Goal: Task Accomplishment & Management: Manage account settings

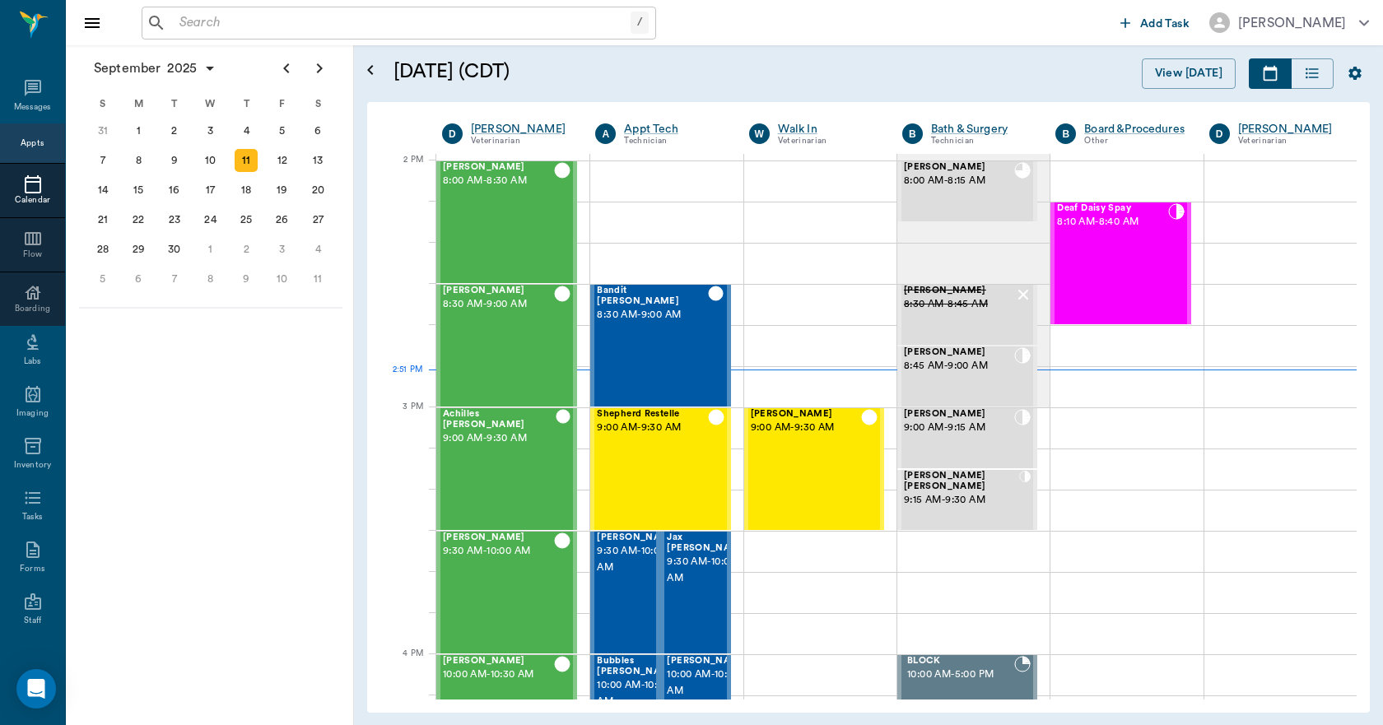
scroll to position [1482, 0]
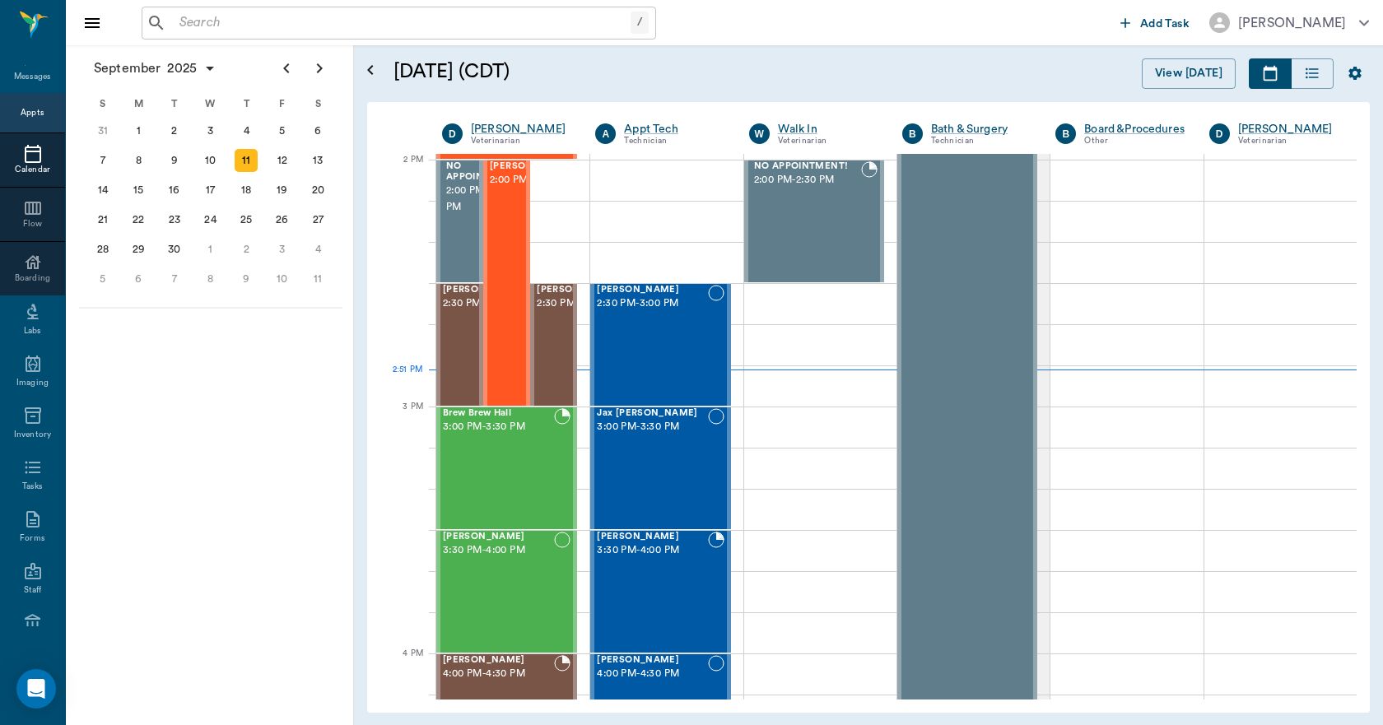
click at [272, 20] on input "text" at bounding box center [402, 23] width 458 height 23
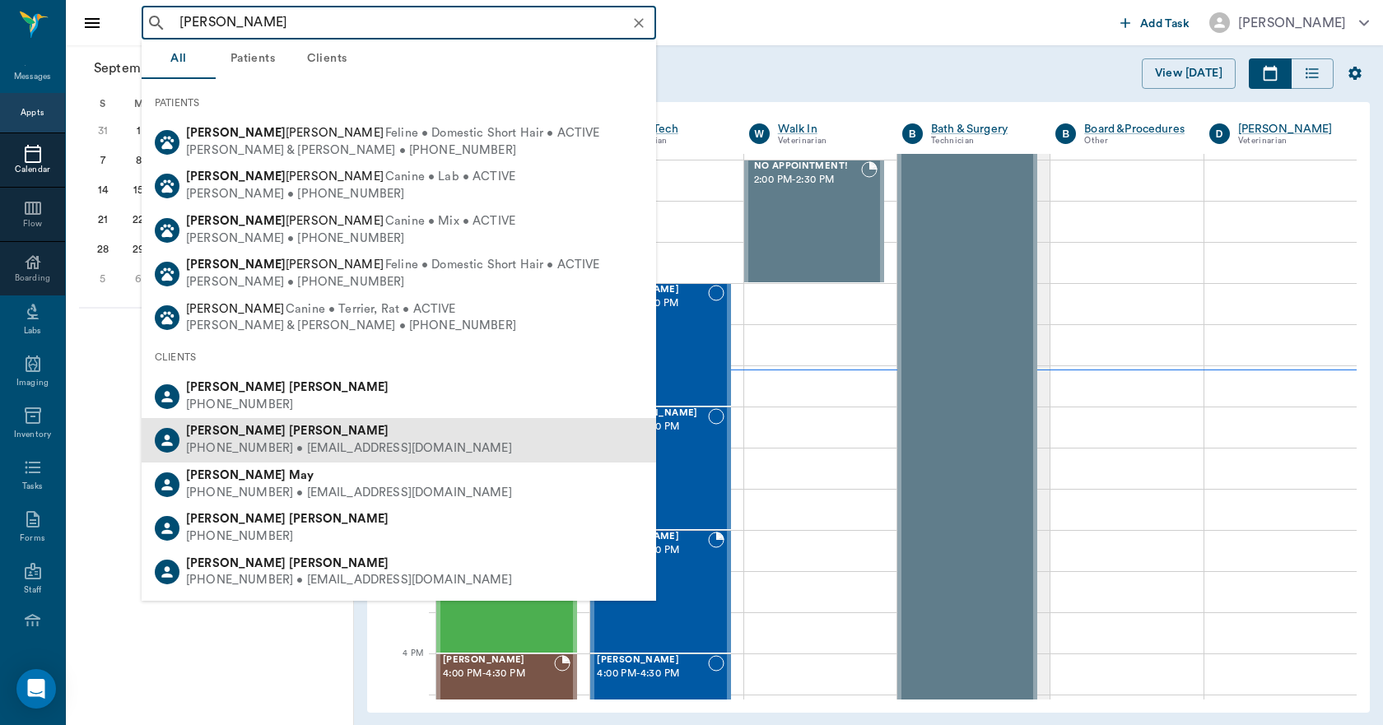
click at [223, 440] on div "Mary Chaney" at bounding box center [349, 431] width 326 height 17
type input "MARY CHA"
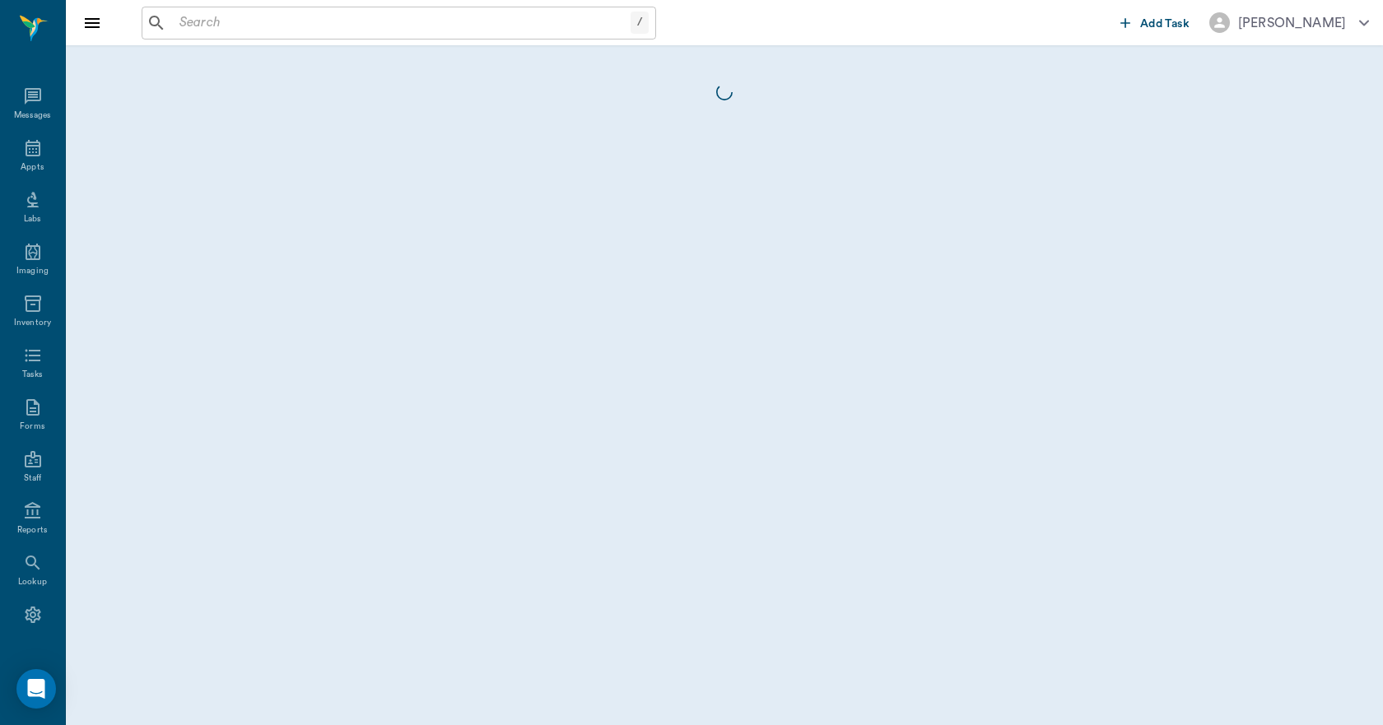
scroll to position [30, 0]
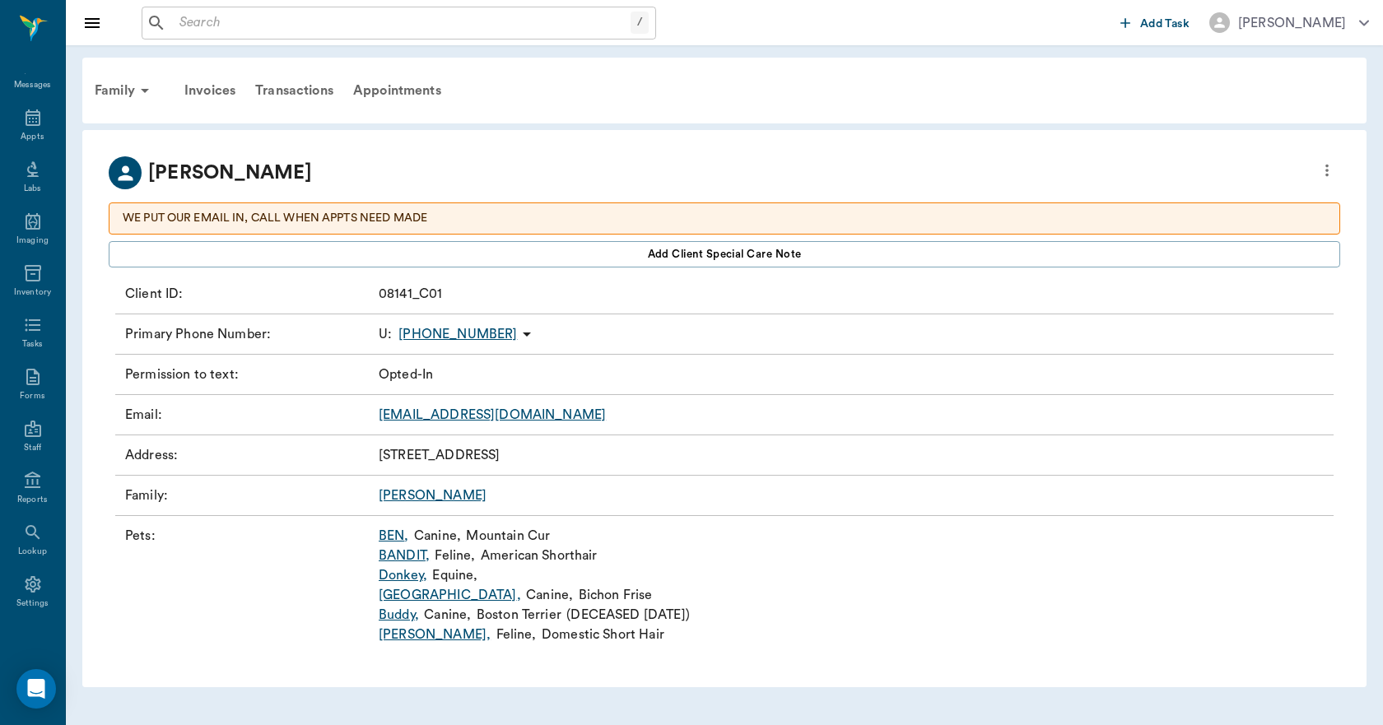
click at [392, 598] on link "China ," at bounding box center [450, 595] width 142 height 20
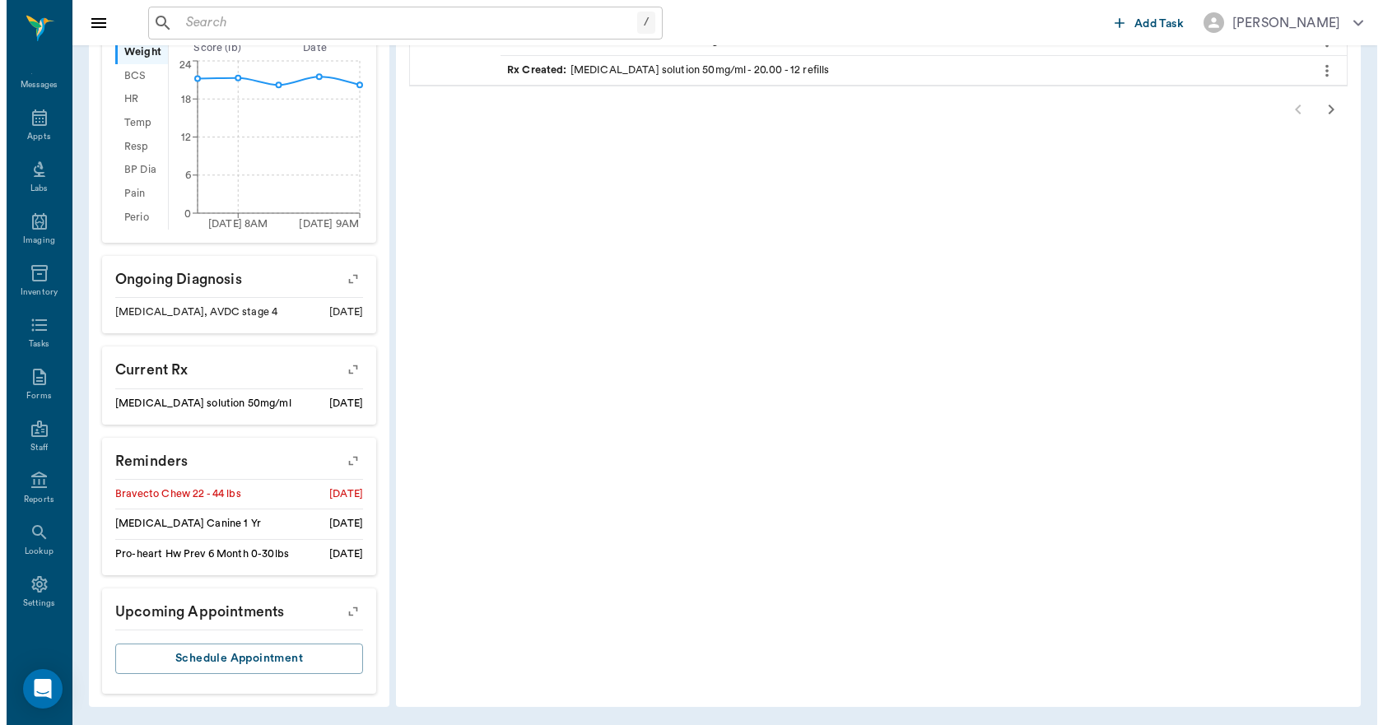
scroll to position [590, 0]
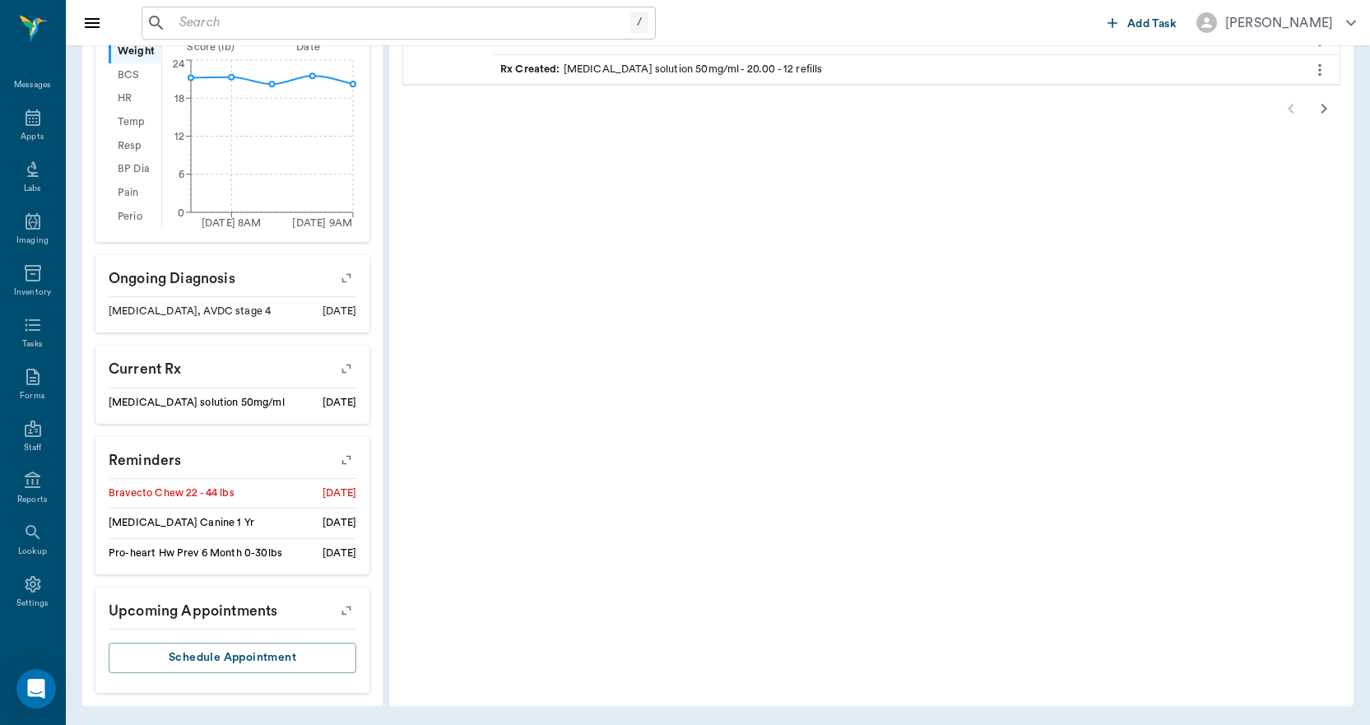
click at [344, 454] on icon "button" at bounding box center [346, 460] width 23 height 23
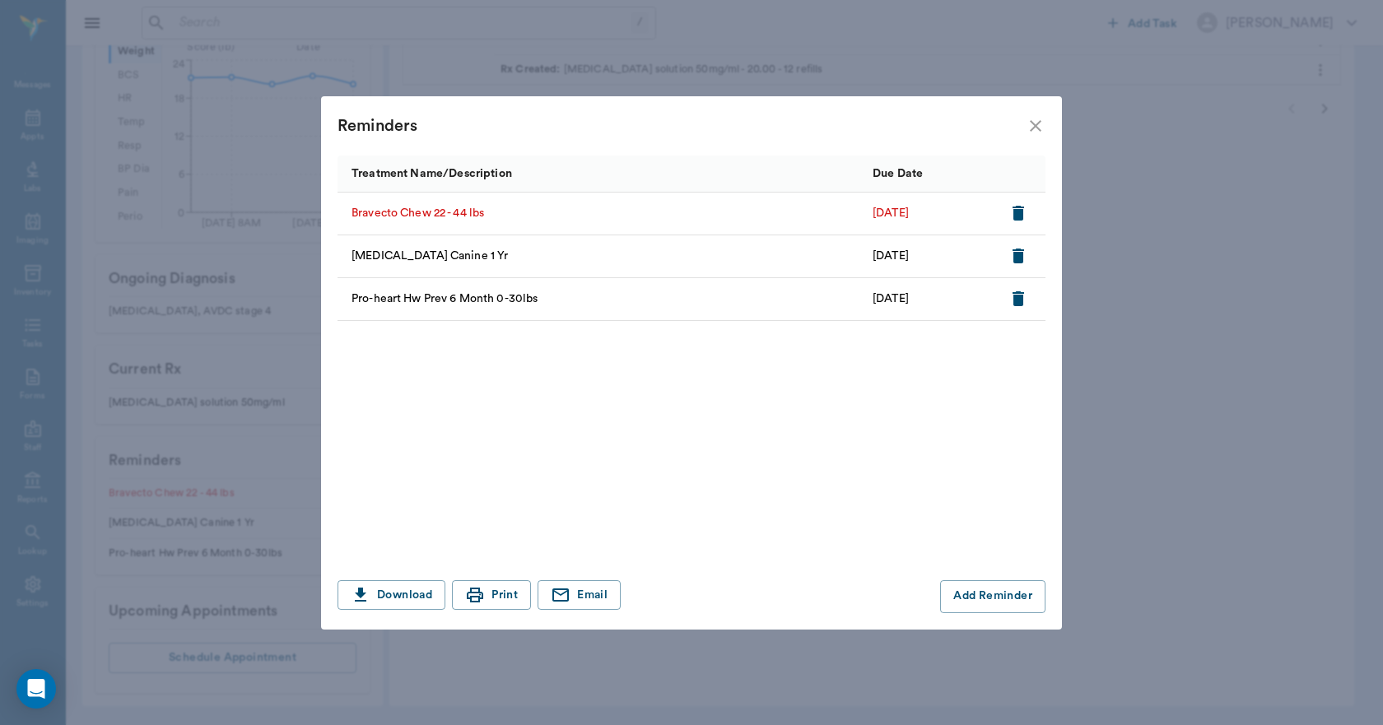
click at [1016, 212] on icon "button" at bounding box center [1018, 213] width 12 height 15
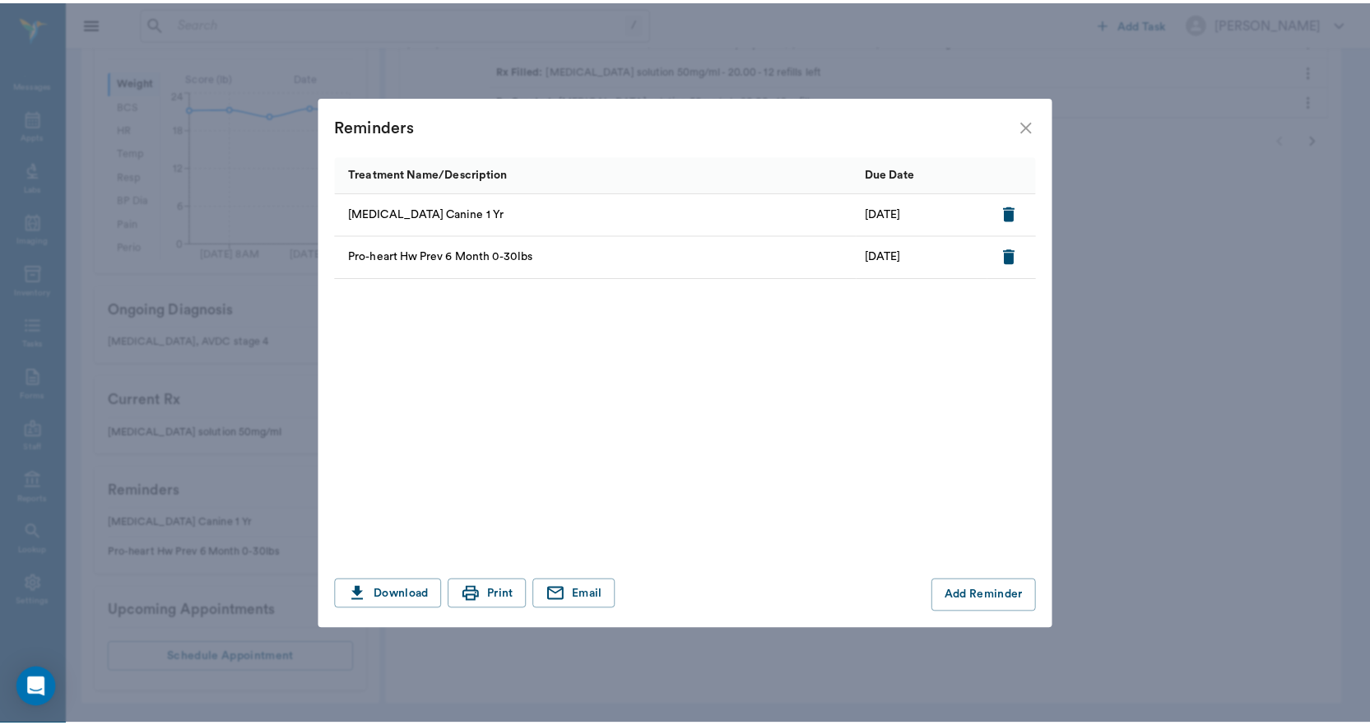
scroll to position [560, 0]
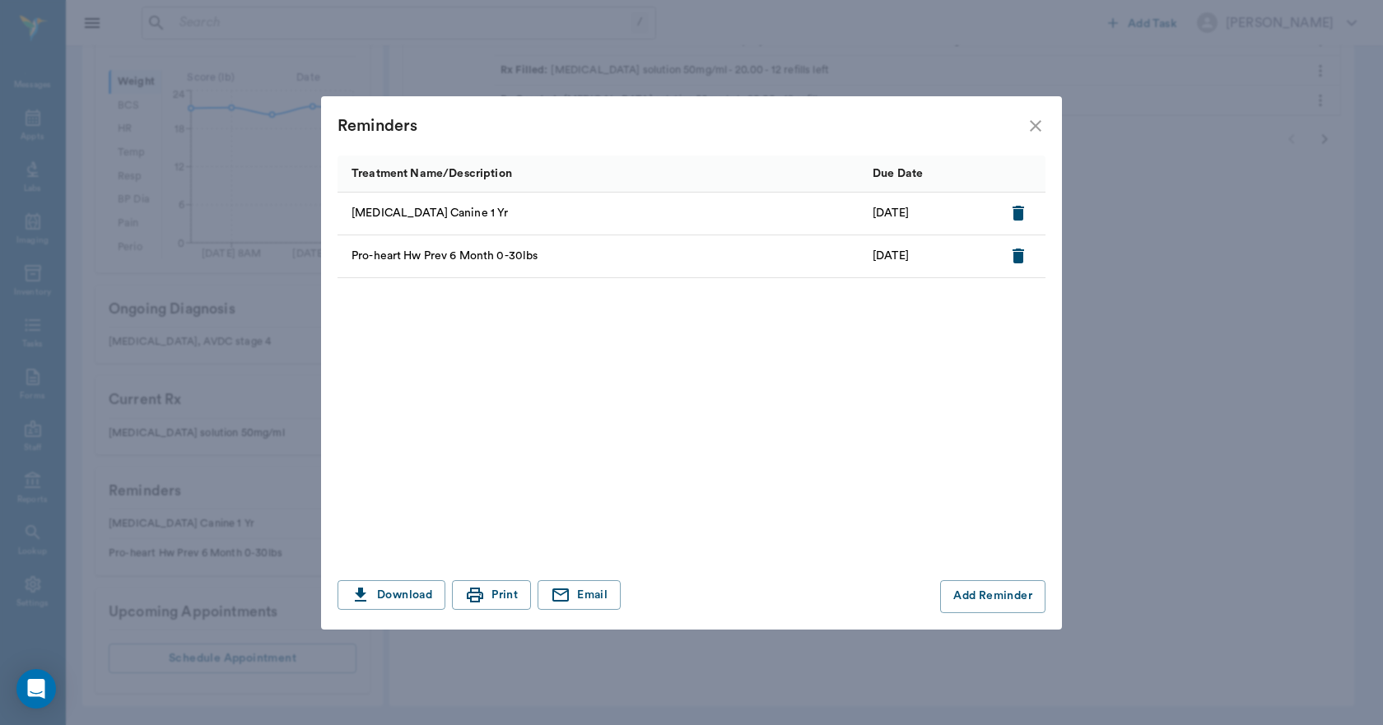
click at [1035, 120] on icon "close" at bounding box center [1036, 126] width 20 height 20
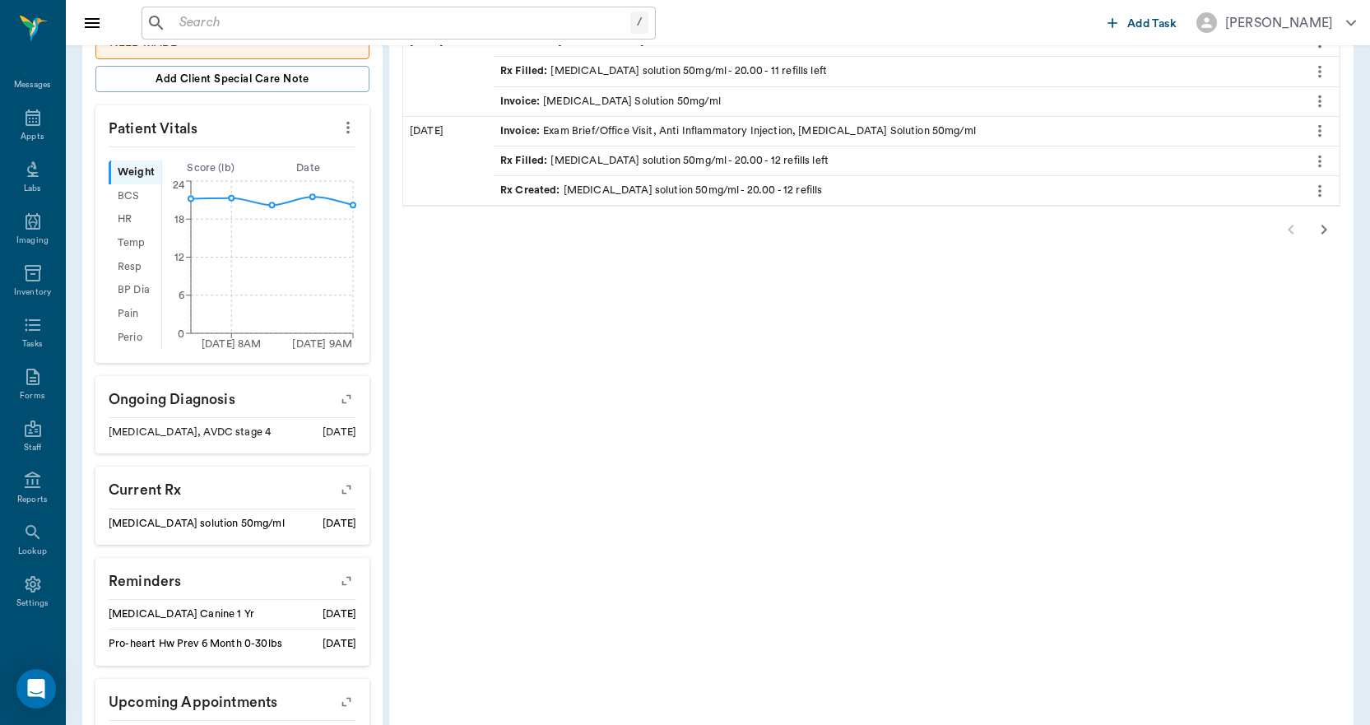
scroll to position [0, 0]
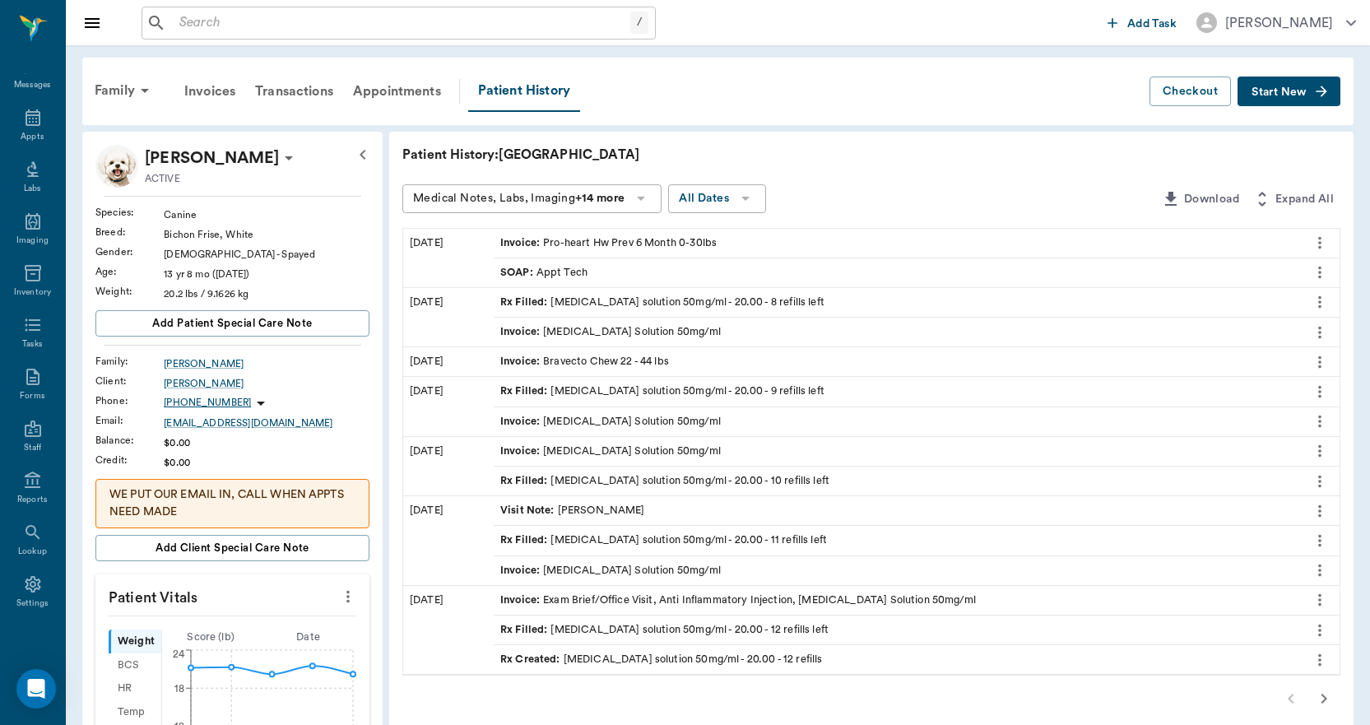
click at [119, 91] on div "Family" at bounding box center [125, 91] width 80 height 40
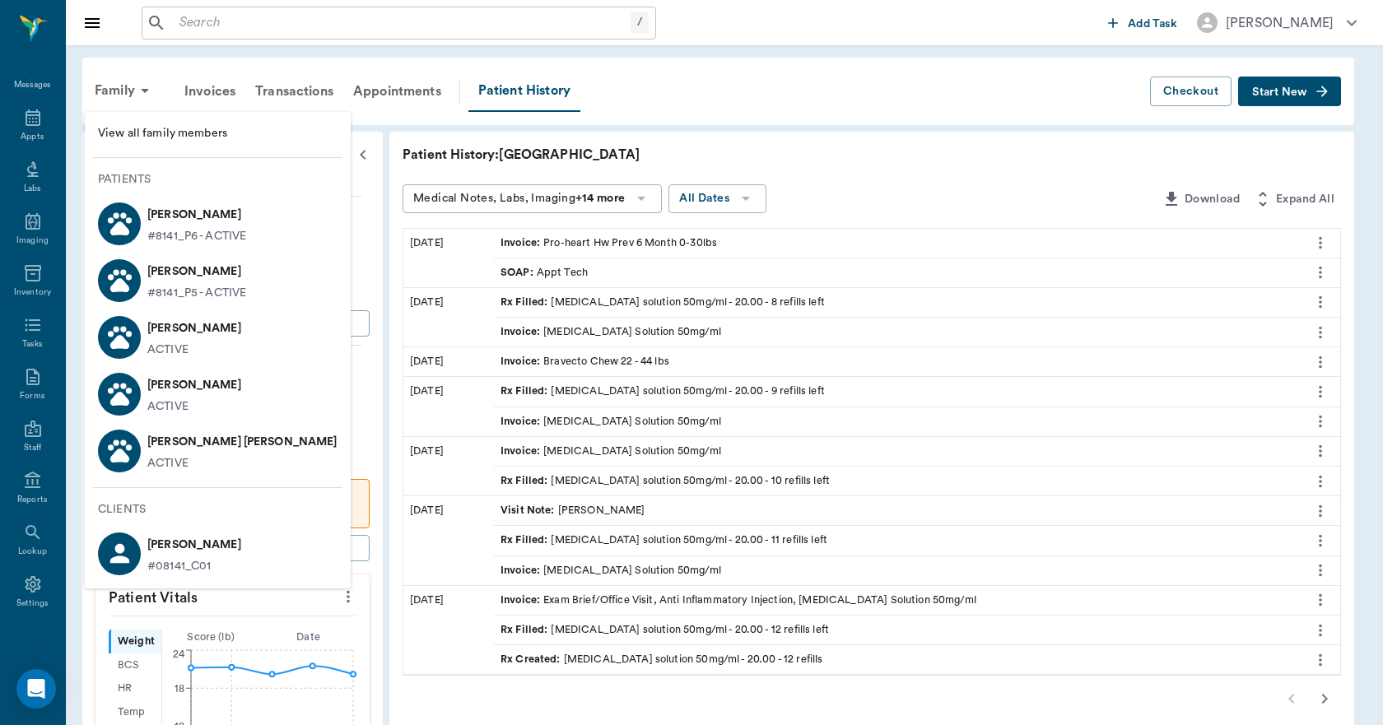
click at [154, 295] on p "#8141_P5 - ACTIVE" at bounding box center [196, 293] width 99 height 17
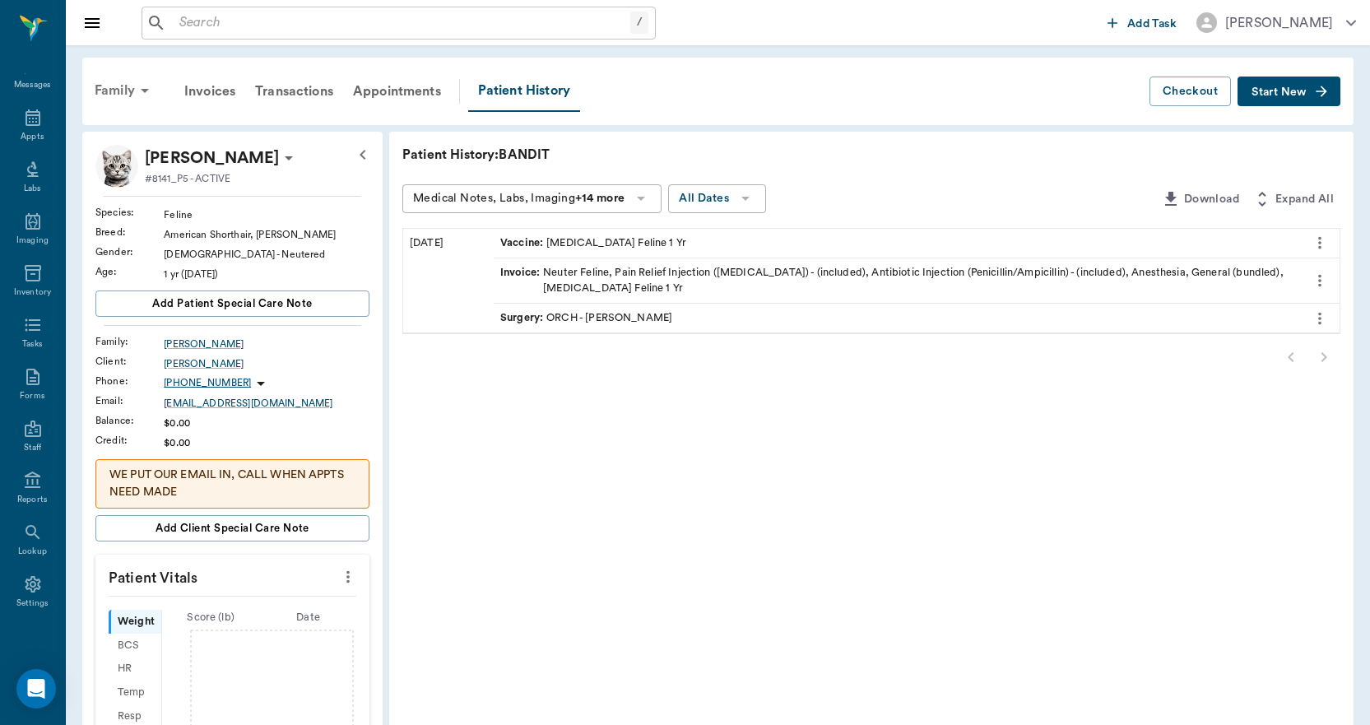
click at [104, 86] on div "Family" at bounding box center [125, 91] width 80 height 40
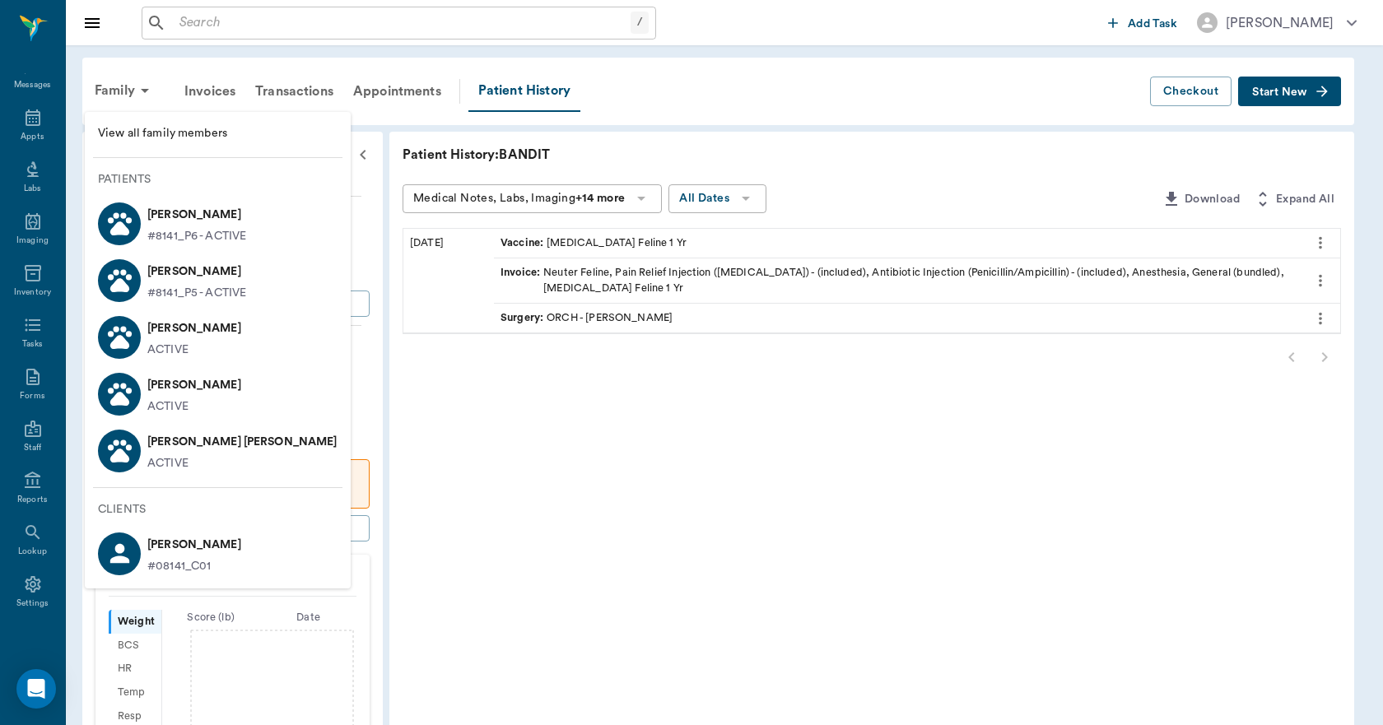
click at [152, 214] on p "BEN Chaney" at bounding box center [196, 215] width 99 height 26
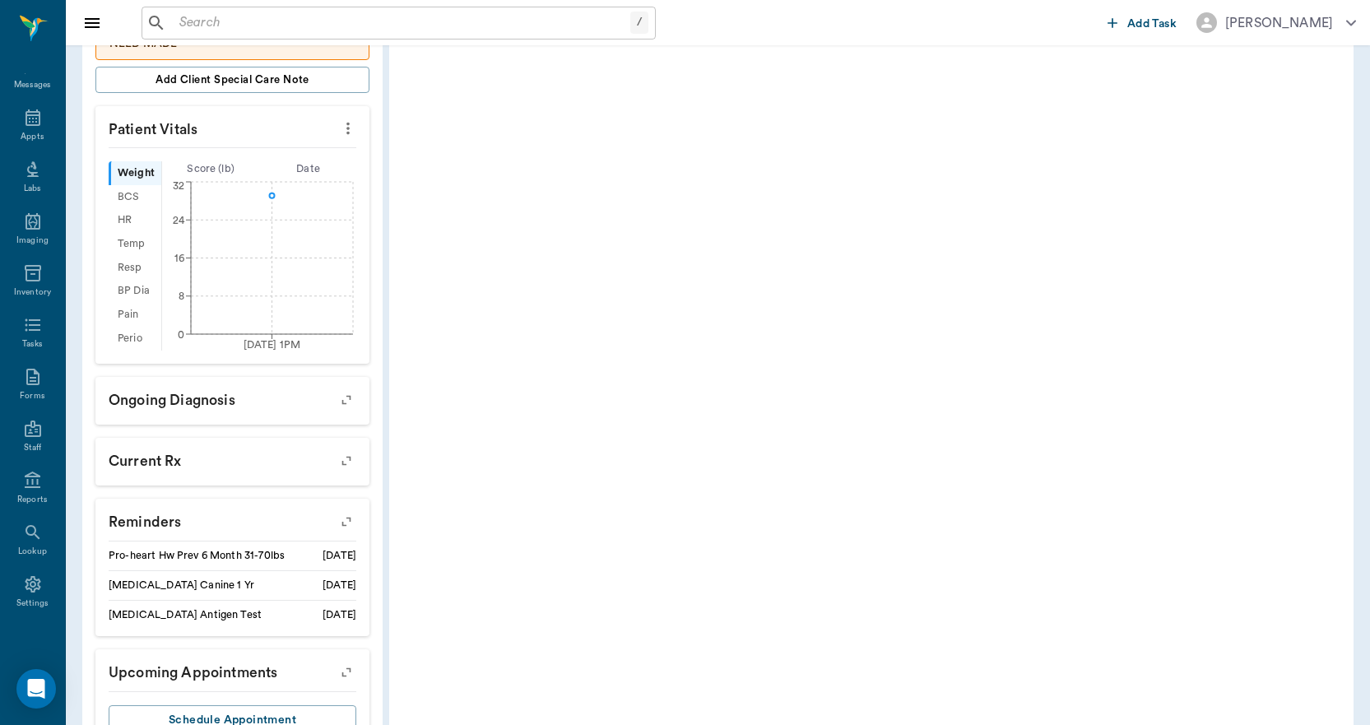
scroll to position [530, 0]
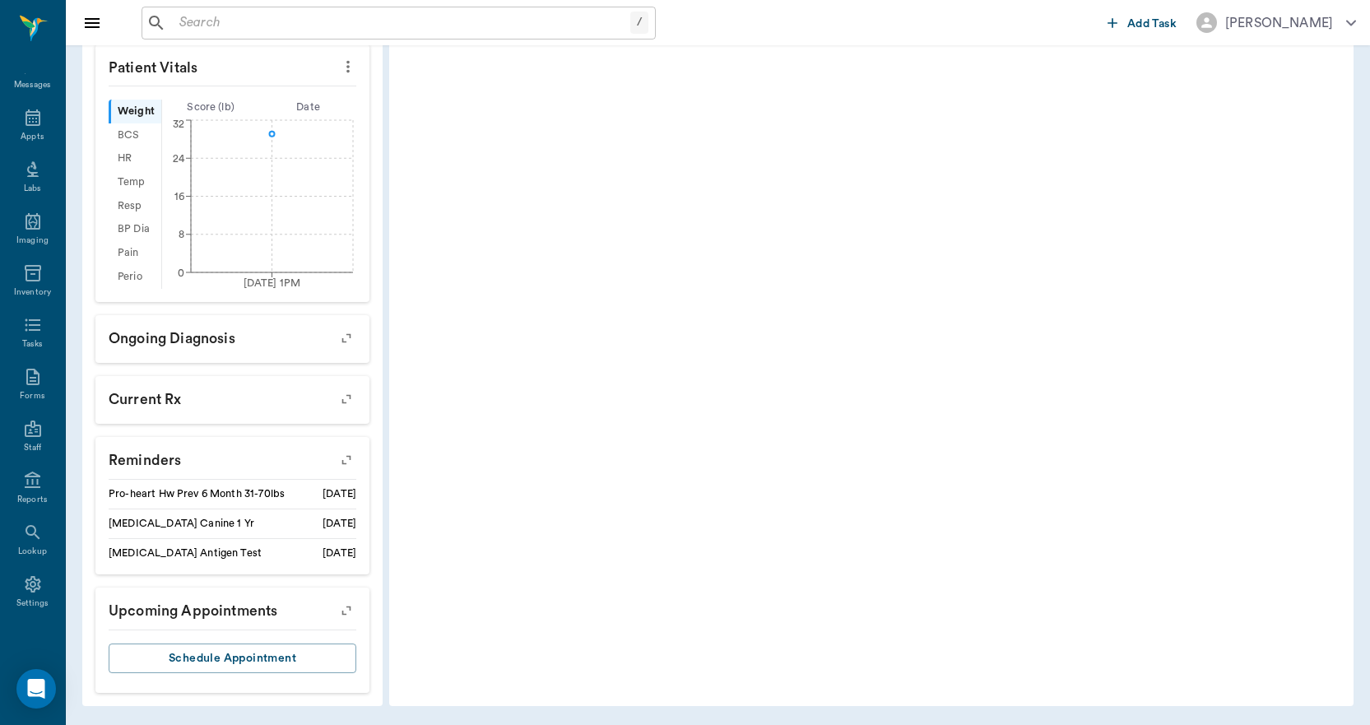
click at [344, 454] on icon "button" at bounding box center [346, 460] width 23 height 23
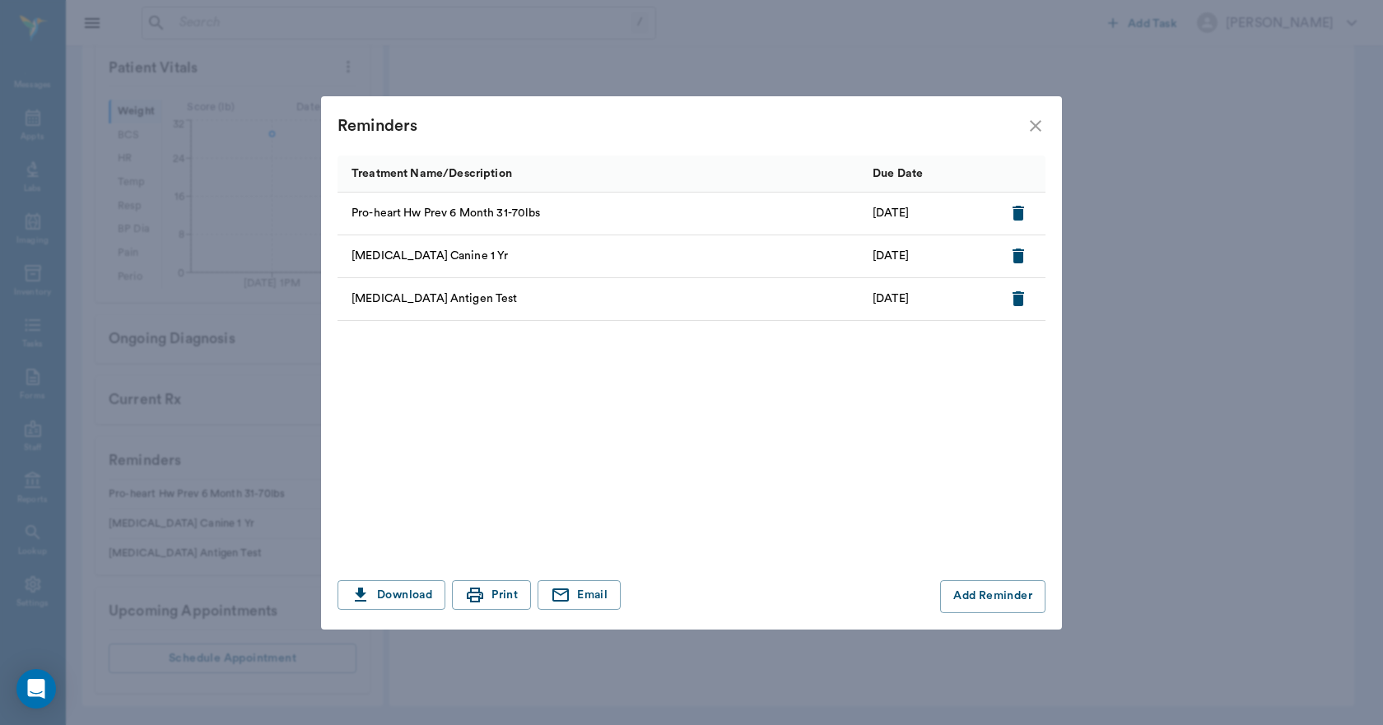
click at [1036, 121] on icon "close" at bounding box center [1036, 126] width 20 height 20
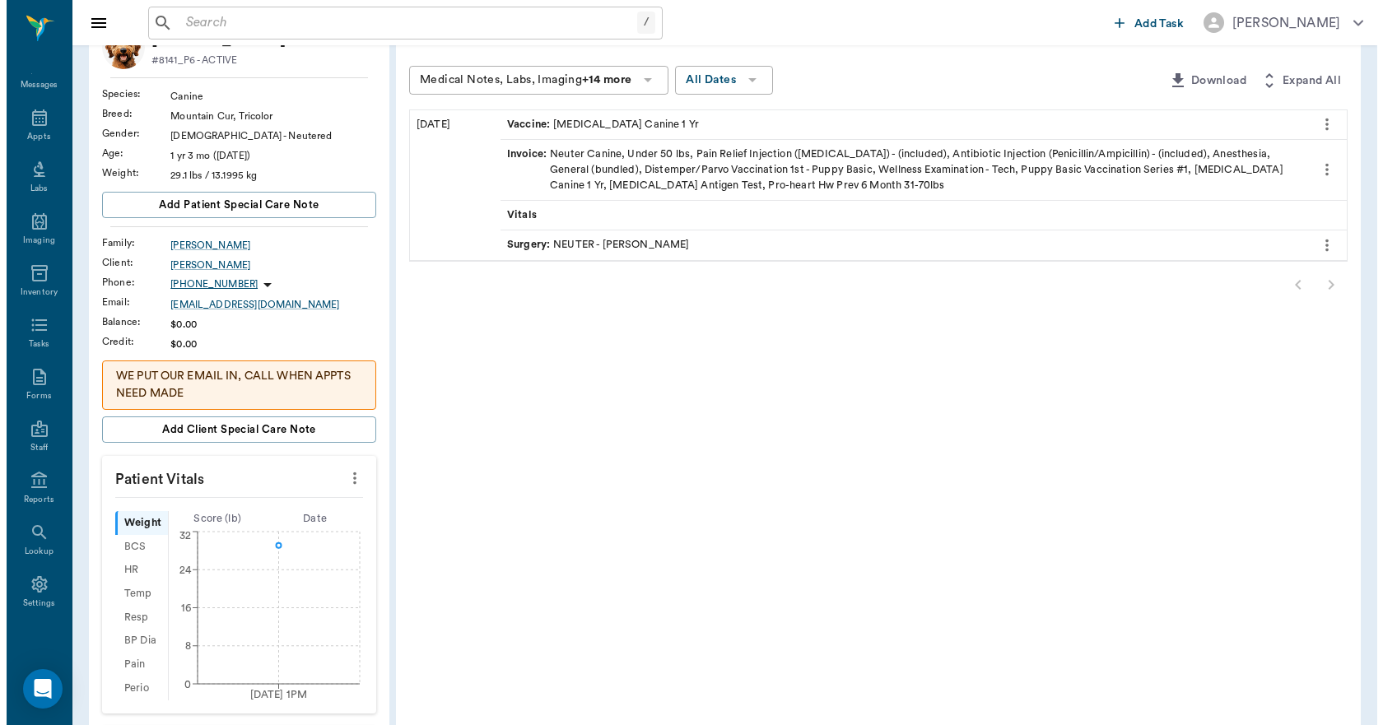
scroll to position [0, 0]
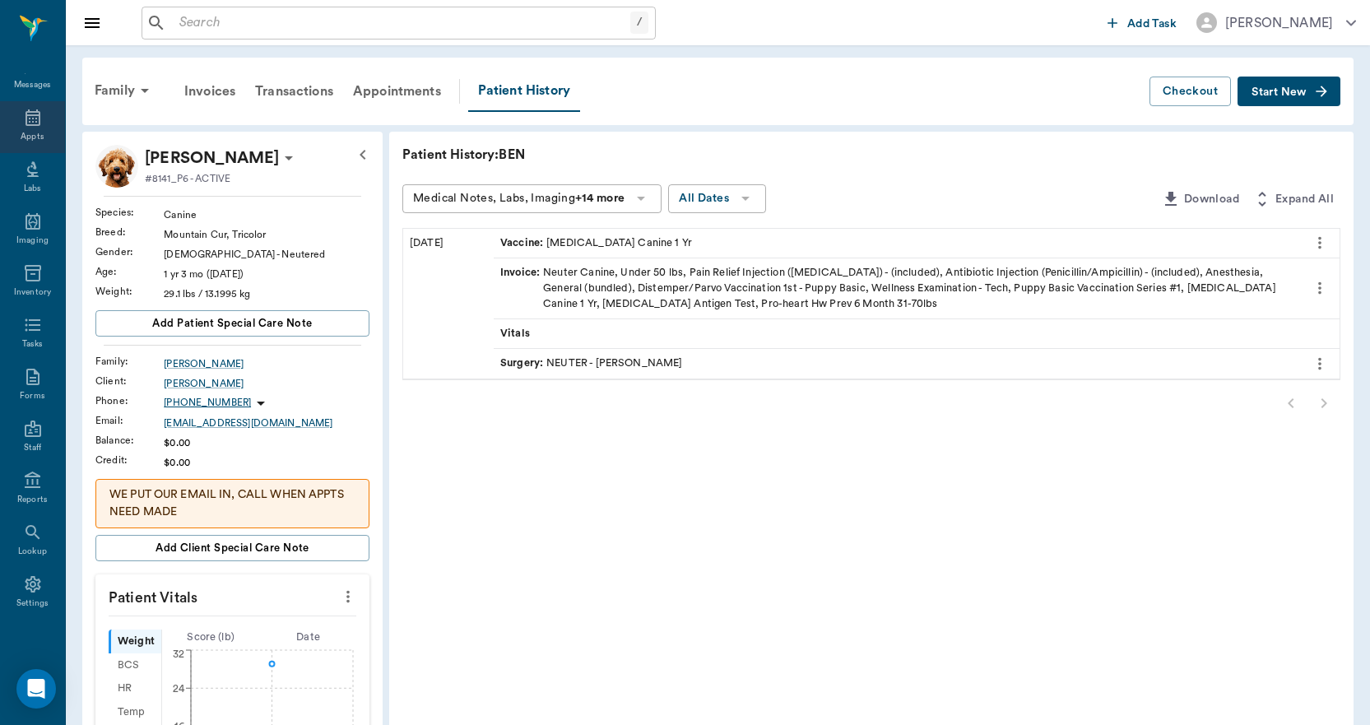
click at [30, 123] on icon at bounding box center [33, 118] width 20 height 20
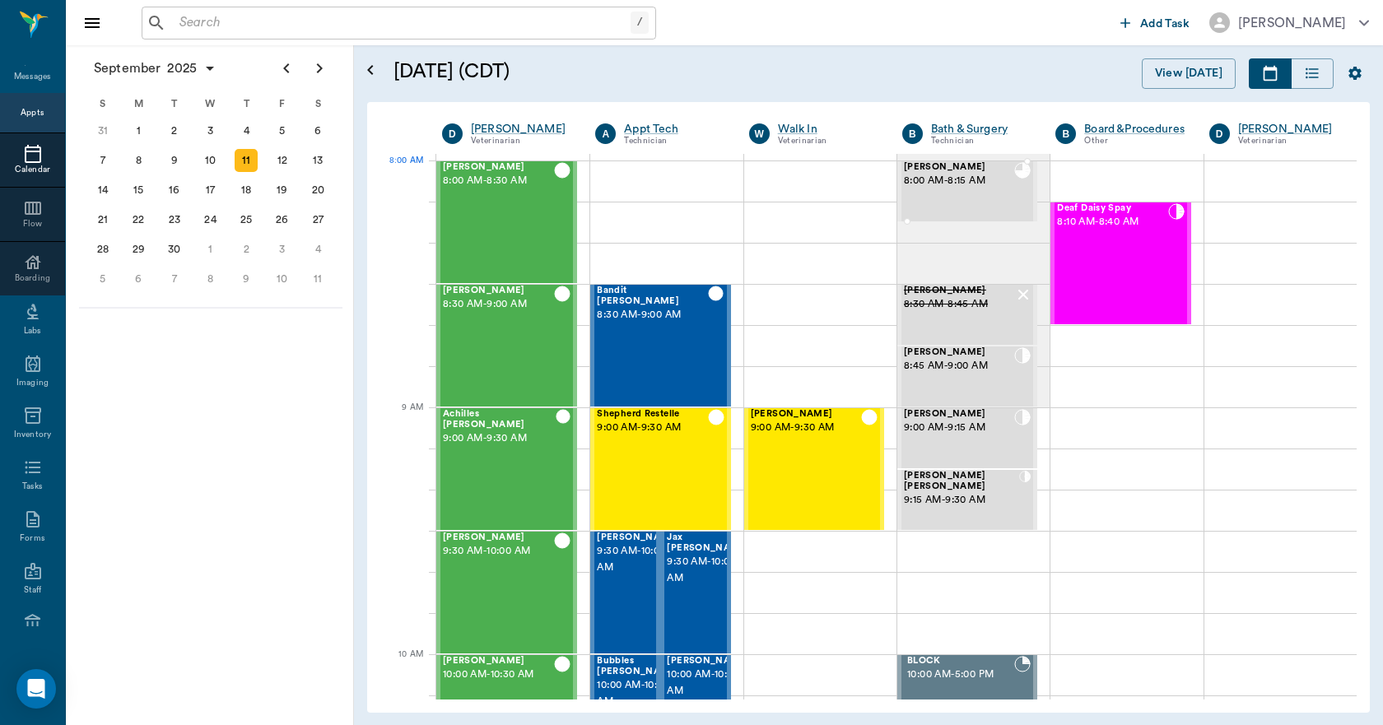
click at [966, 179] on span "8:00 AM - 8:15 AM" at bounding box center [959, 181] width 110 height 16
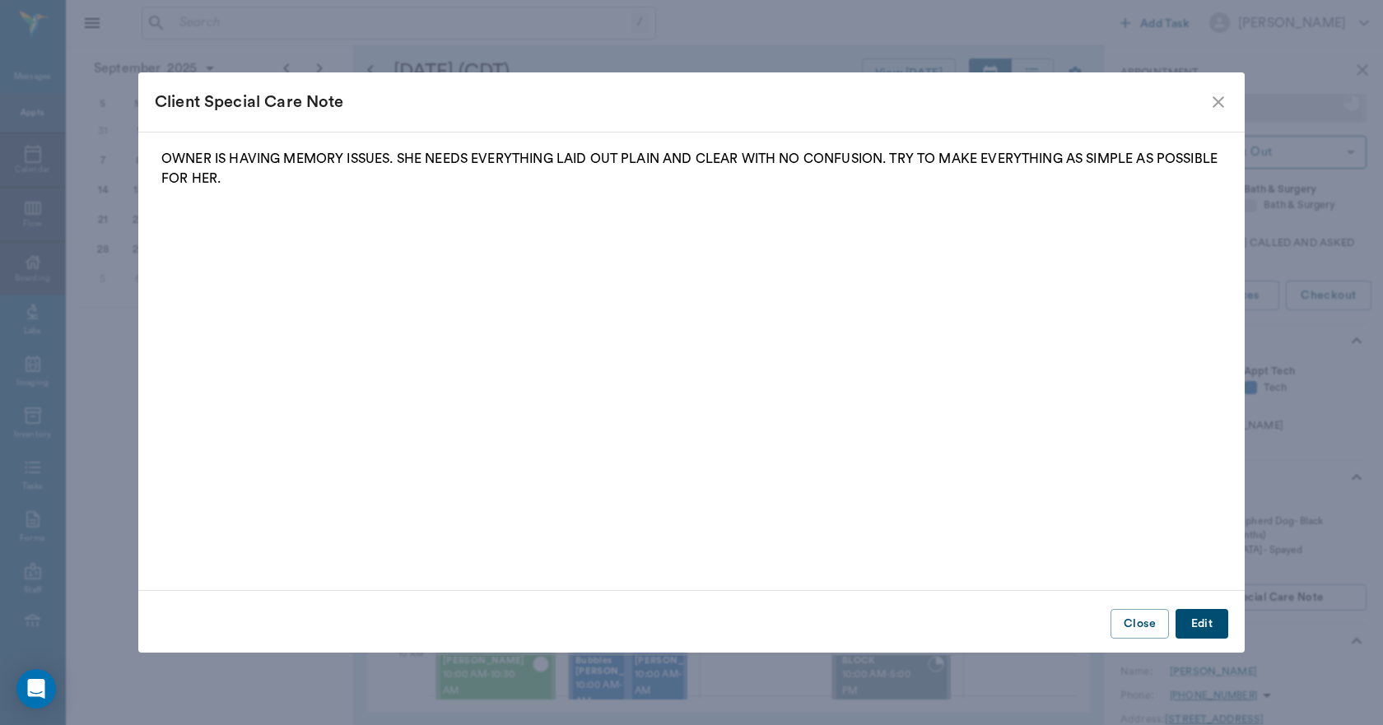
click at [1202, 620] on button "Edit" at bounding box center [1201, 624] width 53 height 30
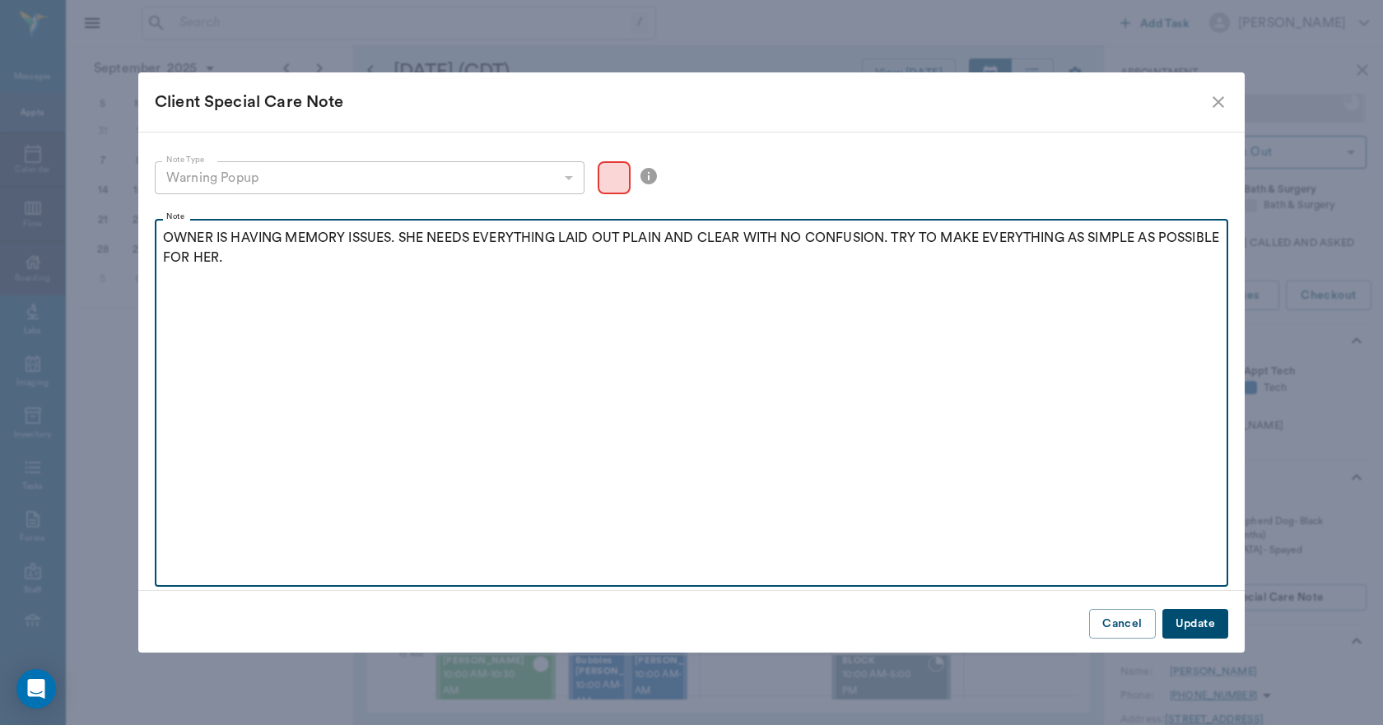
click at [210, 235] on p "OWNER IS HAVING MEMORY ISSUES. SHE NEEDS EVERYTHING LAID OUT PLAIN AND CLEAR WI…" at bounding box center [691, 248] width 1057 height 40
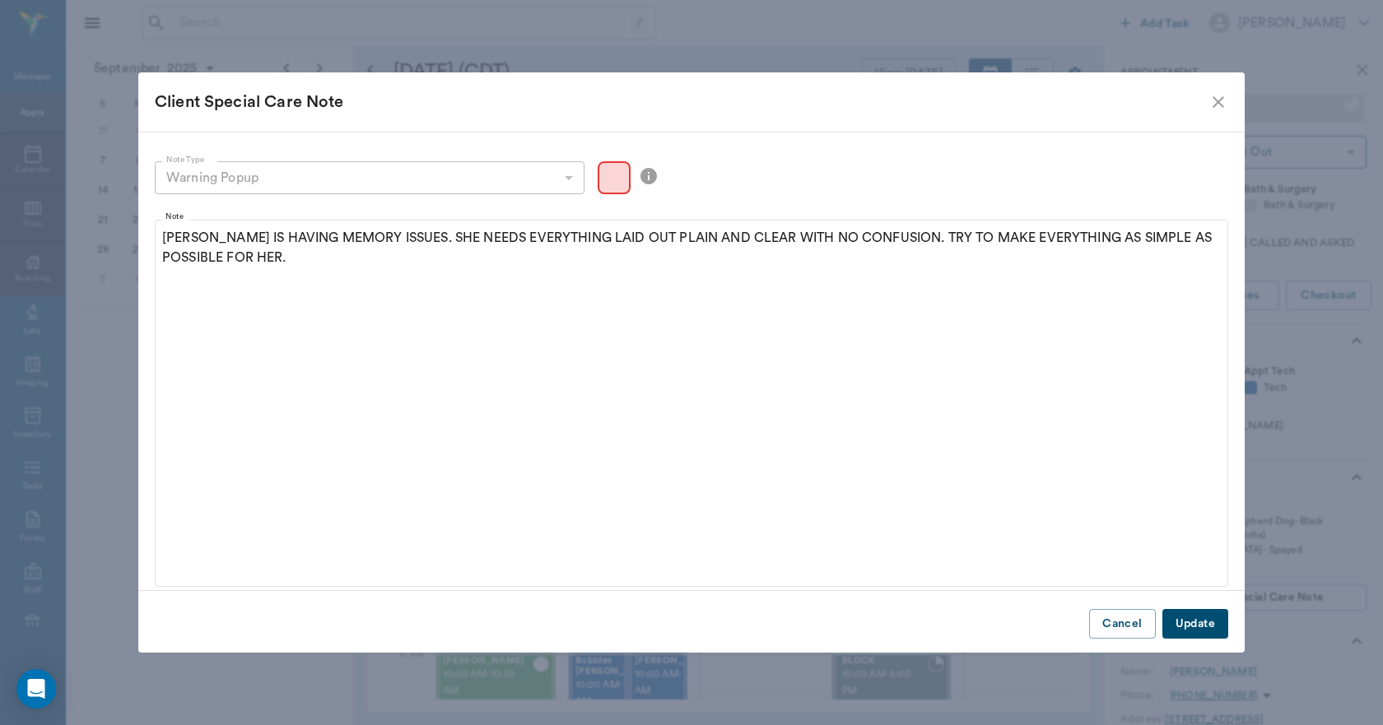
click at [1190, 613] on button "Update" at bounding box center [1195, 624] width 66 height 30
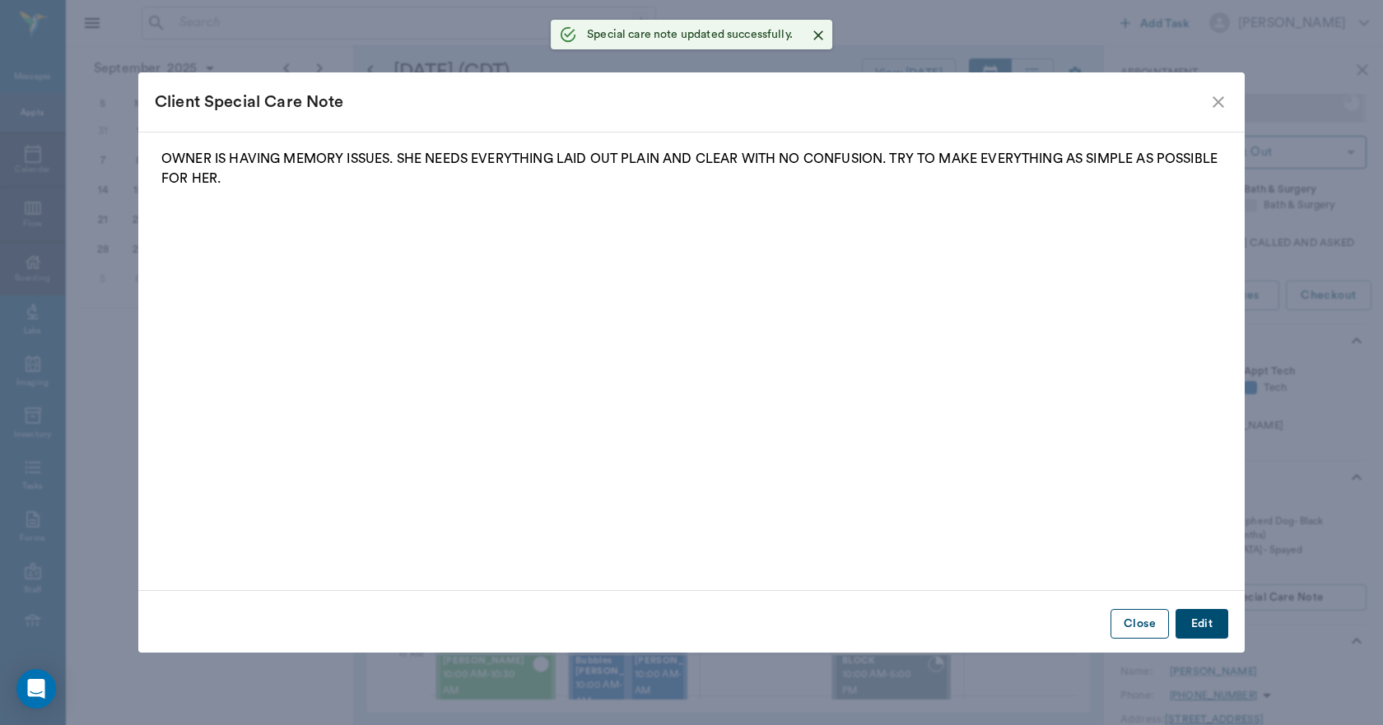
click at [1125, 618] on button "Close" at bounding box center [1139, 624] width 58 height 30
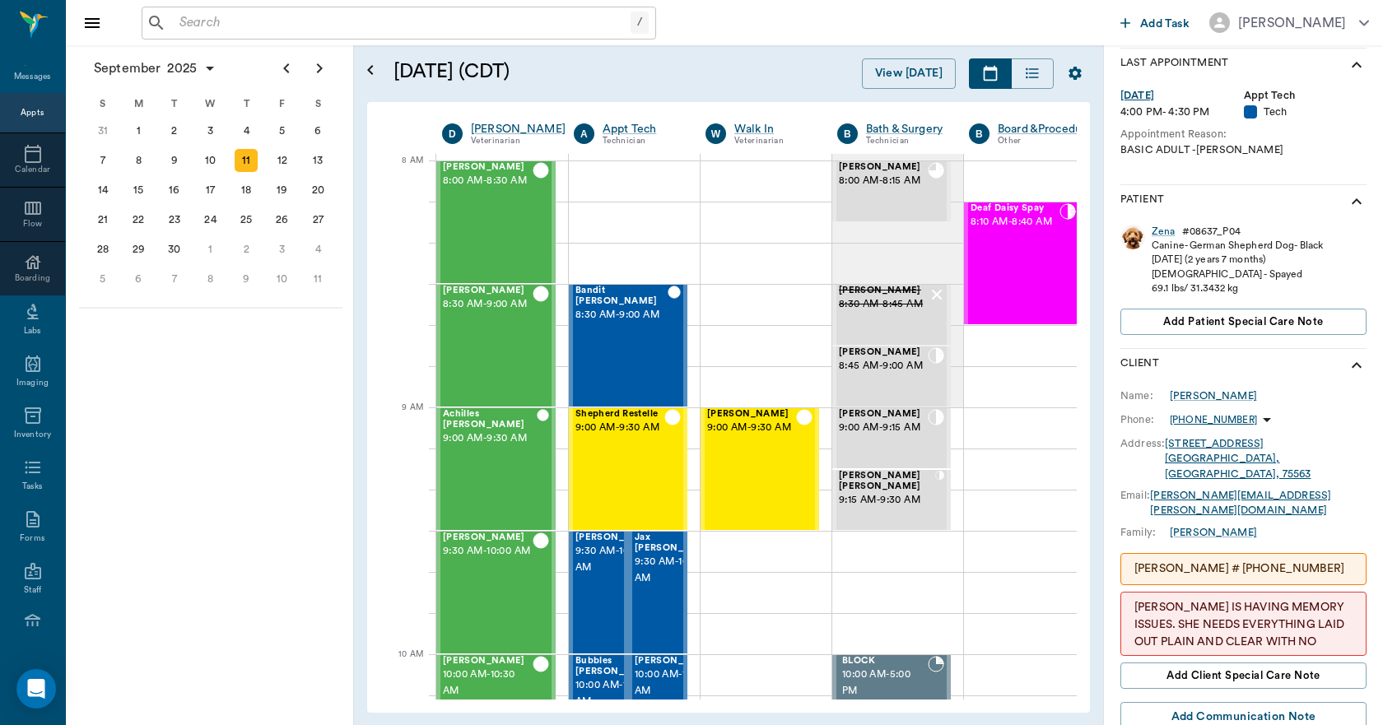
scroll to position [329, 0]
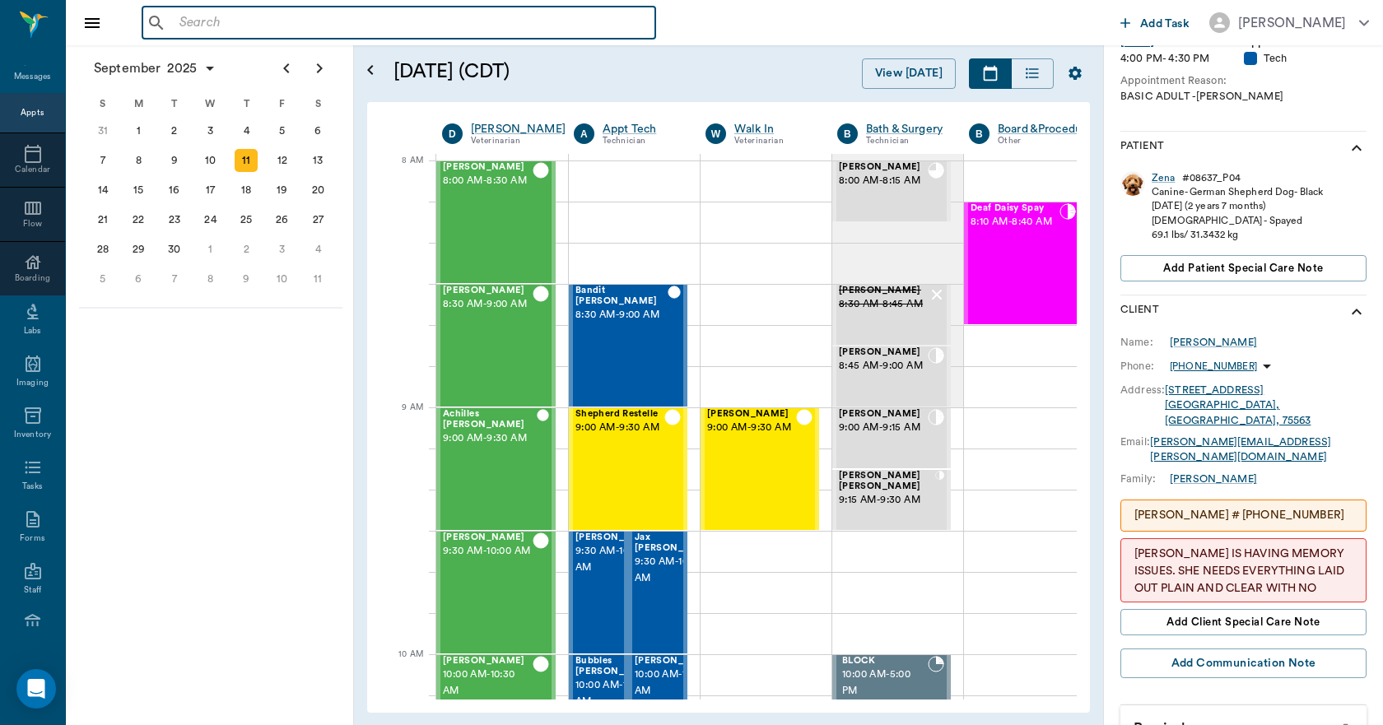
click at [317, 28] on input "text" at bounding box center [411, 23] width 476 height 23
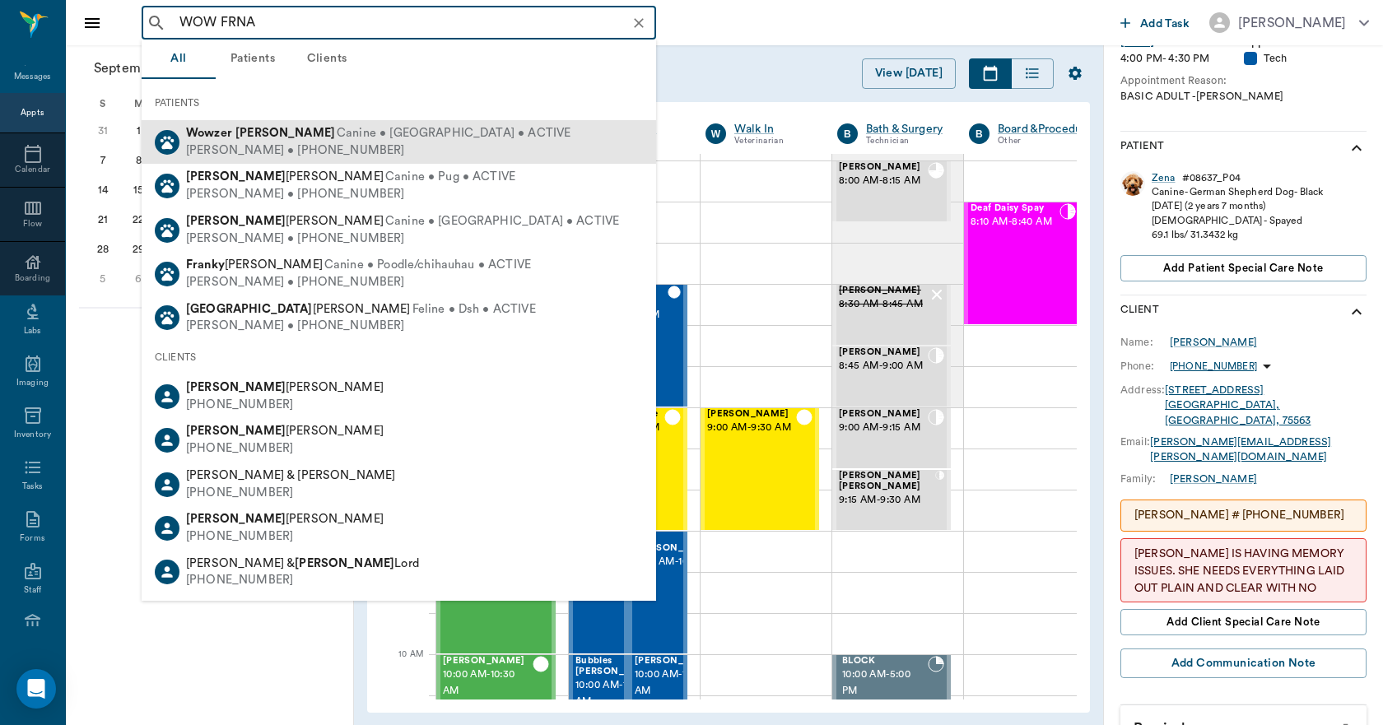
click at [337, 139] on span "Canine • Vizsla • ACTIVE" at bounding box center [454, 133] width 234 height 17
type input "WOW FRNA"
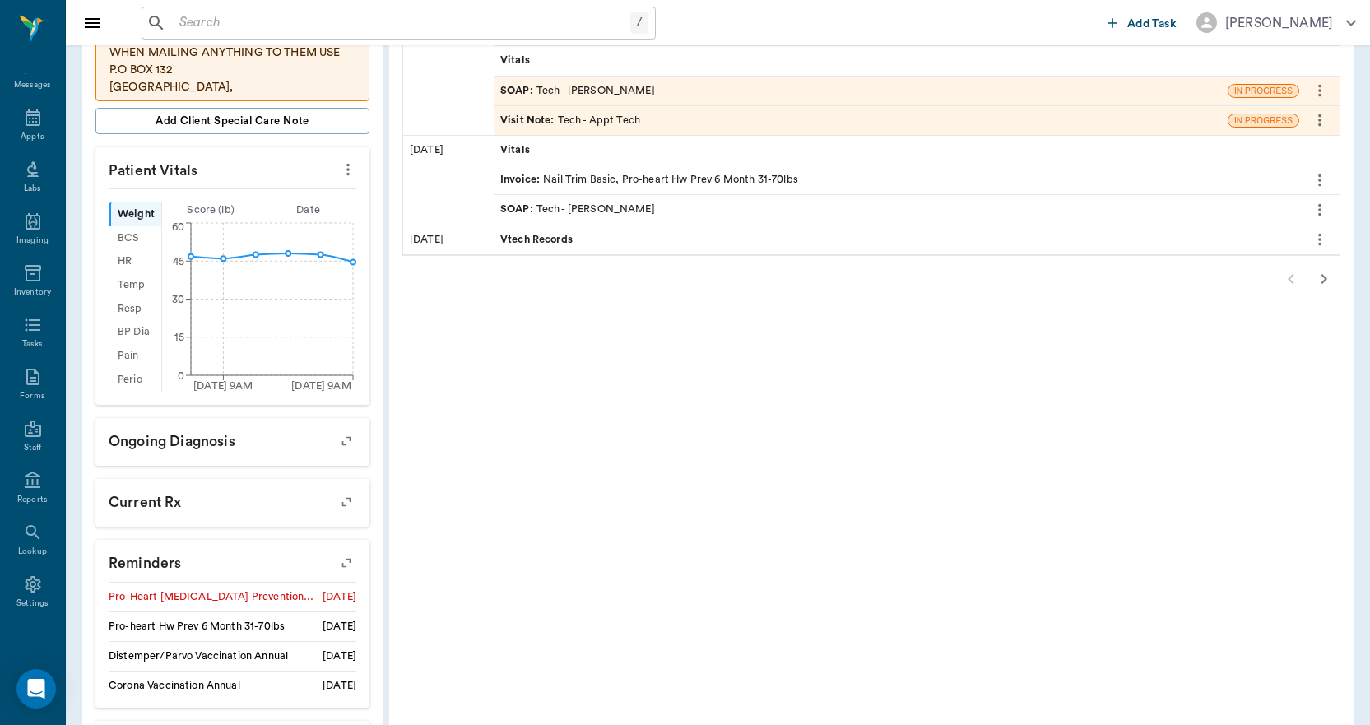
scroll to position [494, 0]
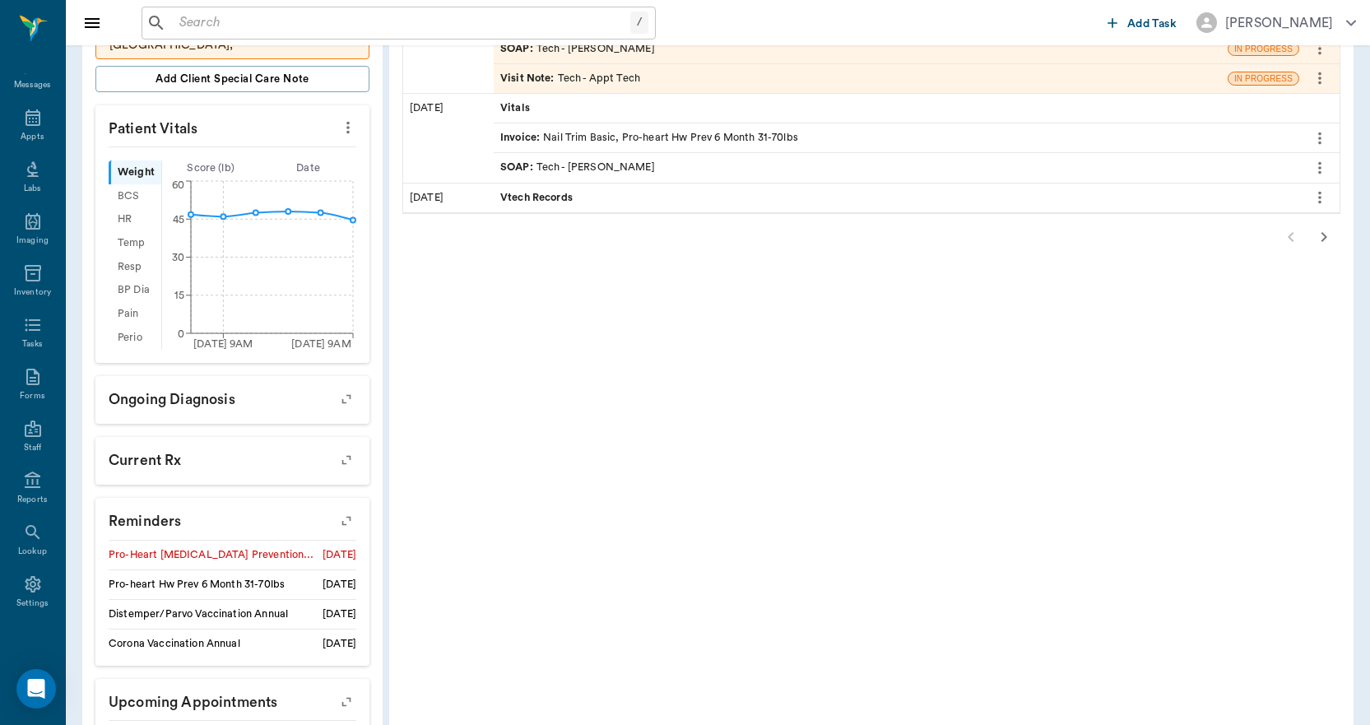
click at [350, 509] on icon "button" at bounding box center [346, 520] width 23 height 23
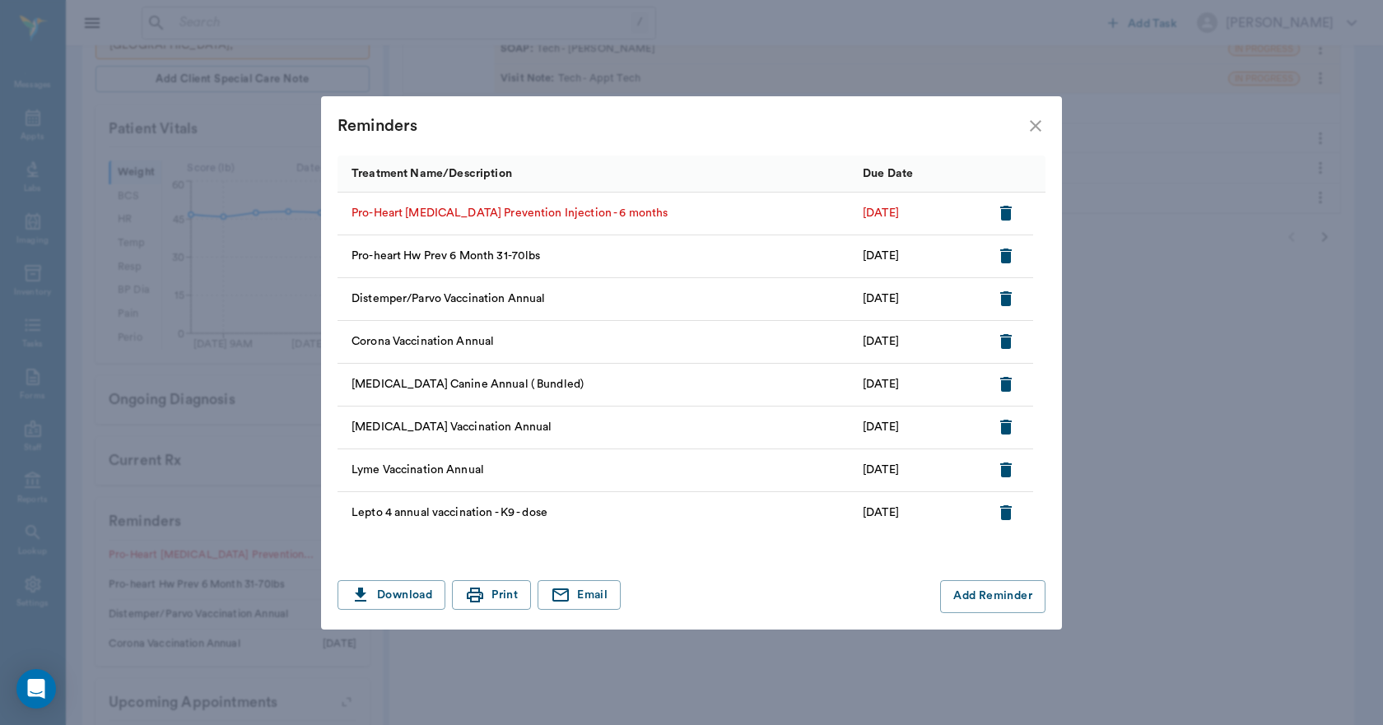
click at [1035, 119] on icon "close" at bounding box center [1036, 126] width 20 height 20
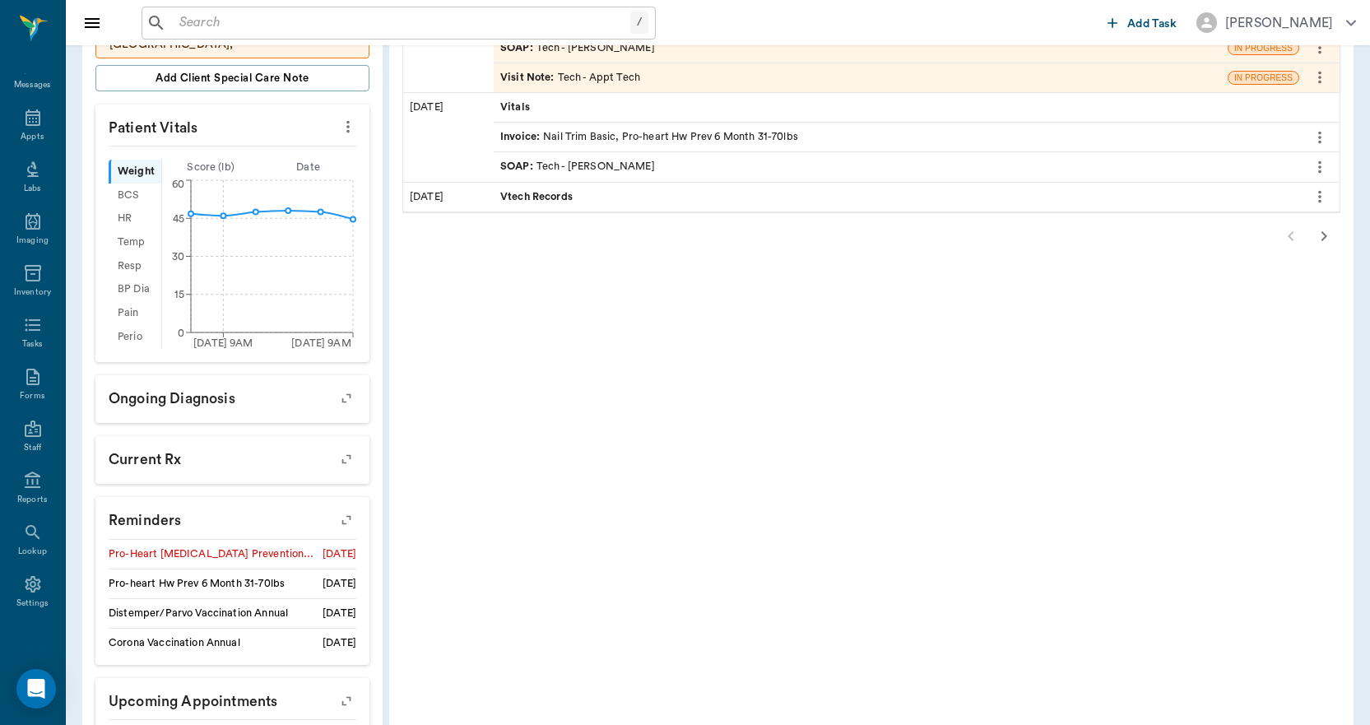
scroll to position [574, 0]
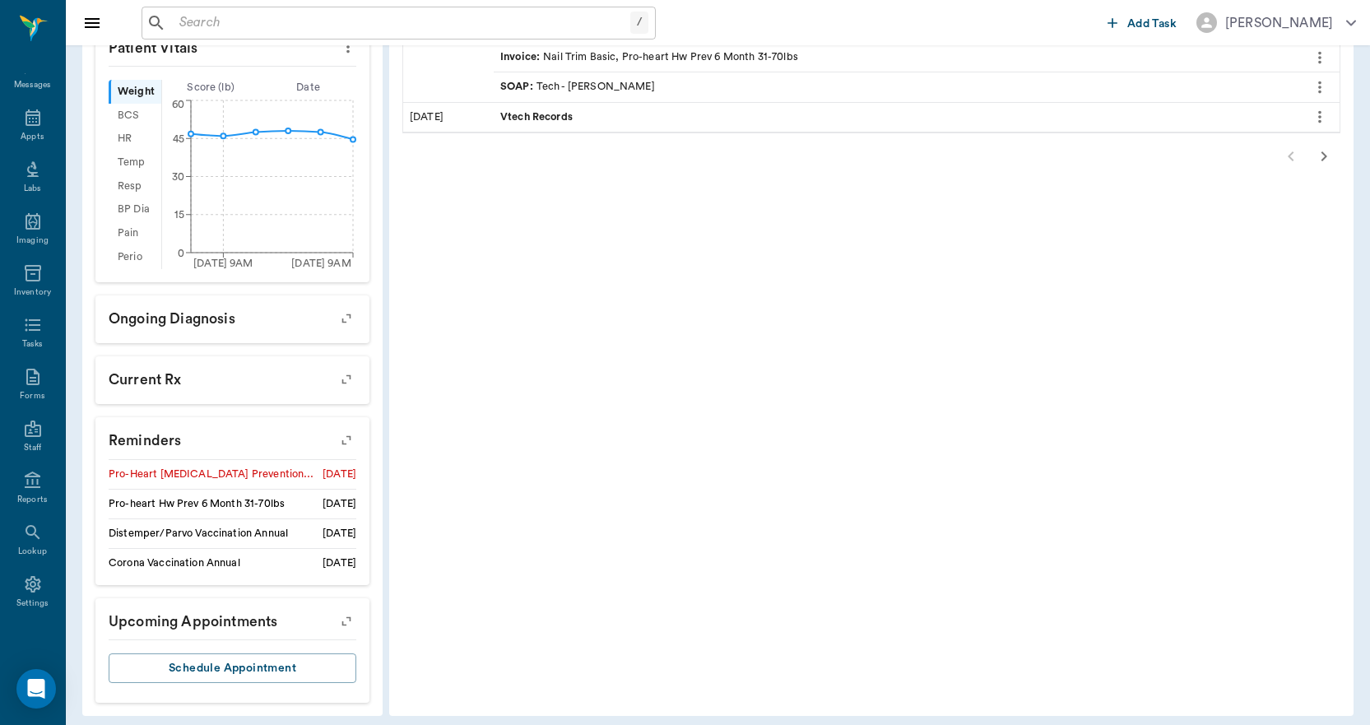
click at [347, 430] on icon "button" at bounding box center [346, 440] width 23 height 23
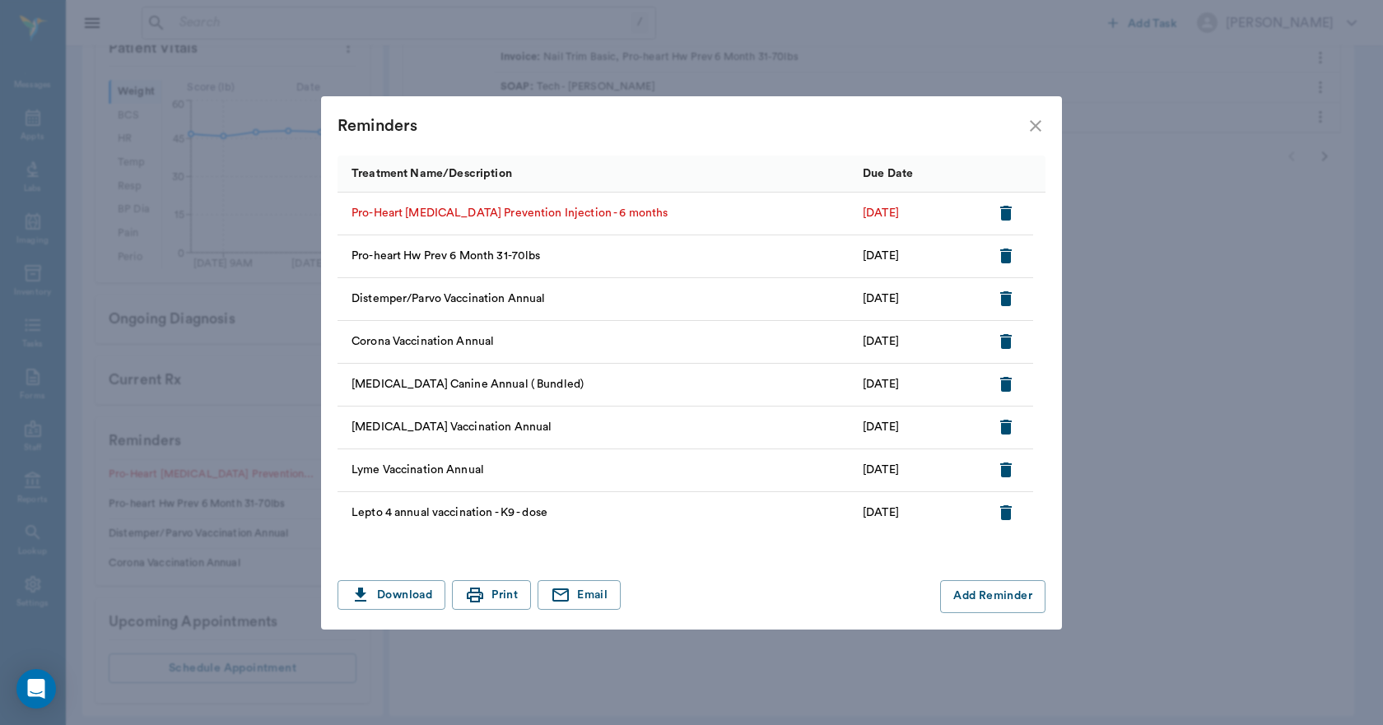
click at [1007, 209] on icon "button" at bounding box center [1006, 213] width 12 height 15
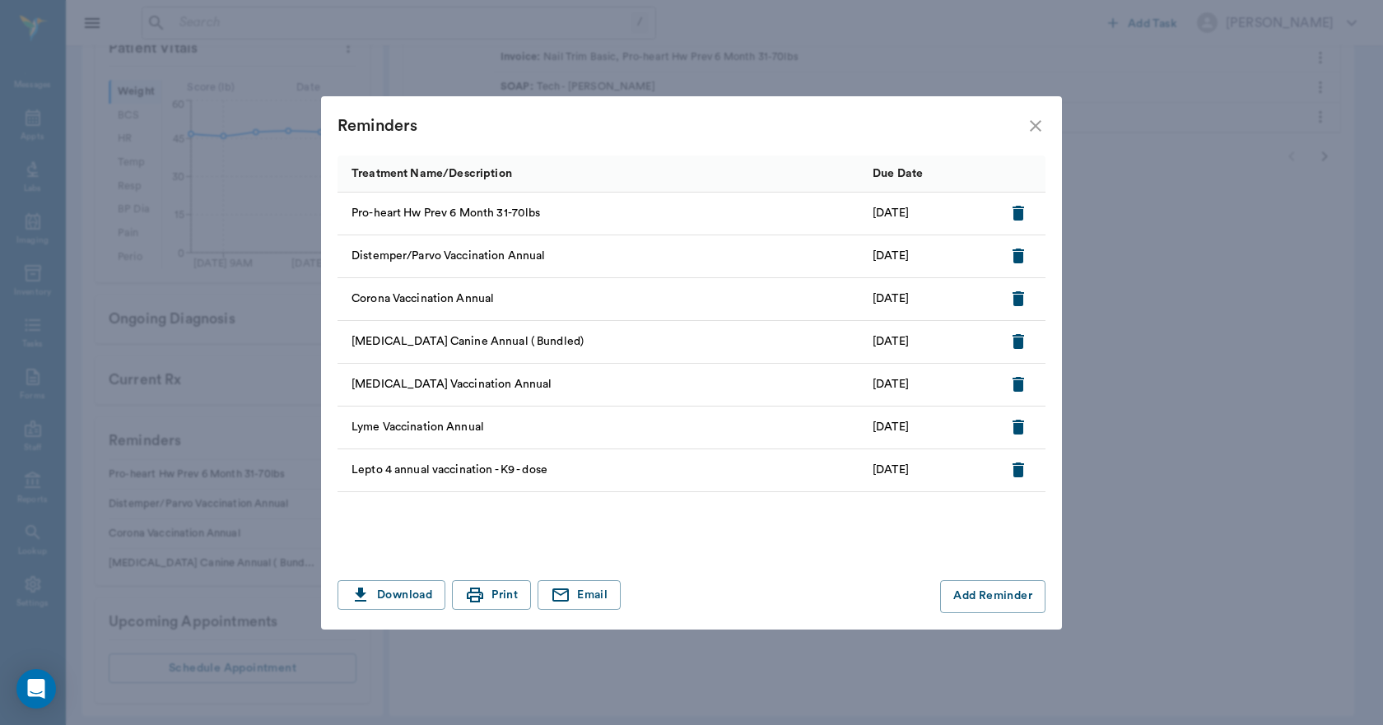
click at [1028, 129] on icon "close" at bounding box center [1036, 126] width 20 height 20
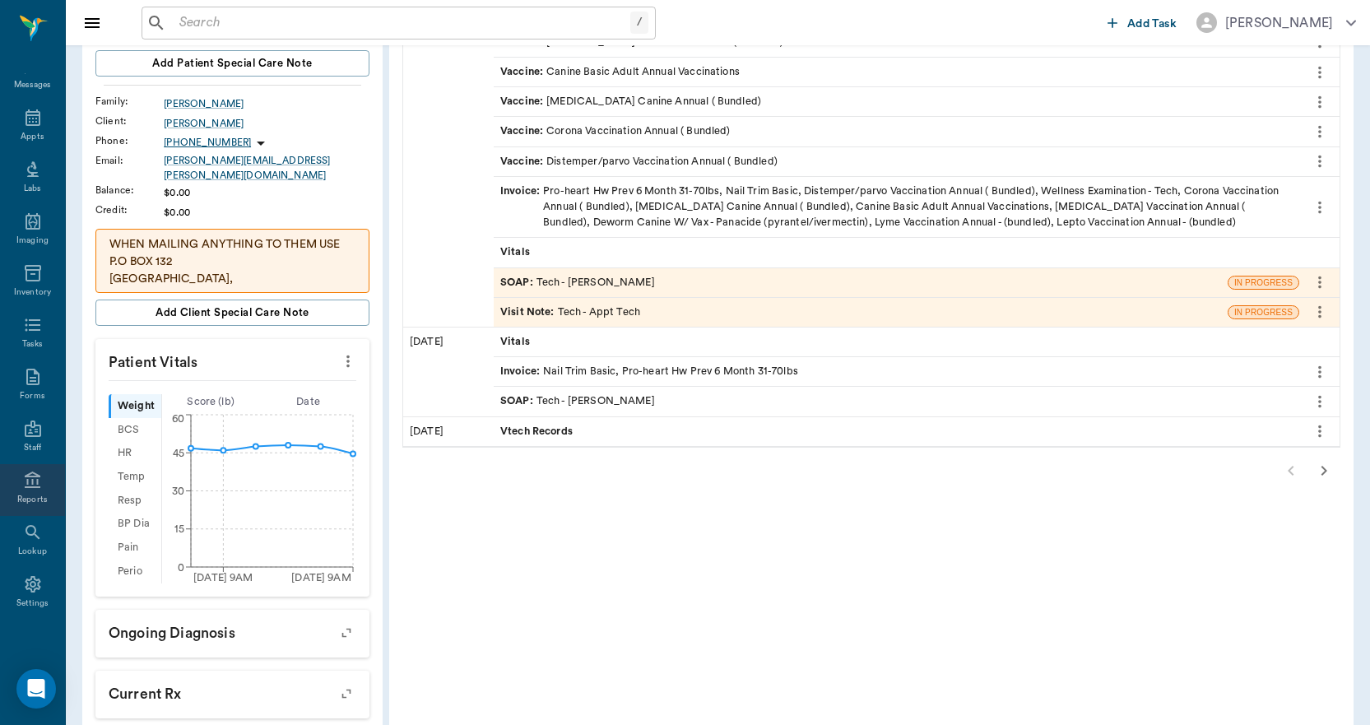
scroll to position [328, 0]
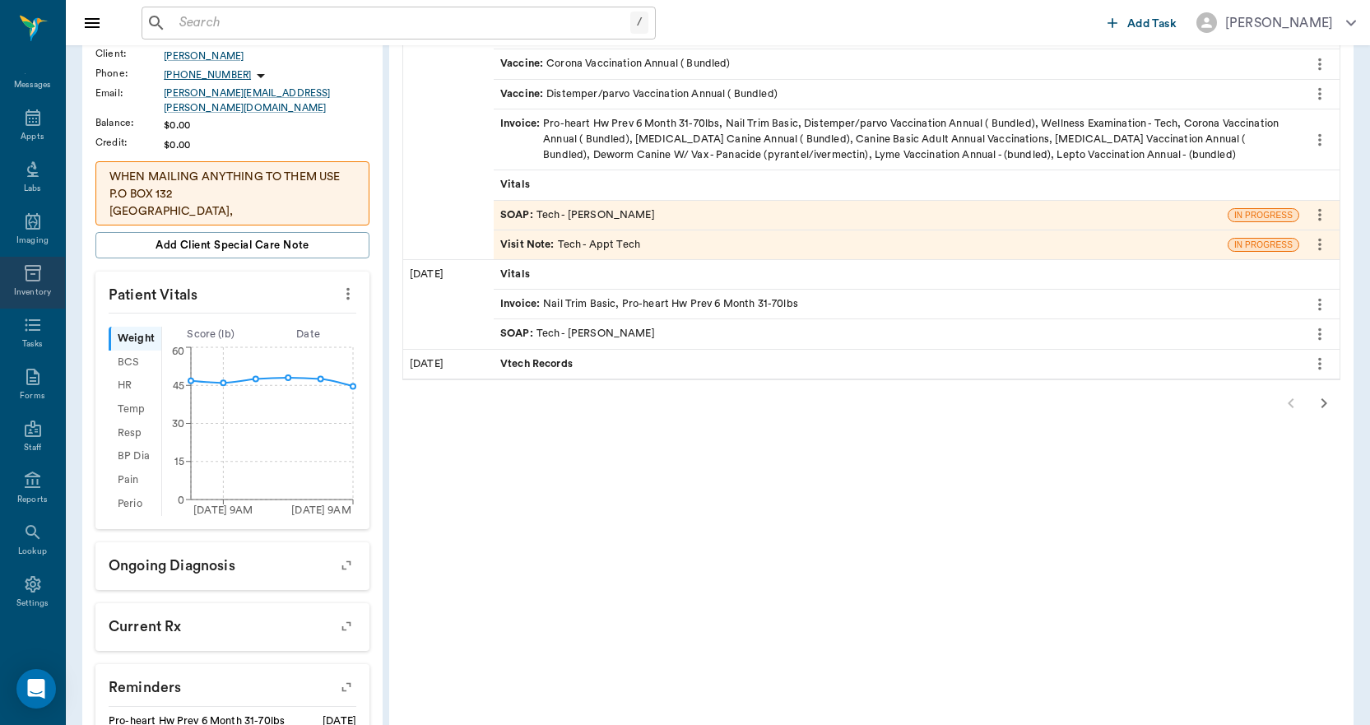
click at [27, 282] on icon at bounding box center [33, 273] width 20 height 20
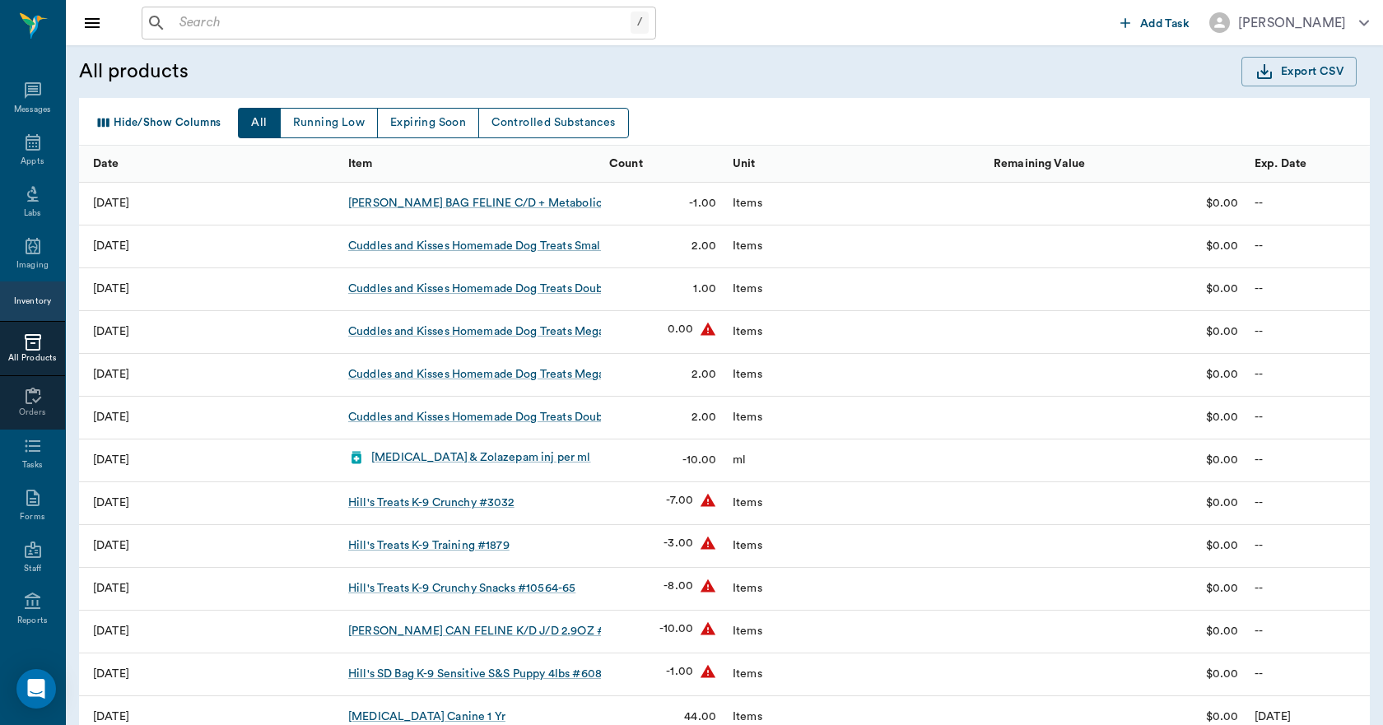
scroll to position [30, 0]
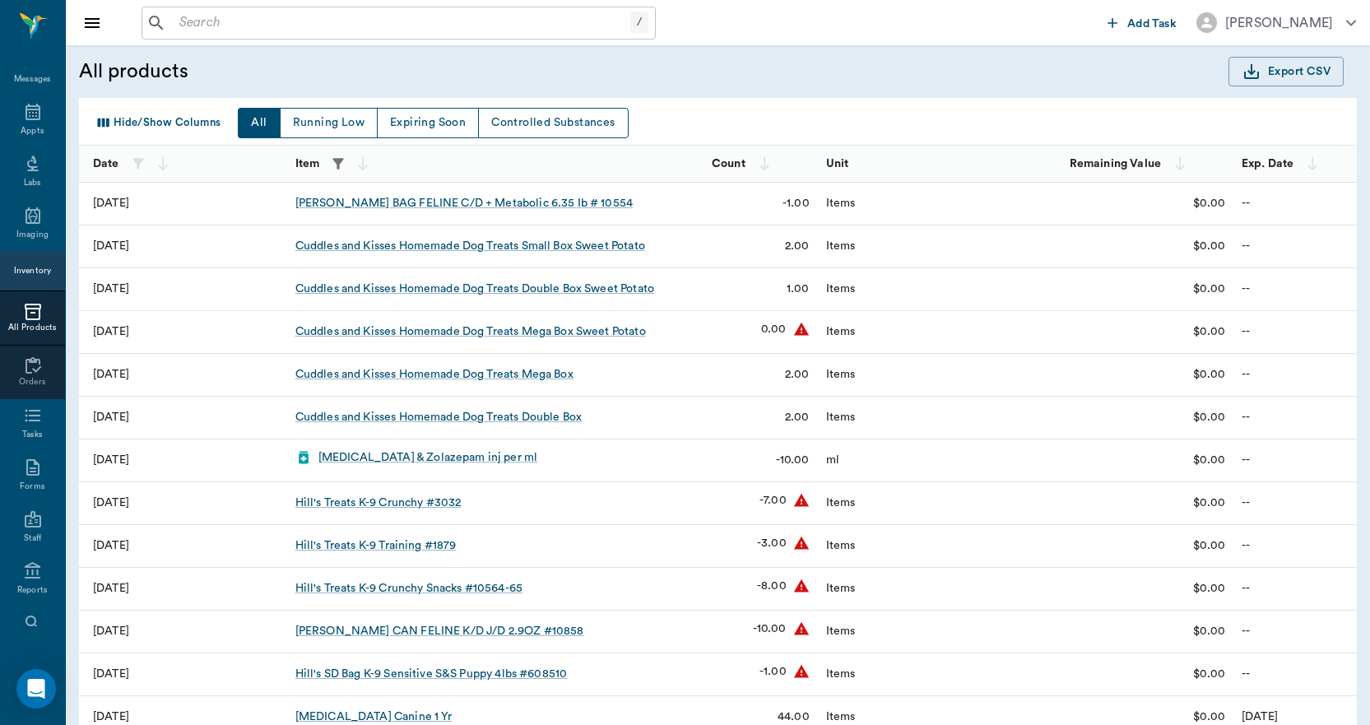
click at [332, 156] on icon "button" at bounding box center [338, 164] width 16 height 16
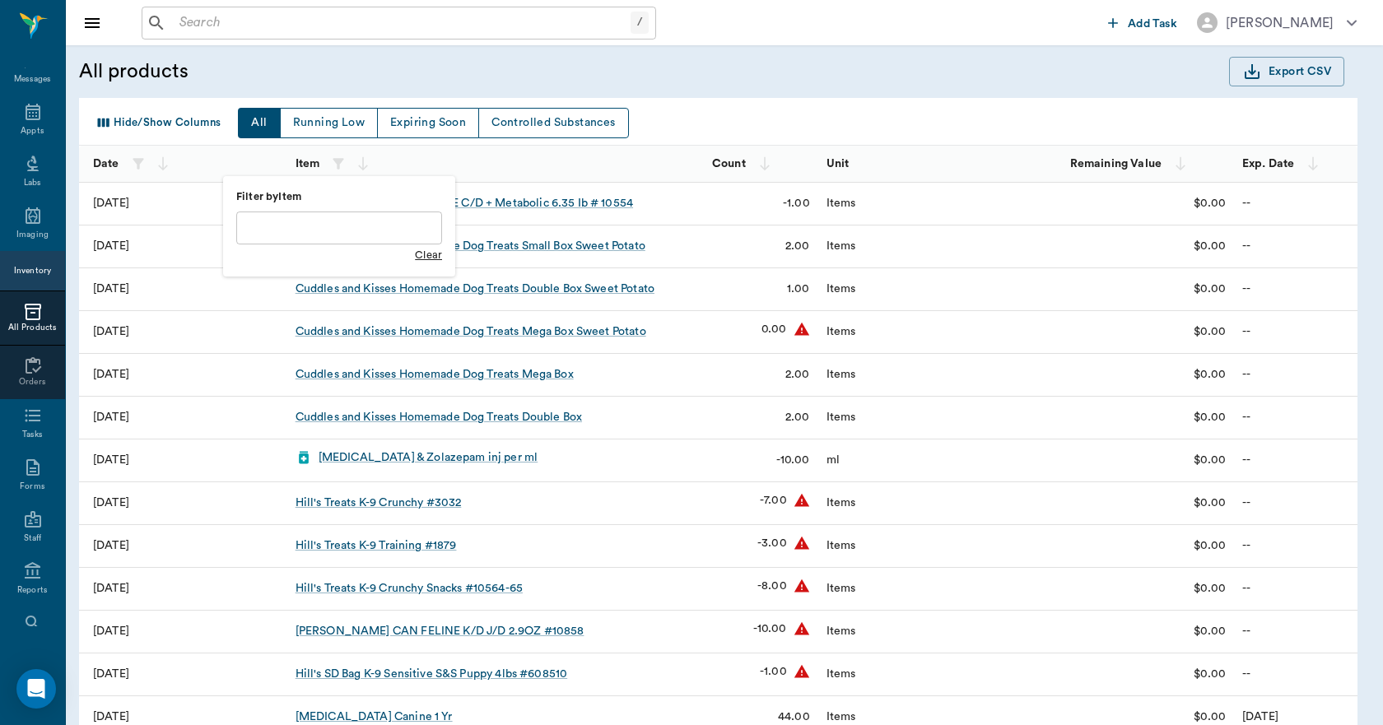
click at [377, 223] on input "text" at bounding box center [339, 228] width 206 height 33
type input "rabies"
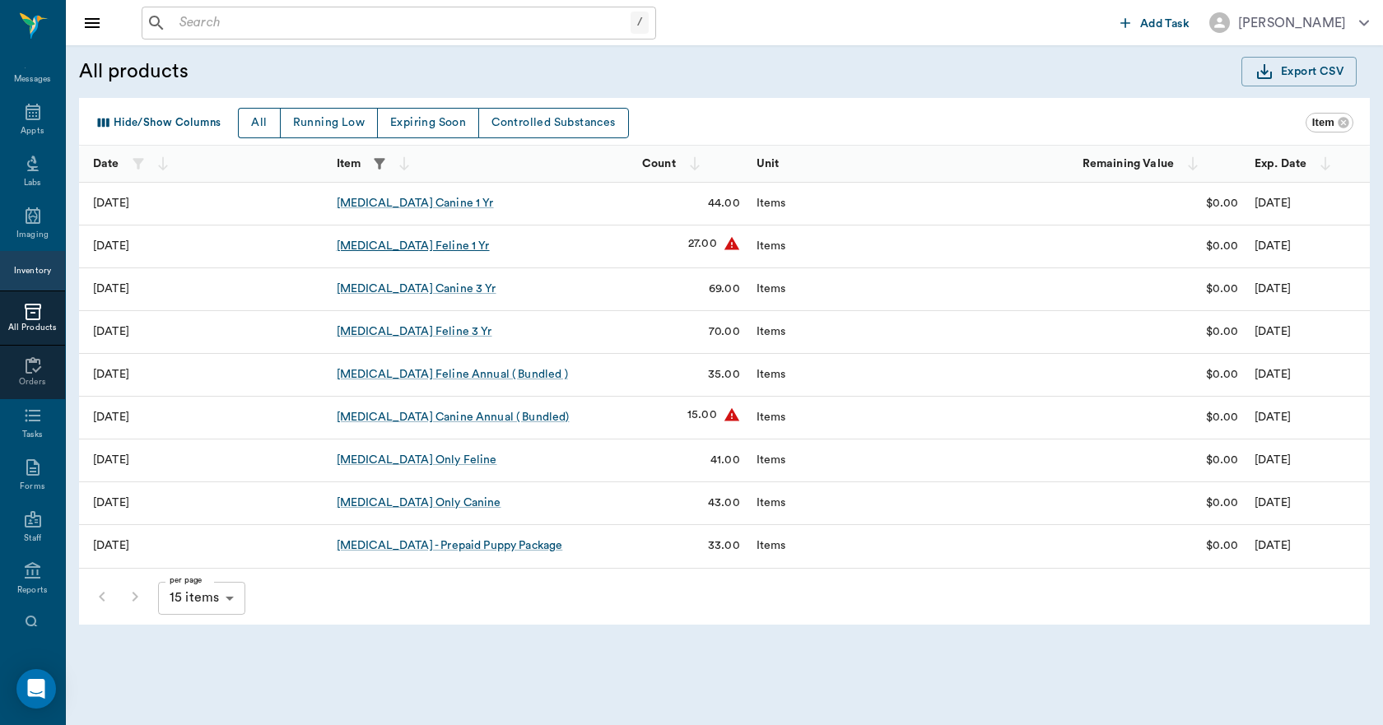
click at [459, 246] on div "Rabies Vaccination Feline 1 Yr" at bounding box center [413, 246] width 153 height 16
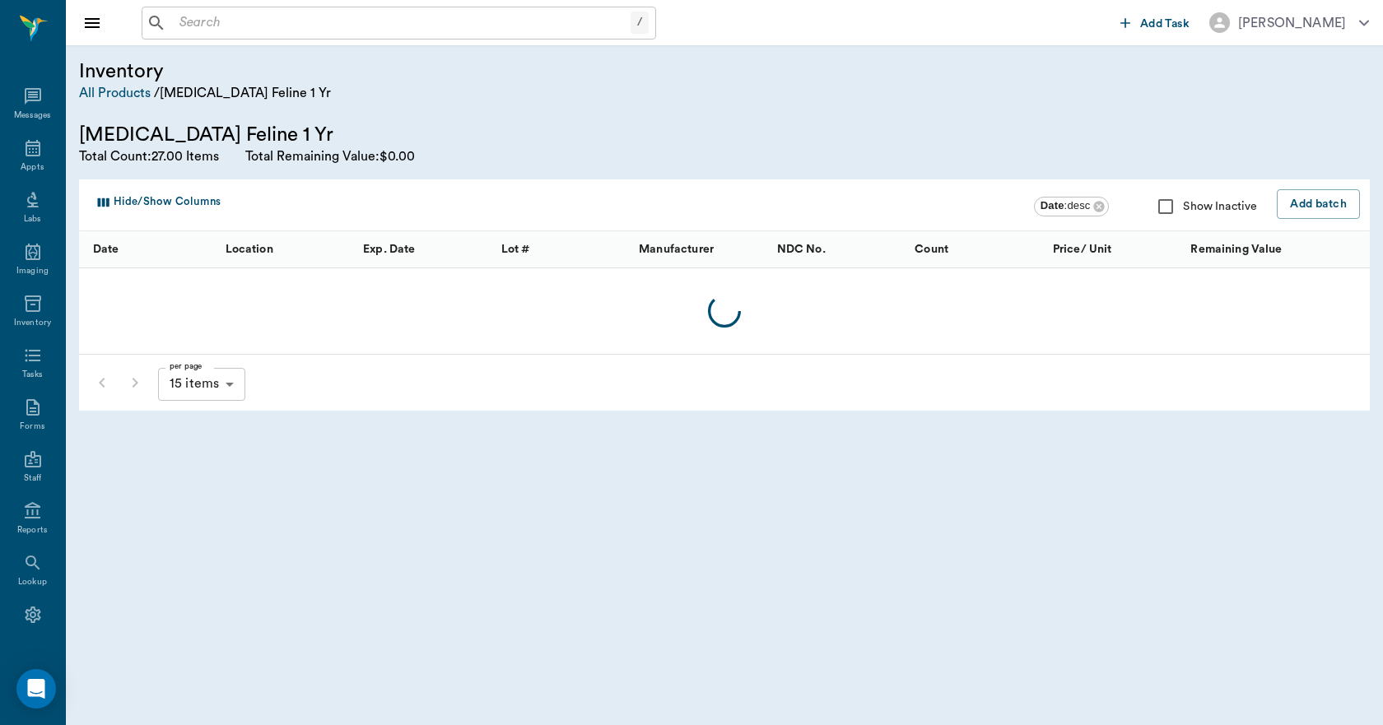
scroll to position [30, 0]
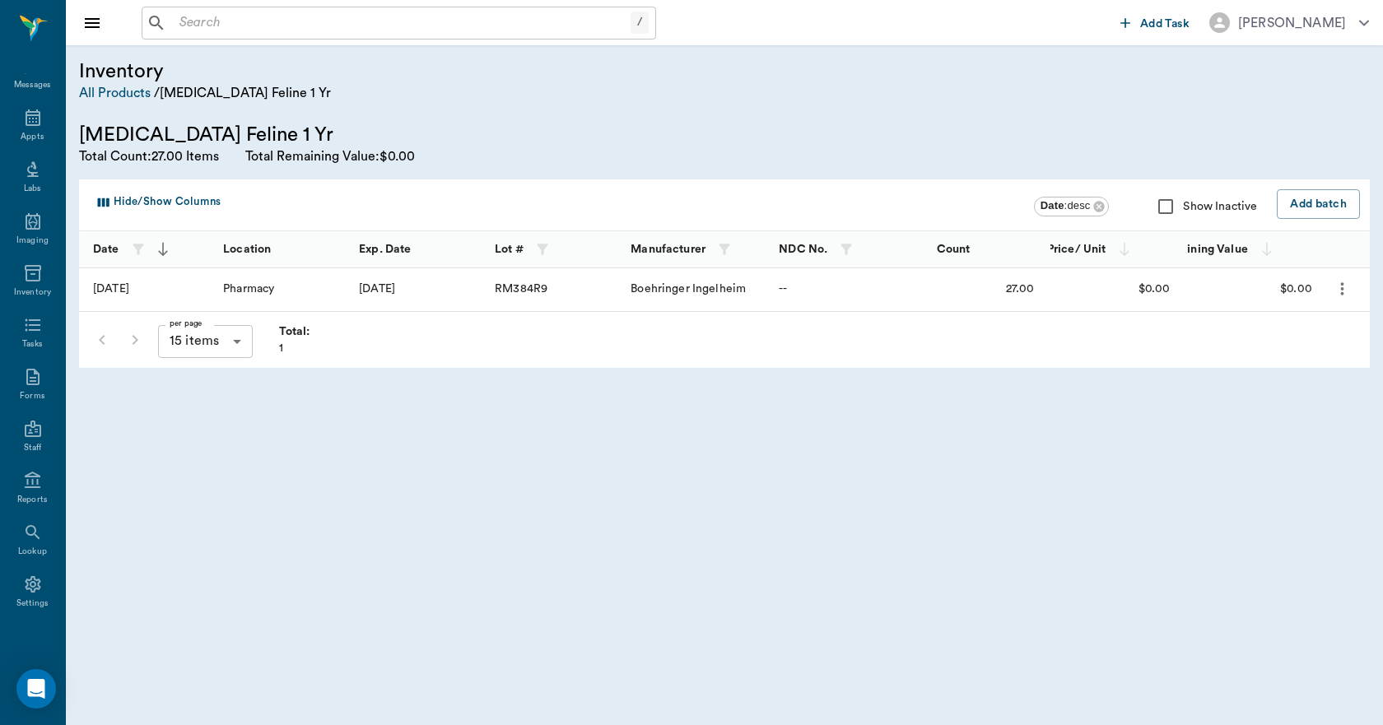
click at [1349, 286] on icon "more" at bounding box center [1342, 289] width 19 height 20
click at [1307, 325] on p "Edit Batch" at bounding box center [1293, 333] width 62 height 20
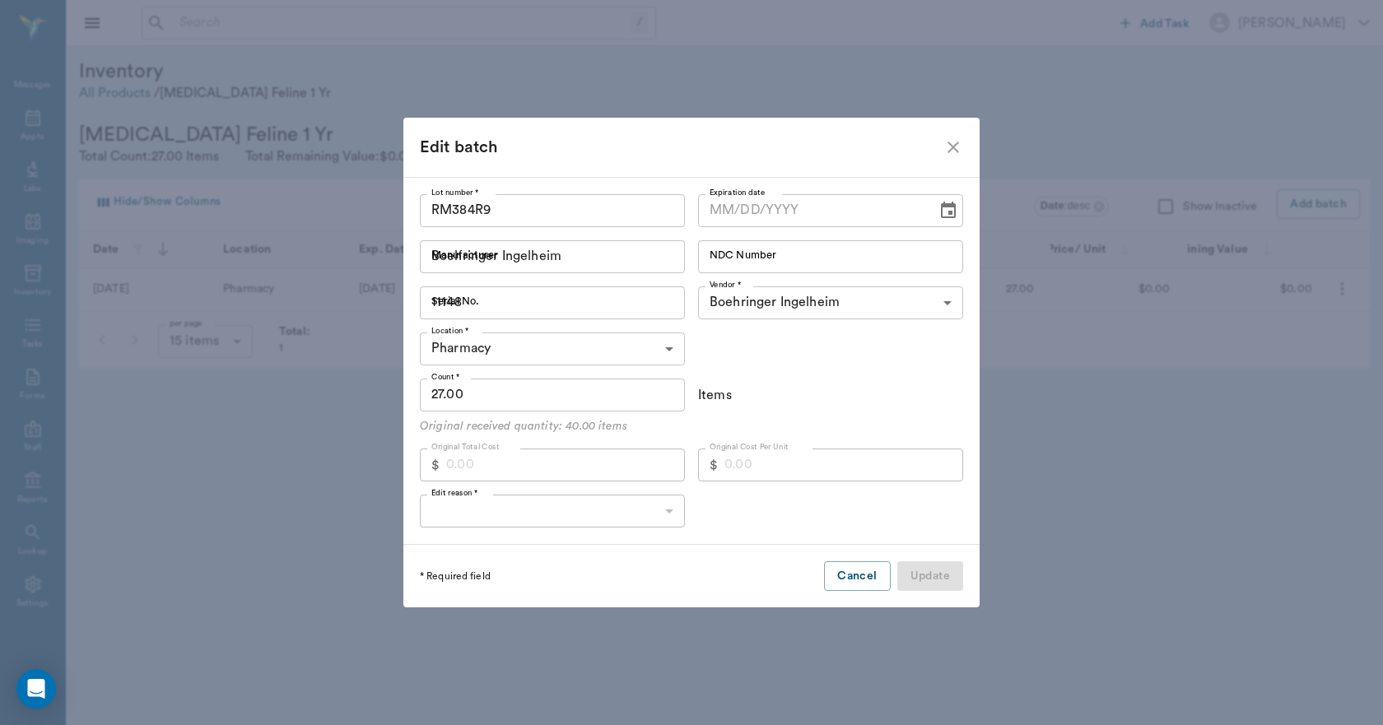
type input "06/19/2026"
click at [526, 402] on input "27.00" at bounding box center [552, 395] width 265 height 33
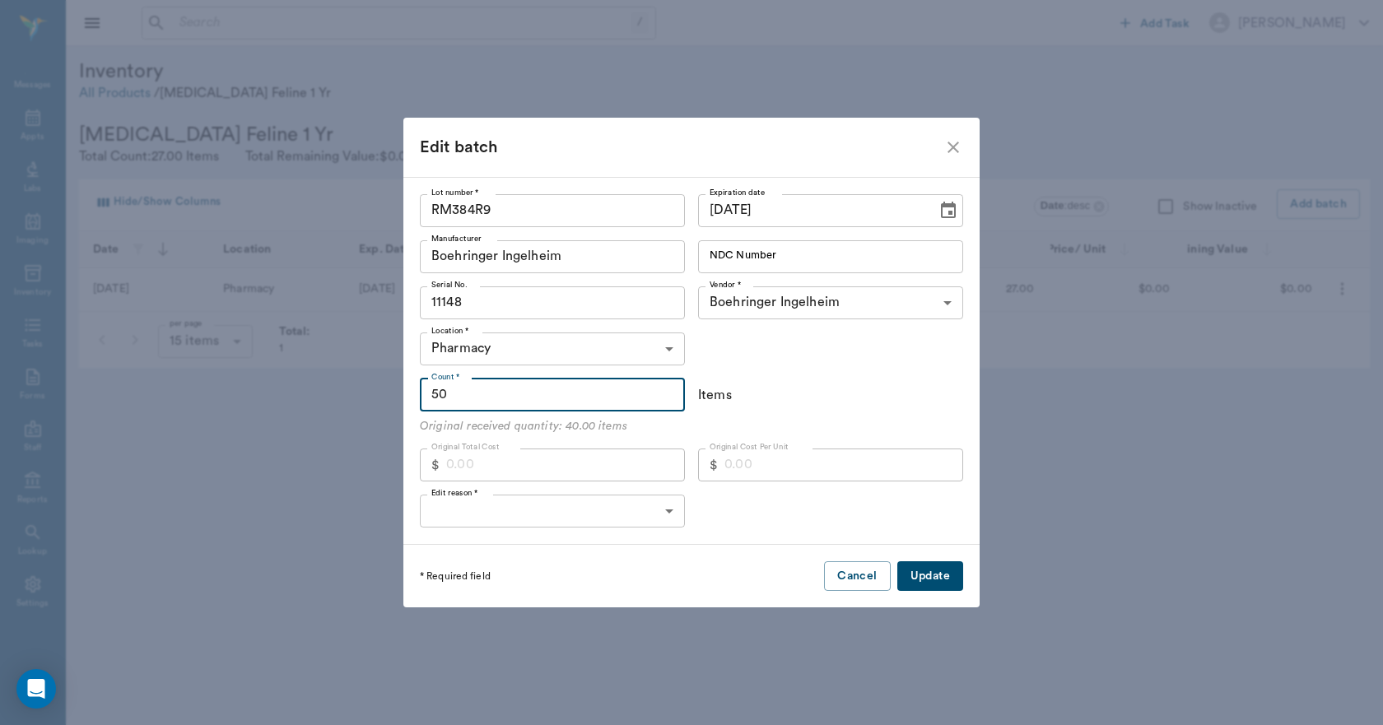
type input "50"
click at [500, 513] on body "/ ​ Add Task Dr. Bert Ellsworth Nectar Messages Appts Labs Imaging Inventory Ta…" at bounding box center [691, 362] width 1383 height 725
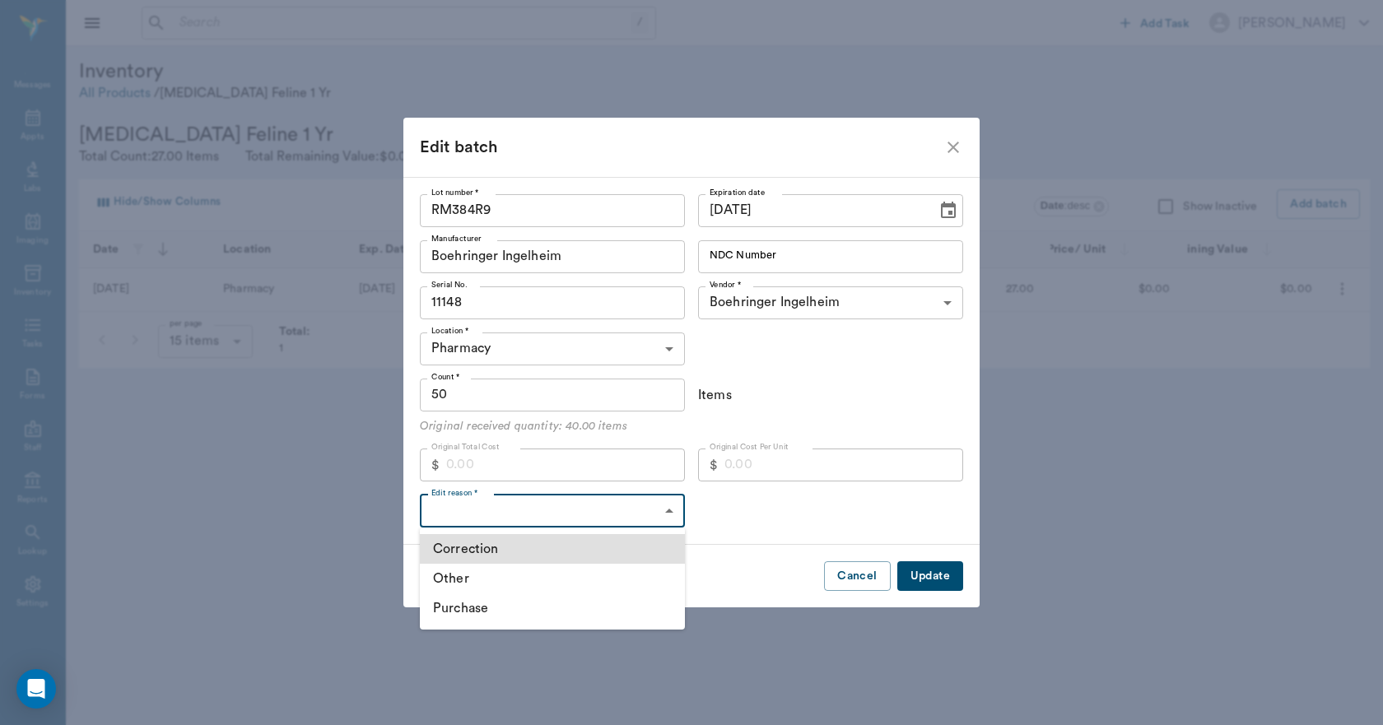
click at [462, 608] on li "Purchase" at bounding box center [552, 608] width 265 height 30
type input "PURCHASE"
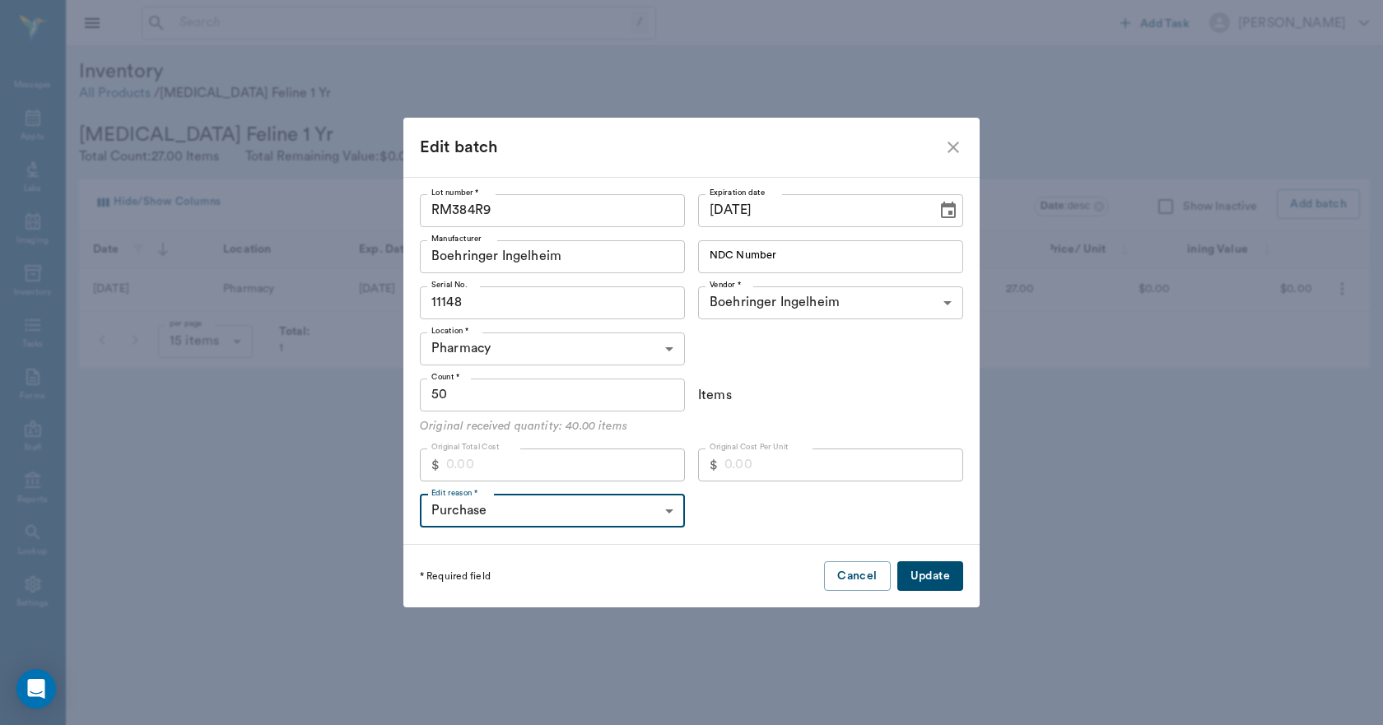
click at [922, 576] on button "Update" at bounding box center [930, 576] width 66 height 30
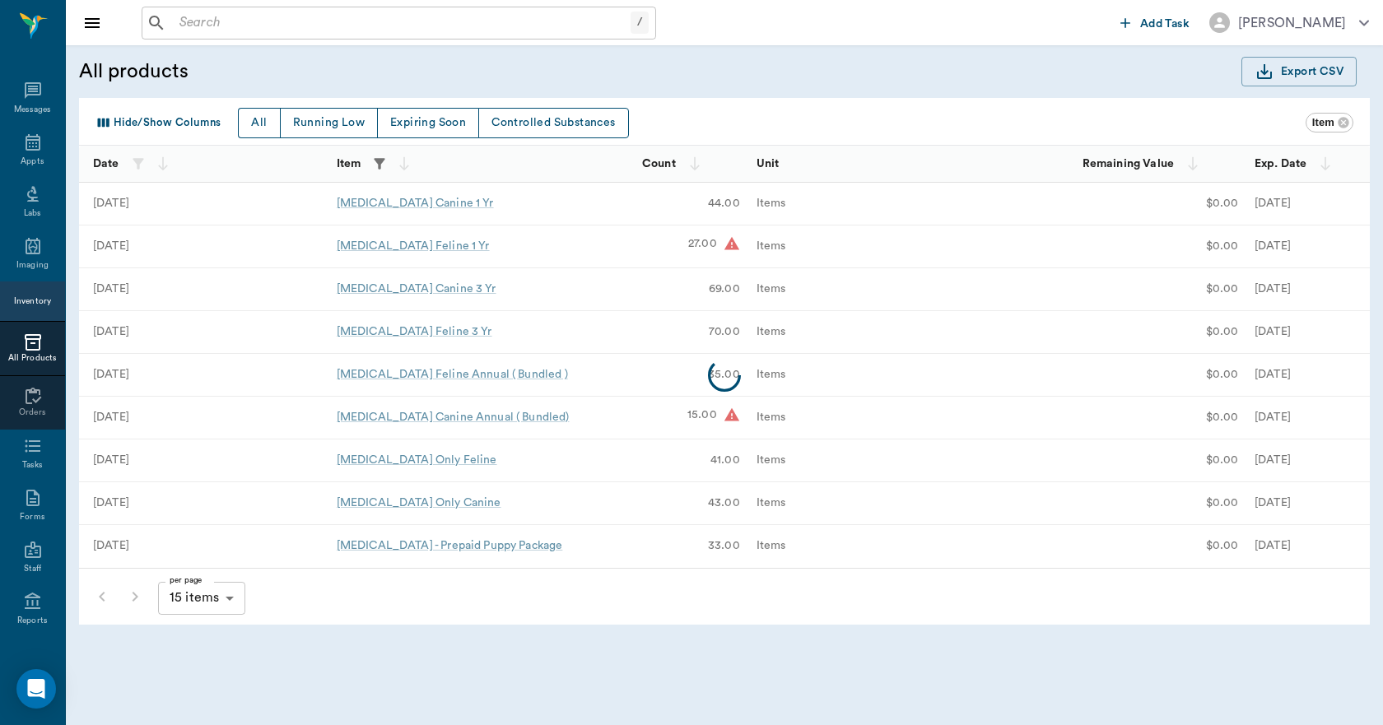
scroll to position [30, 0]
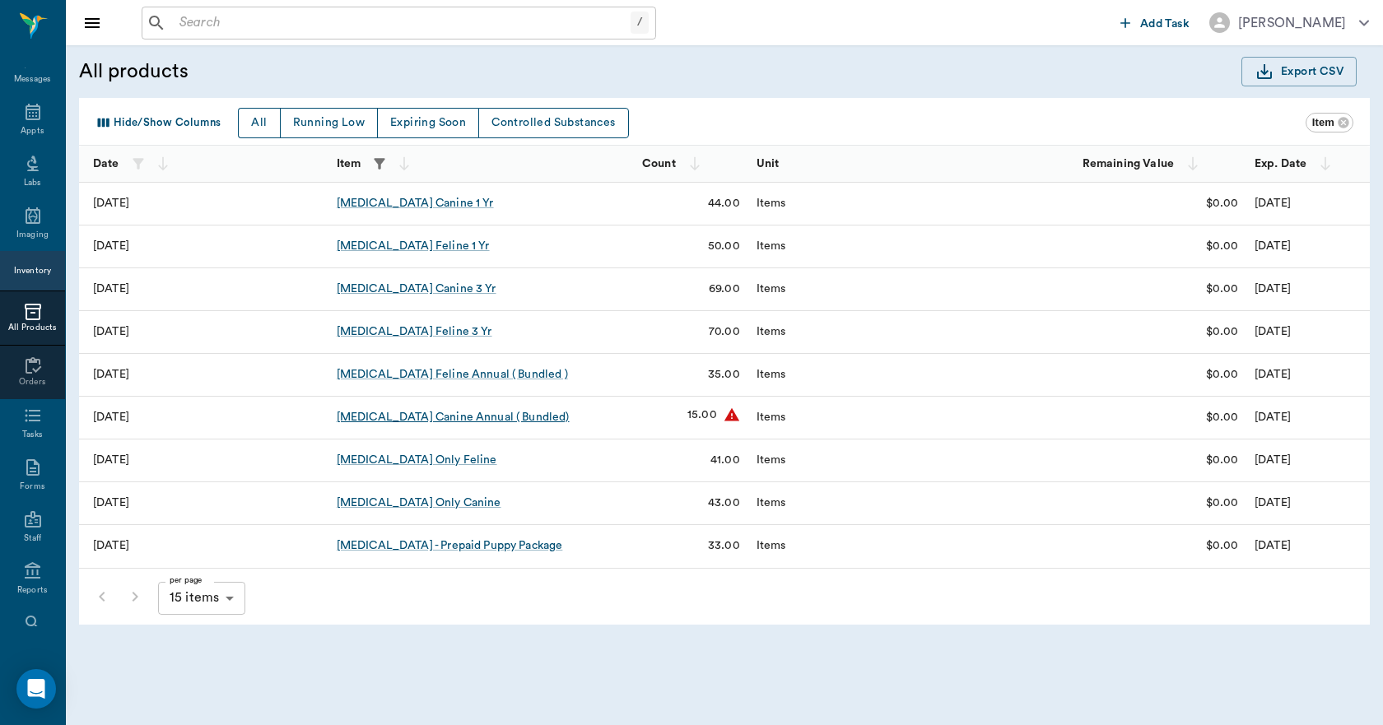
click at [534, 418] on div "Rabies Vaccination Canine Annual ( Bundled)" at bounding box center [453, 417] width 233 height 16
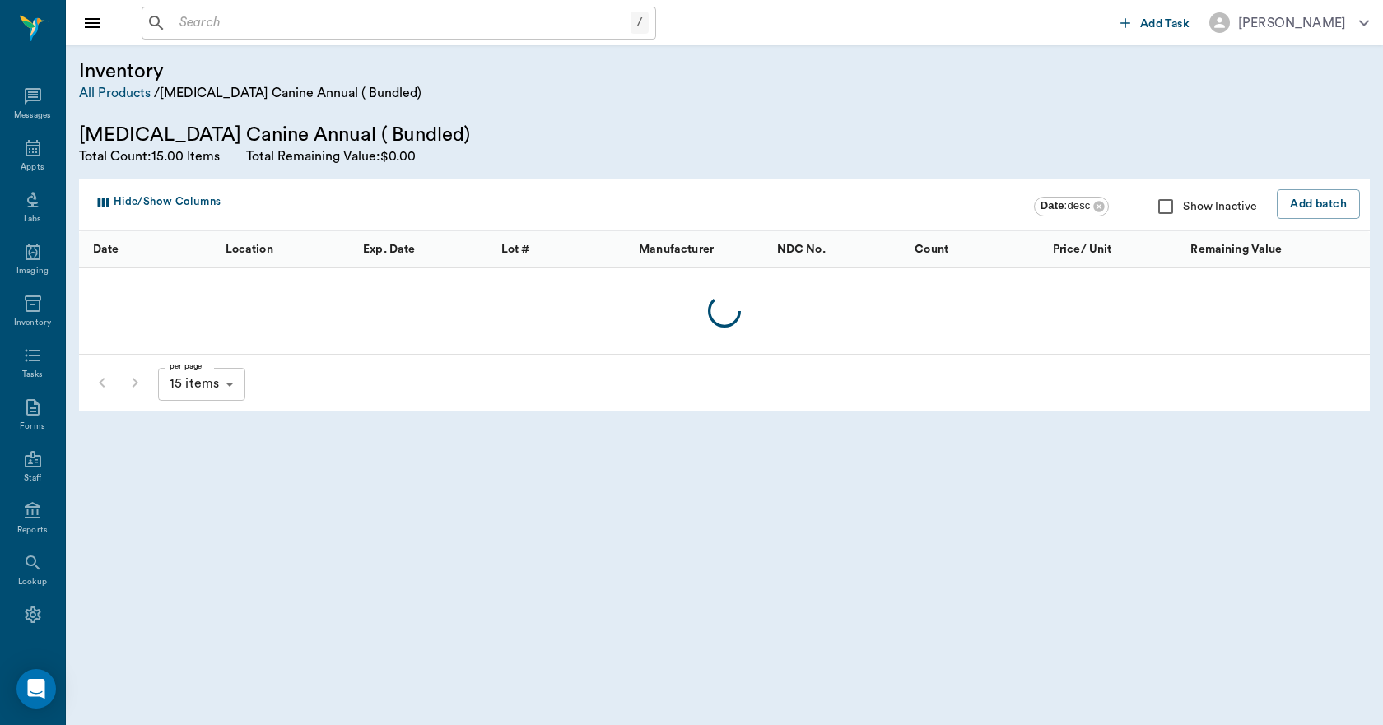
scroll to position [30, 0]
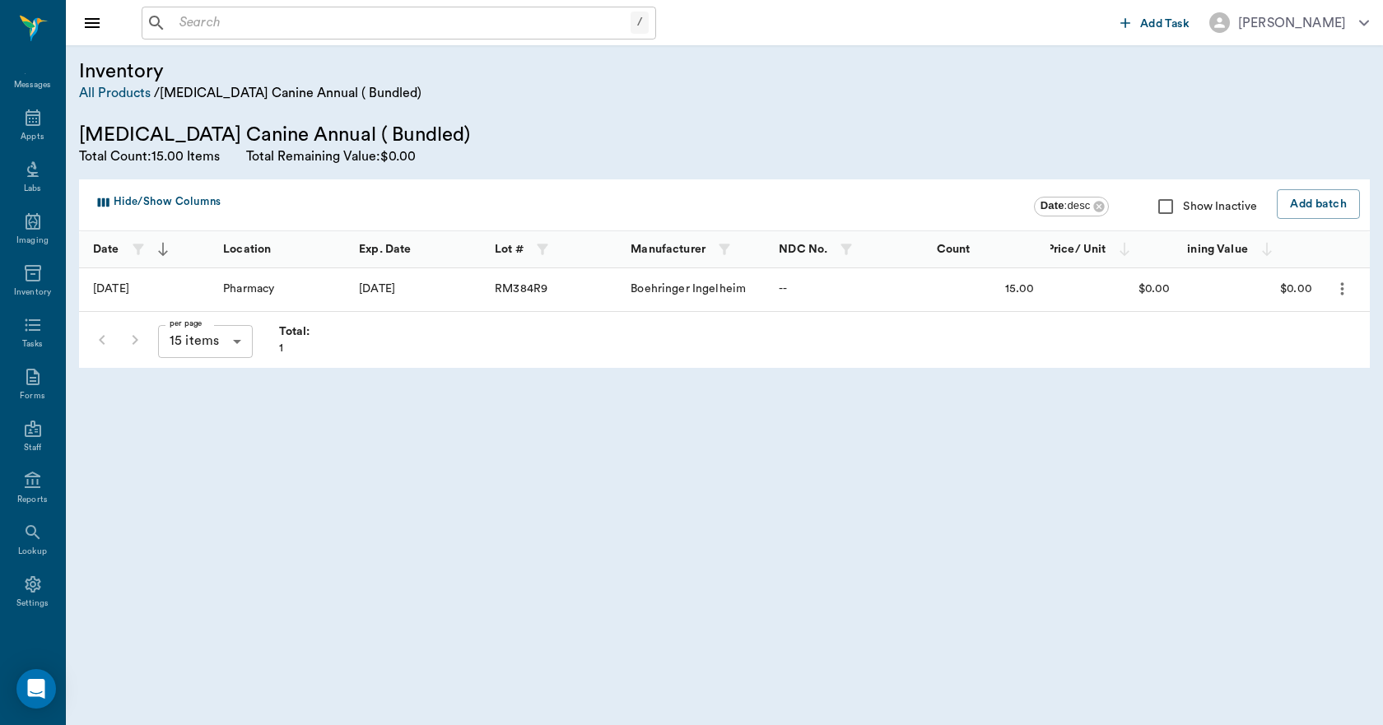
click at [1345, 290] on icon "more" at bounding box center [1342, 289] width 19 height 20
click at [1310, 327] on p "Edit Batch" at bounding box center [1293, 333] width 62 height 20
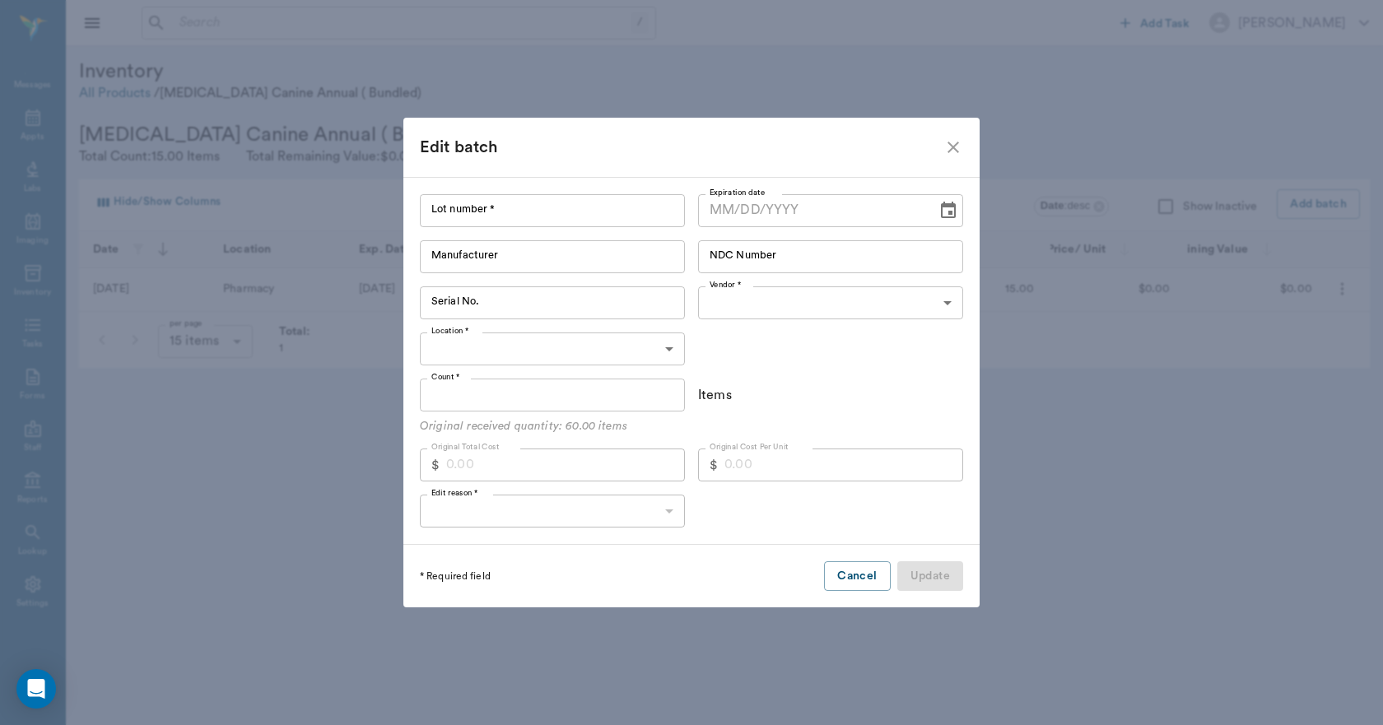
type input "RM384R9"
type input "Boehringer Ingelheim"
type input "11148"
type input "680bd6edf4dcb84dbdd6dbf4"
type input "6765a11f195e768b82fb80f0"
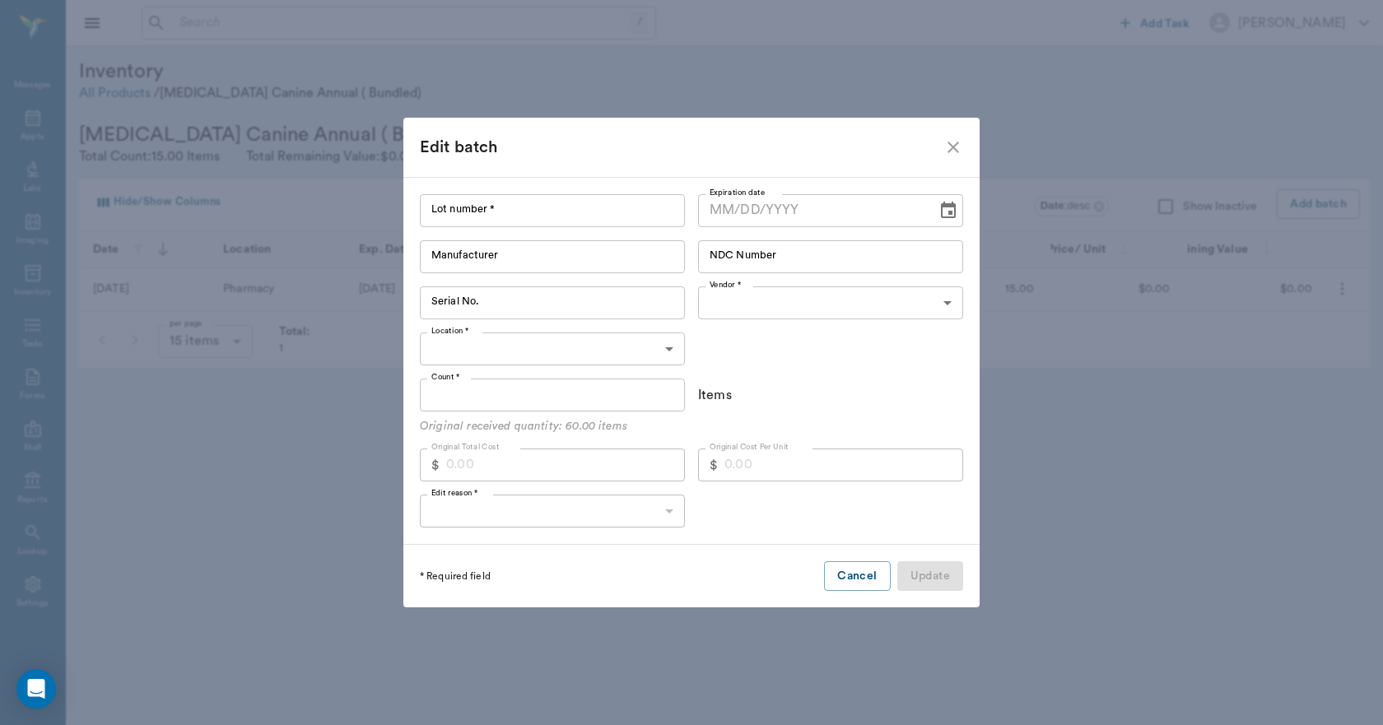
type input "15.00"
type input "06/19/2026"
click at [545, 388] on input "15.00" at bounding box center [552, 395] width 265 height 33
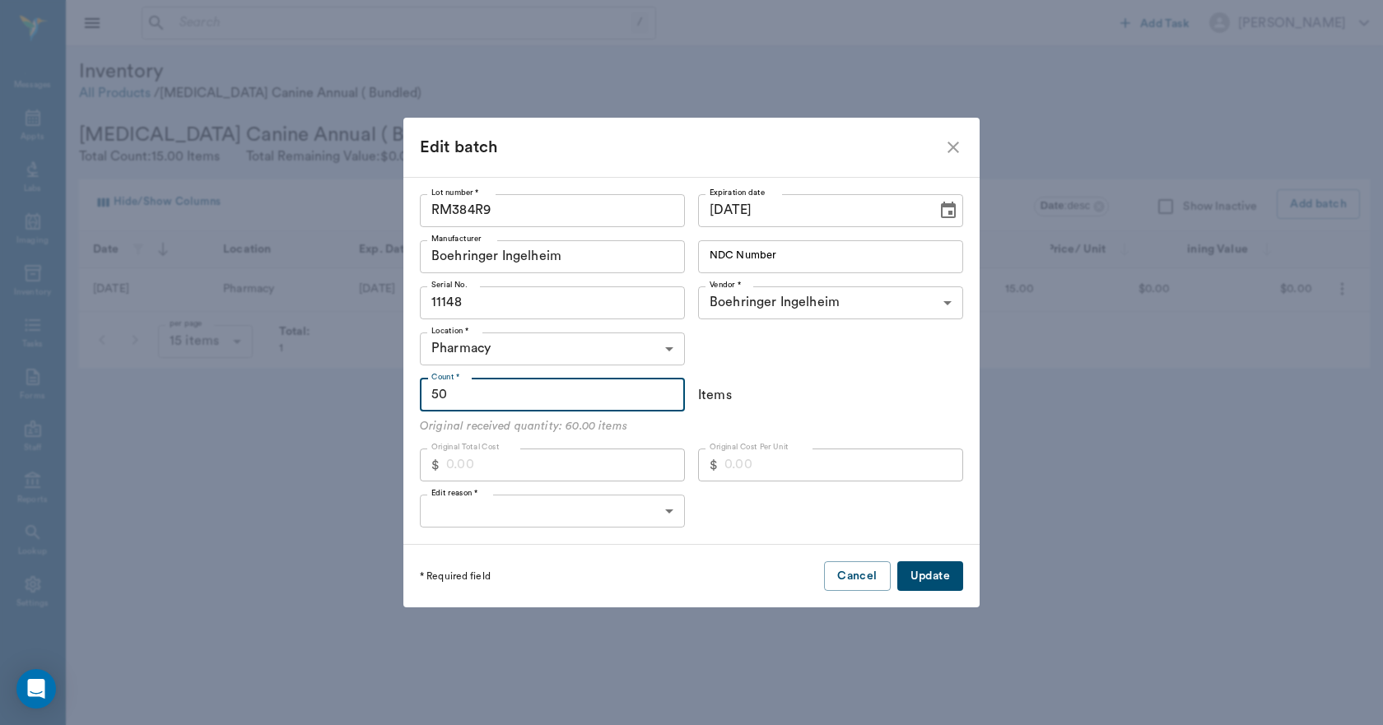
type input "50"
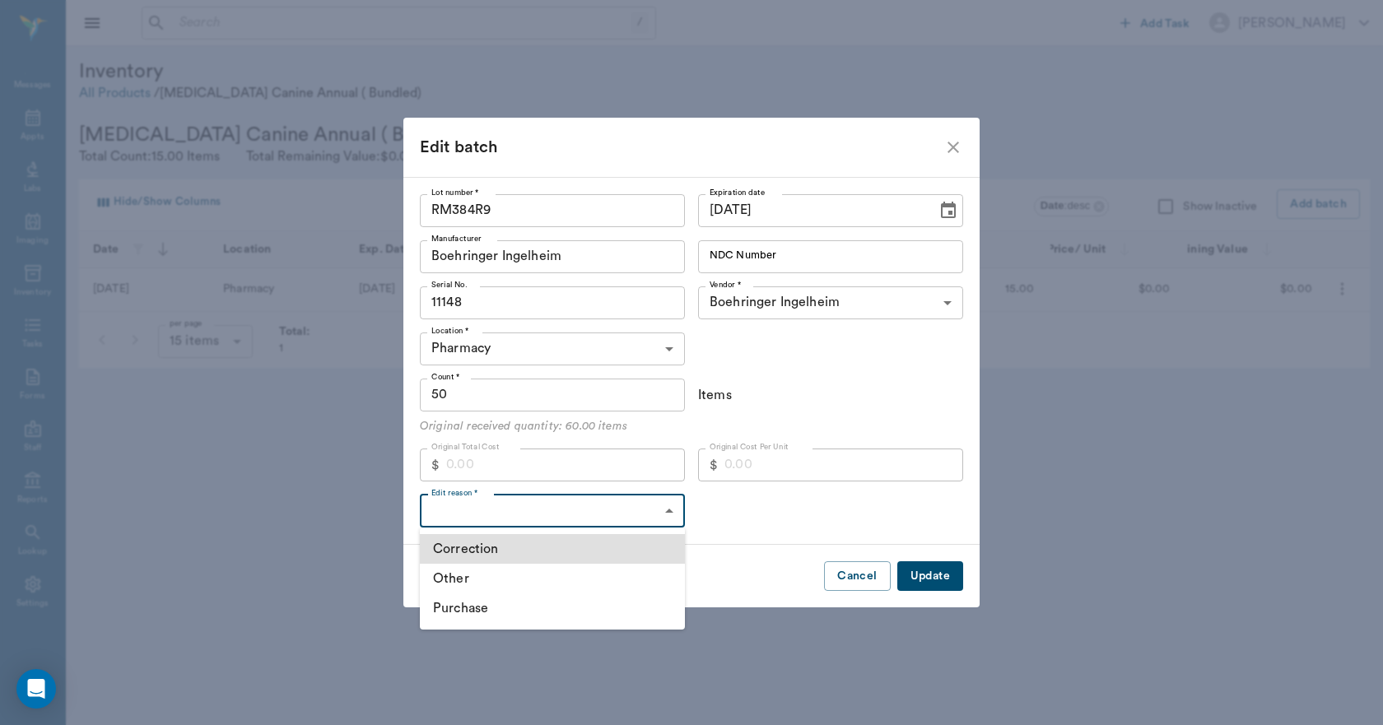
click at [492, 514] on body "/ ​ Add Task Dr. Bert Ellsworth Nectar Messages Appts Labs Imaging Inventory Ta…" at bounding box center [691, 362] width 1383 height 725
click at [483, 607] on li "Purchase" at bounding box center [552, 608] width 265 height 30
type input "PURCHASE"
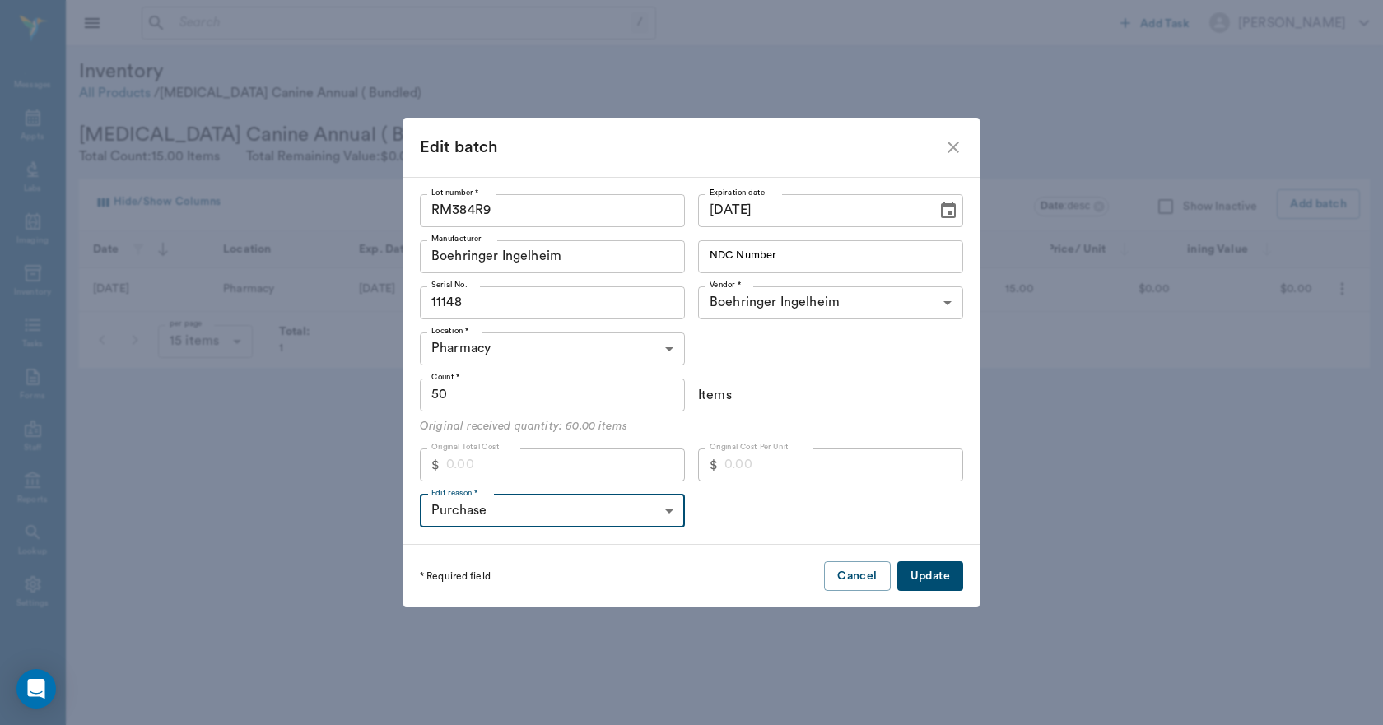
click at [929, 576] on button "Update" at bounding box center [930, 576] width 66 height 30
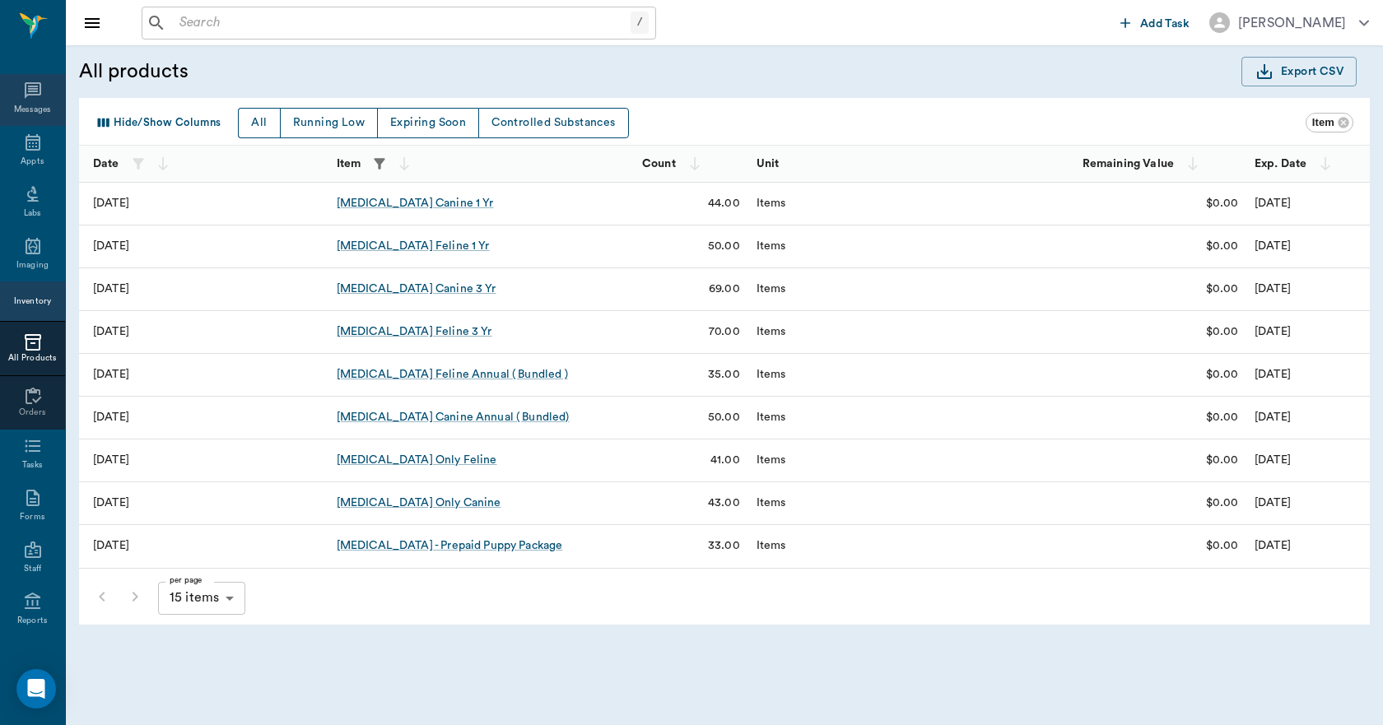
click at [31, 105] on div "Messages" at bounding box center [33, 110] width 38 height 12
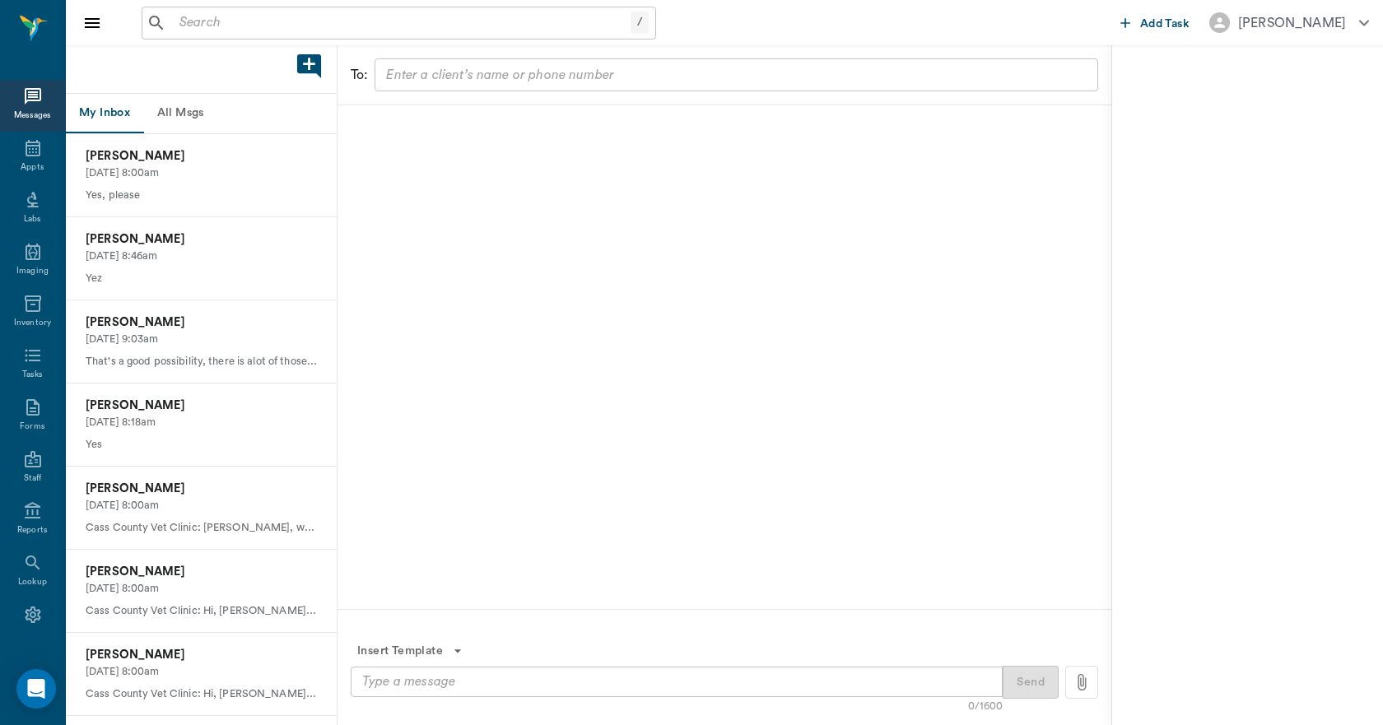
click at [179, 114] on button "All Msgs" at bounding box center [180, 114] width 74 height 40
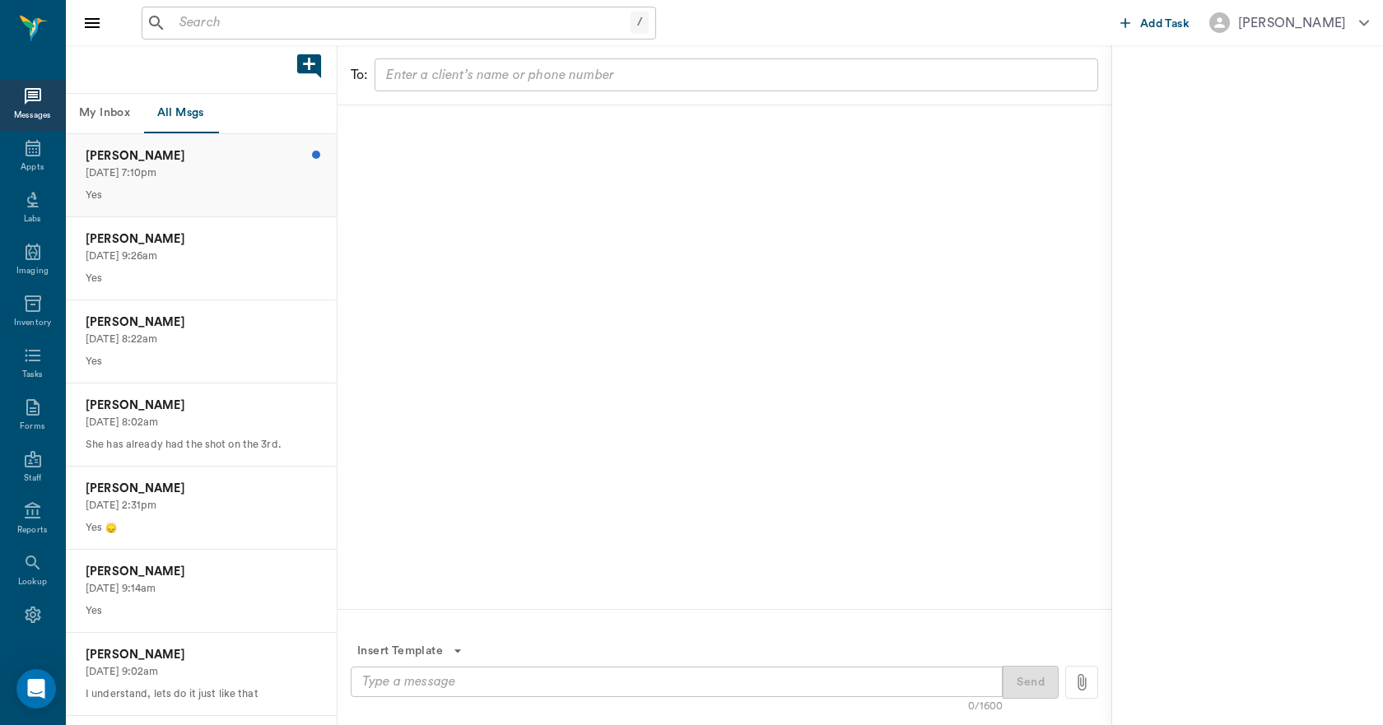
click at [175, 165] on p "09/10/2025, 7:10pm" at bounding box center [201, 173] width 231 height 16
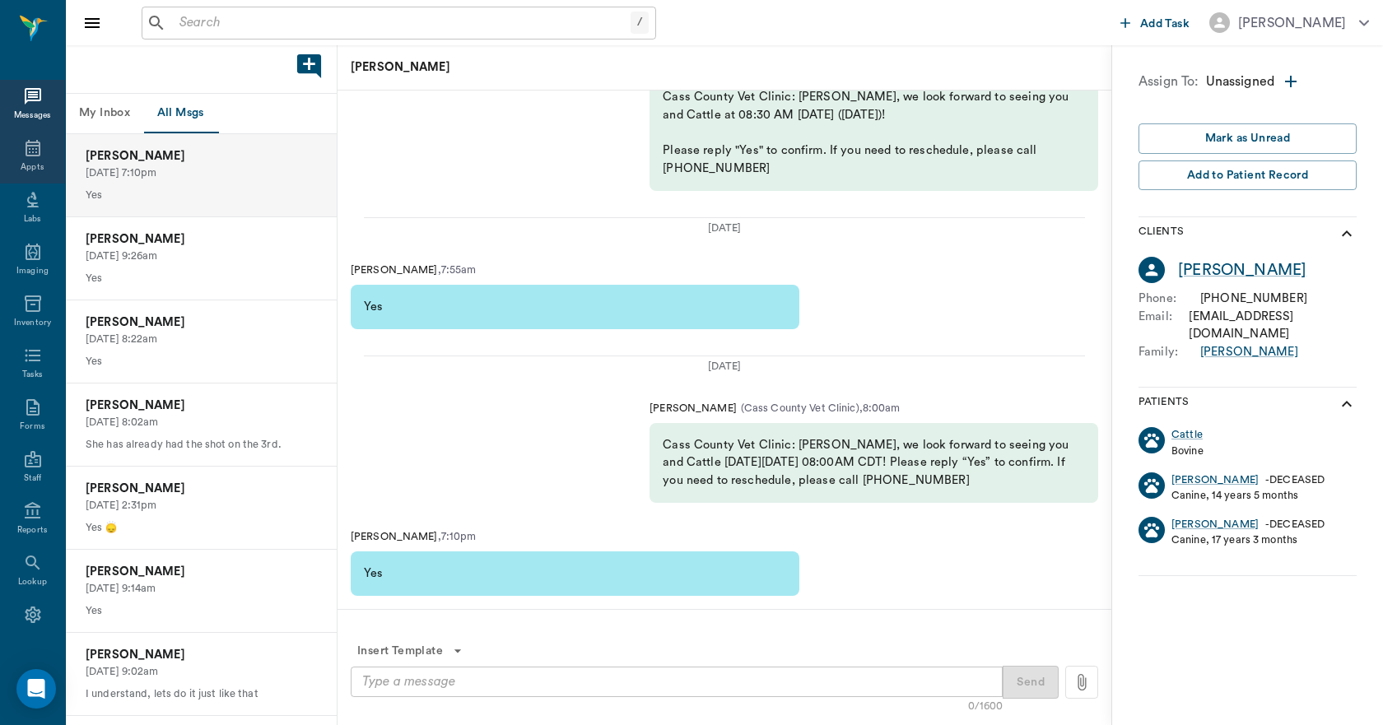
click at [26, 155] on icon at bounding box center [33, 148] width 15 height 16
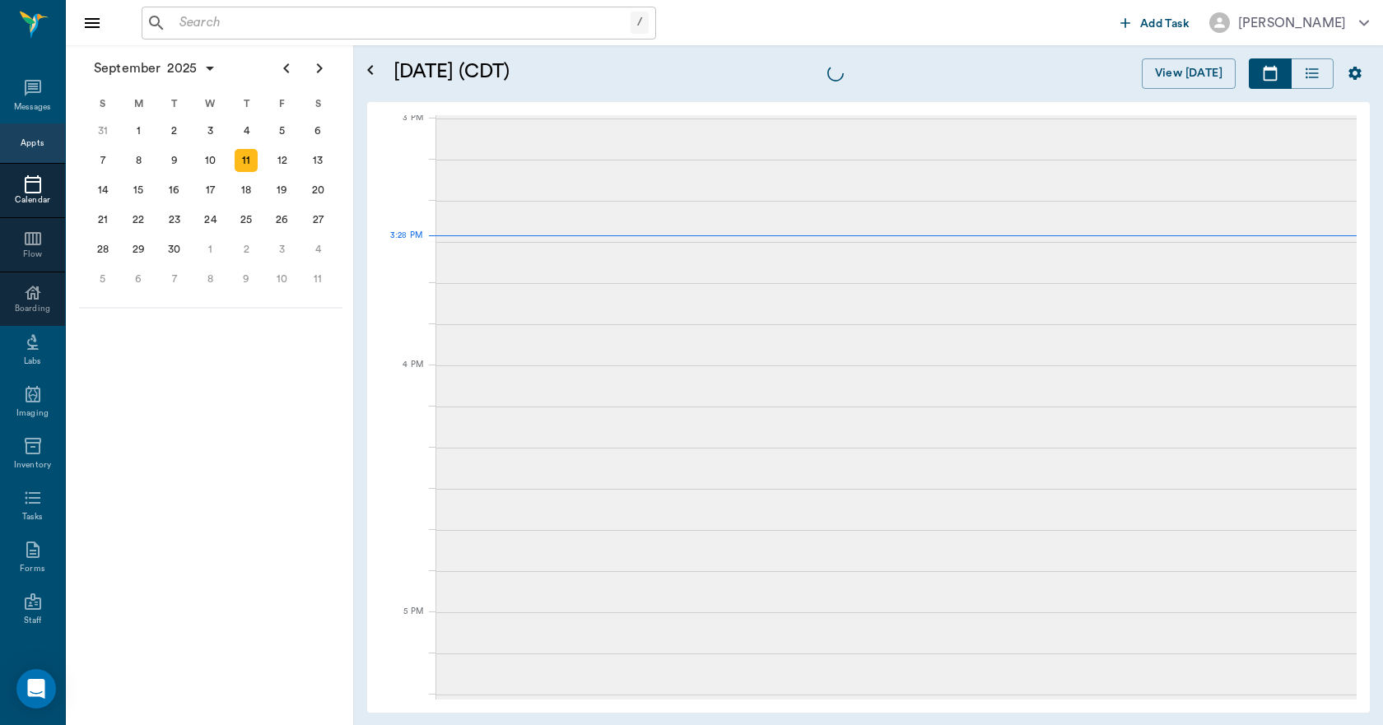
scroll to position [1729, 0]
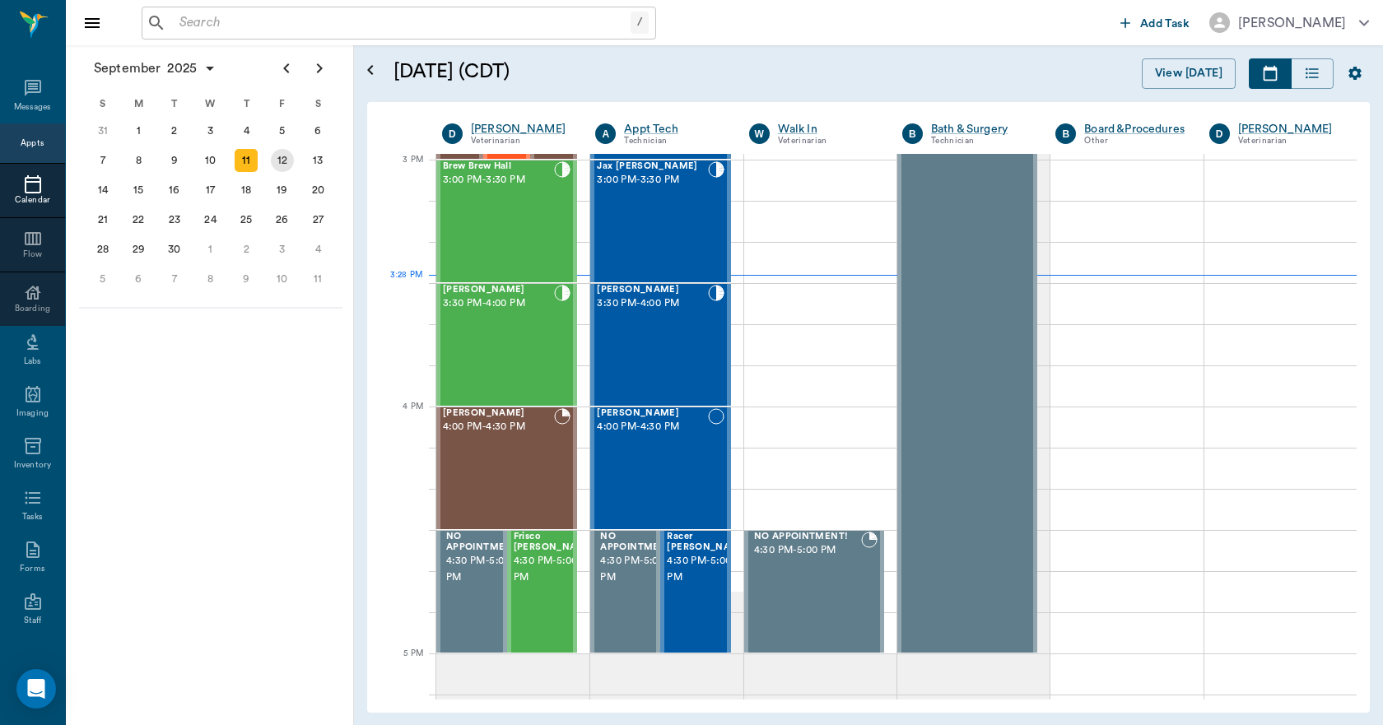
click at [290, 160] on div "12" at bounding box center [282, 160] width 23 height 23
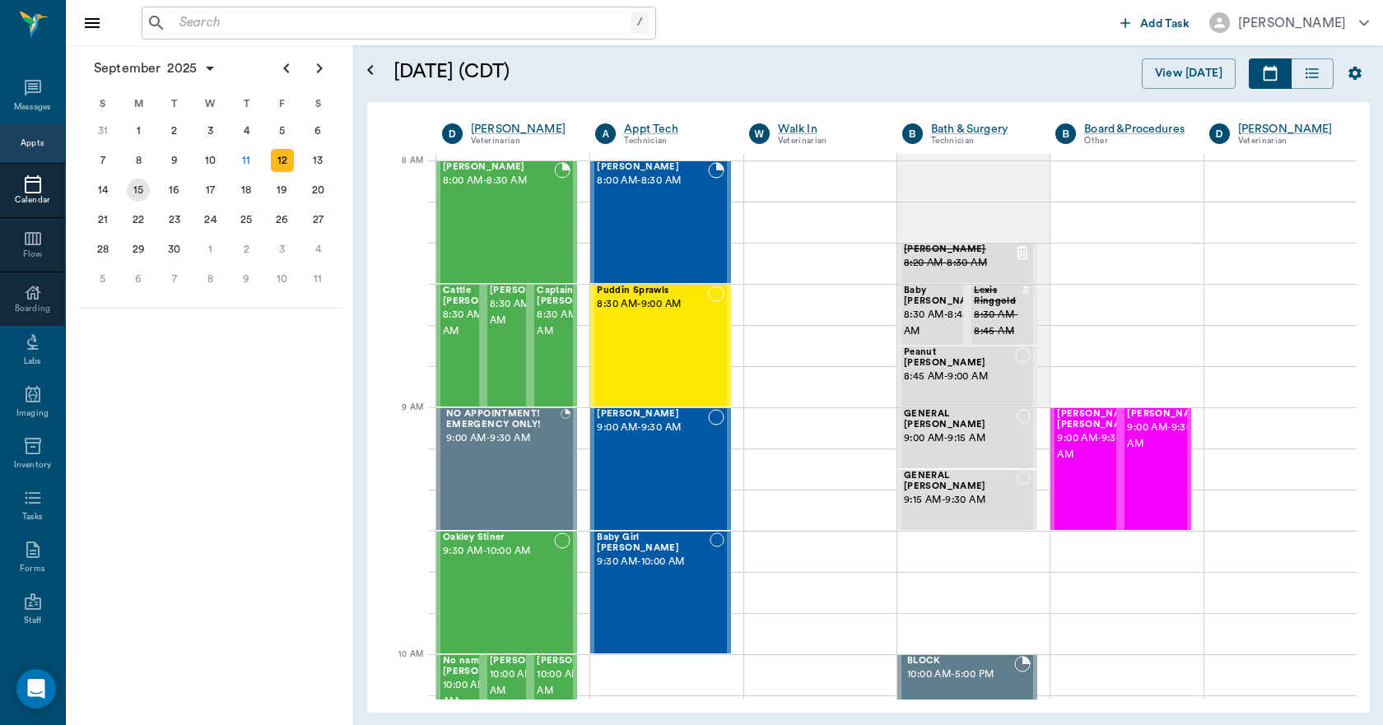
click at [137, 193] on div "15" at bounding box center [138, 190] width 23 height 23
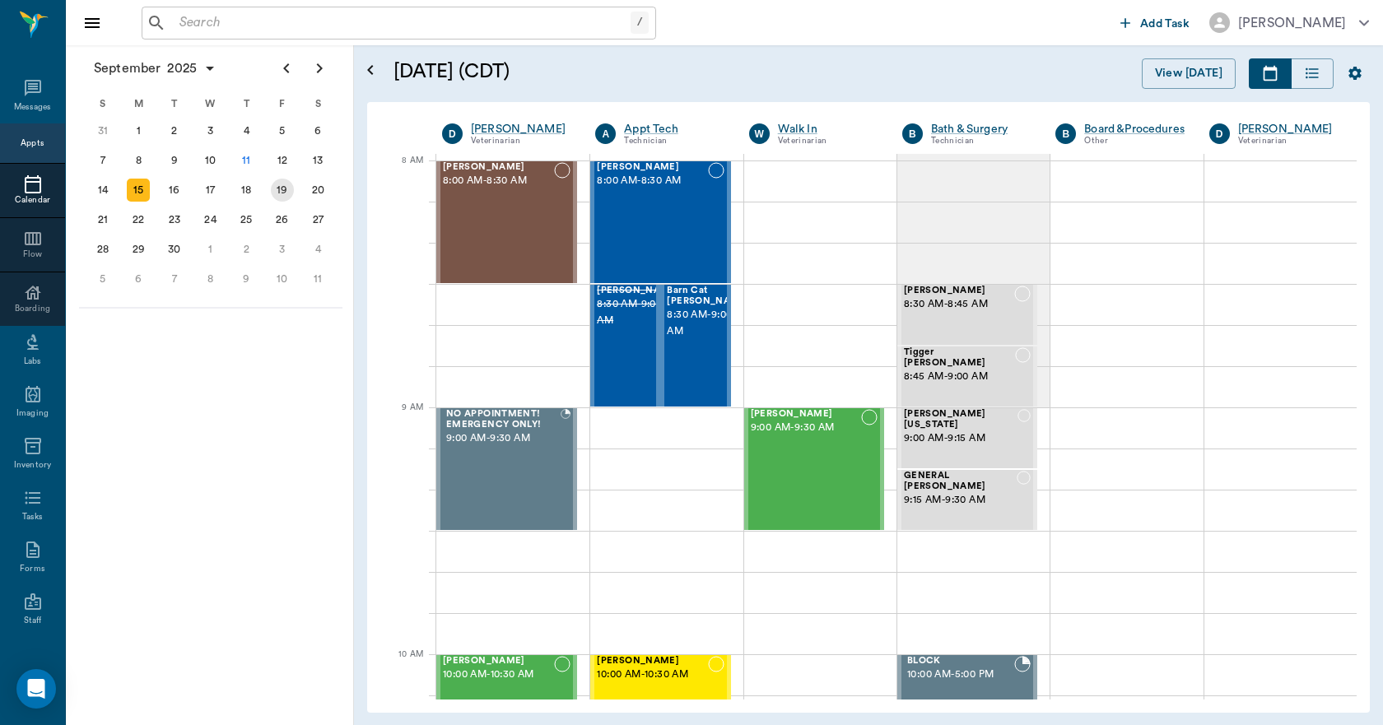
click at [289, 189] on div "19" at bounding box center [282, 190] width 23 height 23
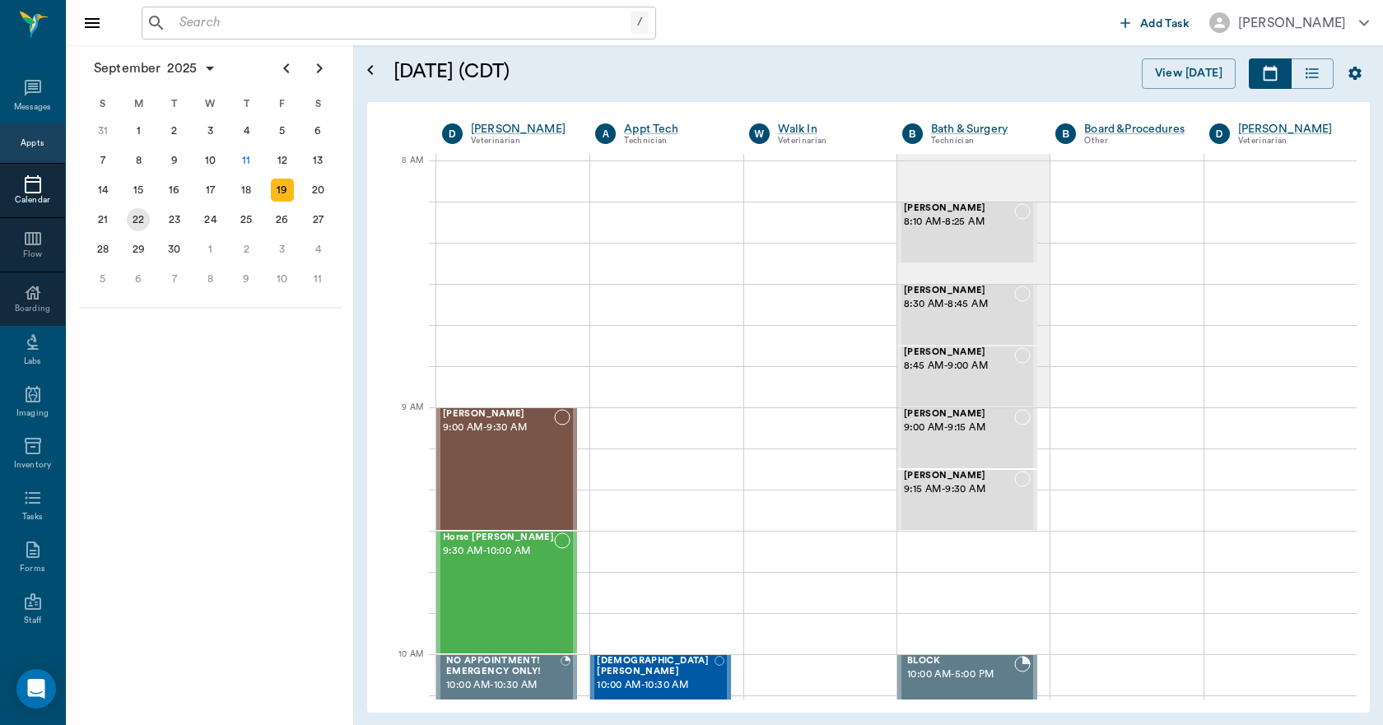
click at [133, 214] on div "22" at bounding box center [138, 219] width 23 height 23
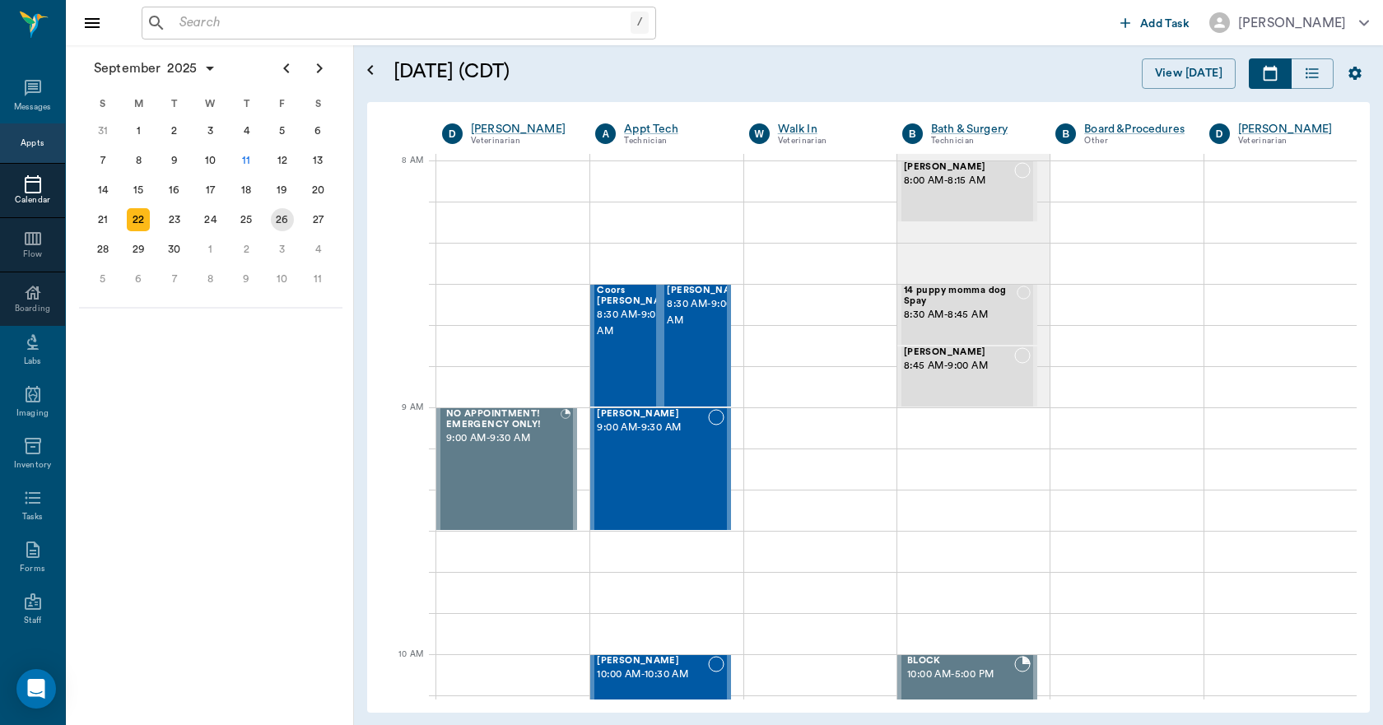
click at [277, 219] on div "26" at bounding box center [282, 219] width 23 height 23
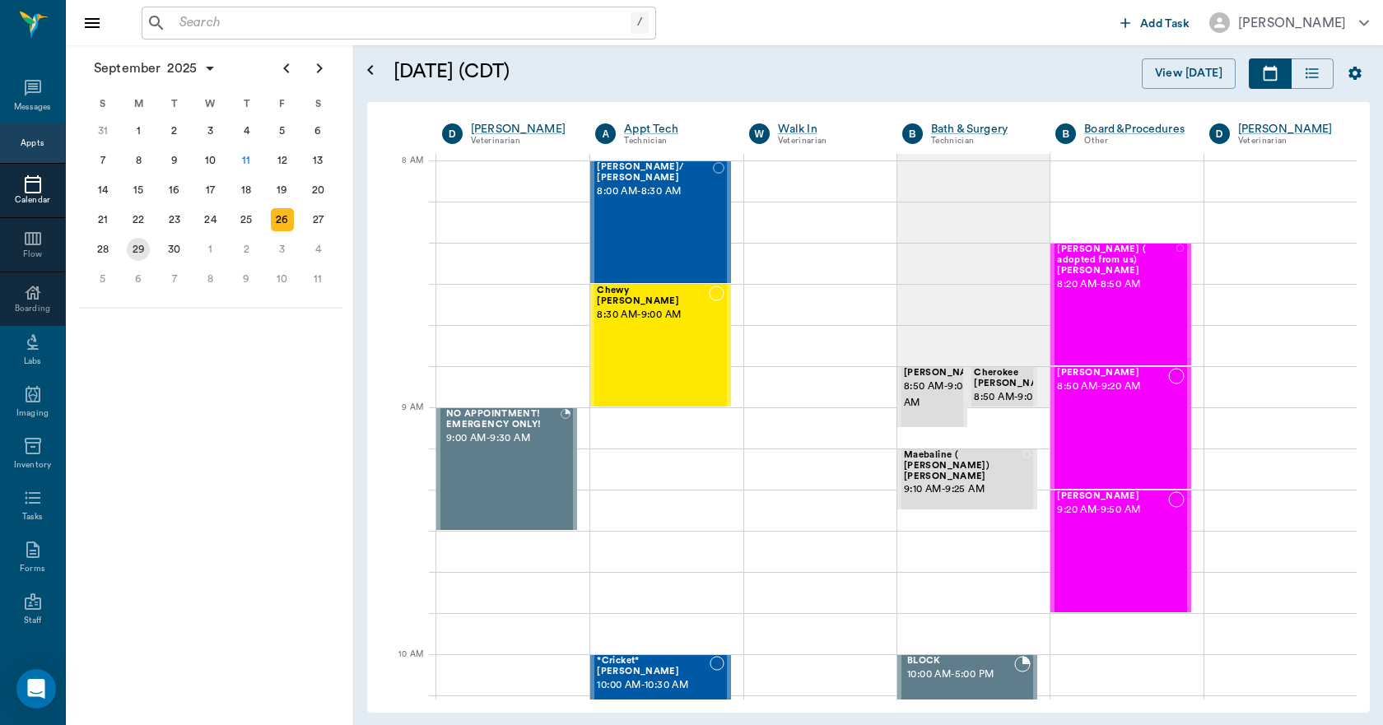
click at [135, 254] on div "29" at bounding box center [138, 249] width 23 height 23
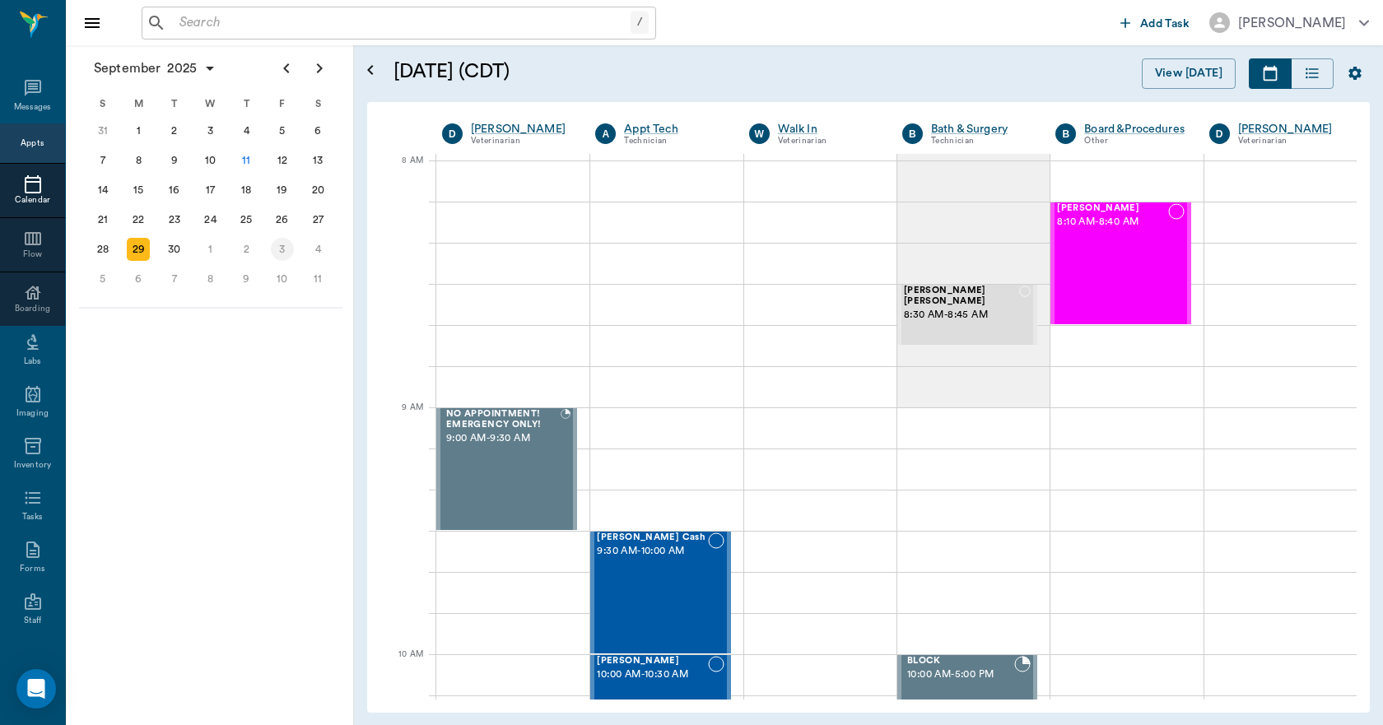
click at [278, 253] on div "3" at bounding box center [282, 249] width 23 height 23
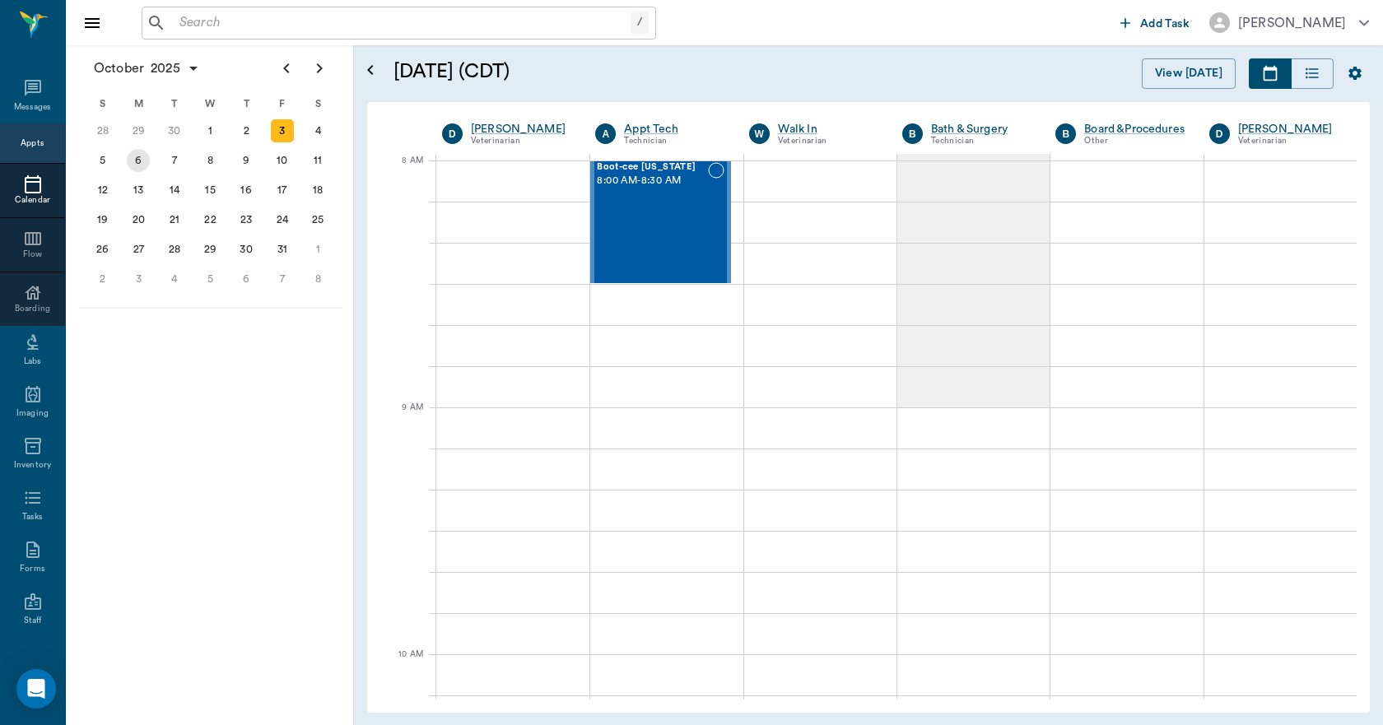
click at [150, 167] on div "6" at bounding box center [139, 161] width 36 height 30
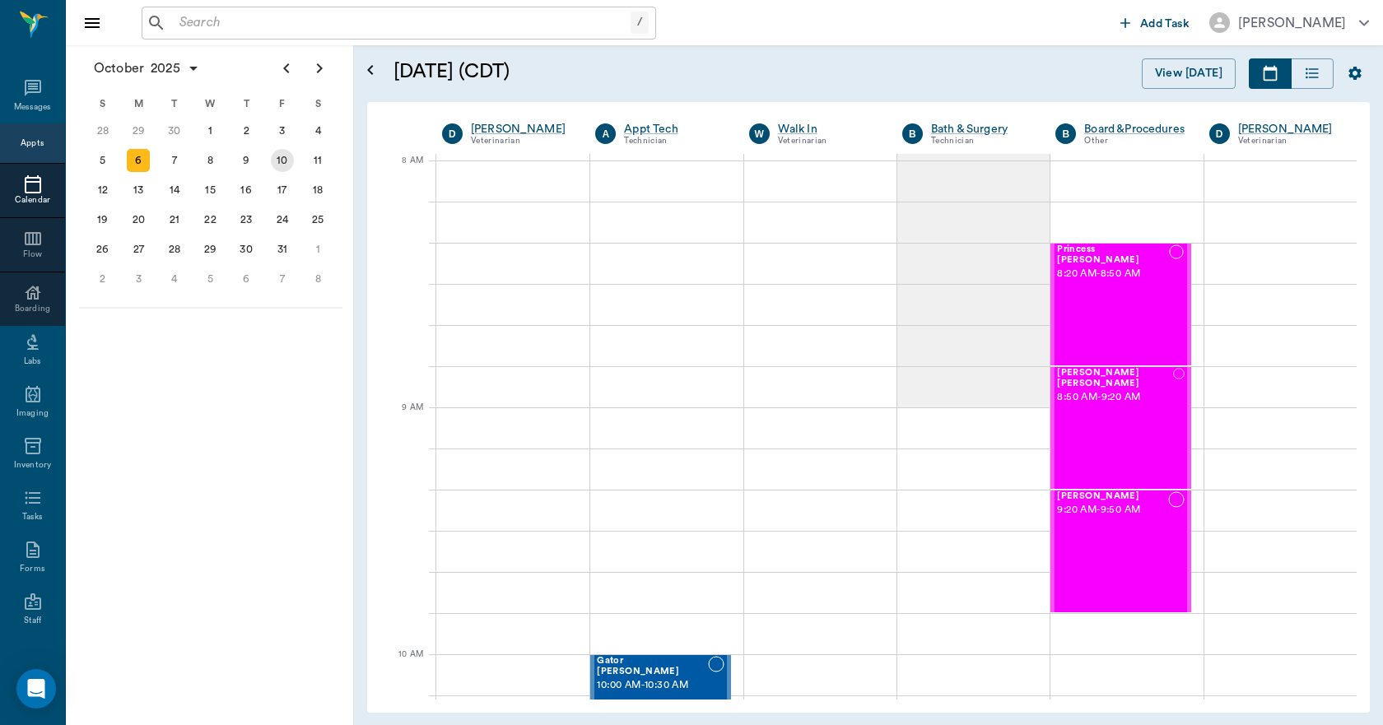
click at [286, 151] on div "10" at bounding box center [282, 160] width 23 height 23
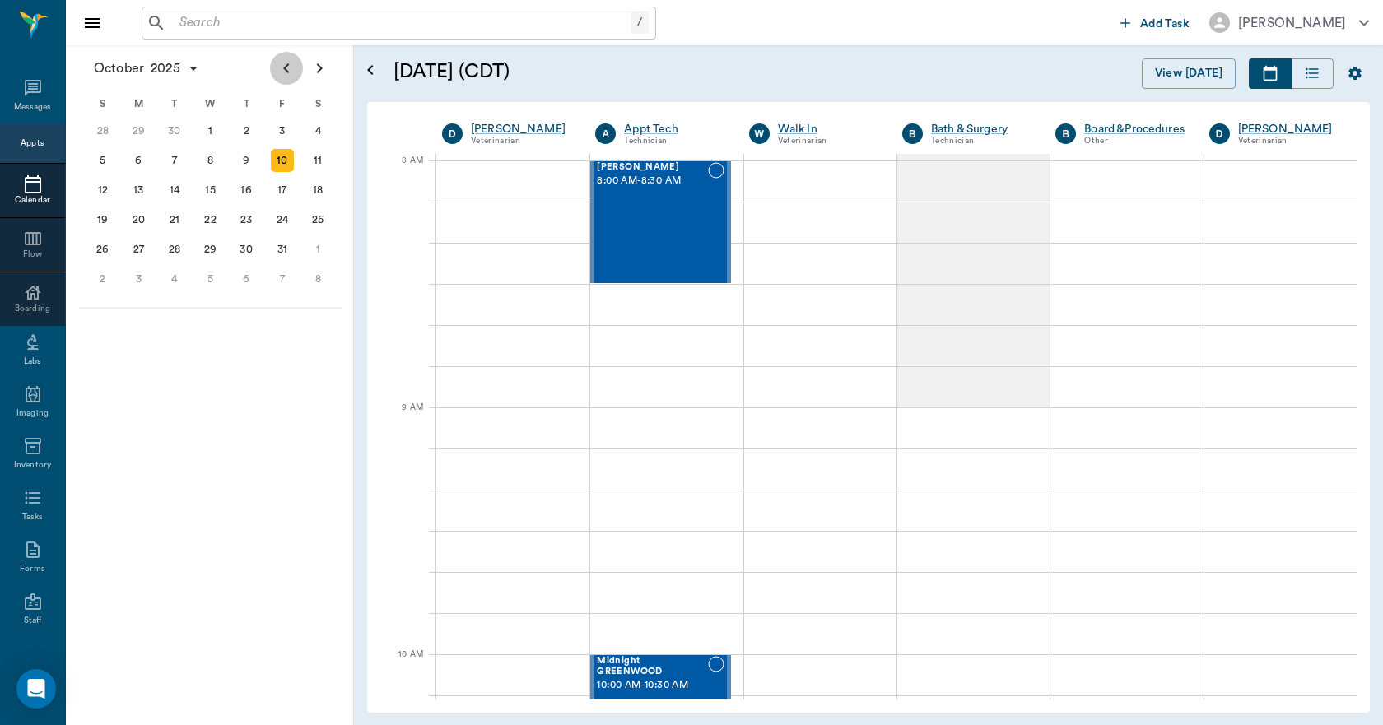
click at [289, 72] on icon "Previous page" at bounding box center [287, 68] width 20 height 20
click at [180, 163] on div "9" at bounding box center [174, 160] width 23 height 23
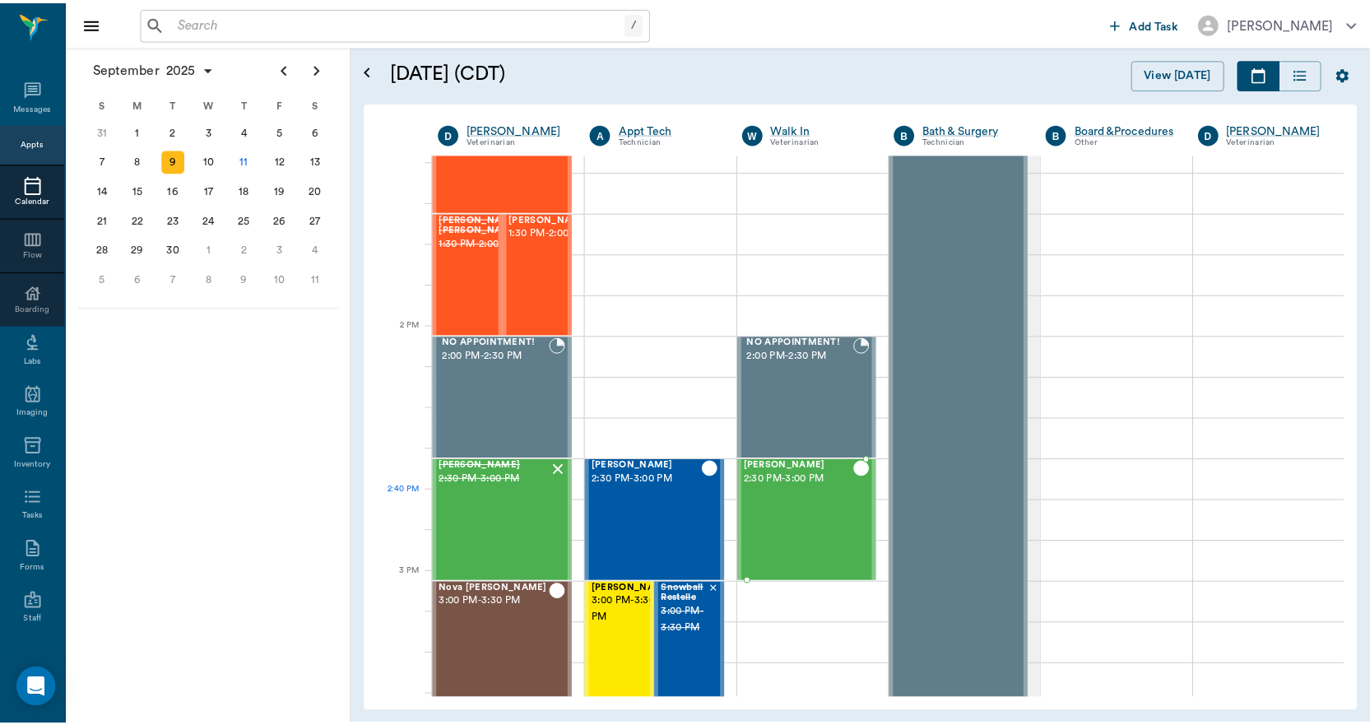
scroll to position [1317, 0]
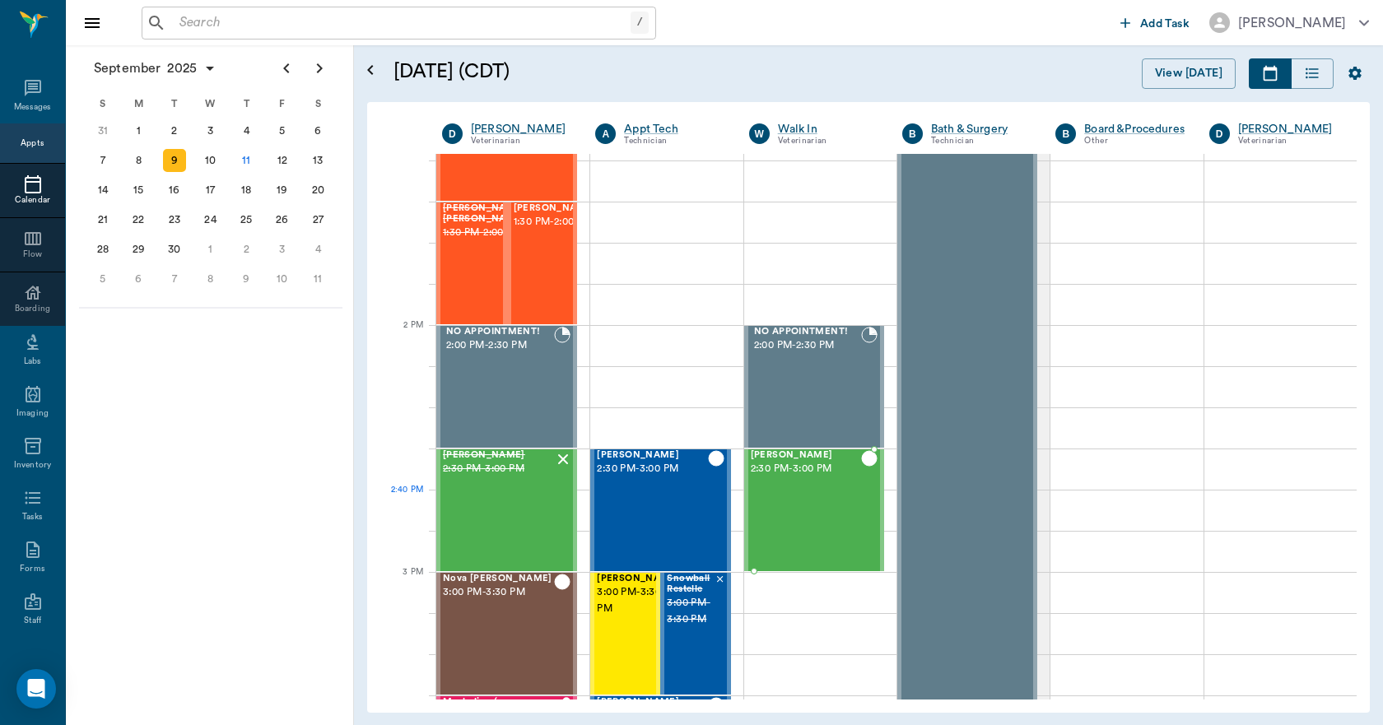
click at [828, 499] on div "Cleo Storey 2:30 PM - 3:00 PM" at bounding box center [806, 510] width 110 height 120
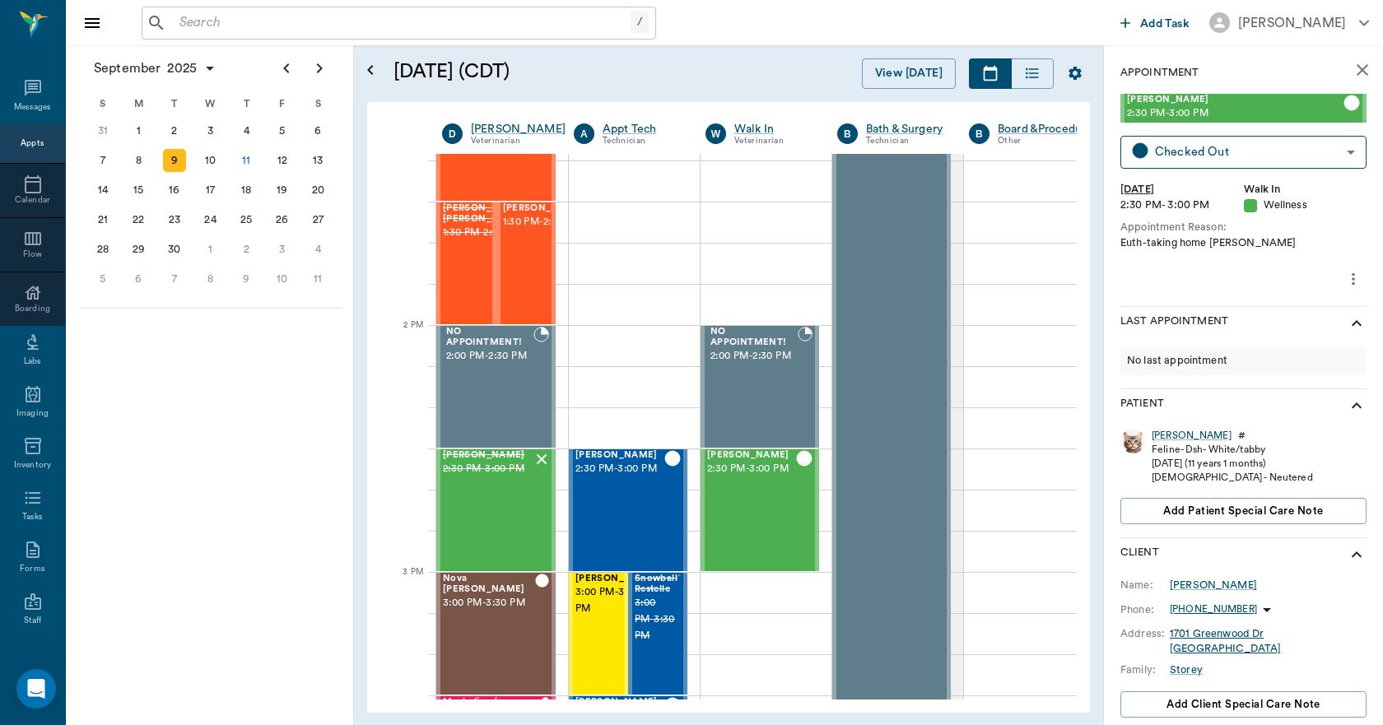
click at [193, 26] on input "text" at bounding box center [402, 23] width 458 height 23
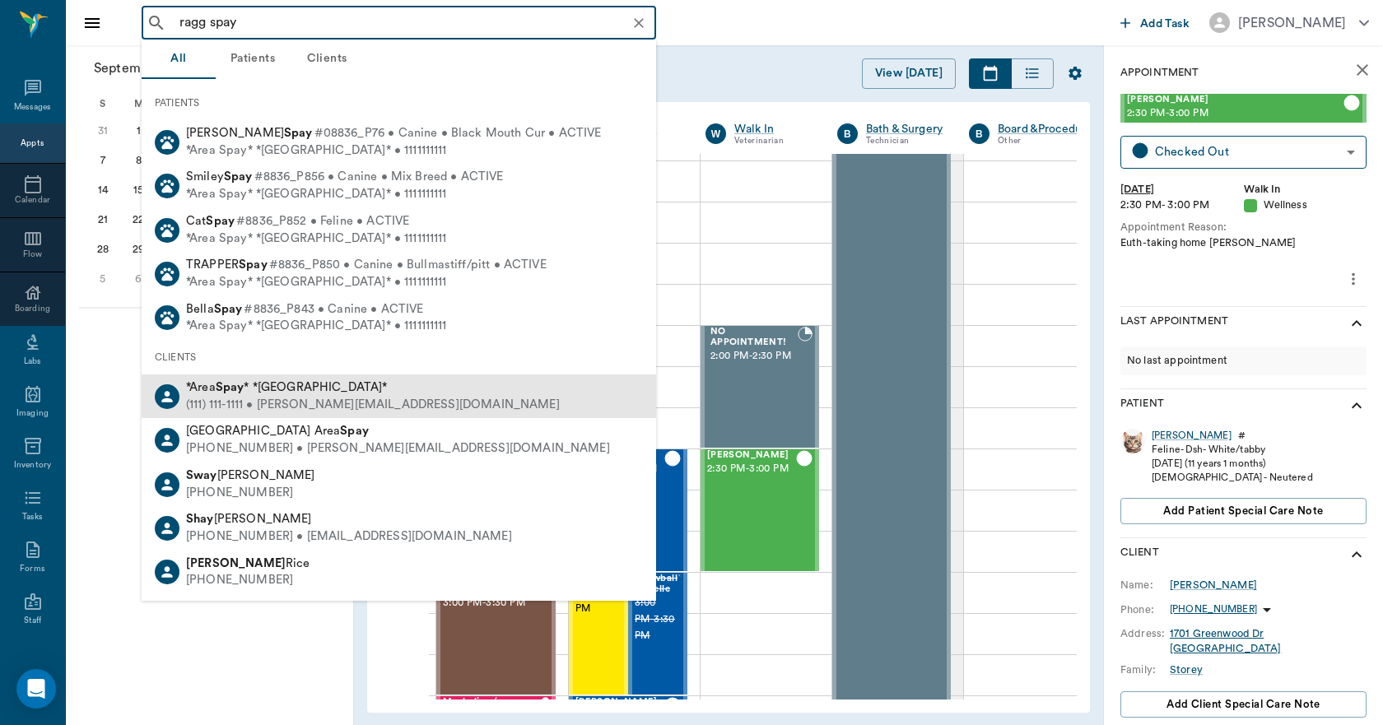
click at [228, 385] on b "Spay" at bounding box center [230, 387] width 29 height 12
type input "ragg spay"
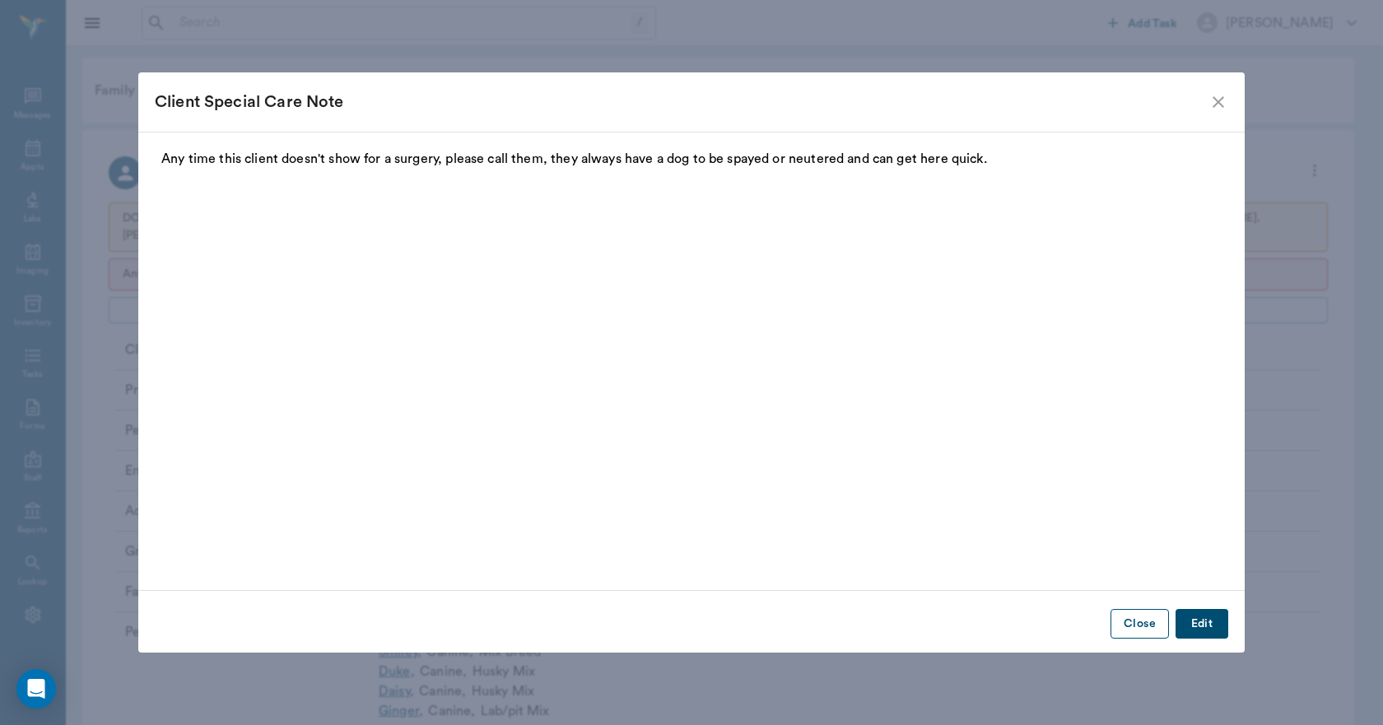
click at [1138, 627] on button "Close" at bounding box center [1139, 624] width 58 height 30
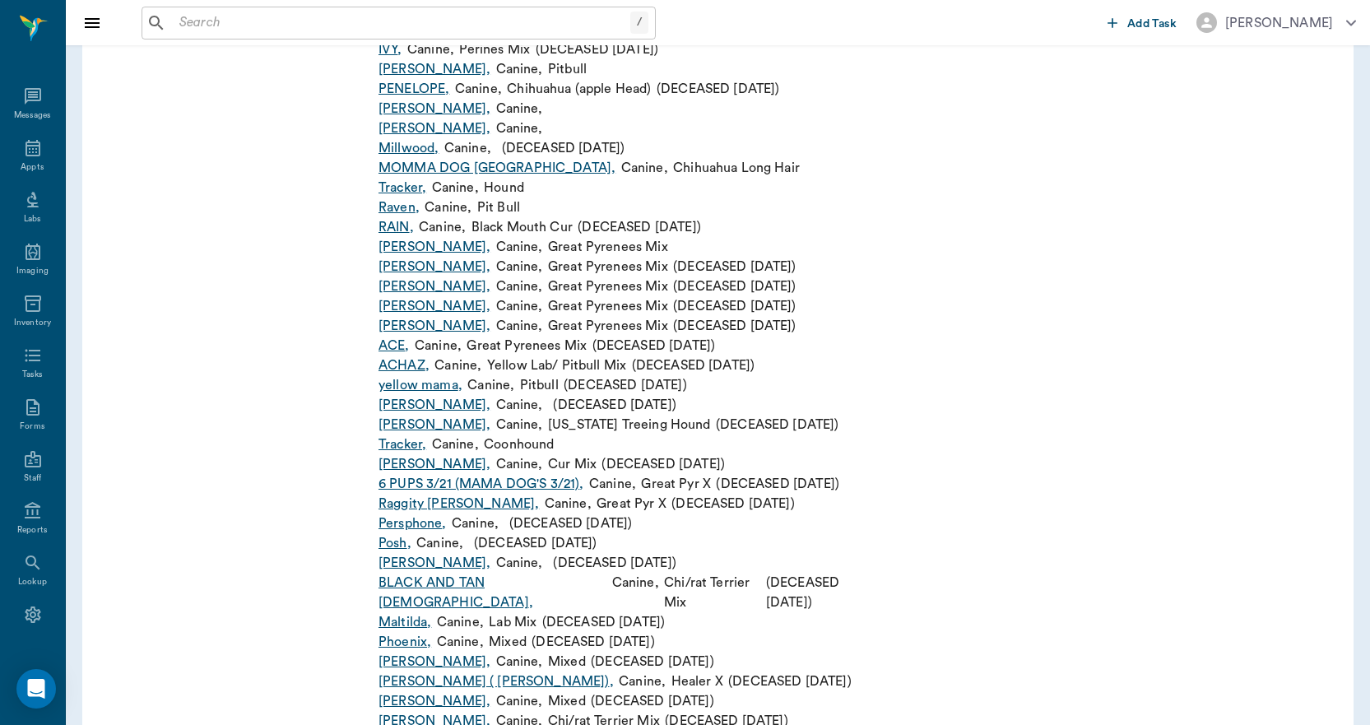
scroll to position [2798, 0]
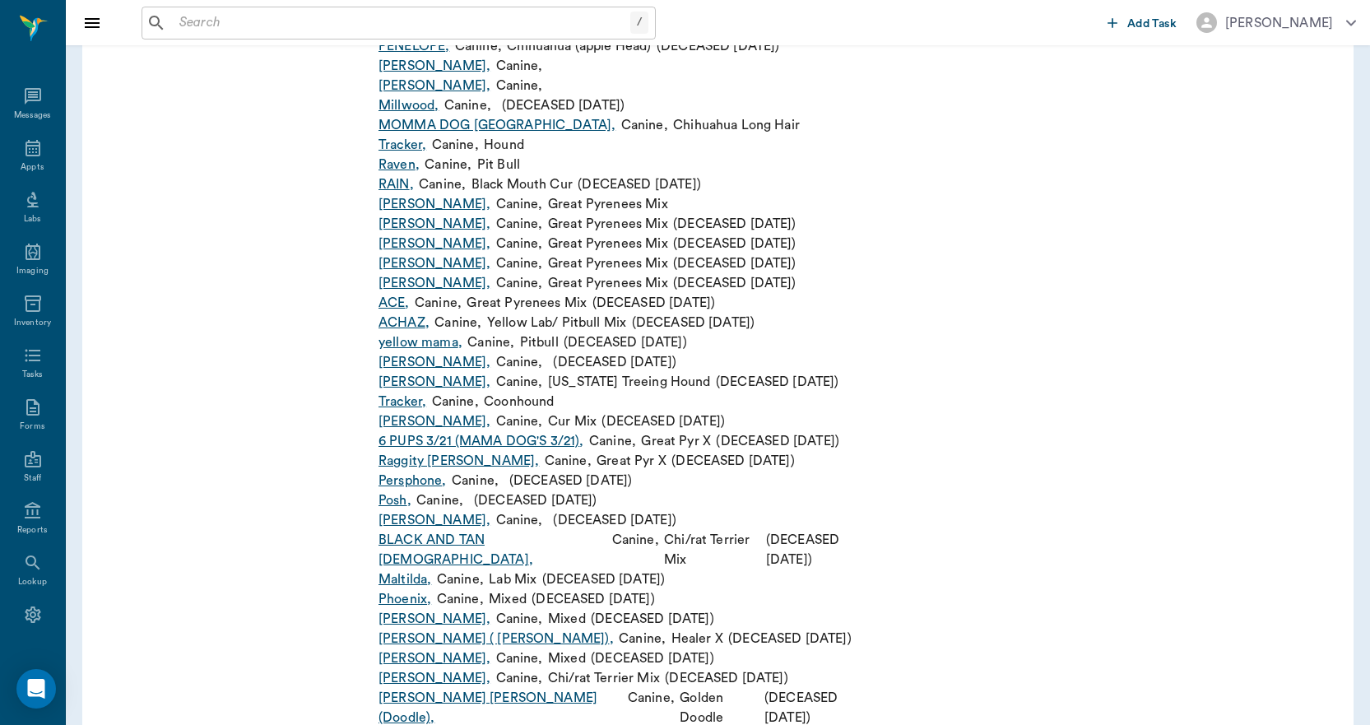
click at [431, 471] on link "Raggity Anne ," at bounding box center [459, 461] width 160 height 20
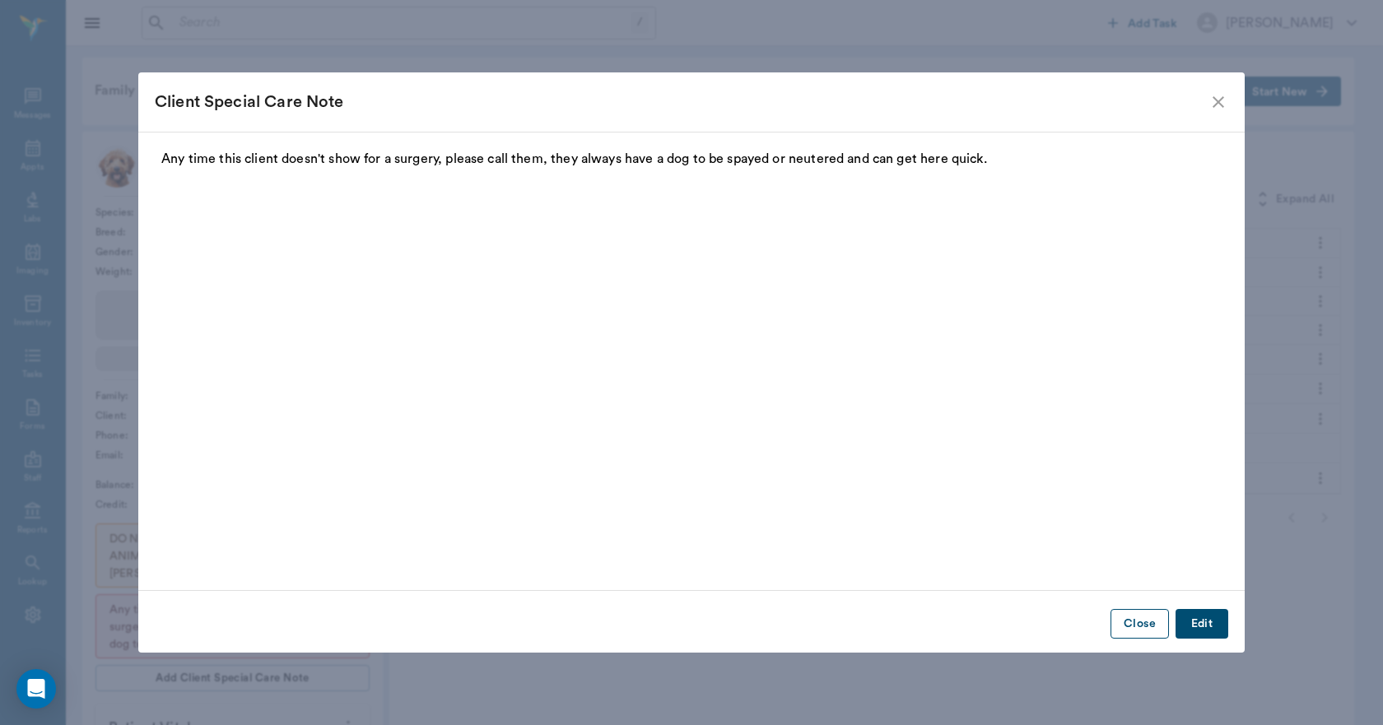
click at [1139, 619] on button "Close" at bounding box center [1139, 624] width 58 height 30
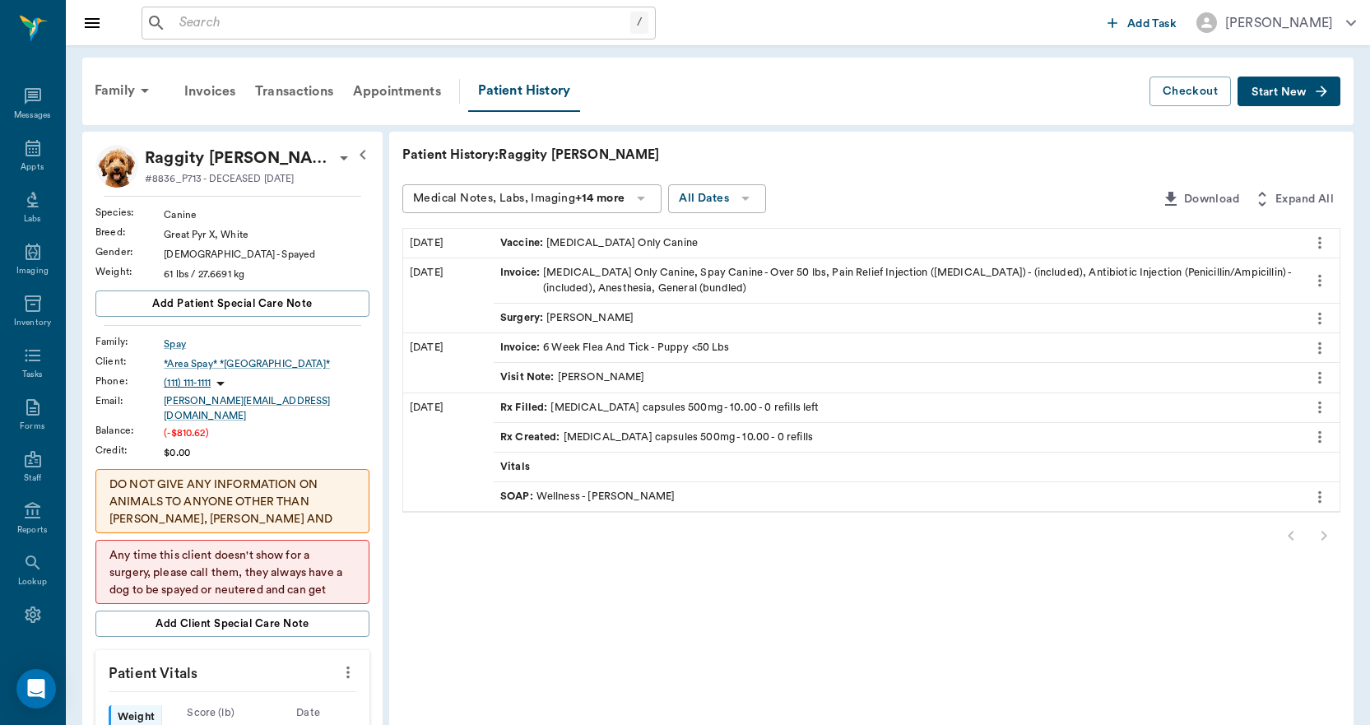
click at [678, 238] on div "Vaccine : Rabies Vaccination Only Canine" at bounding box center [599, 243] width 198 height 16
click at [1317, 233] on icon "more" at bounding box center [1320, 243] width 18 height 20
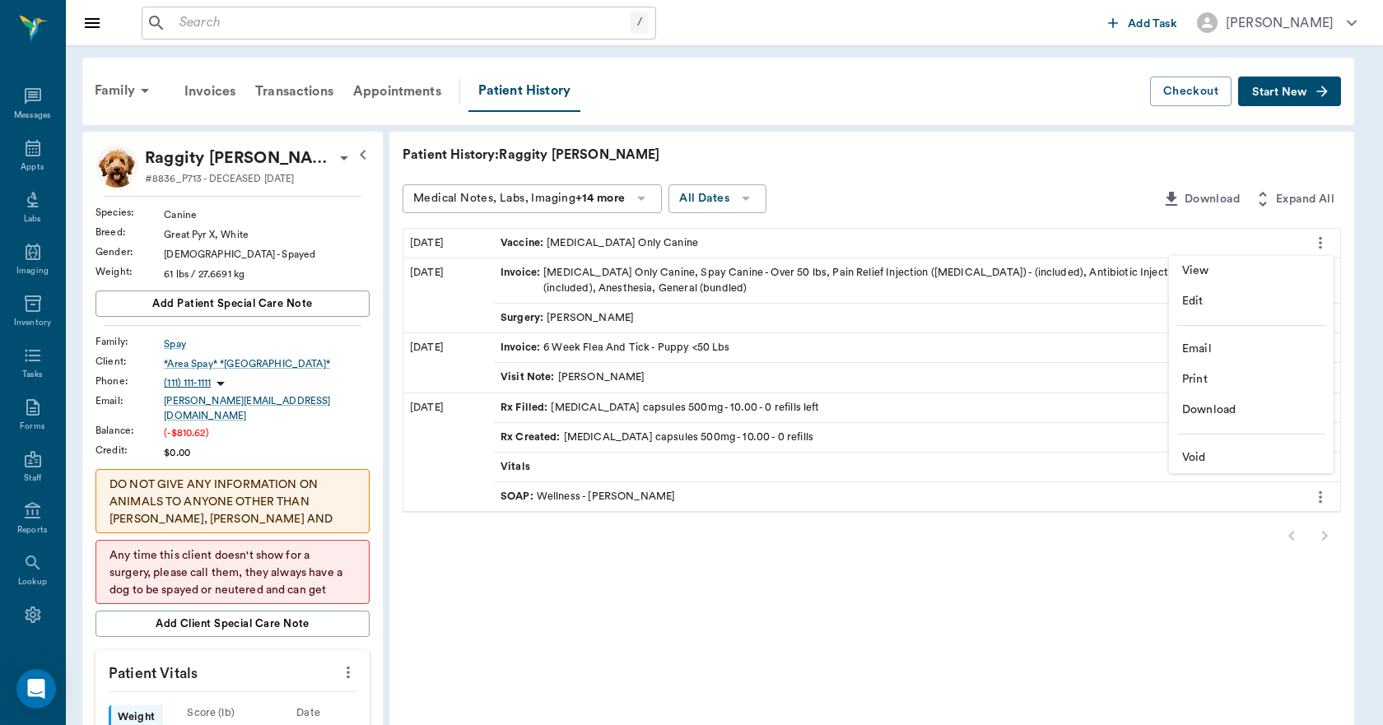
click at [1207, 378] on span "Print" at bounding box center [1251, 379] width 138 height 17
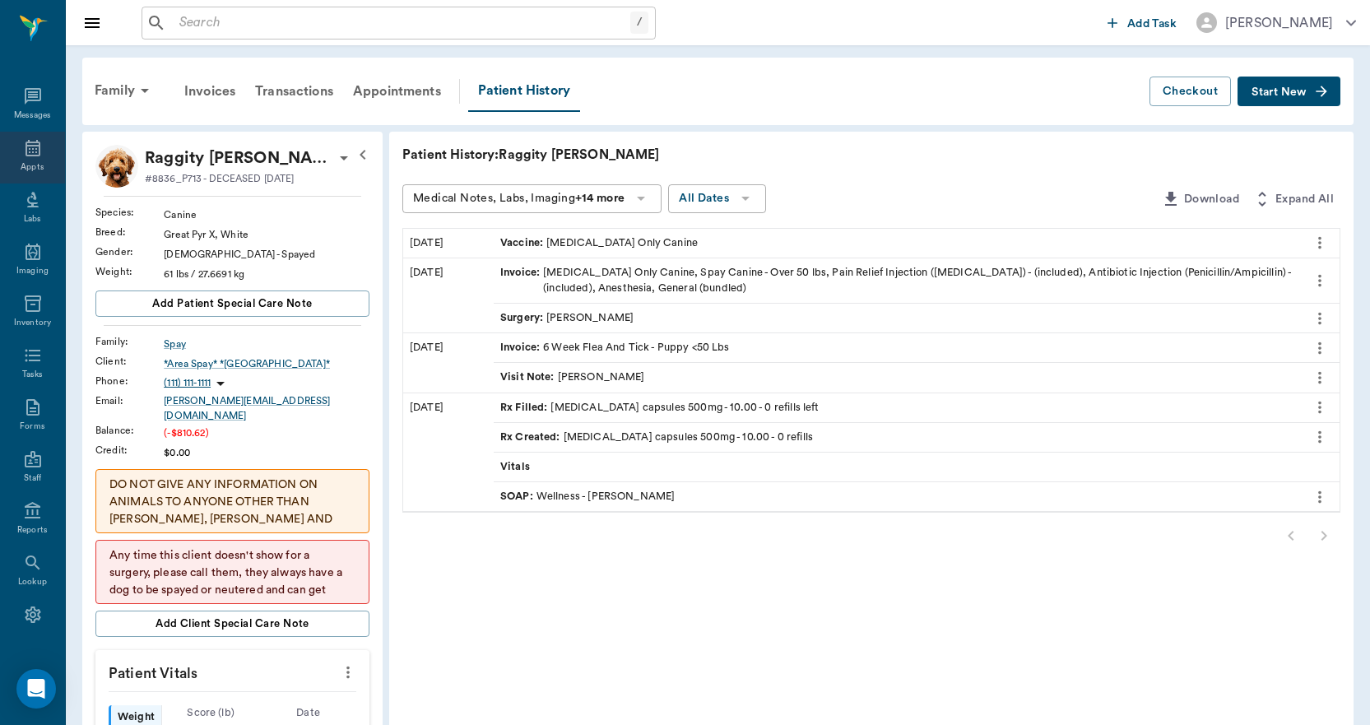
click at [39, 144] on div "Appts" at bounding box center [32, 158] width 65 height 52
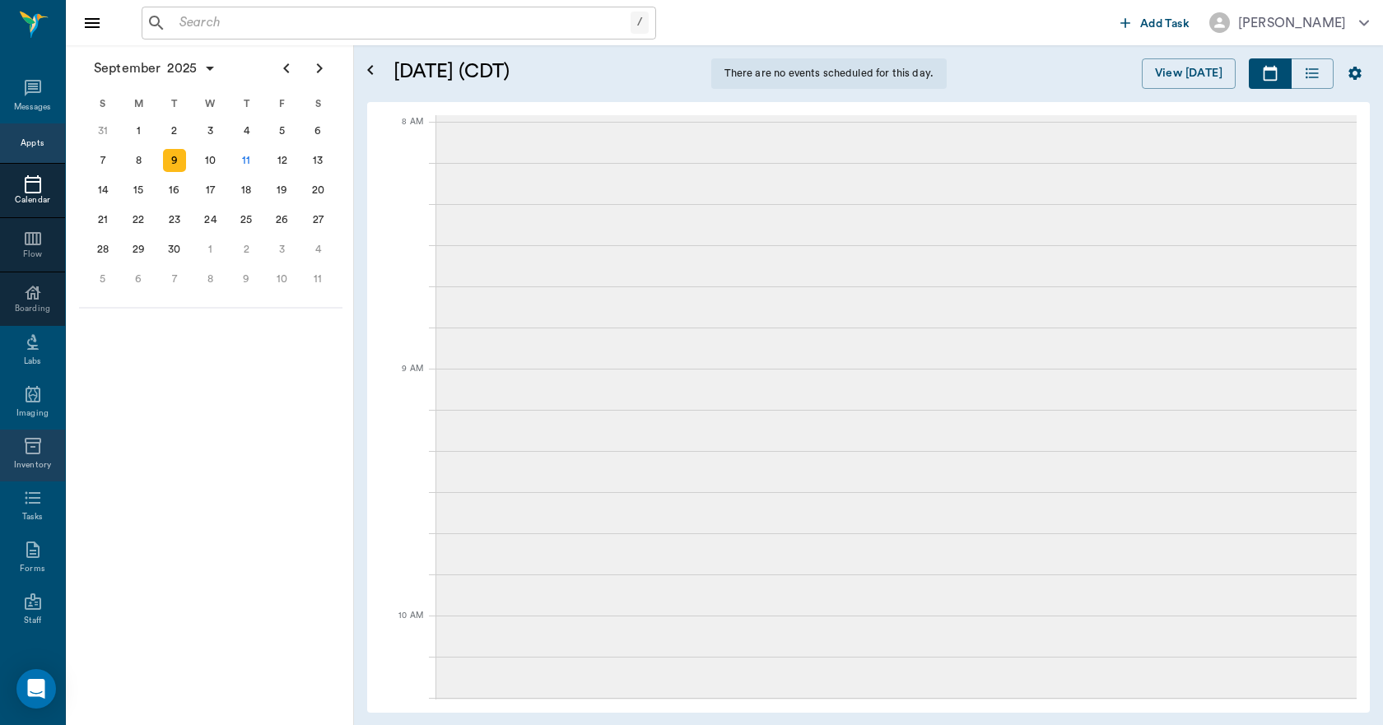
scroll to position [168, 0]
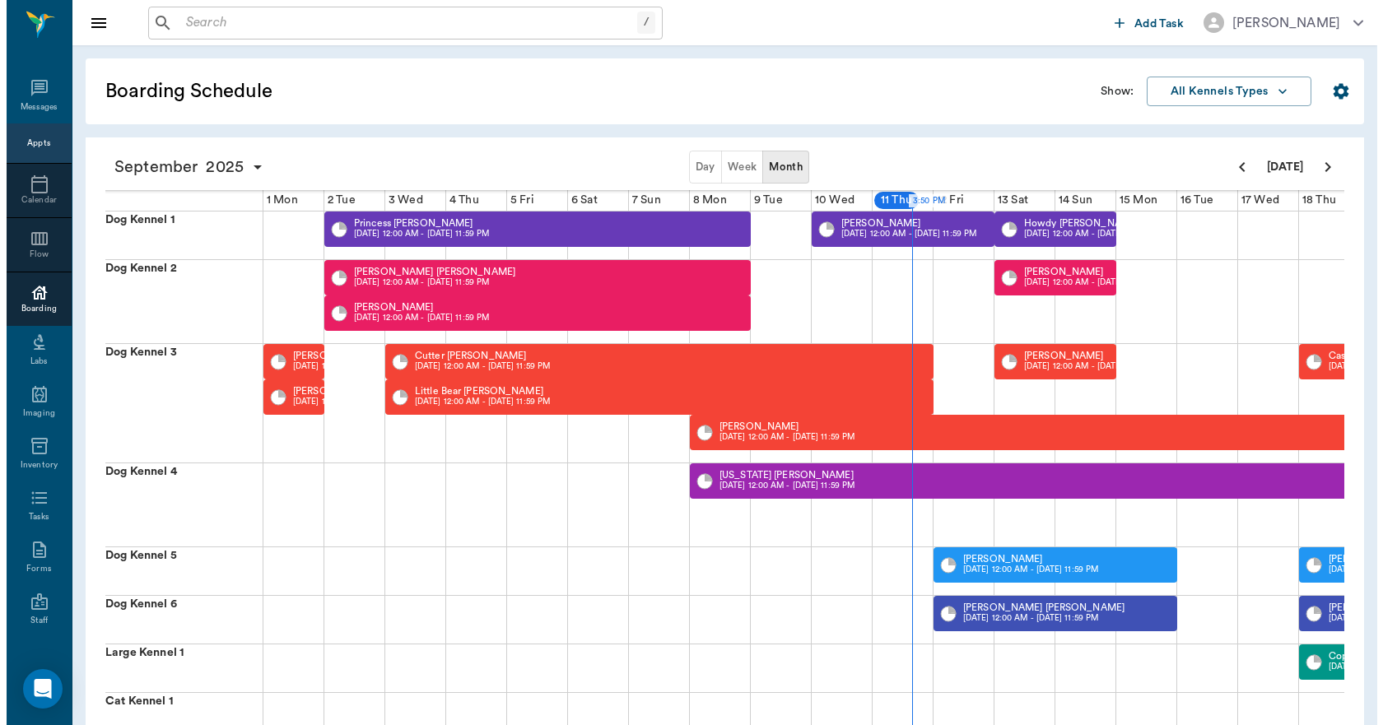
scroll to position [0, 427]
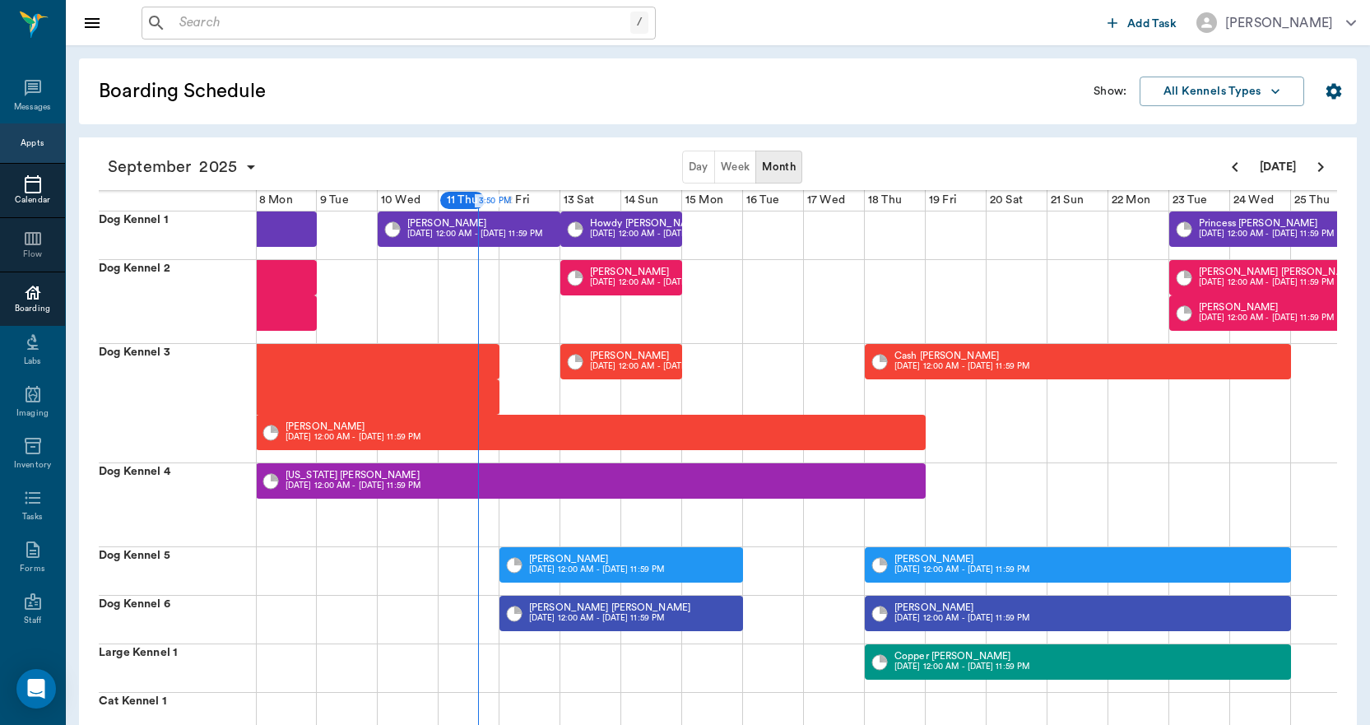
click at [23, 181] on icon at bounding box center [33, 184] width 20 height 20
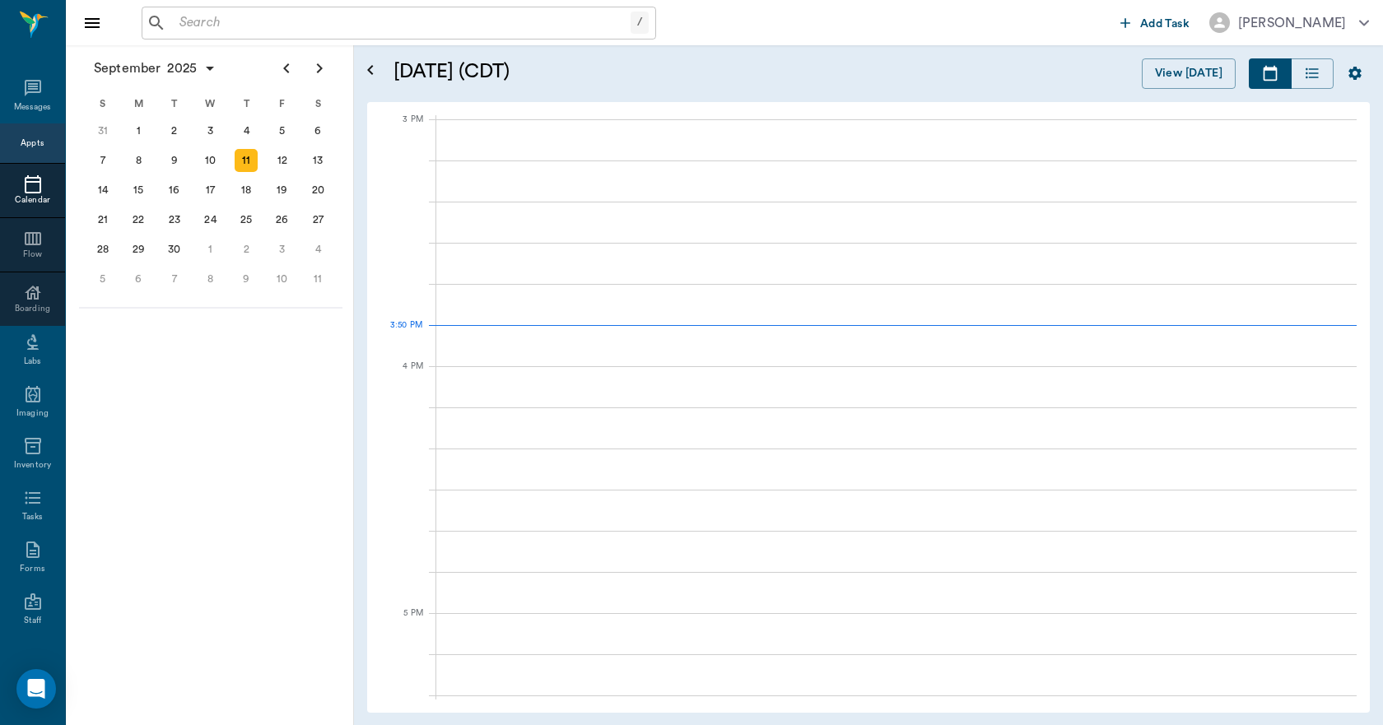
click at [23, 181] on icon at bounding box center [33, 184] width 20 height 20
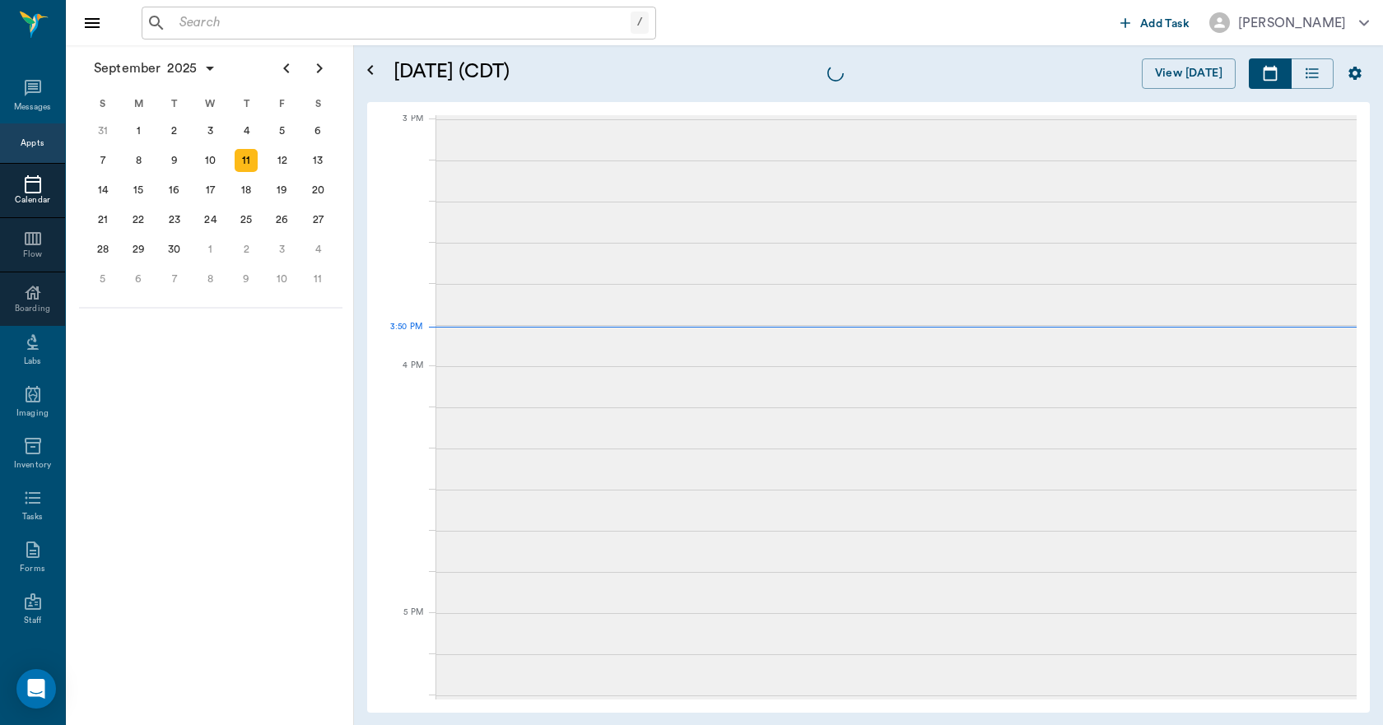
scroll to position [1731, 0]
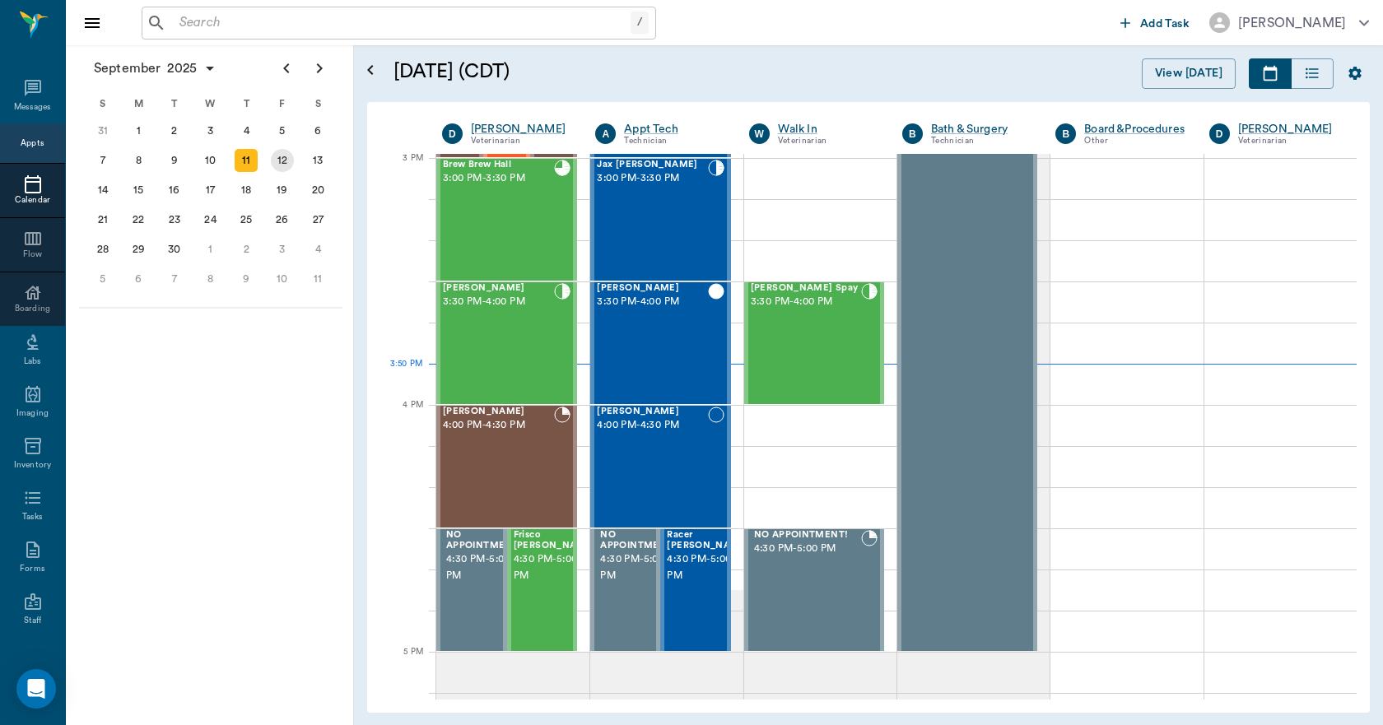
click at [287, 164] on div "12" at bounding box center [282, 160] width 23 height 23
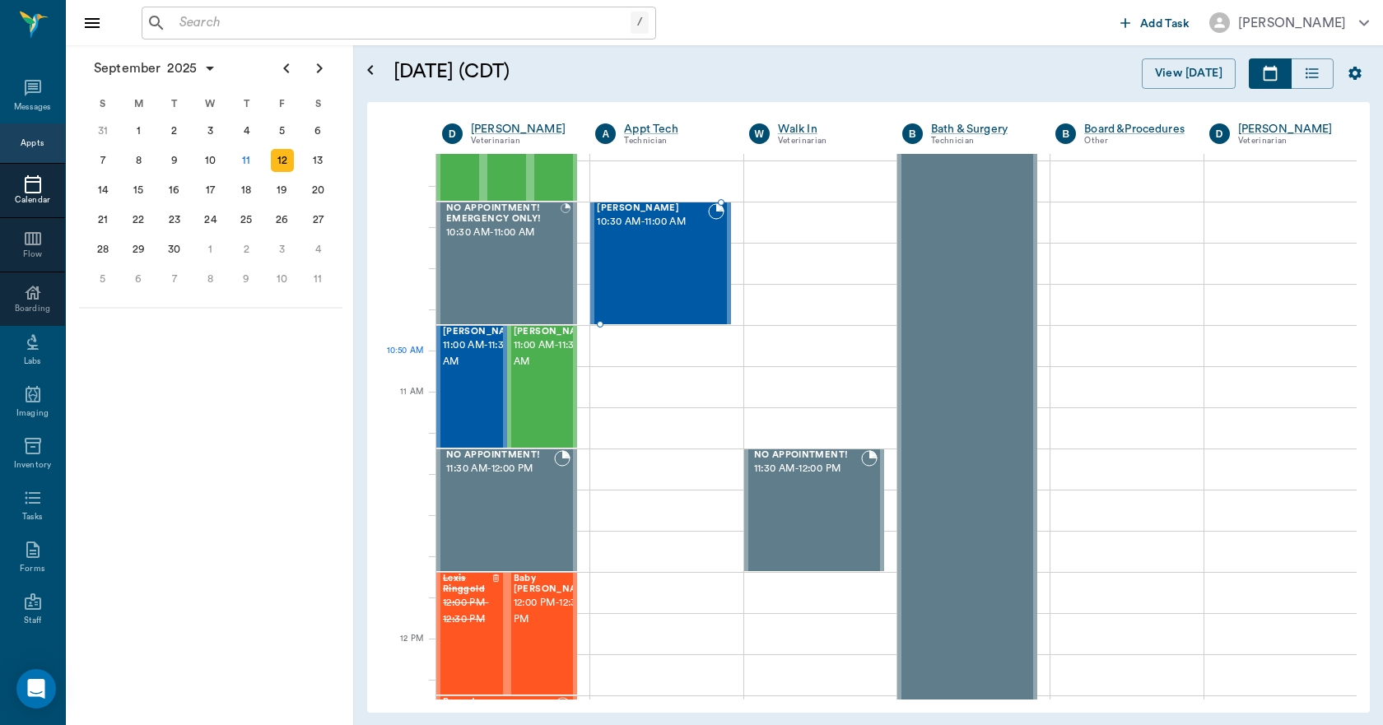
scroll to position [165, 0]
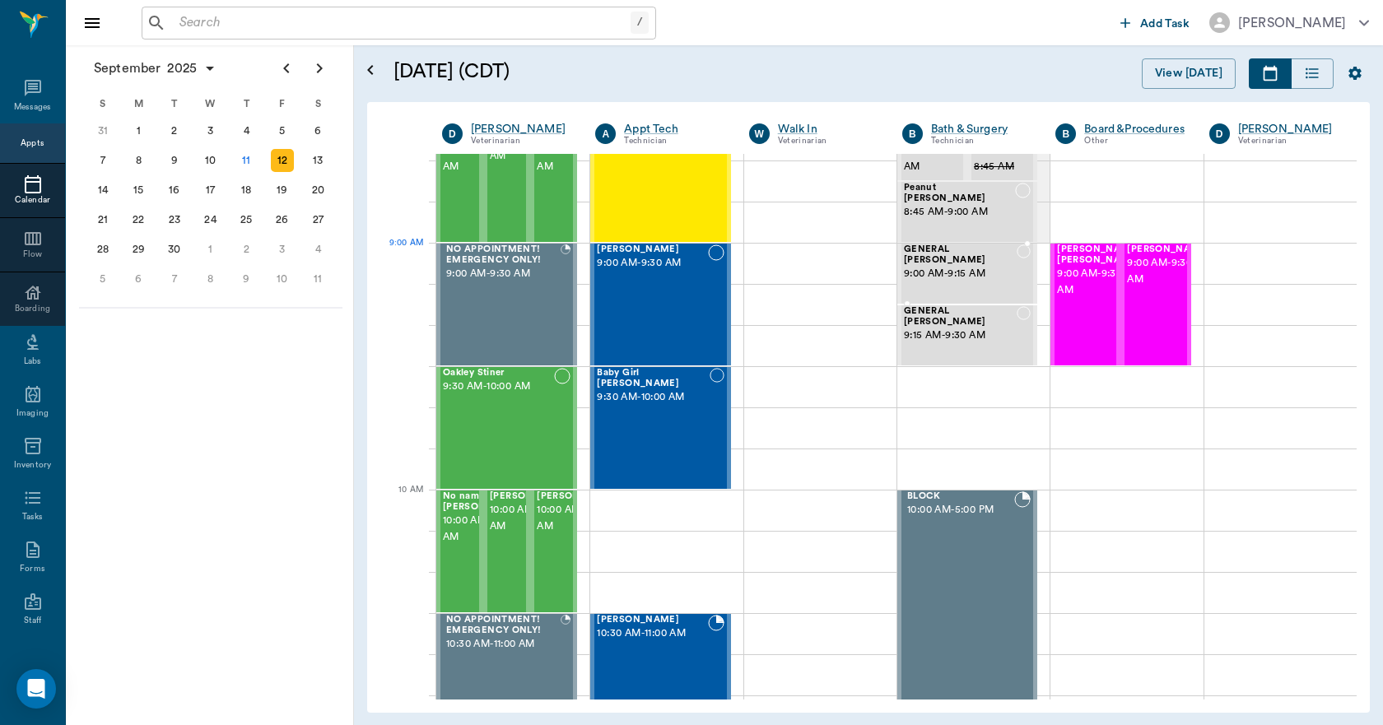
click at [923, 266] on span "9:00 AM - 9:15 AM" at bounding box center [960, 274] width 113 height 16
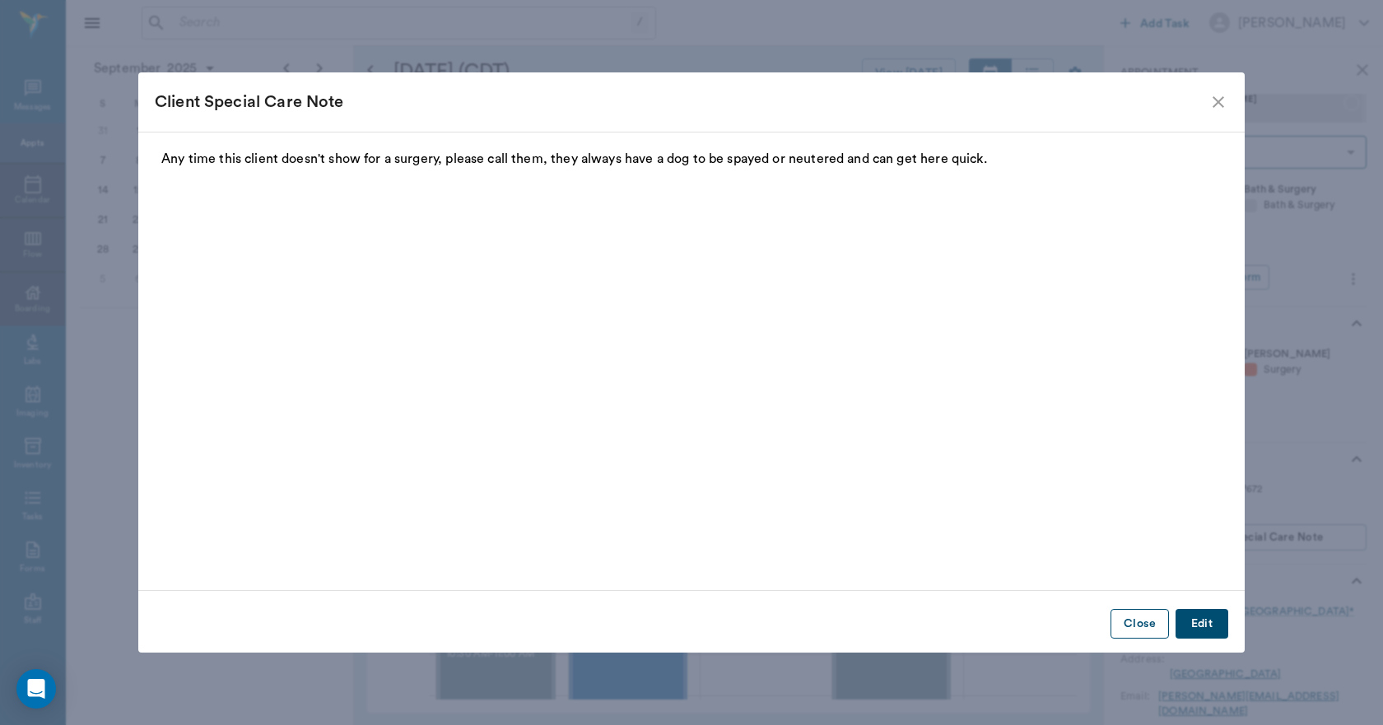
click at [1151, 630] on button "Close" at bounding box center [1139, 624] width 58 height 30
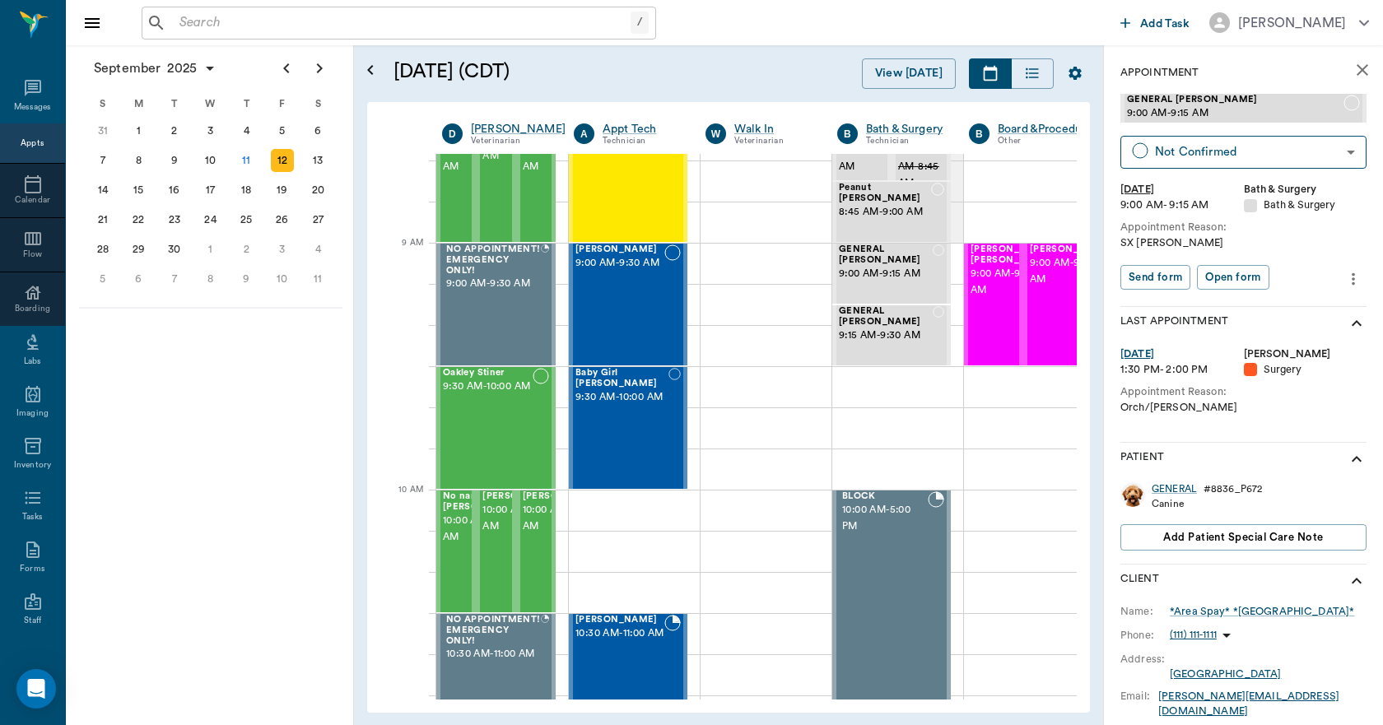
click at [1344, 277] on icon "more" at bounding box center [1353, 279] width 18 height 20
click at [1266, 333] on span "Delete appointment" at bounding box center [1271, 337] width 138 height 17
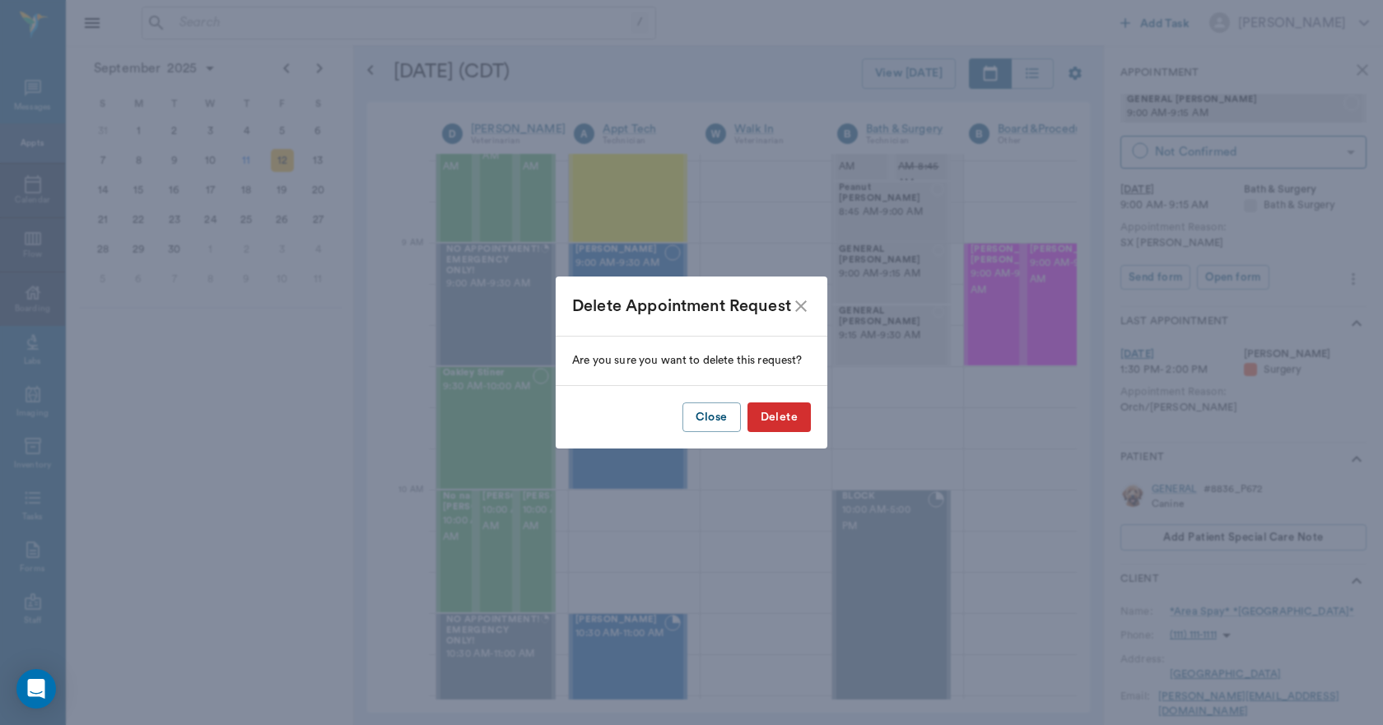
click at [804, 418] on button "Delete" at bounding box center [778, 417] width 63 height 30
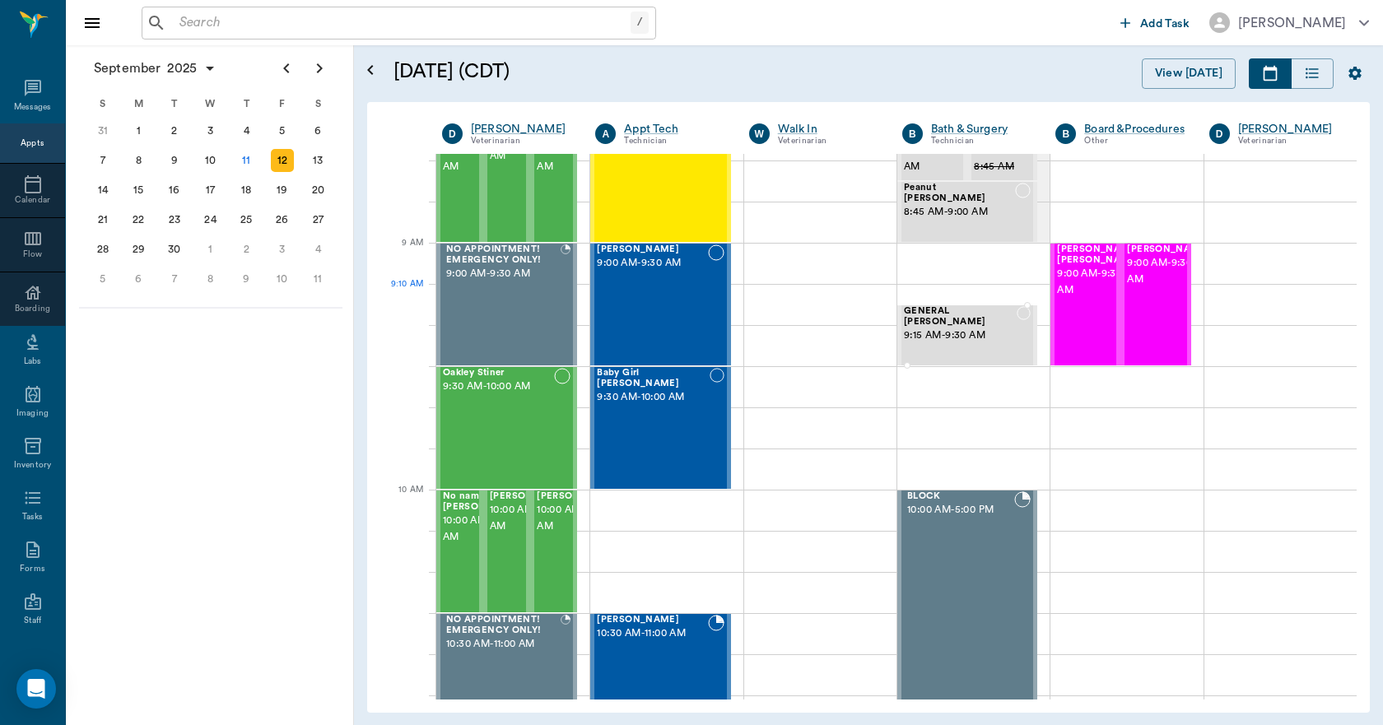
click at [973, 328] on span "9:15 AM - 9:30 AM" at bounding box center [960, 336] width 113 height 16
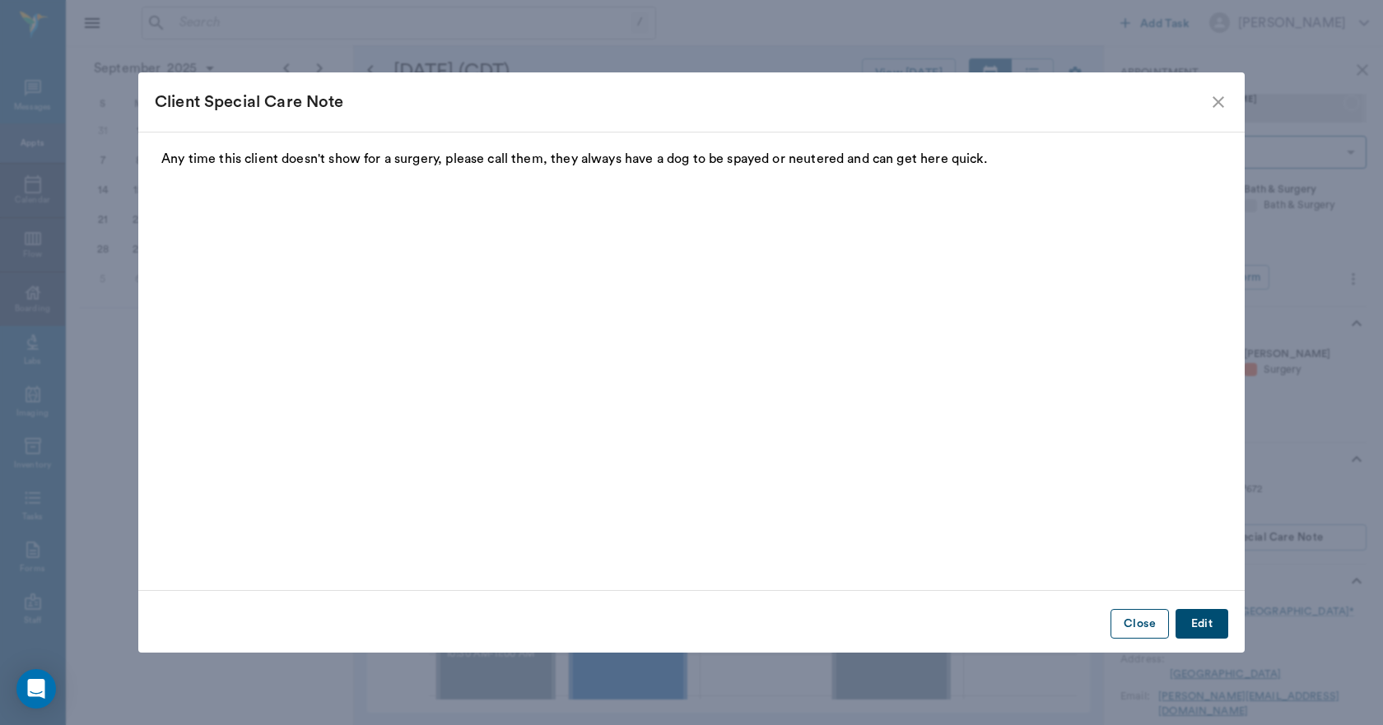
click at [1137, 622] on button "Close" at bounding box center [1139, 624] width 58 height 30
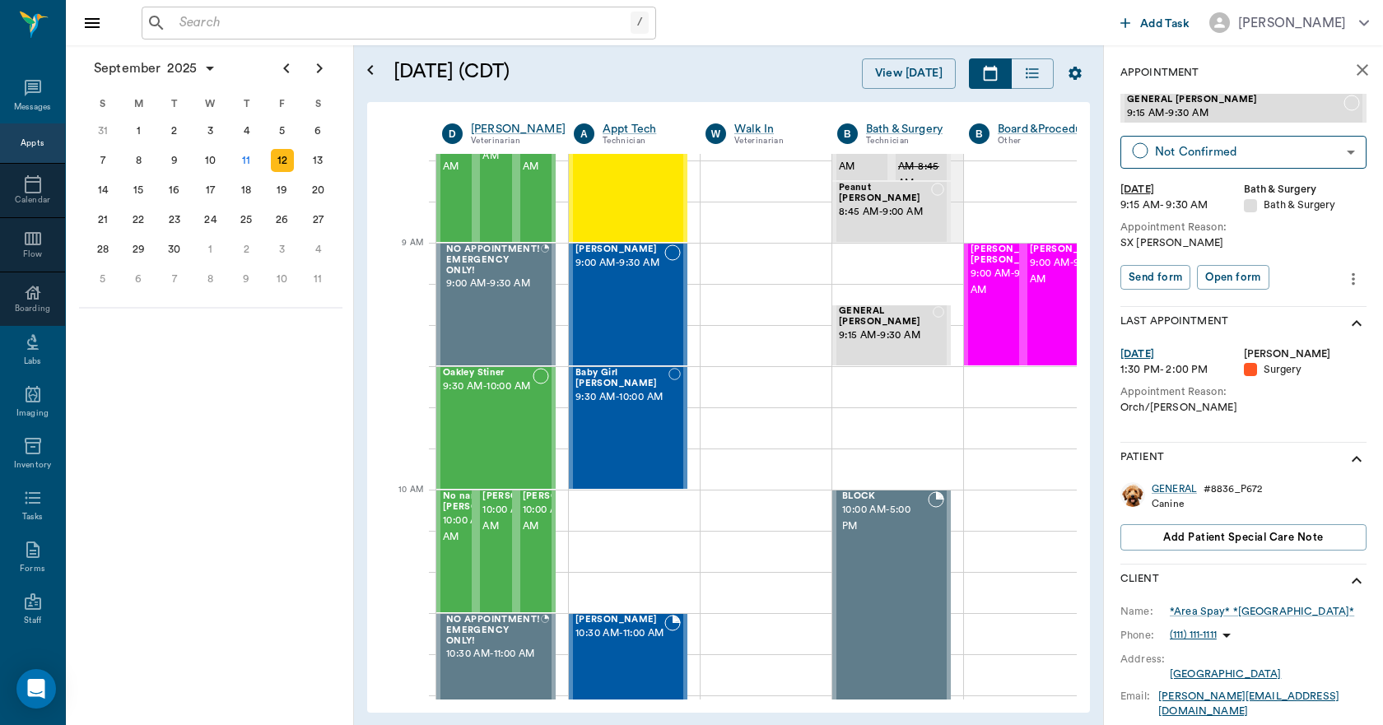
click at [1344, 281] on icon "more" at bounding box center [1353, 279] width 18 height 20
click at [1229, 333] on span "Delete appointment" at bounding box center [1271, 337] width 138 height 17
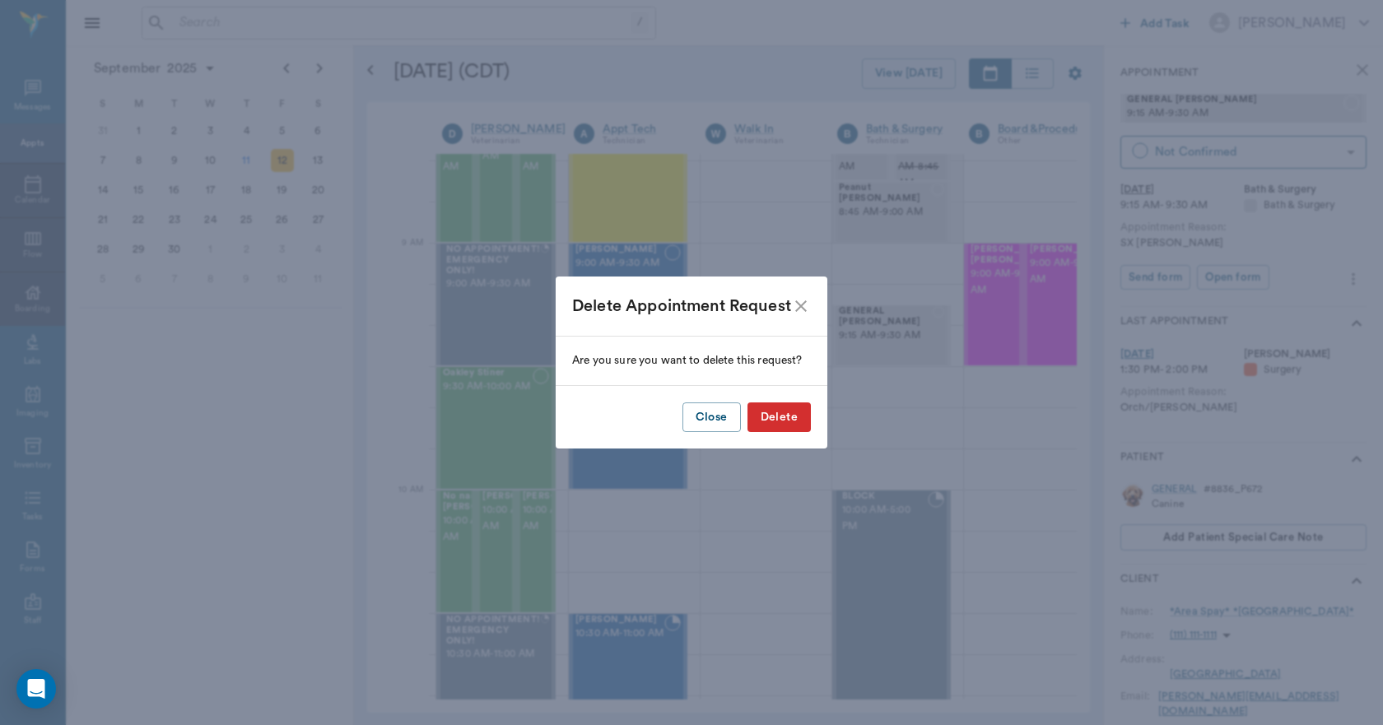
click at [802, 421] on button "Delete" at bounding box center [778, 417] width 63 height 30
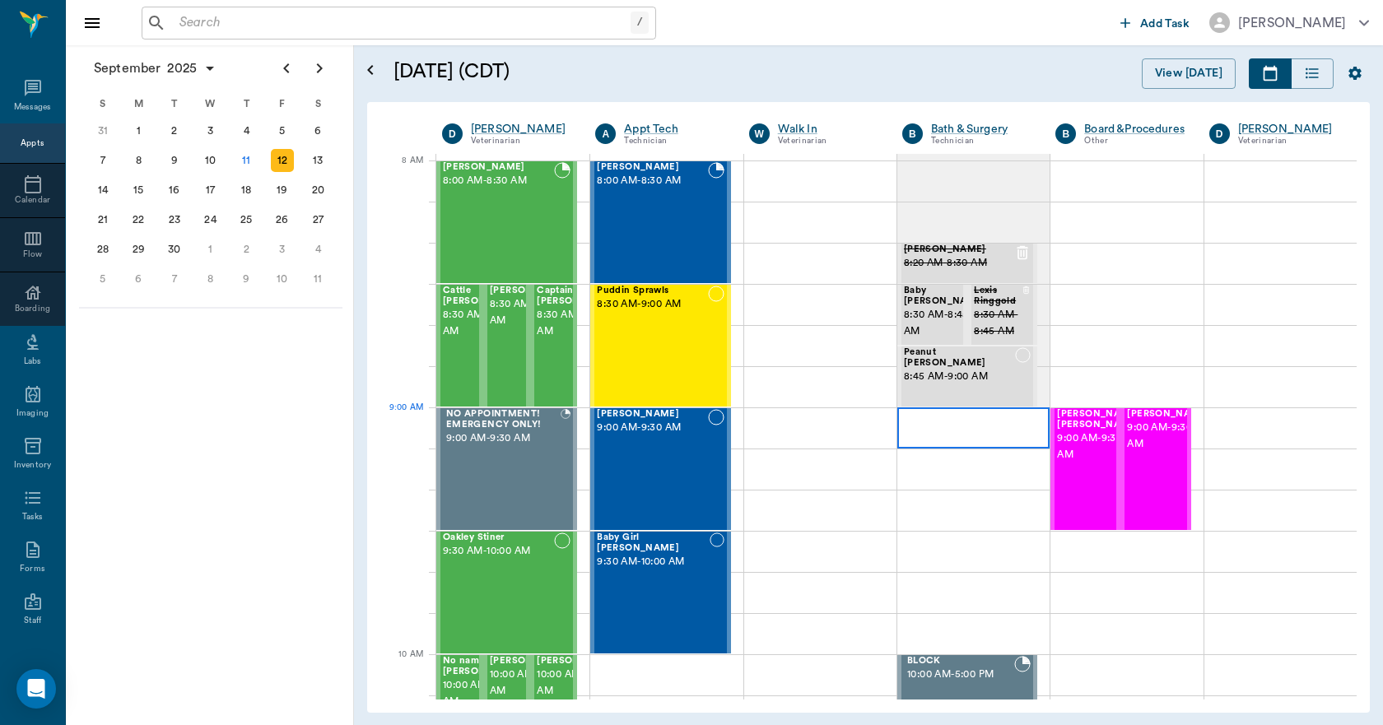
click at [950, 429] on div at bounding box center [973, 427] width 152 height 41
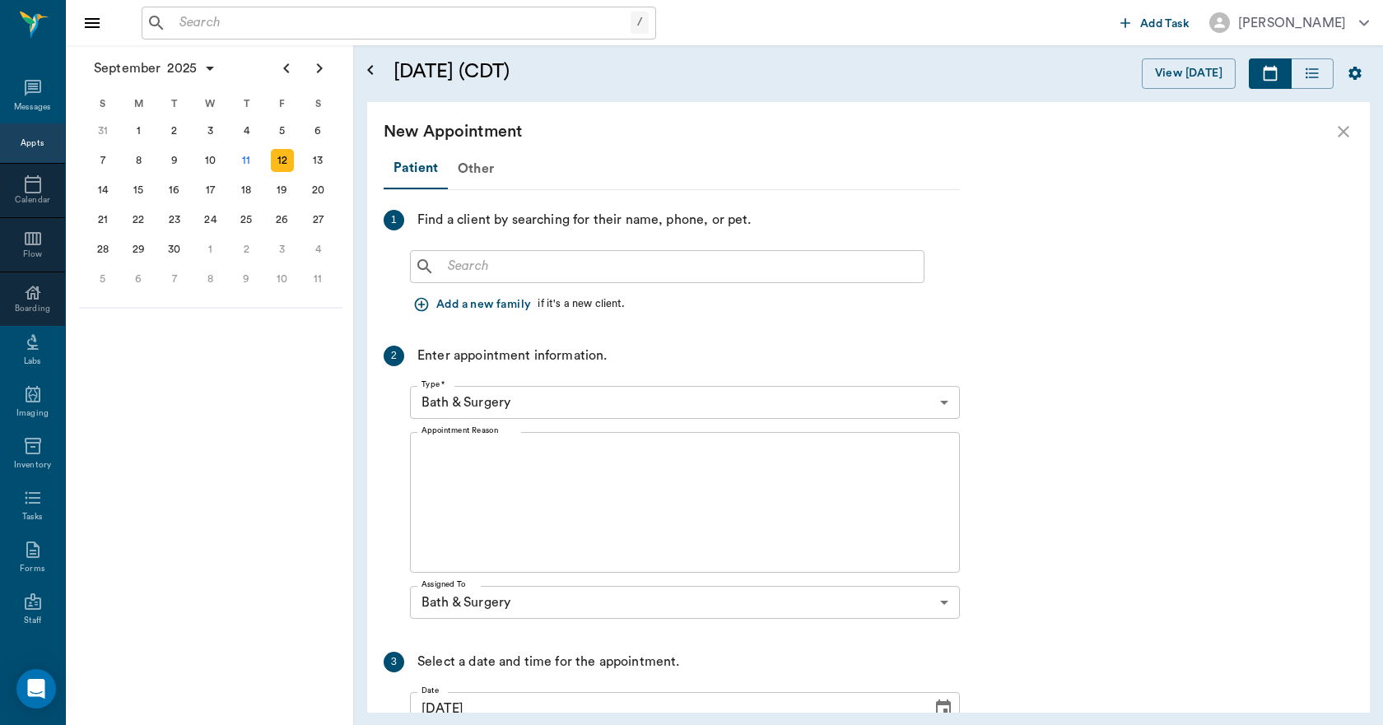
click at [514, 263] on input "text" at bounding box center [679, 266] width 476 height 23
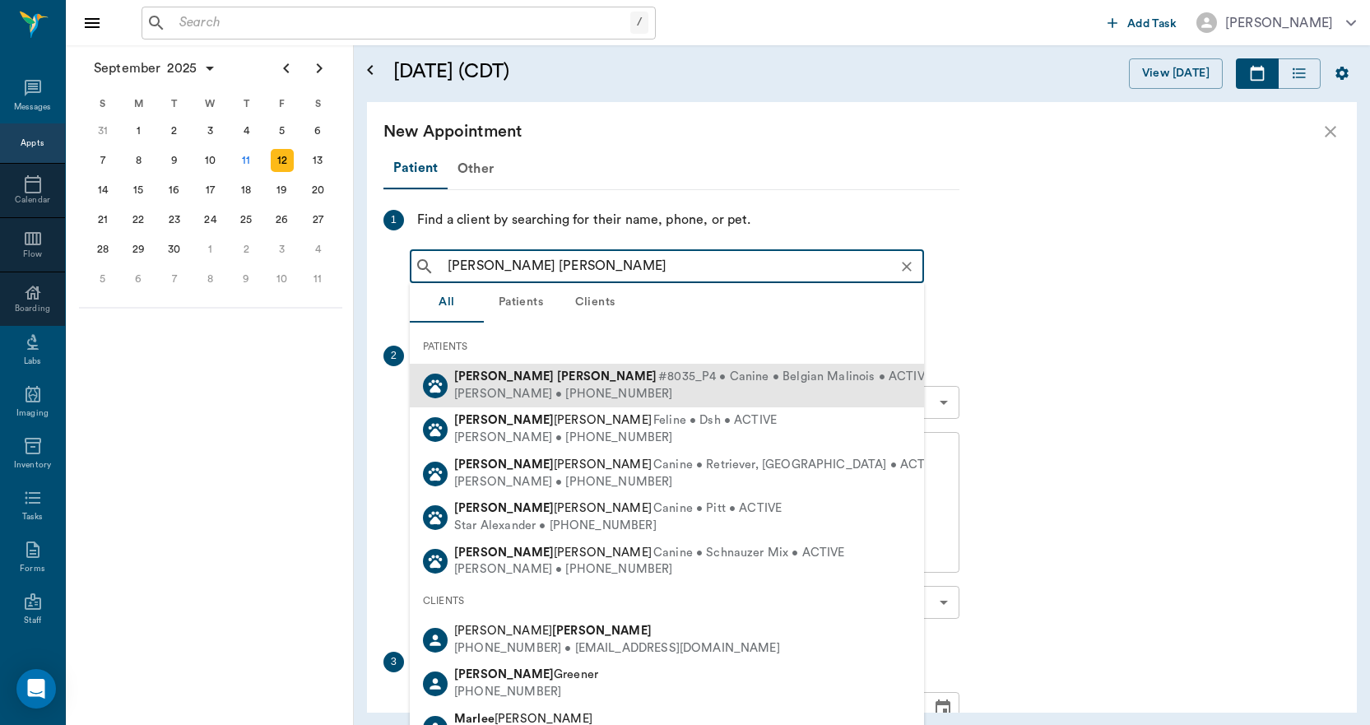
click at [506, 386] on div "Jason Barentine • (903) 277-0355" at bounding box center [692, 394] width 477 height 17
type input "marley barentine"
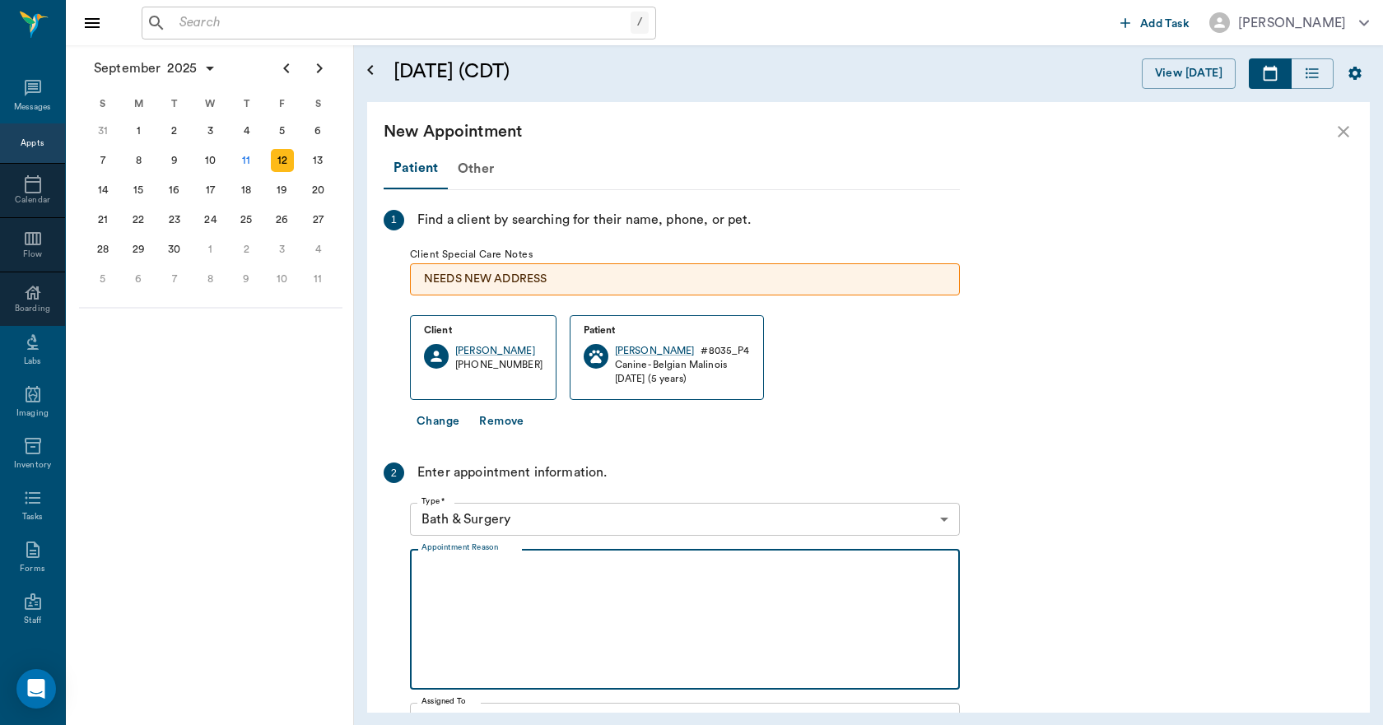
click at [494, 566] on textarea "Appointment Reason" at bounding box center [684, 620] width 527 height 114
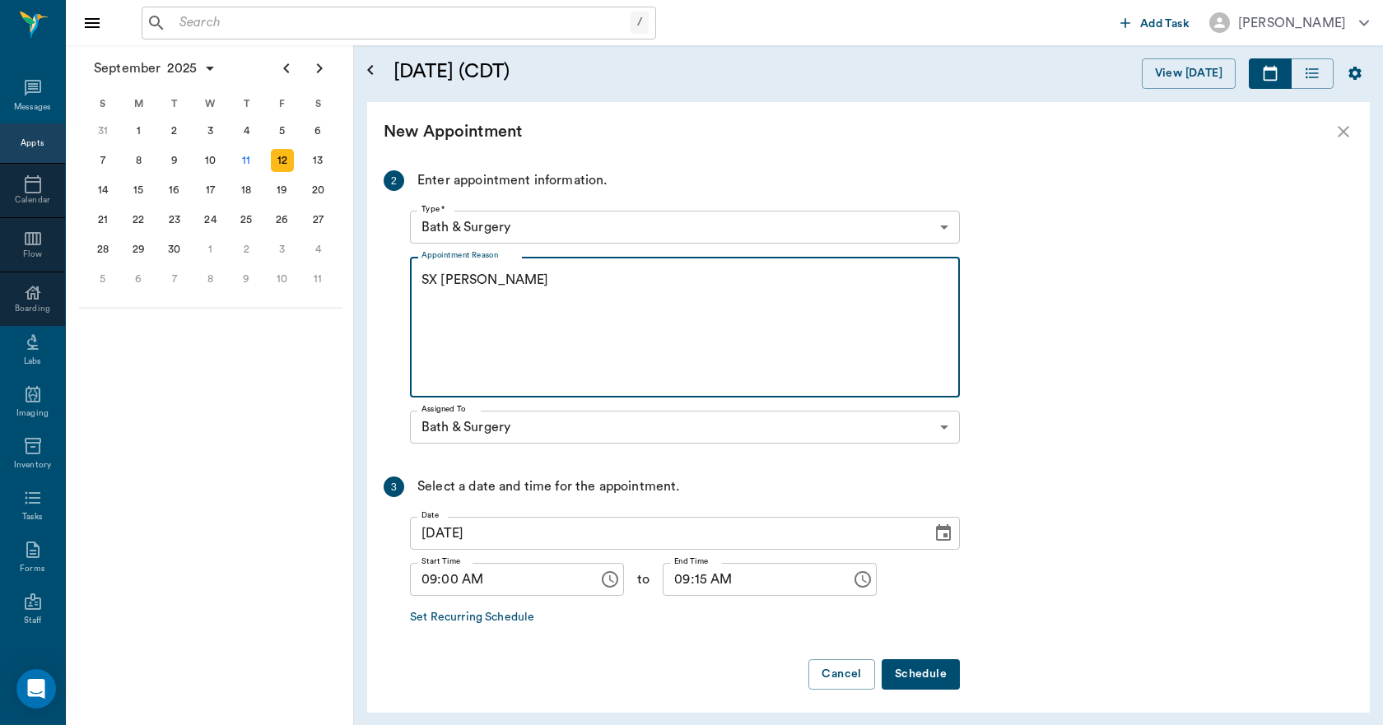
scroll to position [299, 0]
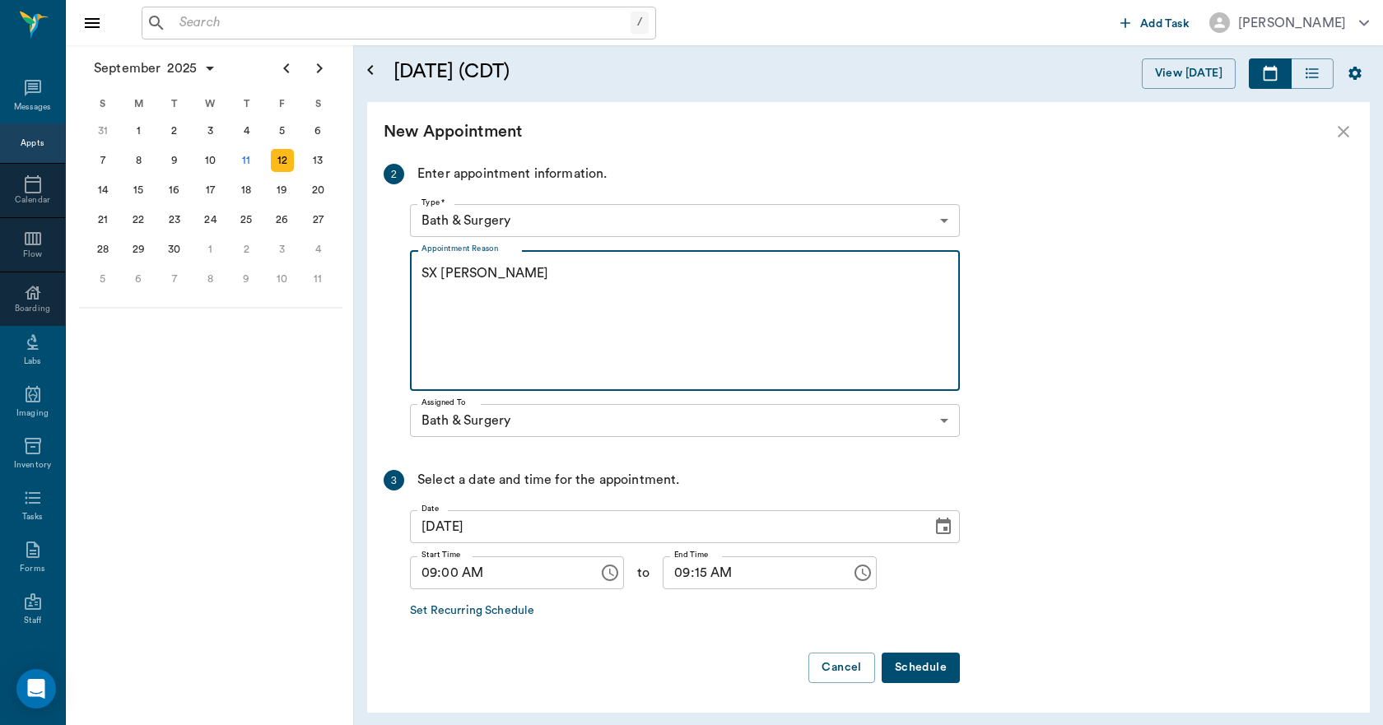
type textarea "SX REMINDER LORY"
click at [914, 662] on button "Schedule" at bounding box center [920, 668] width 78 height 30
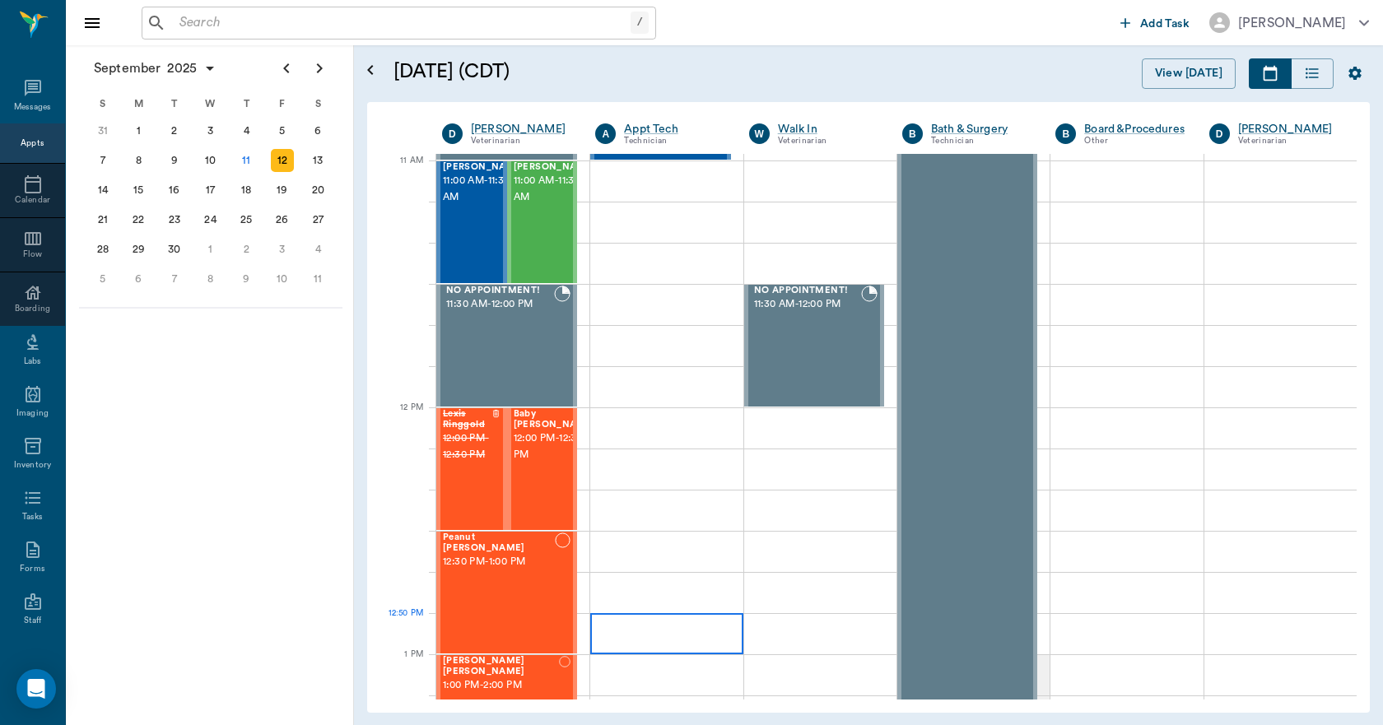
scroll to position [1070, 0]
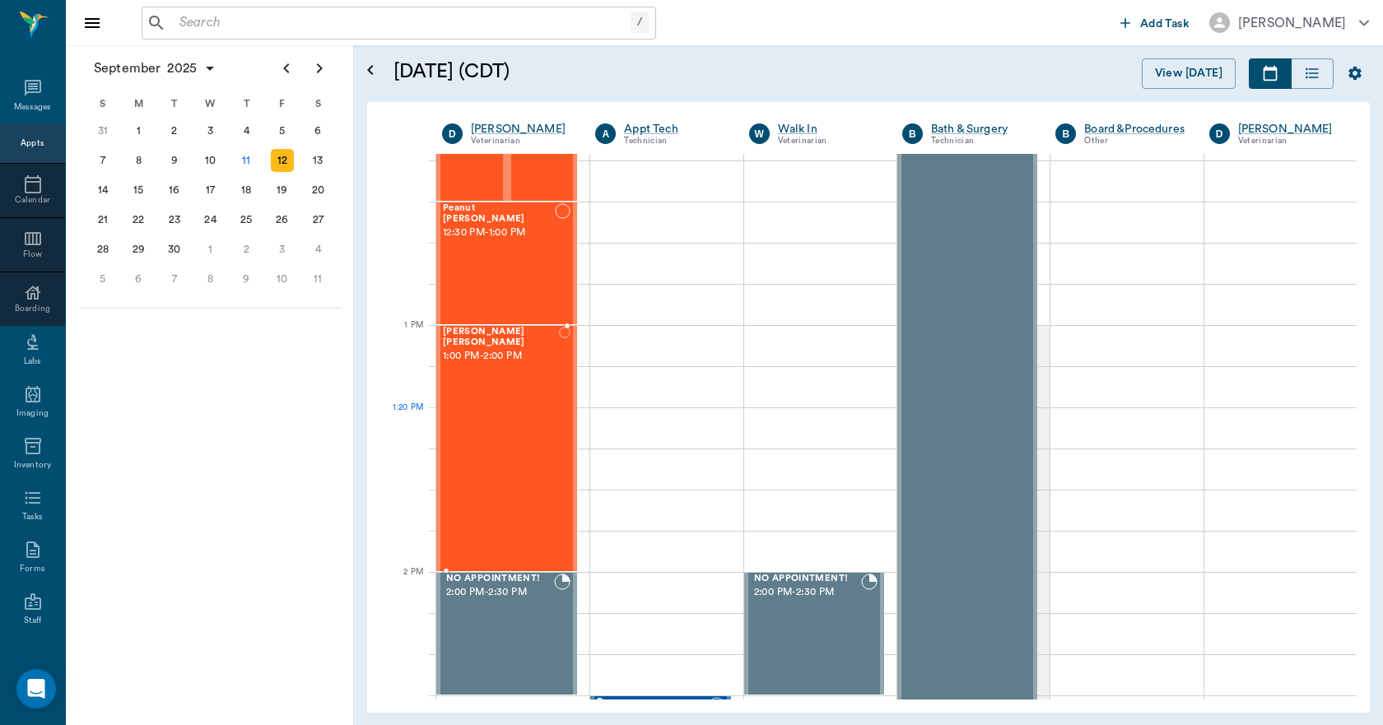
click at [482, 443] on div "Marley Barentine 1:00 PM - 2:00 PM" at bounding box center [501, 449] width 116 height 244
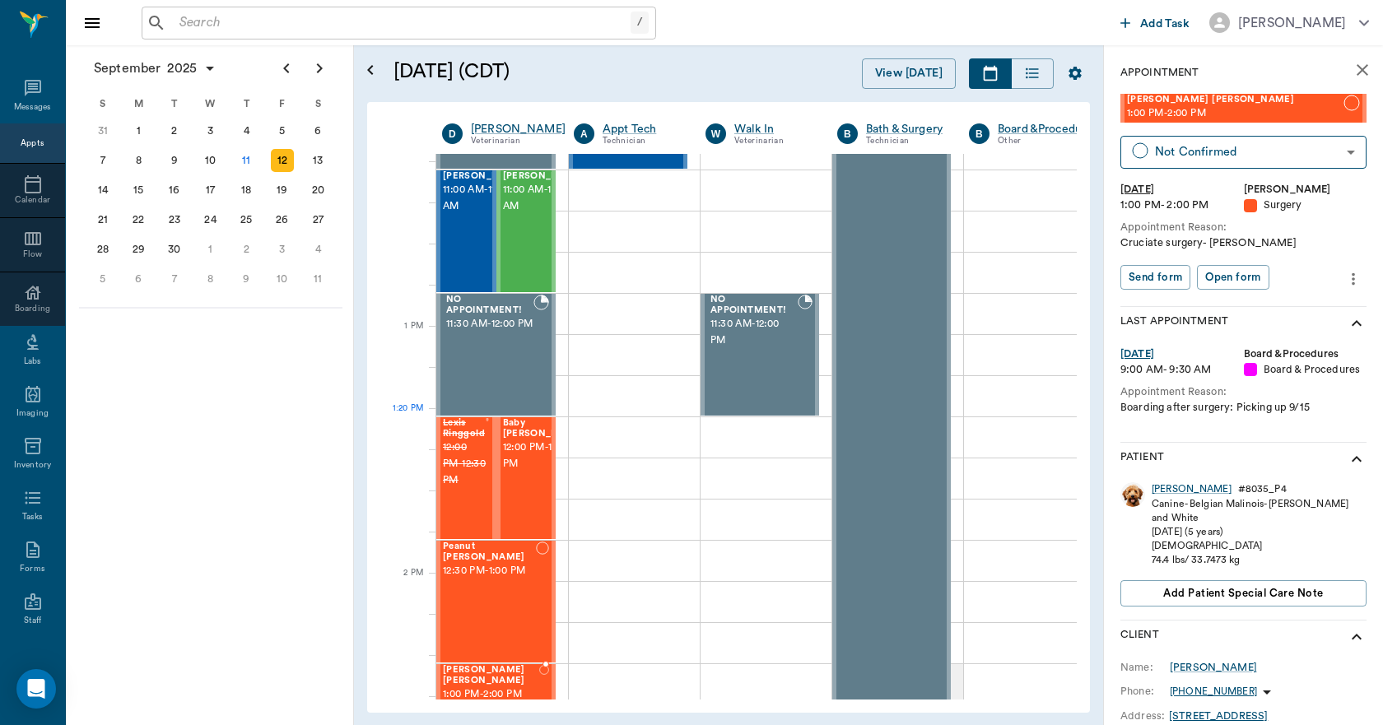
scroll to position [576, 0]
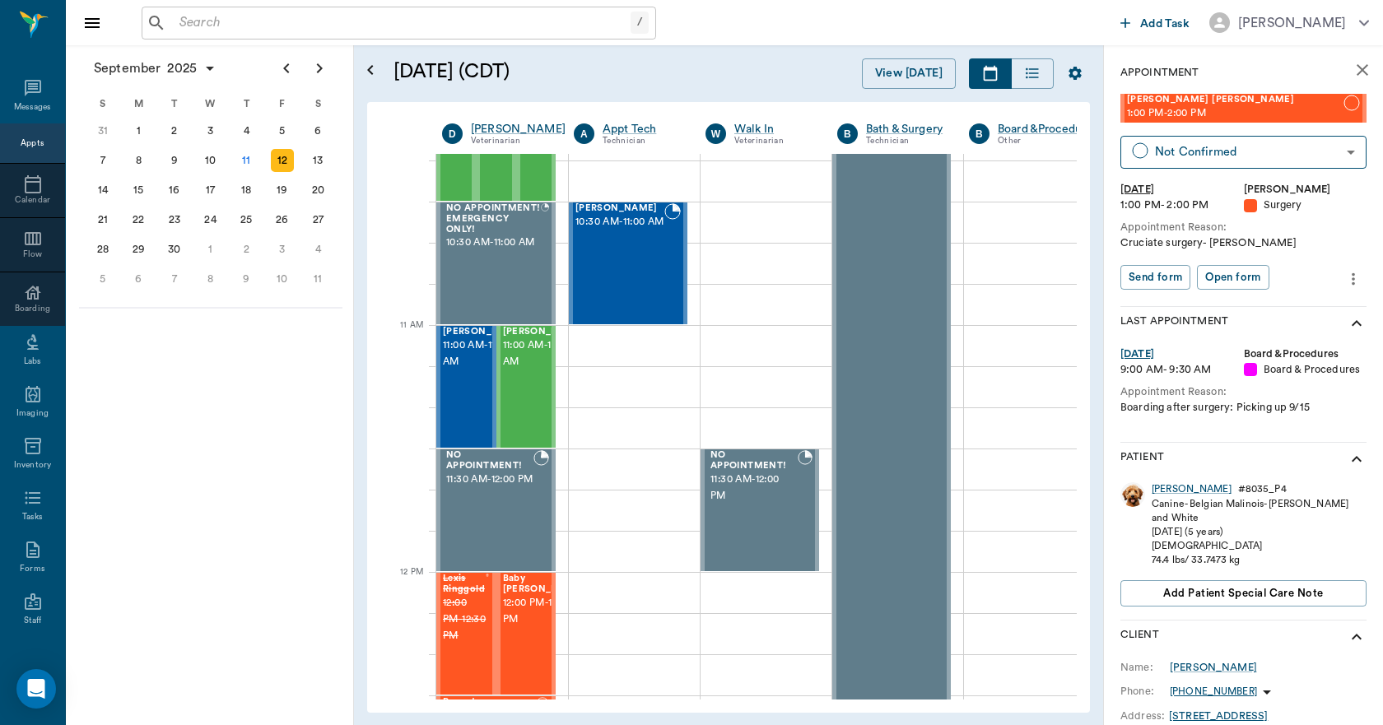
click at [1352, 67] on icon "close" at bounding box center [1362, 70] width 20 height 20
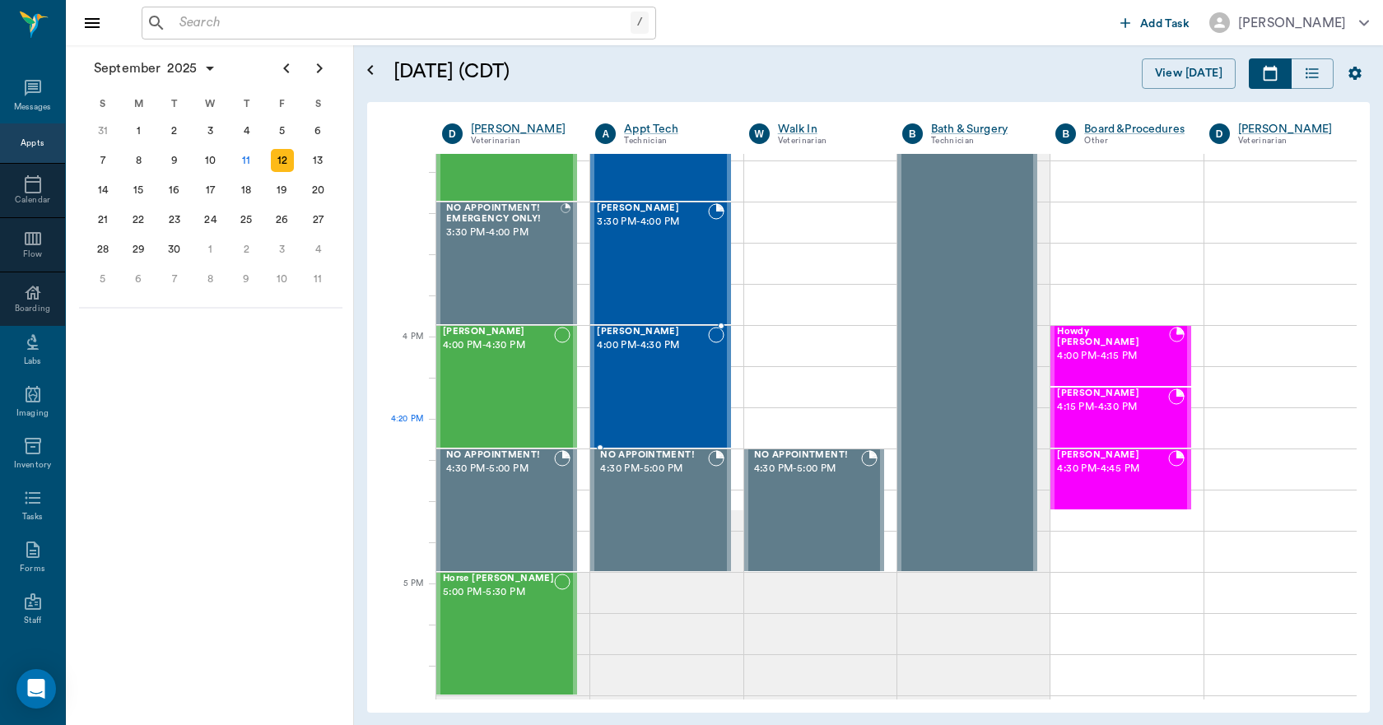
scroll to position [1728, 0]
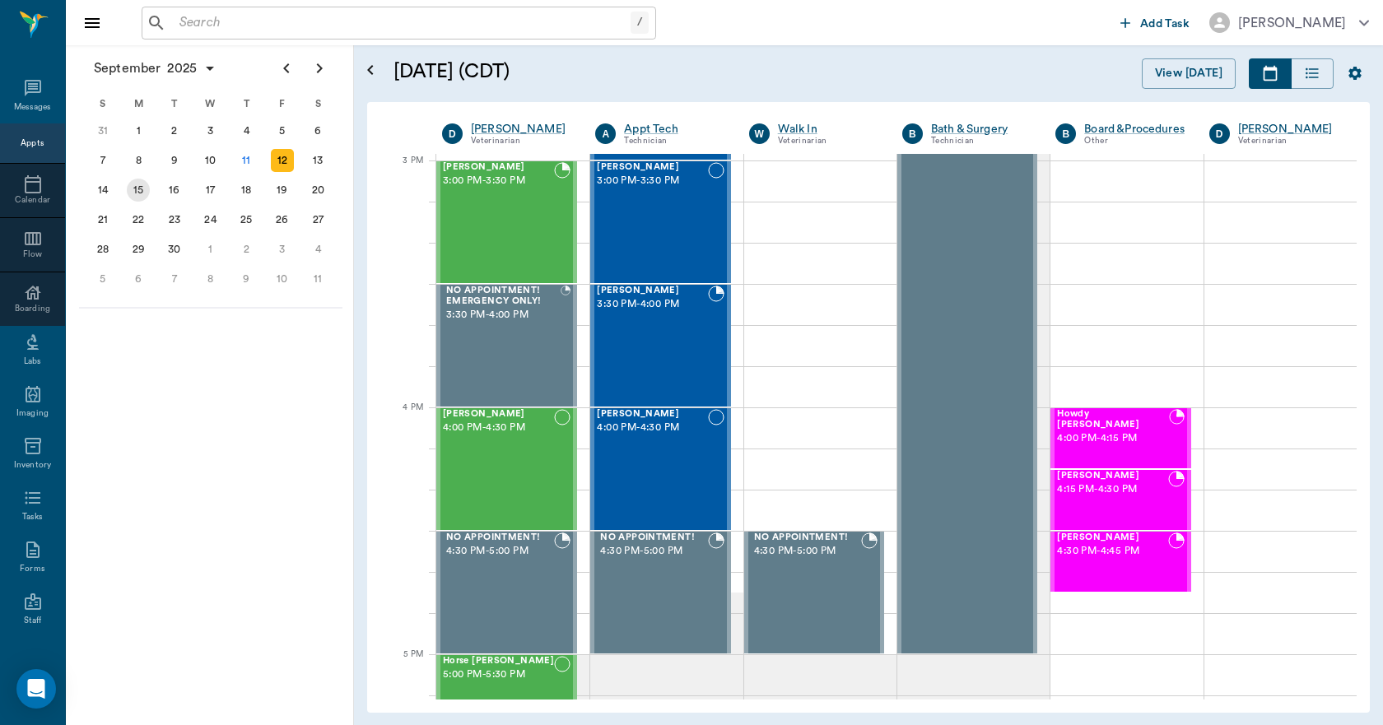
click at [127, 196] on div "15" at bounding box center [139, 190] width 36 height 30
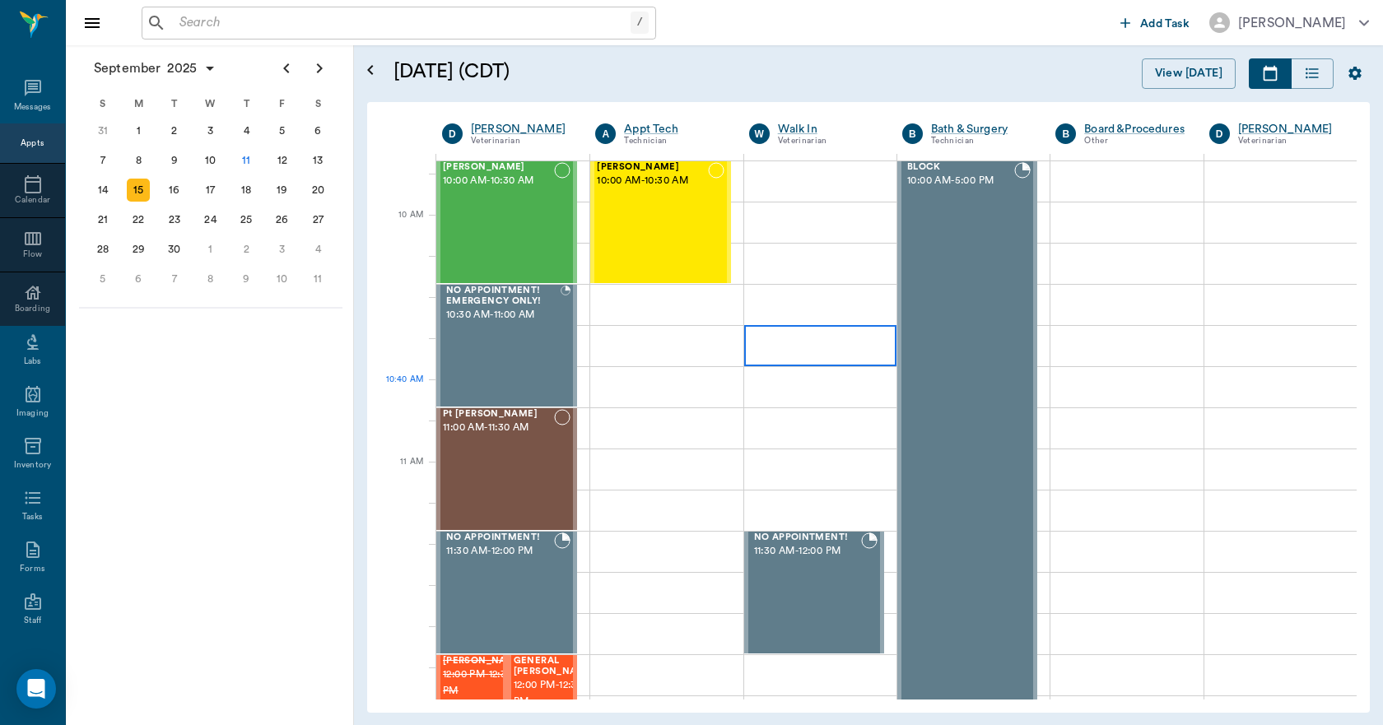
scroll to position [82, 0]
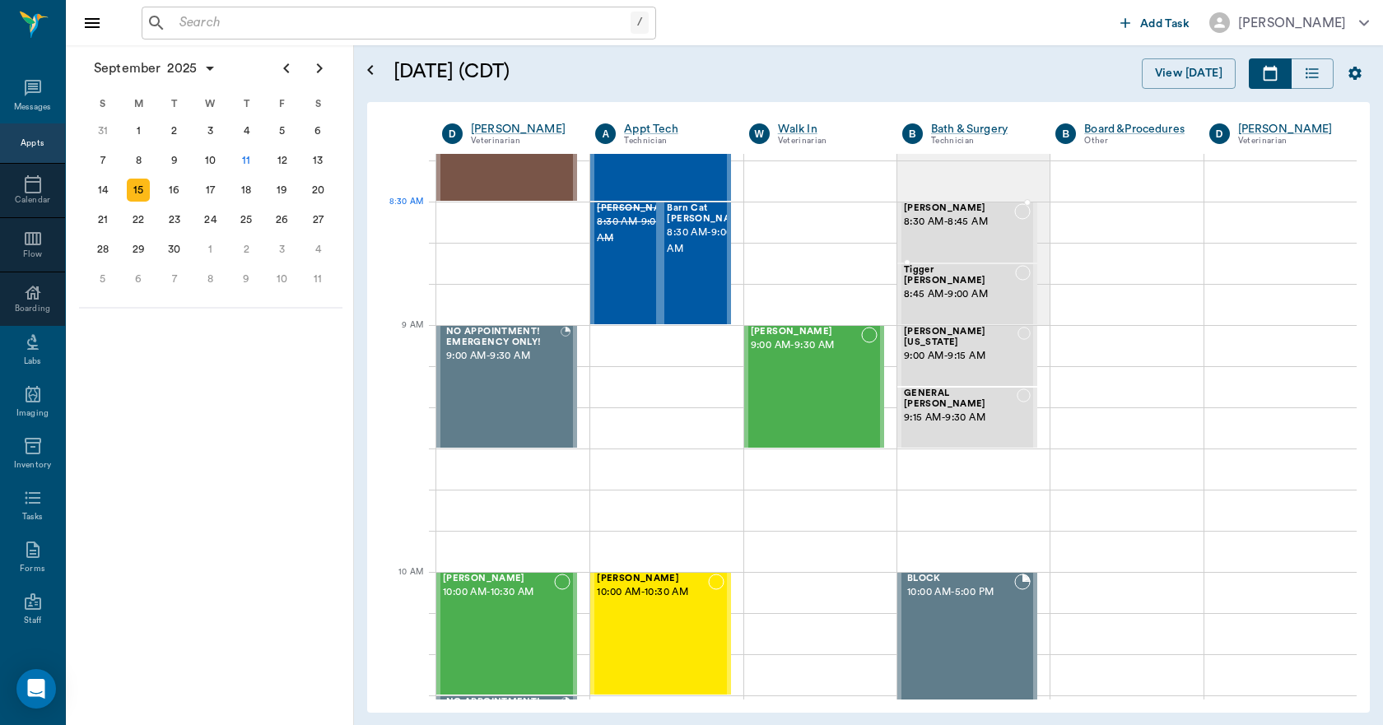
click at [947, 229] on span "8:30 AM - 8:45 AM" at bounding box center [959, 222] width 110 height 16
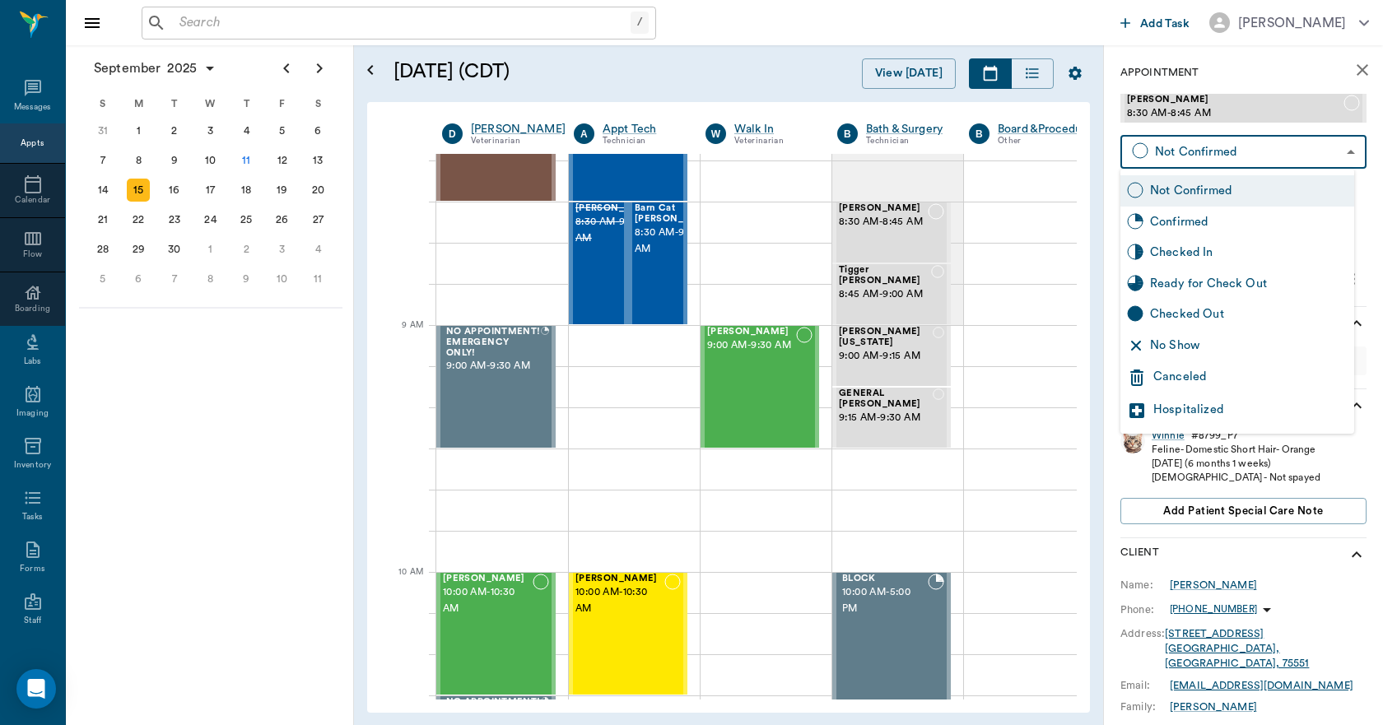
click at [1310, 153] on body "/ ​ Add Task Dr. Bert Ellsworth Nectar Messages Appts Calendar Flow Boarding La…" at bounding box center [691, 362] width 1383 height 725
click at [1208, 369] on div "Canceled" at bounding box center [1250, 378] width 194 height 20
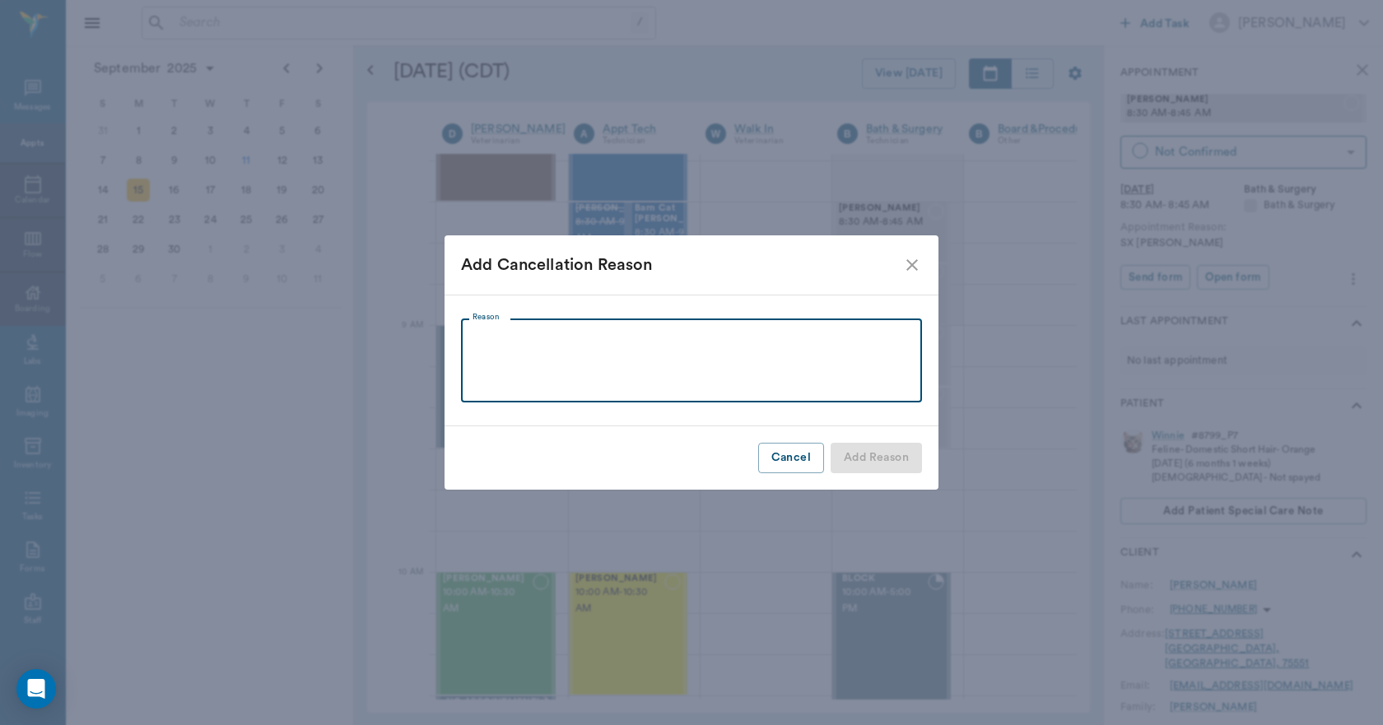
click at [898, 387] on textarea "Reason" at bounding box center [691, 361] width 438 height 57
type textarea "CANCELED"
click at [891, 462] on button "Add Reason" at bounding box center [875, 458] width 91 height 30
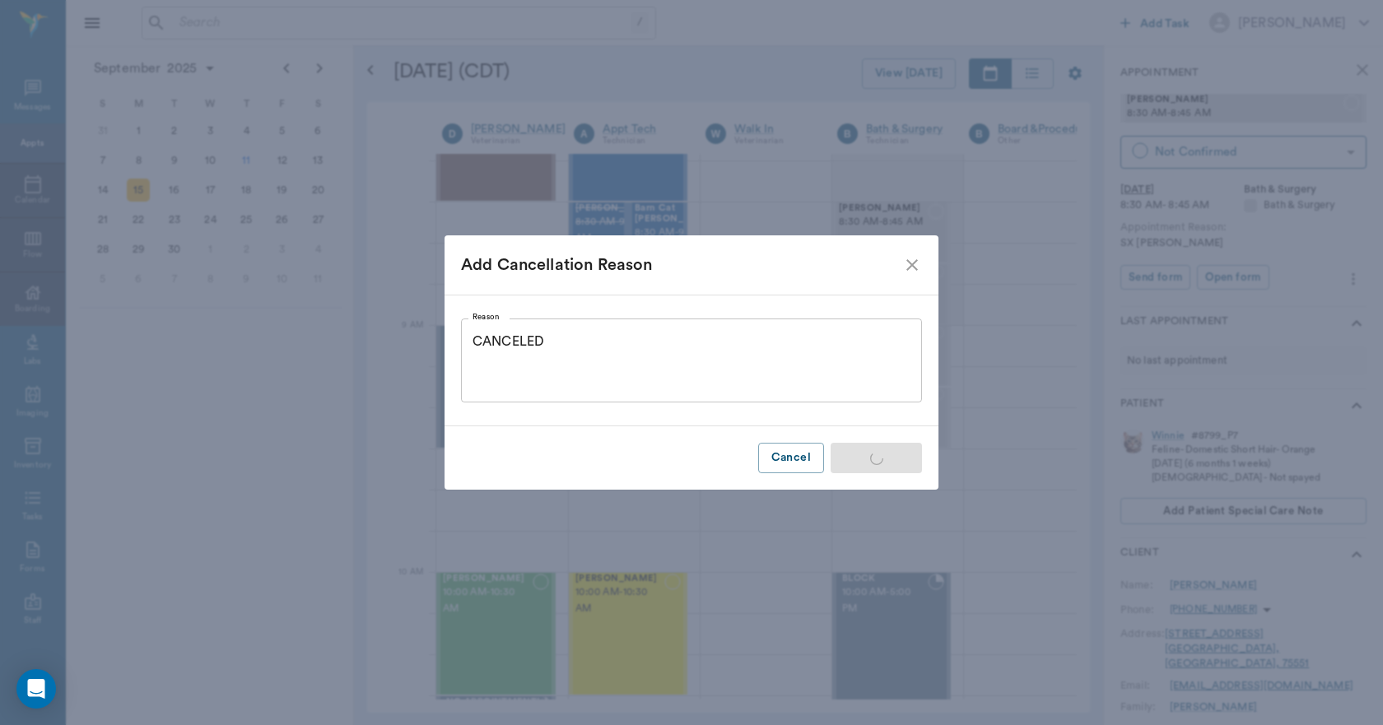
type input "CANCELED"
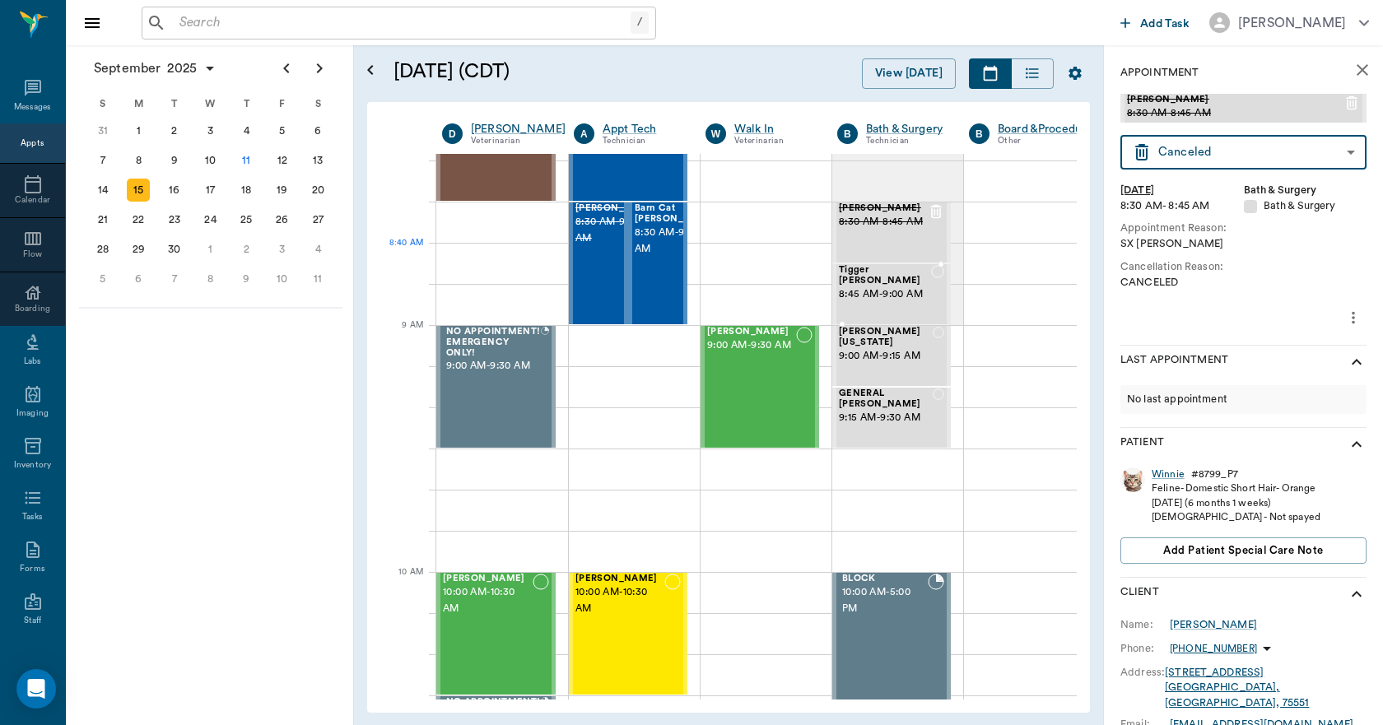
click at [904, 286] on span "8:45 AM - 9:00 AM" at bounding box center [885, 294] width 92 height 16
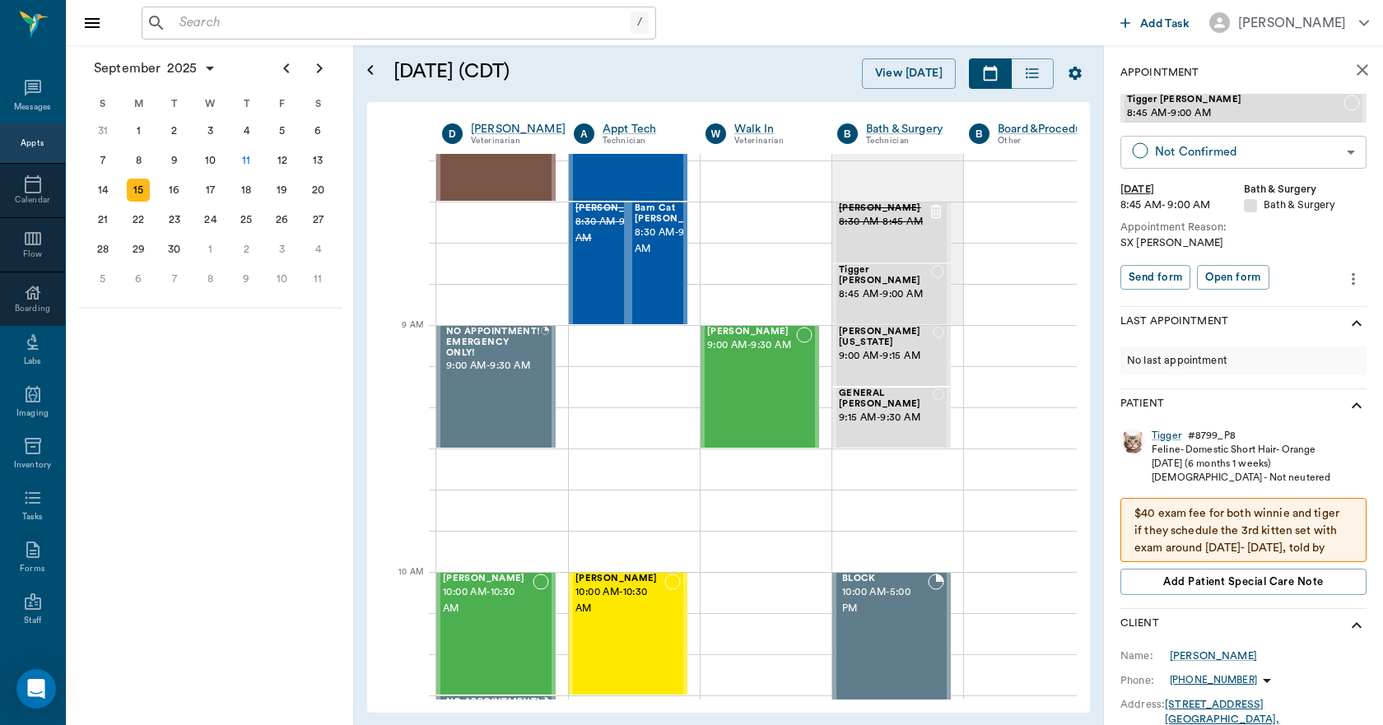
click at [1210, 154] on body "/ ​ Add Task Dr. Bert Ellsworth Nectar Messages Appts Calendar Flow Boarding La…" at bounding box center [691, 362] width 1383 height 725
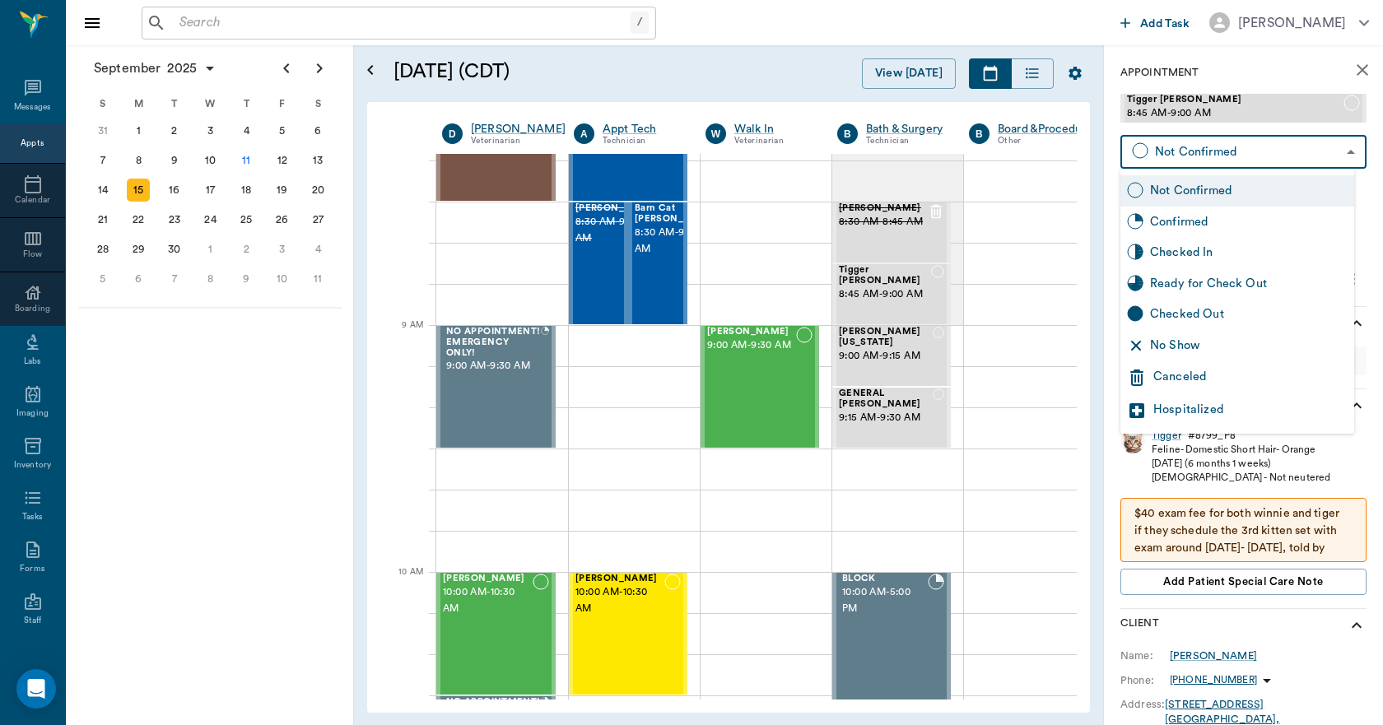
click at [1172, 375] on div "Canceled" at bounding box center [1250, 378] width 194 height 20
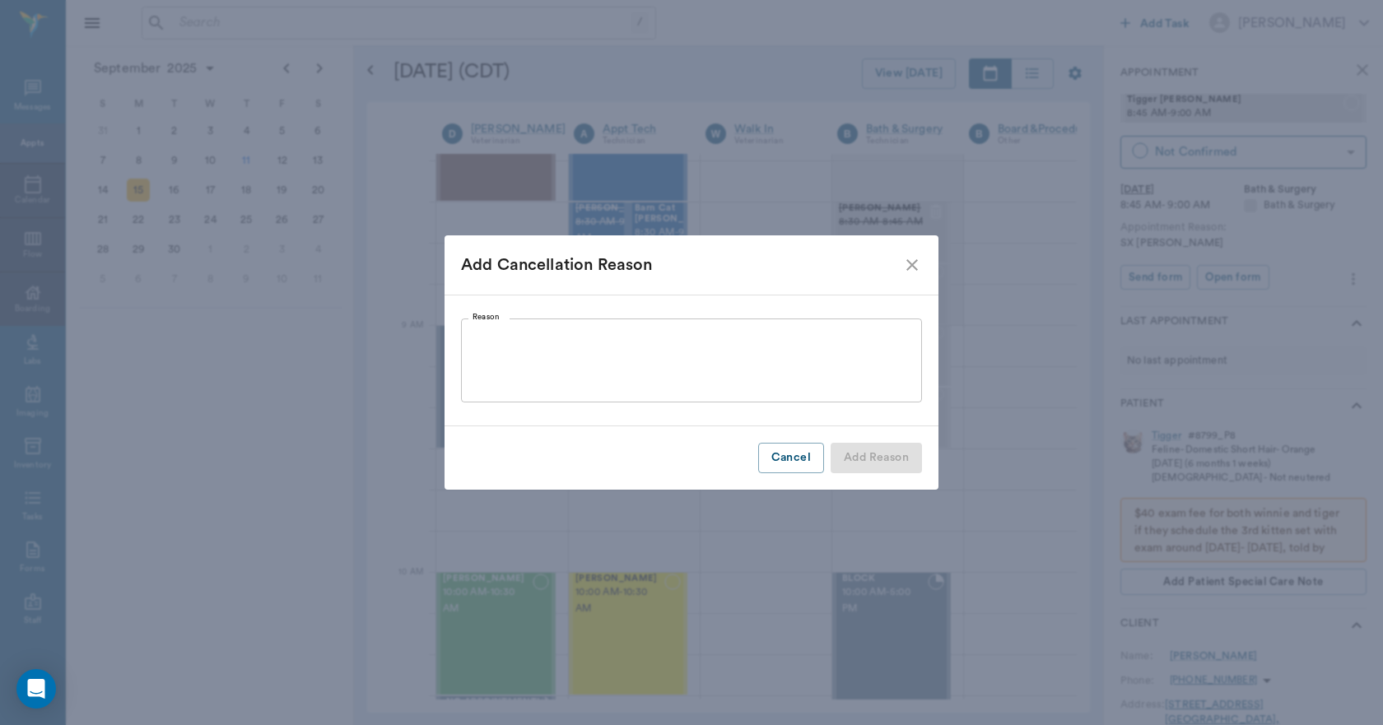
click at [735, 360] on textarea "Reason" at bounding box center [691, 361] width 438 height 57
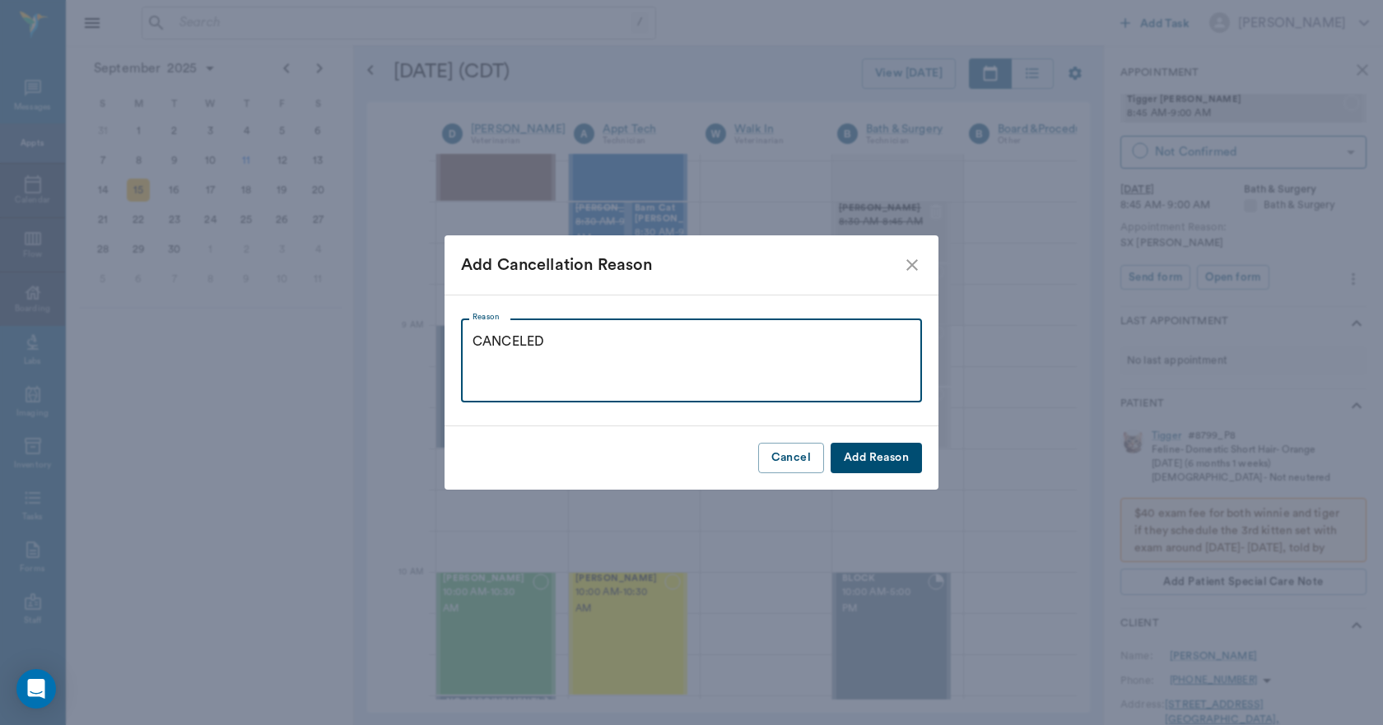
type textarea "CANCELED"
click at [846, 454] on button "Add Reason" at bounding box center [875, 458] width 91 height 30
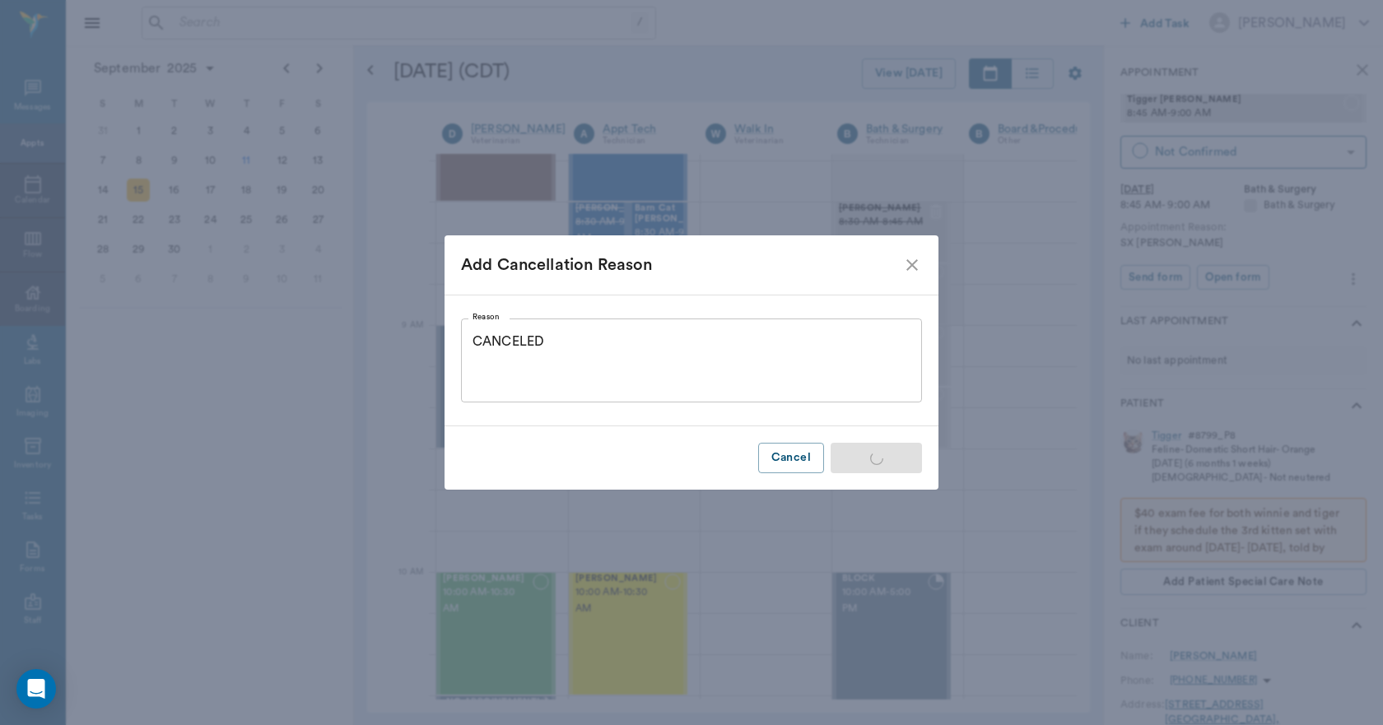
type input "CANCELED"
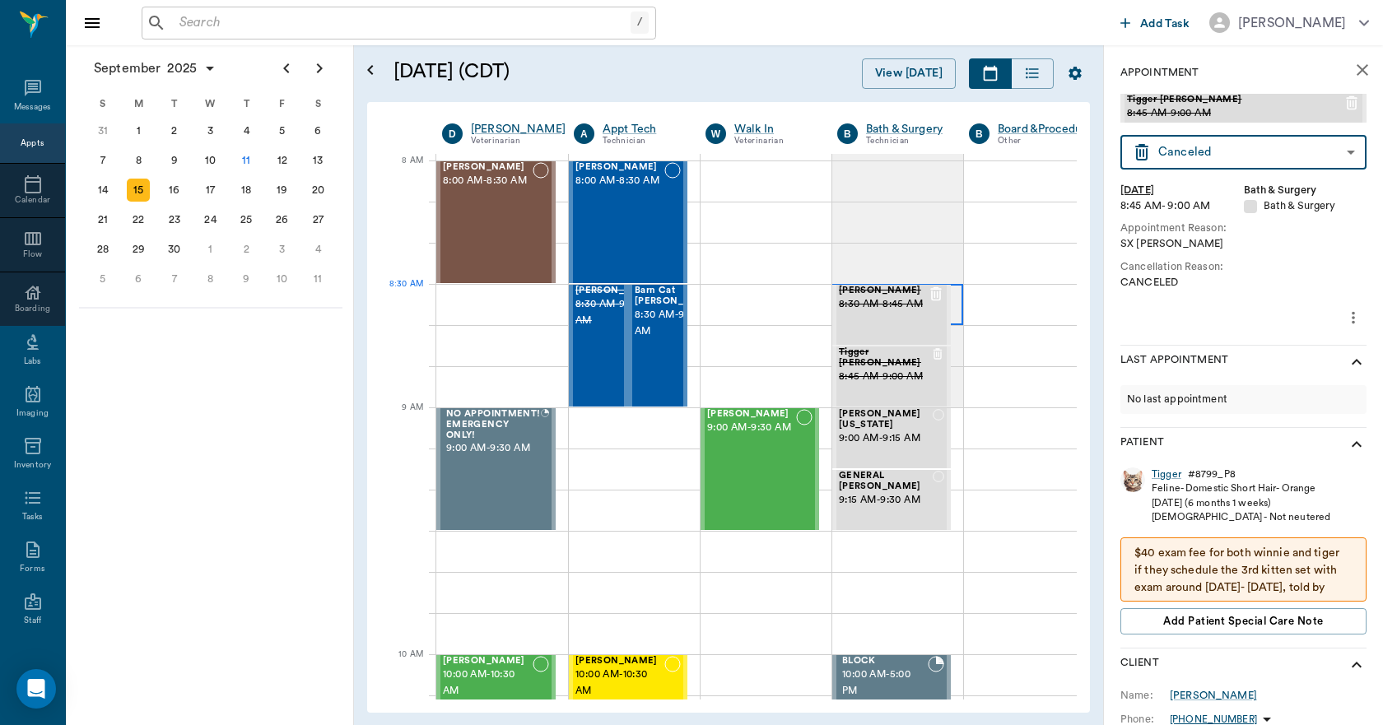
click at [957, 305] on div at bounding box center [897, 304] width 131 height 41
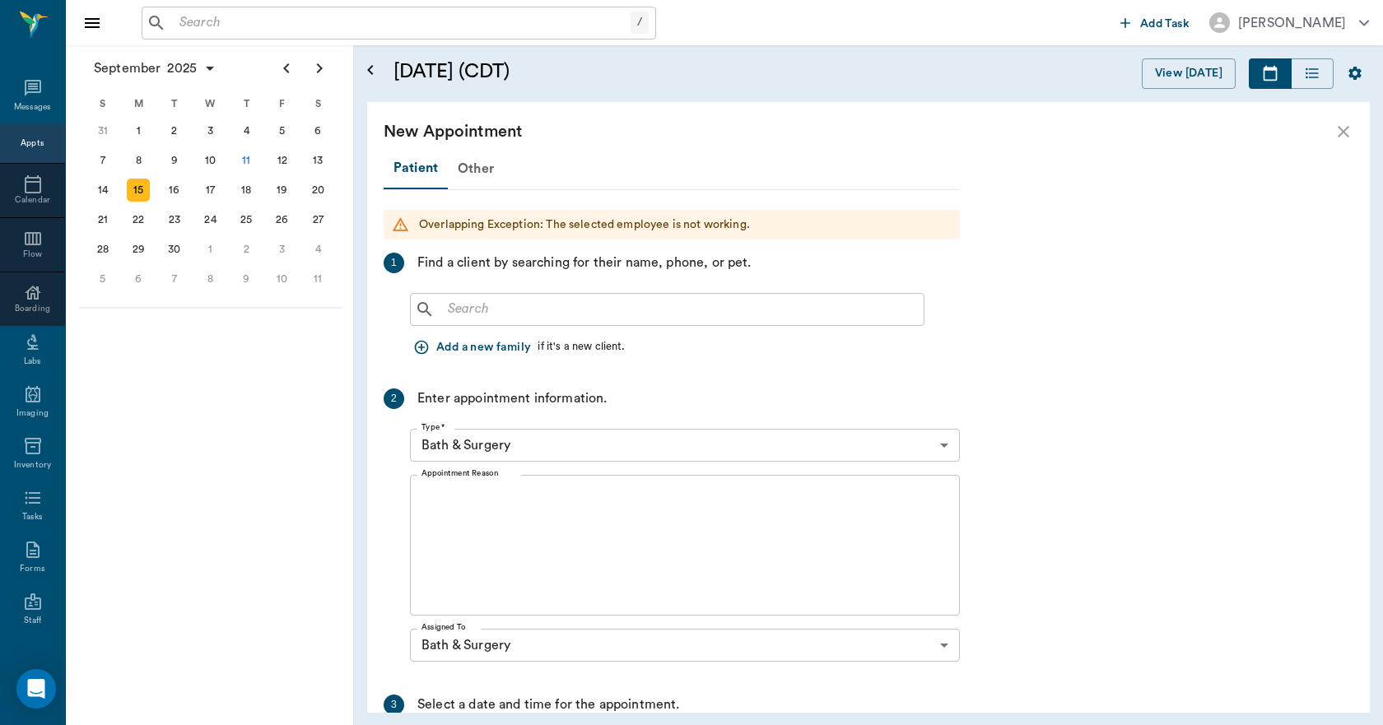
click at [549, 313] on input "text" at bounding box center [679, 309] width 476 height 23
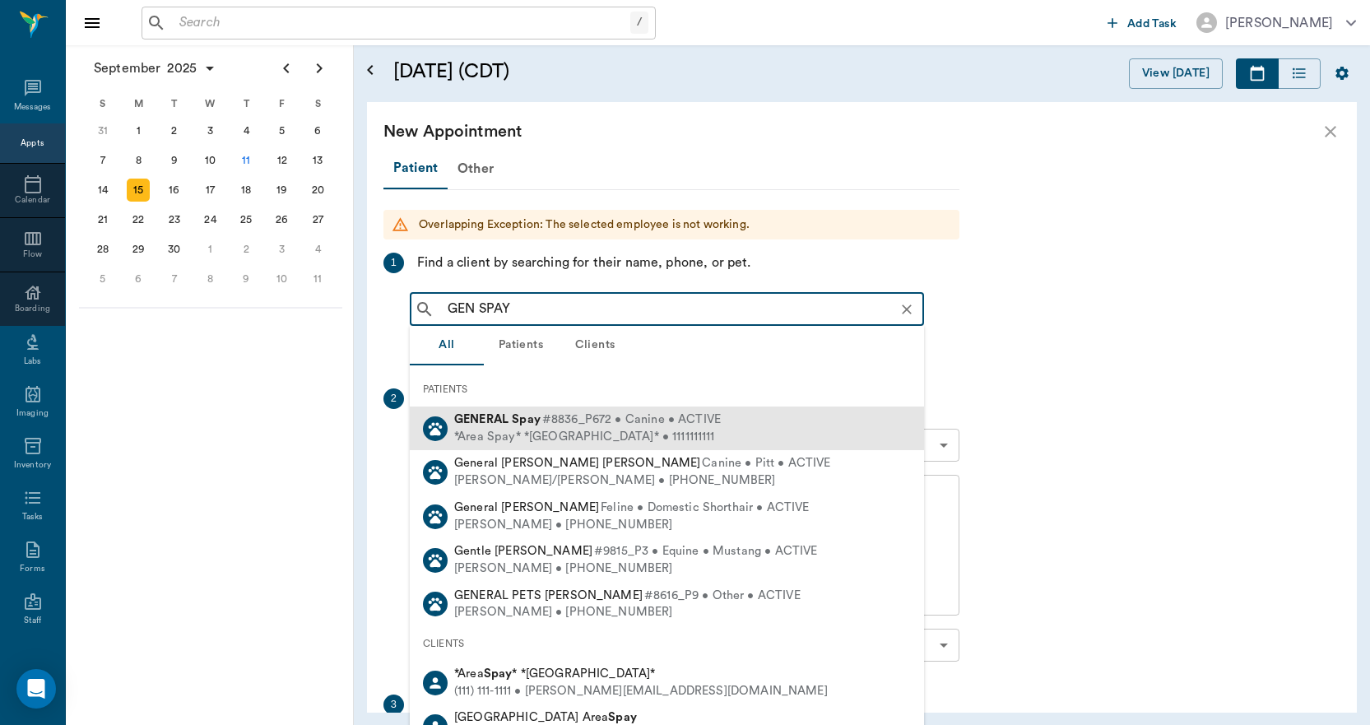
click at [493, 415] on b "GENERAL" at bounding box center [481, 419] width 54 height 12
type input "GEN SPAY"
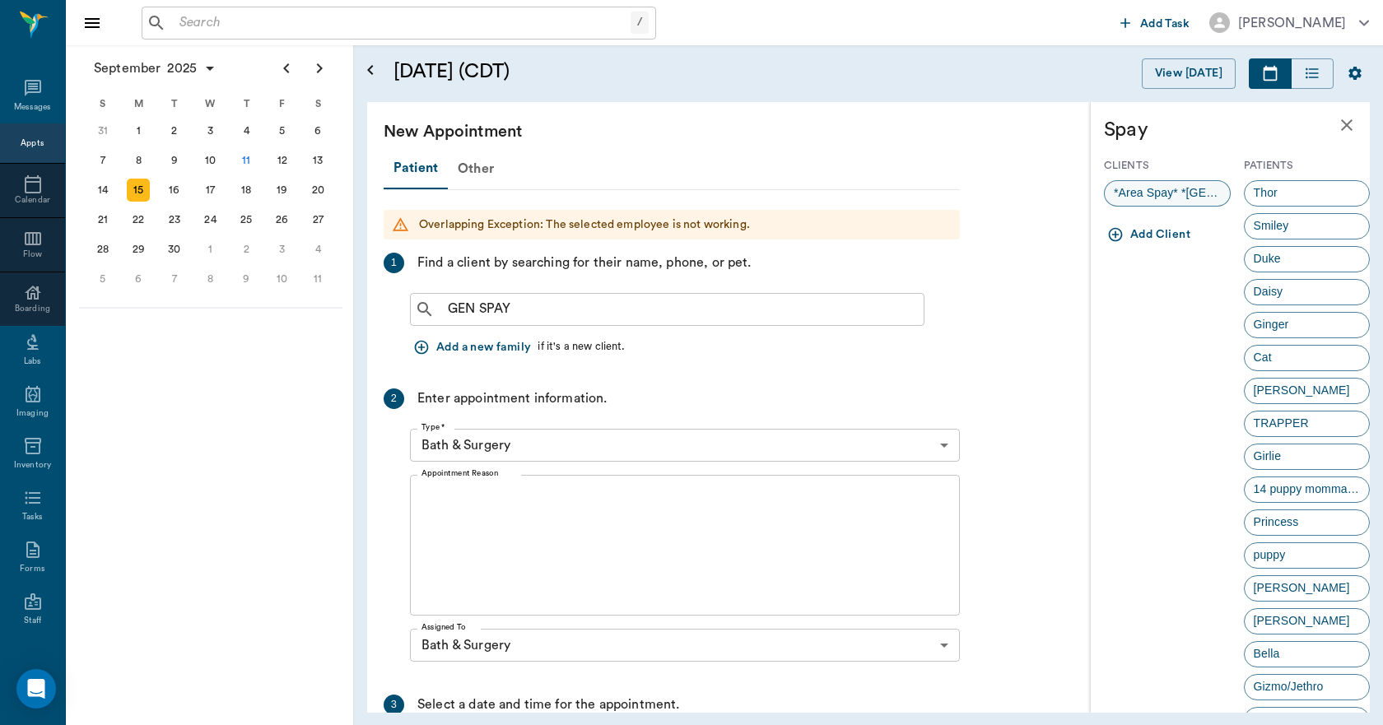
click at [1137, 184] on div "*Area Spay* *[GEOGRAPHIC_DATA]*" at bounding box center [1167, 193] width 127 height 26
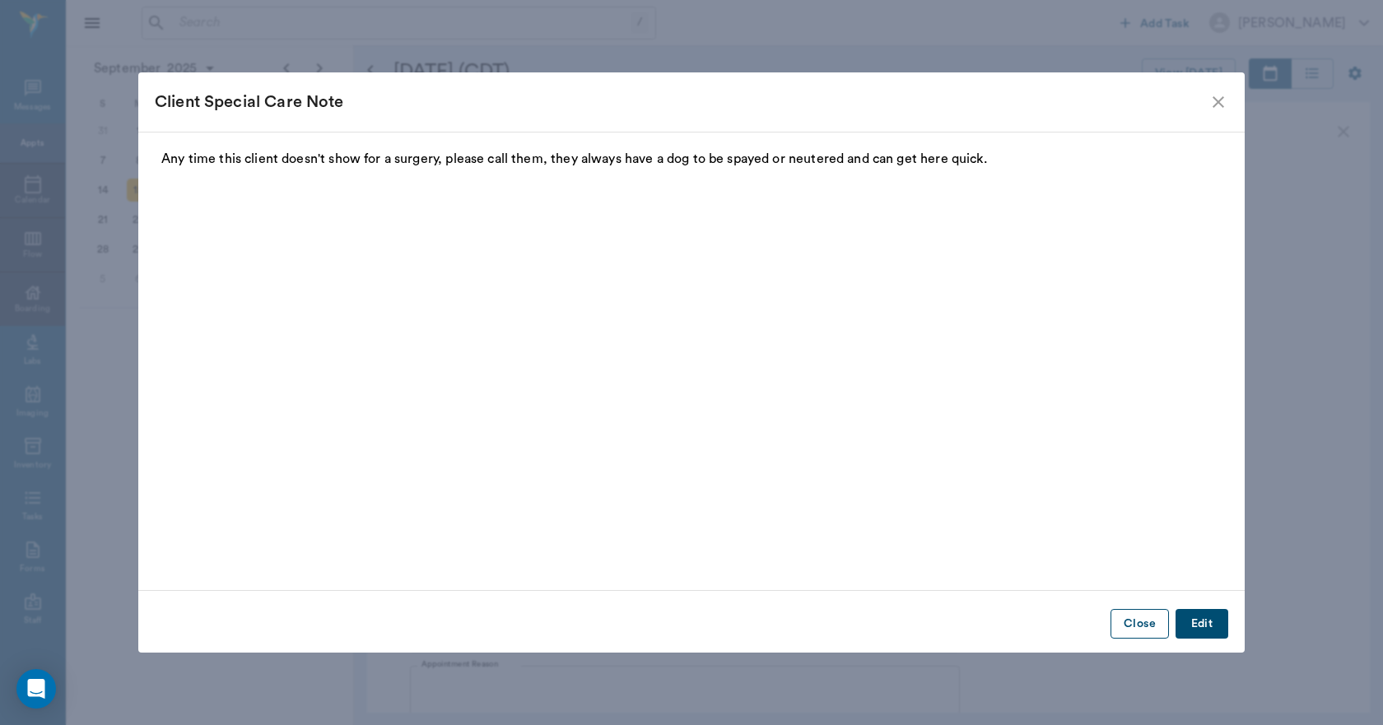
click at [1135, 623] on button "Close" at bounding box center [1139, 624] width 58 height 30
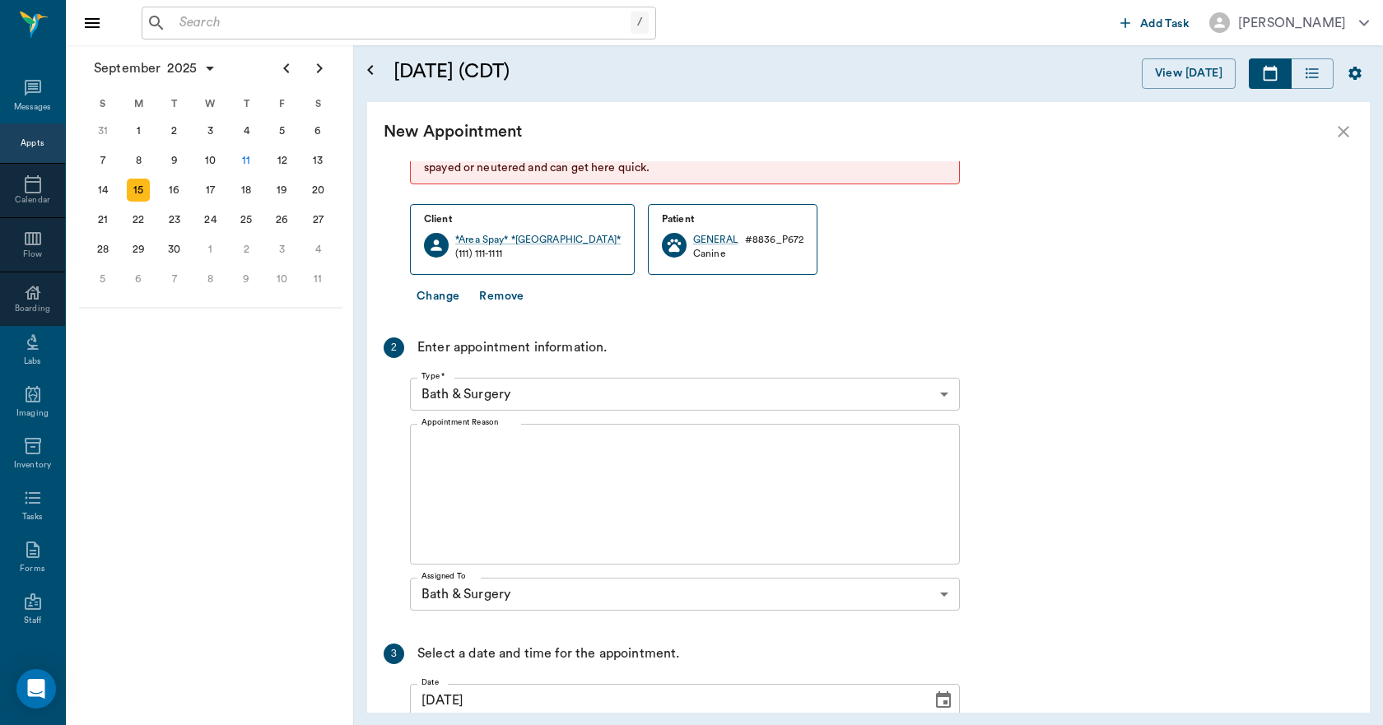
scroll to position [247, 0]
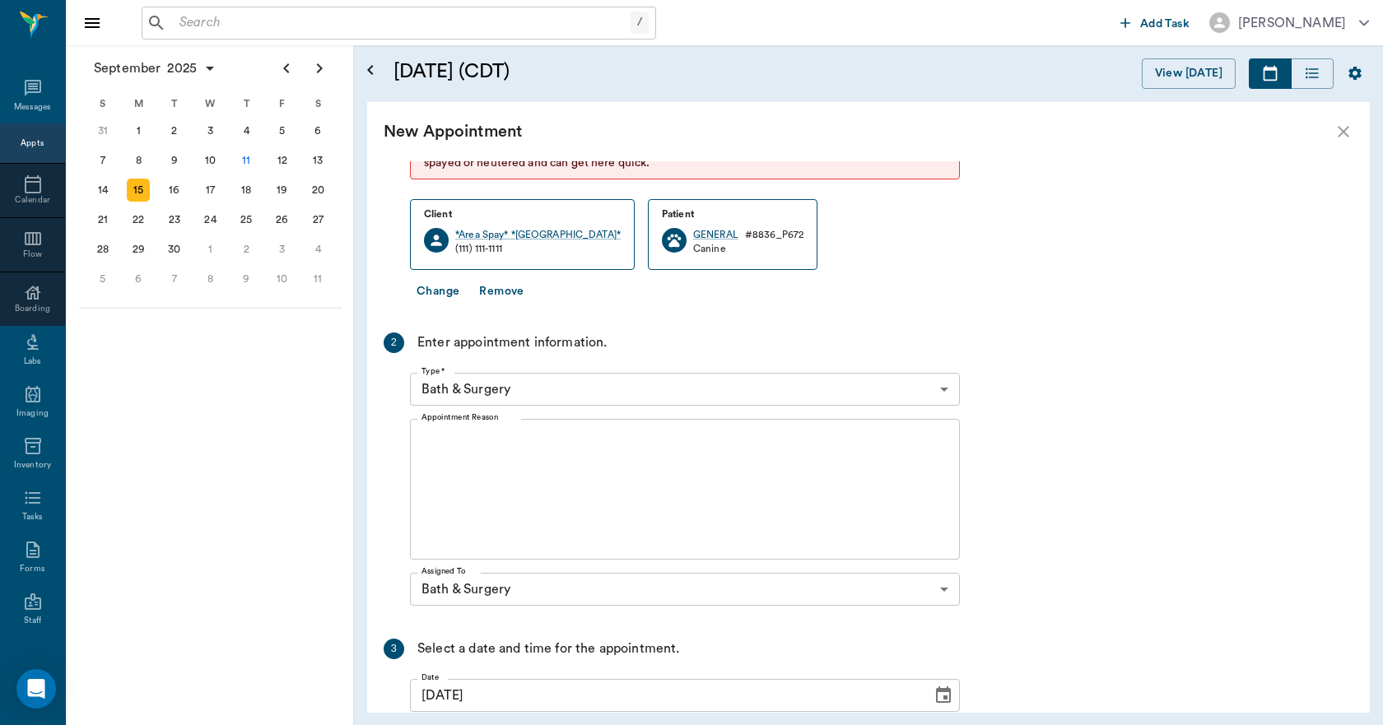
click at [604, 490] on textarea "Appointment Reason" at bounding box center [684, 490] width 527 height 114
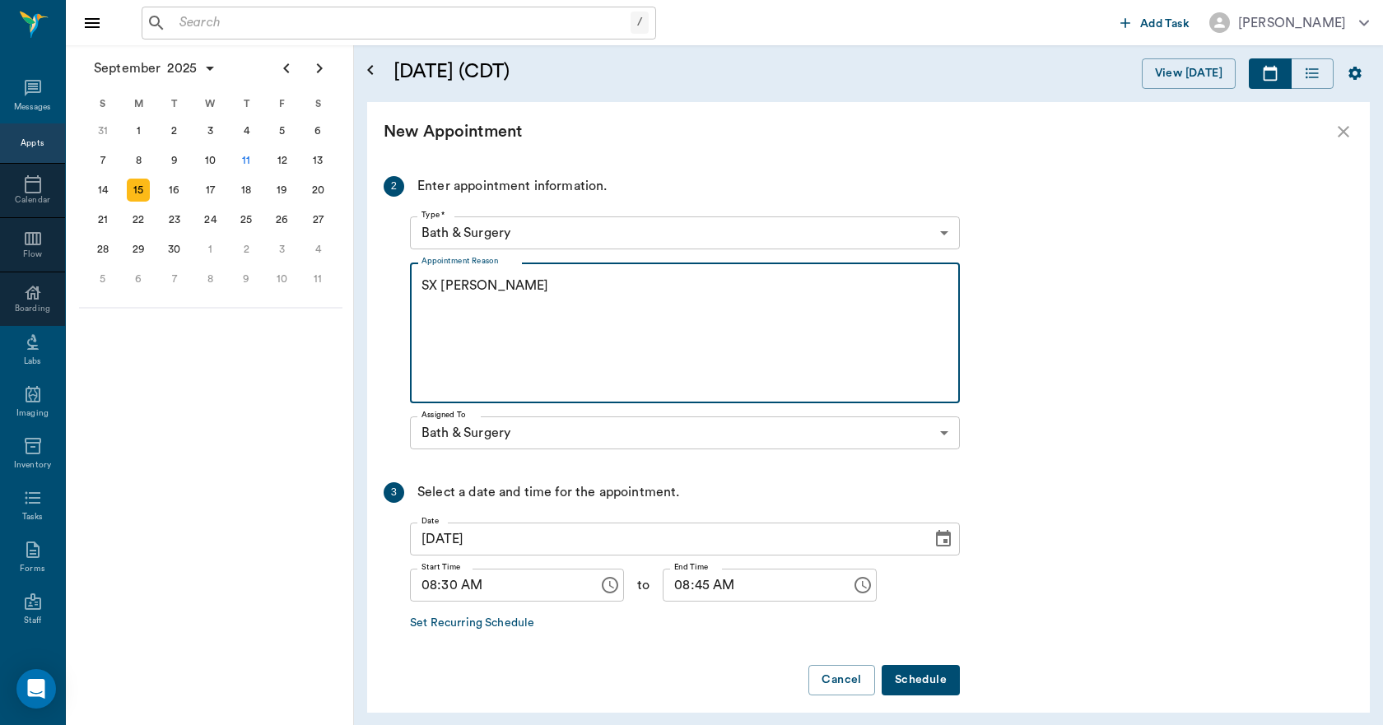
scroll to position [416, 0]
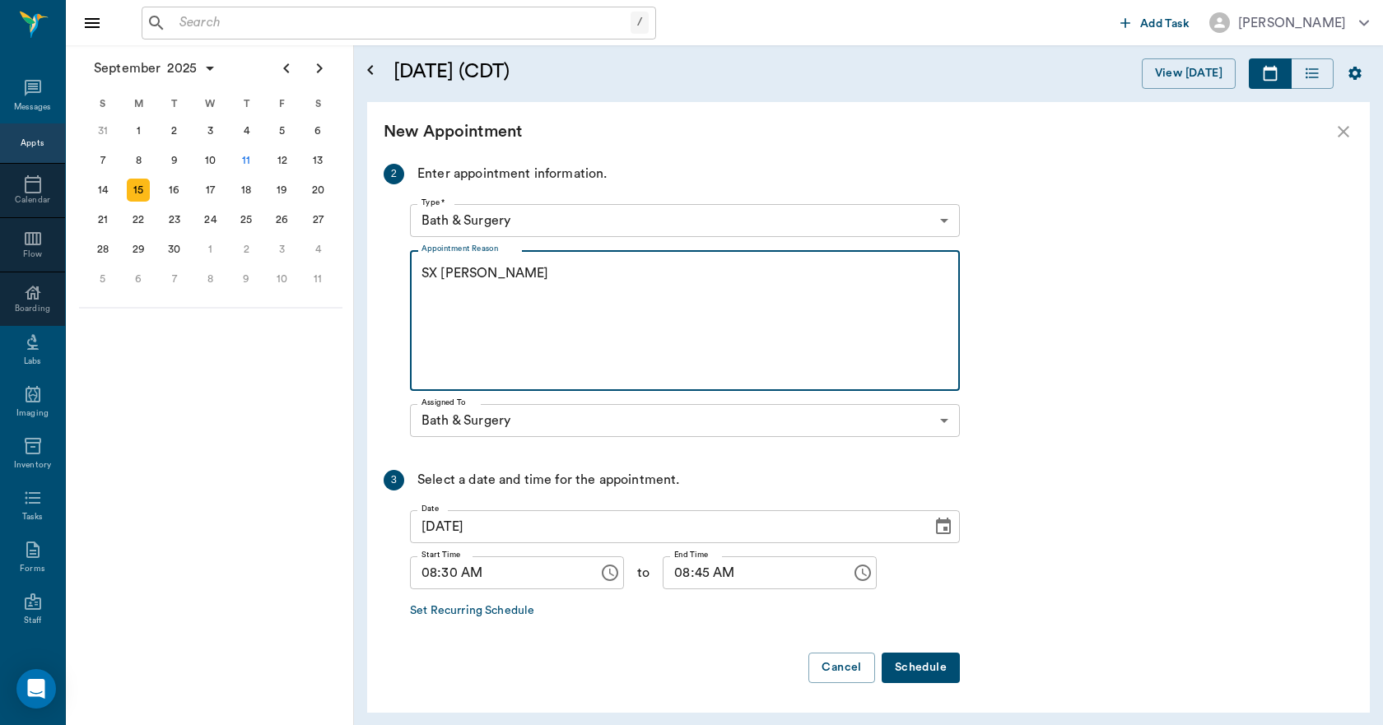
type textarea "SX [PERSON_NAME]"
click at [907, 662] on button "Schedule" at bounding box center [920, 668] width 78 height 30
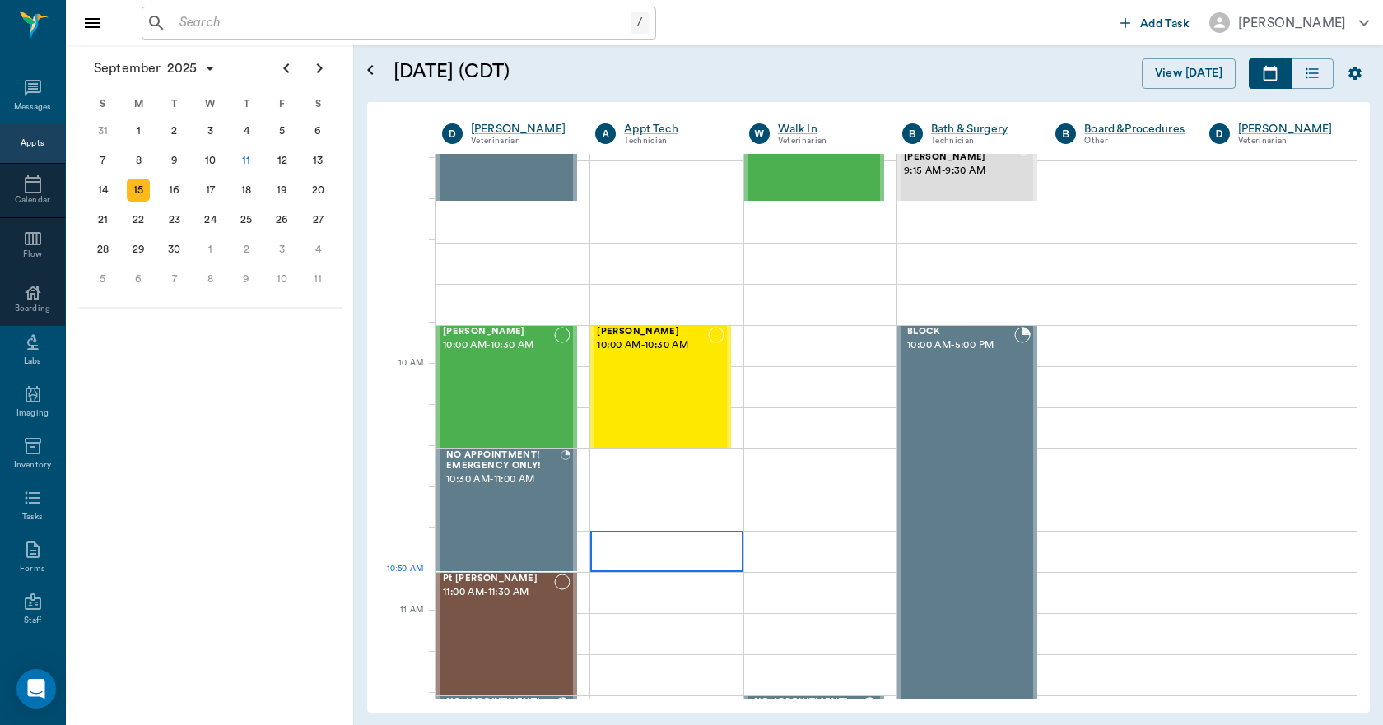
scroll to position [0, 0]
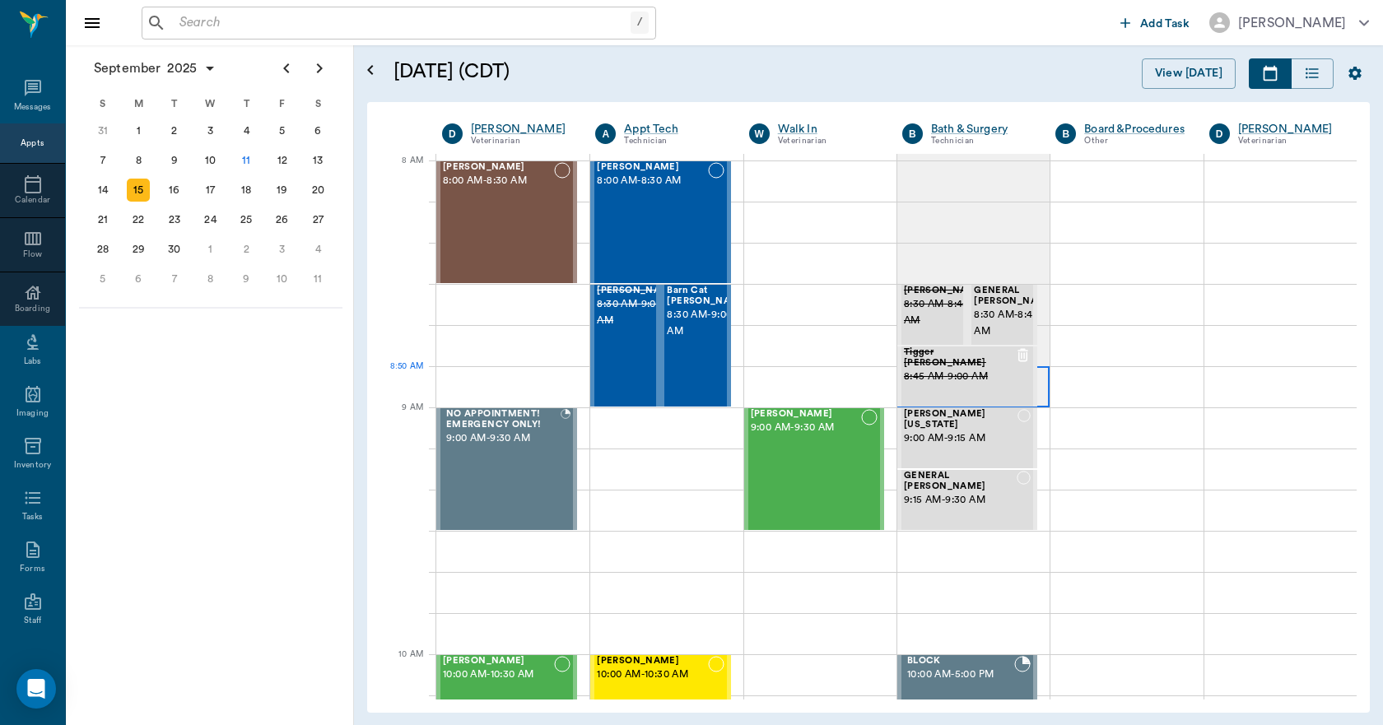
click at [1034, 385] on div at bounding box center [973, 386] width 152 height 41
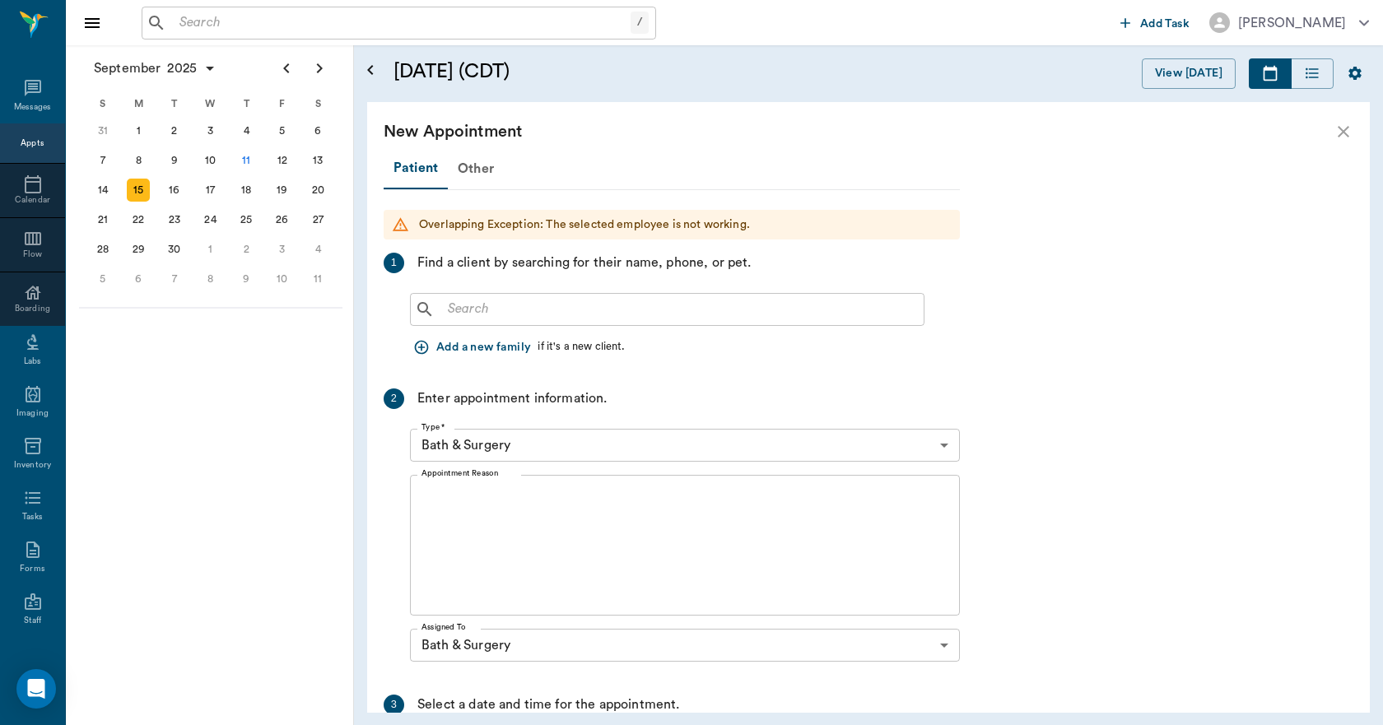
click at [626, 308] on input "text" at bounding box center [679, 309] width 476 height 23
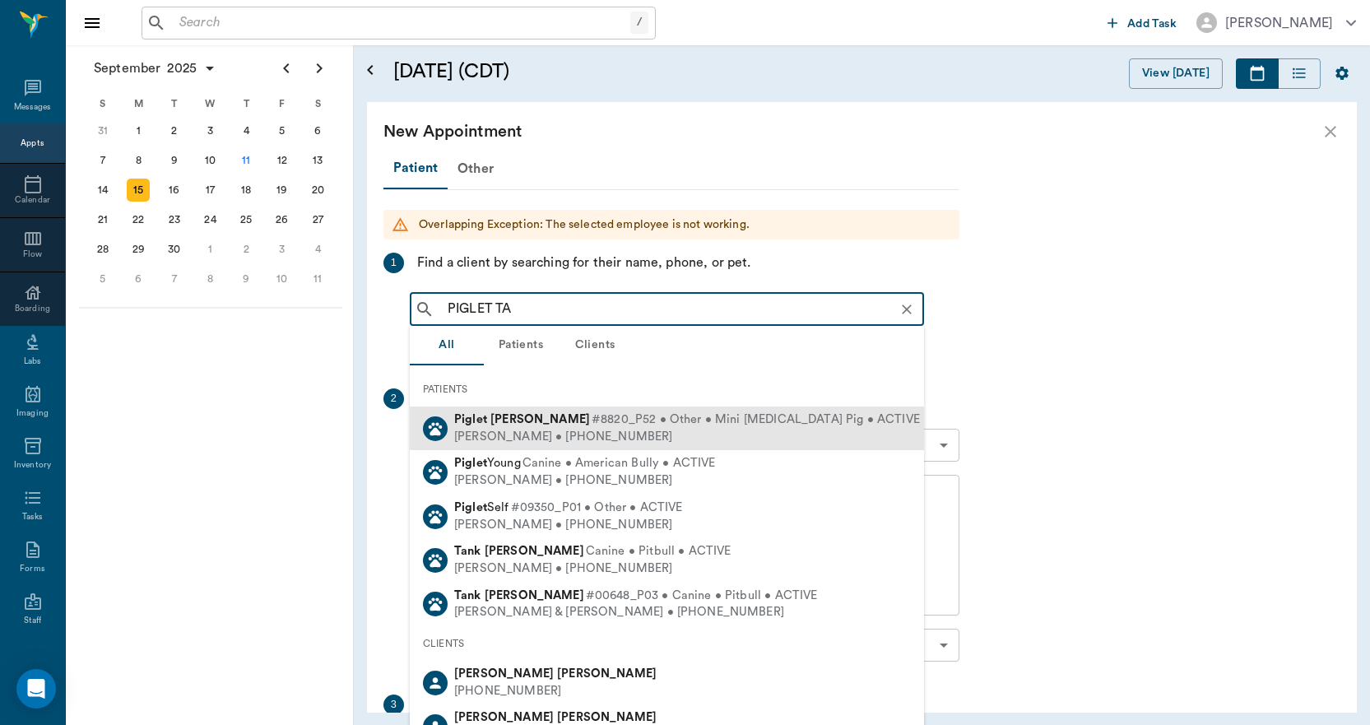
click at [509, 426] on div "Piglet Taylor #8820_P52 • Other • Mini Pot Belly Pig • ACTIVE" at bounding box center [687, 420] width 466 height 17
type input "PIGLET TA"
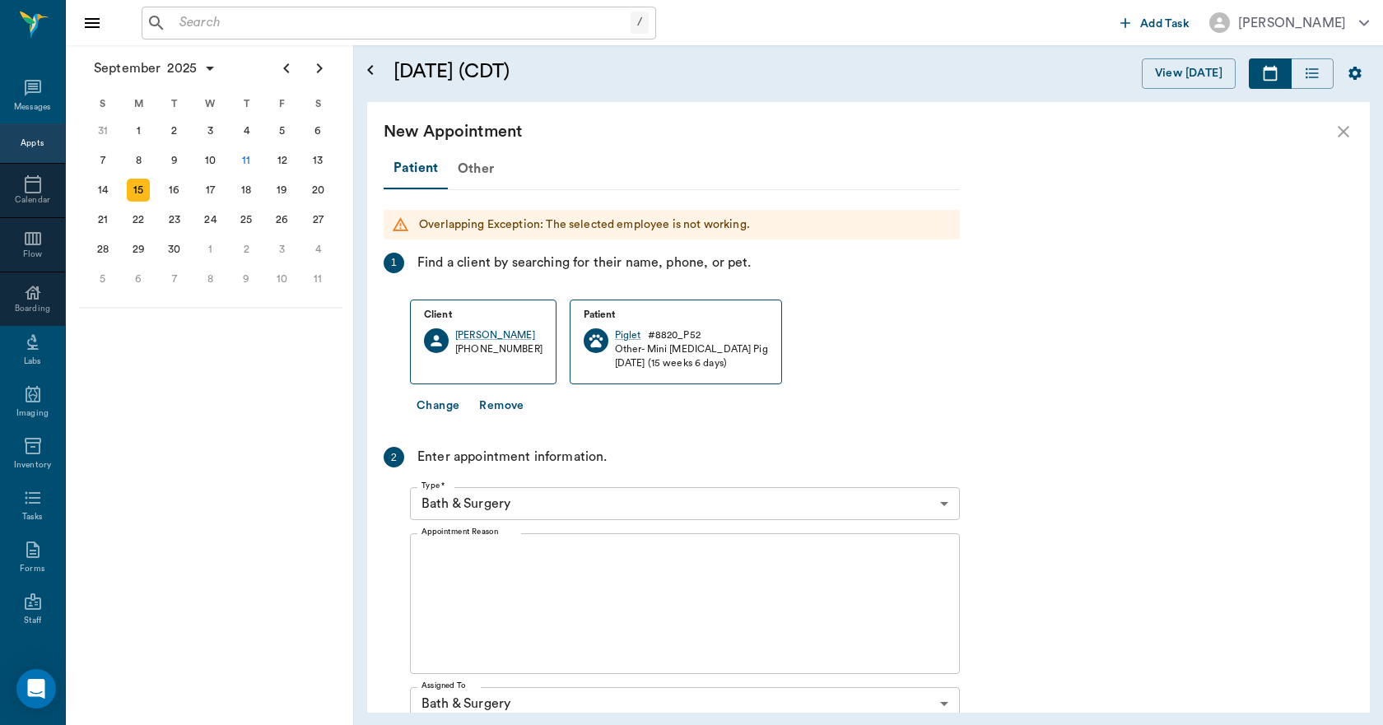
click at [481, 577] on textarea "Appointment Reason" at bounding box center [684, 604] width 527 height 114
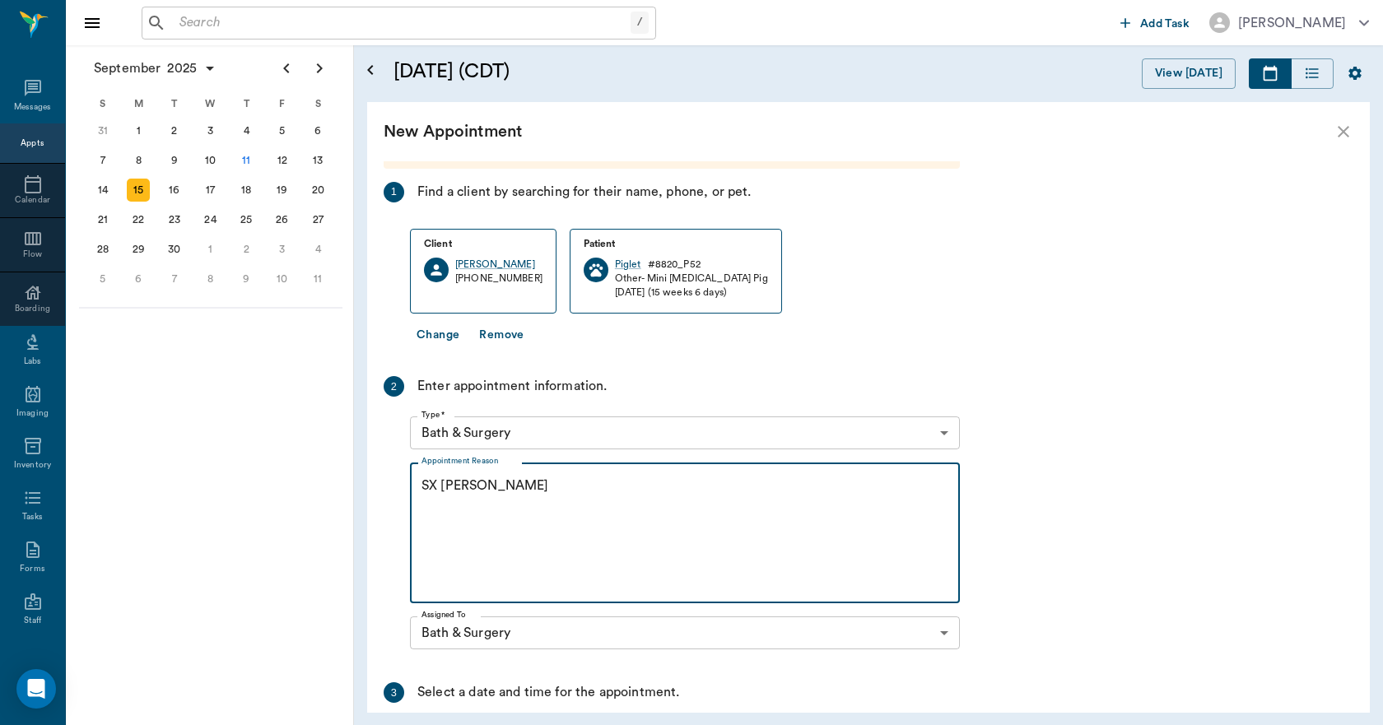
scroll to position [283, 0]
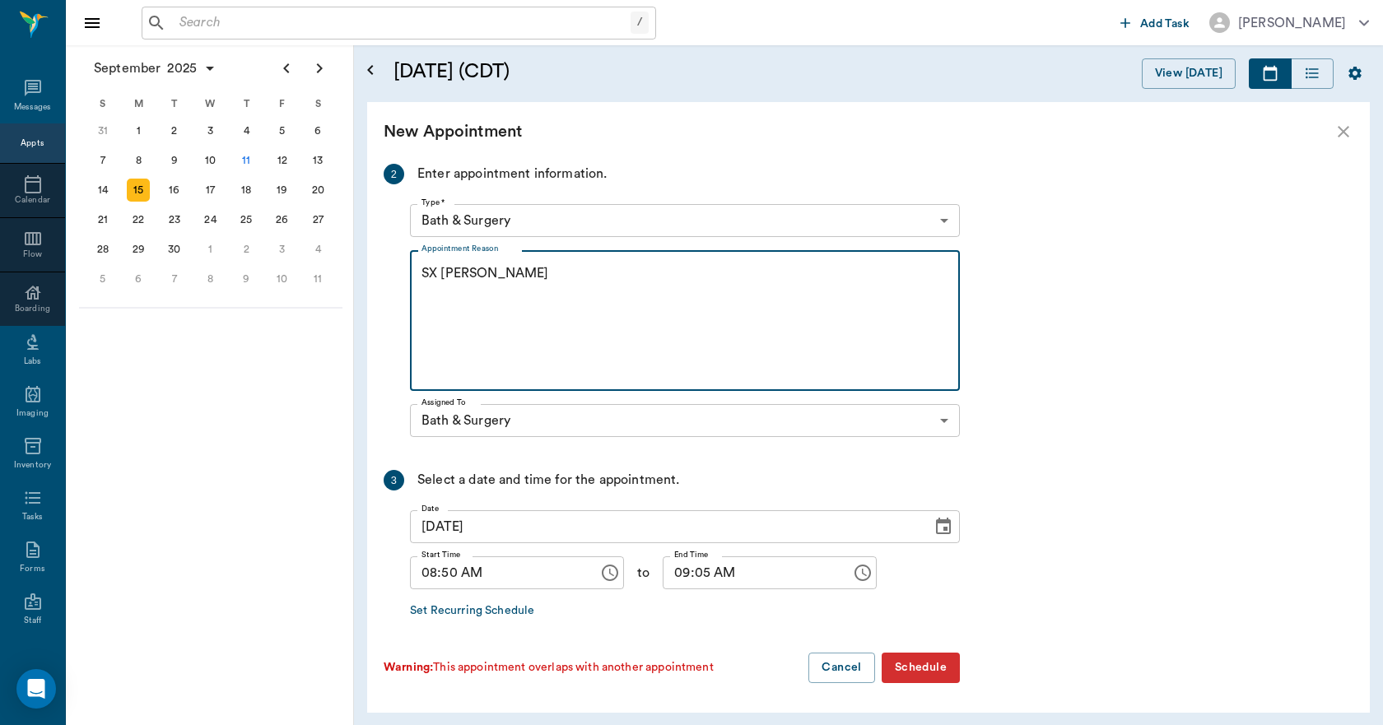
type textarea "SX [PERSON_NAME]"
click at [449, 582] on input "08:50 AM" at bounding box center [498, 572] width 177 height 33
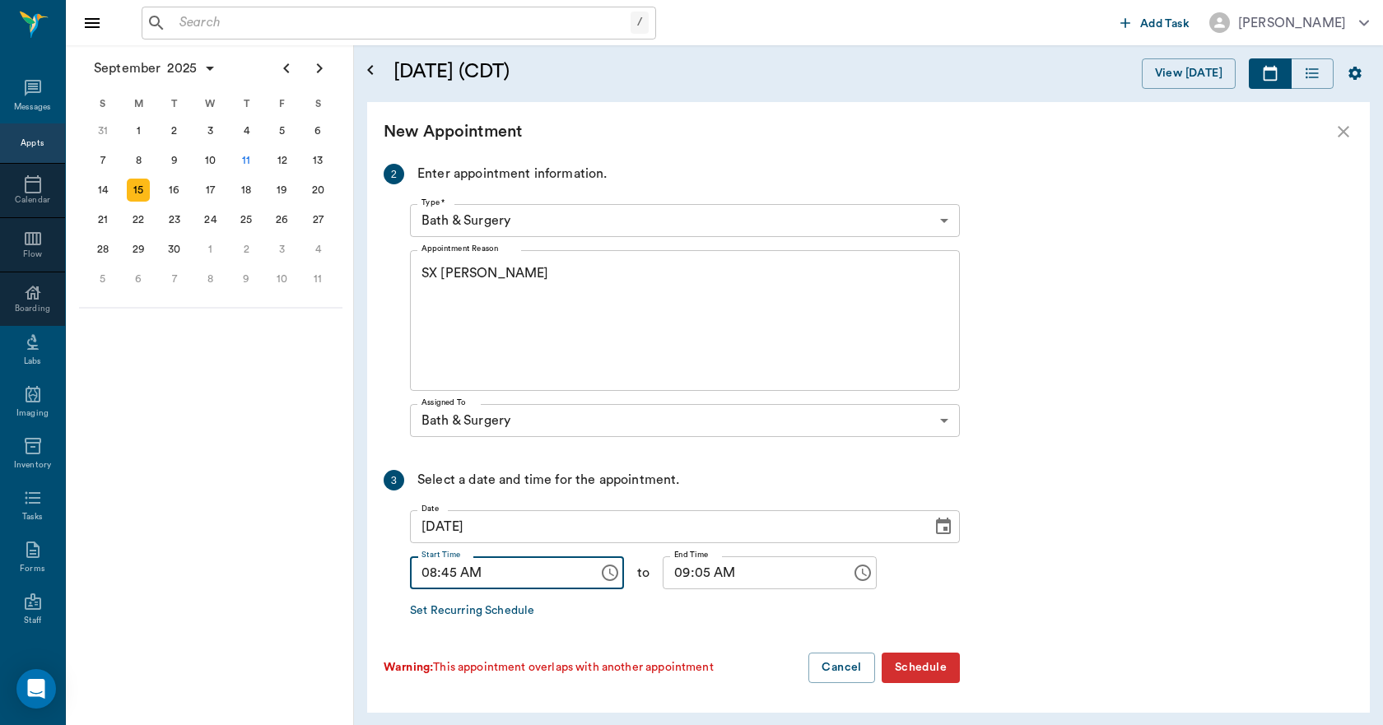
type input "08:45 AM"
click at [684, 570] on input "09:05 AM" at bounding box center [751, 572] width 177 height 33
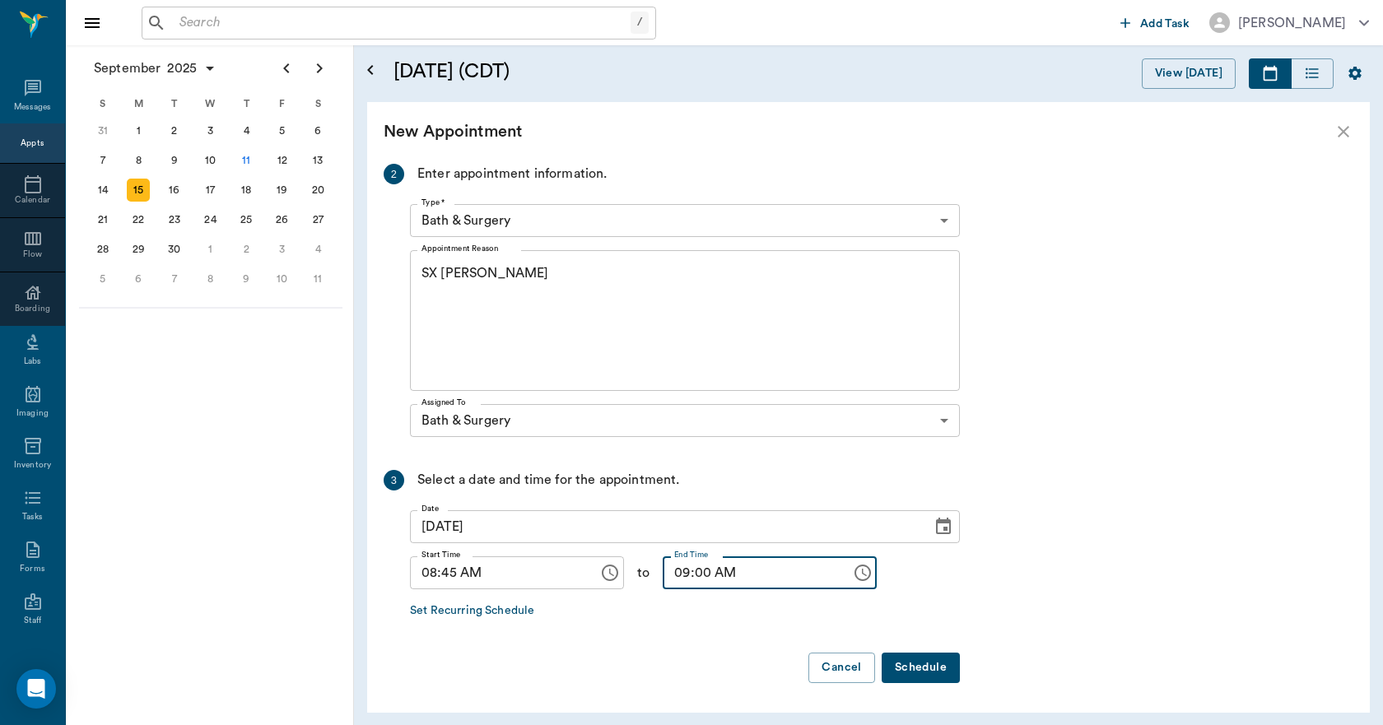
type input "09:00 AM"
click at [921, 655] on button "Schedule" at bounding box center [920, 668] width 78 height 30
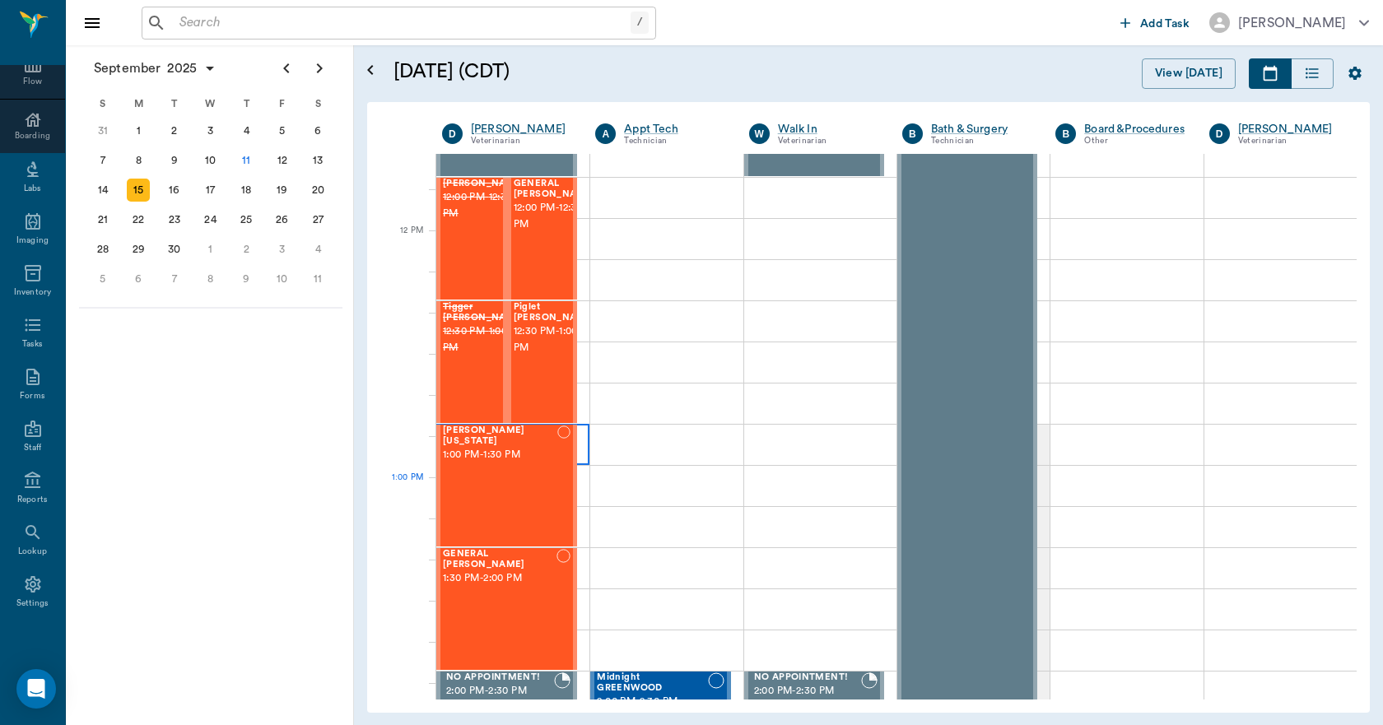
scroll to position [1070, 0]
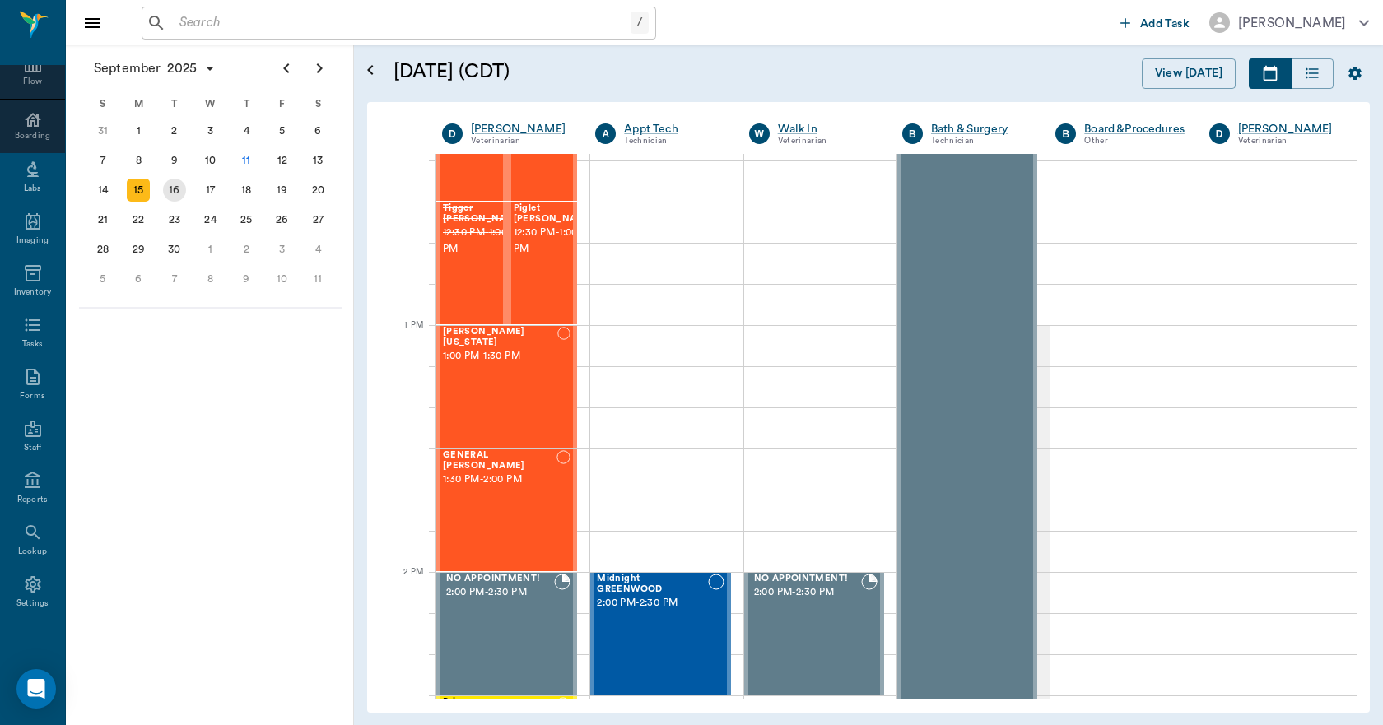
click at [175, 195] on div "16" at bounding box center [174, 190] width 23 height 23
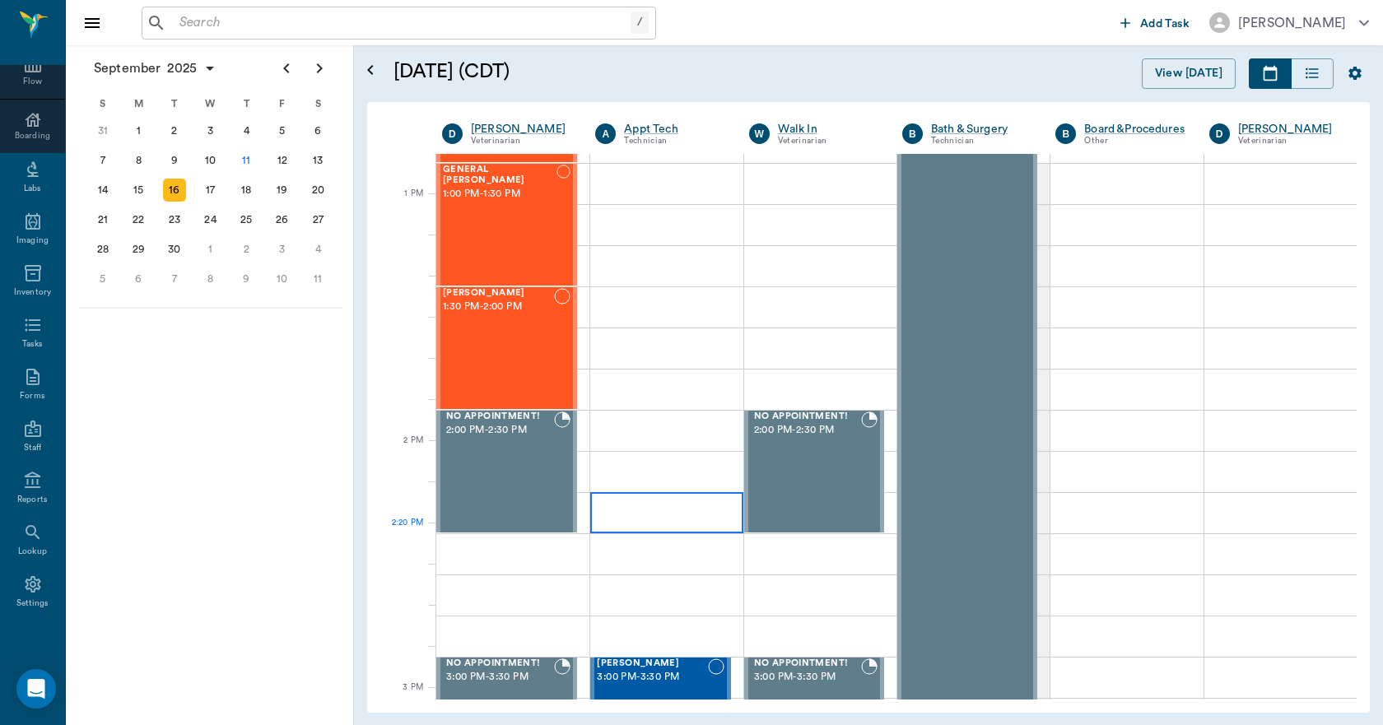
scroll to position [1235, 0]
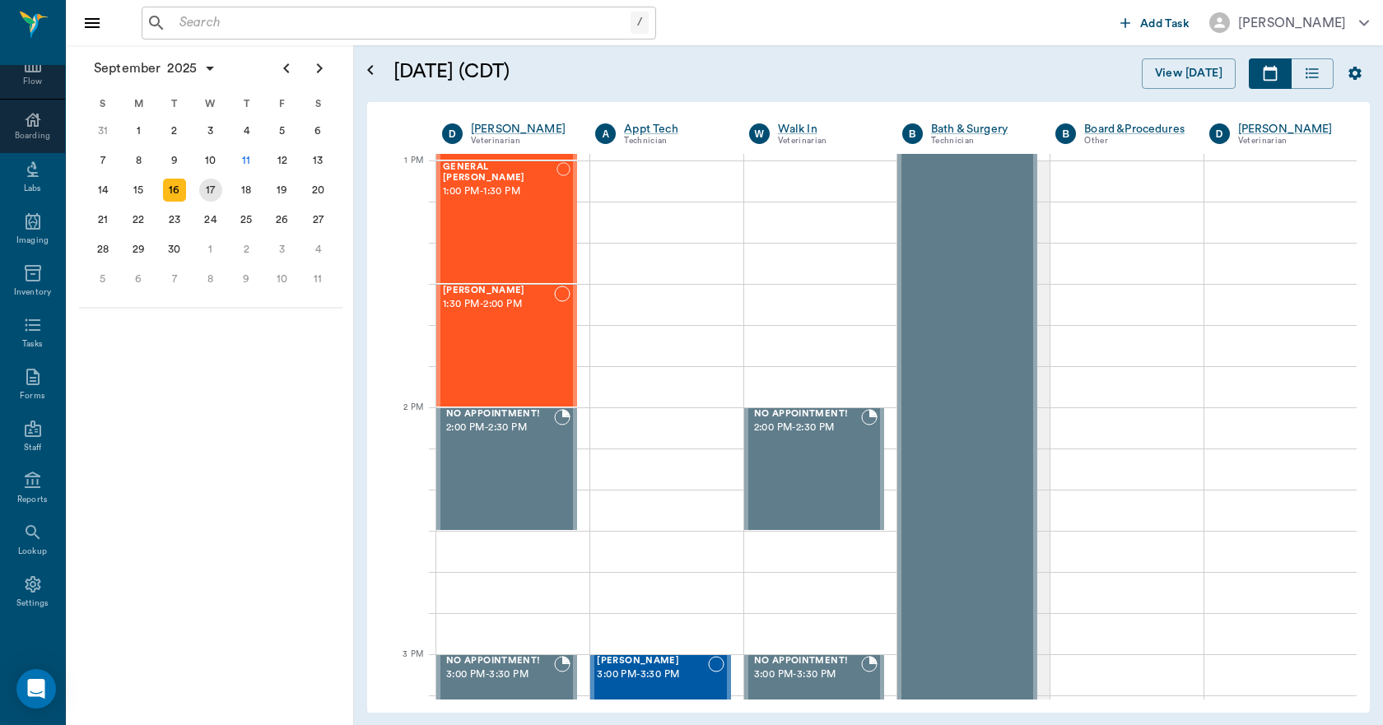
click at [213, 197] on div "17" at bounding box center [210, 190] width 23 height 23
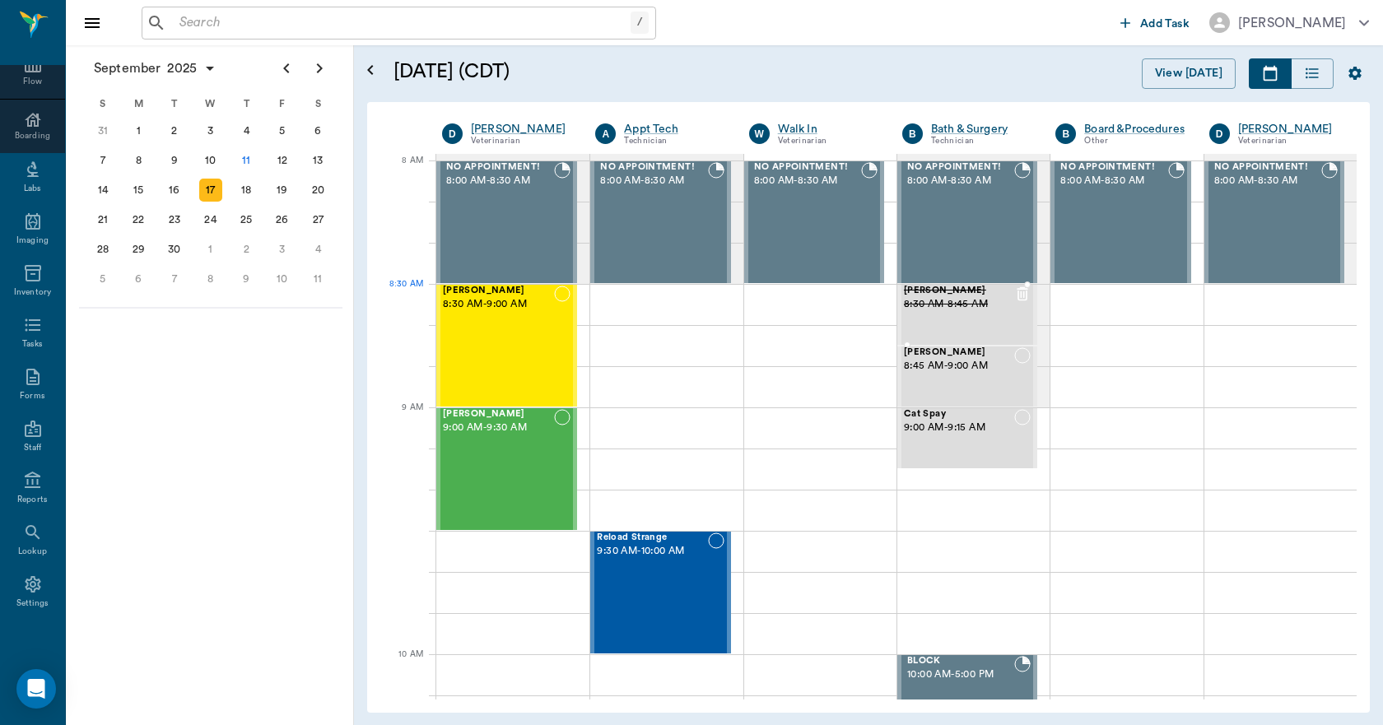
click at [919, 294] on span "Coco Cornett" at bounding box center [959, 291] width 110 height 11
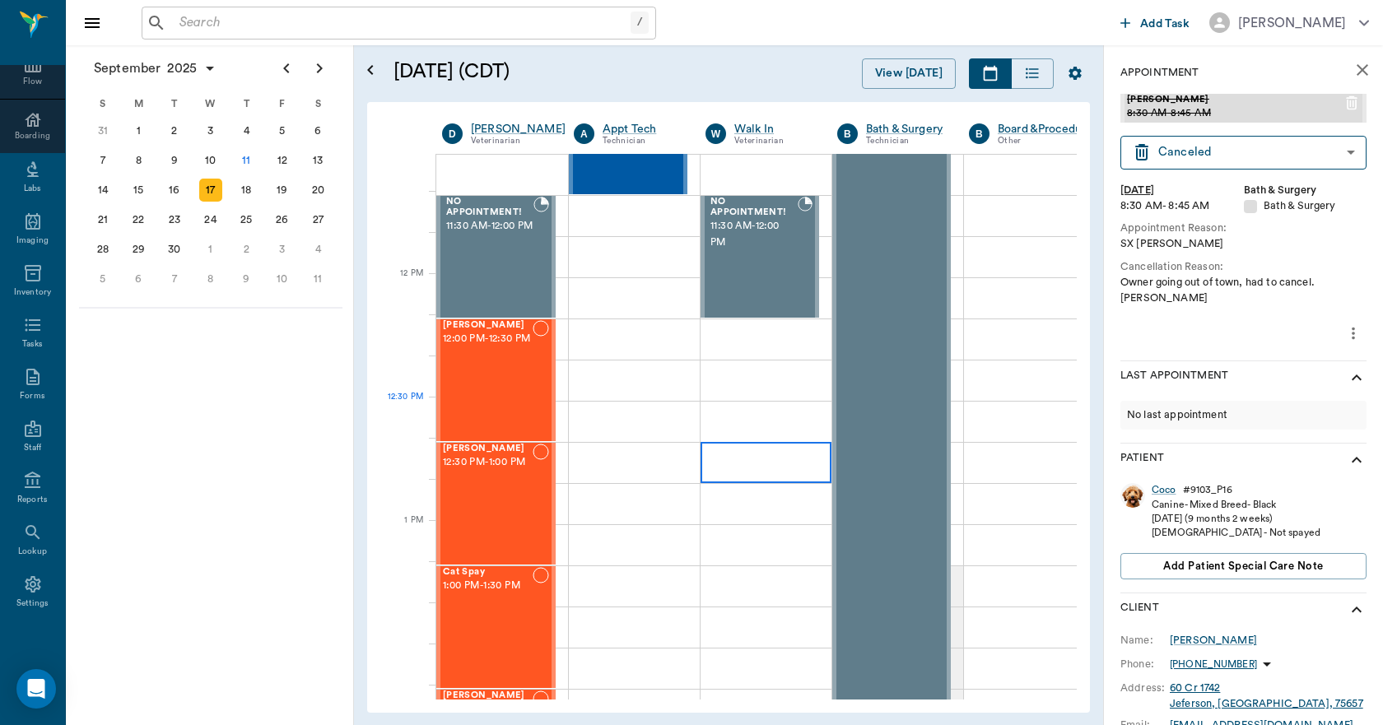
scroll to position [823, 0]
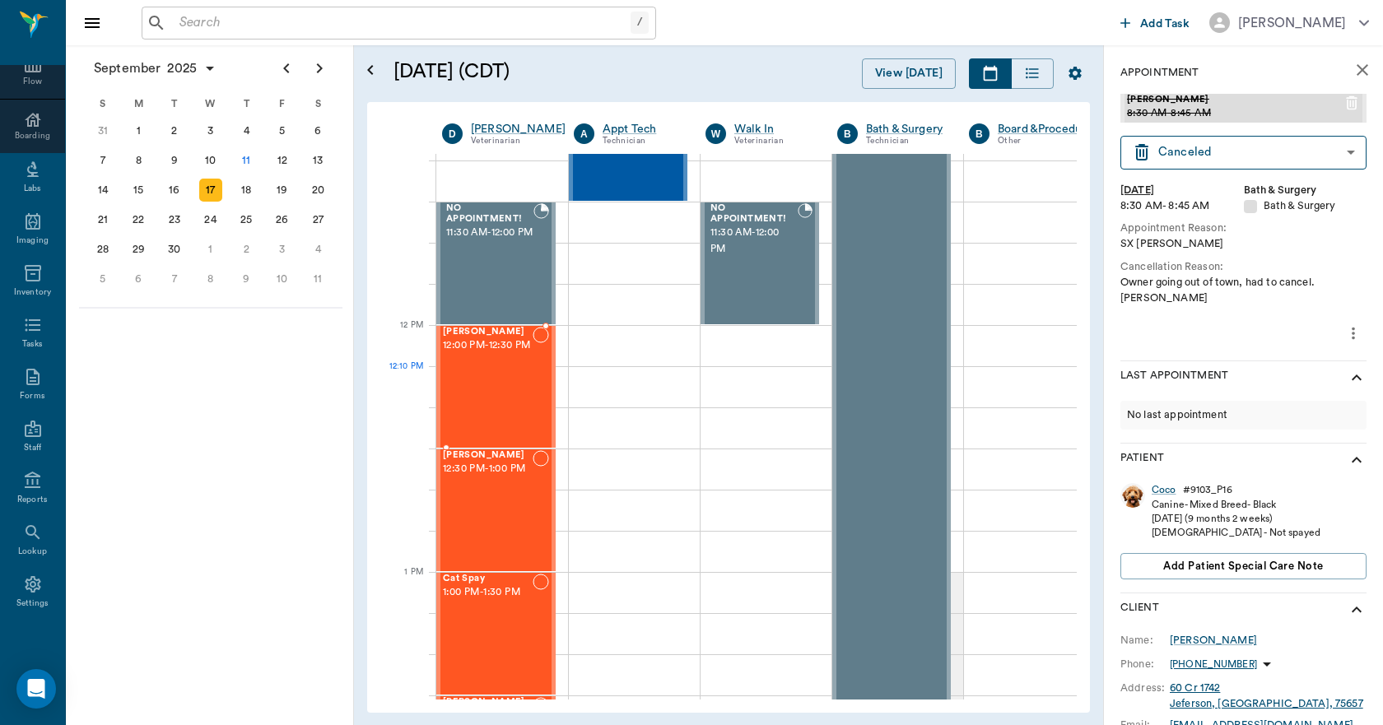
click at [519, 382] on div "Coco Cornett 12:00 PM - 12:30 PM" at bounding box center [488, 387] width 90 height 120
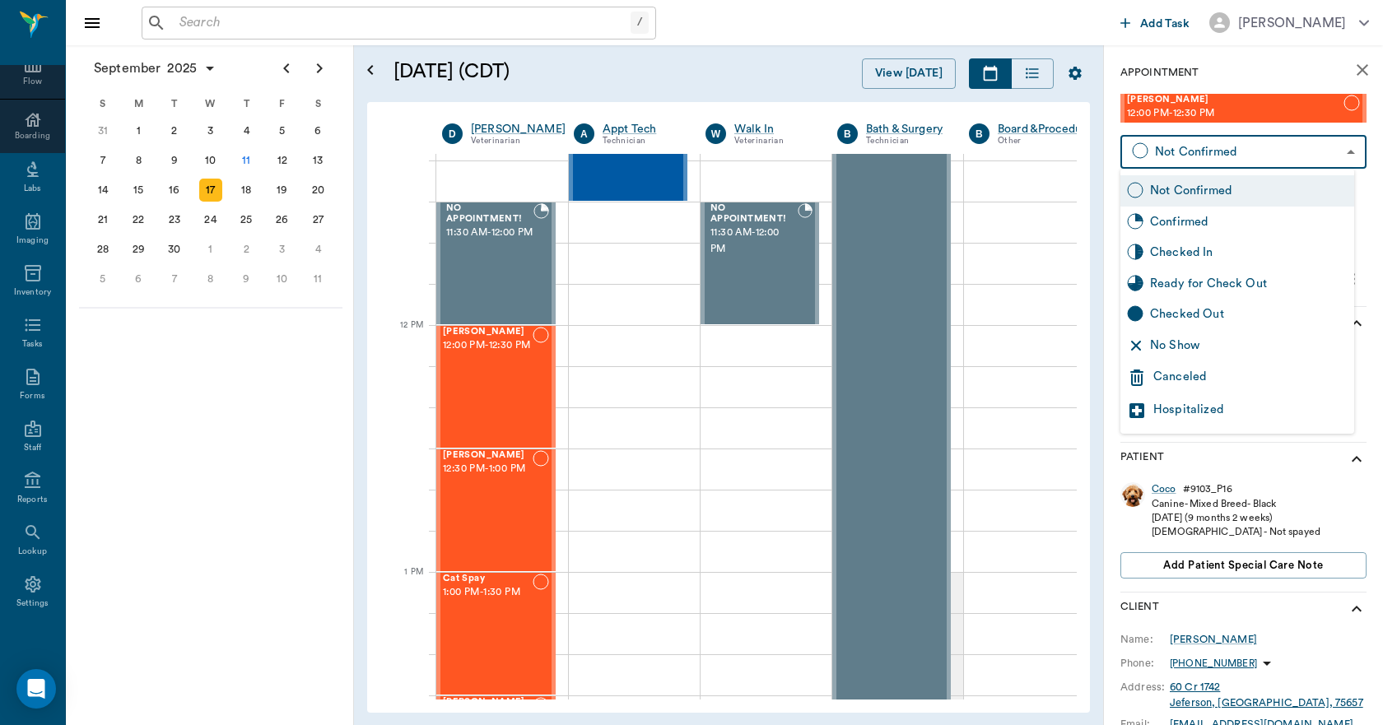
click at [1176, 145] on body "/ ​ Add Task Dr. Bert Ellsworth Nectar Messages Appts Calendar Flow Boarding La…" at bounding box center [691, 362] width 1383 height 725
click at [1184, 375] on div "Canceled" at bounding box center [1250, 378] width 194 height 20
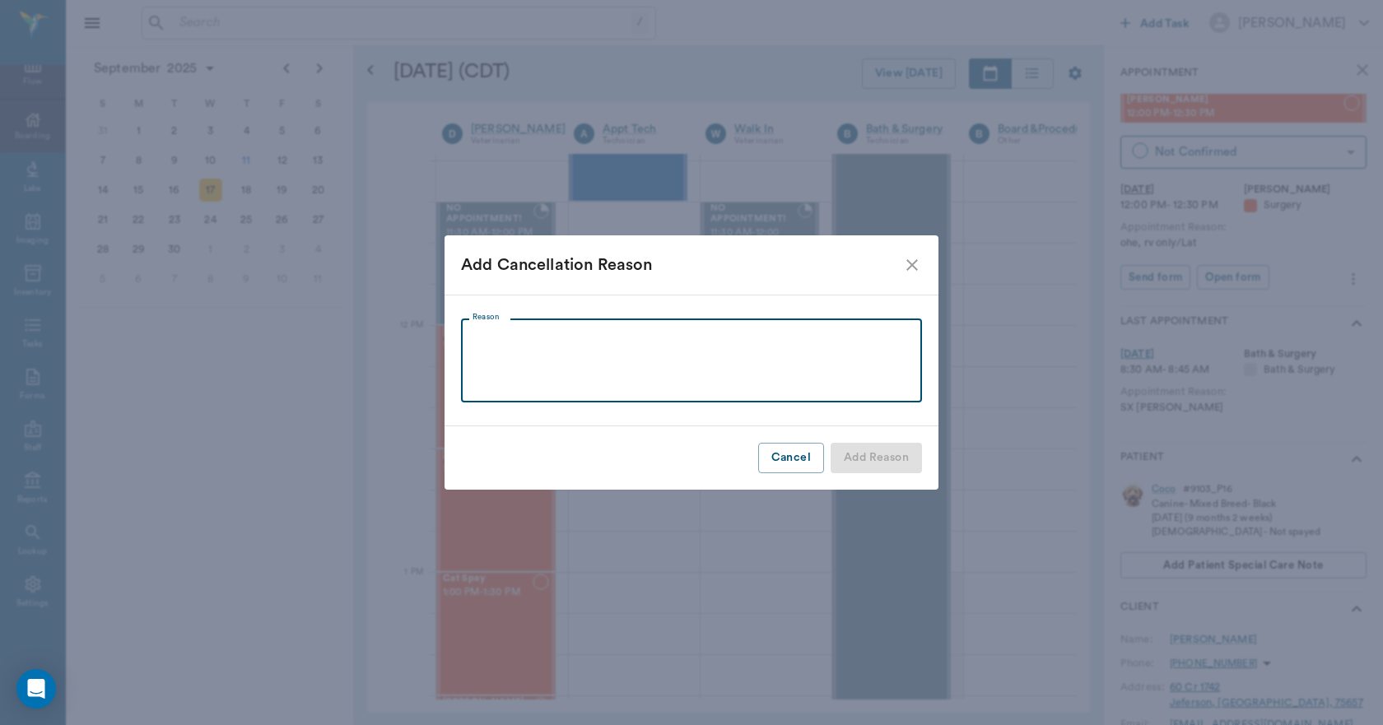
click at [783, 377] on textarea "Reason" at bounding box center [691, 361] width 438 height 57
type textarea "OWNER GOING OUT OF TOWN. WILL RESCHEDULE"
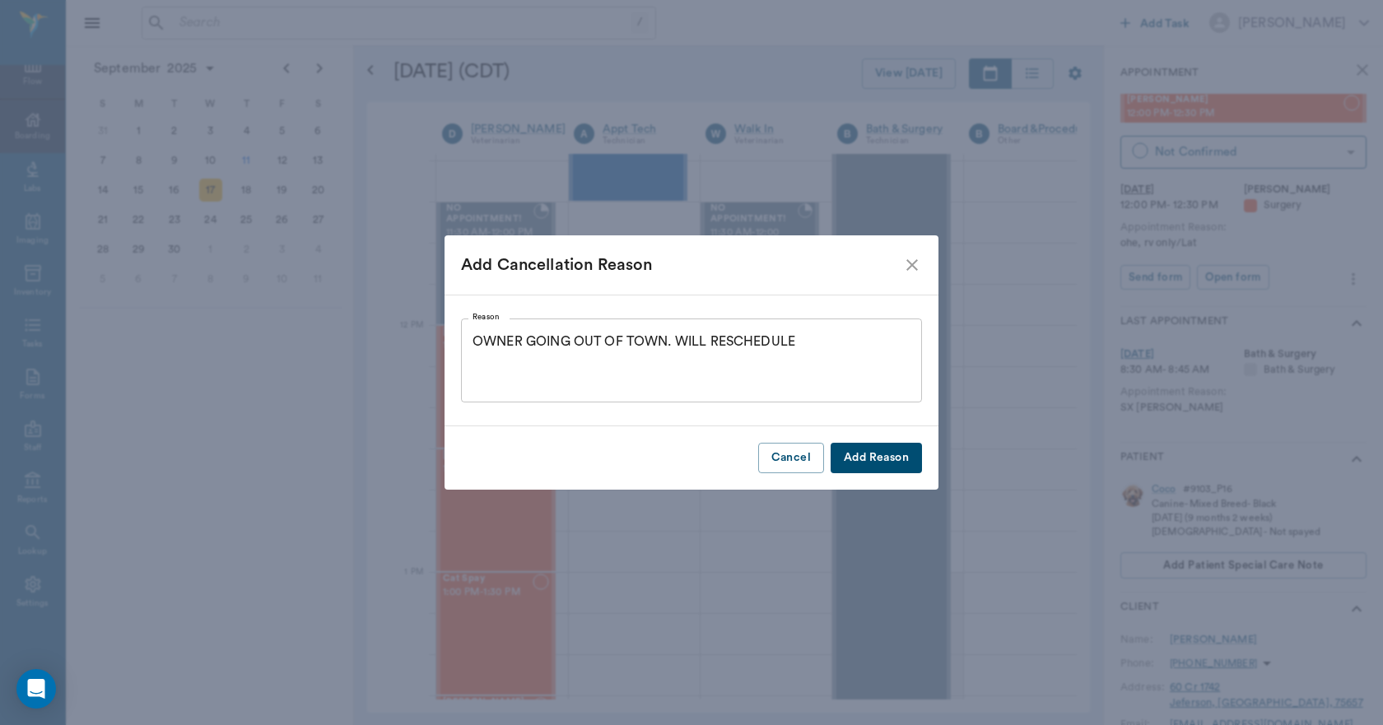
click at [873, 449] on button "Add Reason" at bounding box center [875, 458] width 91 height 30
type input "CANCELED"
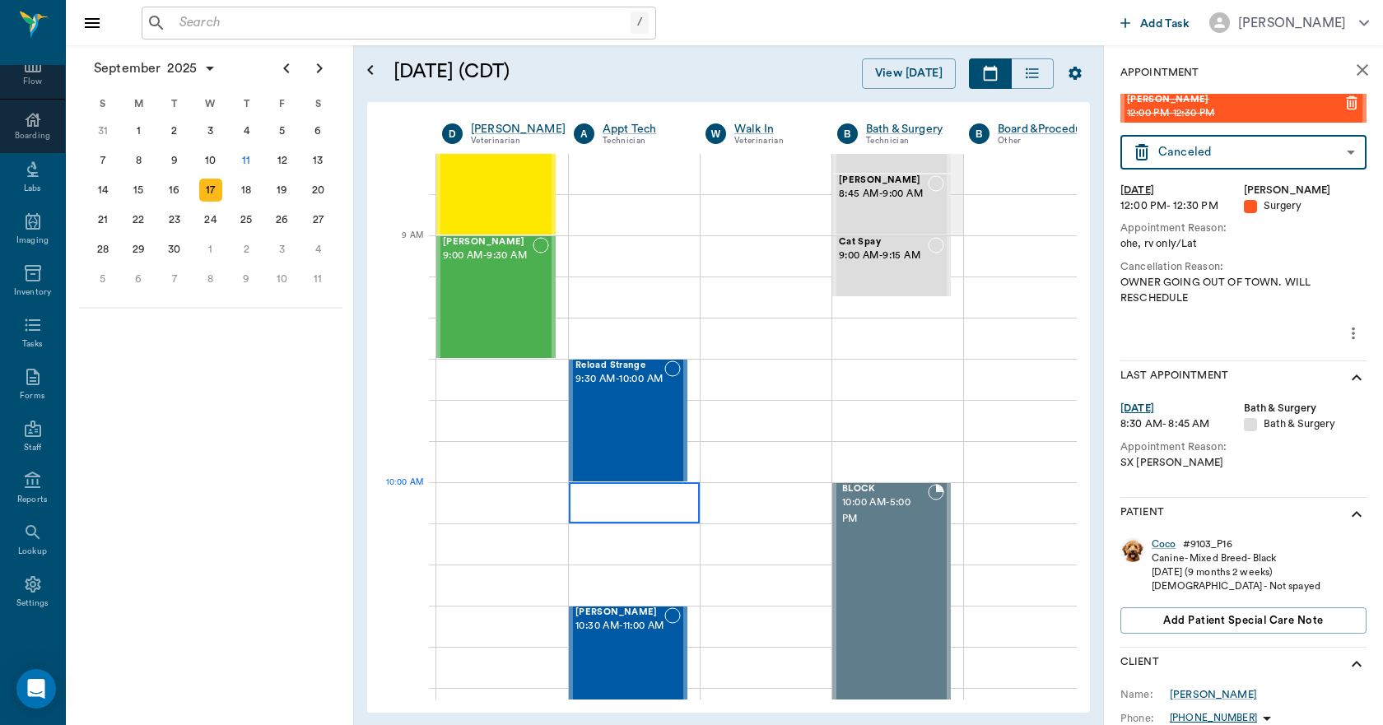
scroll to position [165, 0]
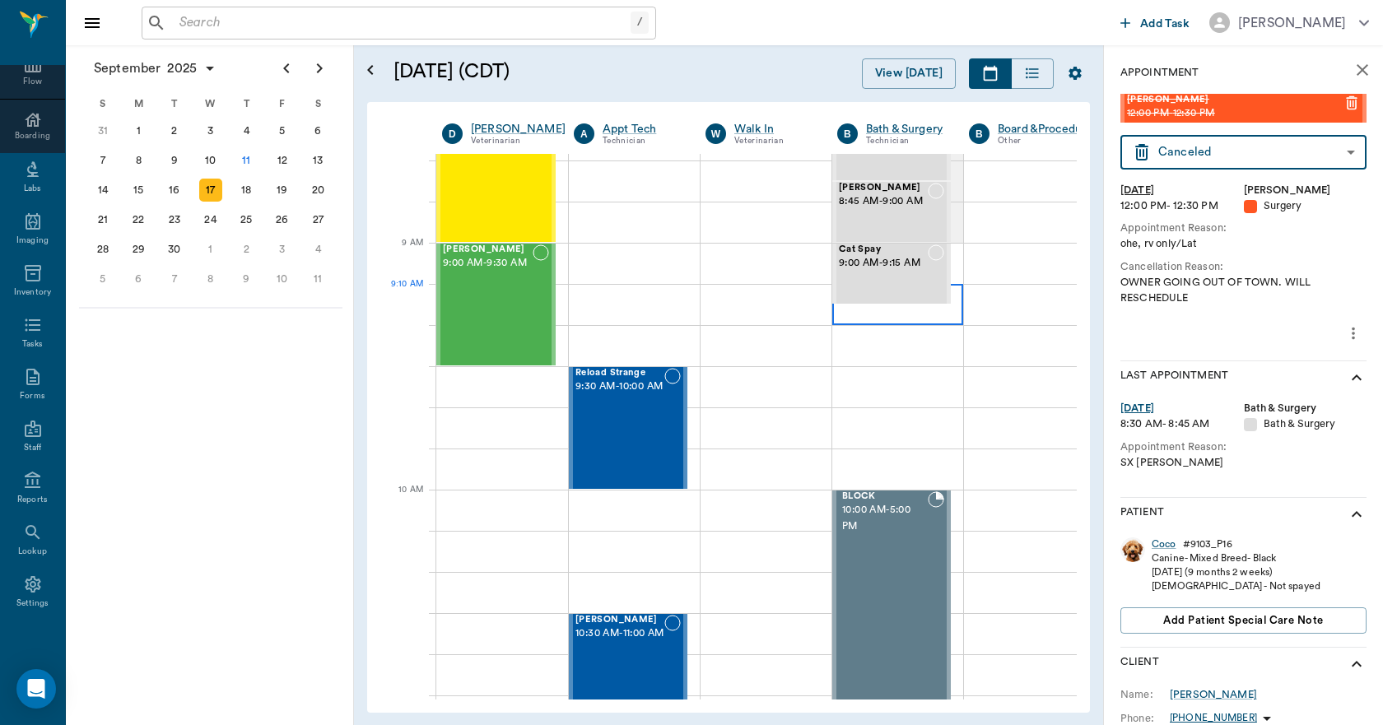
click at [840, 313] on div at bounding box center [897, 304] width 131 height 41
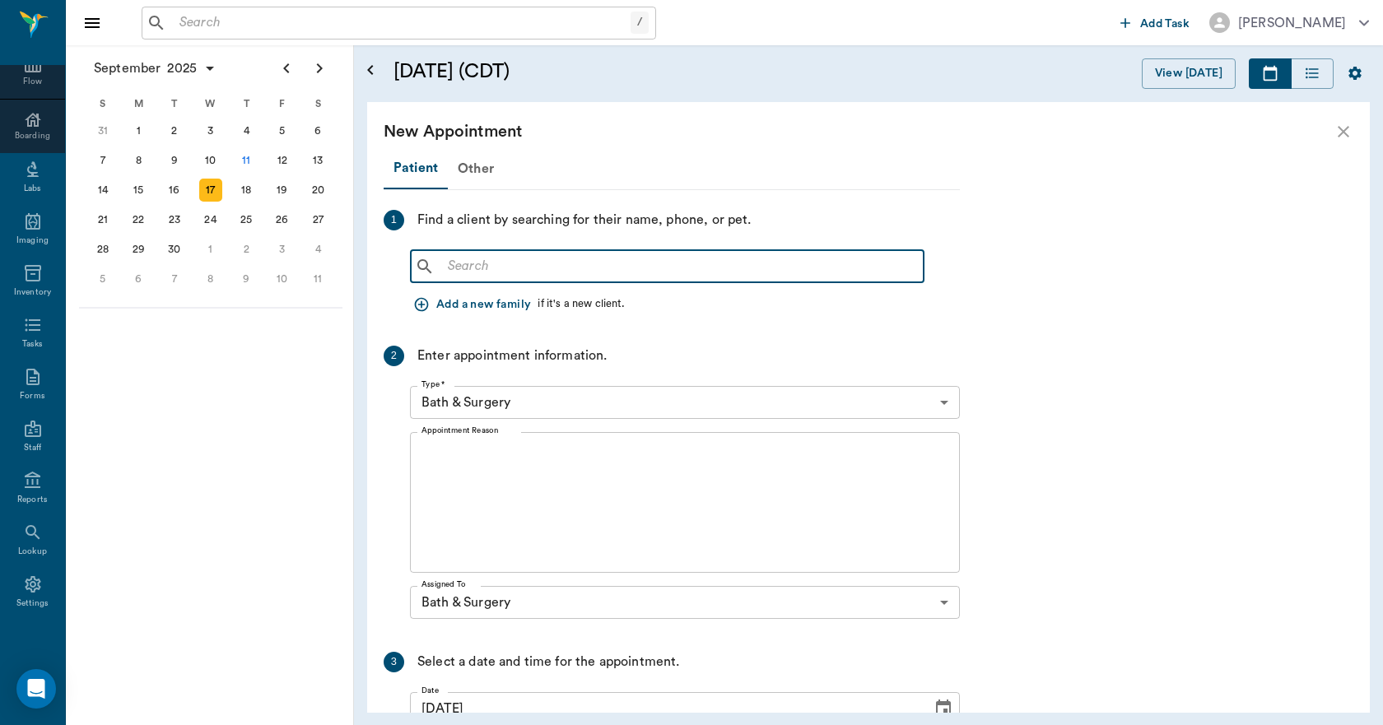
click at [481, 266] on input "text" at bounding box center [679, 266] width 476 height 23
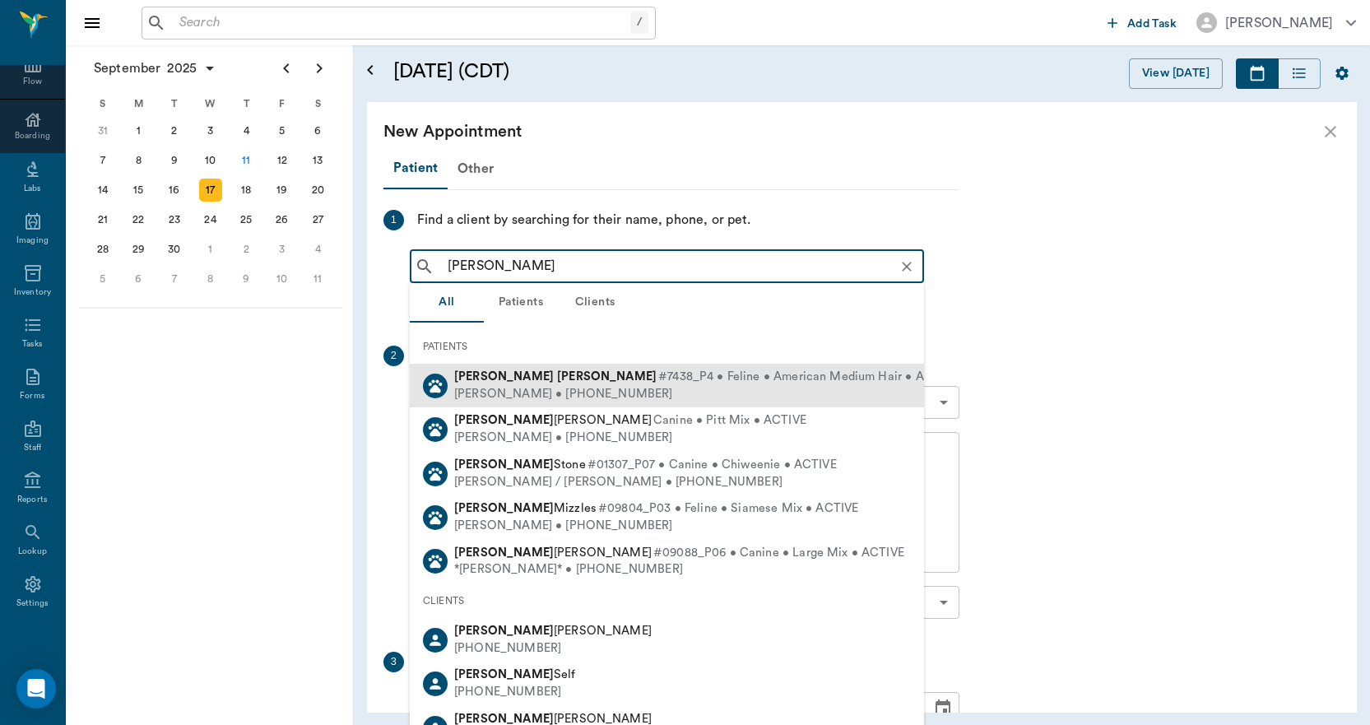
click at [463, 386] on div "Shana Davis • (903) 720-6985" at bounding box center [706, 394] width 504 height 17
type input "SABRINA DAVI"
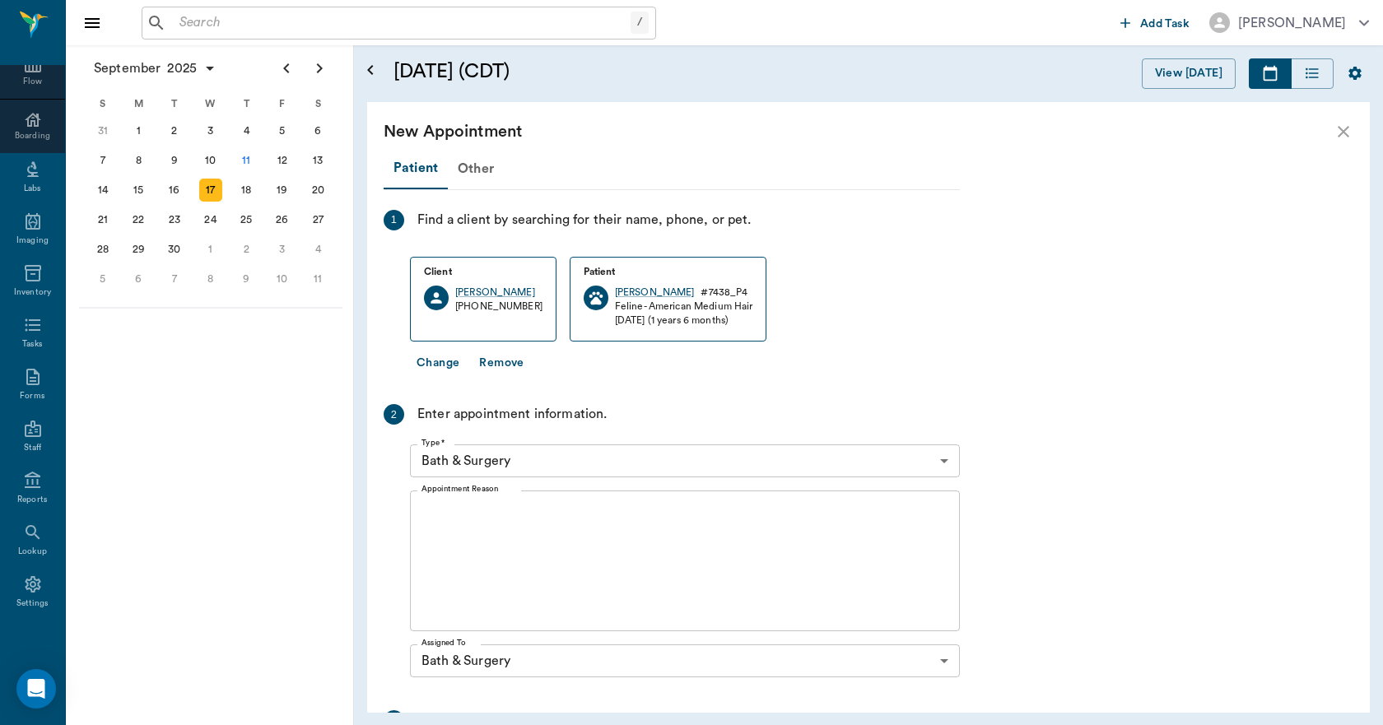
click at [449, 516] on textarea "Appointment Reason" at bounding box center [684, 562] width 527 height 114
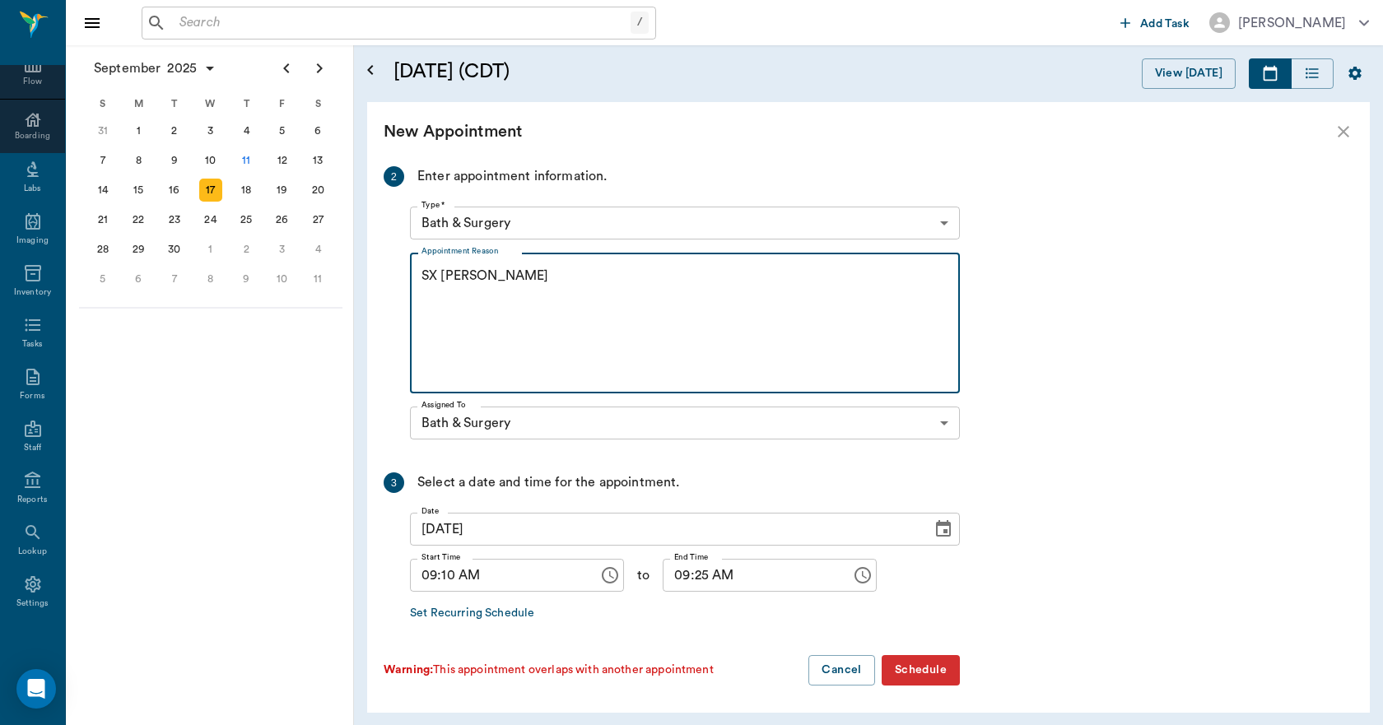
scroll to position [240, 0]
type textarea "SX [PERSON_NAME]"
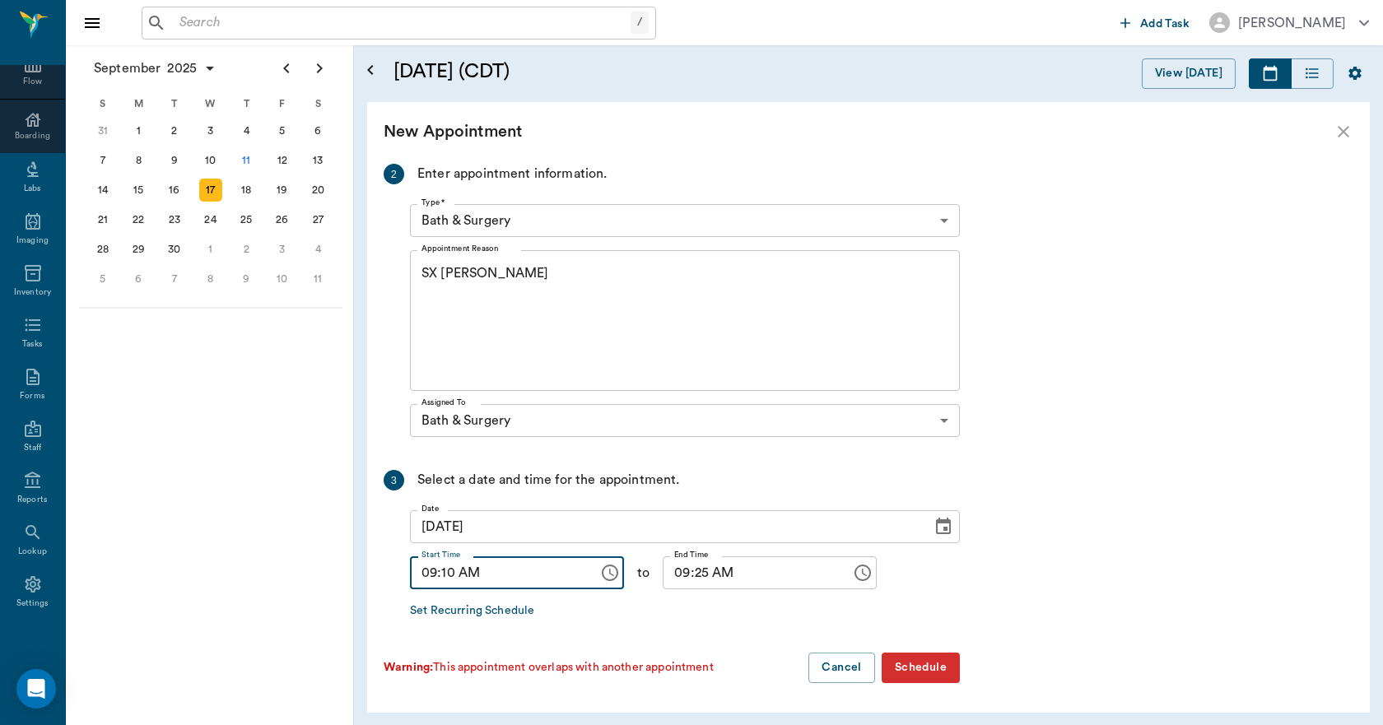
click at [448, 578] on input "09:10 AM" at bounding box center [498, 572] width 177 height 33
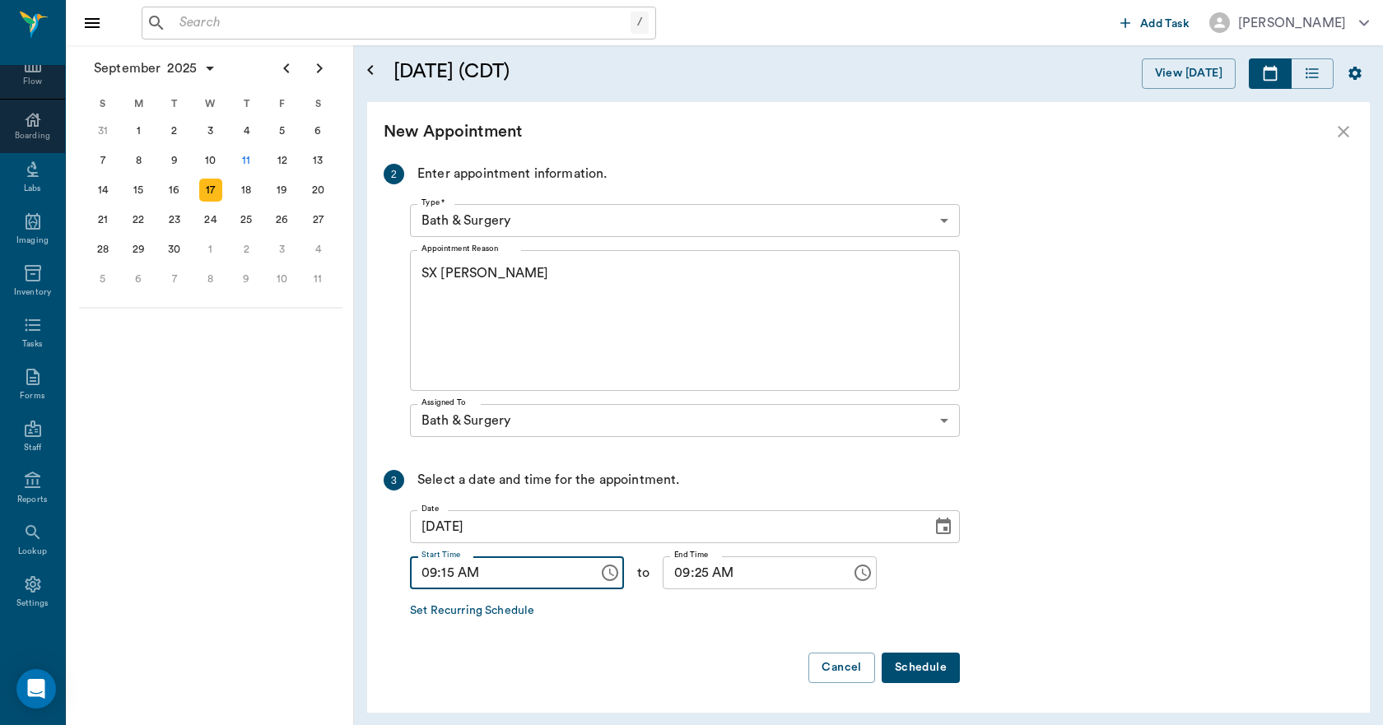
type input "09:15 AM"
click at [686, 574] on input "09:25 AM" at bounding box center [751, 572] width 177 height 33
type input "09:30 AM"
click at [907, 662] on button "Schedule" at bounding box center [920, 668] width 78 height 30
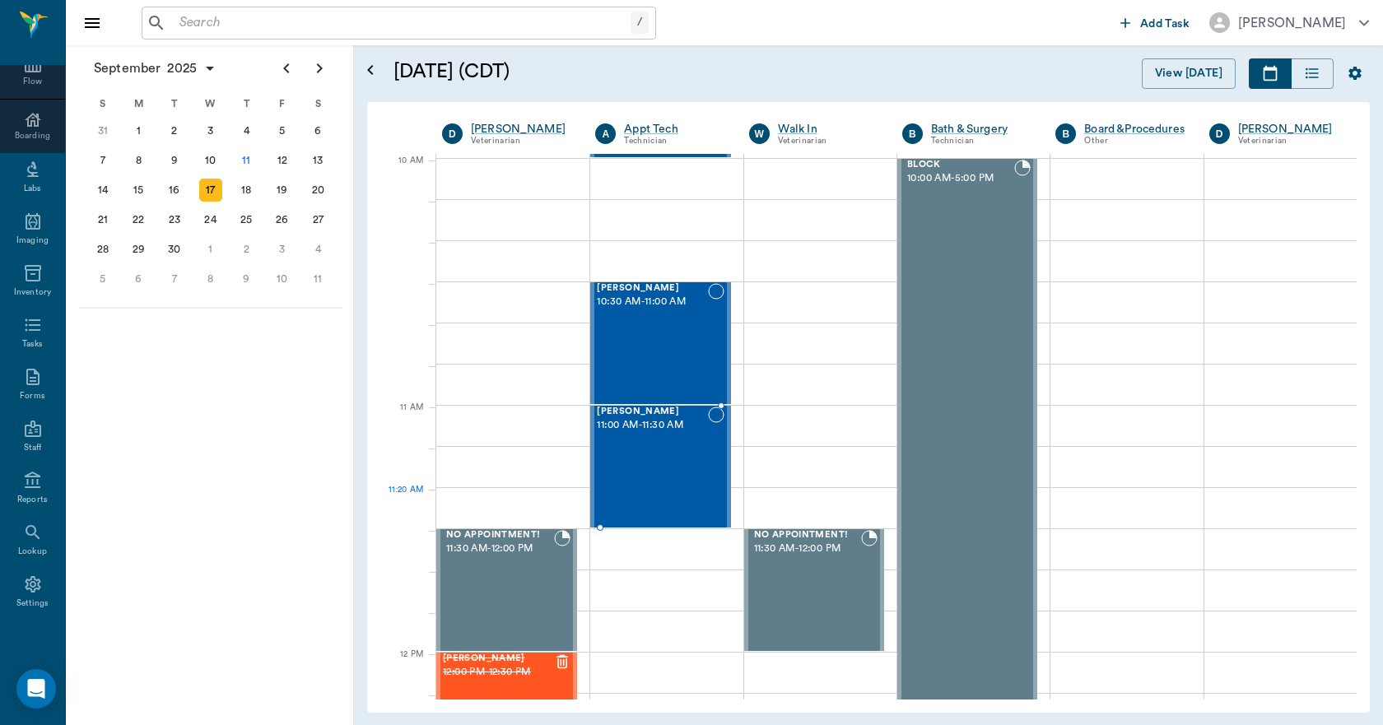
scroll to position [494, 0]
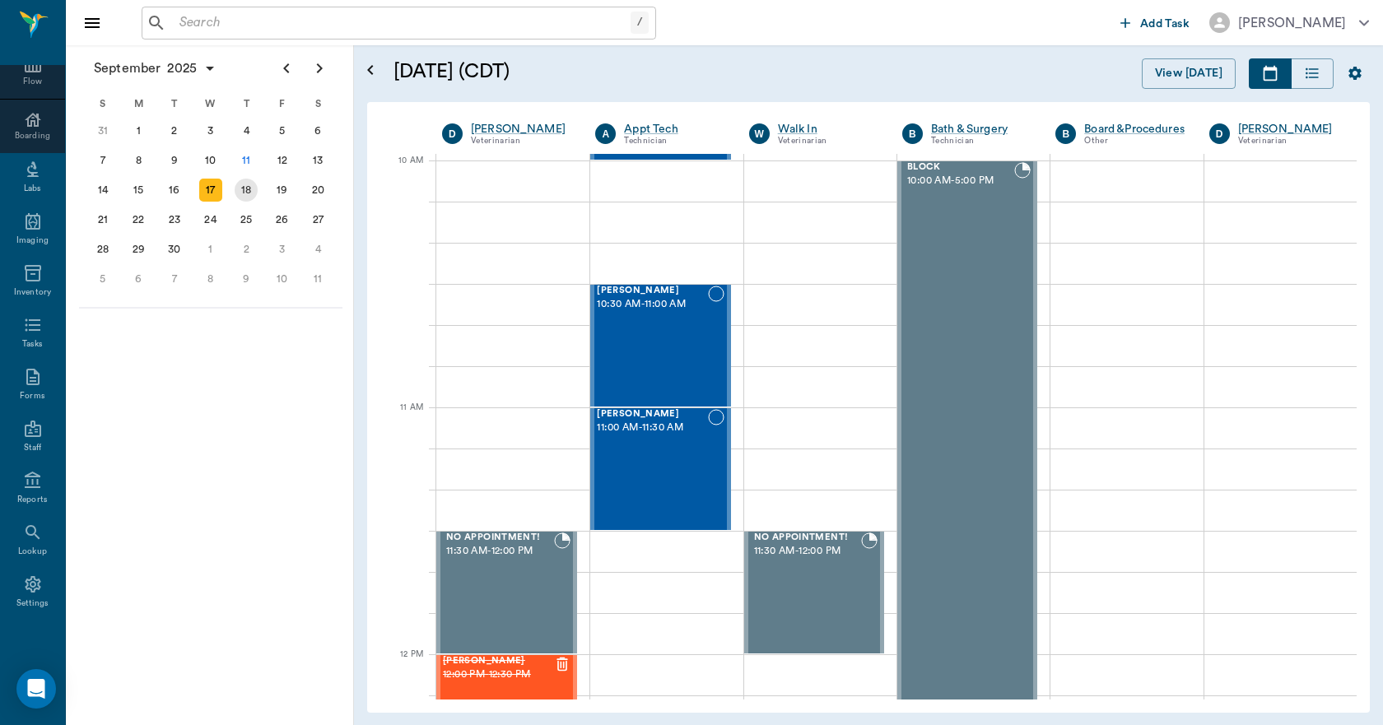
click at [245, 190] on div "18" at bounding box center [246, 190] width 23 height 23
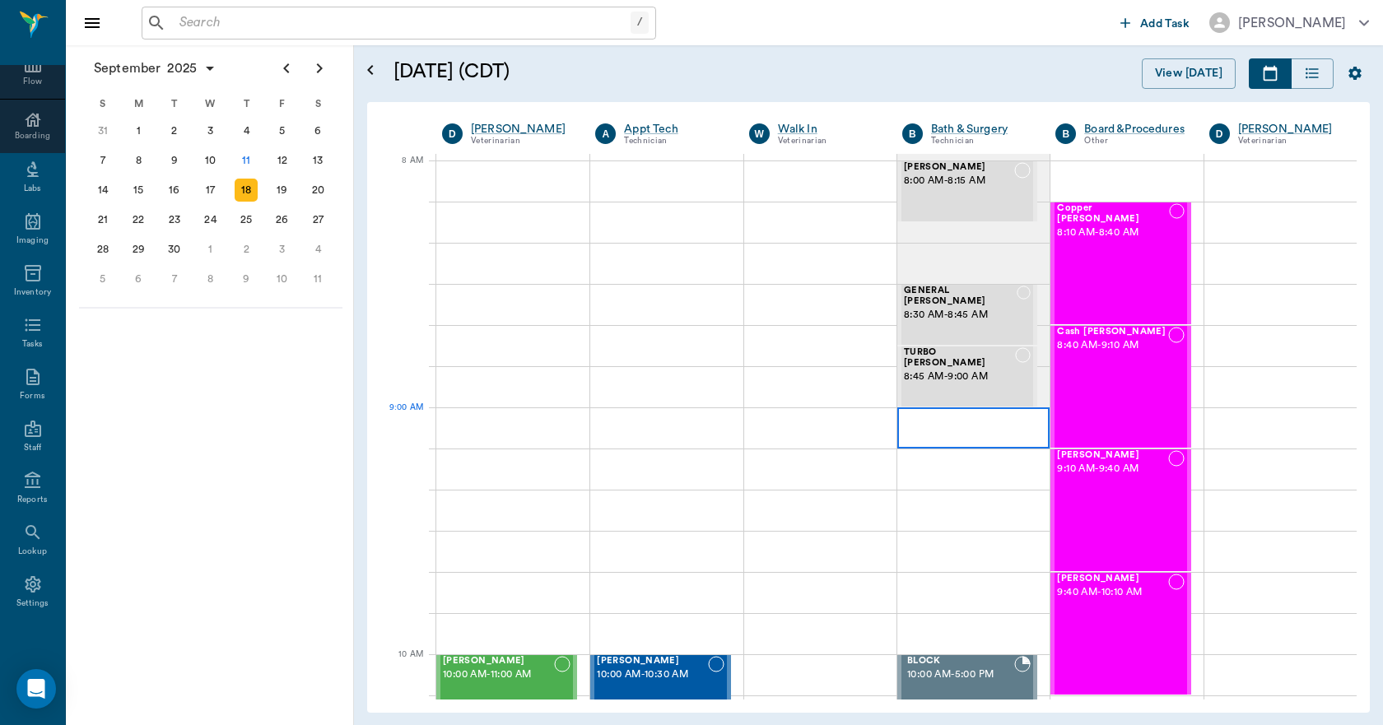
click at [916, 434] on div at bounding box center [973, 427] width 152 height 41
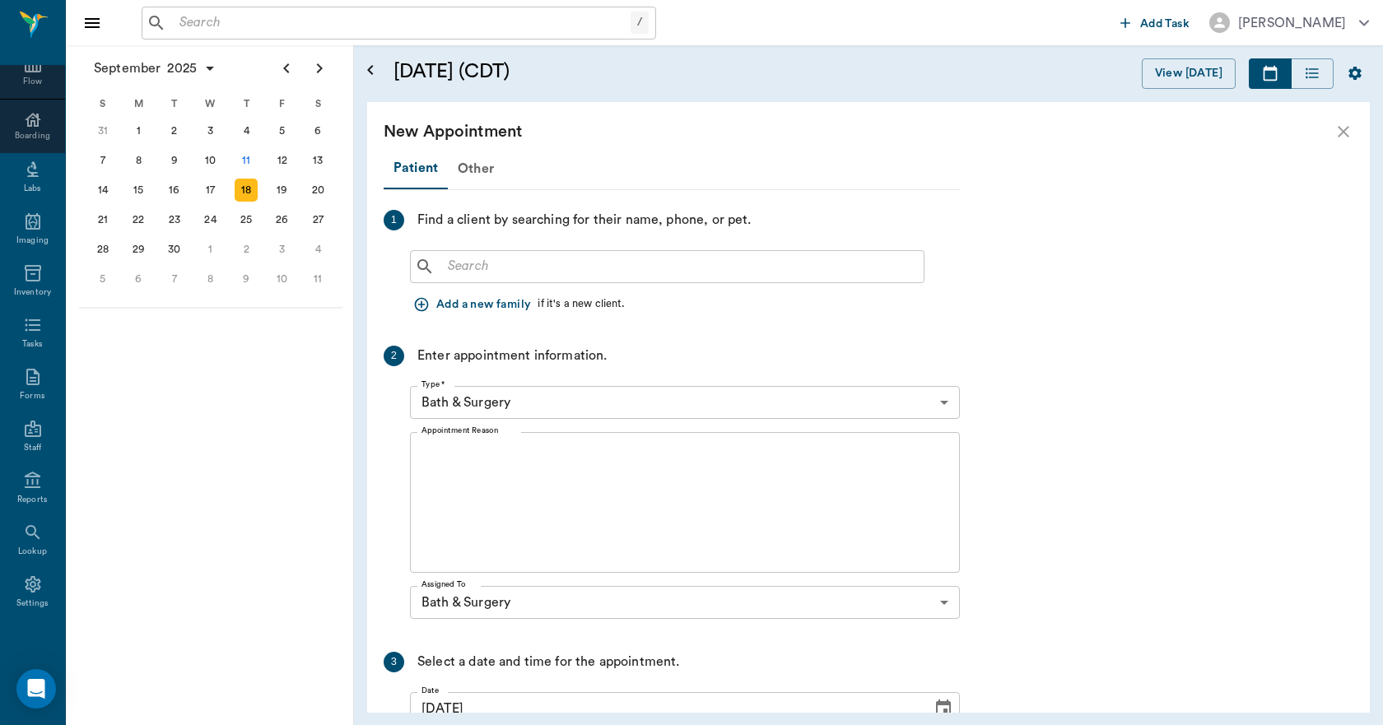
click at [522, 272] on input "text" at bounding box center [679, 266] width 476 height 23
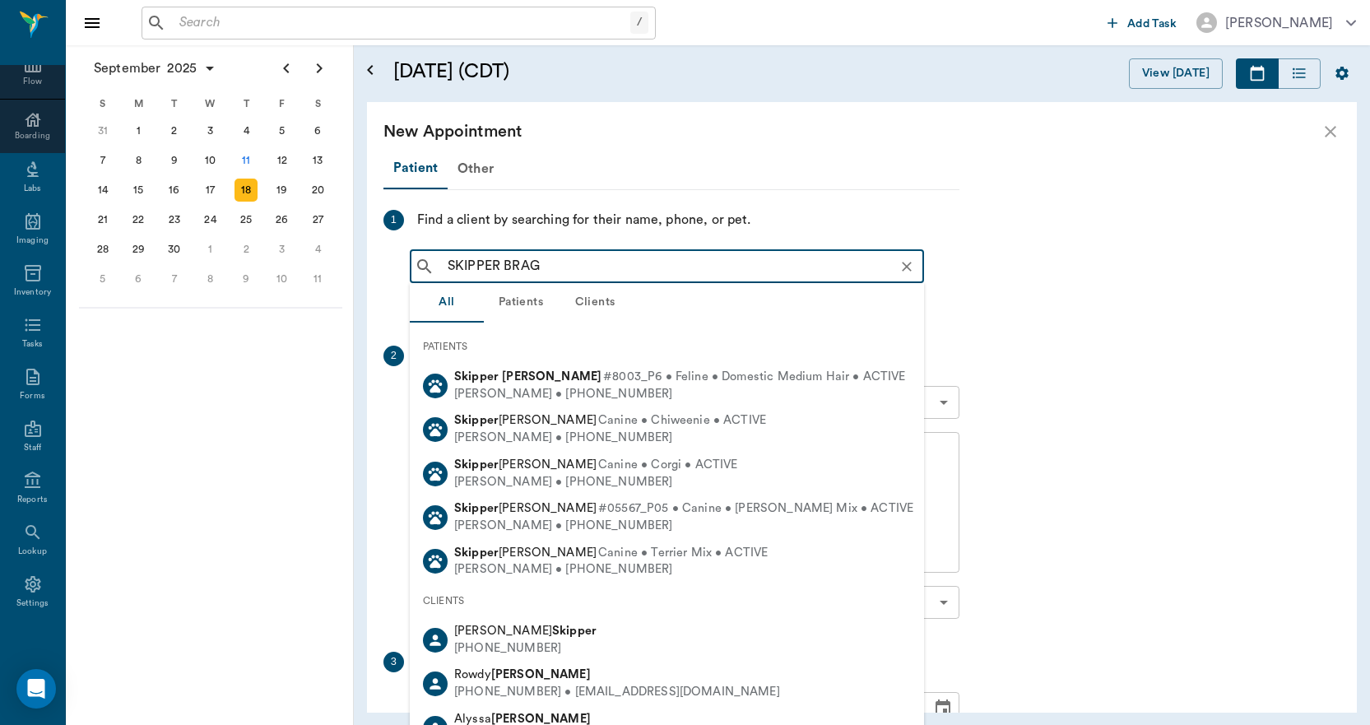
click at [517, 380] on b "Bragg" at bounding box center [552, 376] width 100 height 12
type input "SKIPPER BRAG"
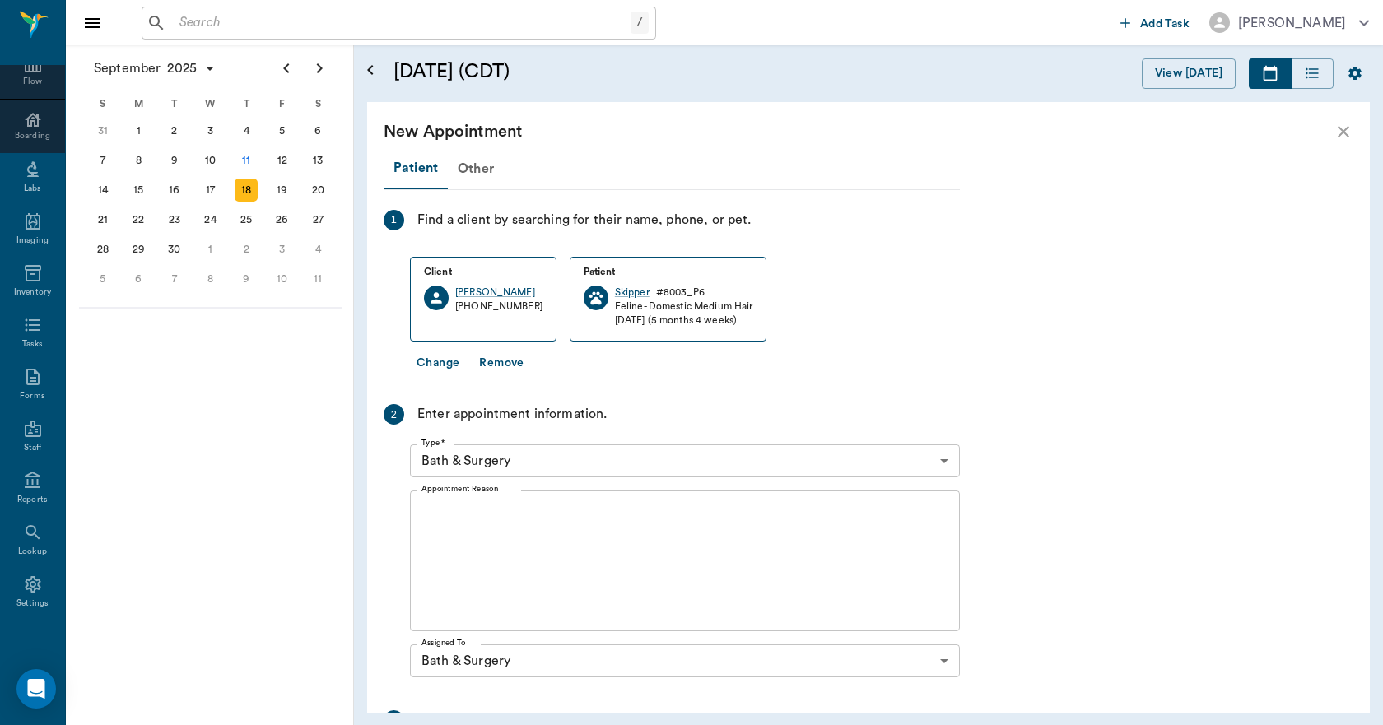
click at [508, 547] on textarea "Appointment Reason" at bounding box center [684, 562] width 527 height 114
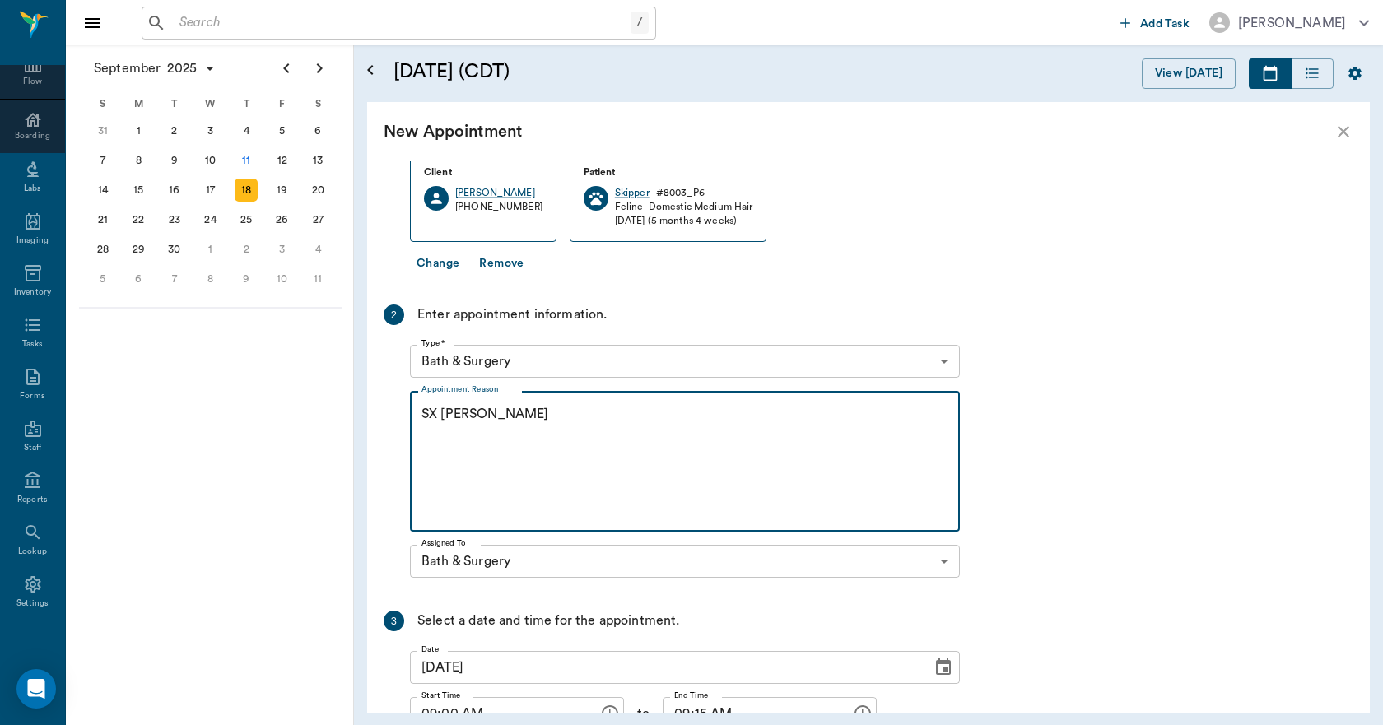
scroll to position [240, 0]
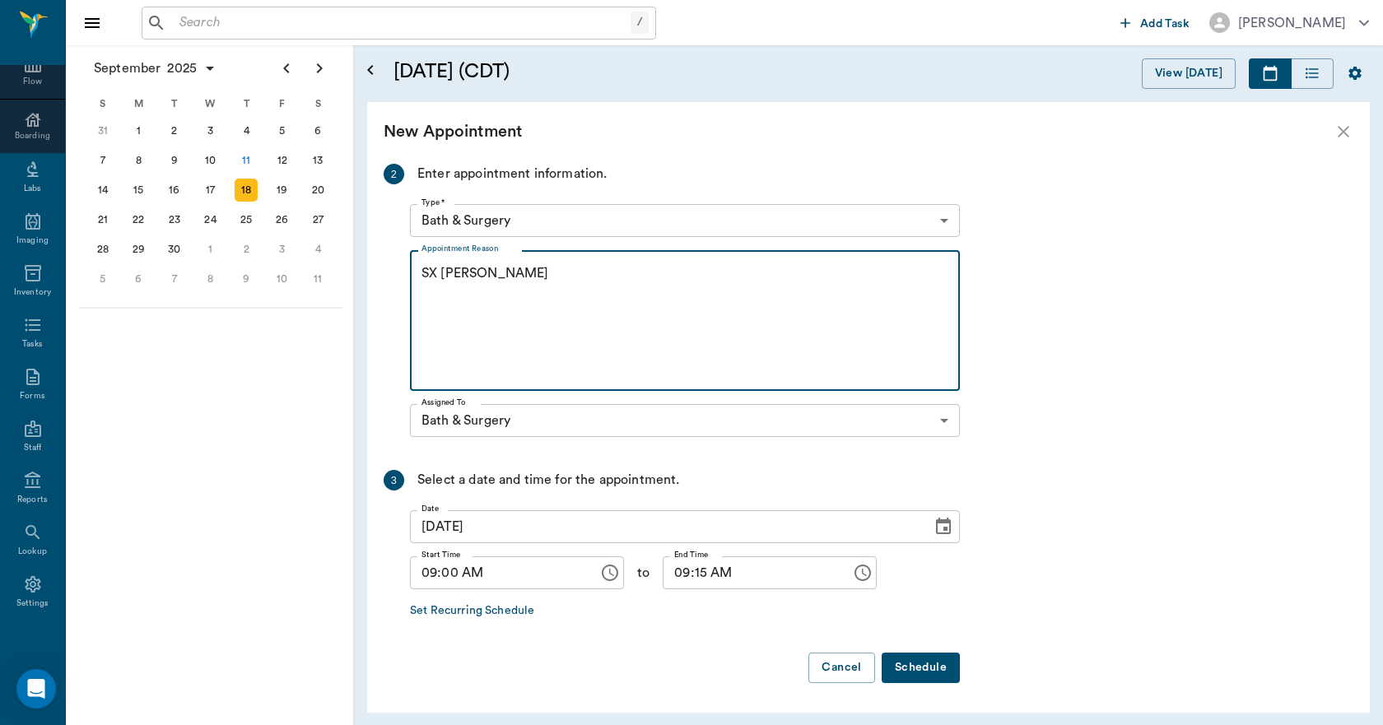
type textarea "SX [PERSON_NAME]"
click at [915, 671] on button "Schedule" at bounding box center [920, 668] width 78 height 30
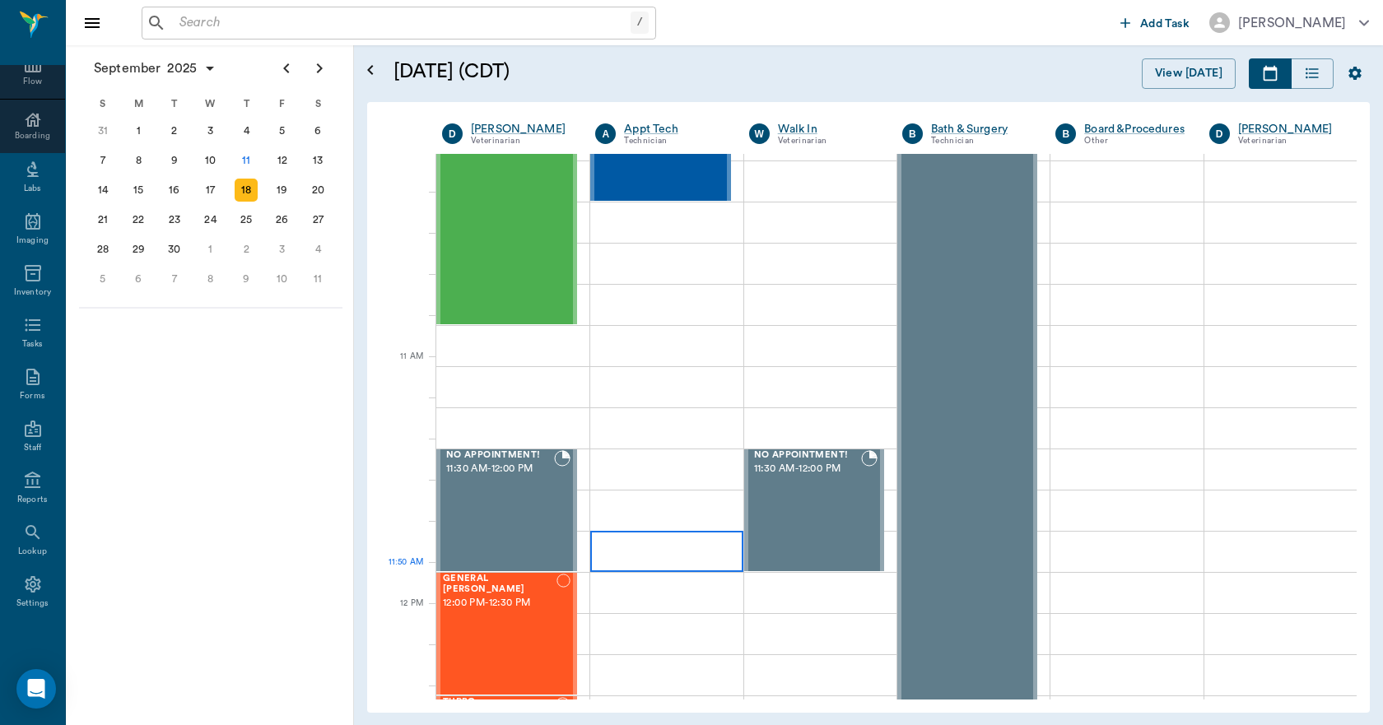
scroll to position [0, 0]
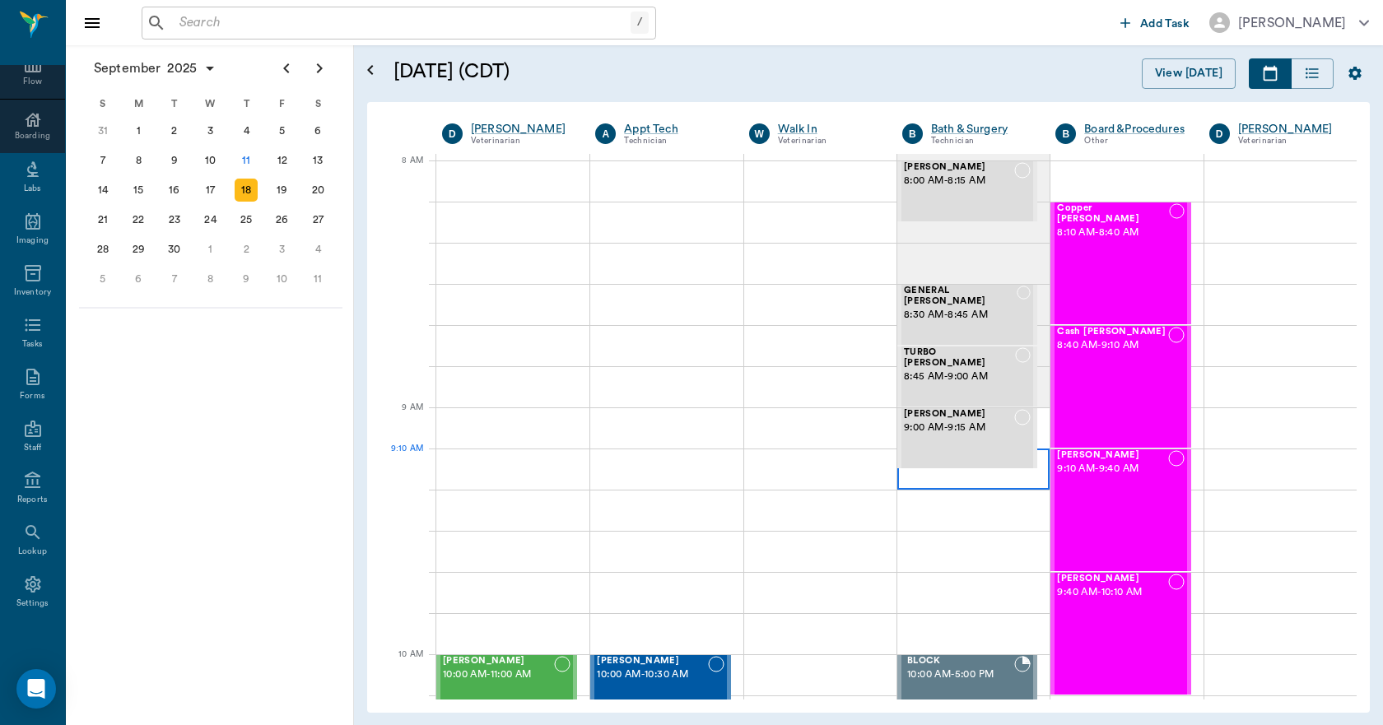
click at [900, 482] on div at bounding box center [973, 469] width 152 height 41
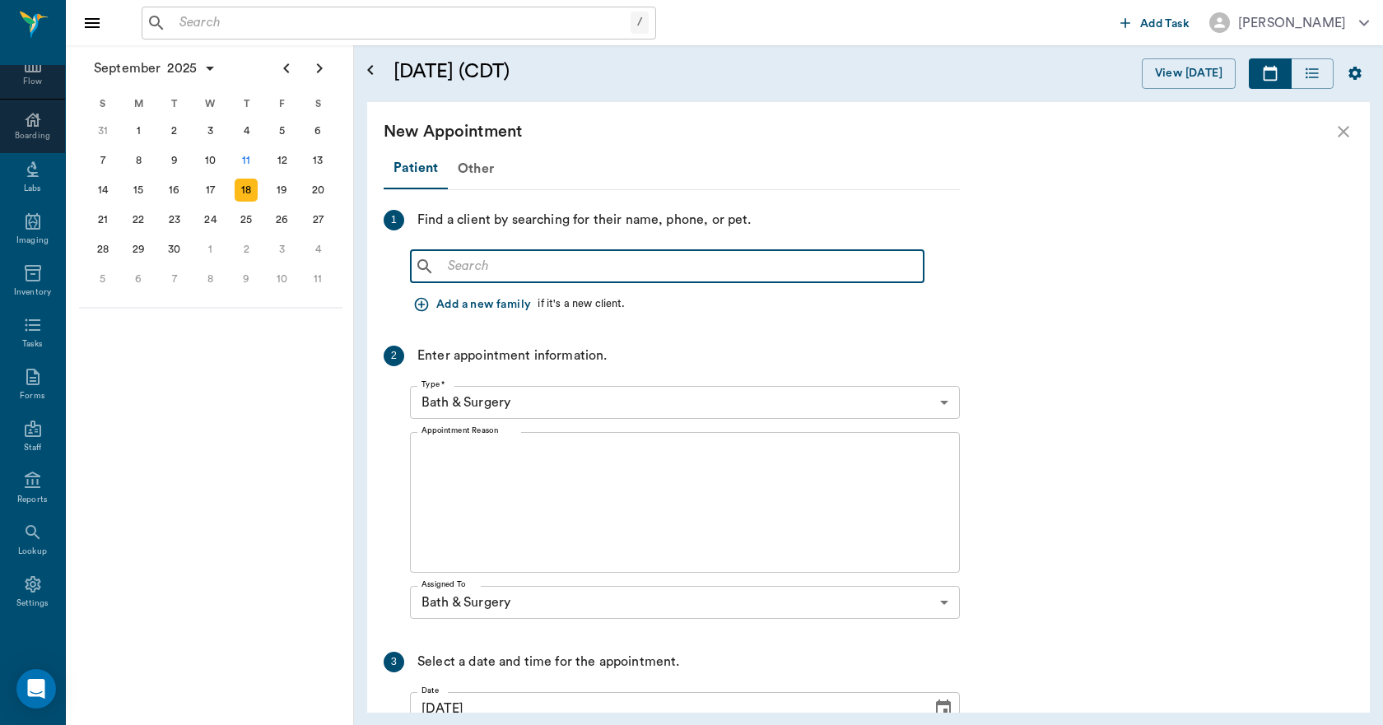
click at [533, 268] on input "text" at bounding box center [679, 266] width 476 height 23
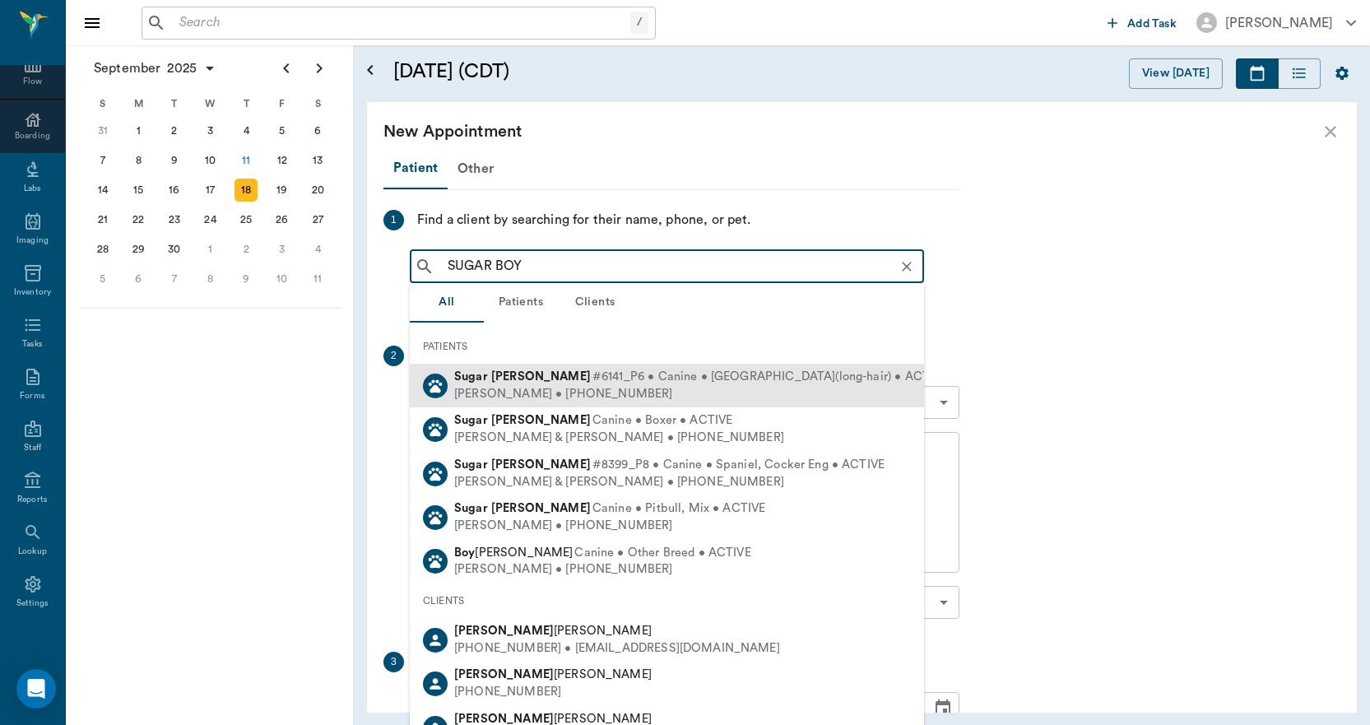
click at [522, 379] on b "Boyette" at bounding box center [541, 376] width 100 height 12
type input "SUGAR BOY"
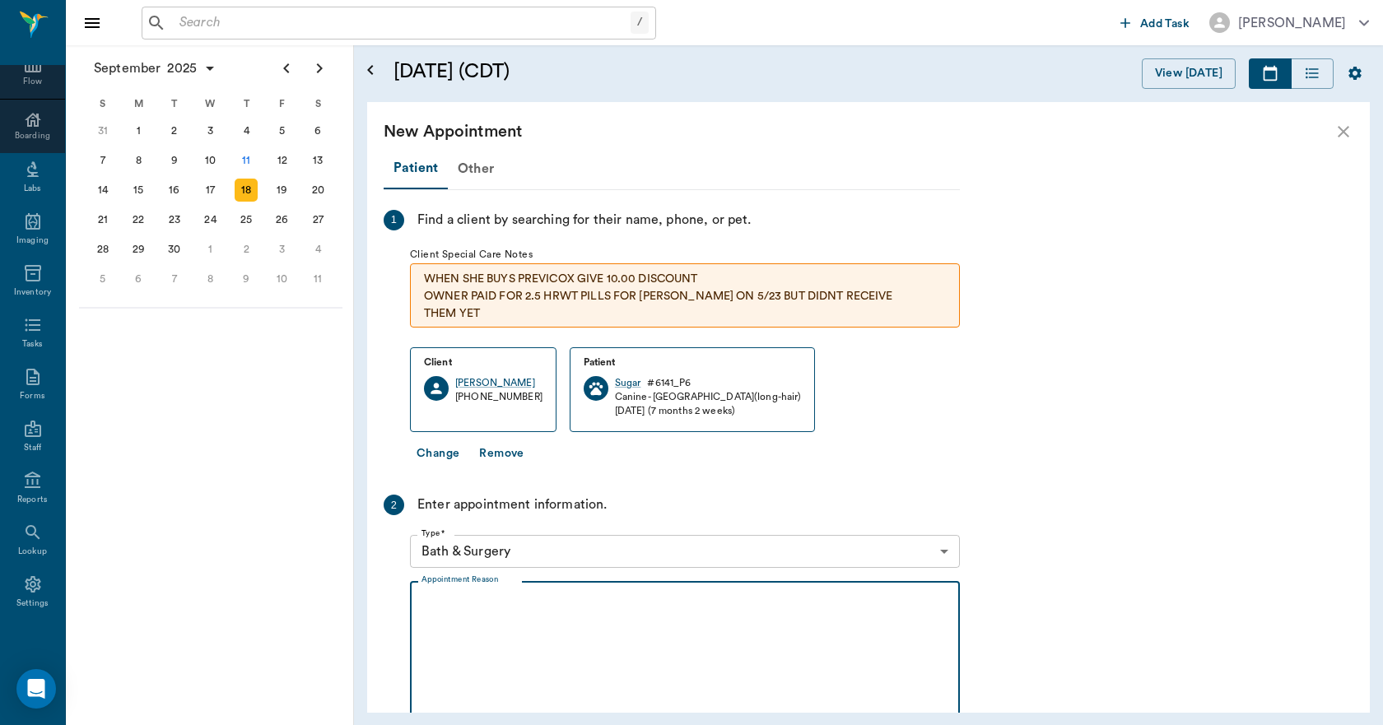
click at [490, 595] on textarea "Appointment Reason" at bounding box center [684, 652] width 527 height 114
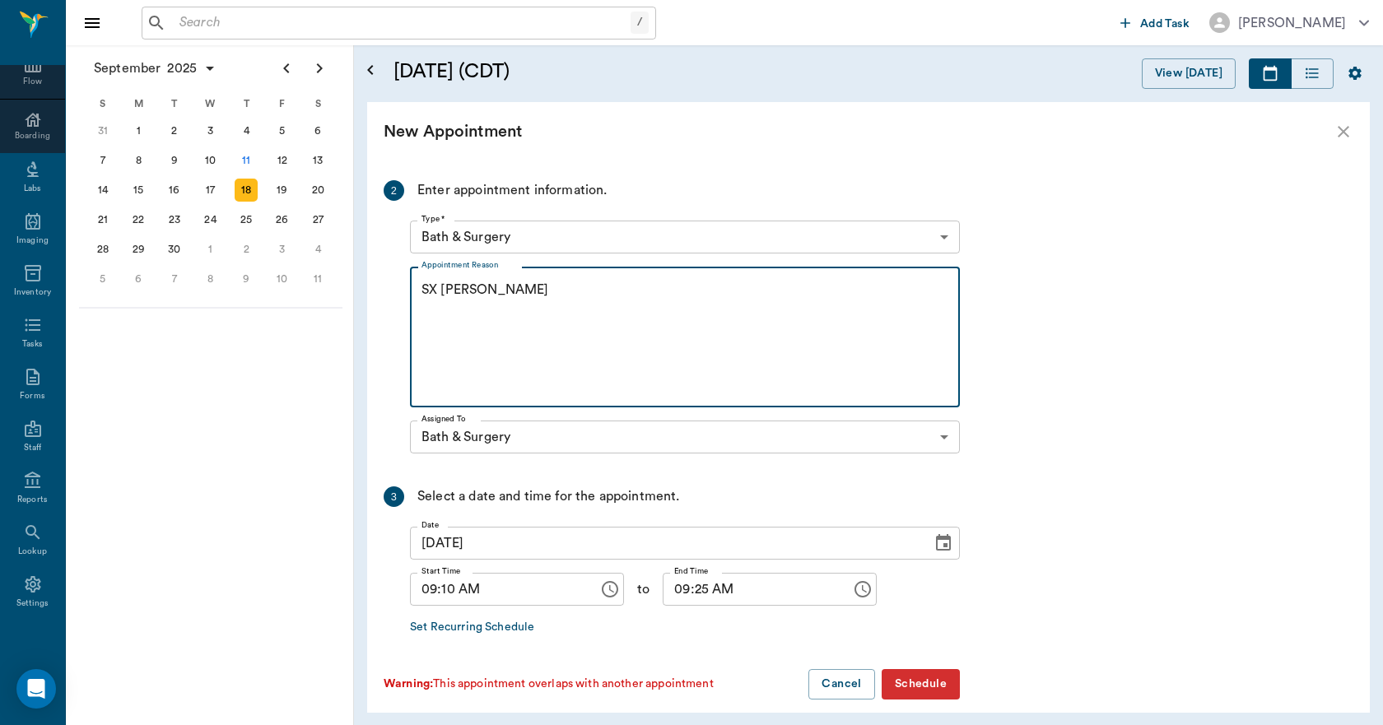
scroll to position [316, 0]
type textarea "SX [PERSON_NAME]"
click at [443, 571] on input "09:10 AM" at bounding box center [498, 587] width 177 height 33
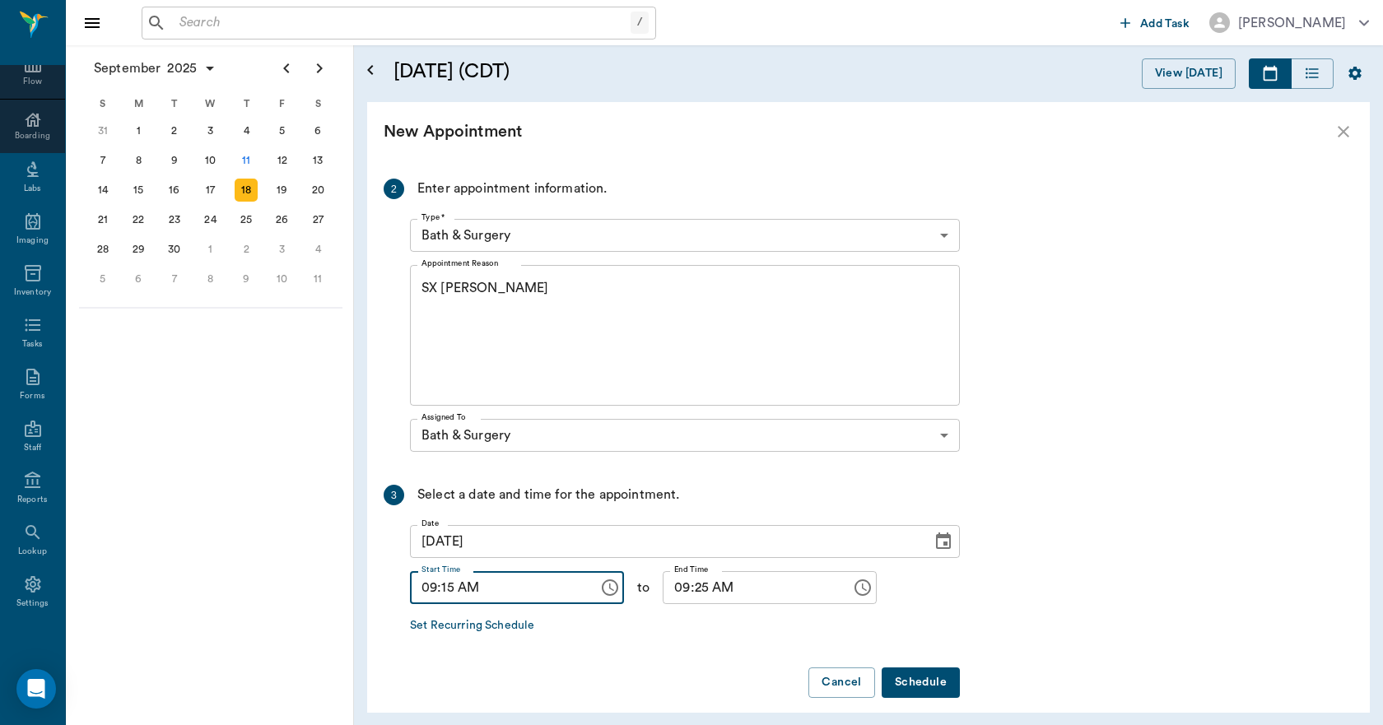
type input "09:15 AM"
click at [691, 571] on input "09:25 AM" at bounding box center [751, 587] width 177 height 33
type input "09:30 AM"
click at [934, 667] on button "Schedule" at bounding box center [920, 682] width 78 height 30
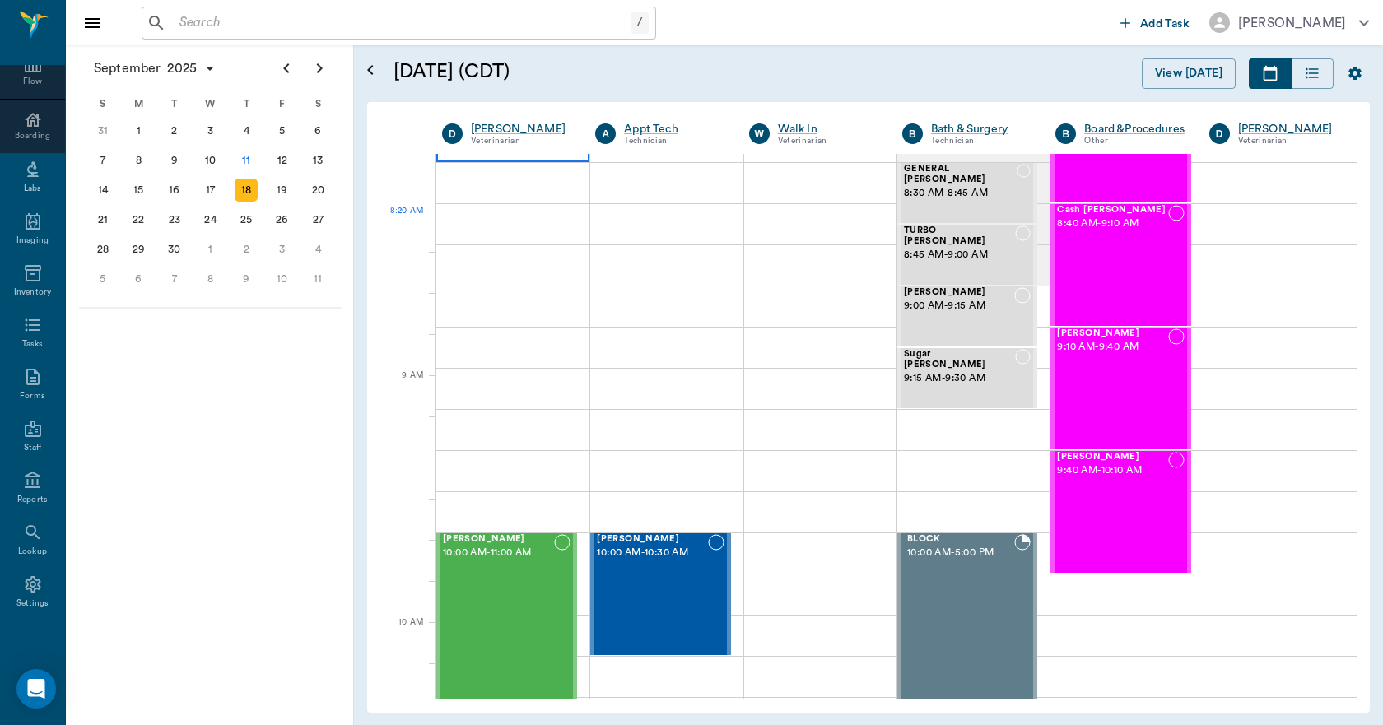
scroll to position [165, 0]
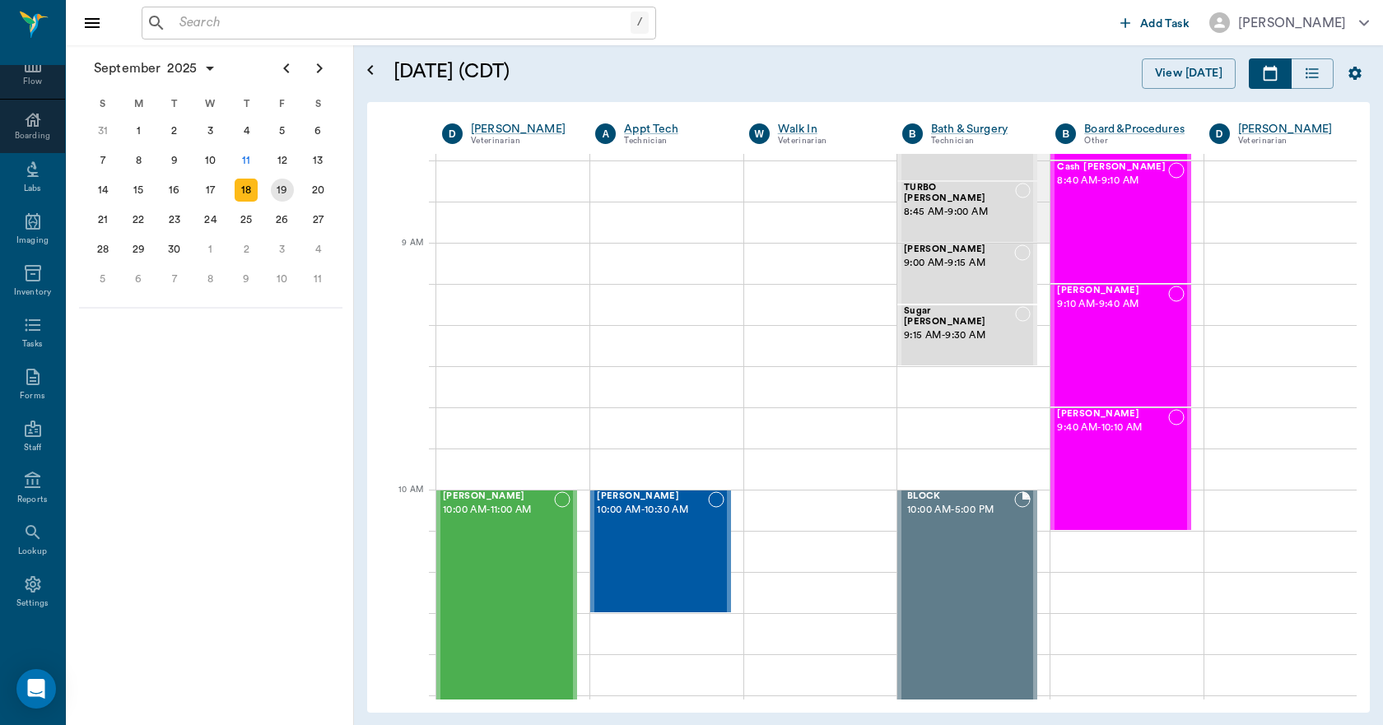
click at [293, 193] on div "19" at bounding box center [282, 190] width 23 height 23
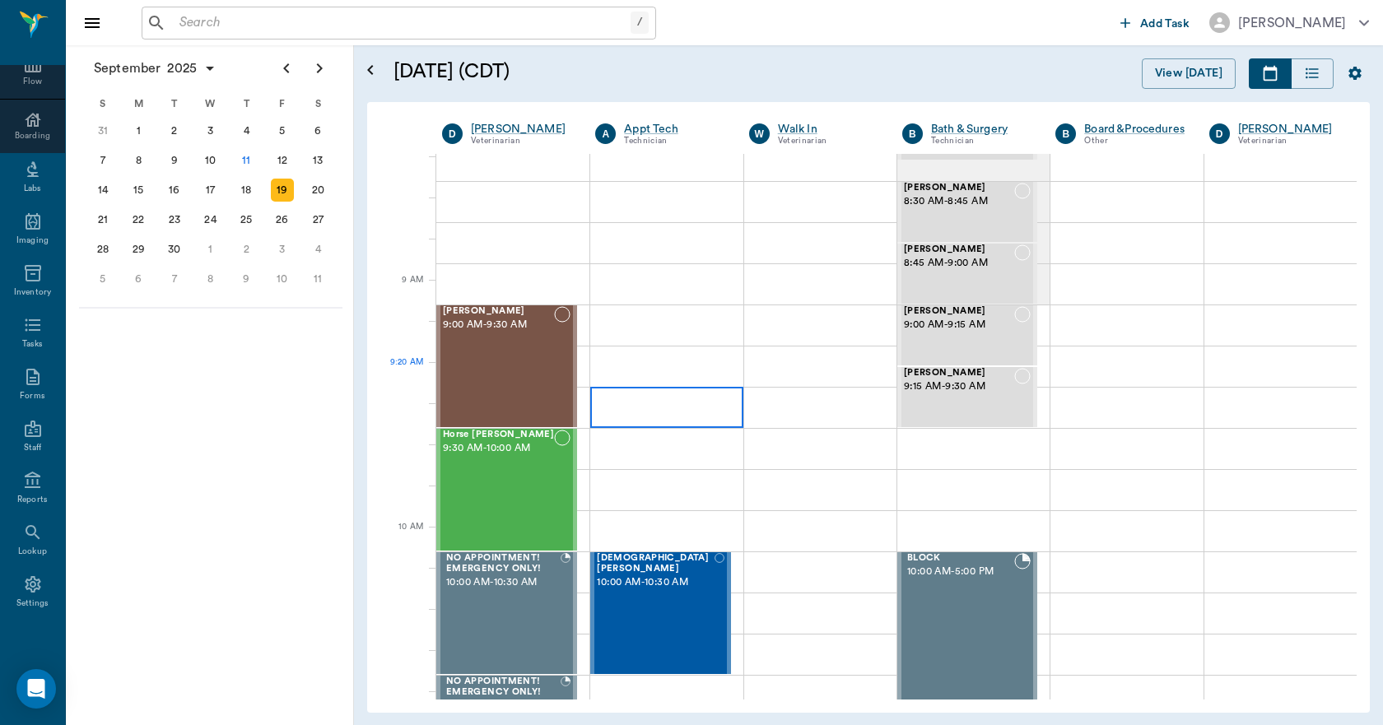
scroll to position [82, 0]
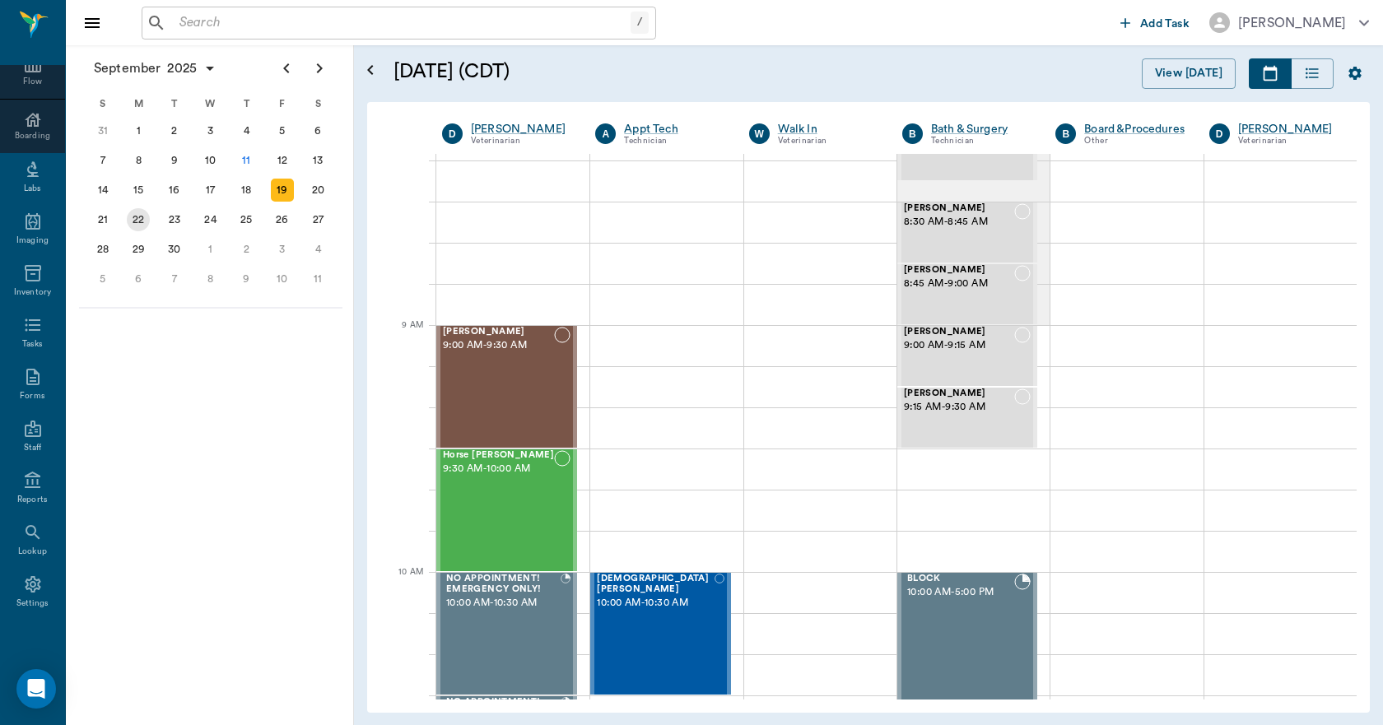
click at [145, 214] on div "22" at bounding box center [138, 219] width 23 height 23
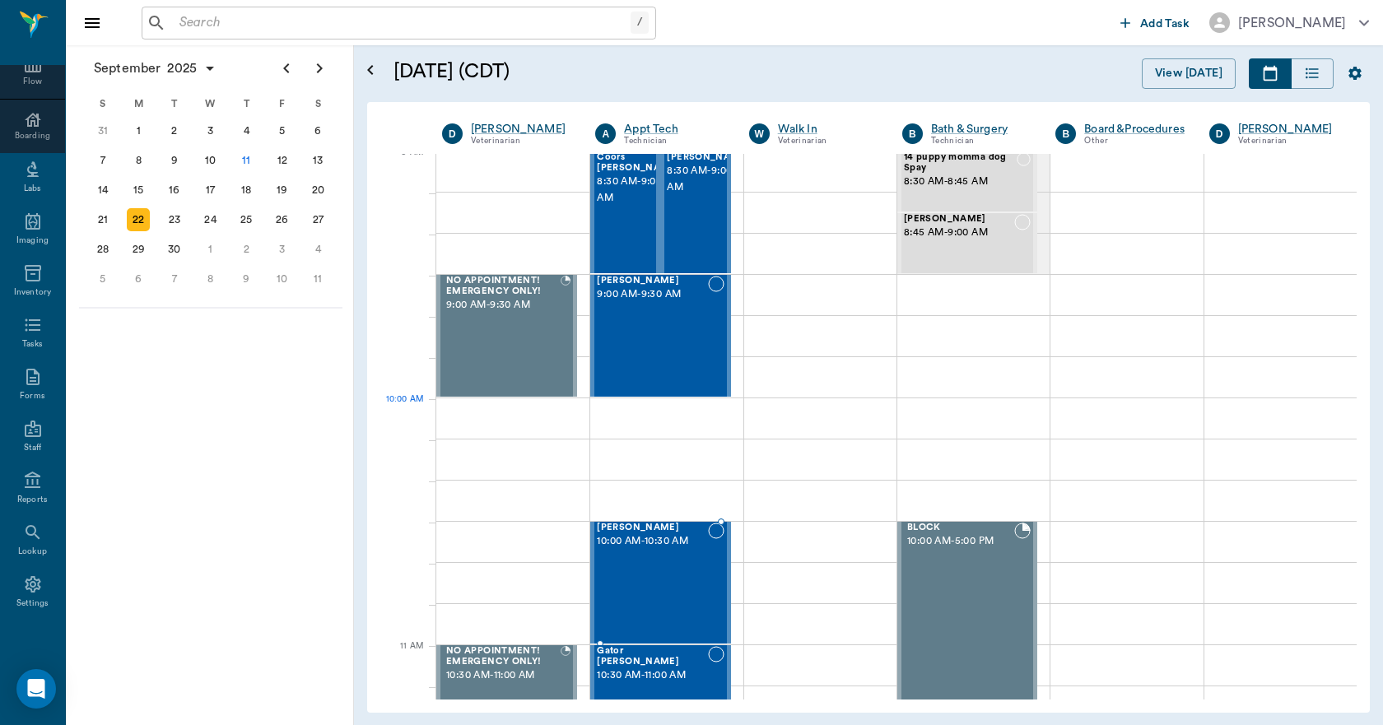
scroll to position [82, 0]
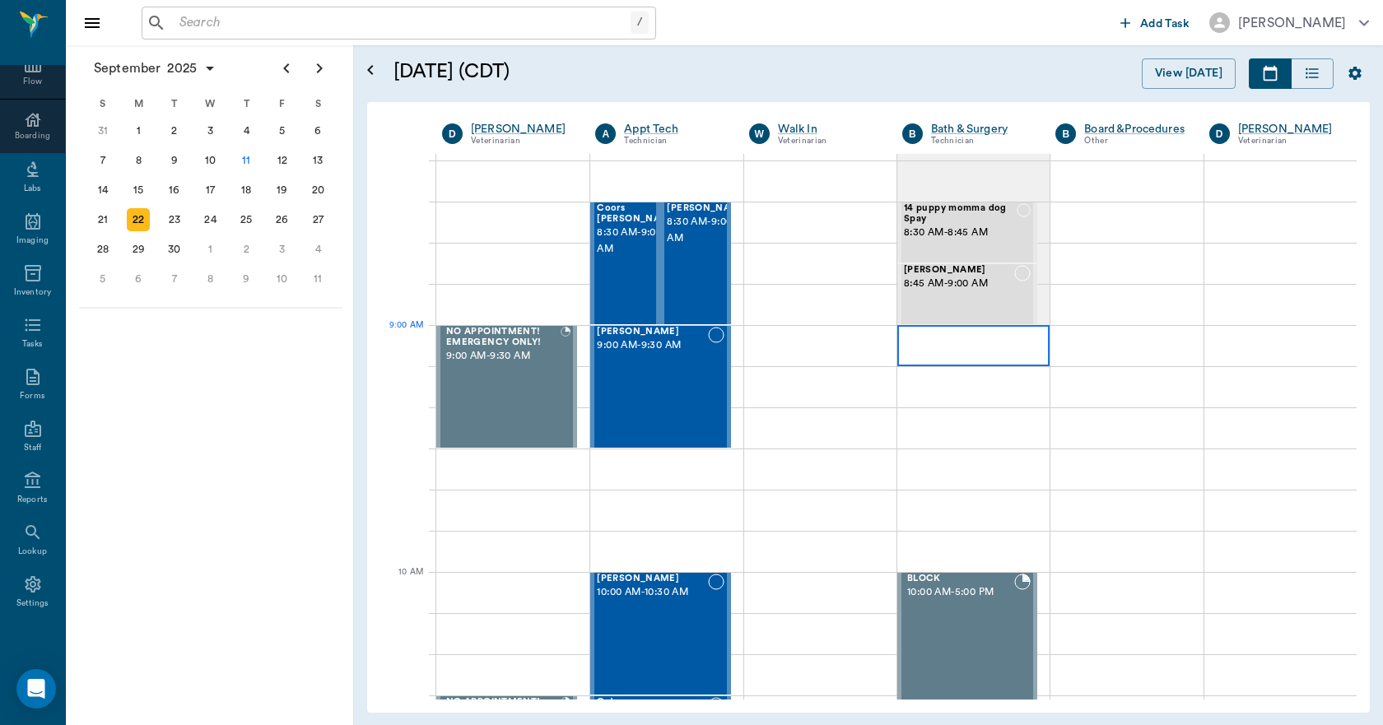
click at [907, 347] on div at bounding box center [973, 345] width 152 height 41
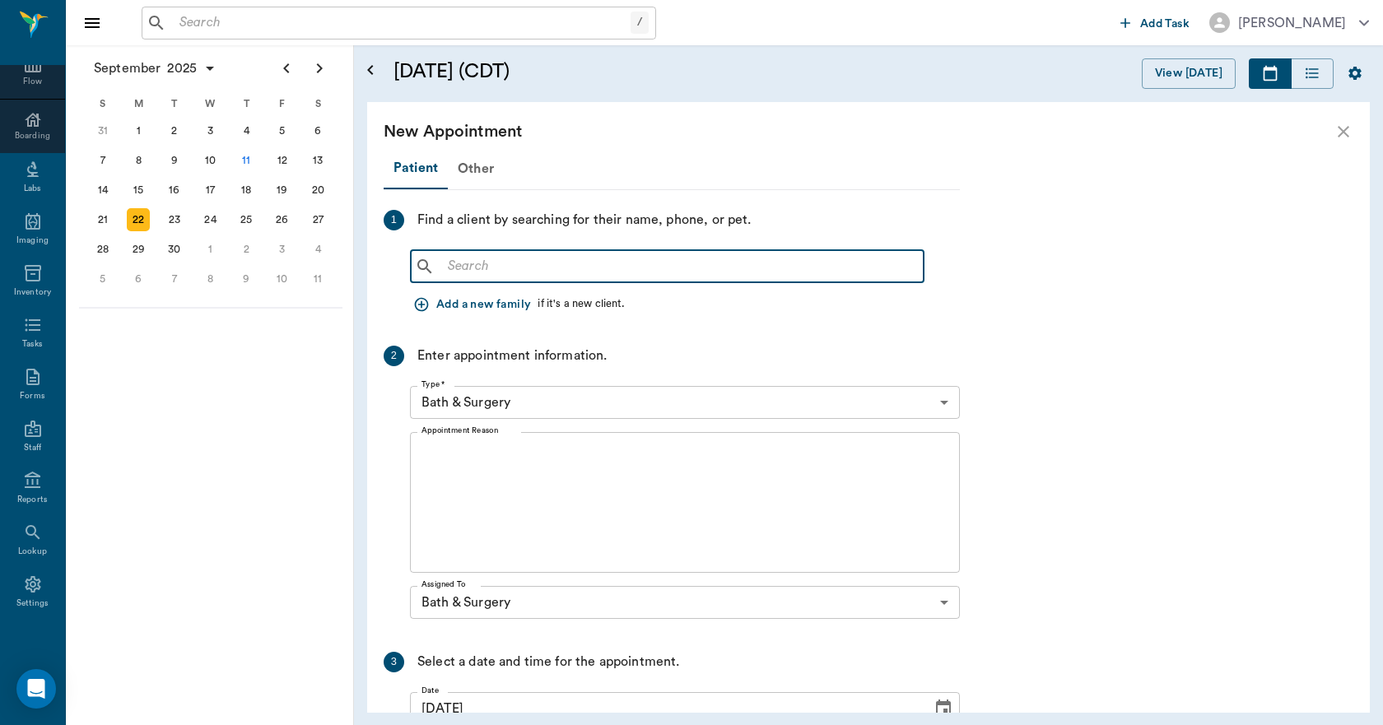
click at [596, 268] on input "text" at bounding box center [679, 266] width 476 height 23
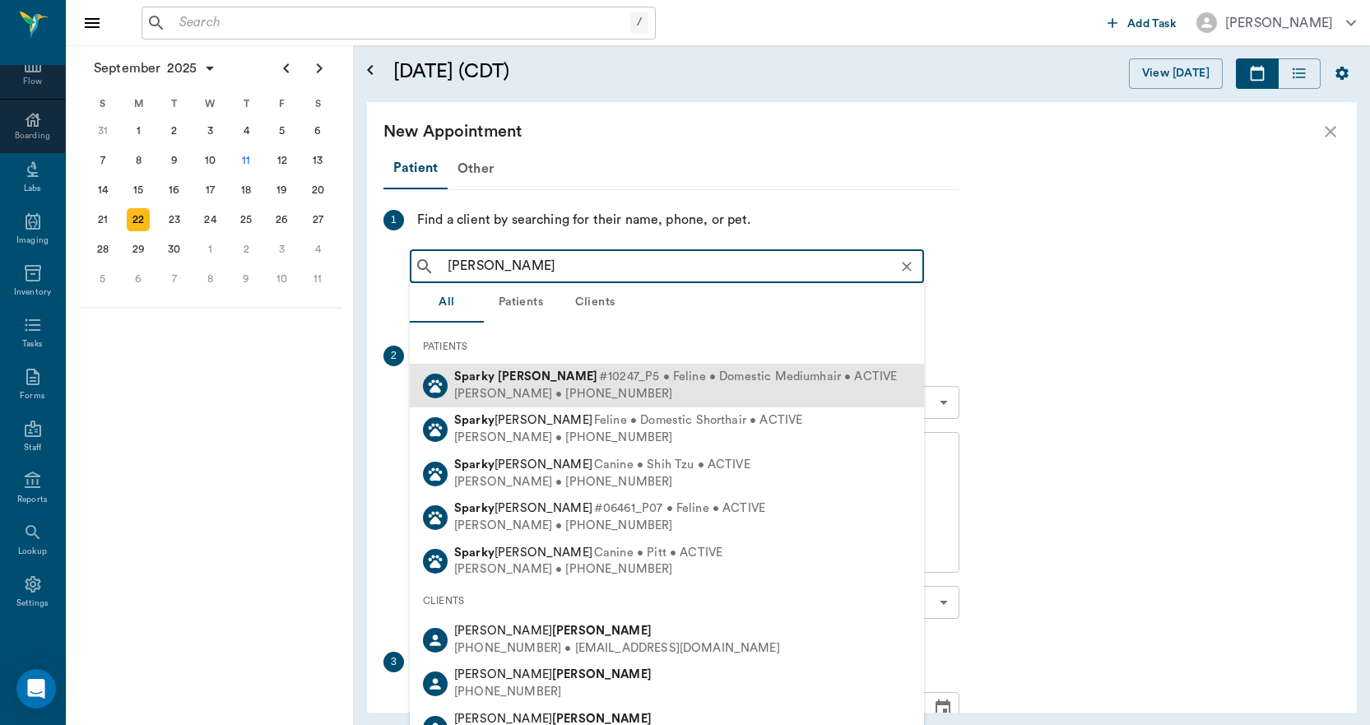
click at [535, 371] on b "Graves" at bounding box center [548, 376] width 100 height 12
type input "SPARKY GRAVES"
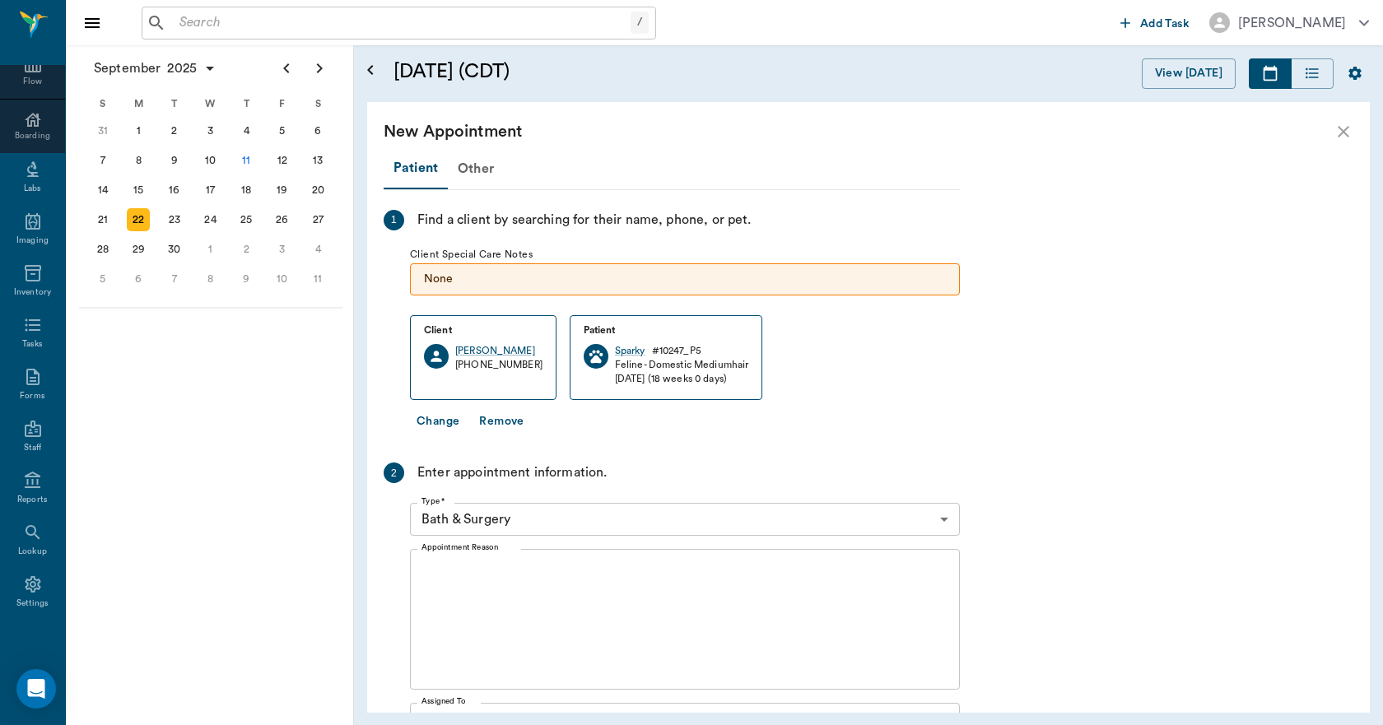
click at [534, 599] on textarea "Appointment Reason" at bounding box center [684, 620] width 527 height 114
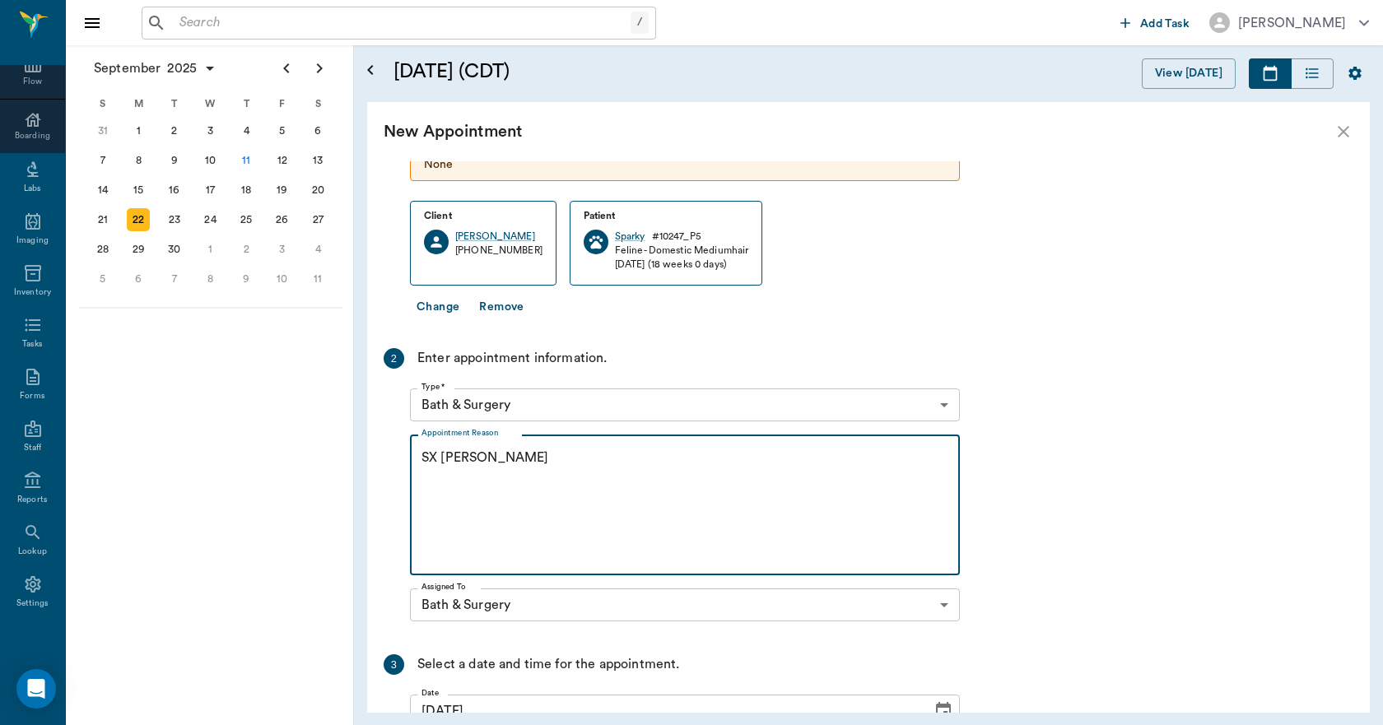
scroll to position [299, 0]
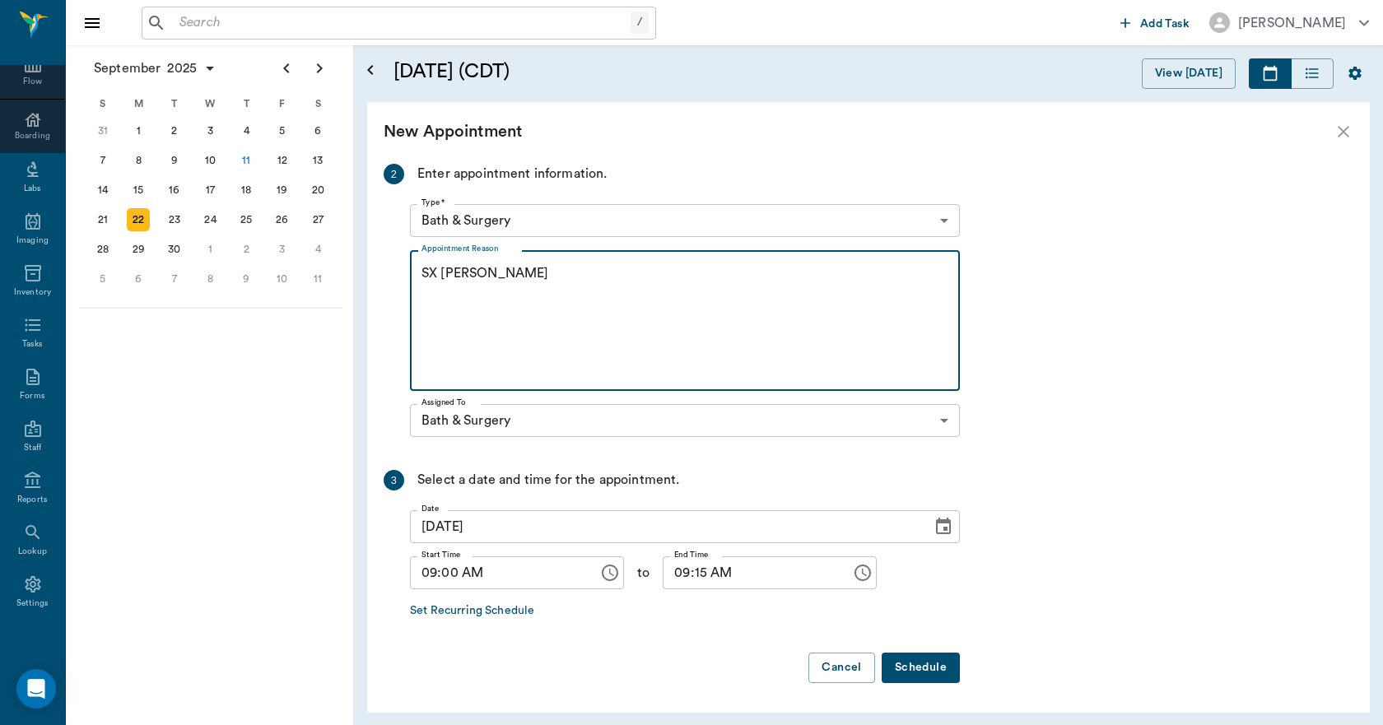
type textarea "SX [PERSON_NAME]"
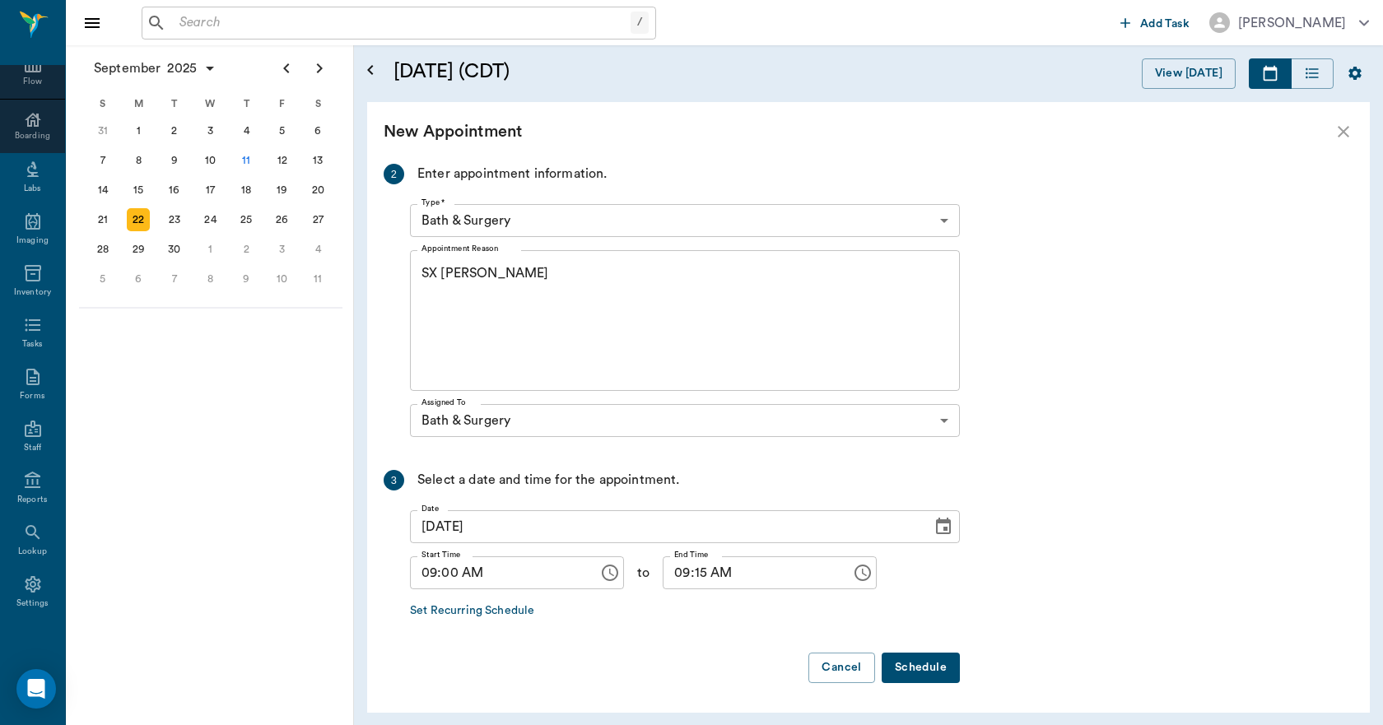
click at [918, 664] on button "Schedule" at bounding box center [920, 668] width 78 height 30
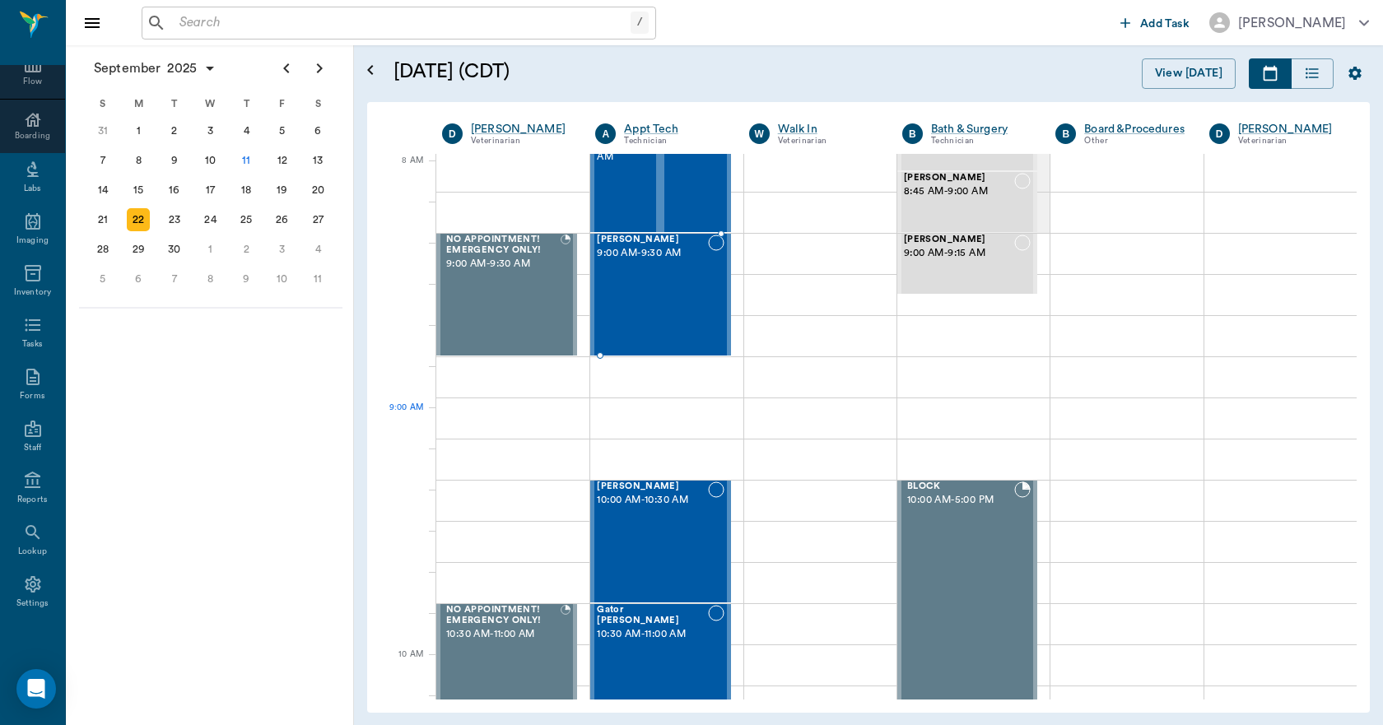
scroll to position [0, 0]
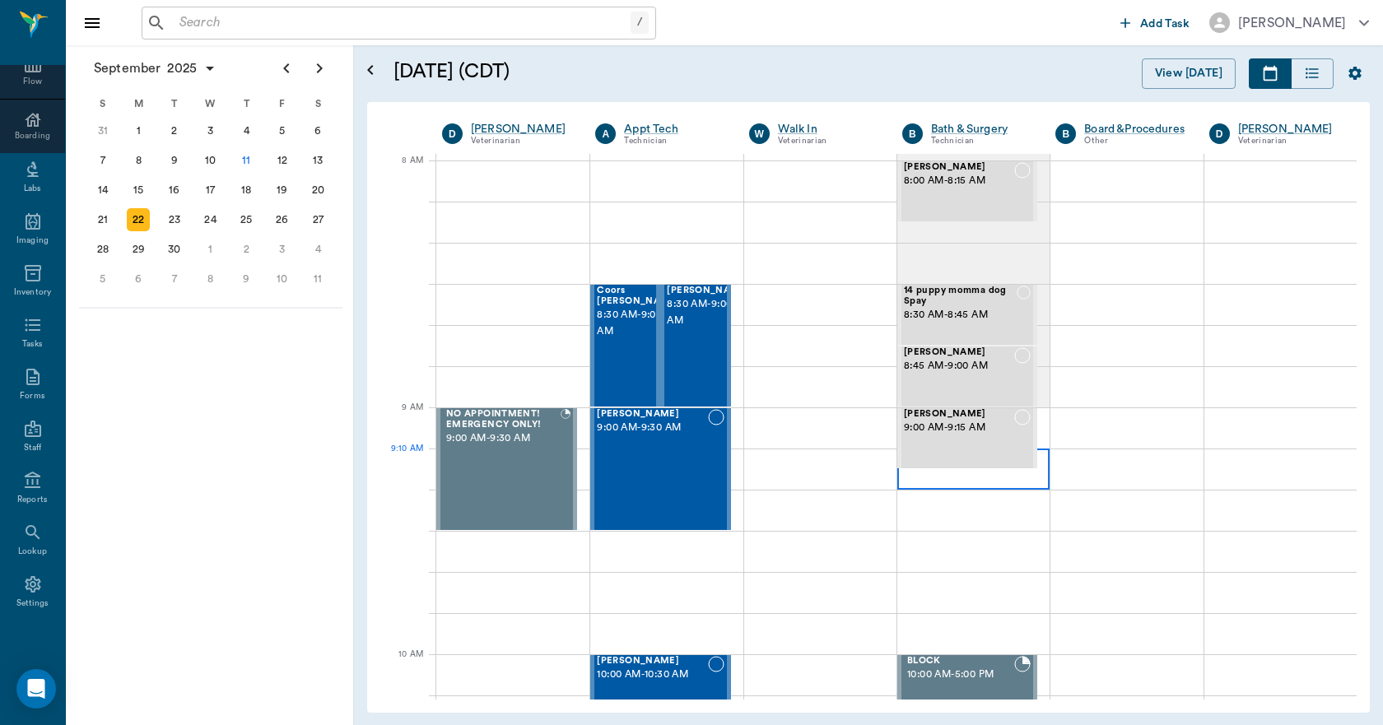
click at [927, 484] on div at bounding box center [973, 469] width 152 height 41
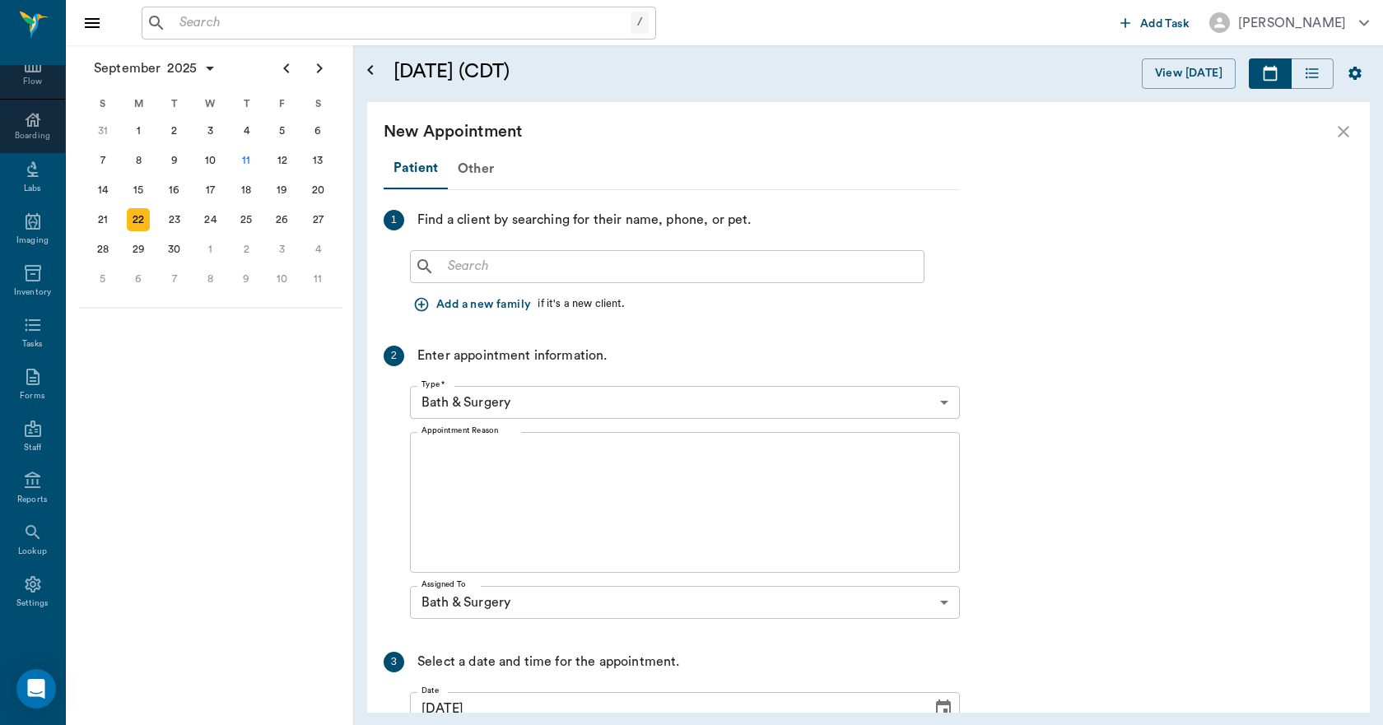
click at [473, 279] on div "​" at bounding box center [667, 266] width 514 height 33
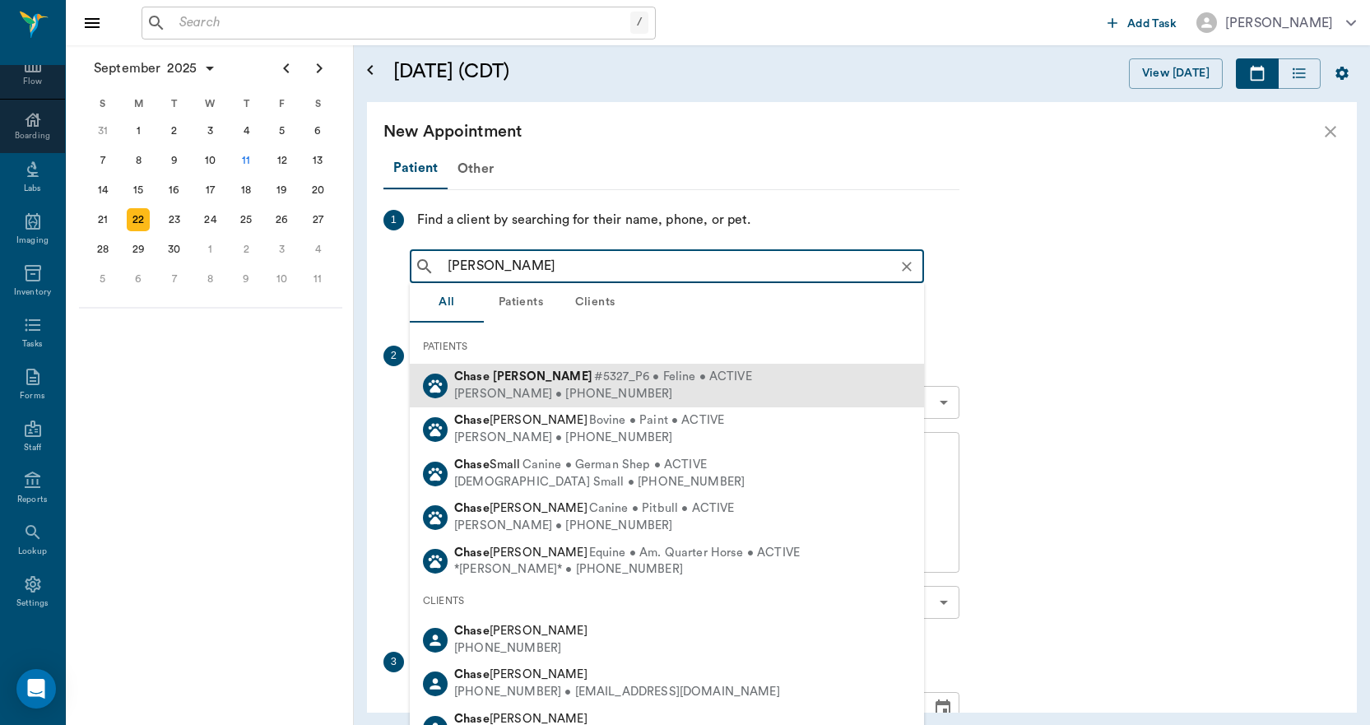
click at [481, 386] on div "David Wynn • (281) 389-3734" at bounding box center [603, 394] width 298 height 17
type input "CHASE WYN"
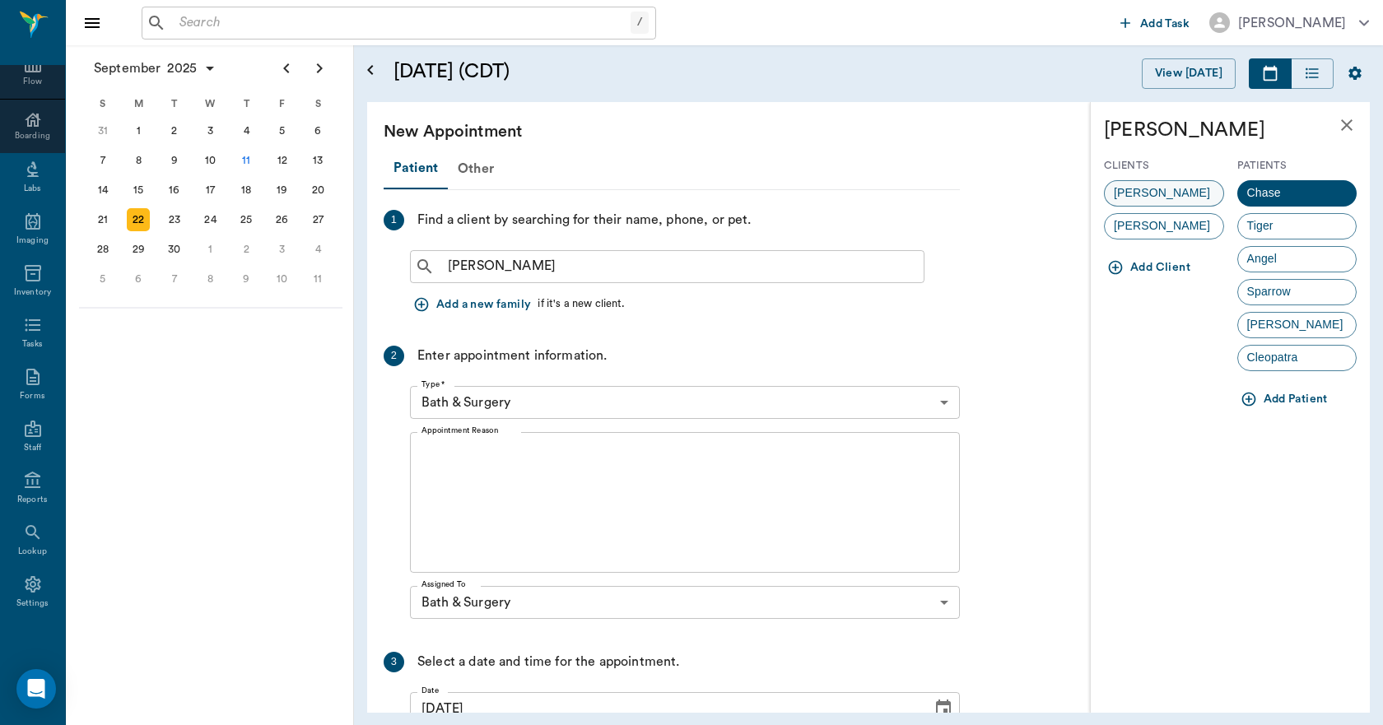
click at [1141, 190] on span "David Wynn" at bounding box center [1162, 192] width 114 height 17
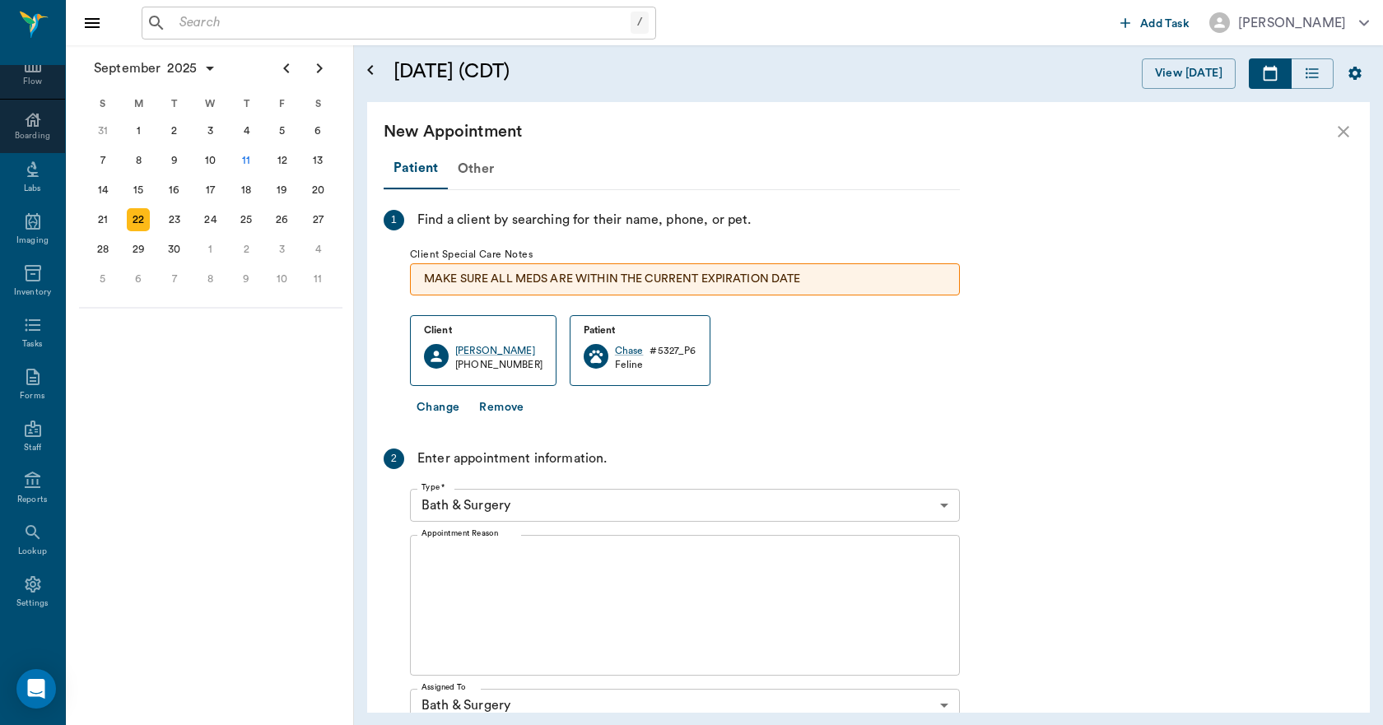
click at [604, 554] on textarea "Appointment Reason" at bounding box center [684, 606] width 527 height 114
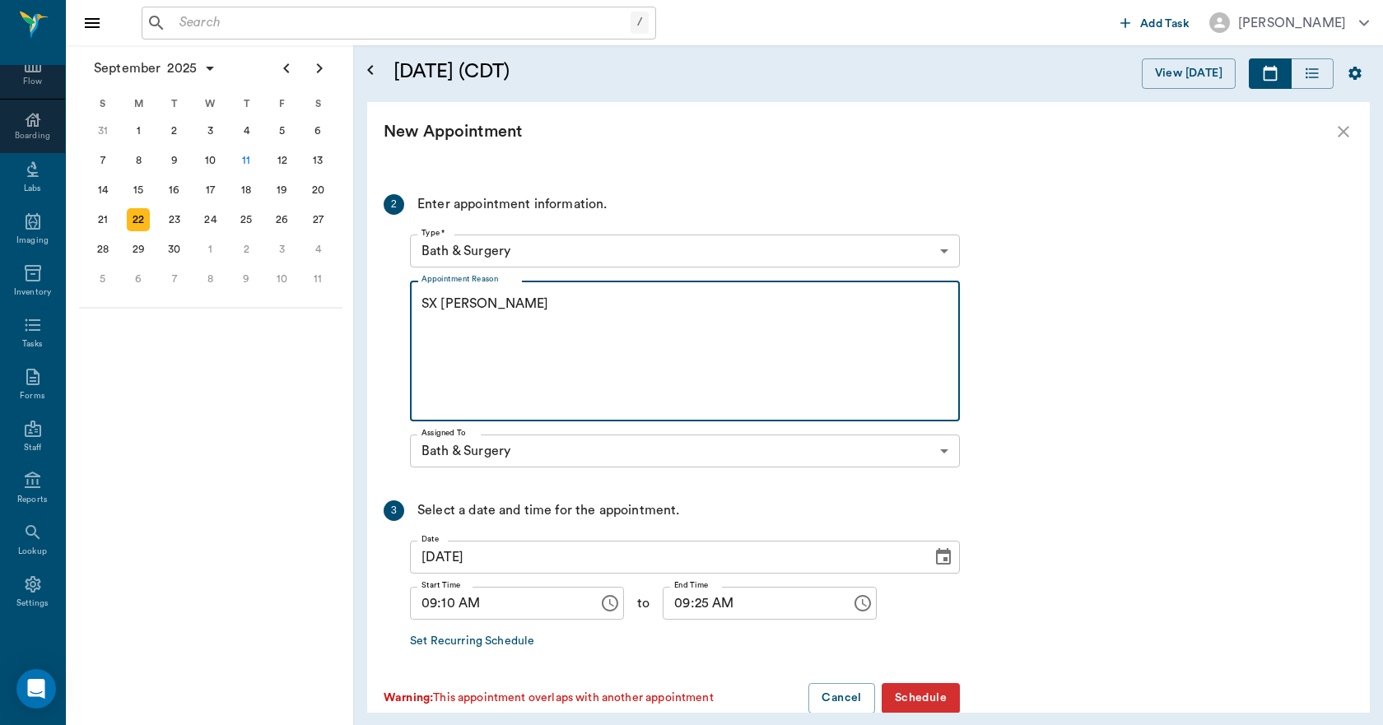
scroll to position [285, 0]
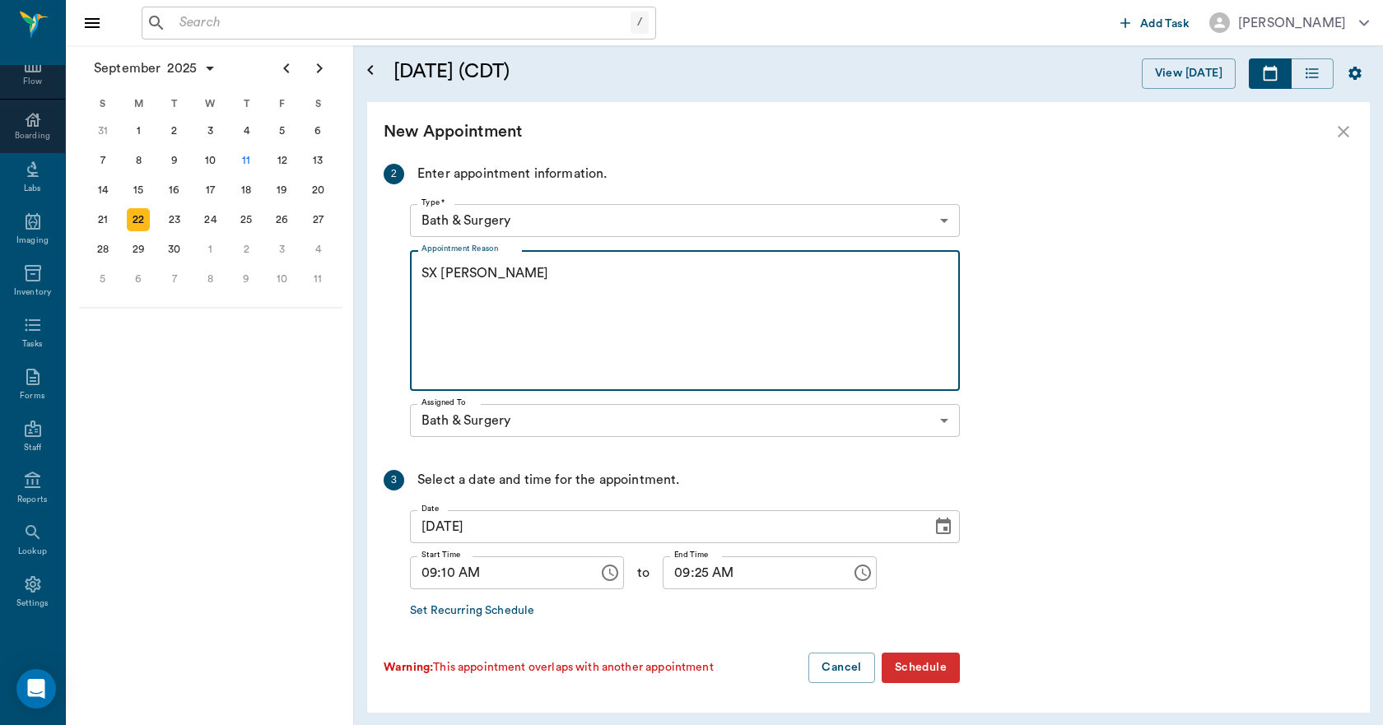
type textarea "SX [PERSON_NAME]"
click at [449, 577] on input "09:10 AM" at bounding box center [498, 572] width 177 height 33
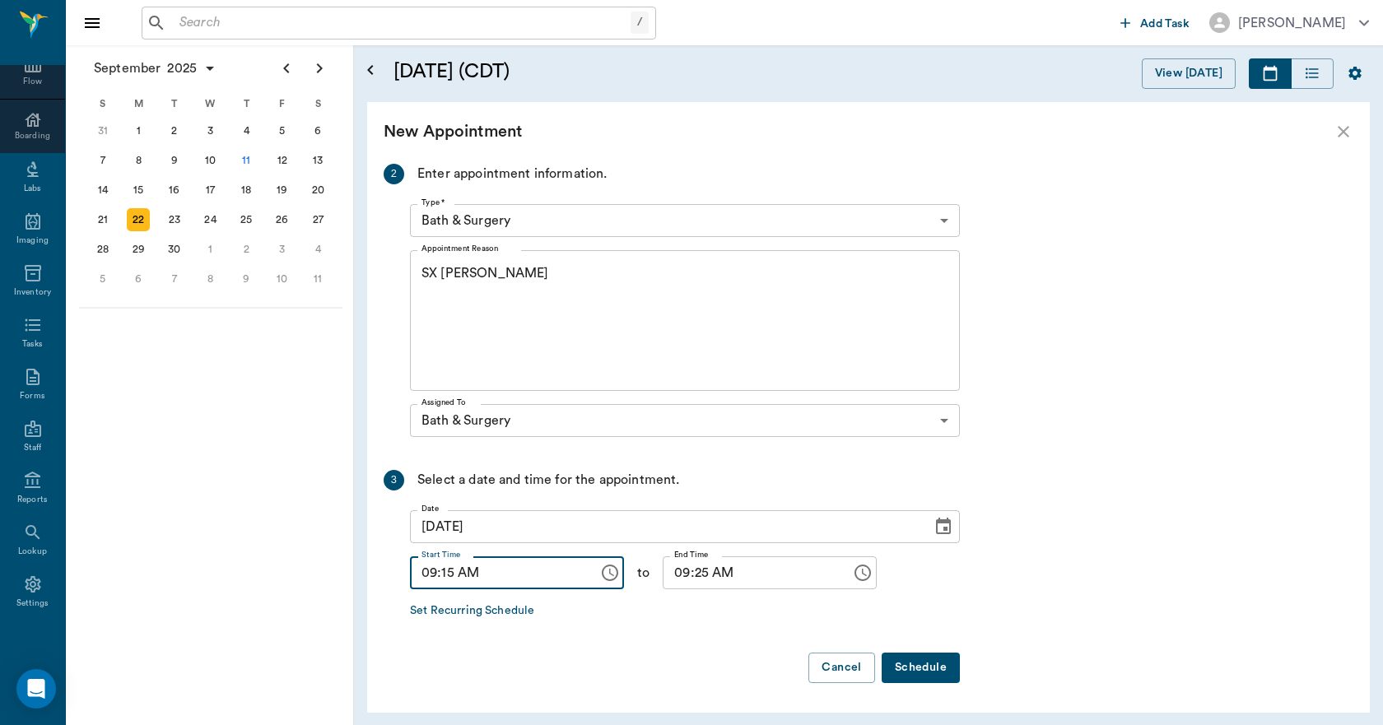
type input "09:15 AM"
click at [687, 580] on input "09:25 AM" at bounding box center [751, 572] width 177 height 33
type input "09:30 AM"
click at [904, 663] on button "Schedule" at bounding box center [920, 668] width 78 height 30
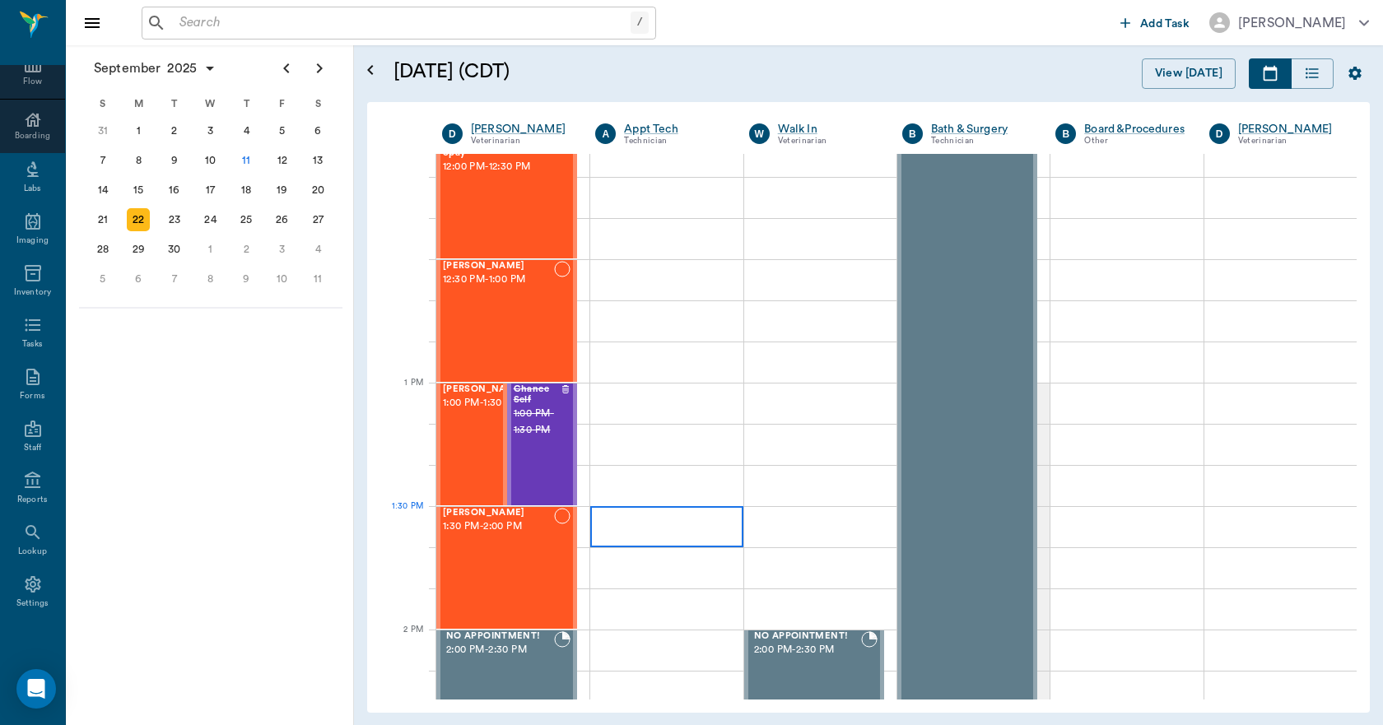
scroll to position [1070, 0]
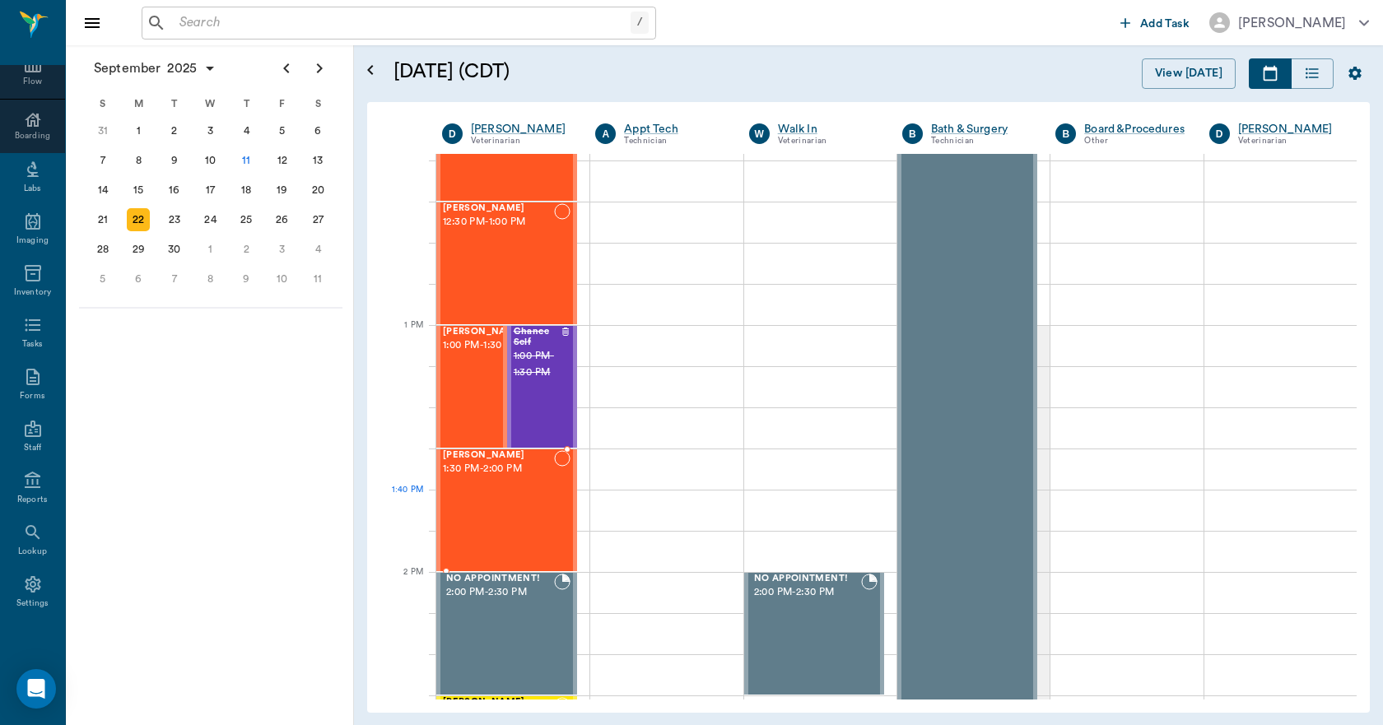
click at [529, 523] on div "Chase Wynn 1:30 PM - 2:00 PM" at bounding box center [498, 510] width 111 height 120
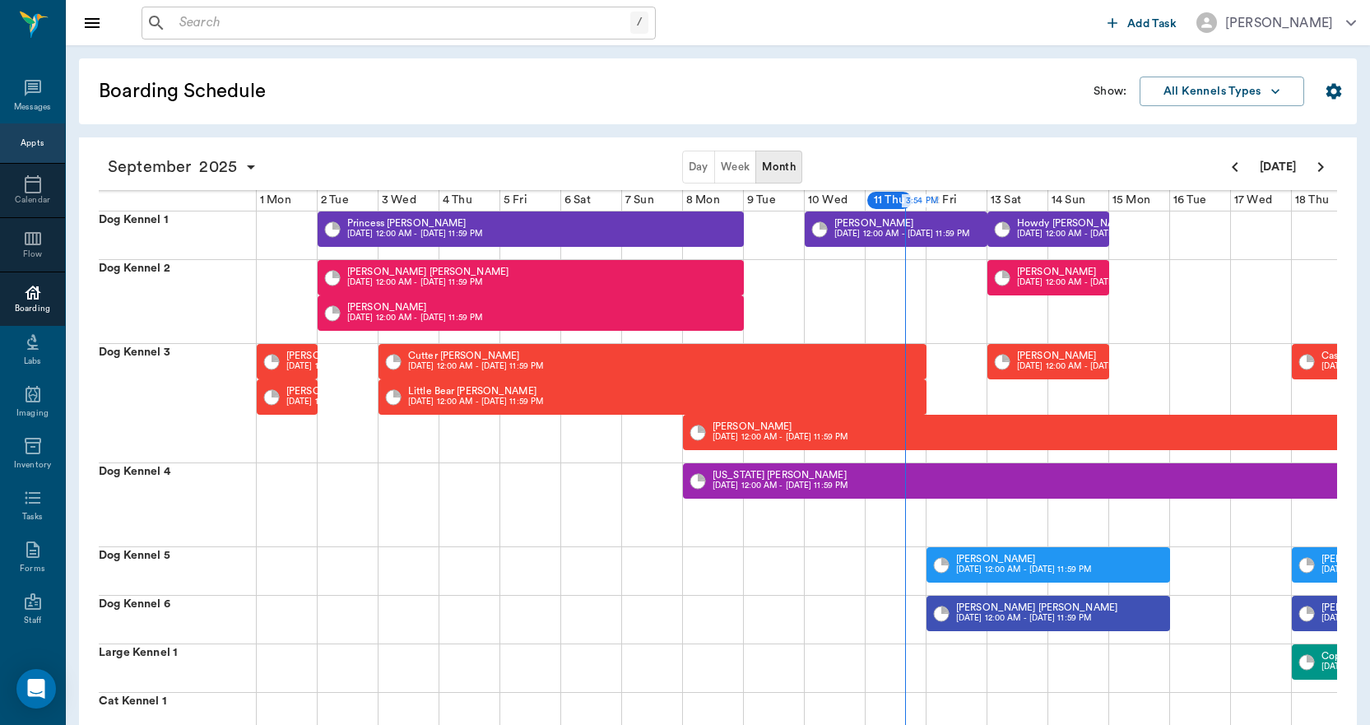
scroll to position [0, 427]
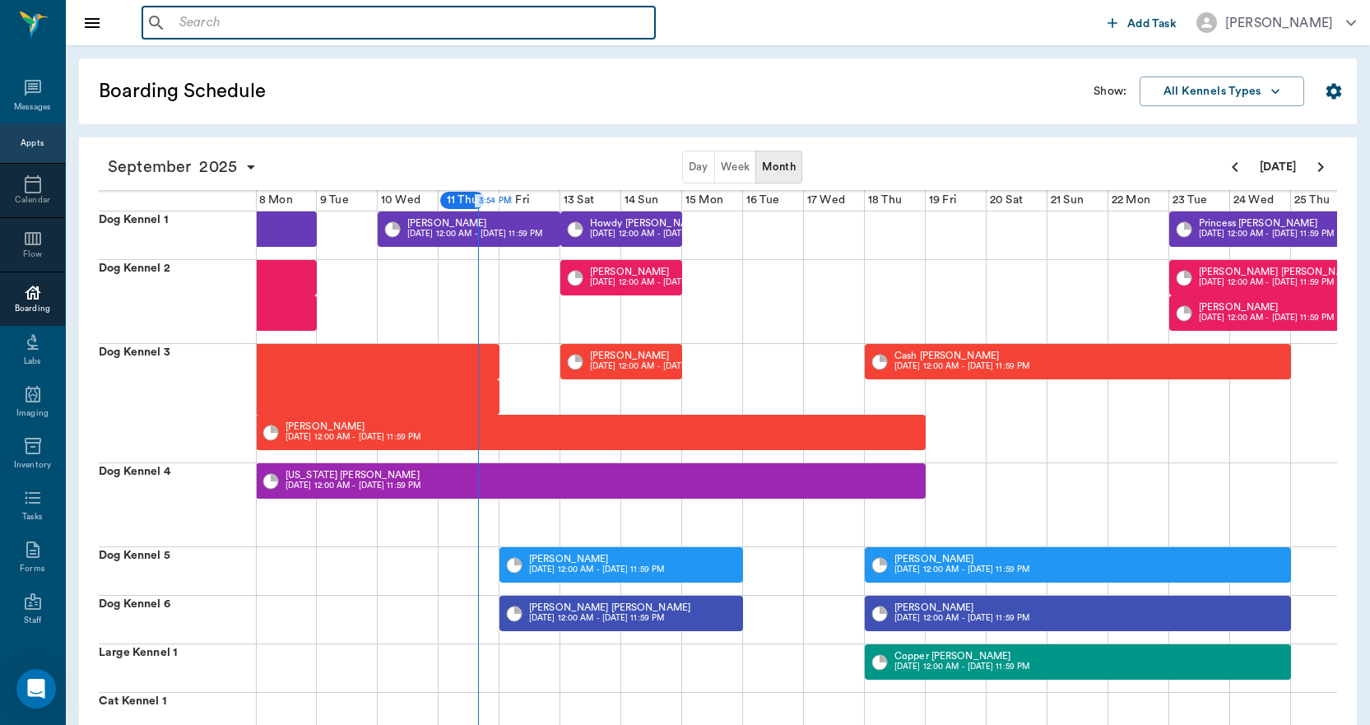
click at [303, 18] on input "text" at bounding box center [411, 23] width 476 height 23
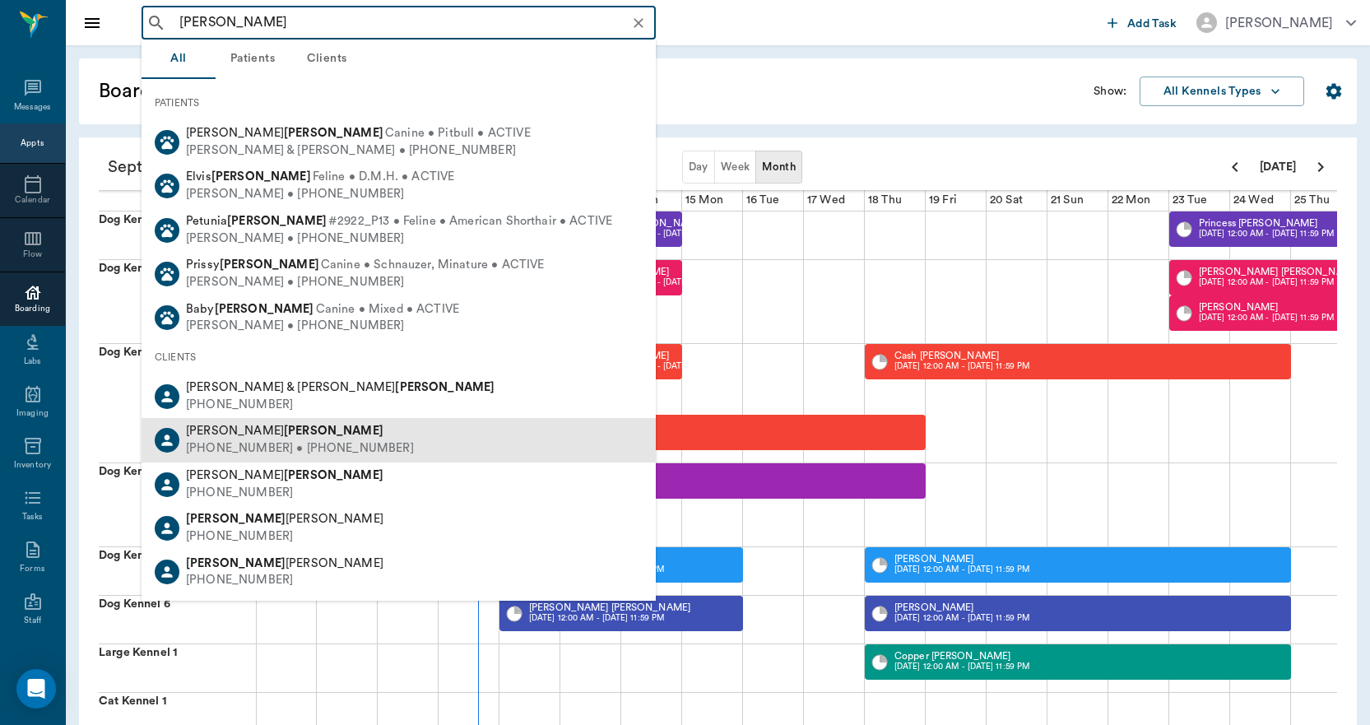
click at [284, 437] on b "[PERSON_NAME]" at bounding box center [334, 431] width 100 height 12
type input "[PERSON_NAME]"
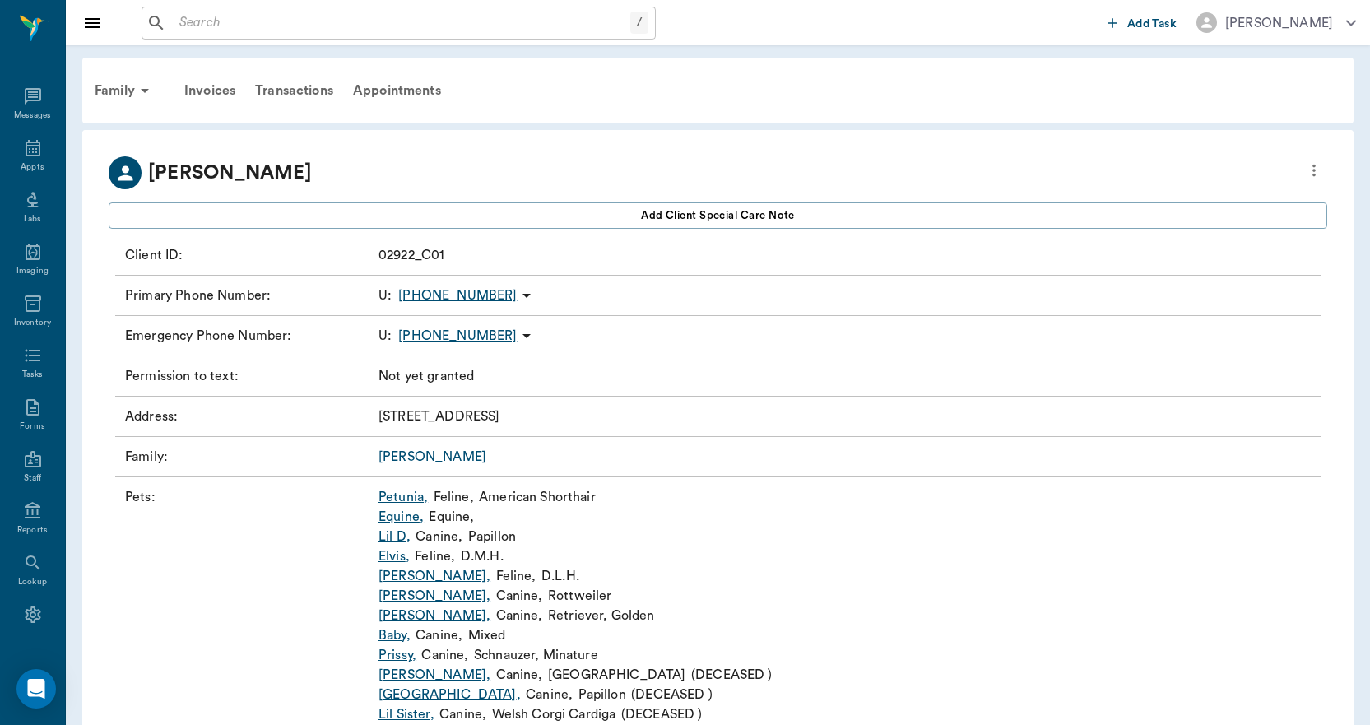
click at [409, 495] on link "Petunia ," at bounding box center [403, 497] width 49 height 20
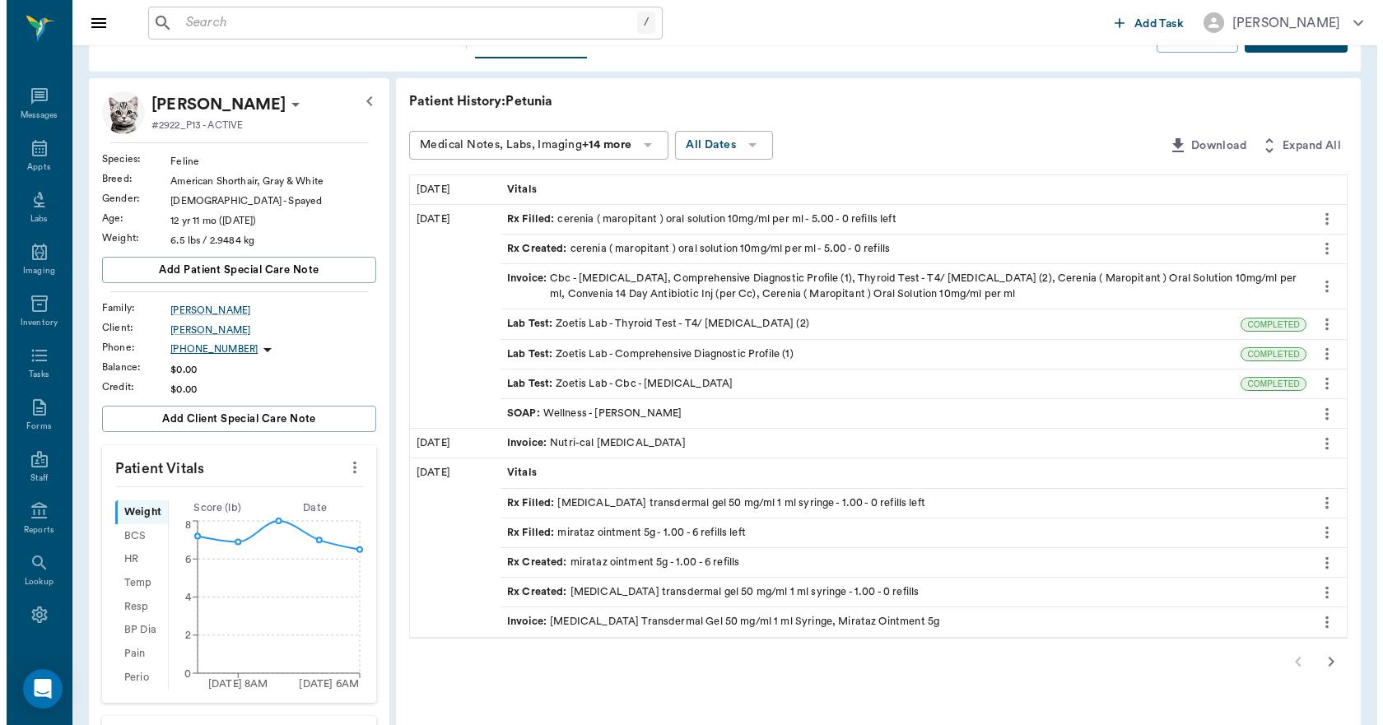
scroll to position [82, 0]
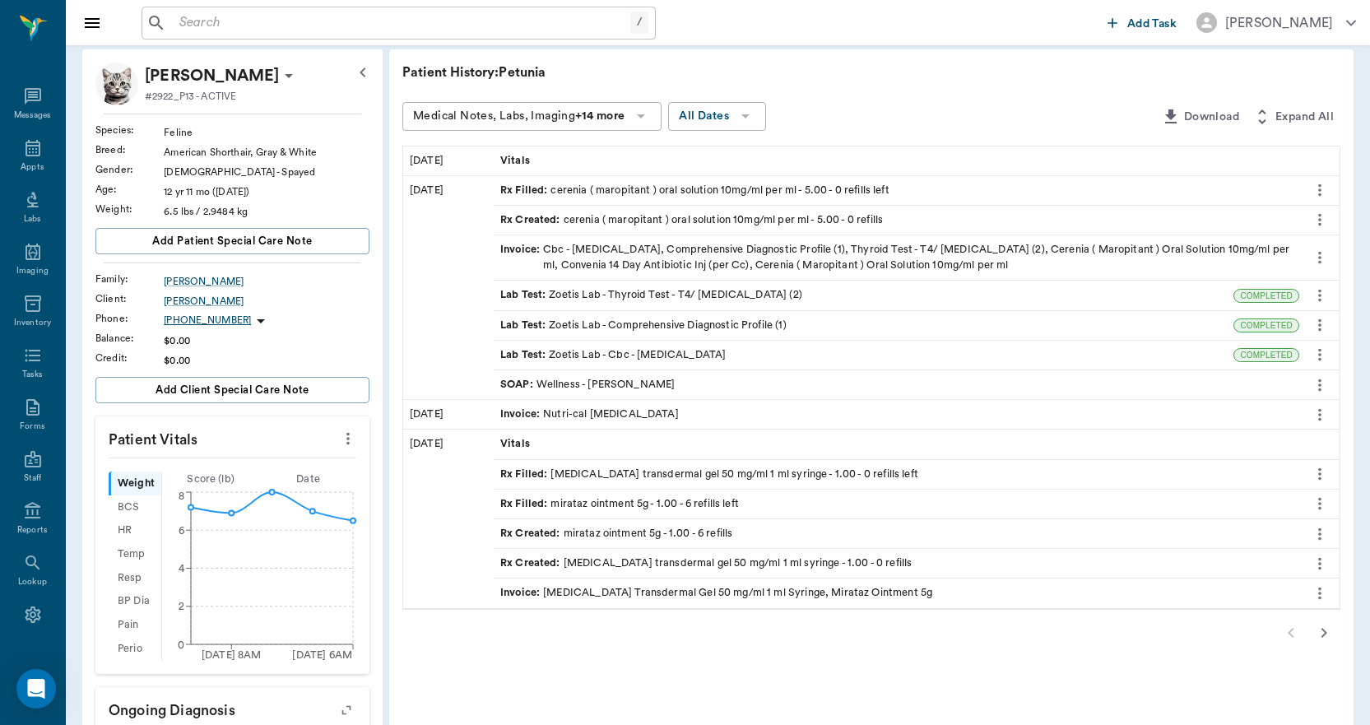
click at [705, 476] on div "Rx Filled : [MEDICAL_DATA] transdermal gel 50 mg/ml 1 ml syringe - 1.00 - 0 ref…" at bounding box center [709, 475] width 418 height 16
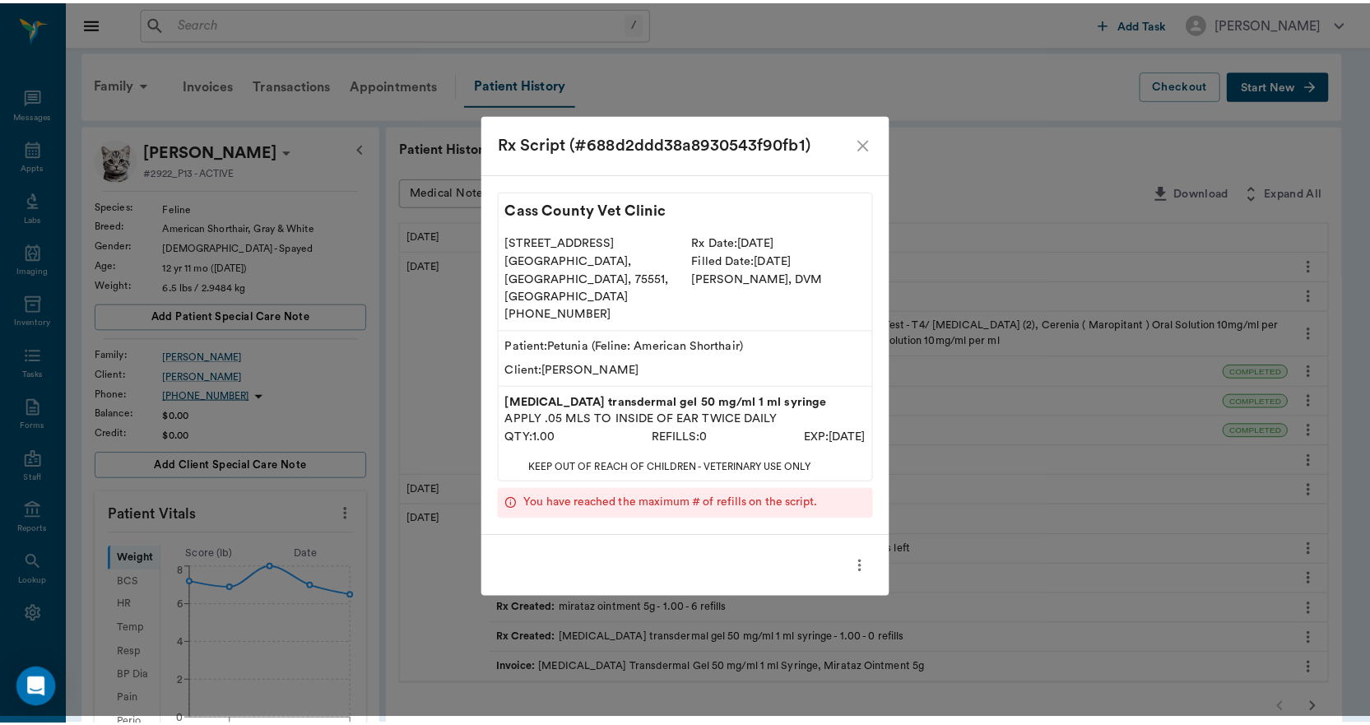
scroll to position [0, 0]
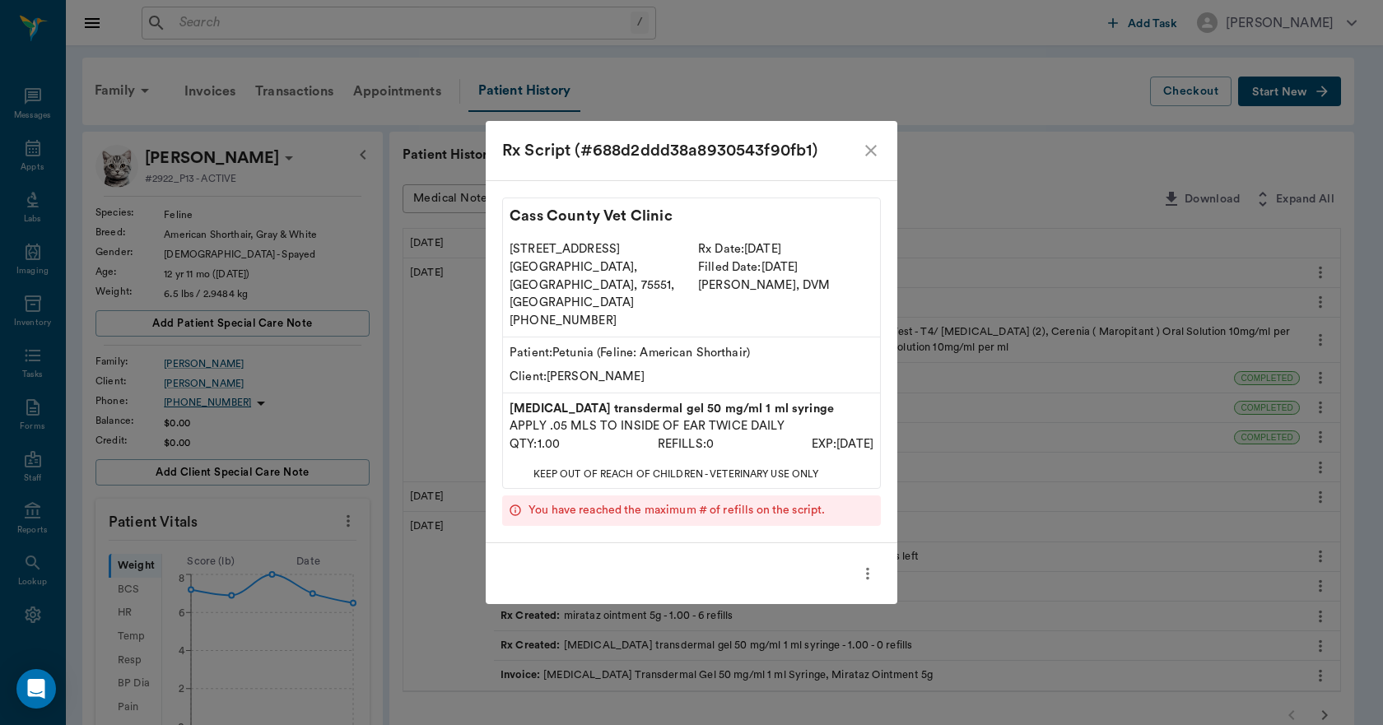
click at [869, 160] on icon "close" at bounding box center [871, 151] width 20 height 20
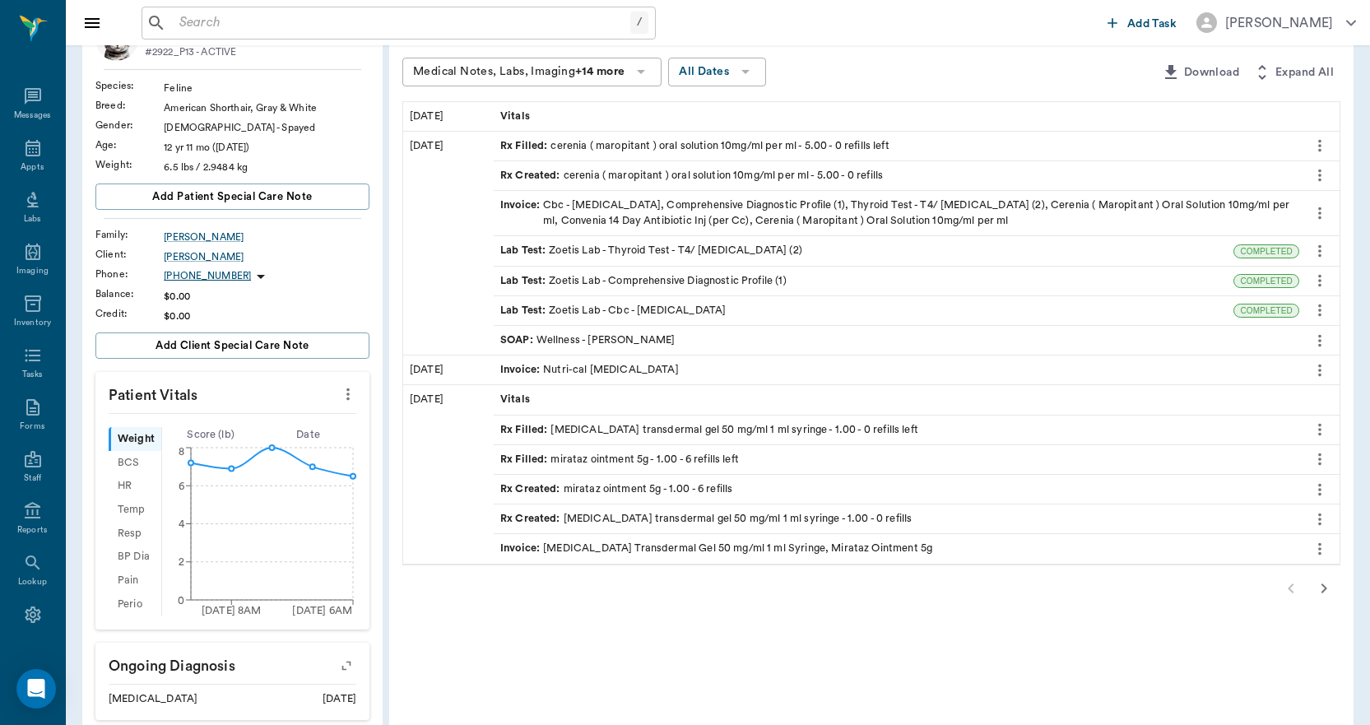
scroll to position [165, 0]
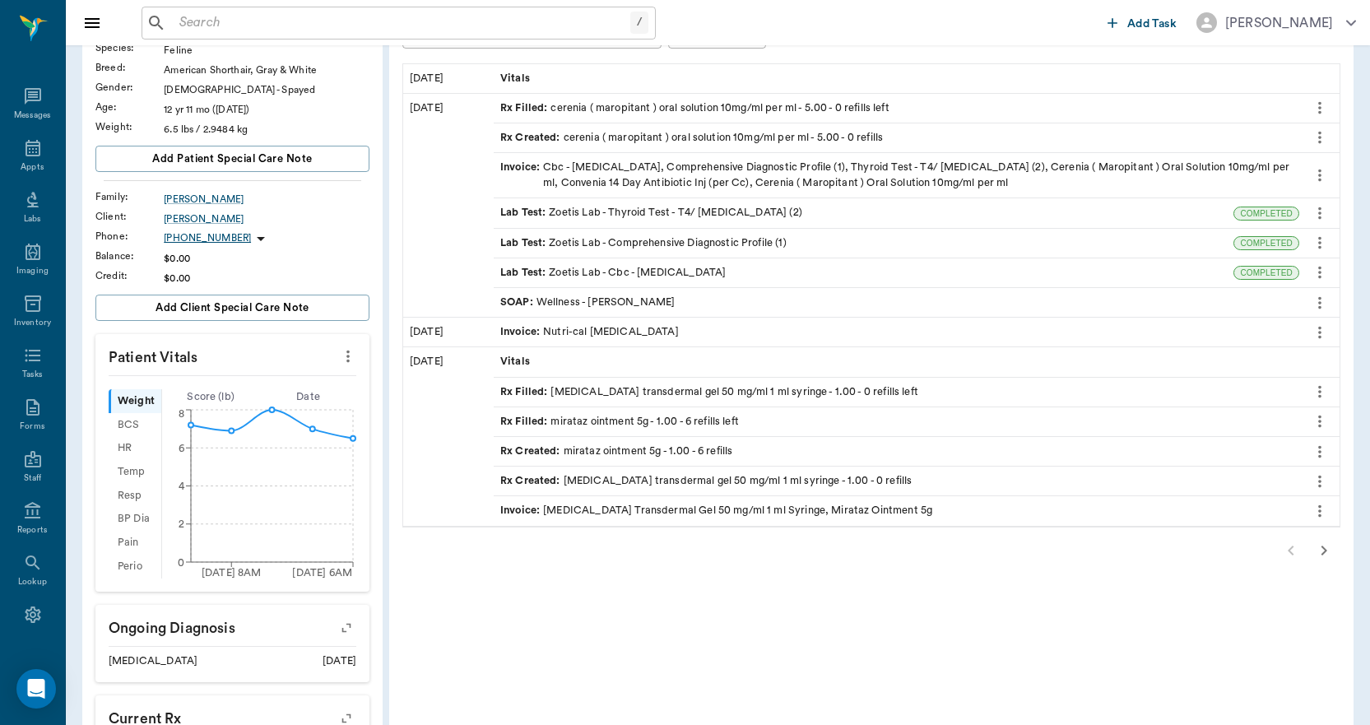
click at [1326, 551] on icon "button" at bounding box center [1325, 551] width 6 height 10
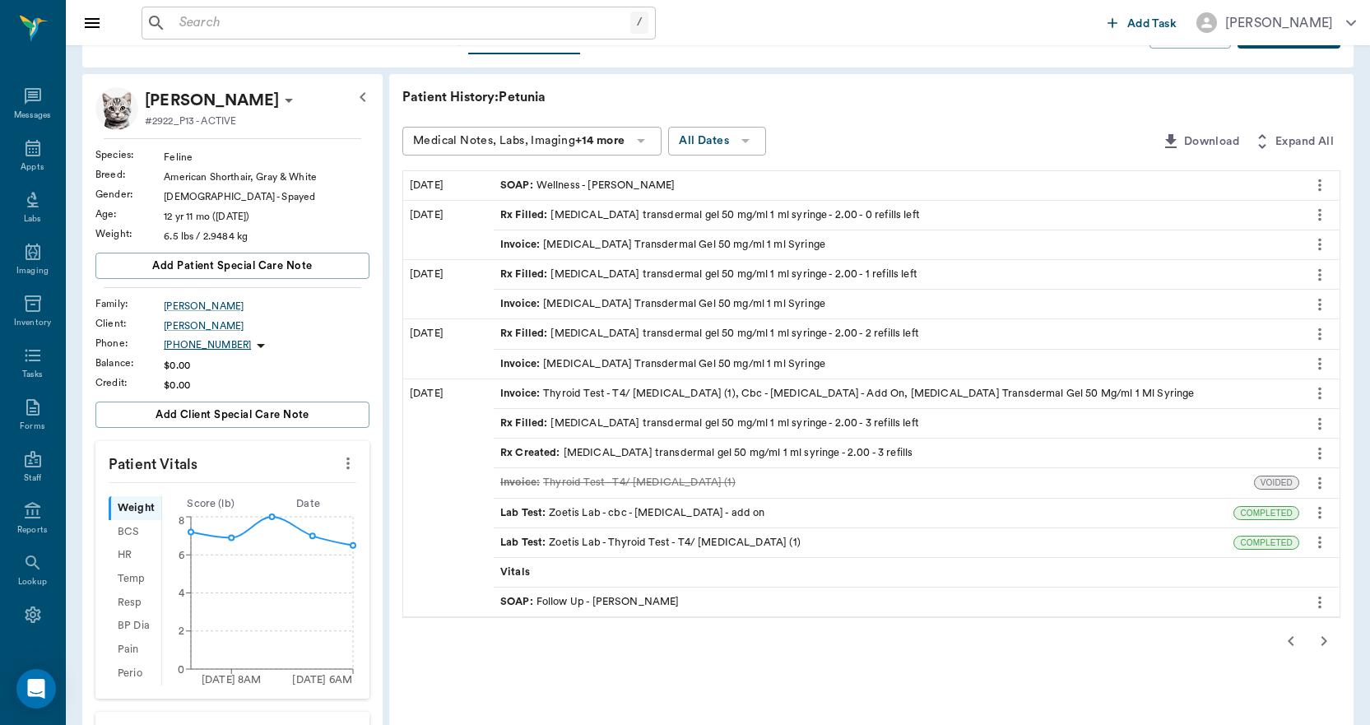
scroll to position [82, 0]
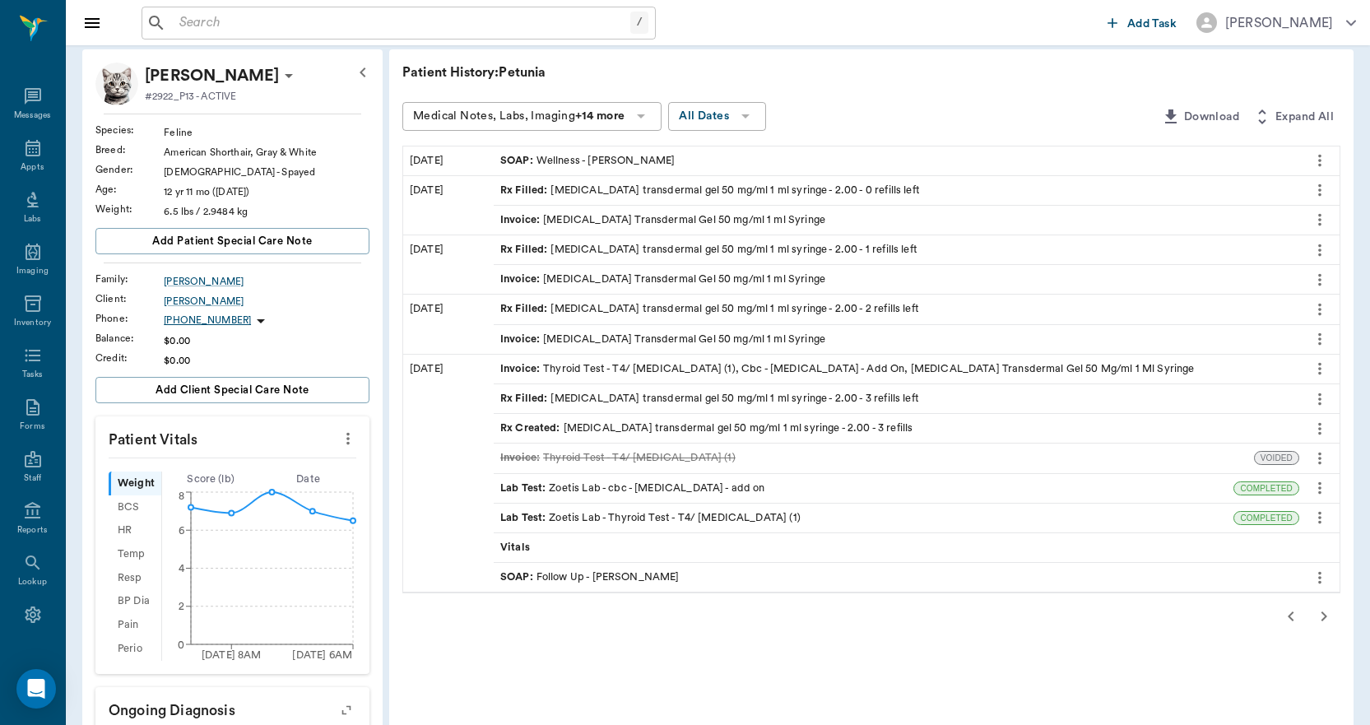
click at [1286, 615] on icon "button" at bounding box center [1291, 617] width 20 height 20
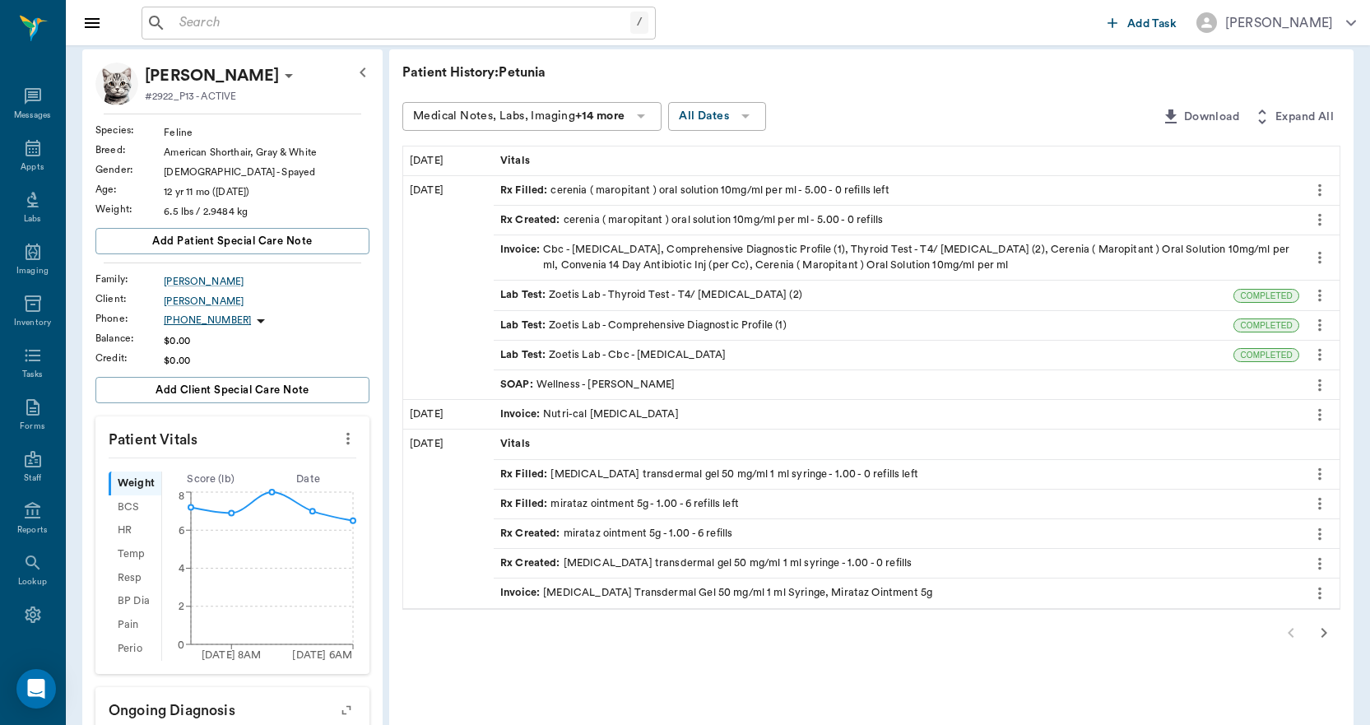
click at [668, 472] on div "Rx Filled : methimazole transdermal gel 50 mg/ml 1 ml syringe - 1.00 - 0 refill…" at bounding box center [709, 475] width 418 height 16
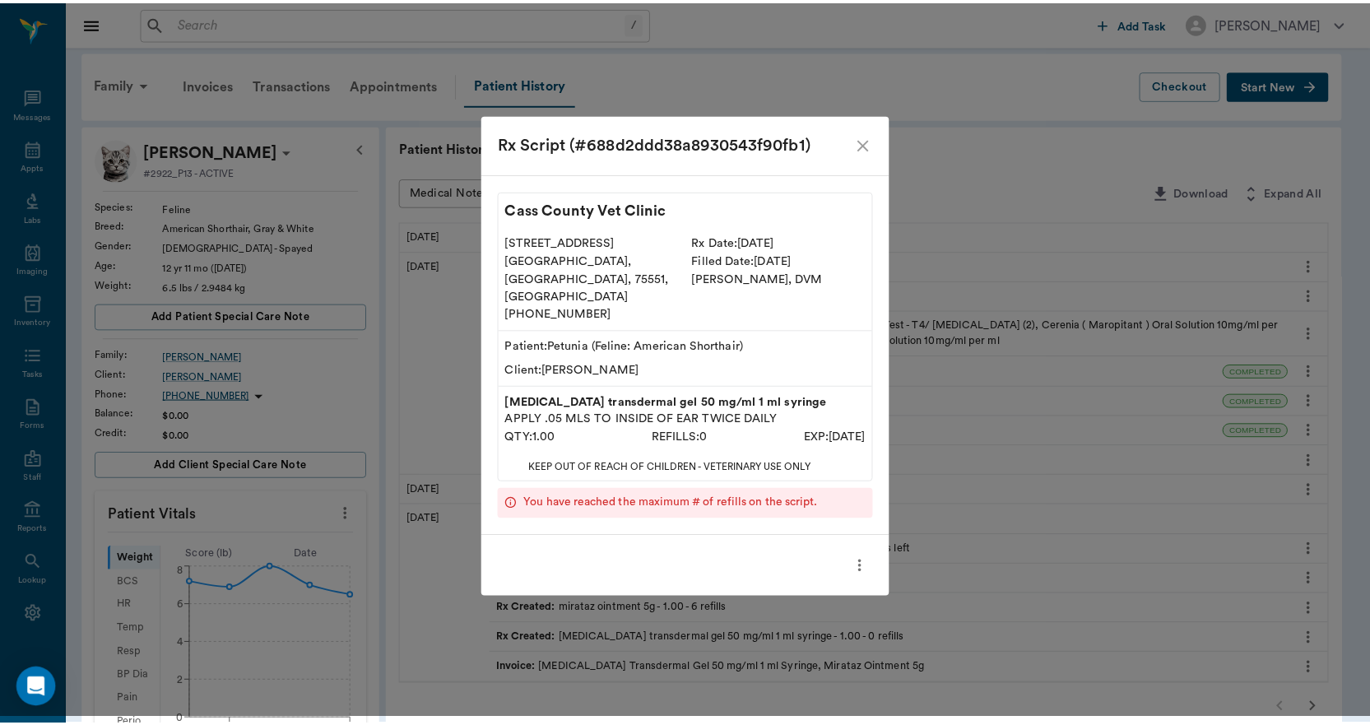
scroll to position [0, 0]
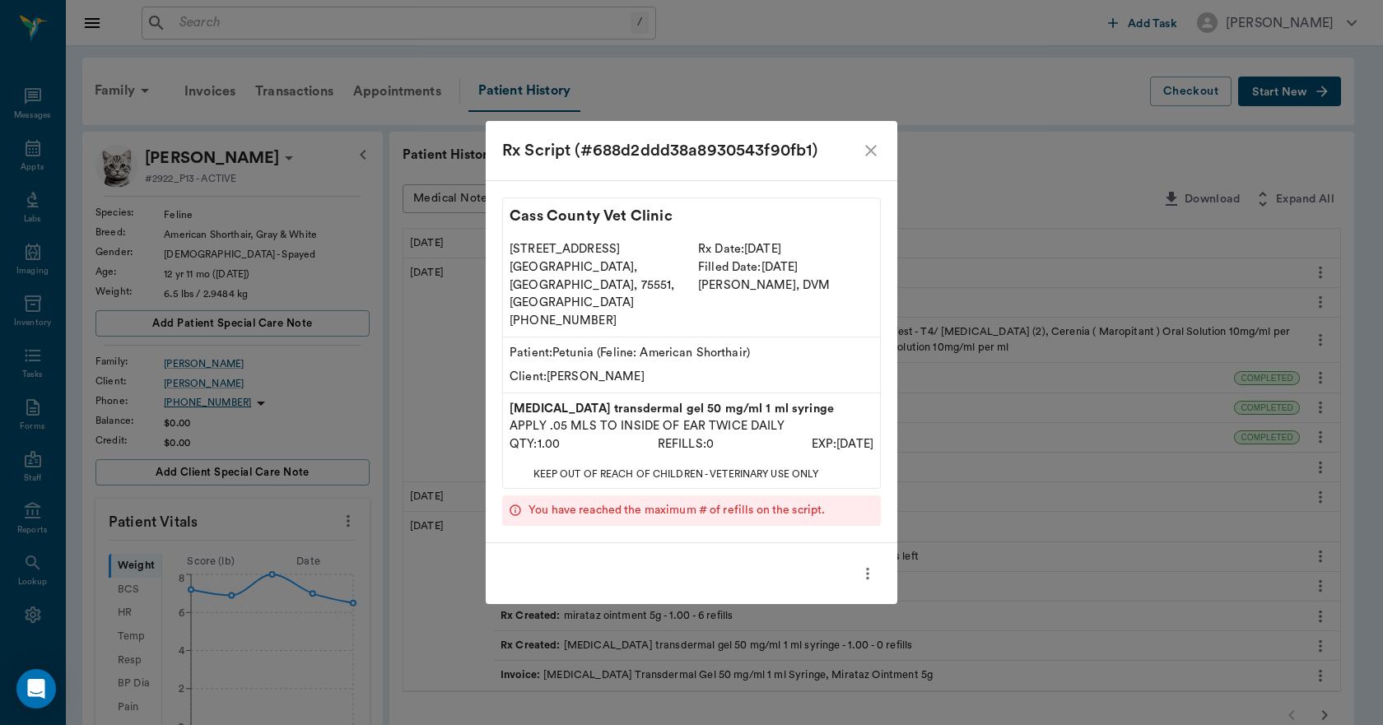
click at [876, 160] on icon "close" at bounding box center [871, 151] width 20 height 20
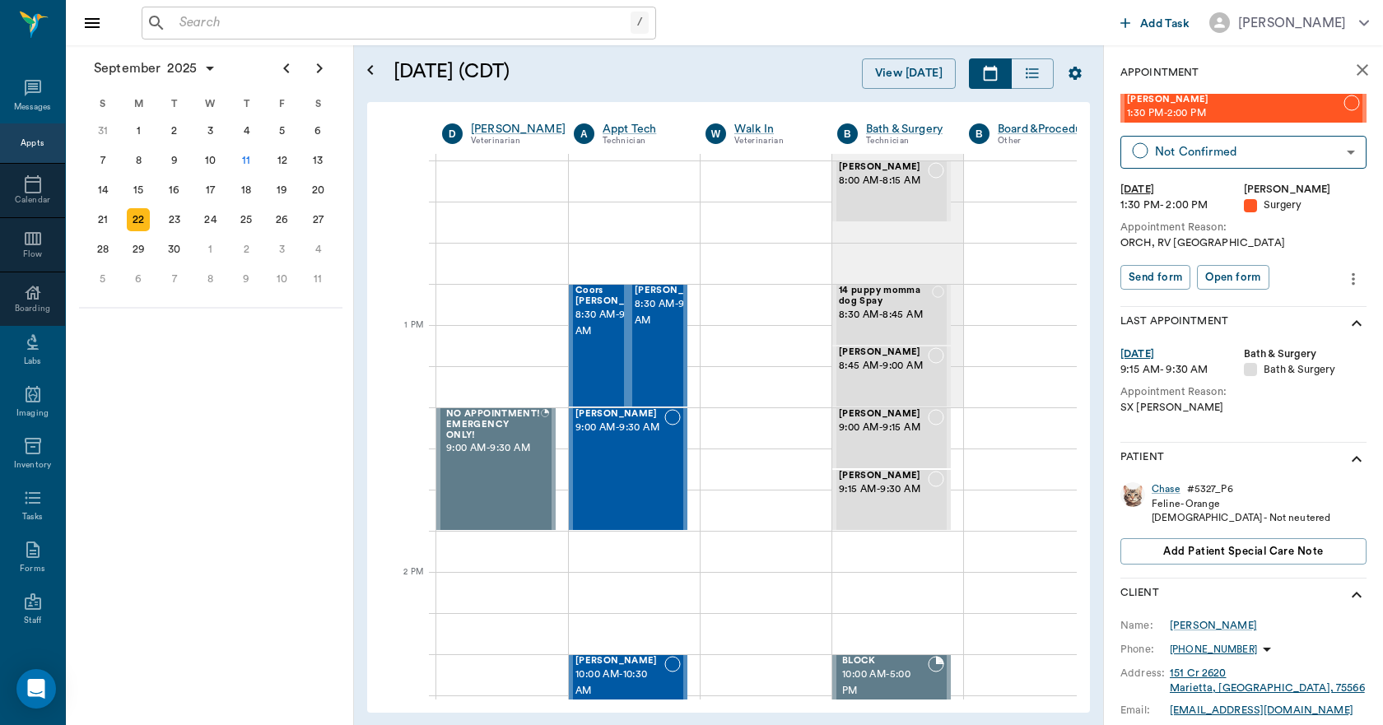
scroll to position [1070, 0]
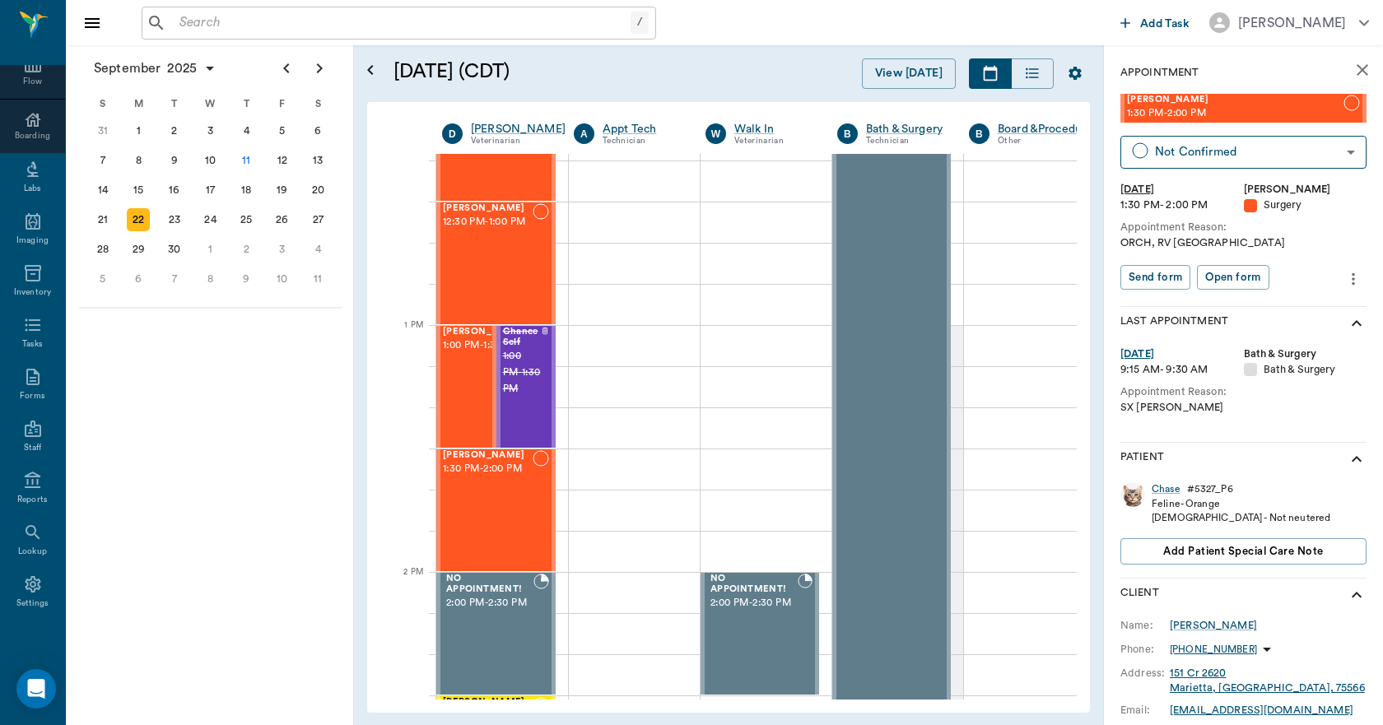
click at [1352, 62] on icon "close" at bounding box center [1362, 70] width 20 height 20
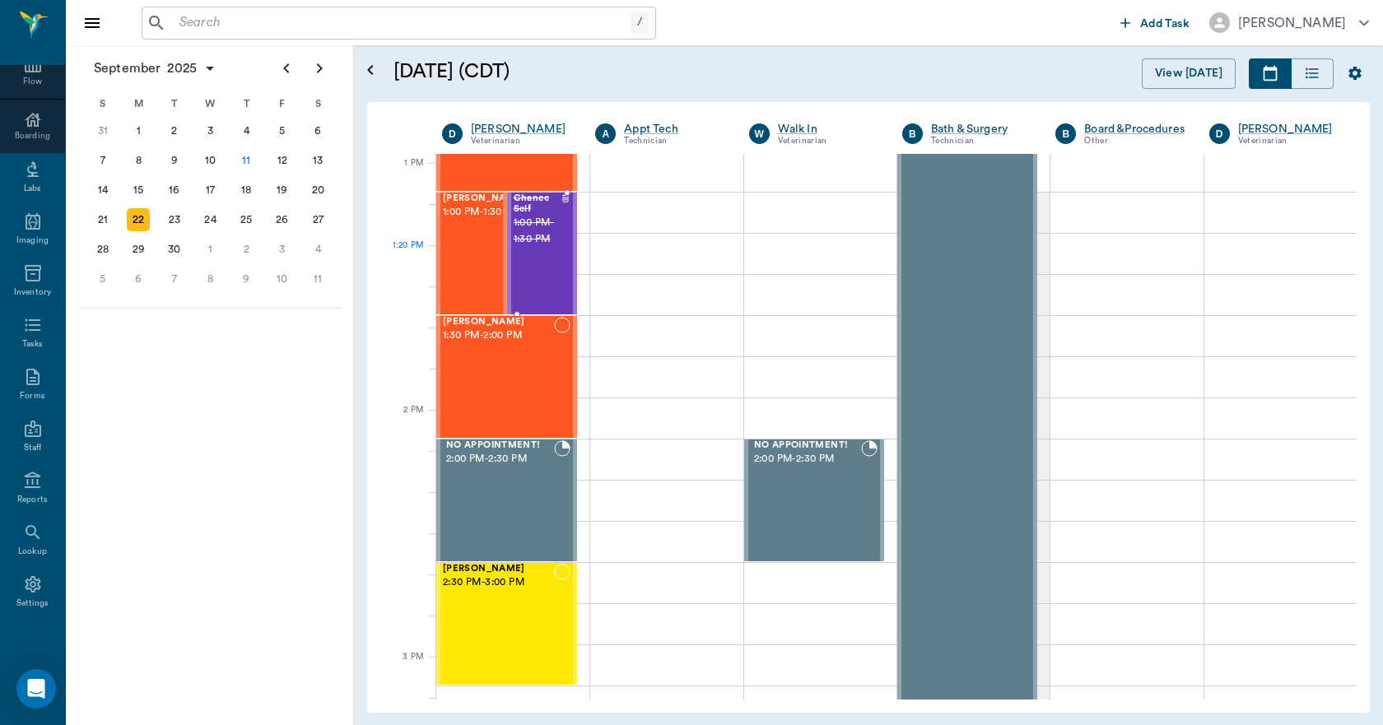
scroll to position [1235, 0]
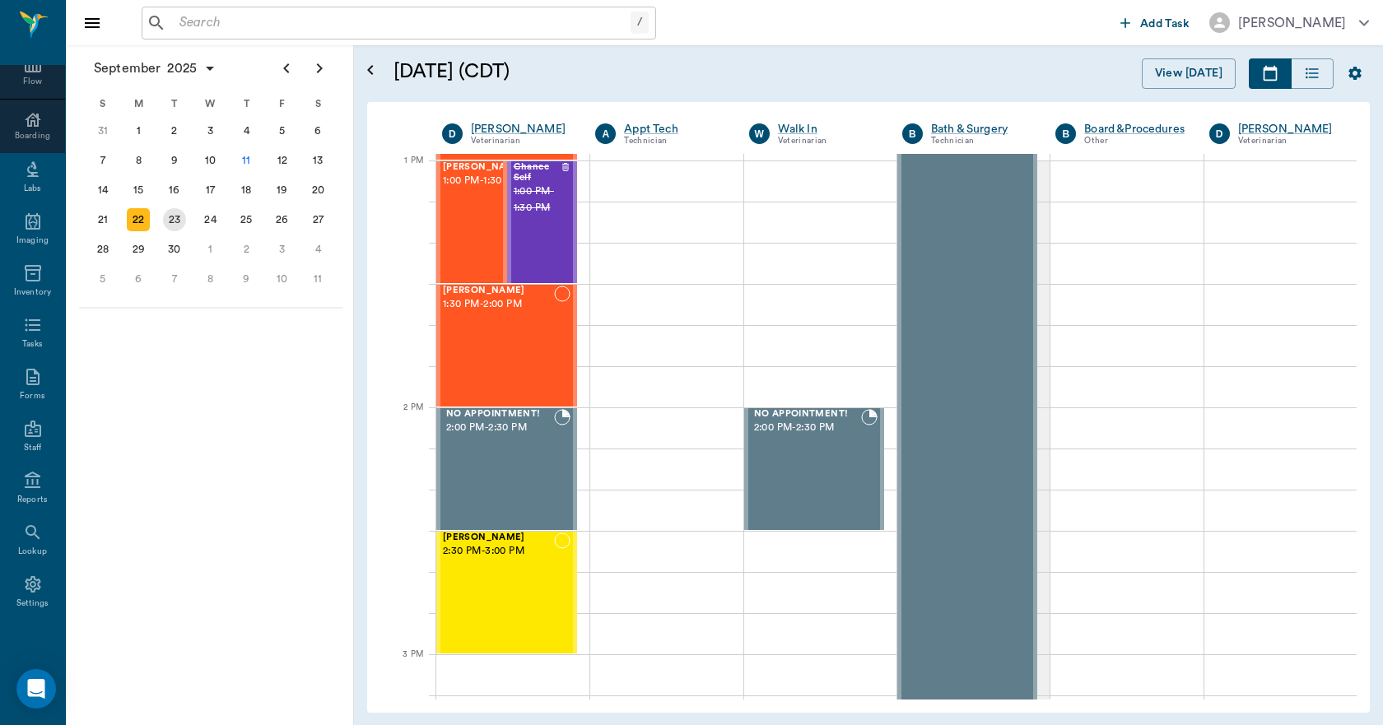
click at [187, 216] on div "23" at bounding box center [174, 220] width 36 height 30
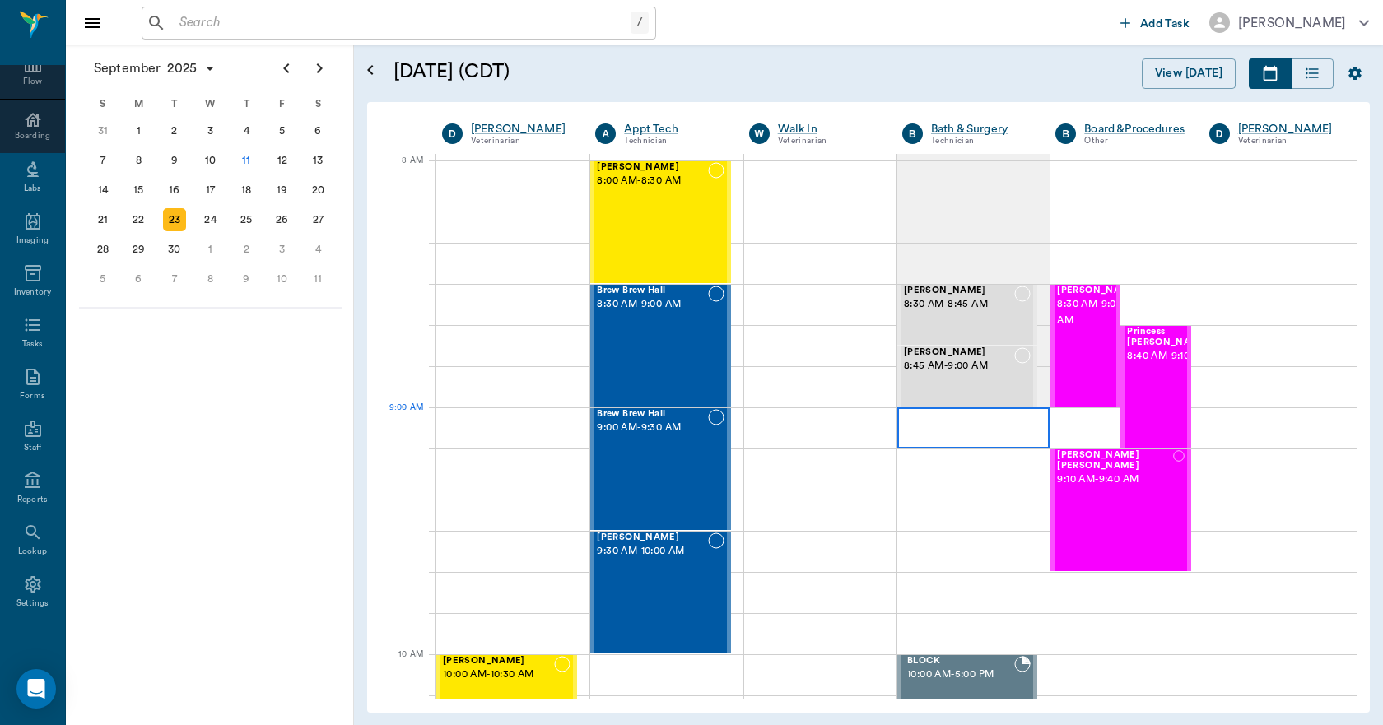
click at [909, 416] on div at bounding box center [973, 427] width 152 height 41
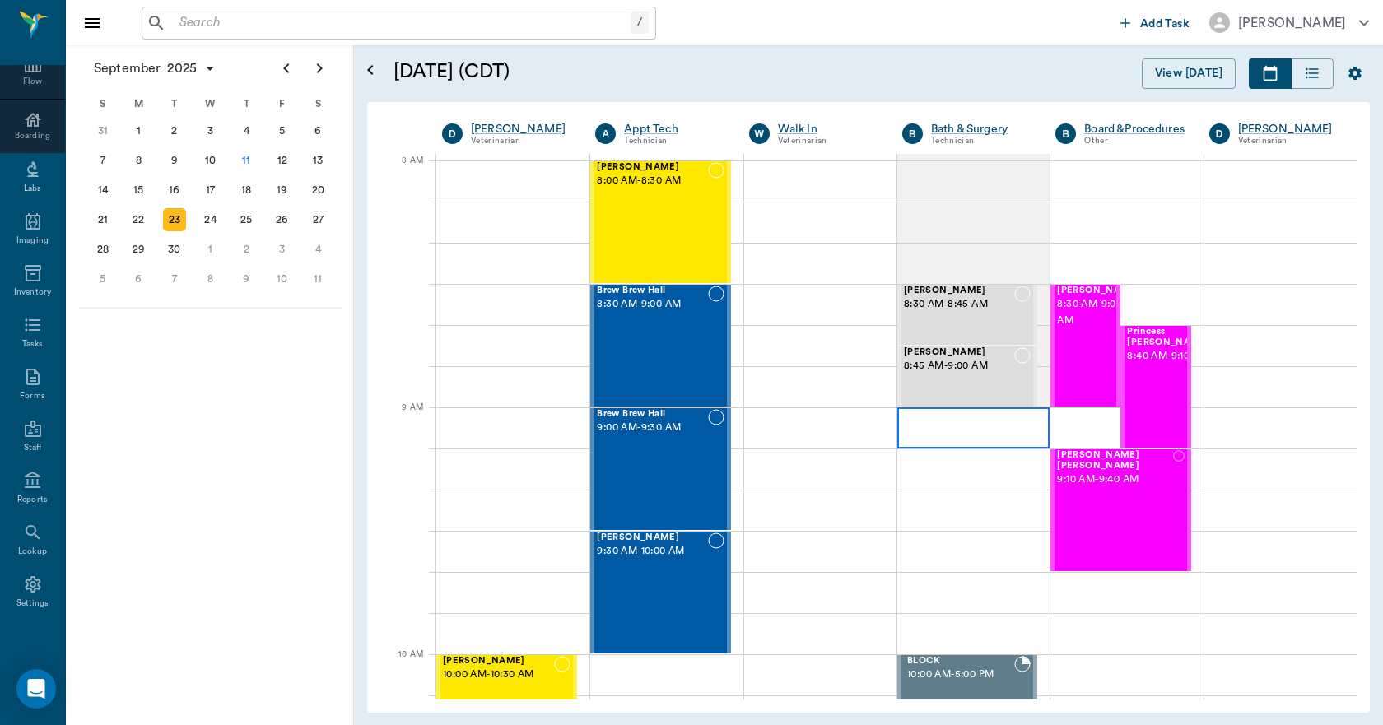
click at [909, 416] on div at bounding box center [973, 427] width 152 height 41
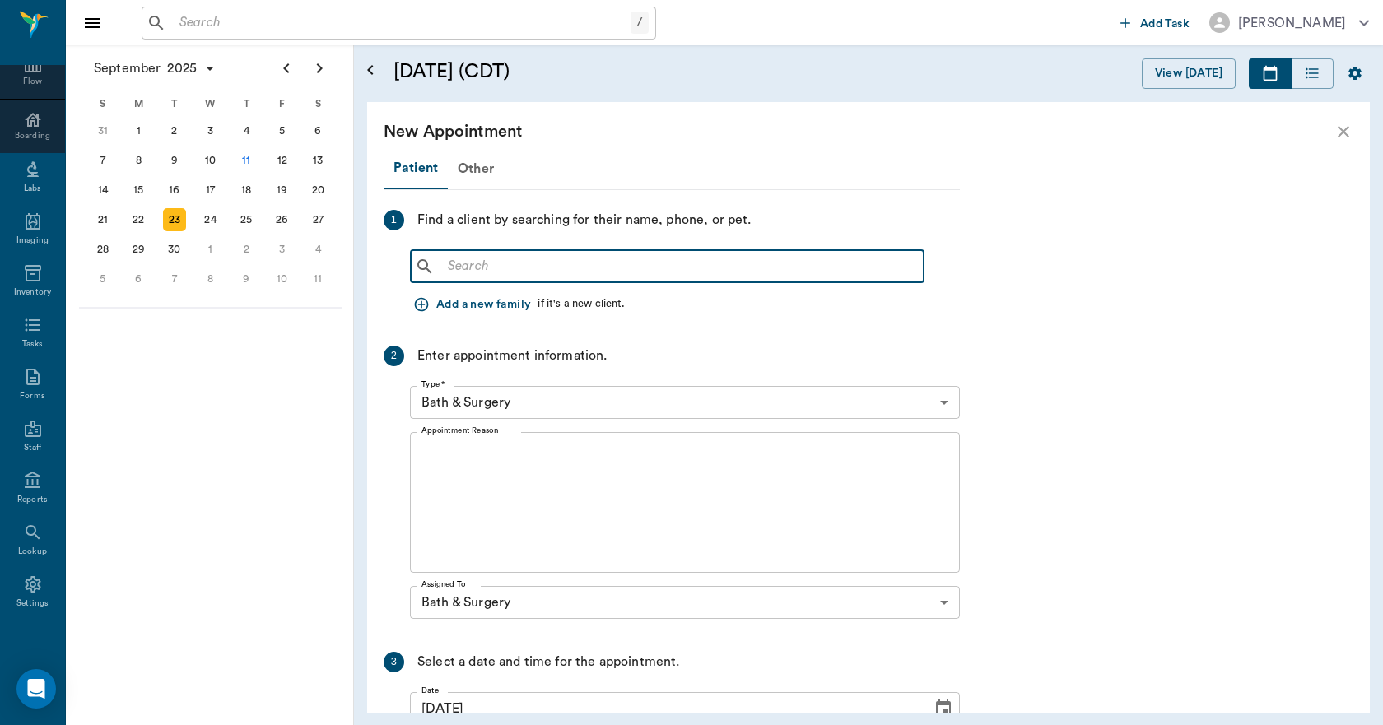
click at [572, 274] on input "text" at bounding box center [679, 266] width 476 height 23
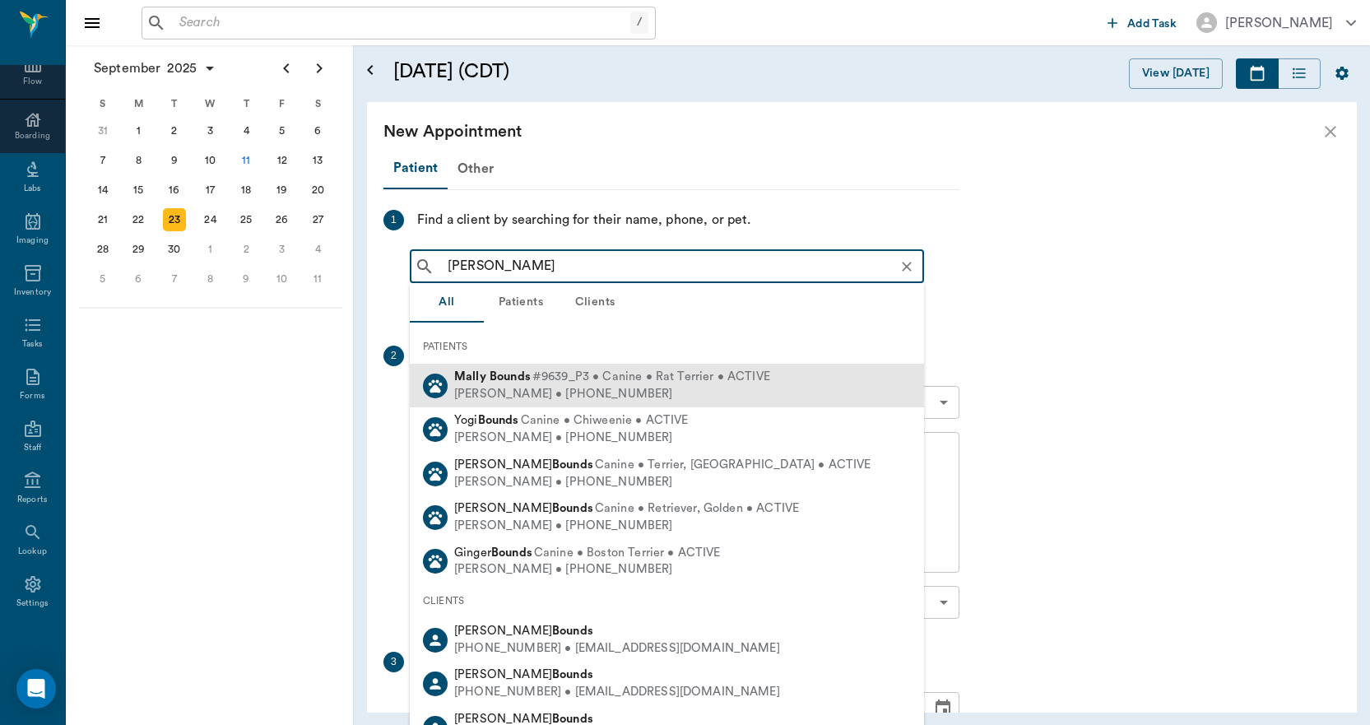
click at [516, 386] on div "Paige Bounds • (318) 540-5788" at bounding box center [612, 394] width 316 height 17
type input "MALLY BOUNDS"
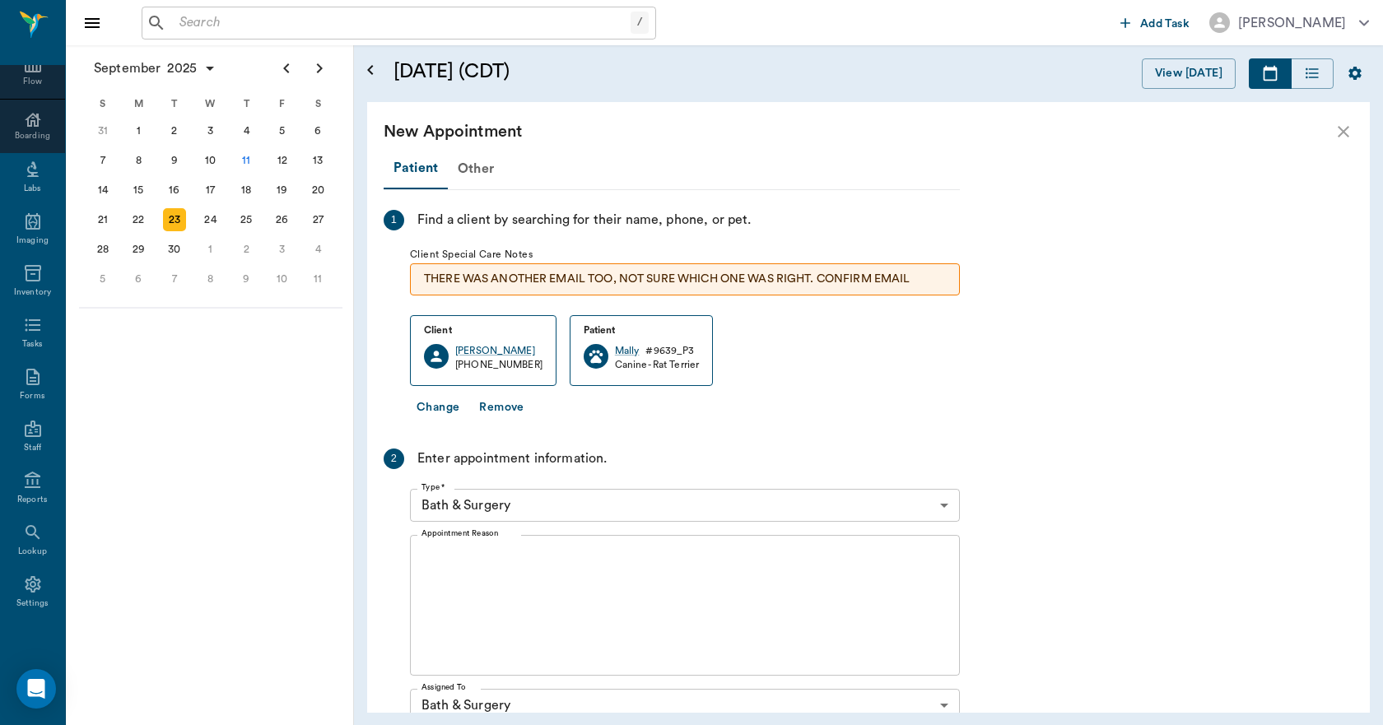
click at [508, 565] on textarea "Appointment Reason" at bounding box center [684, 606] width 527 height 114
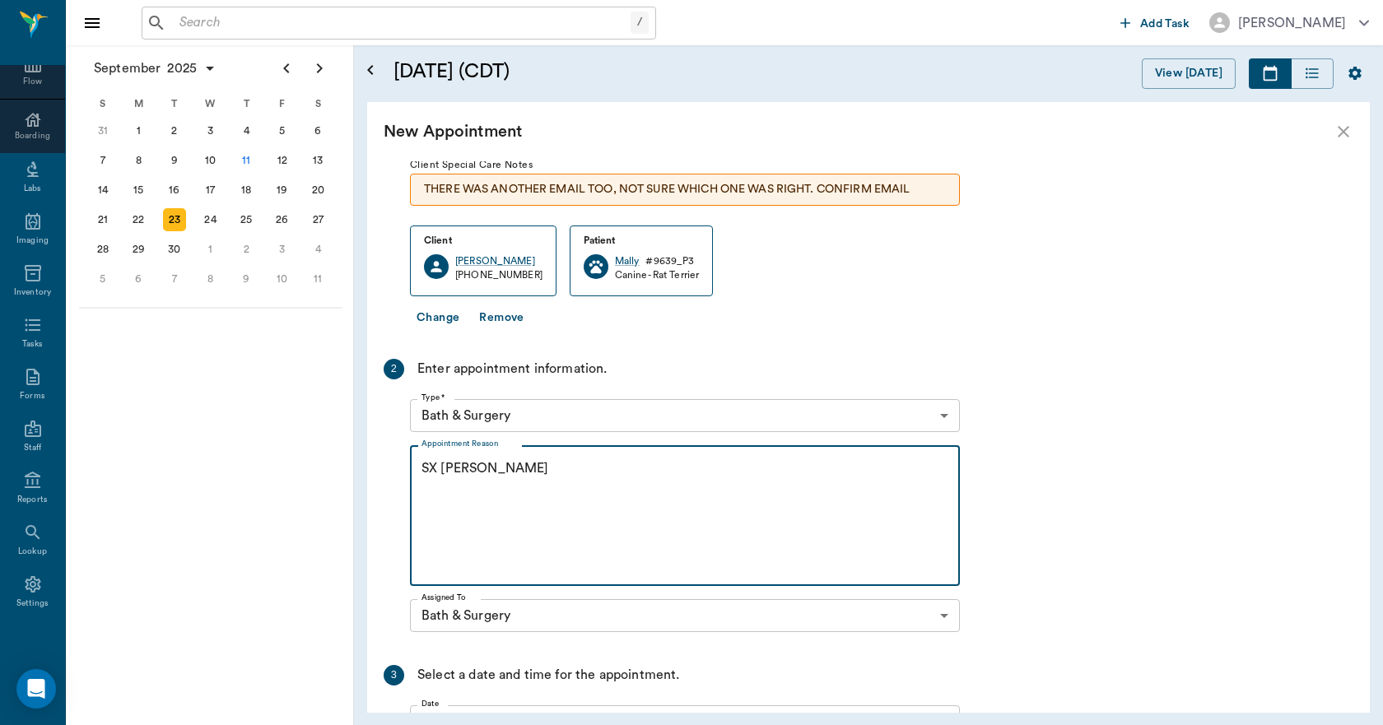
scroll to position [285, 0]
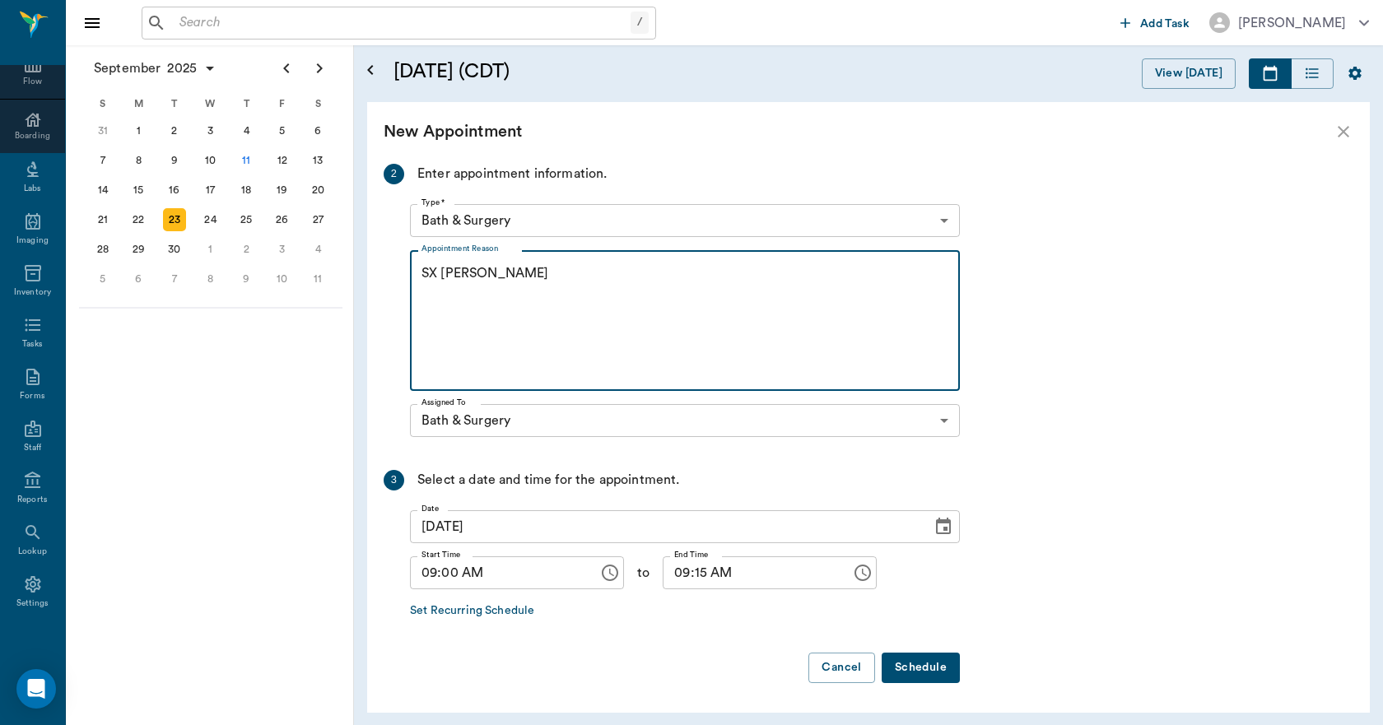
type textarea "SX REMINDER LORY"
click at [906, 662] on button "Schedule" at bounding box center [920, 668] width 78 height 30
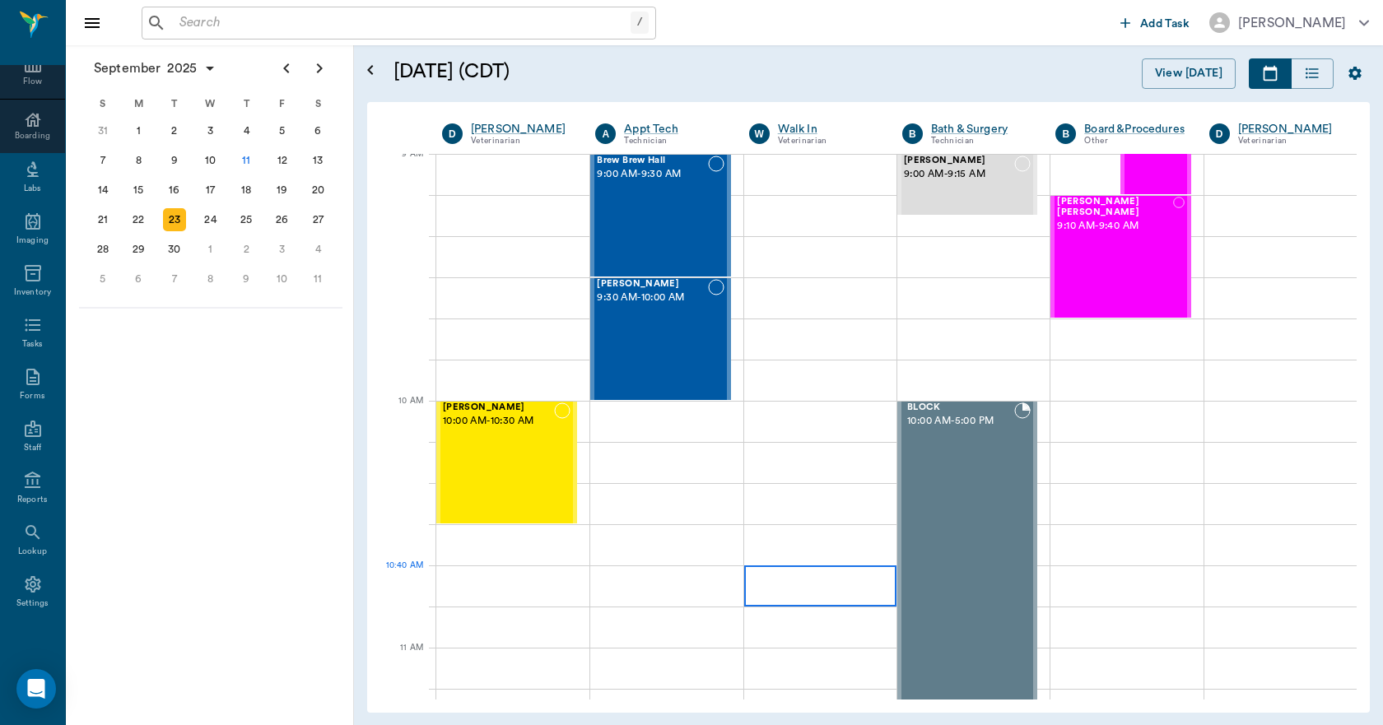
scroll to position [0, 0]
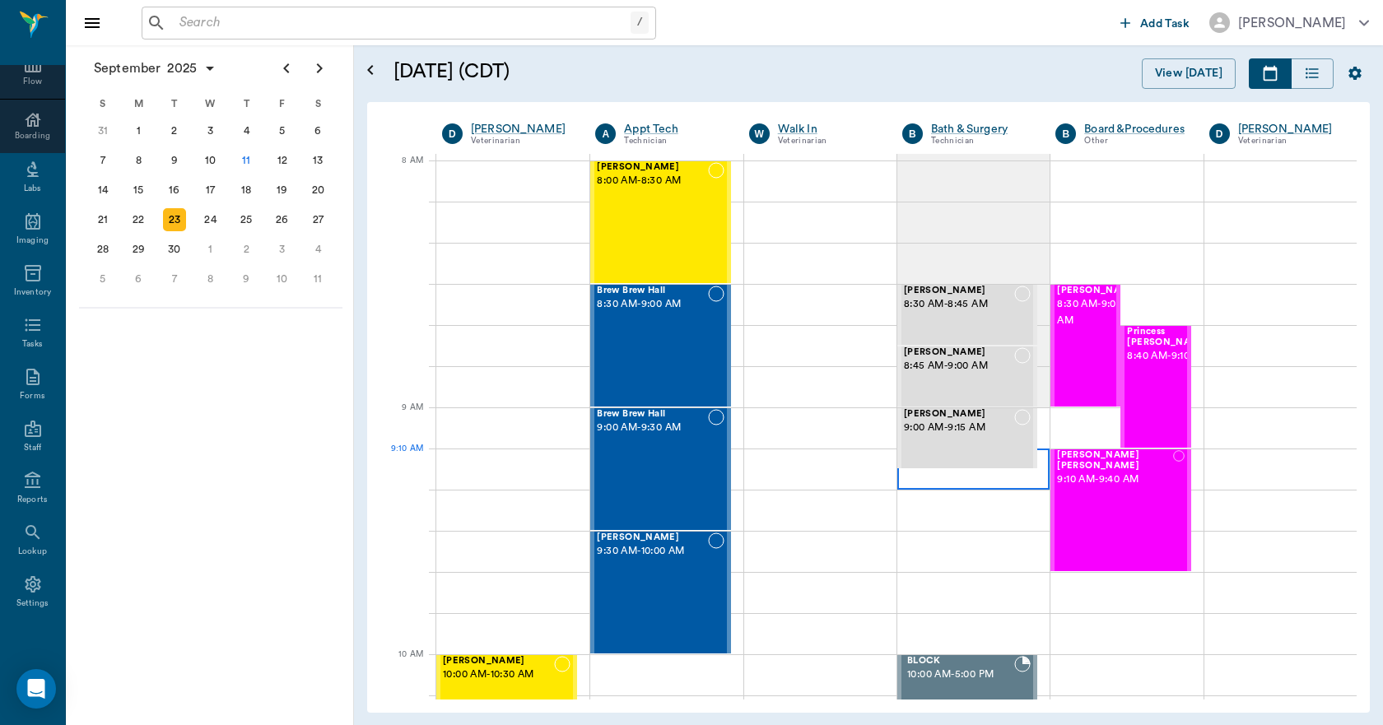
click at [922, 481] on div at bounding box center [973, 469] width 152 height 41
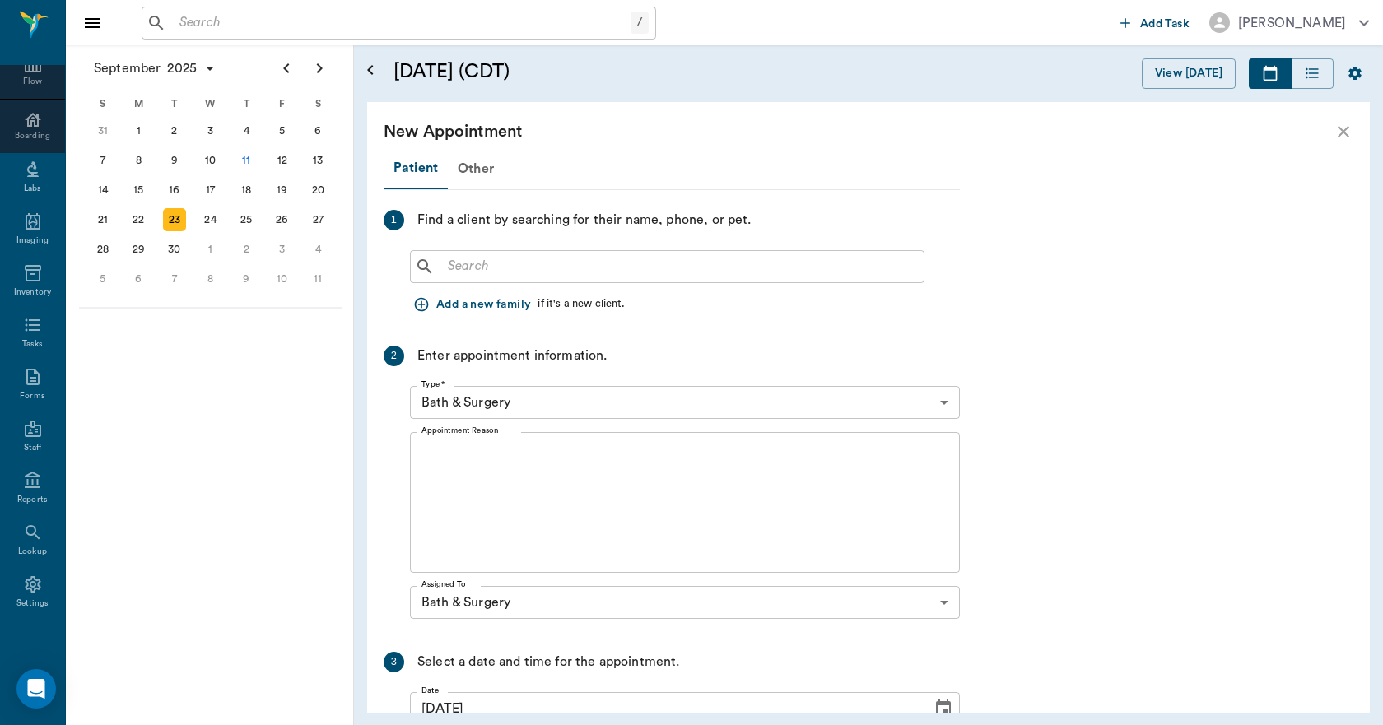
click at [537, 270] on input "text" at bounding box center [679, 266] width 476 height 23
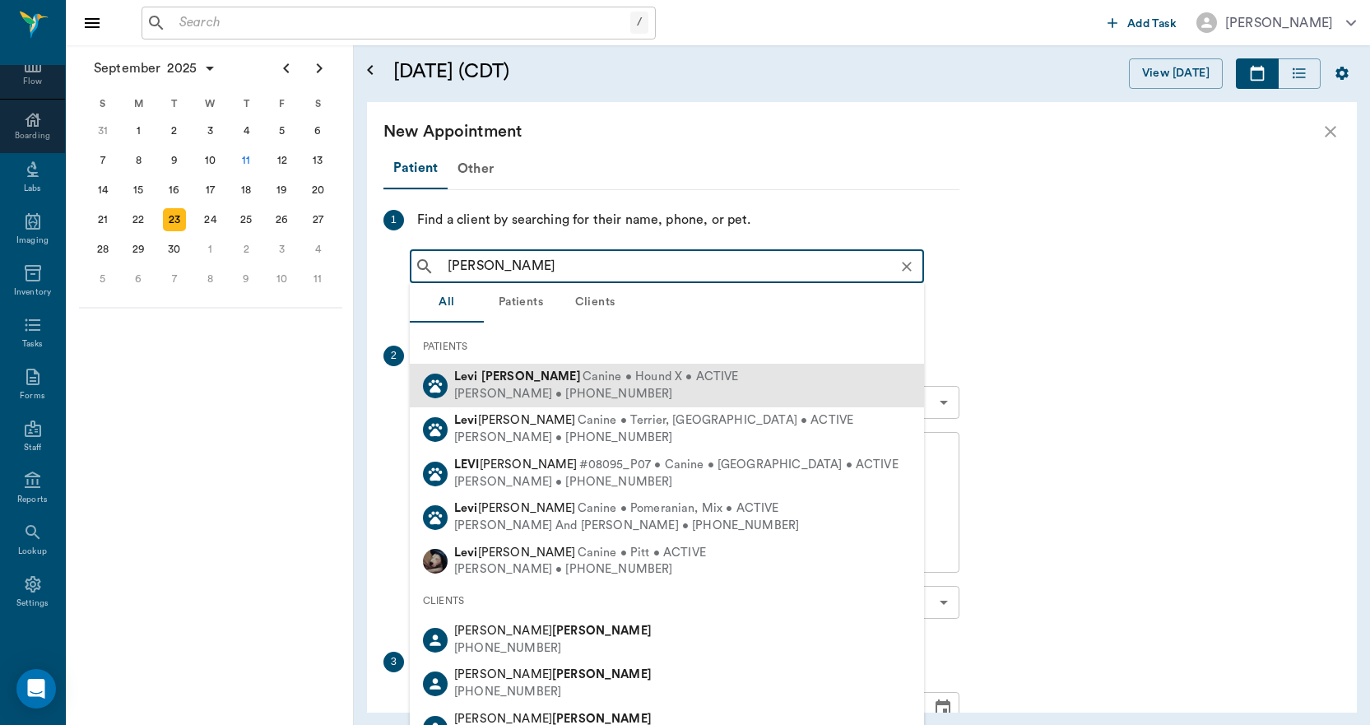
click at [506, 386] on div "Caren Perkins • (903) 733-0733" at bounding box center [596, 394] width 284 height 17
type input "LEVI PERK"
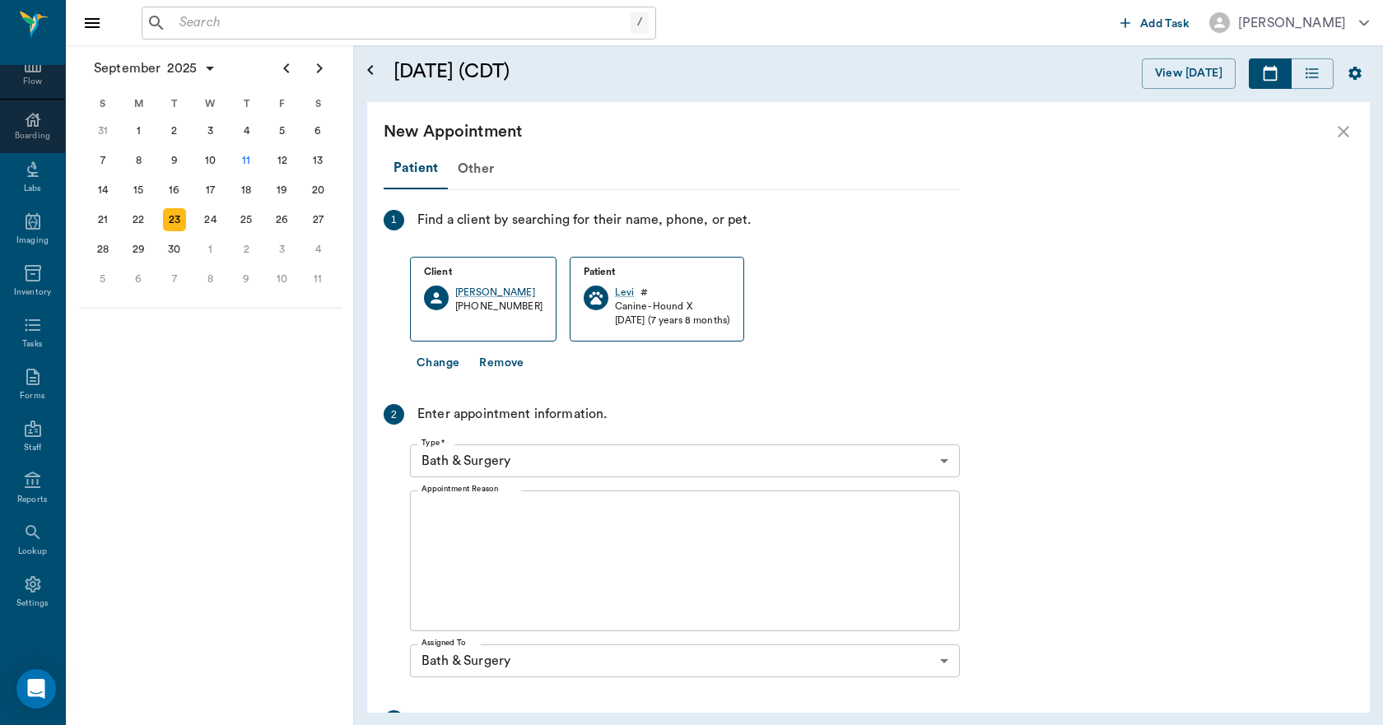
click at [500, 523] on textarea "Appointment Reason" at bounding box center [684, 562] width 527 height 114
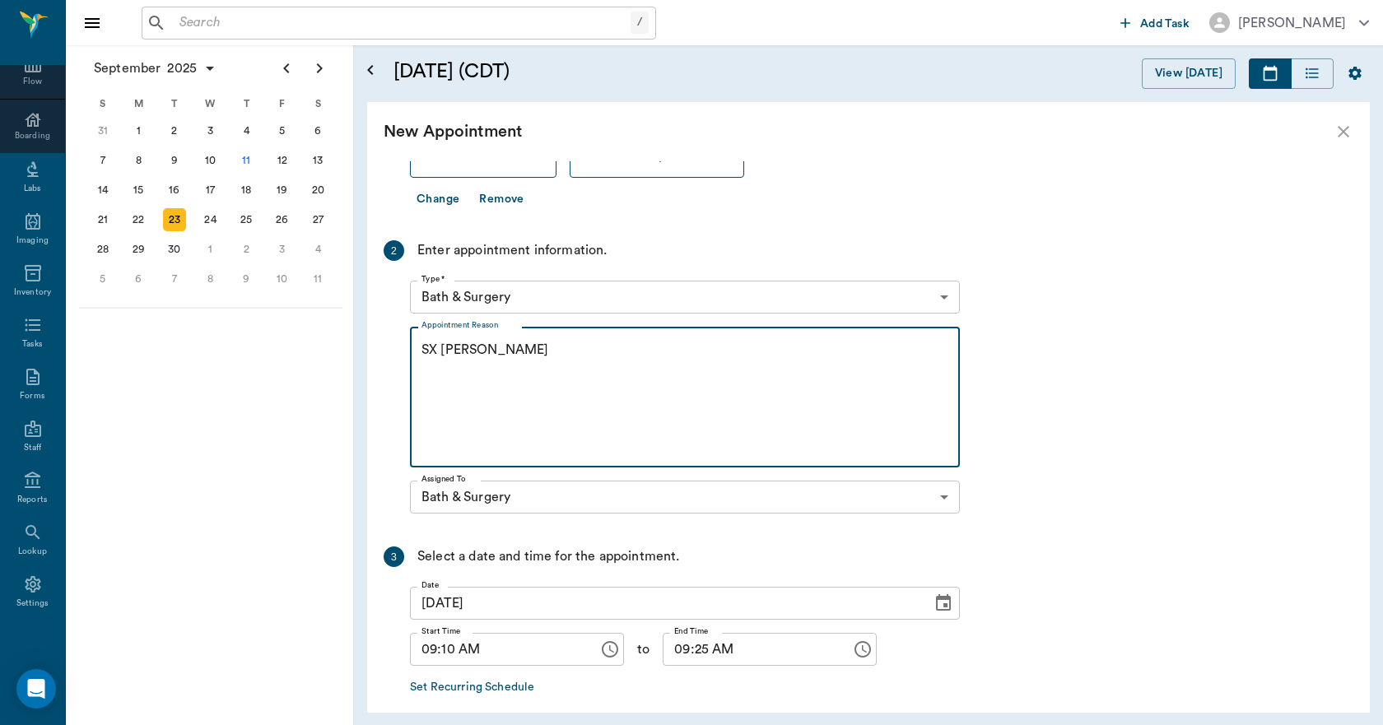
scroll to position [240, 0]
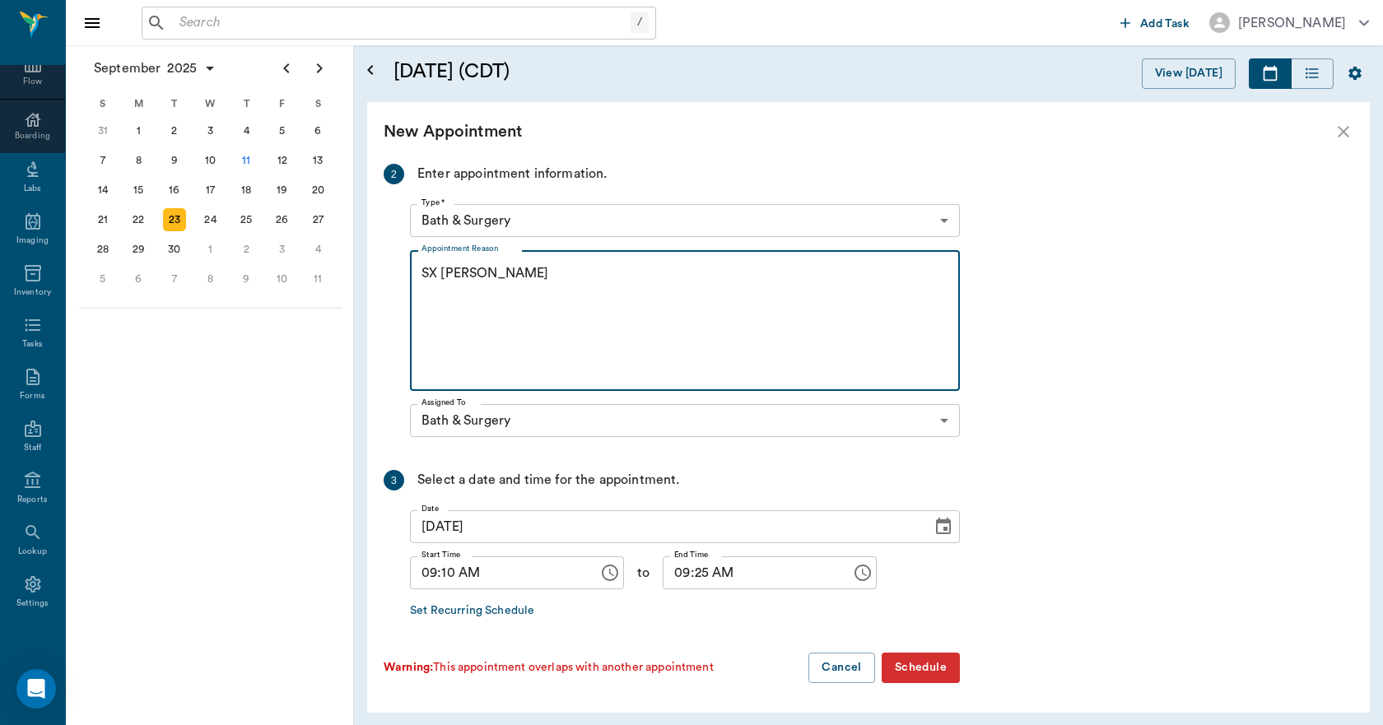
type textarea "SX REMINDER LORY"
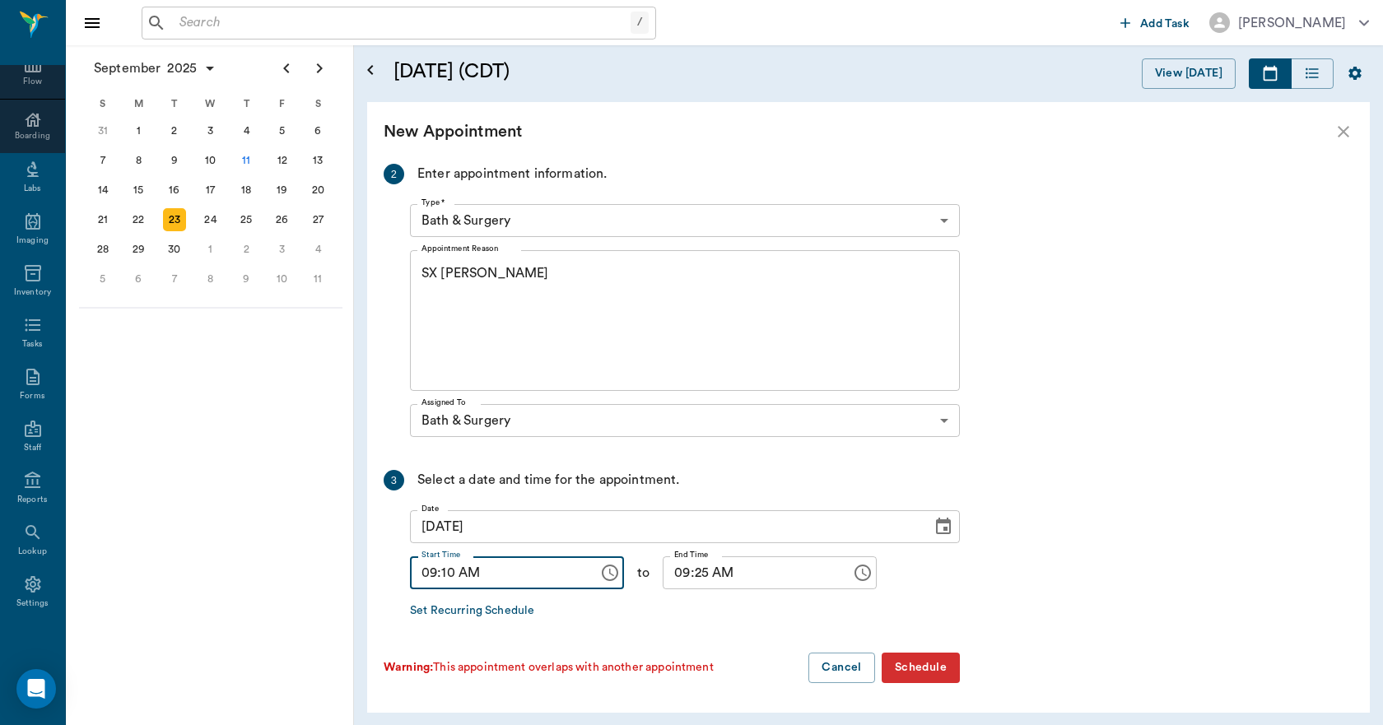
click at [450, 576] on input "09:10 AM" at bounding box center [498, 572] width 177 height 33
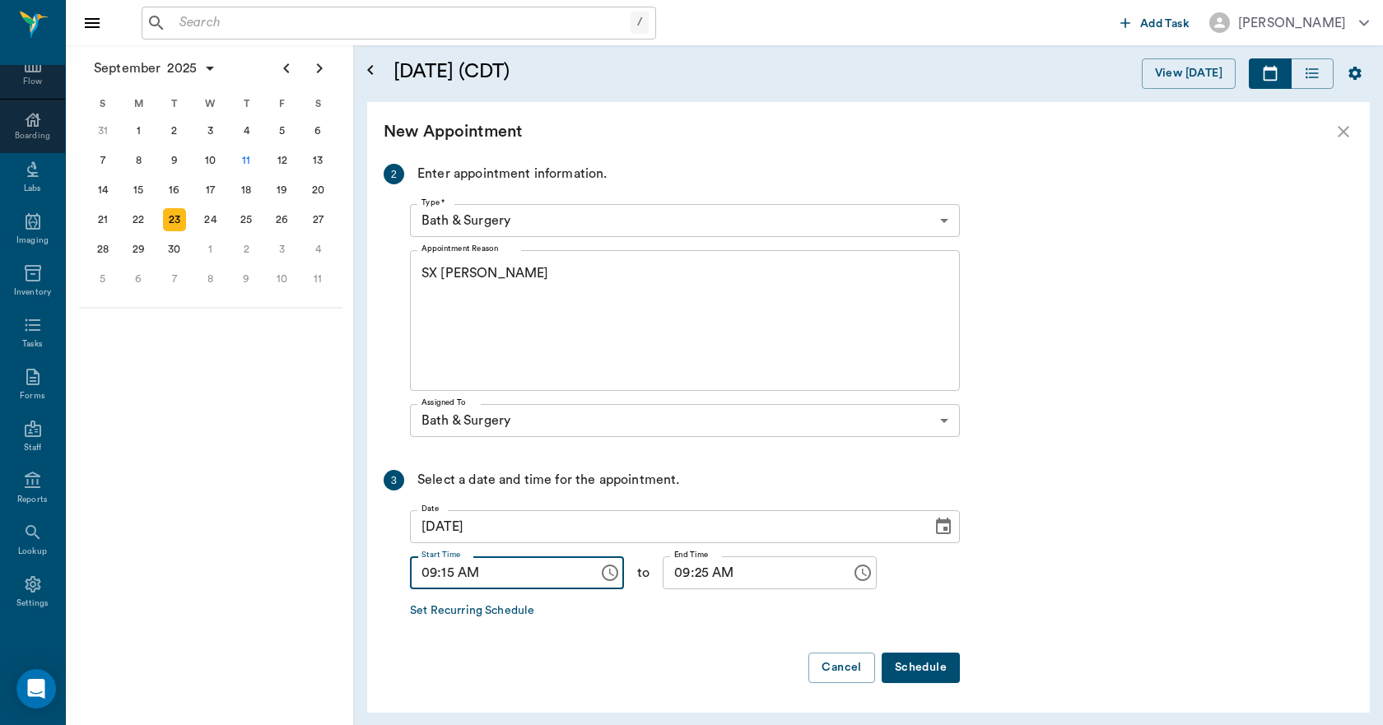
type input "09:15 AM"
click at [687, 573] on input "09:25 AM" at bounding box center [751, 572] width 177 height 33
type input "09:30 AM"
click at [909, 671] on button "Schedule" at bounding box center [920, 668] width 78 height 30
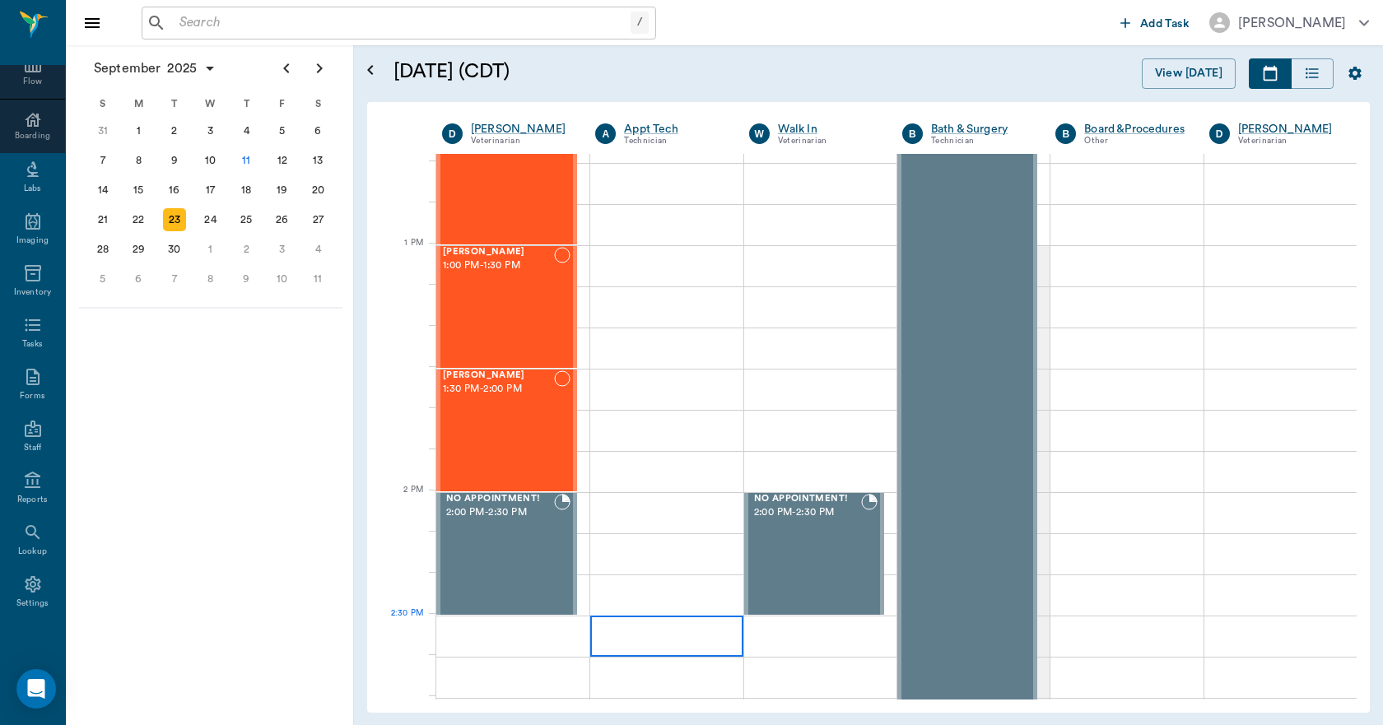
scroll to position [1152, 0]
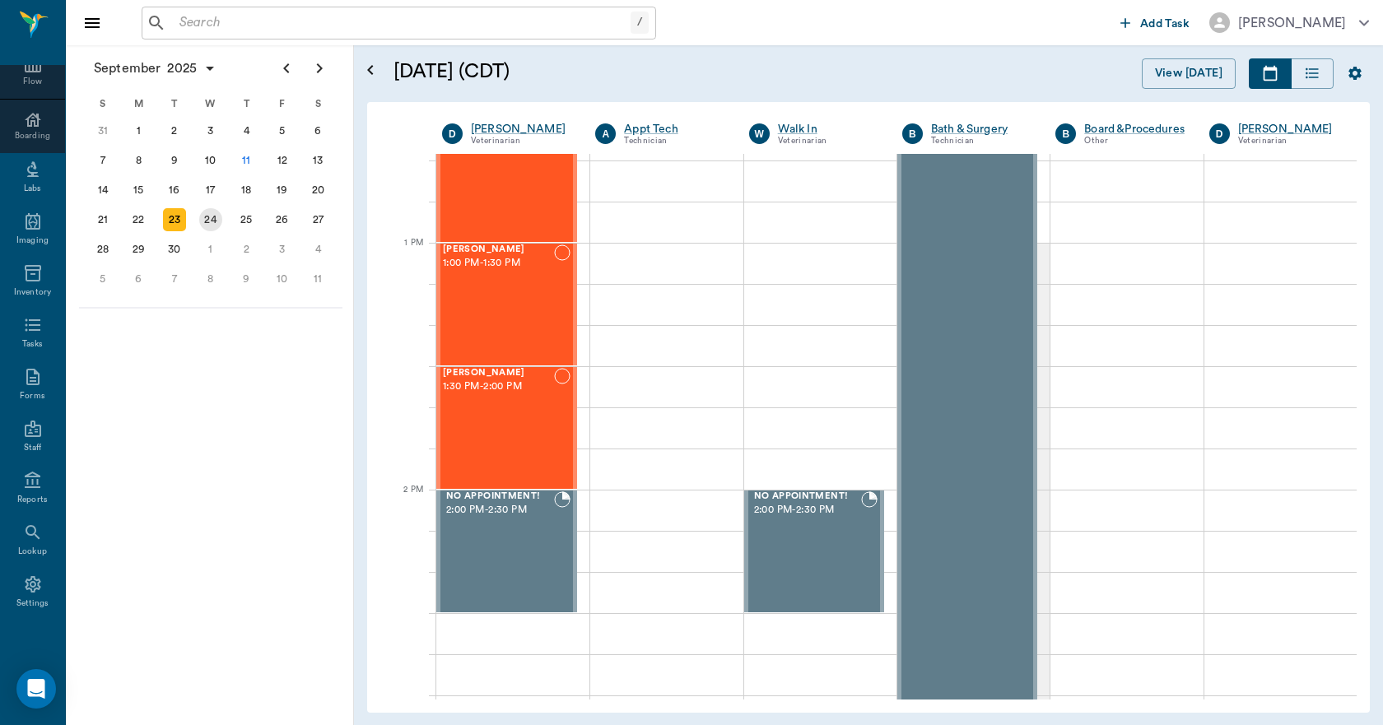
click at [202, 223] on div "24" at bounding box center [210, 219] width 23 height 23
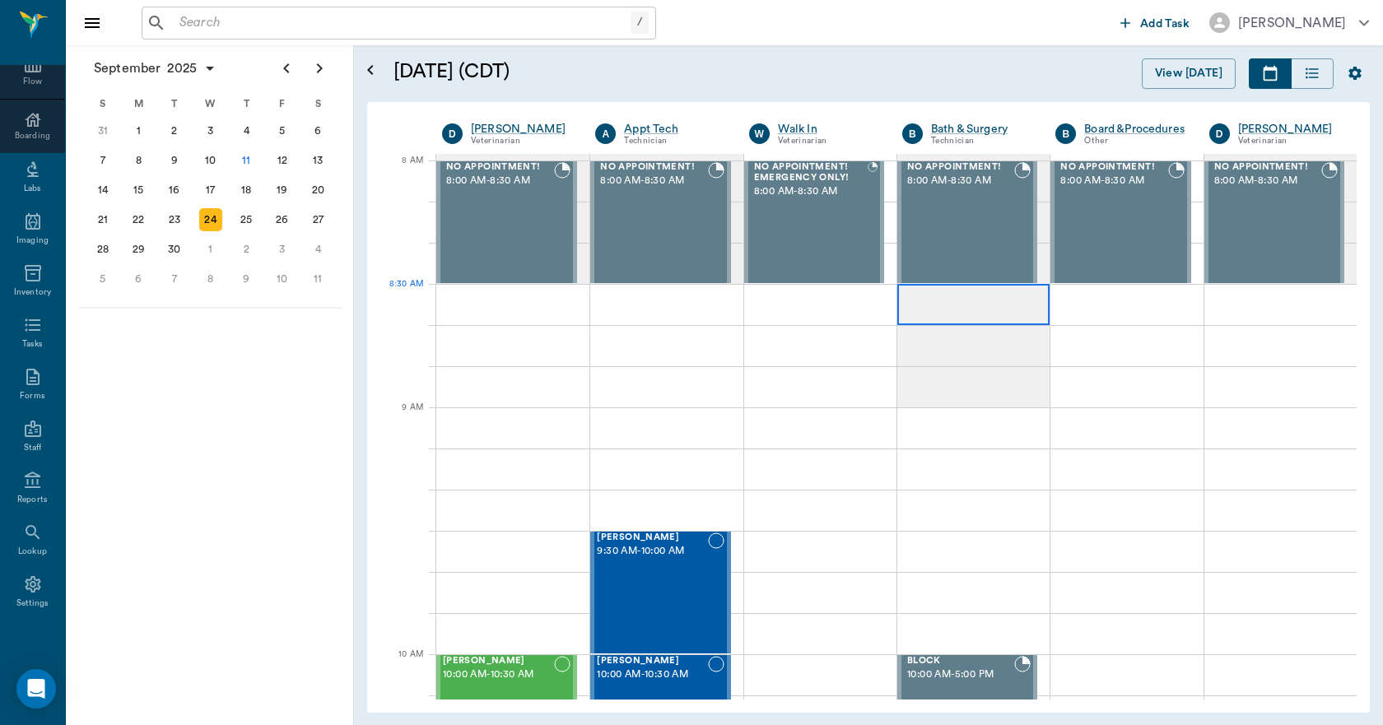
click at [927, 312] on div at bounding box center [973, 304] width 152 height 41
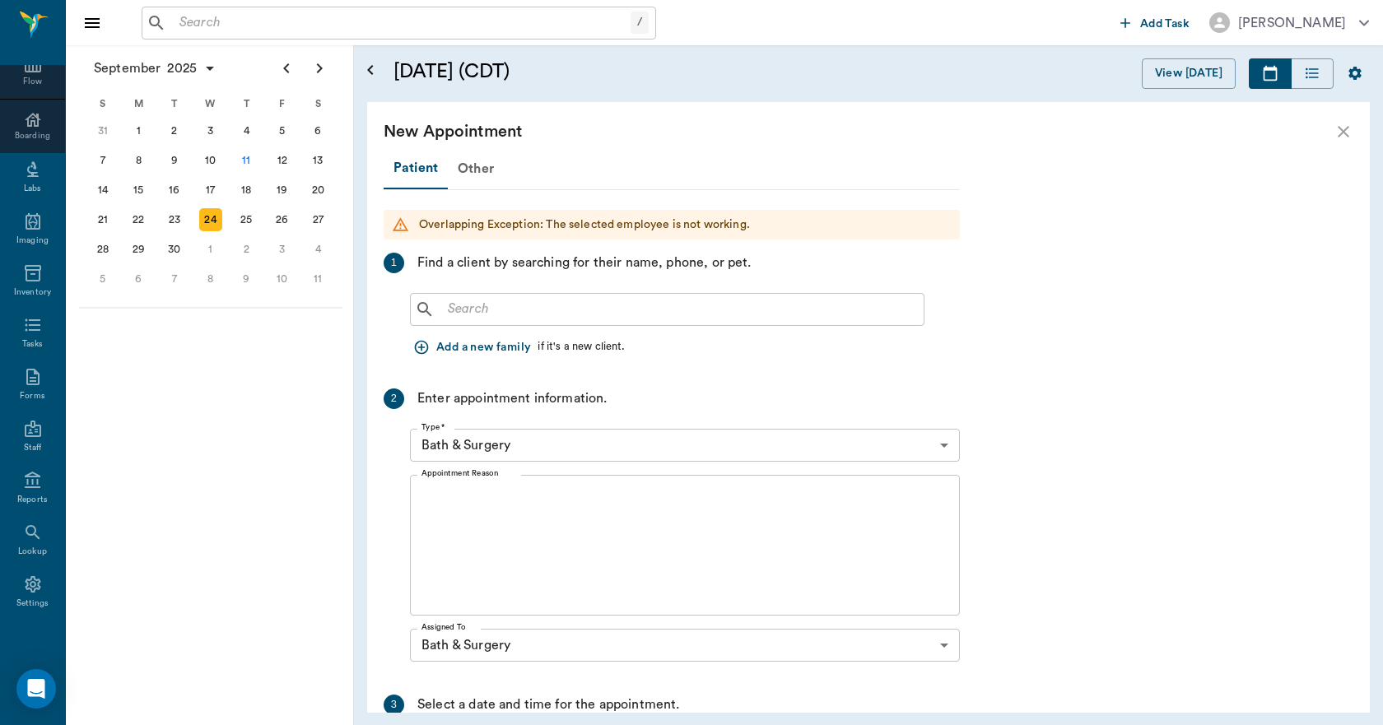
click at [528, 321] on div "​" at bounding box center [667, 309] width 514 height 33
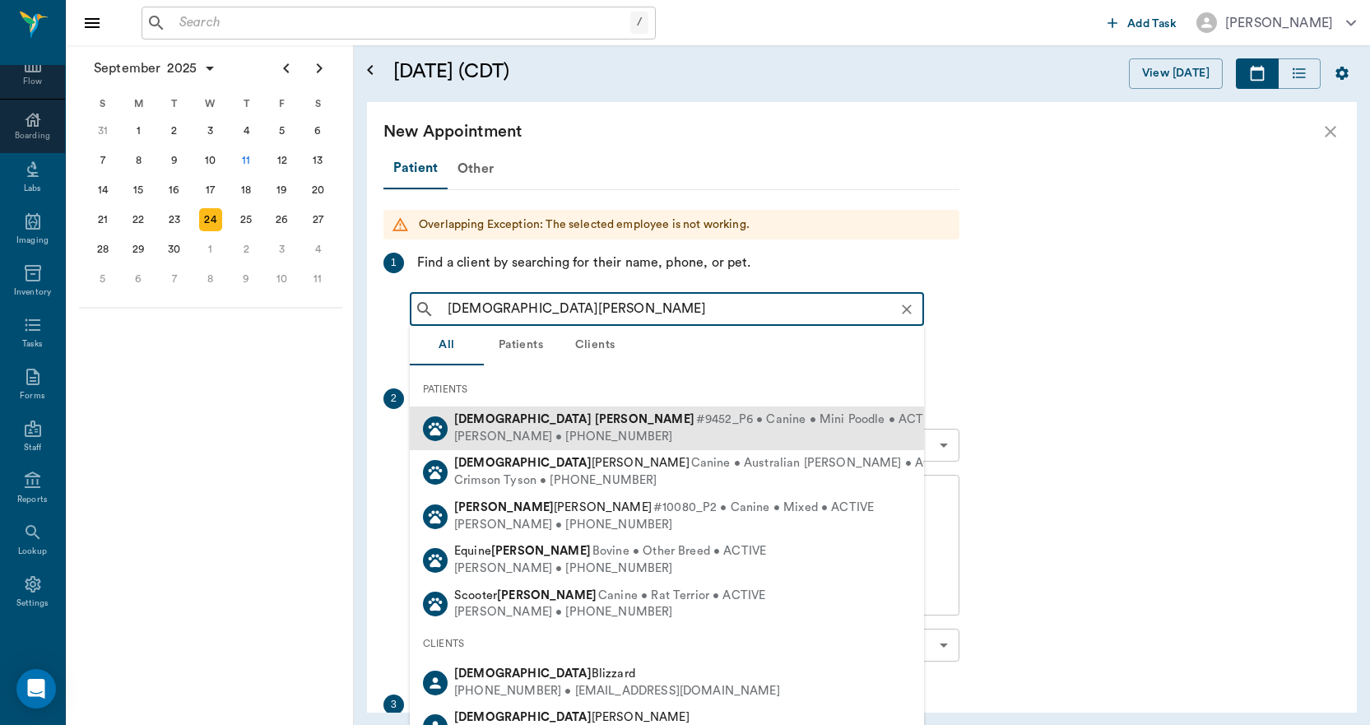
click at [595, 424] on b "Crocker" at bounding box center [645, 419] width 100 height 12
type input "SUNNI CROCKER"
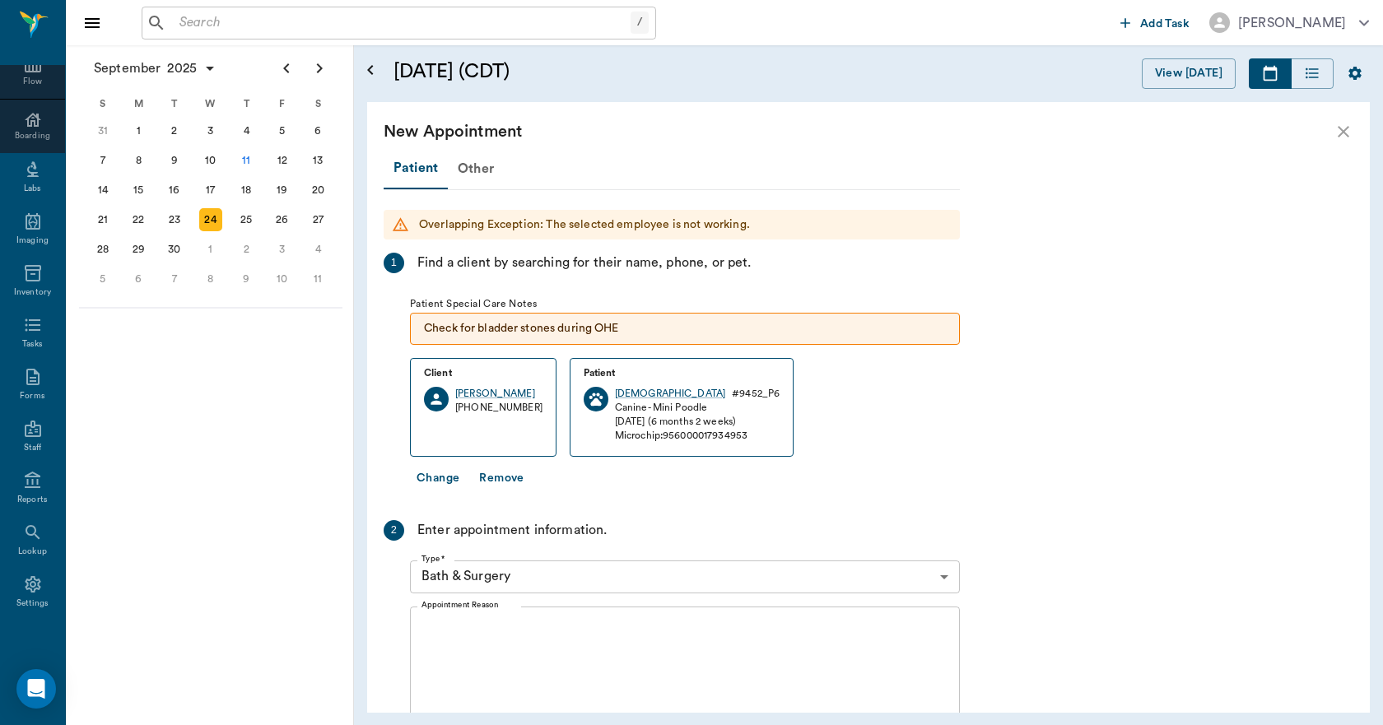
click at [488, 651] on textarea "Appointment Reason" at bounding box center [684, 677] width 527 height 114
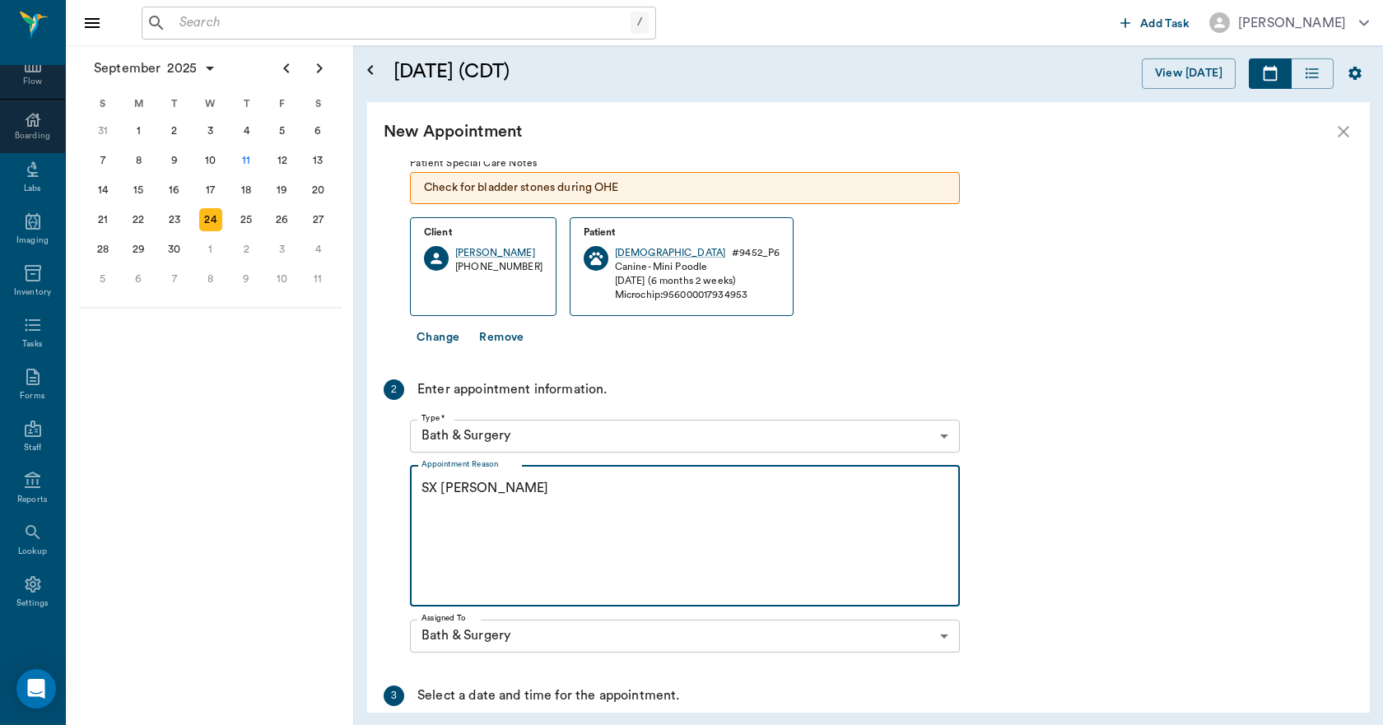
scroll to position [329, 0]
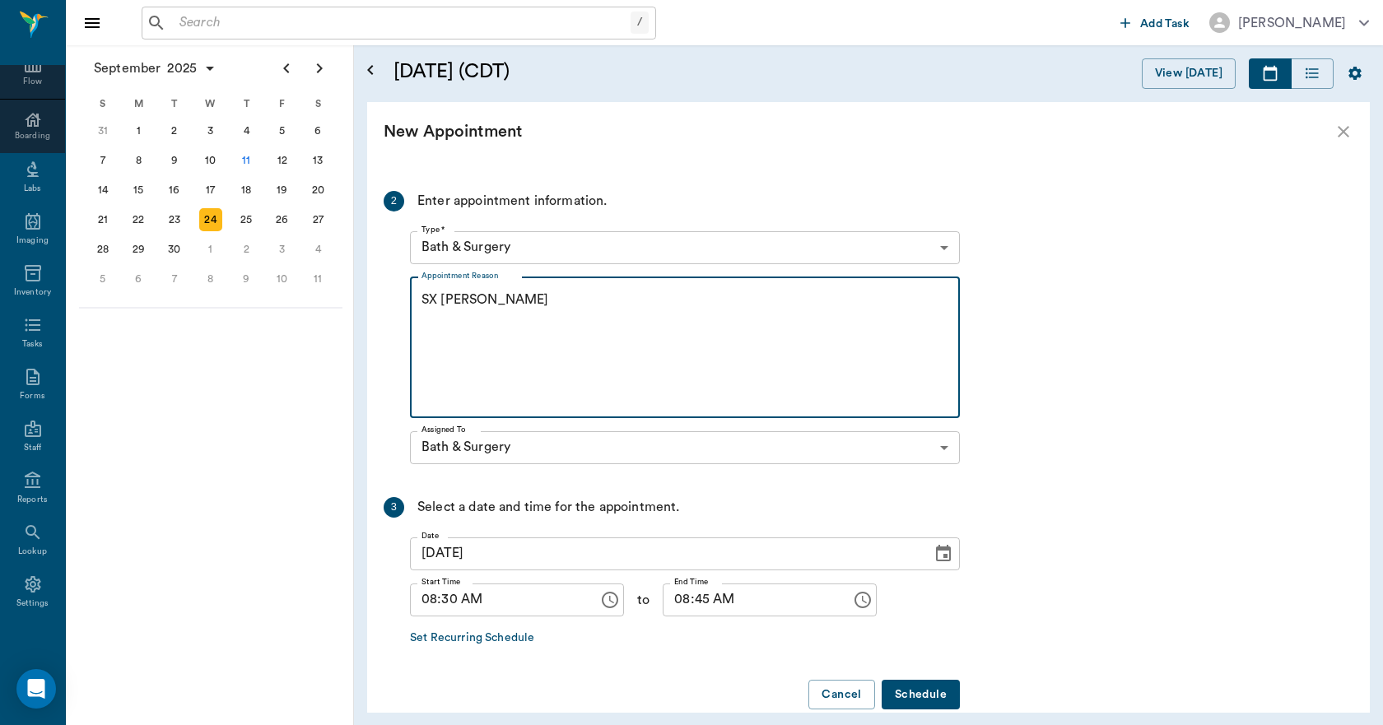
type textarea "SX REMINDER LORY"
click at [914, 684] on button "Schedule" at bounding box center [920, 695] width 78 height 30
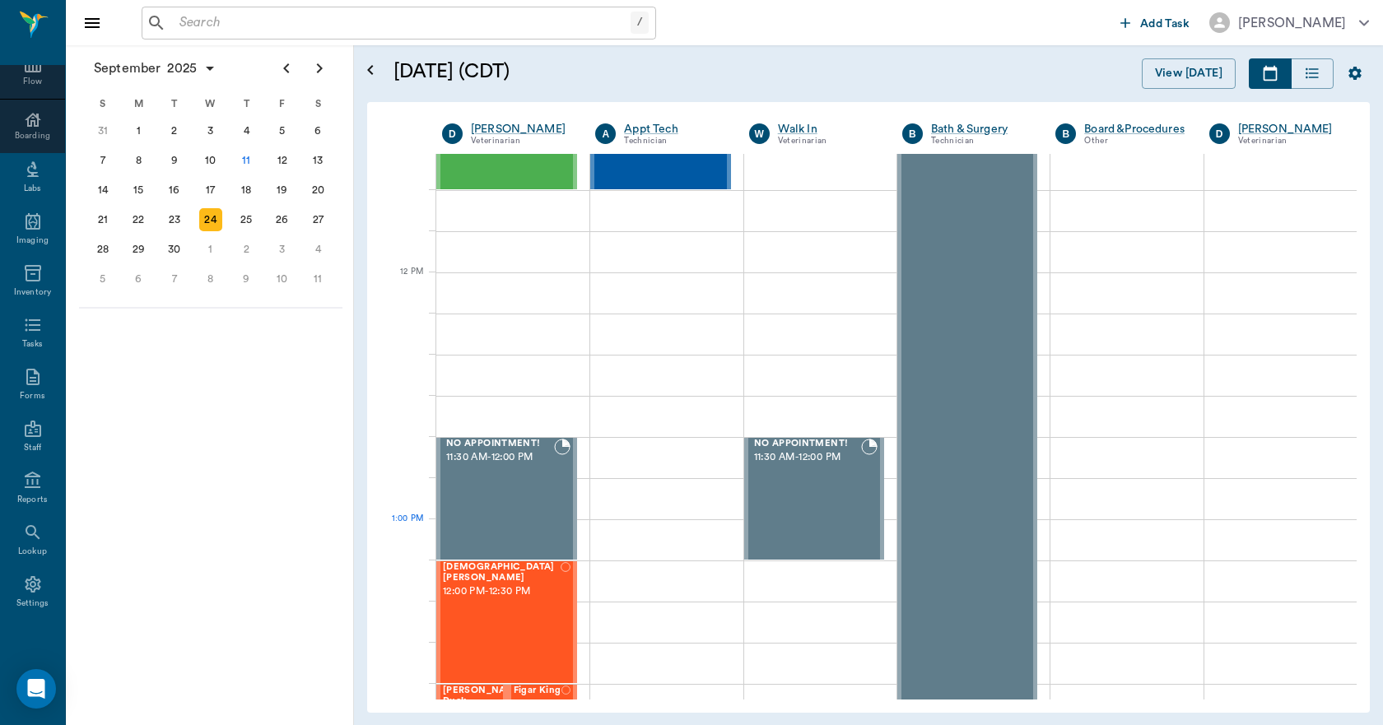
scroll to position [905, 0]
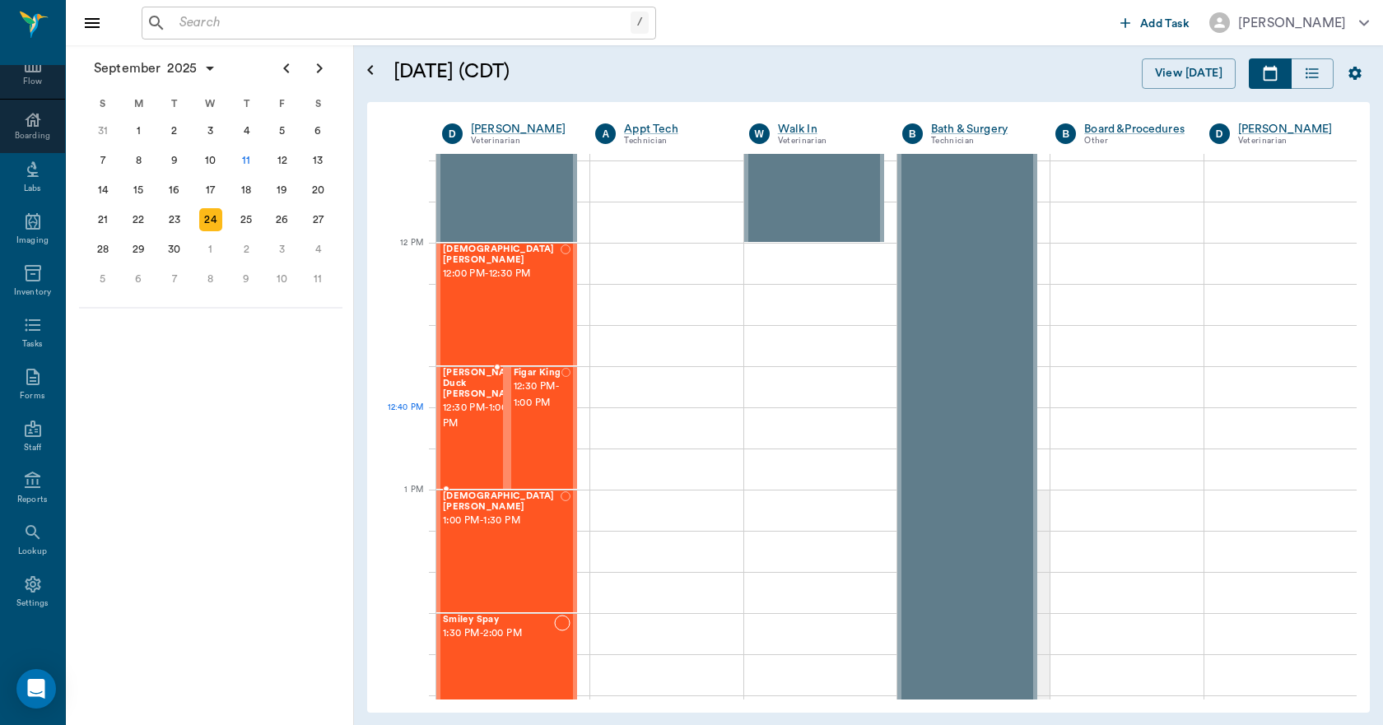
click at [467, 436] on div "Donald Duck King 12:30 PM - 1:00 PM" at bounding box center [484, 428] width 82 height 120
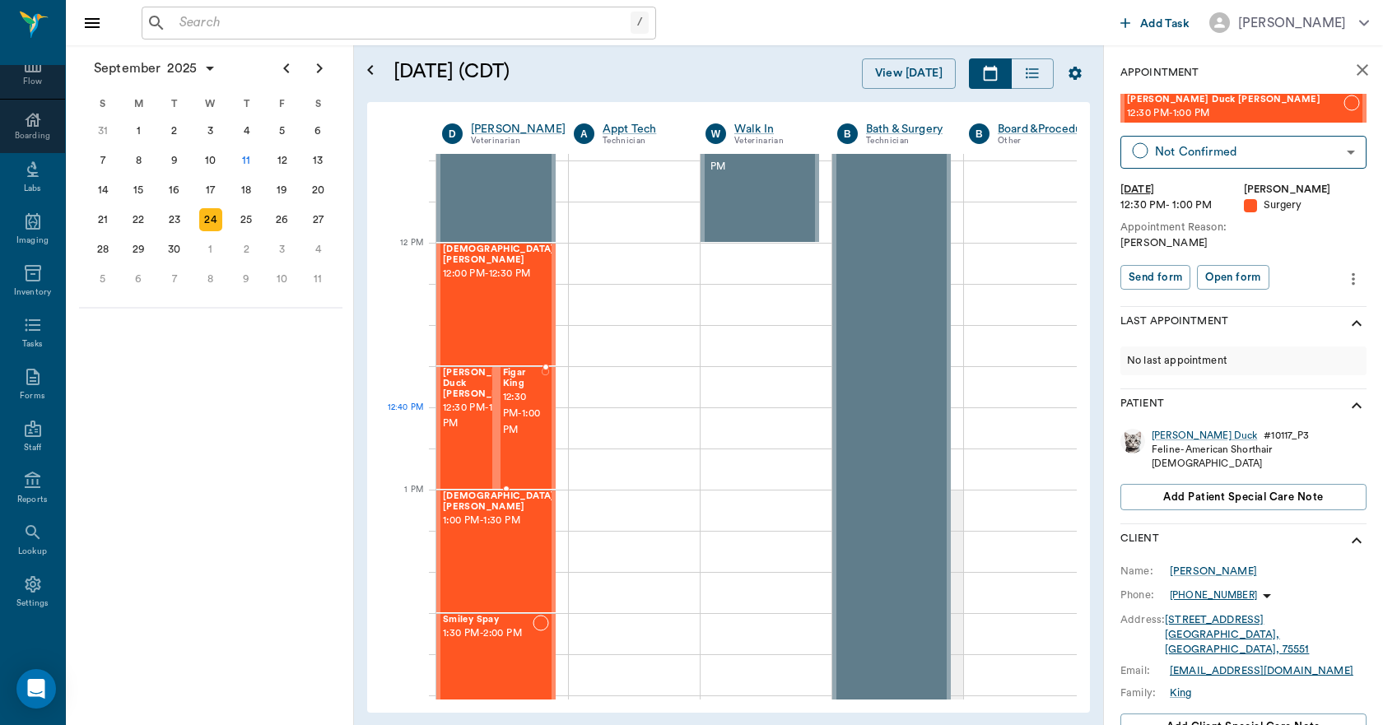
click at [519, 429] on span "12:30 PM - 1:00 PM" at bounding box center [522, 413] width 39 height 49
click at [465, 433] on span "12:30 PM - 1:00 PM" at bounding box center [484, 416] width 82 height 33
click at [533, 427] on span "12:30 PM - 1:00 PM" at bounding box center [522, 413] width 39 height 49
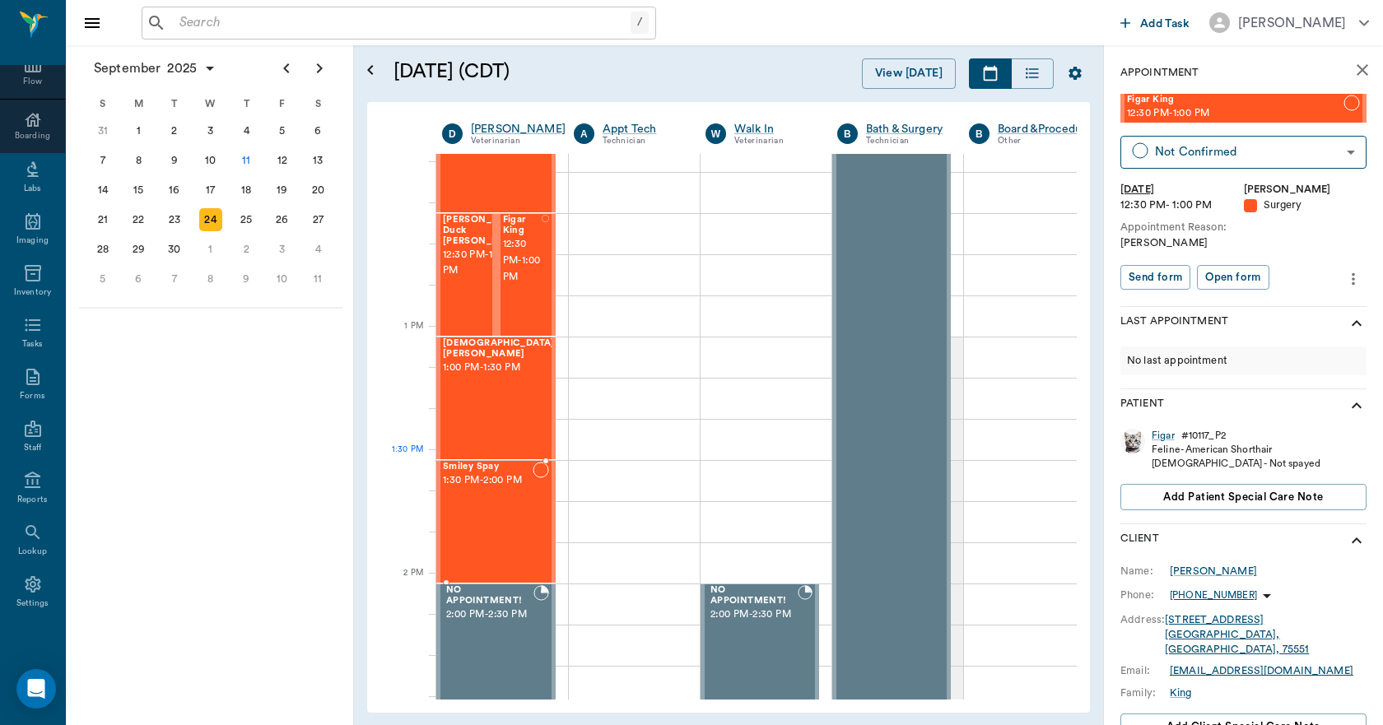
scroll to position [1070, 0]
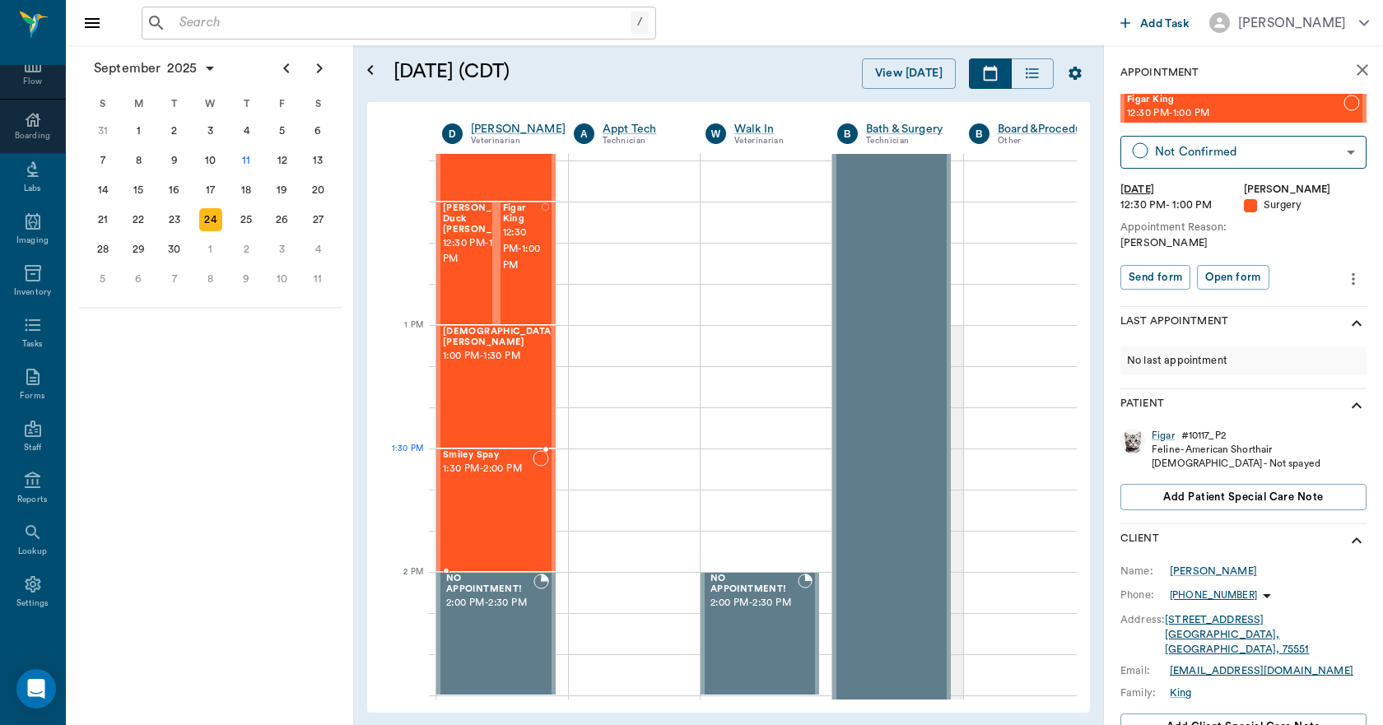
click at [523, 488] on div "Smiley Spay 1:30 PM - 2:00 PM" at bounding box center [488, 510] width 90 height 120
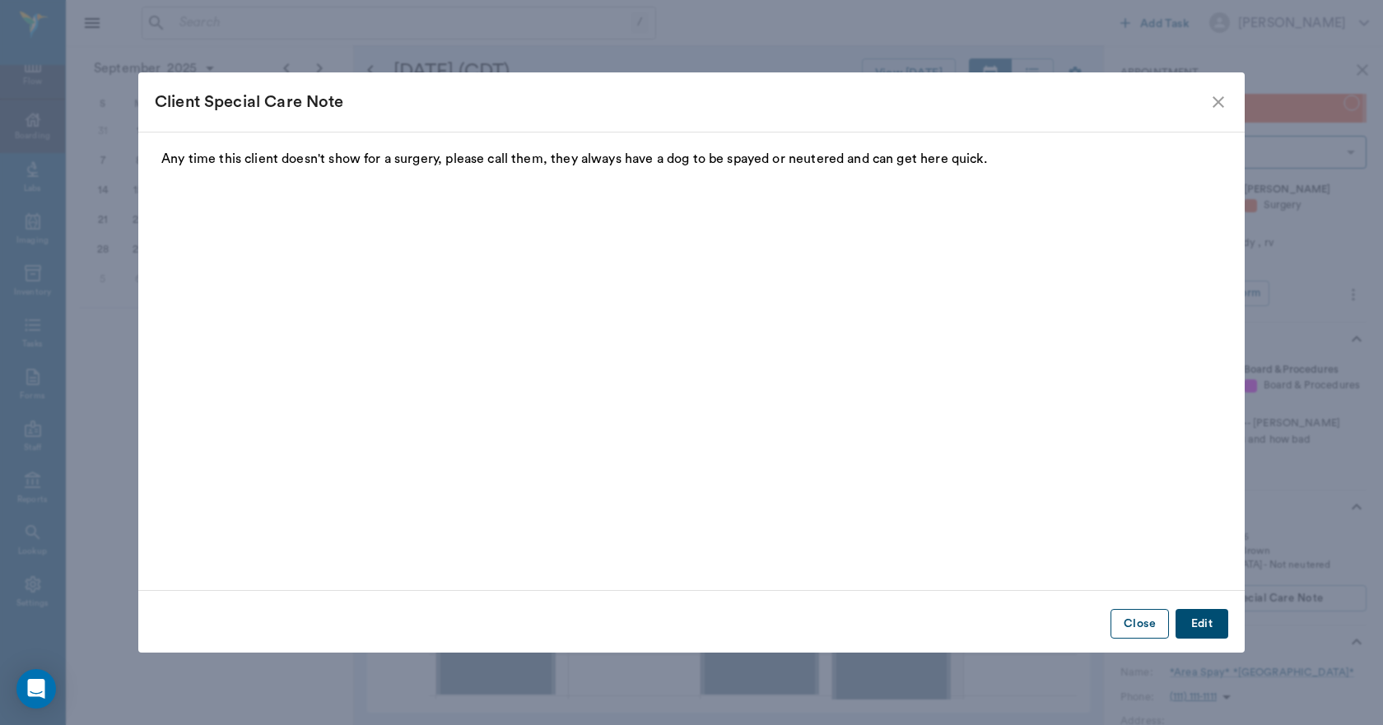
click at [1134, 630] on button "Close" at bounding box center [1139, 624] width 58 height 30
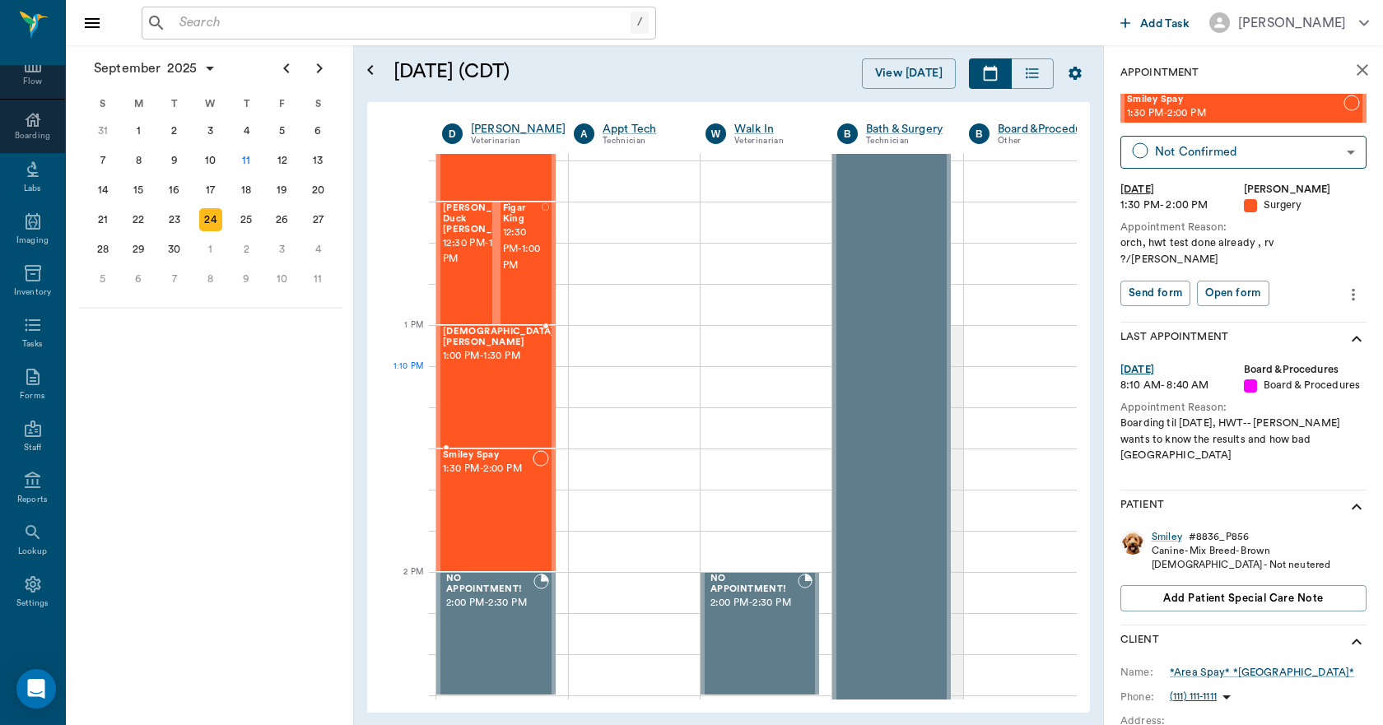
click at [485, 391] on div "Lady Smith 1:00 PM - 1:30 PM" at bounding box center [499, 387] width 112 height 120
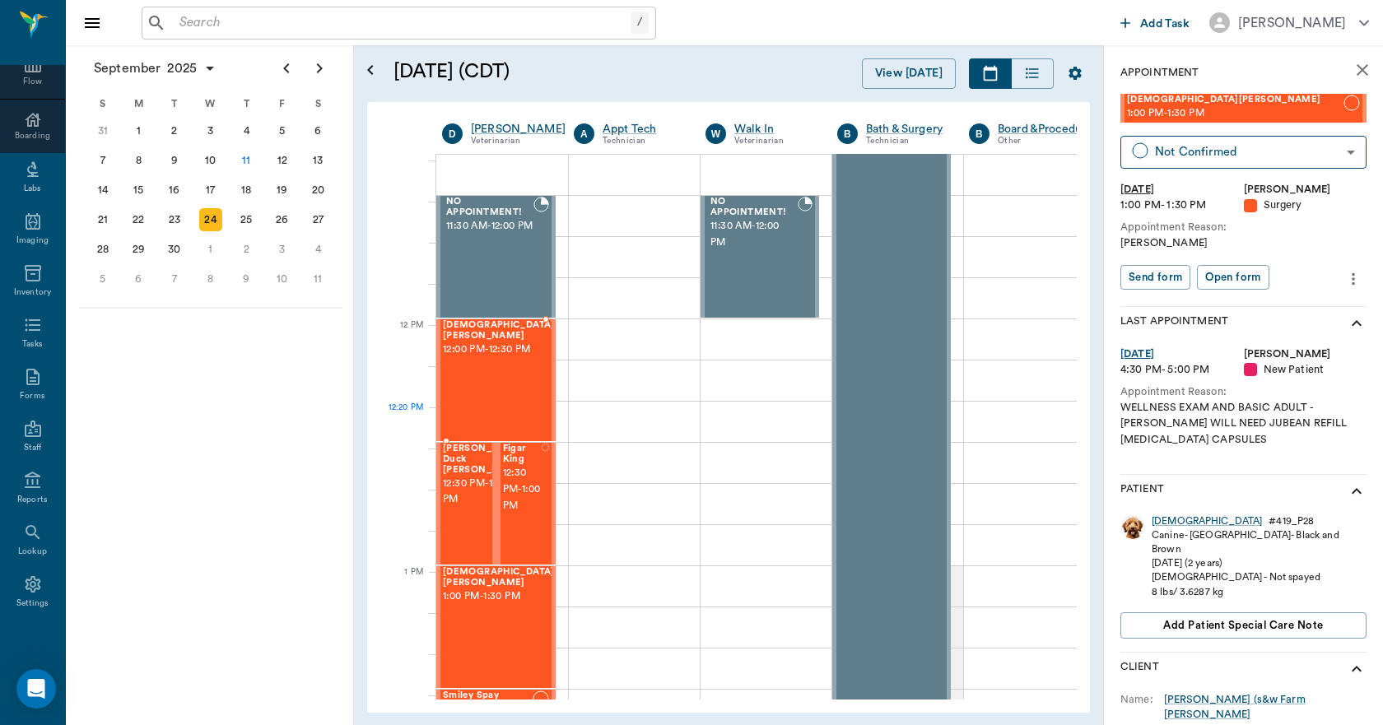
scroll to position [823, 0]
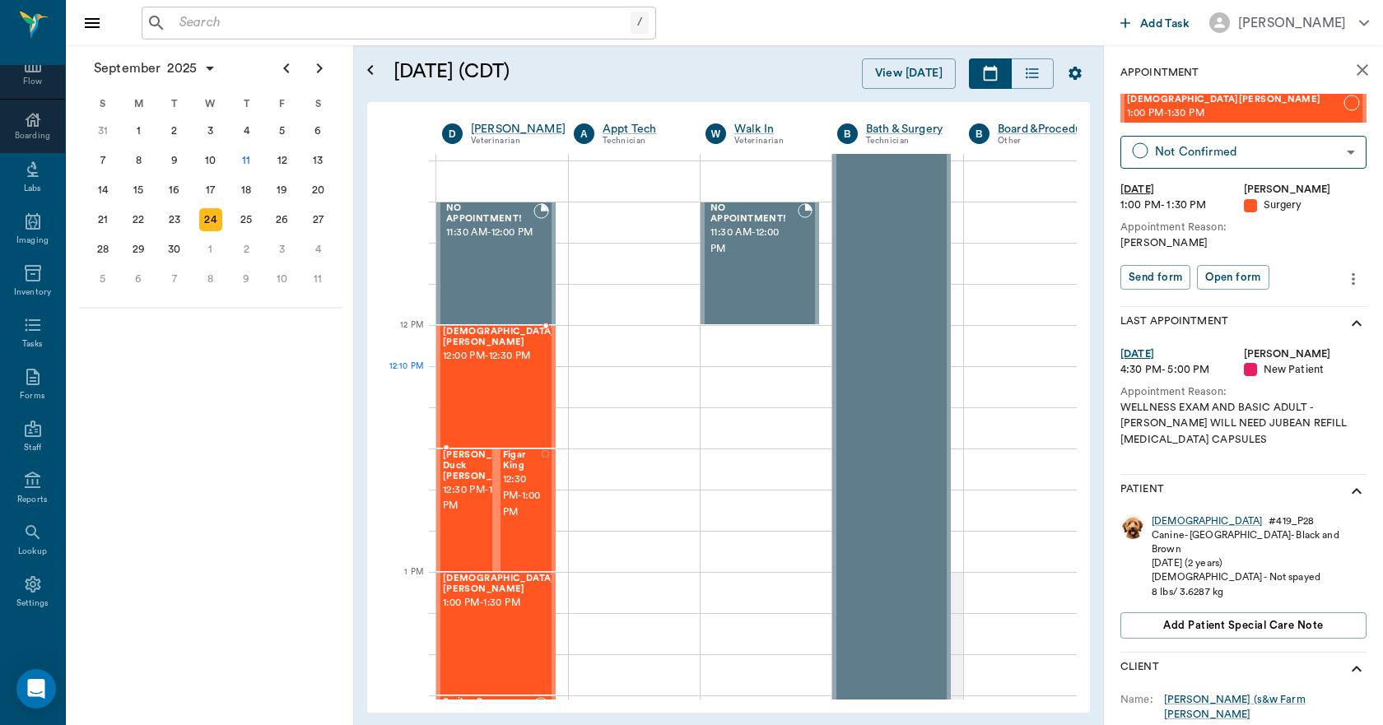
click at [523, 398] on div "SUNNI Crocker 12:00 PM - 12:30 PM" at bounding box center [499, 387] width 112 height 120
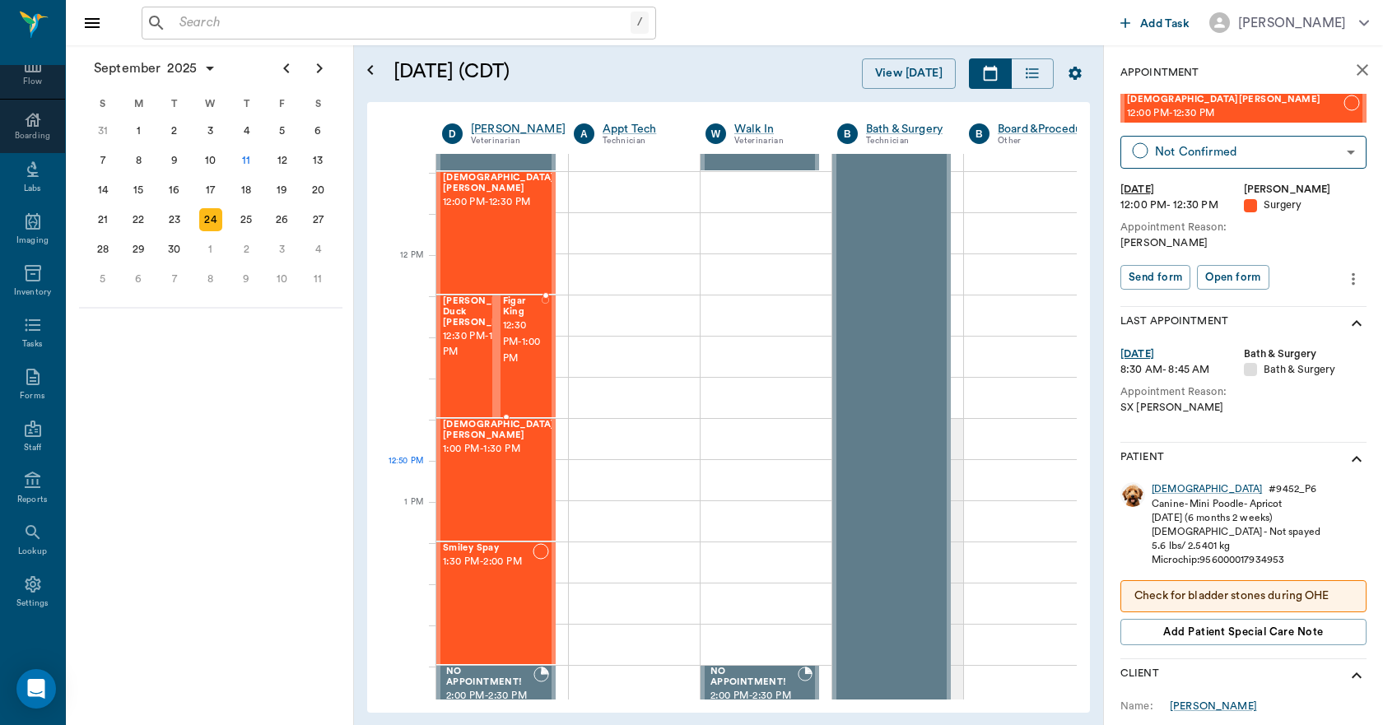
scroll to position [988, 0]
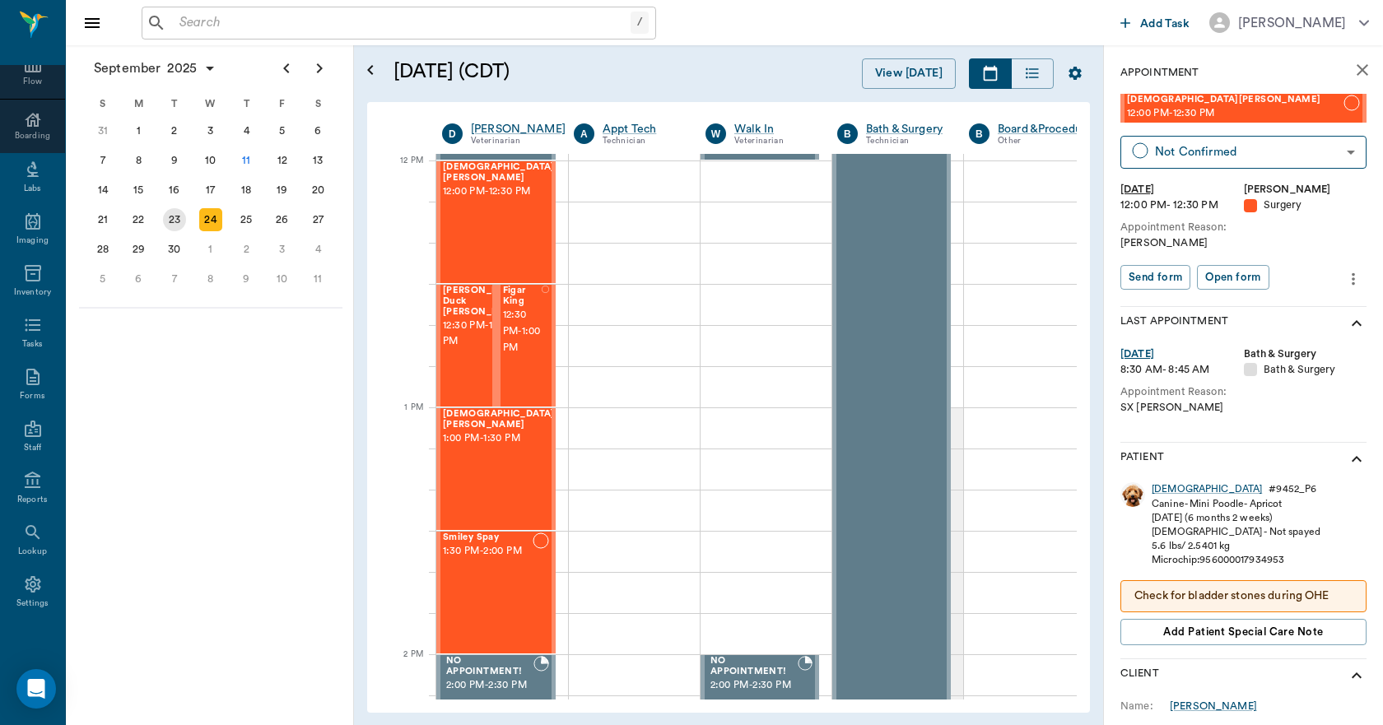
click at [166, 220] on div "23" at bounding box center [174, 219] width 23 height 23
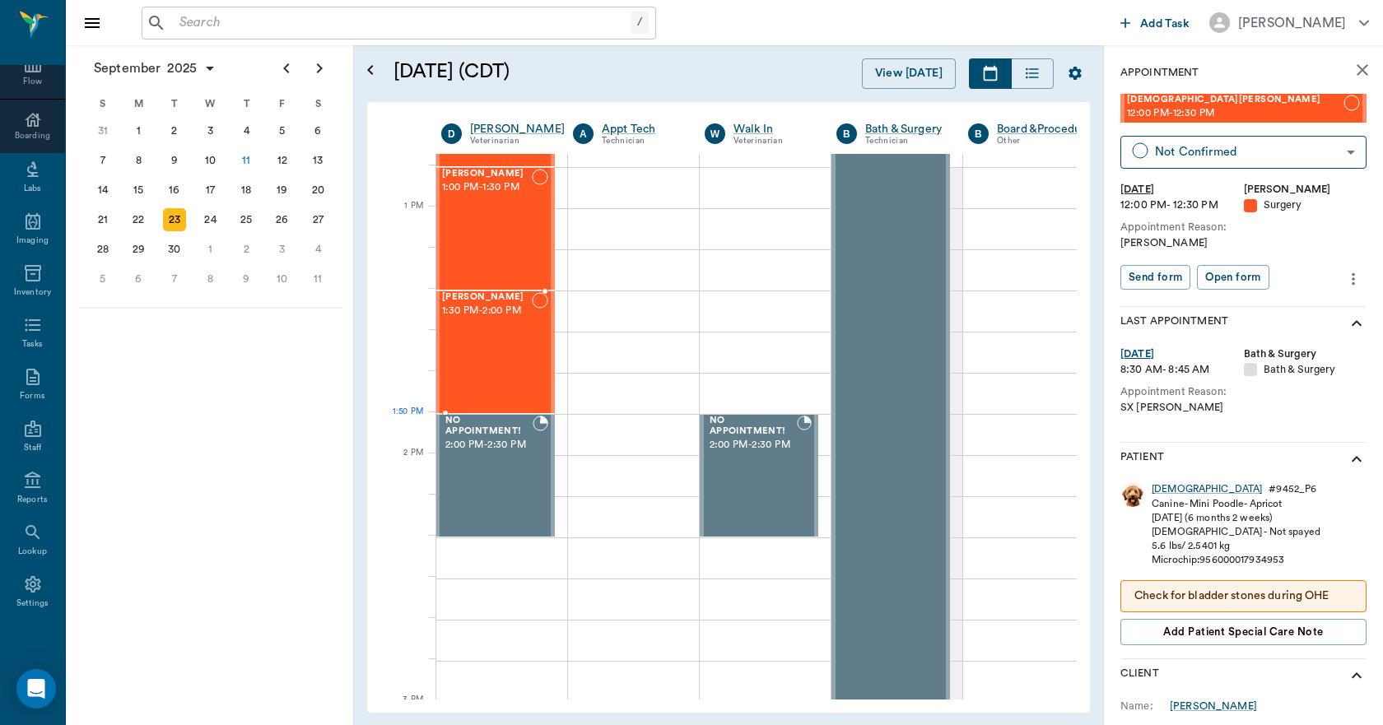
scroll to position [1235, 1]
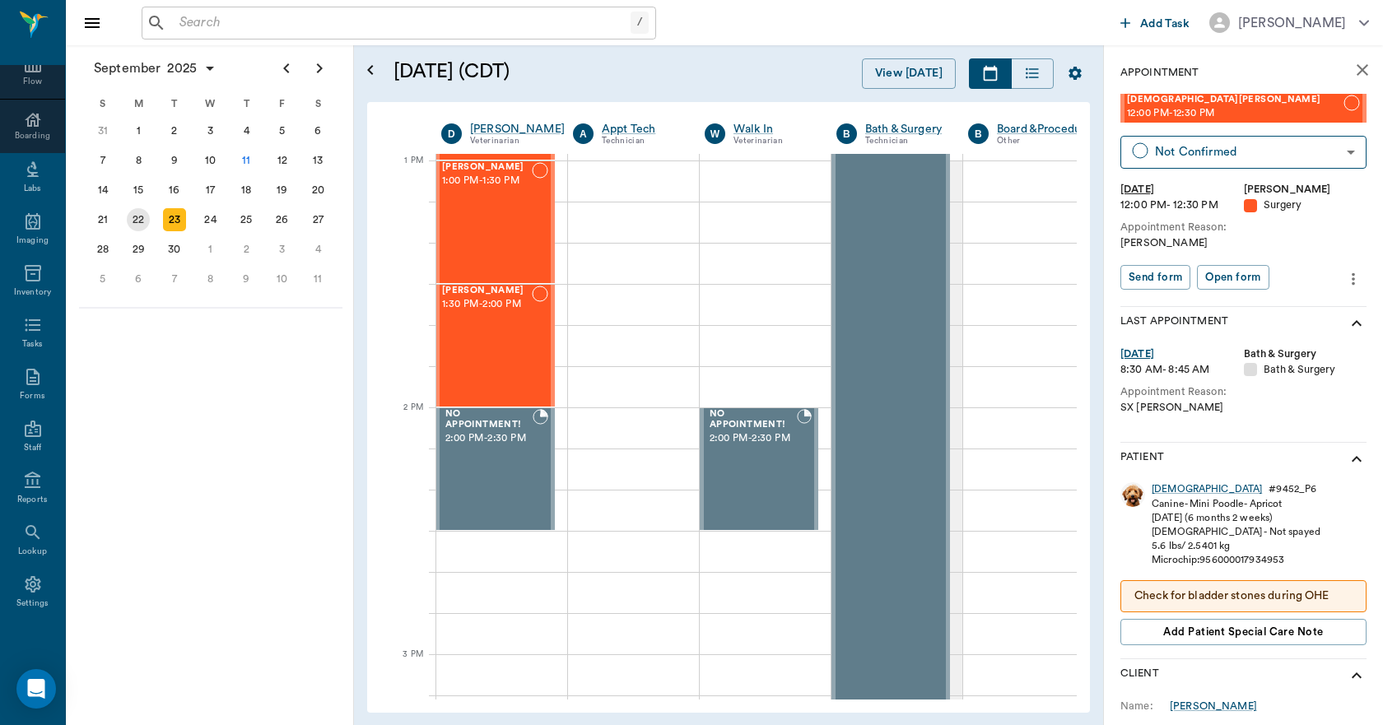
click at [135, 219] on div "22" at bounding box center [138, 219] width 23 height 23
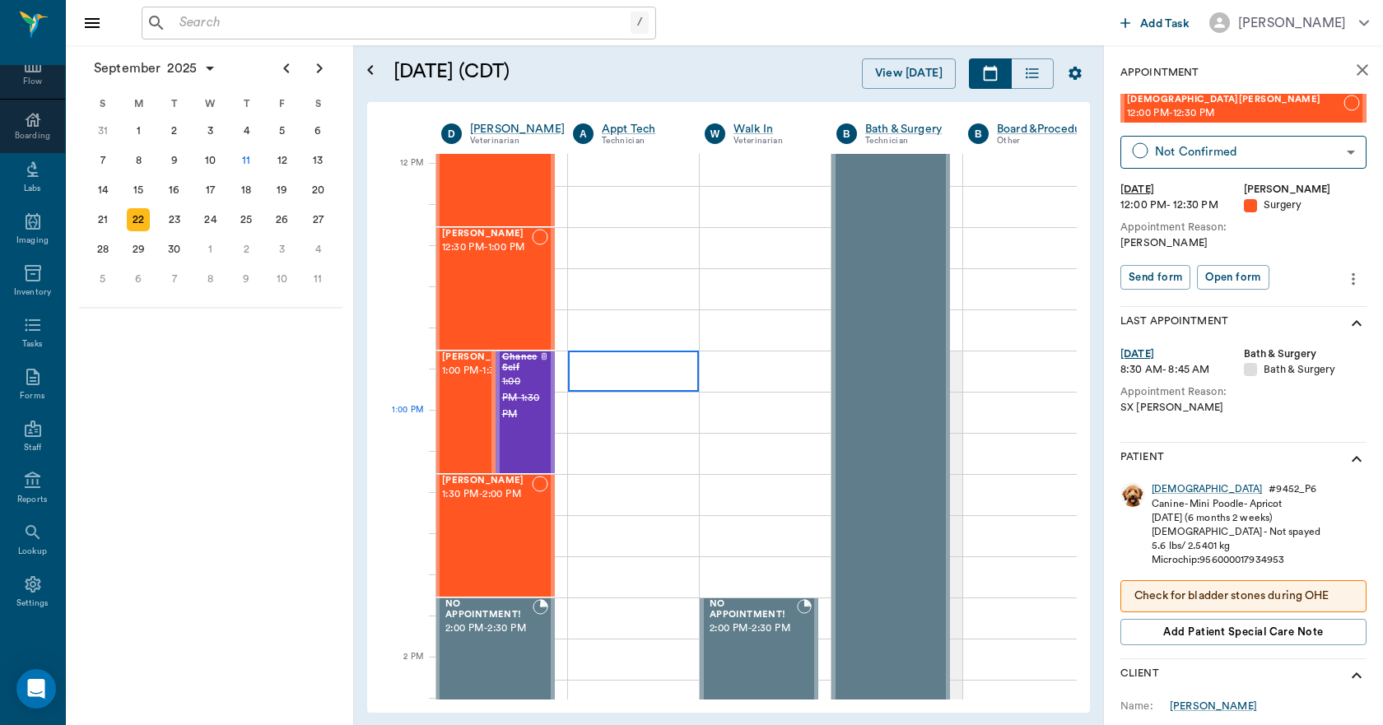
scroll to position [1070, 1]
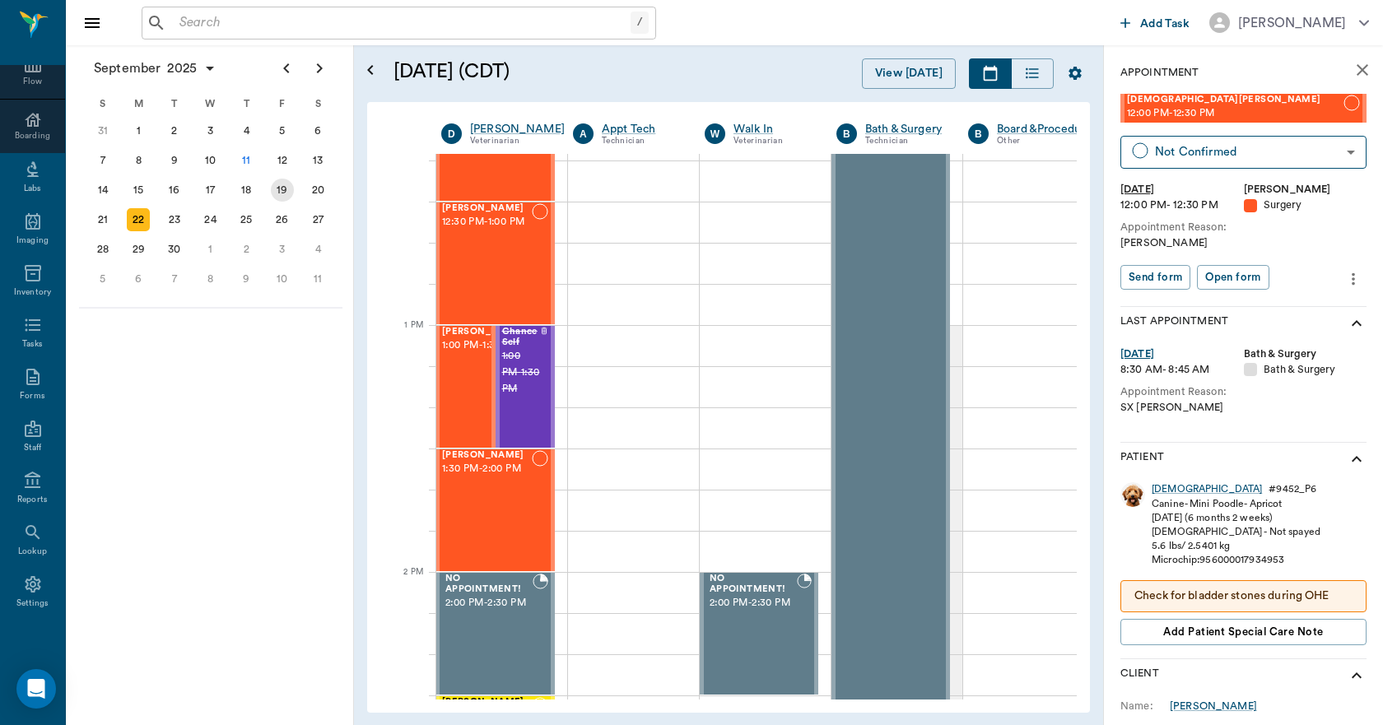
click at [287, 193] on div "19" at bounding box center [282, 190] width 23 height 23
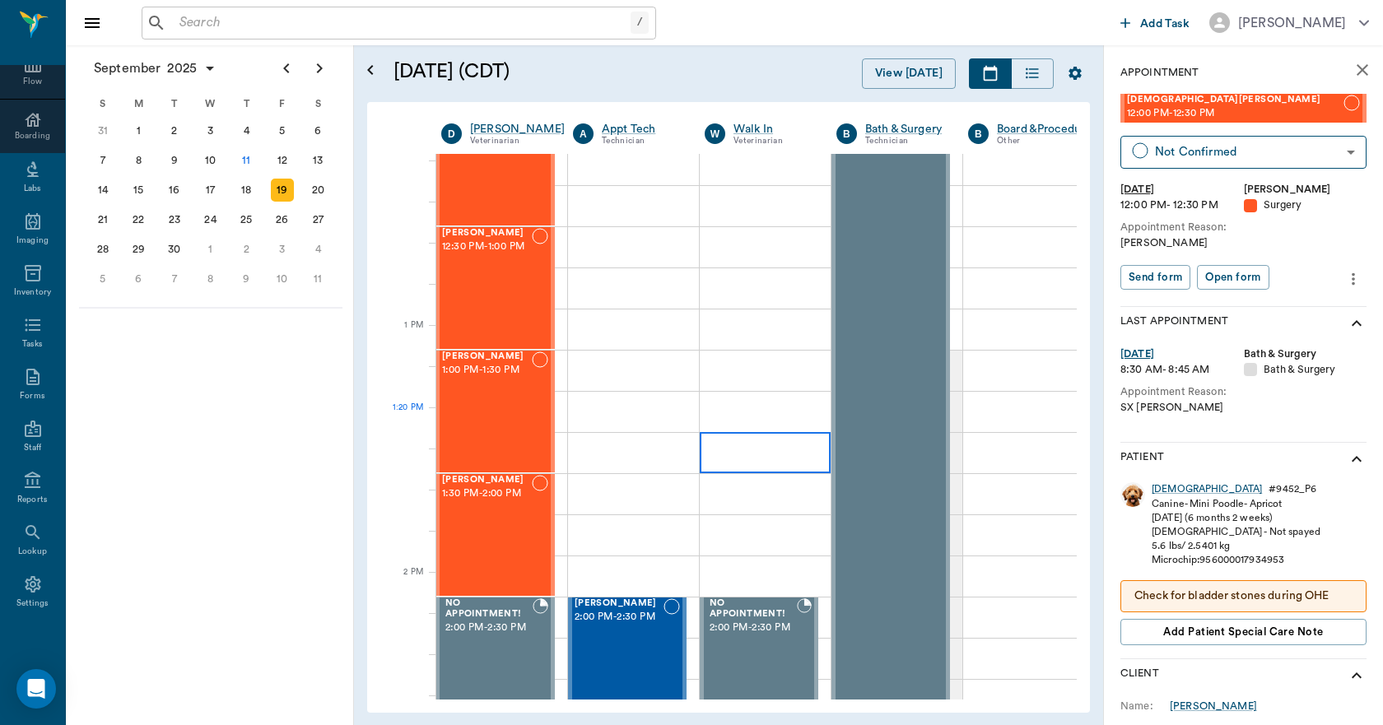
scroll to position [1070, 1]
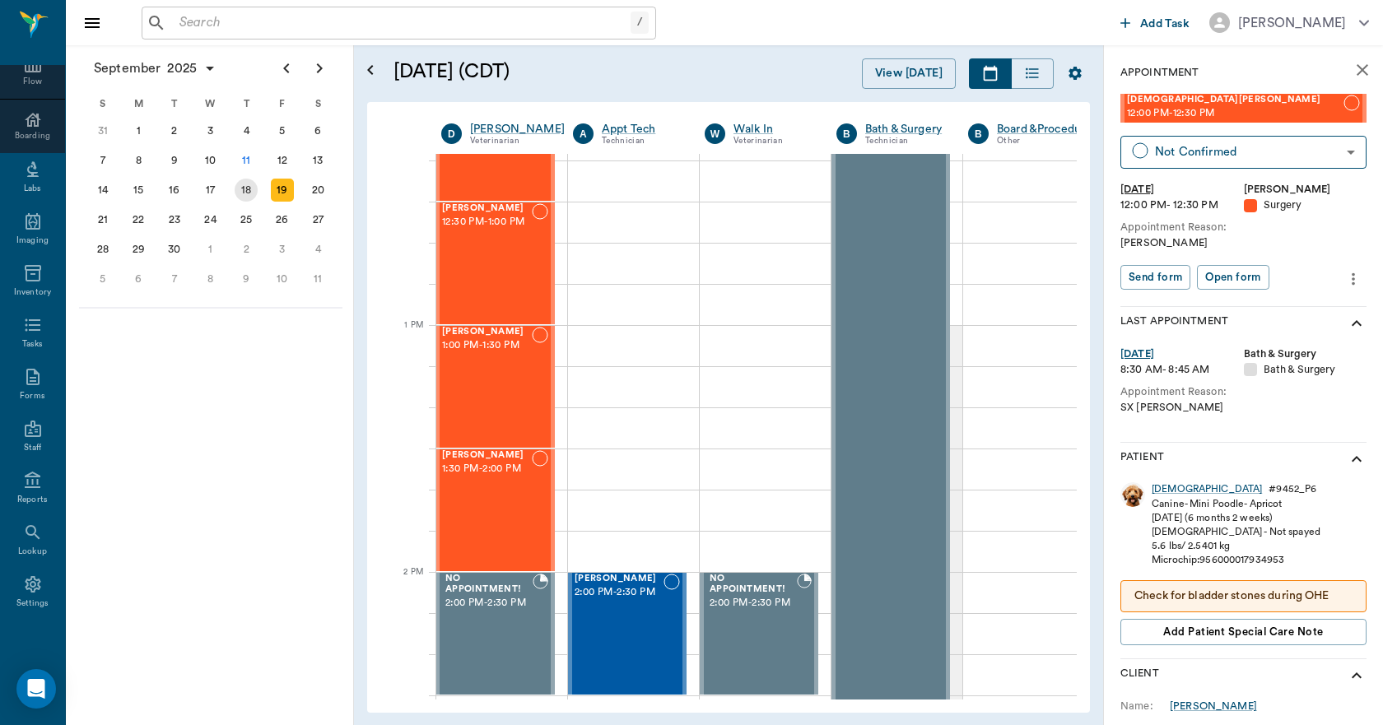
click at [243, 193] on div "18" at bounding box center [246, 190] width 23 height 23
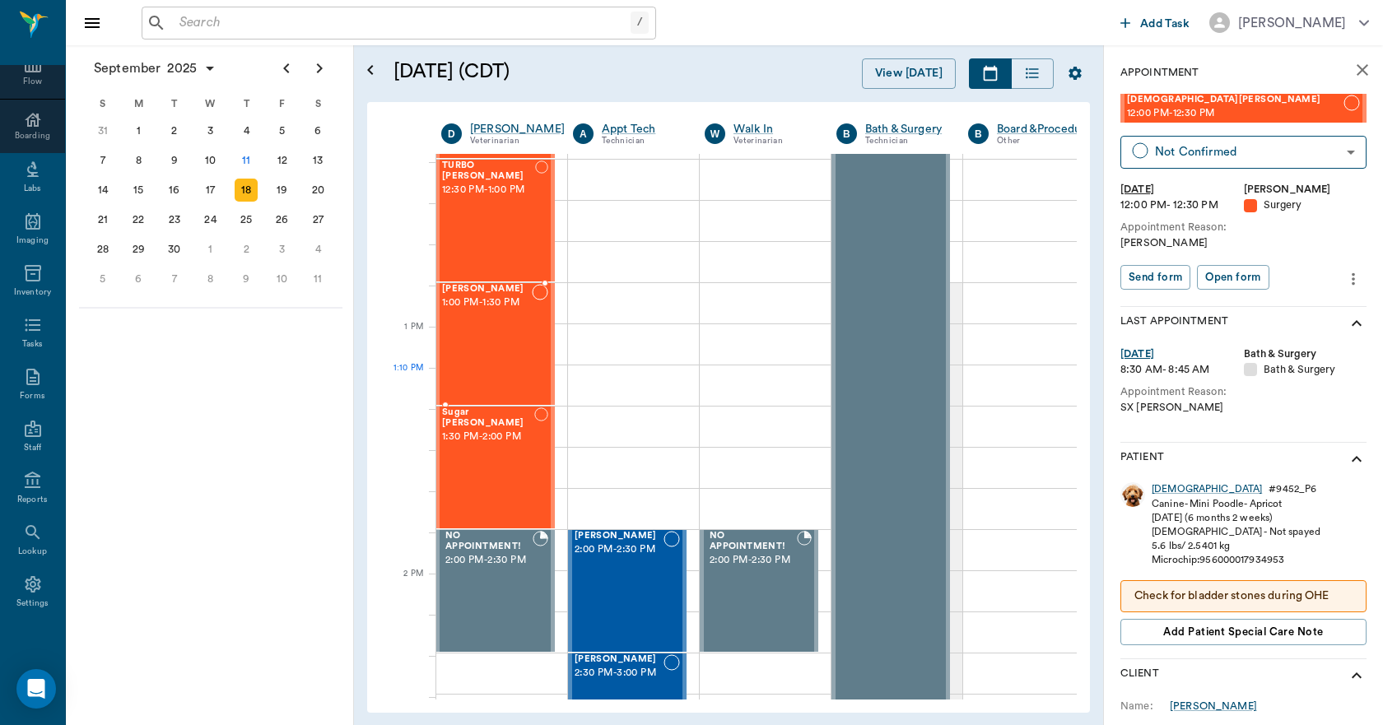
scroll to position [1152, 1]
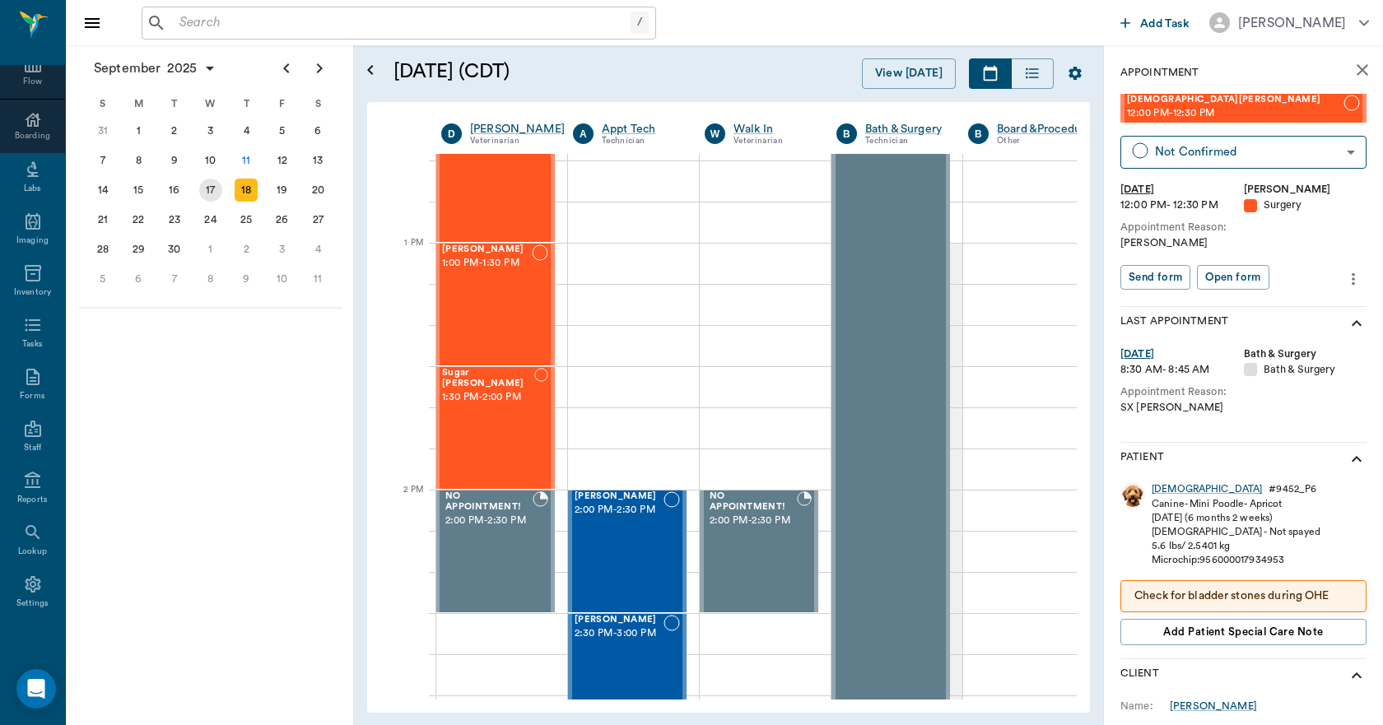
click at [216, 192] on div "17" at bounding box center [210, 190] width 23 height 23
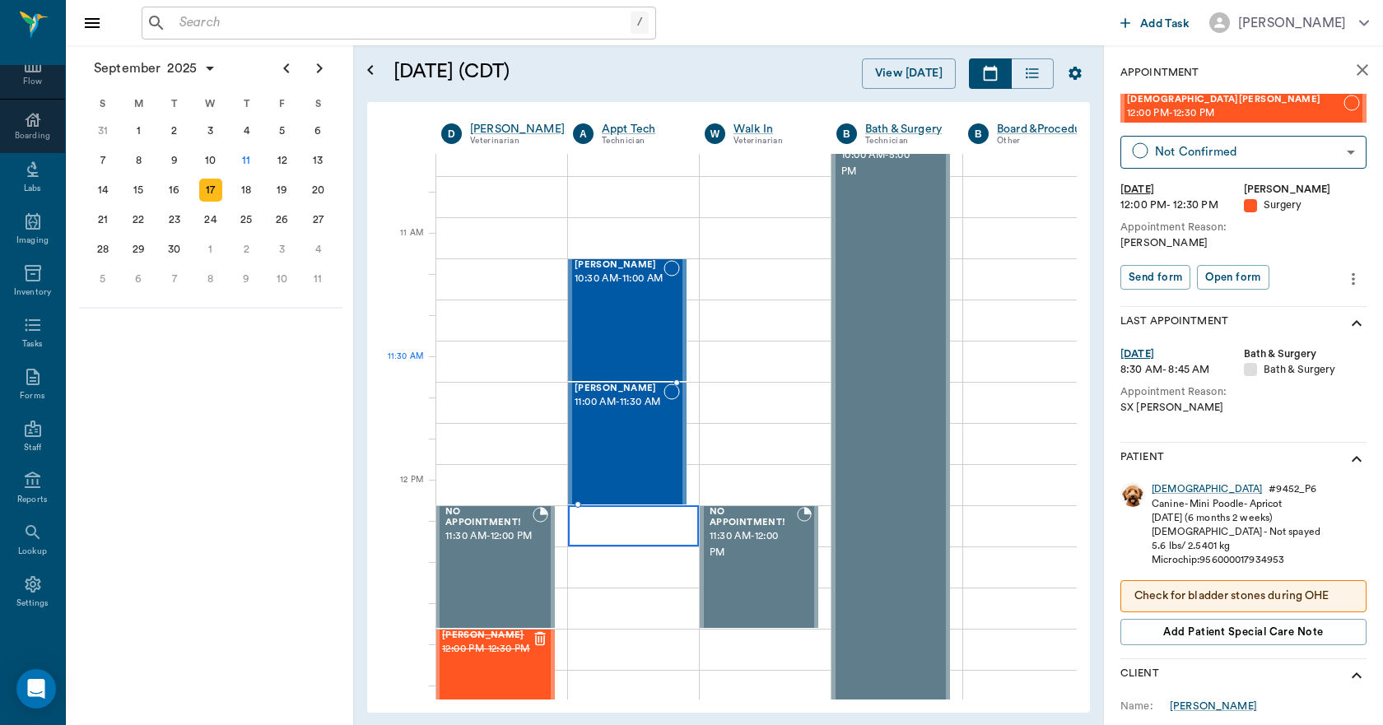
scroll to position [823, 1]
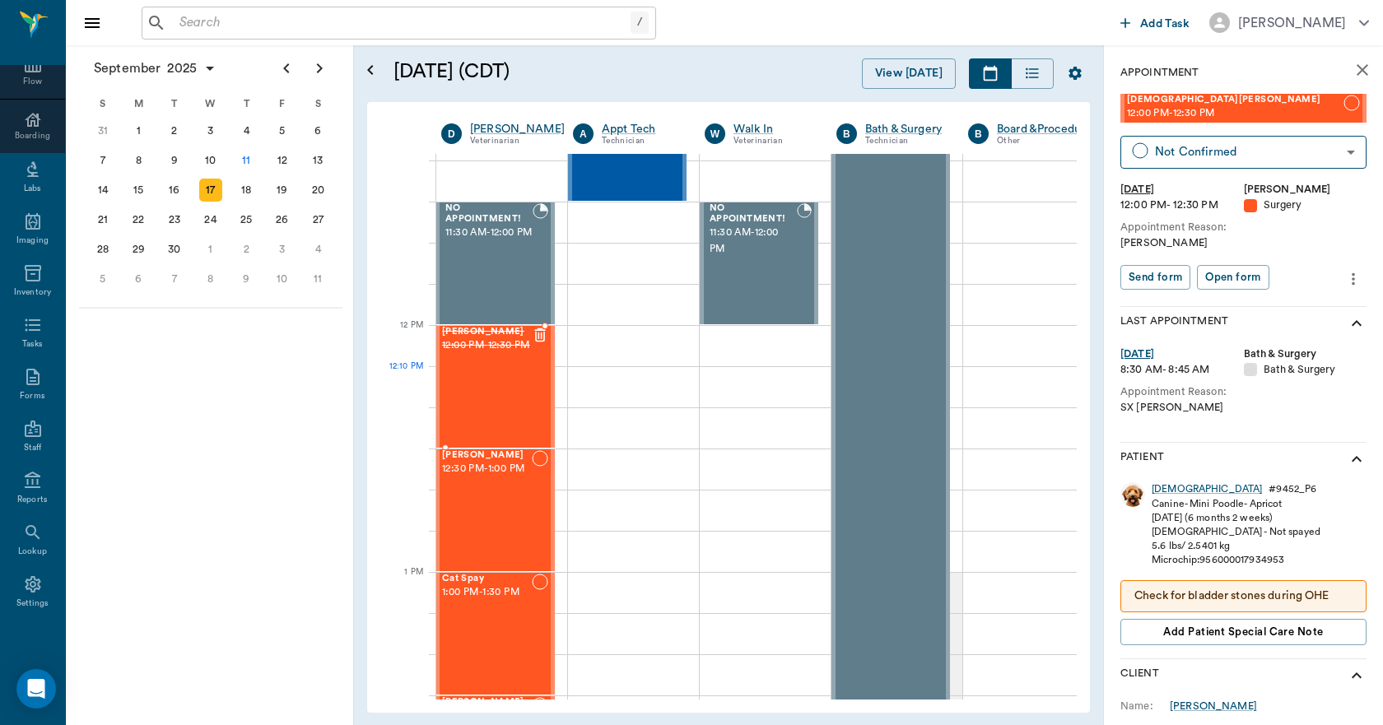
click at [518, 399] on div "Coco Cornett 12:00 PM - 12:30 PM" at bounding box center [487, 387] width 90 height 120
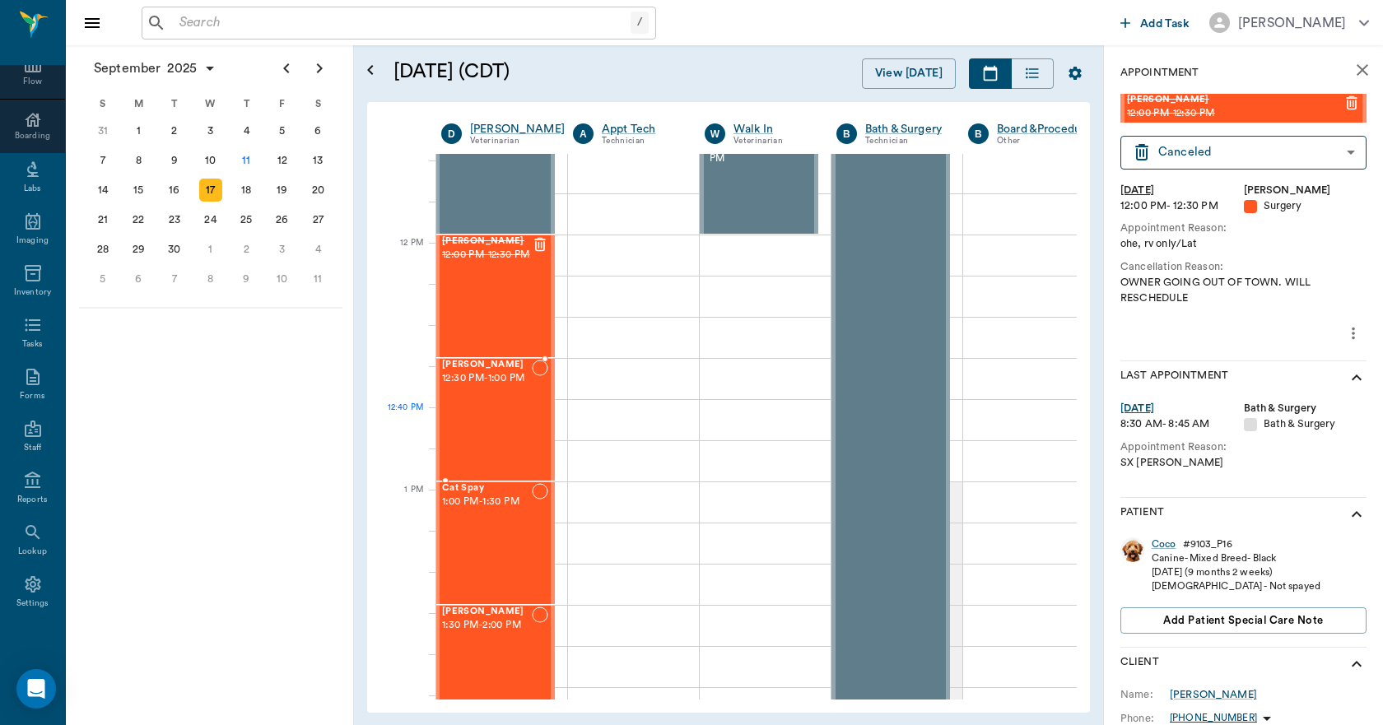
scroll to position [905, 1]
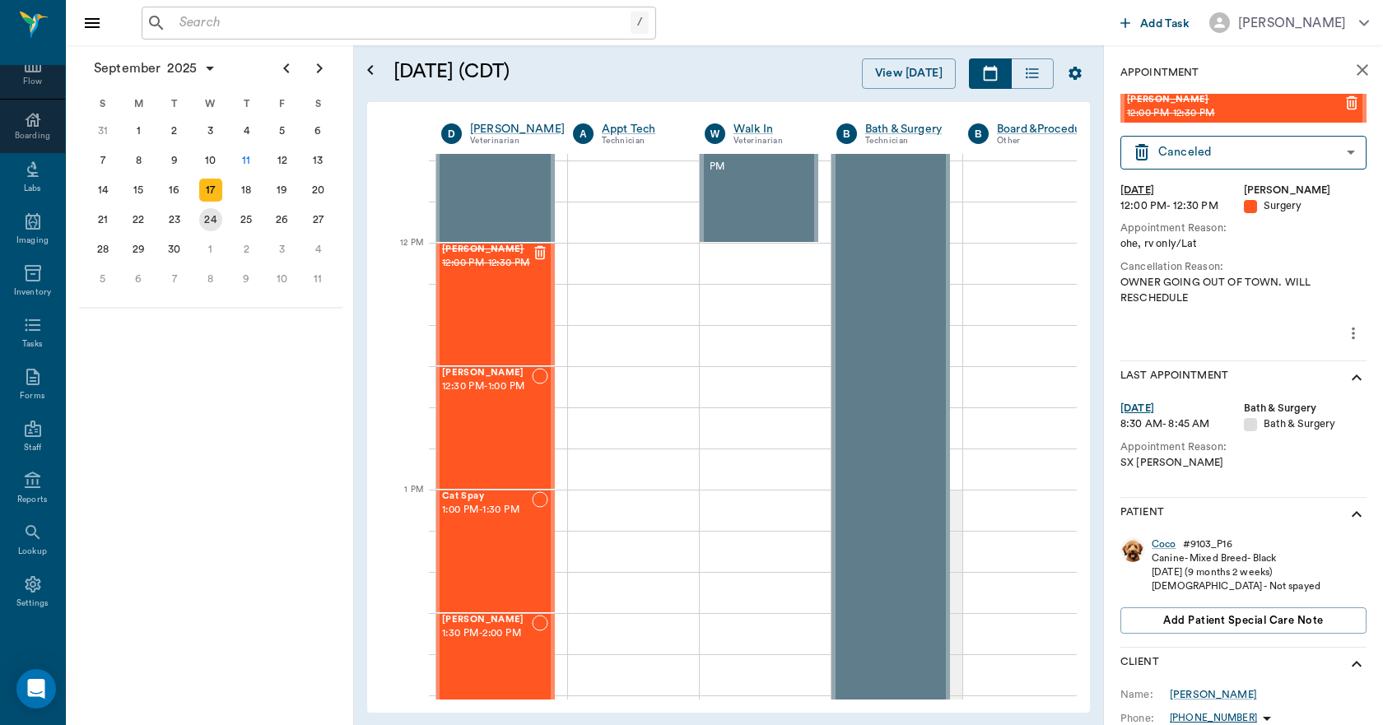
click at [210, 221] on div "24" at bounding box center [210, 219] width 23 height 23
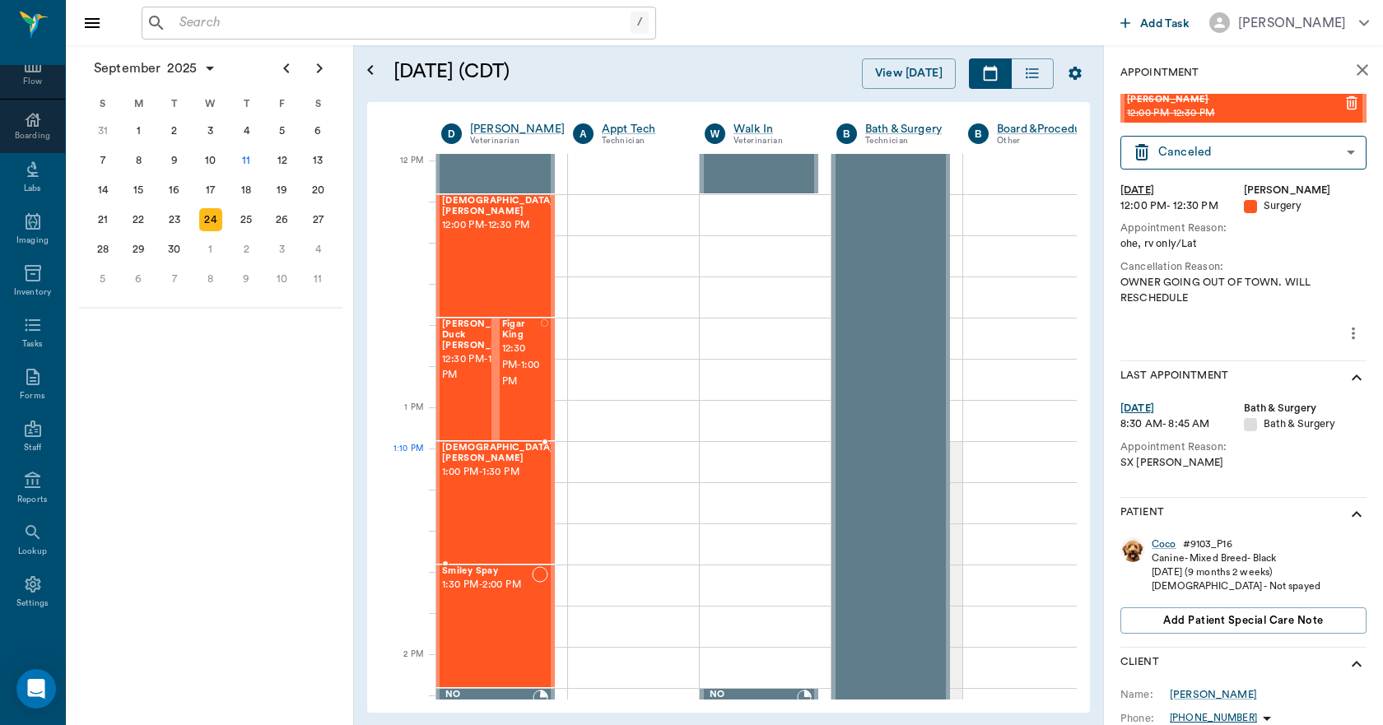
scroll to position [988, 1]
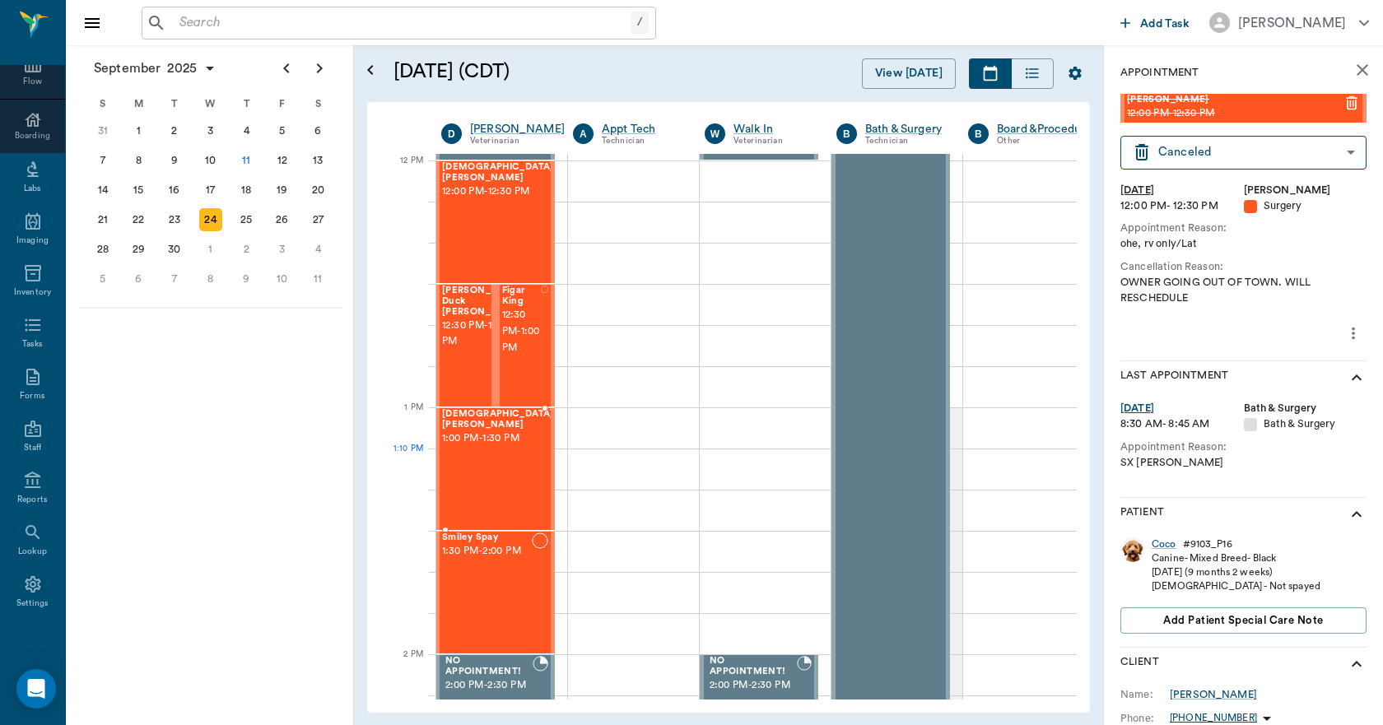
click at [498, 463] on div "Lady Smith 1:00 PM - 1:30 PM" at bounding box center [498, 469] width 112 height 120
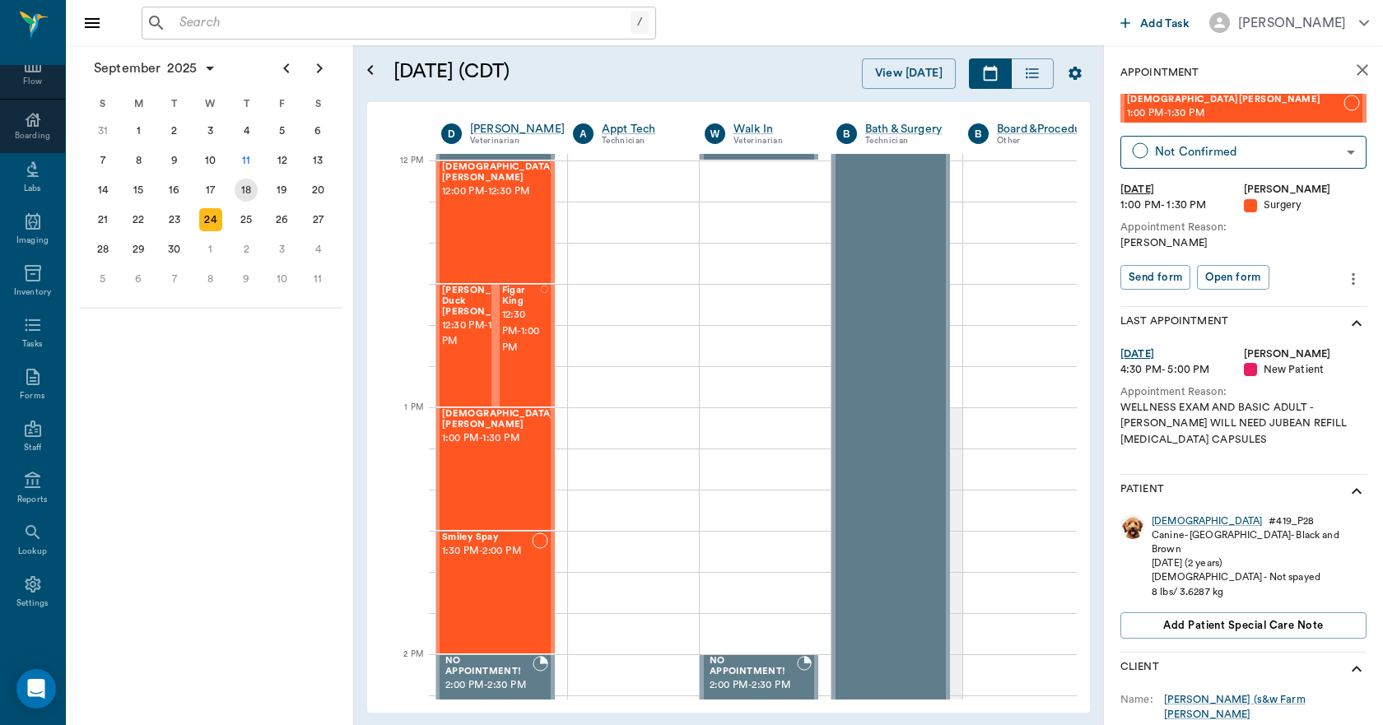
click at [249, 184] on div "18" at bounding box center [246, 190] width 23 height 23
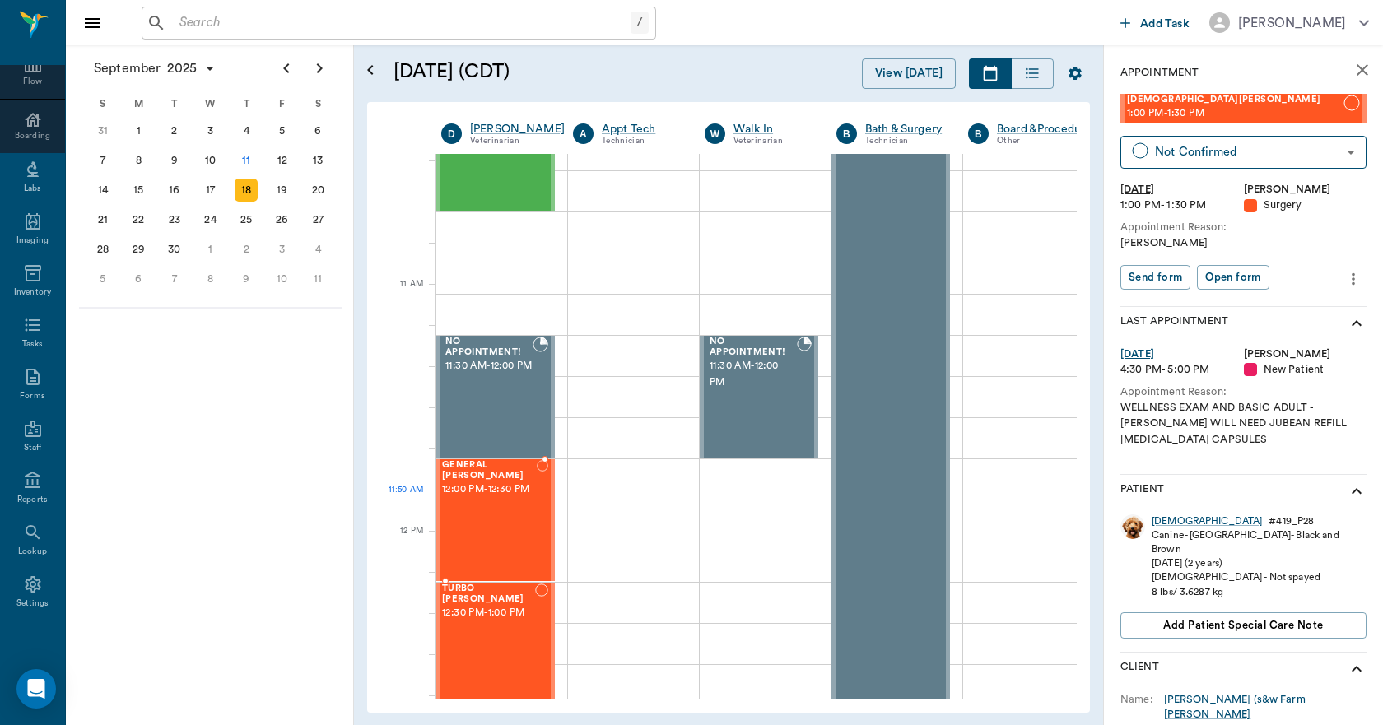
scroll to position [576, 1]
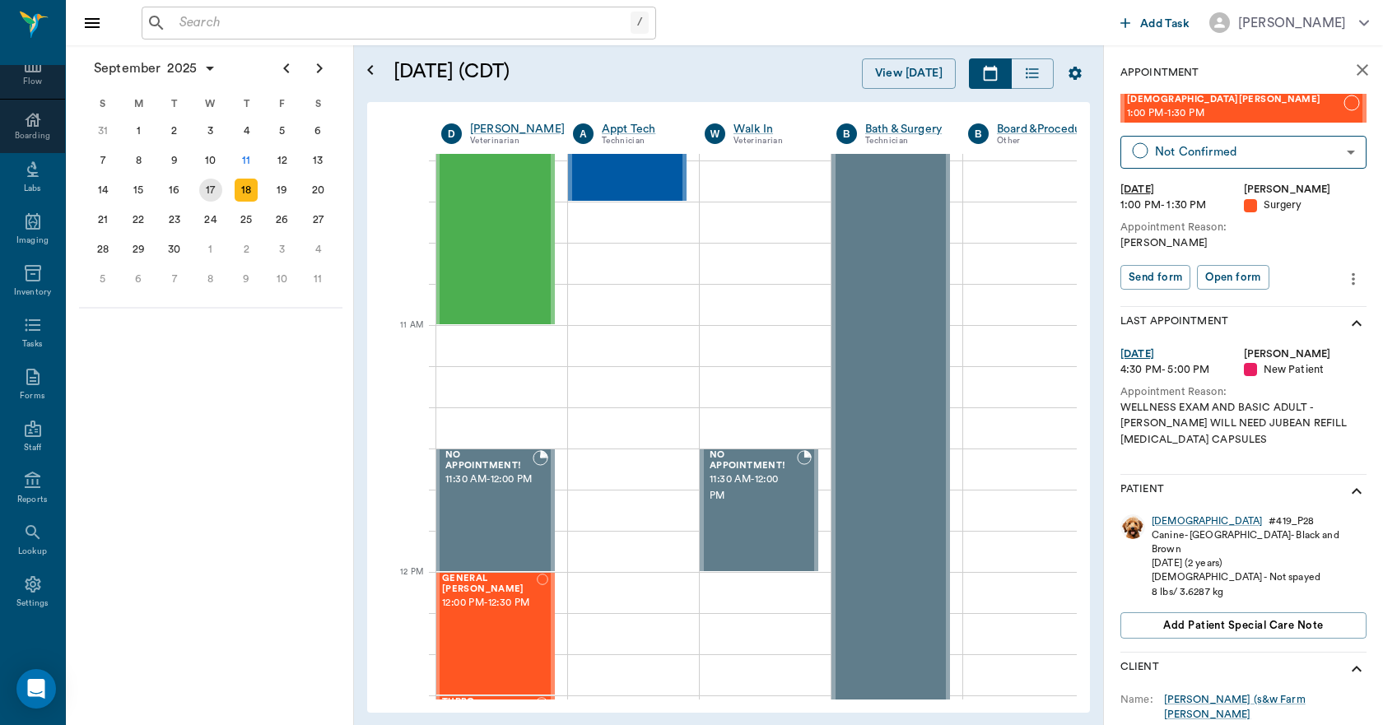
click at [208, 196] on div "17" at bounding box center [210, 190] width 23 height 23
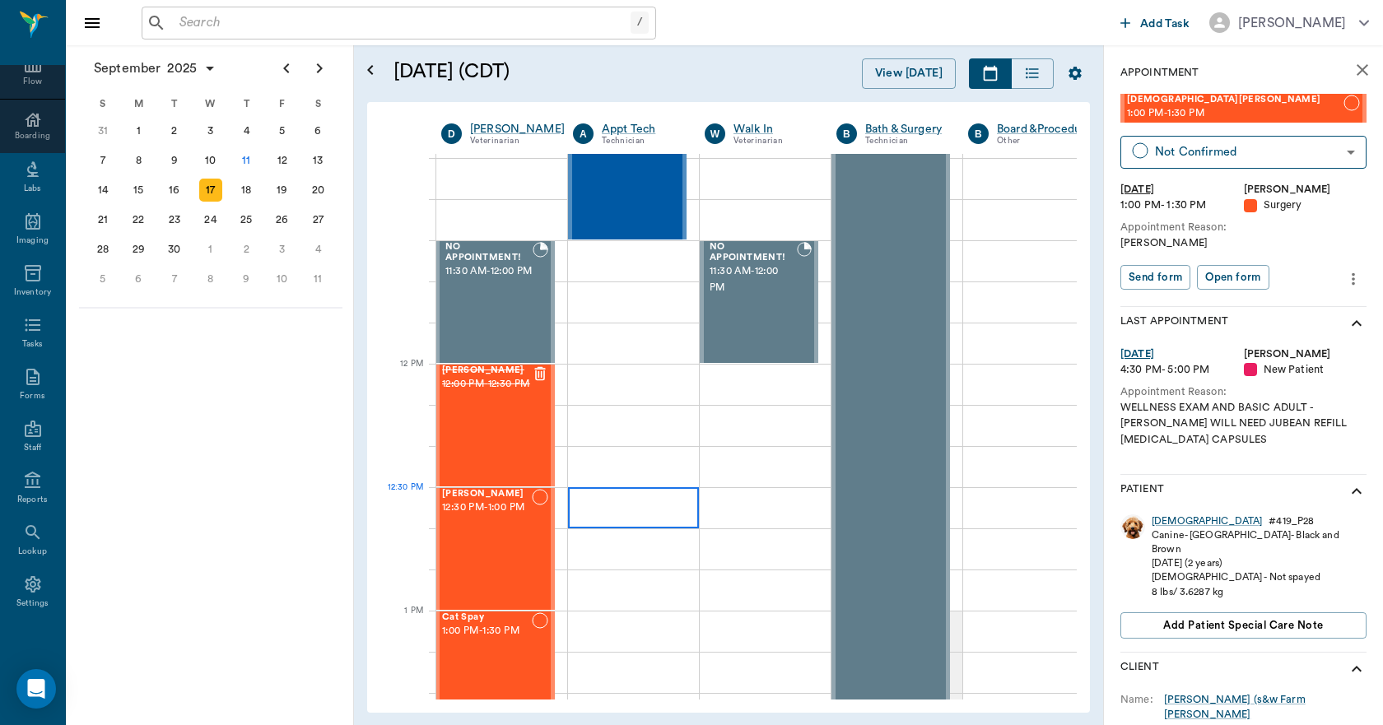
scroll to position [823, 1]
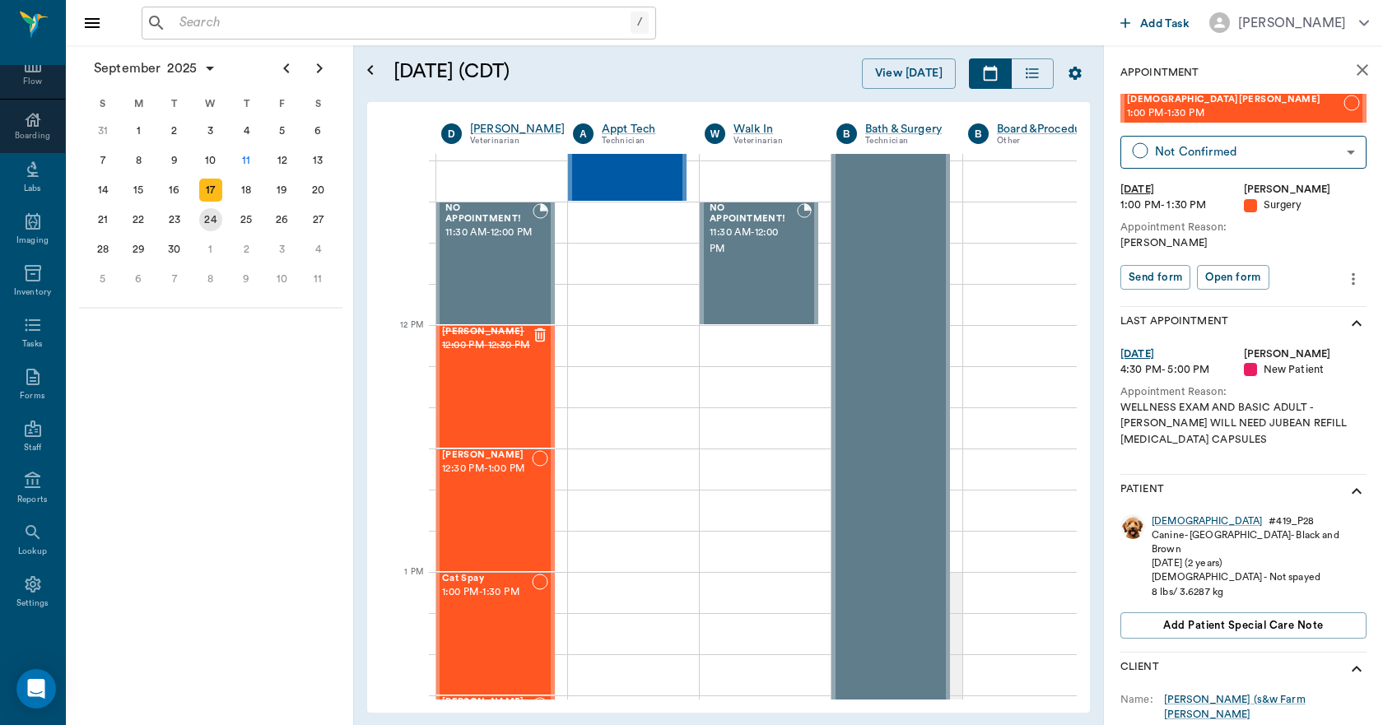
click at [205, 214] on div "24" at bounding box center [210, 219] width 23 height 23
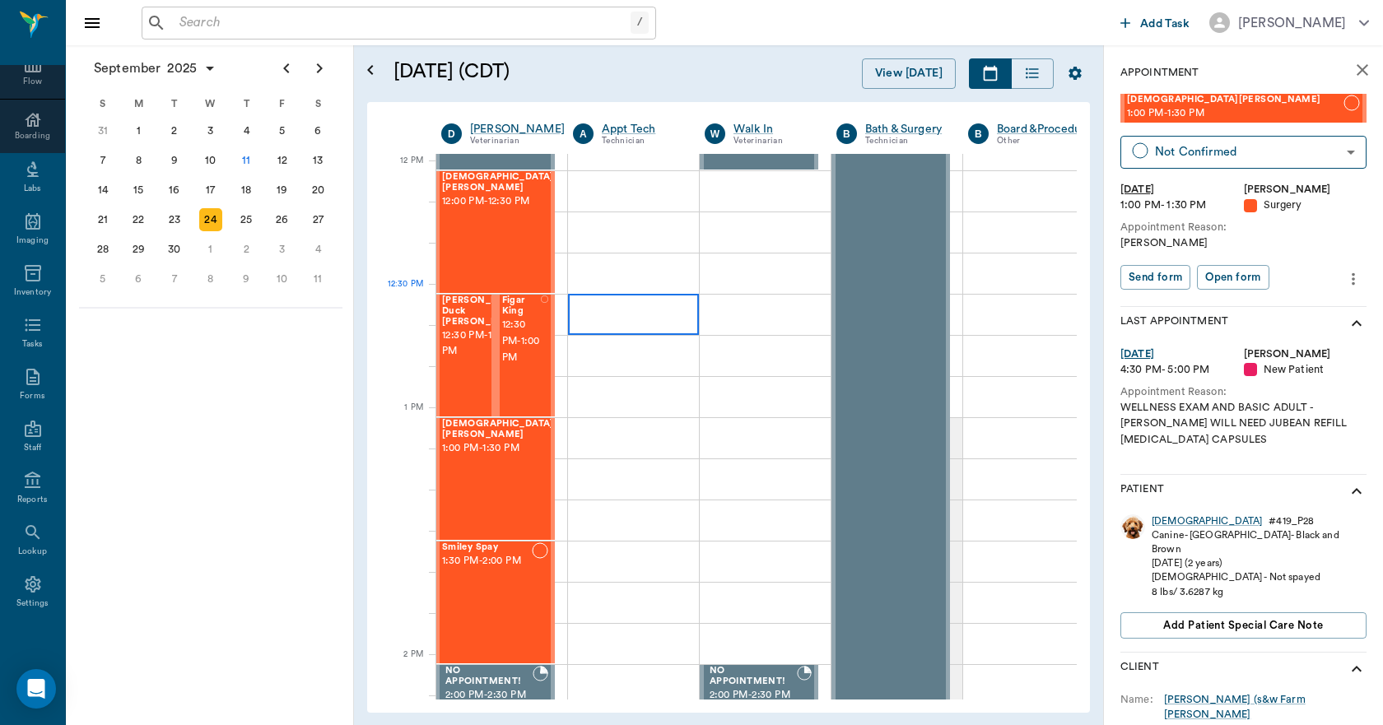
scroll to position [988, 1]
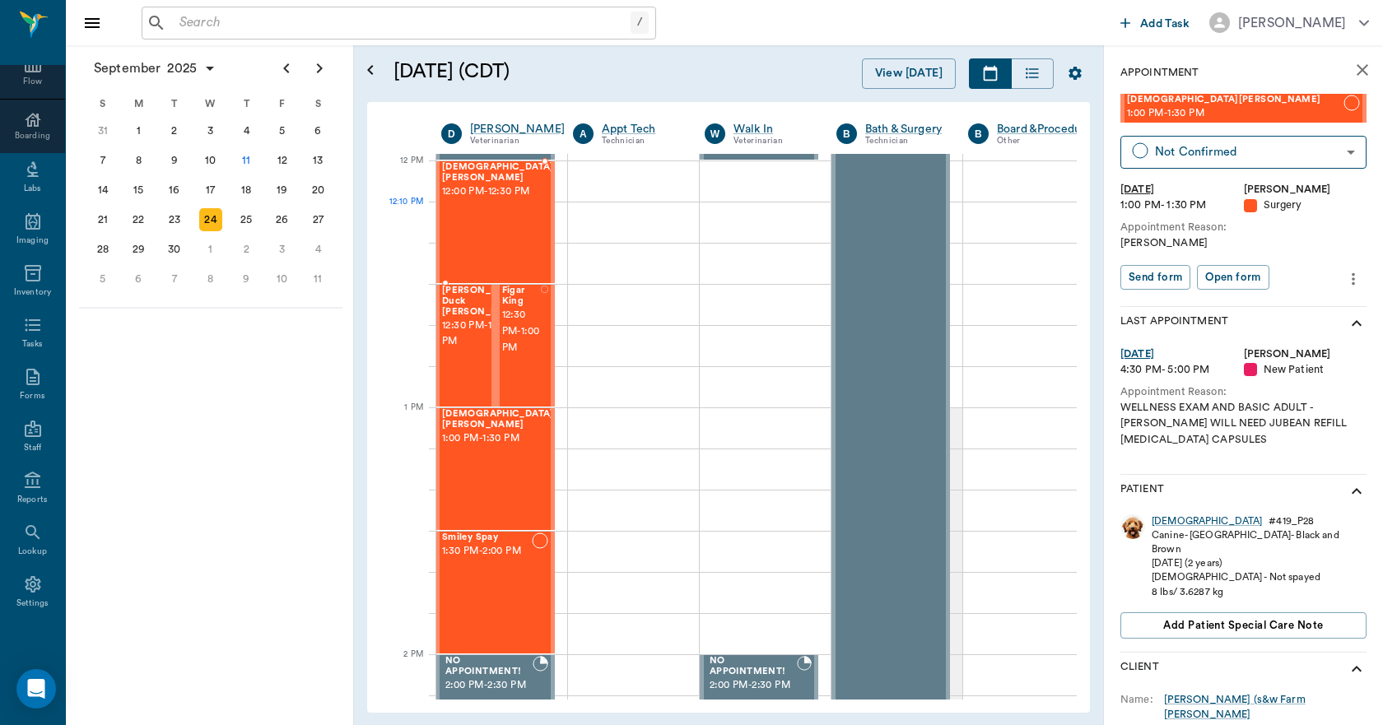
click at [527, 228] on div "SUNNI Crocker 12:00 PM - 12:30 PM" at bounding box center [498, 222] width 112 height 120
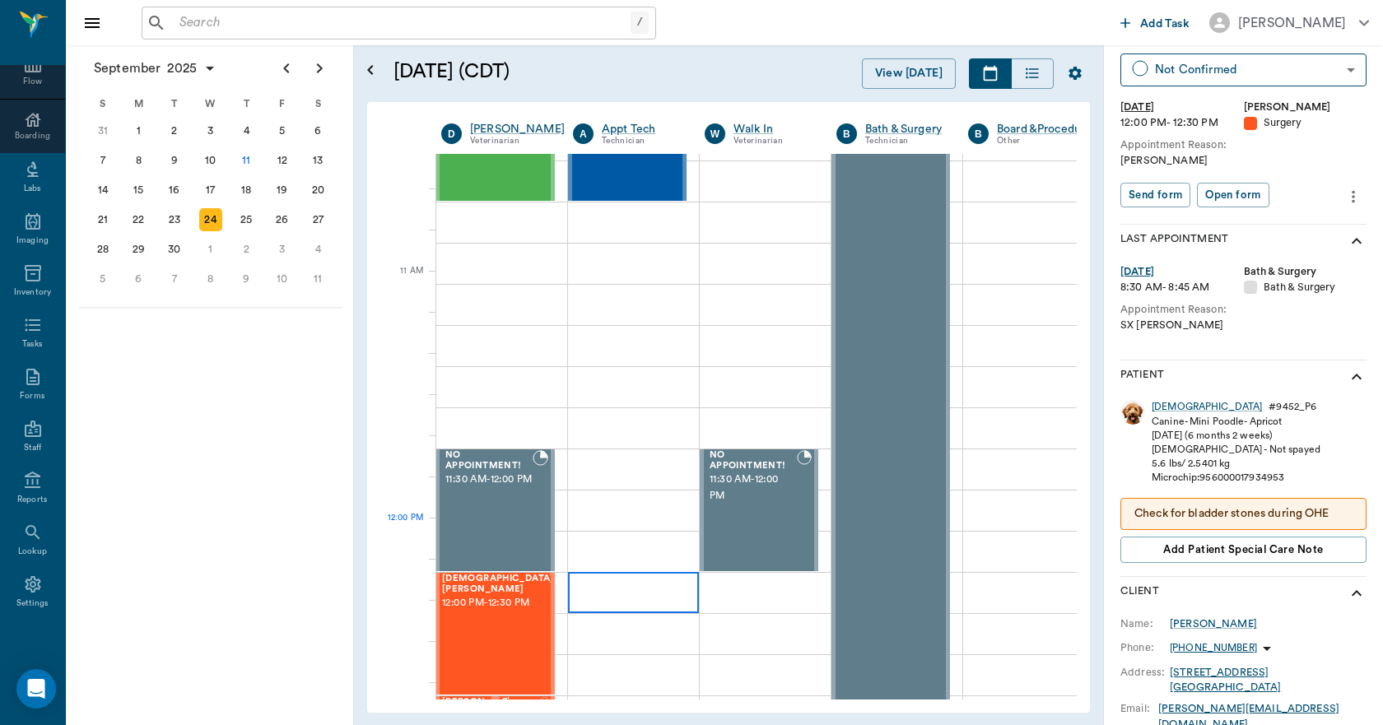
scroll to position [741, 1]
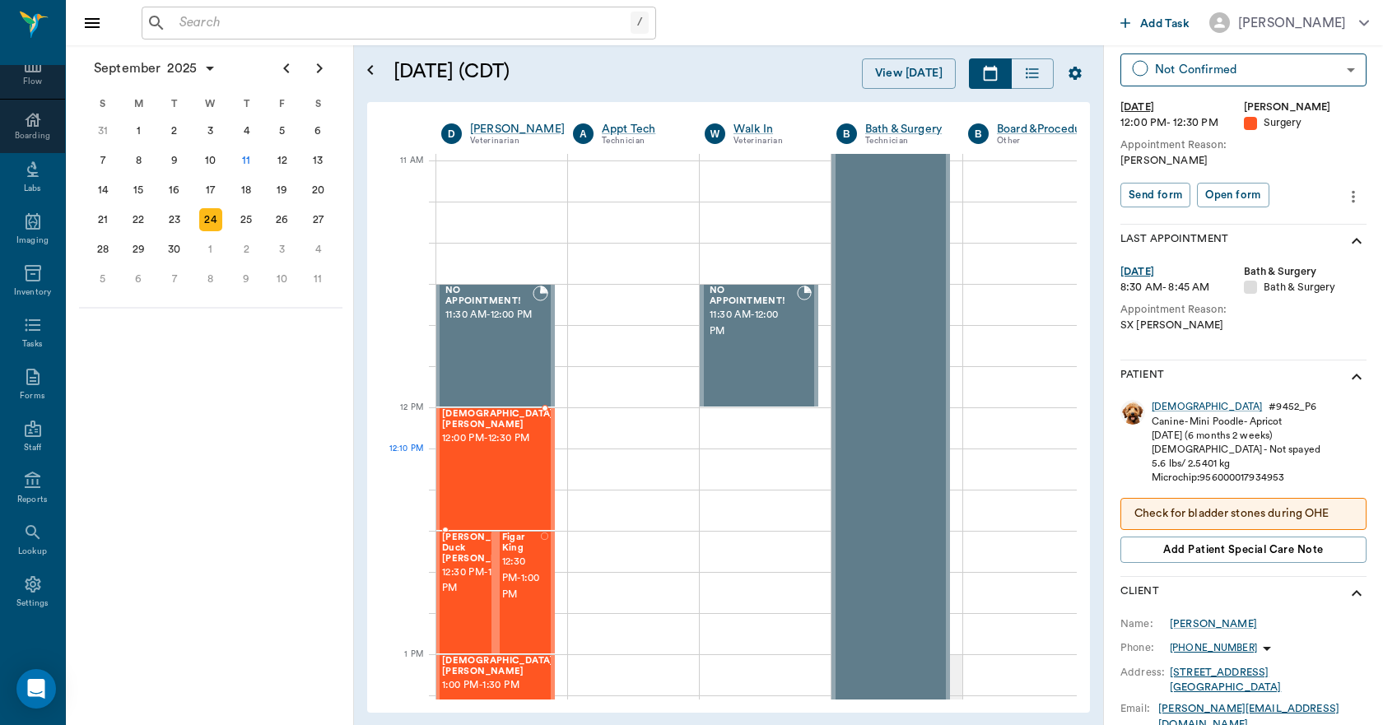
click at [515, 478] on div "SUNNI Crocker 12:00 PM - 12:30 PM" at bounding box center [498, 469] width 112 height 120
click at [178, 213] on div "23" at bounding box center [174, 219] width 23 height 23
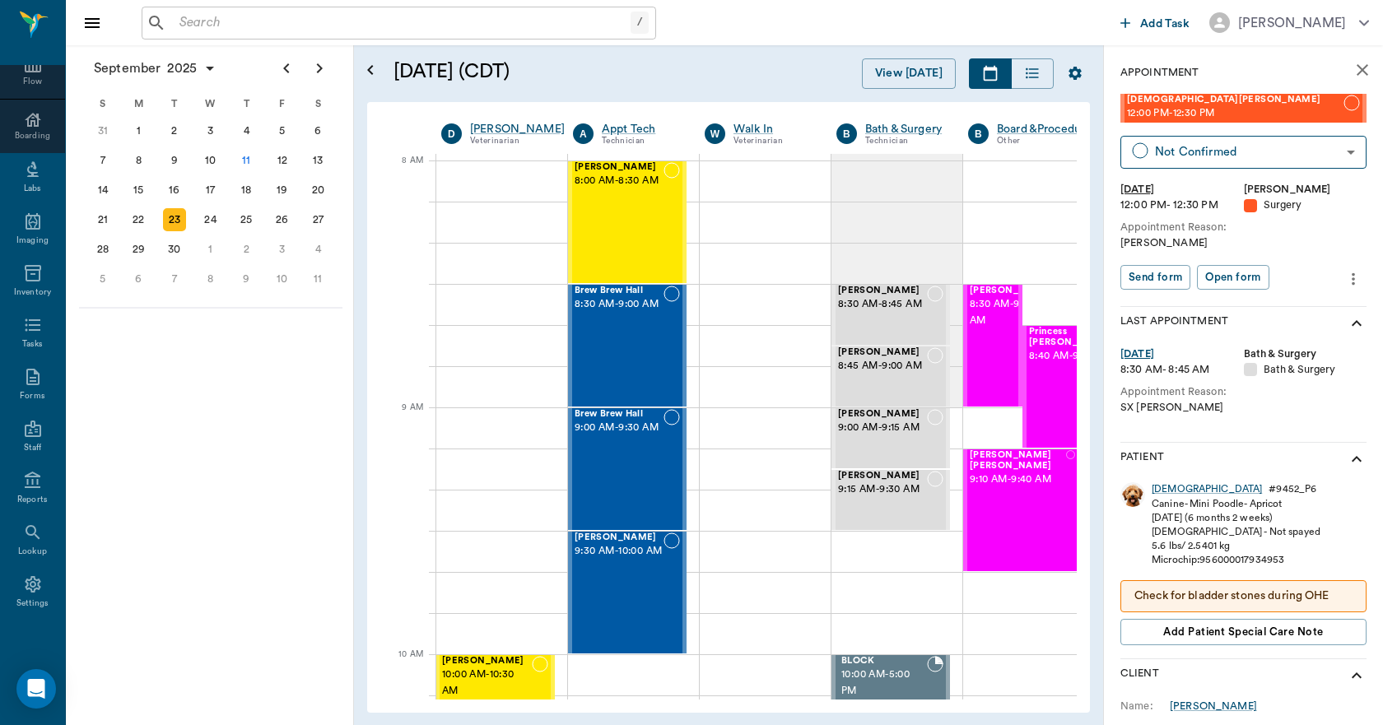
click at [1352, 68] on icon "close" at bounding box center [1362, 70] width 20 height 20
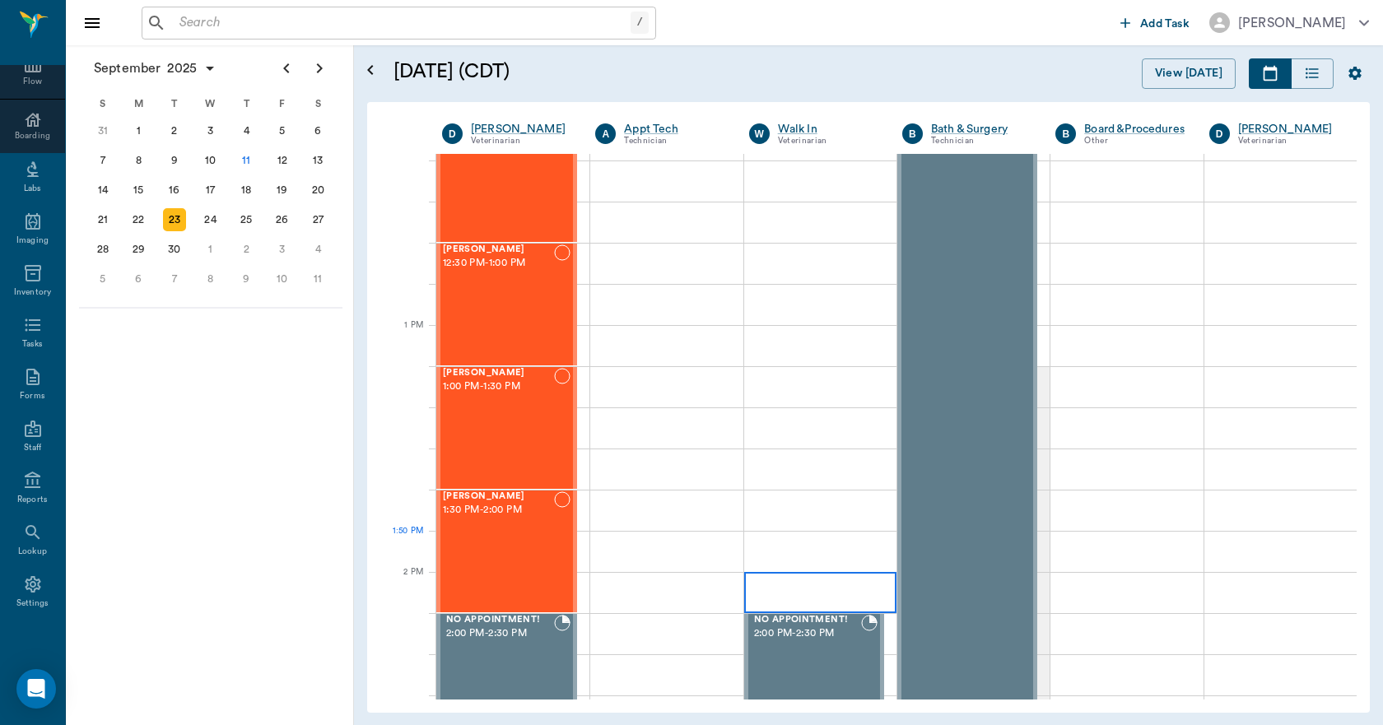
scroll to position [1070, 0]
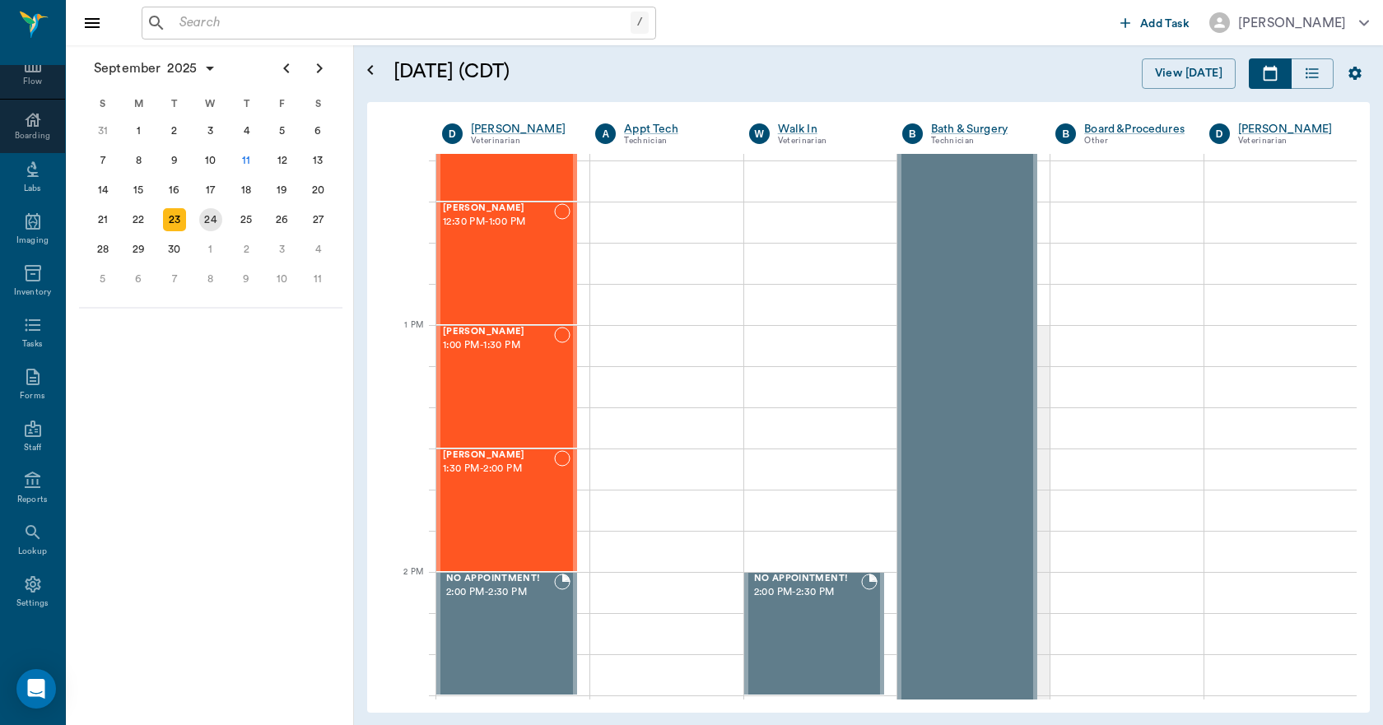
click at [221, 226] on div "24" at bounding box center [211, 220] width 36 height 30
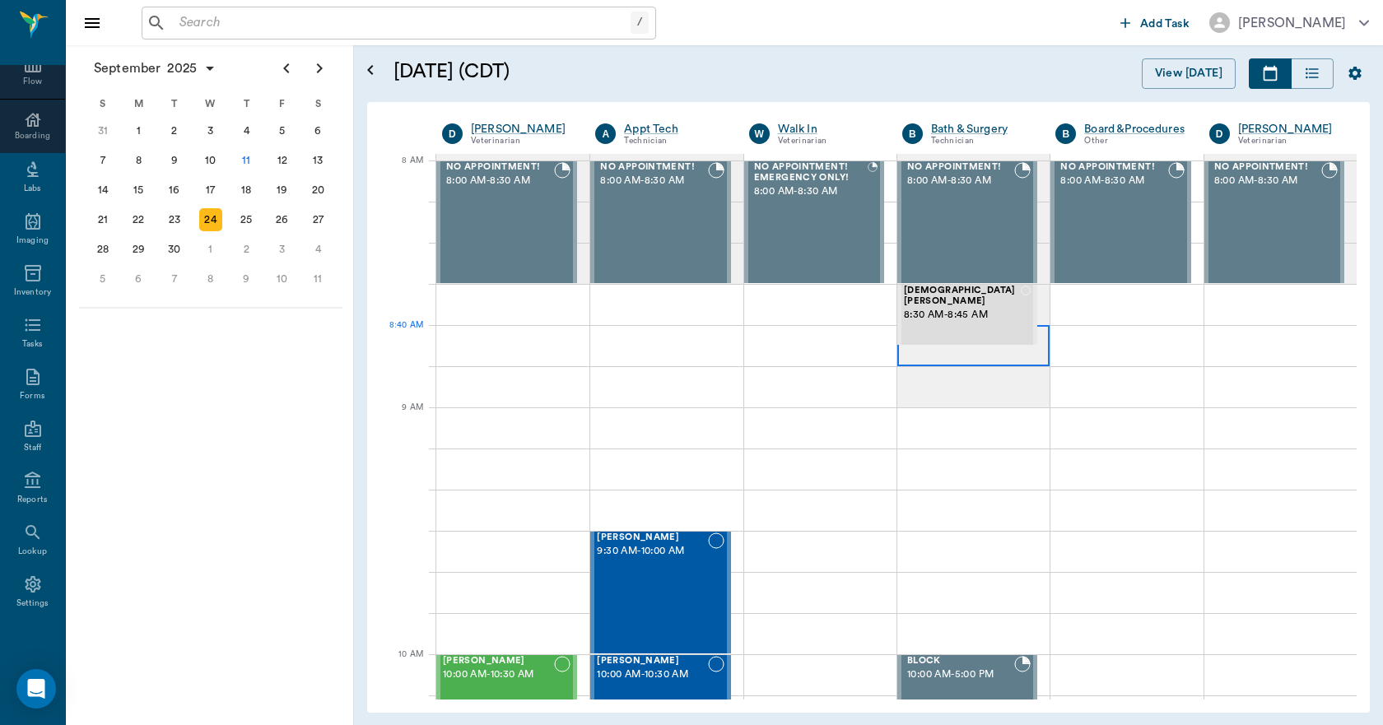
click at [925, 357] on div at bounding box center [973, 345] width 152 height 41
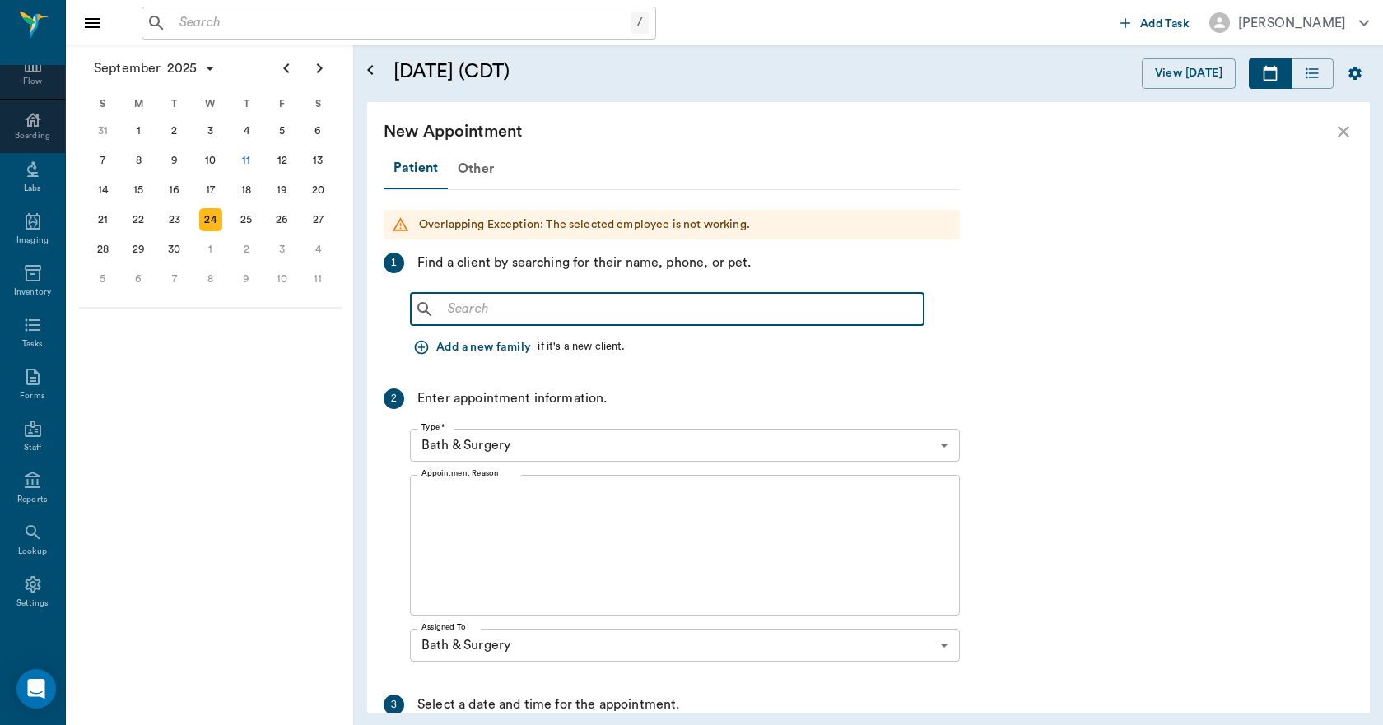
click at [507, 309] on input "text" at bounding box center [679, 309] width 476 height 23
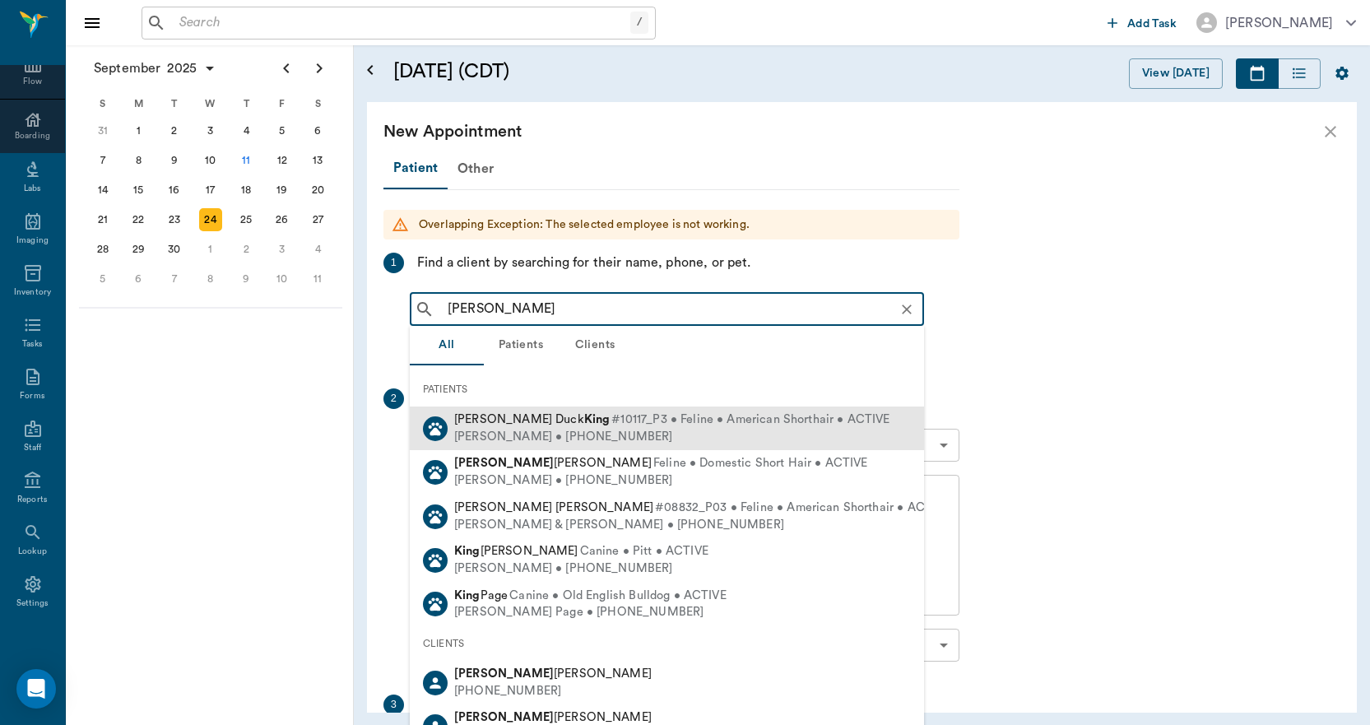
click at [495, 416] on span "Donald Duck King" at bounding box center [532, 419] width 156 height 12
type input "DONALD KING"
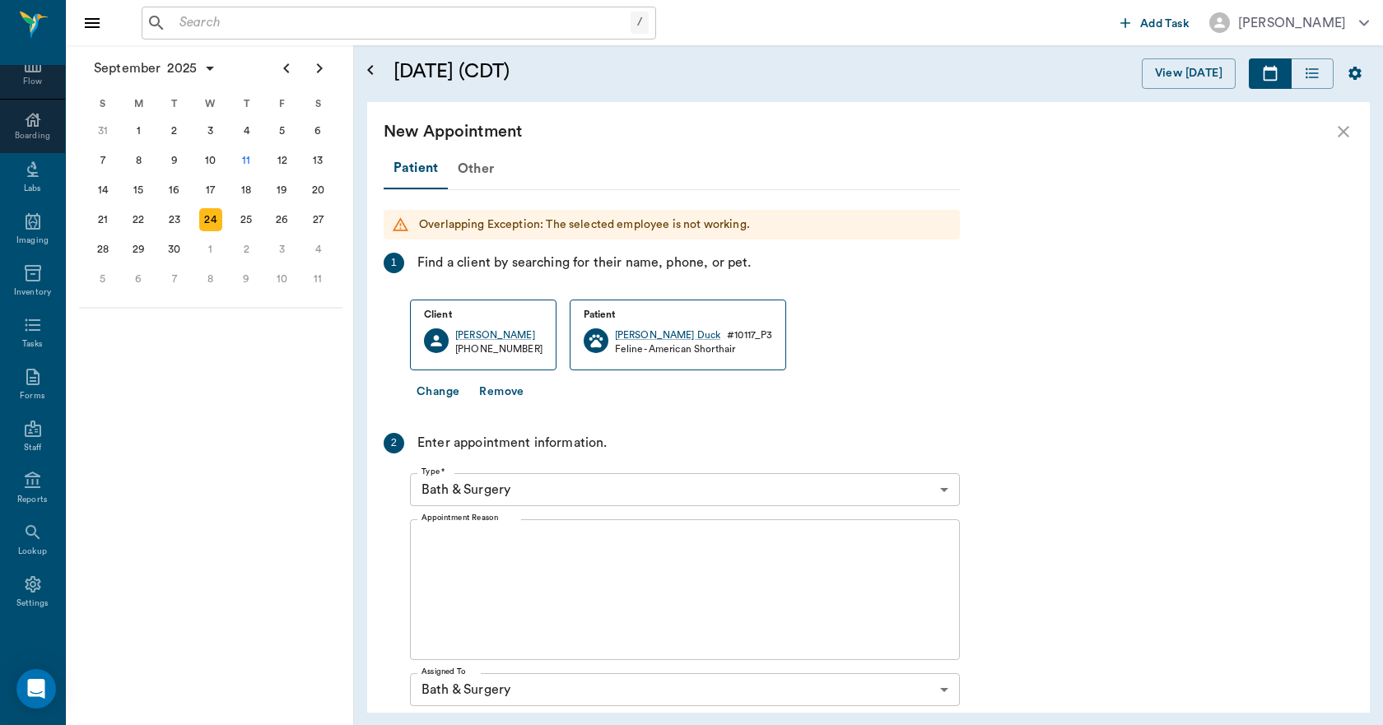
click at [490, 559] on textarea "Appointment Reason" at bounding box center [684, 590] width 527 height 114
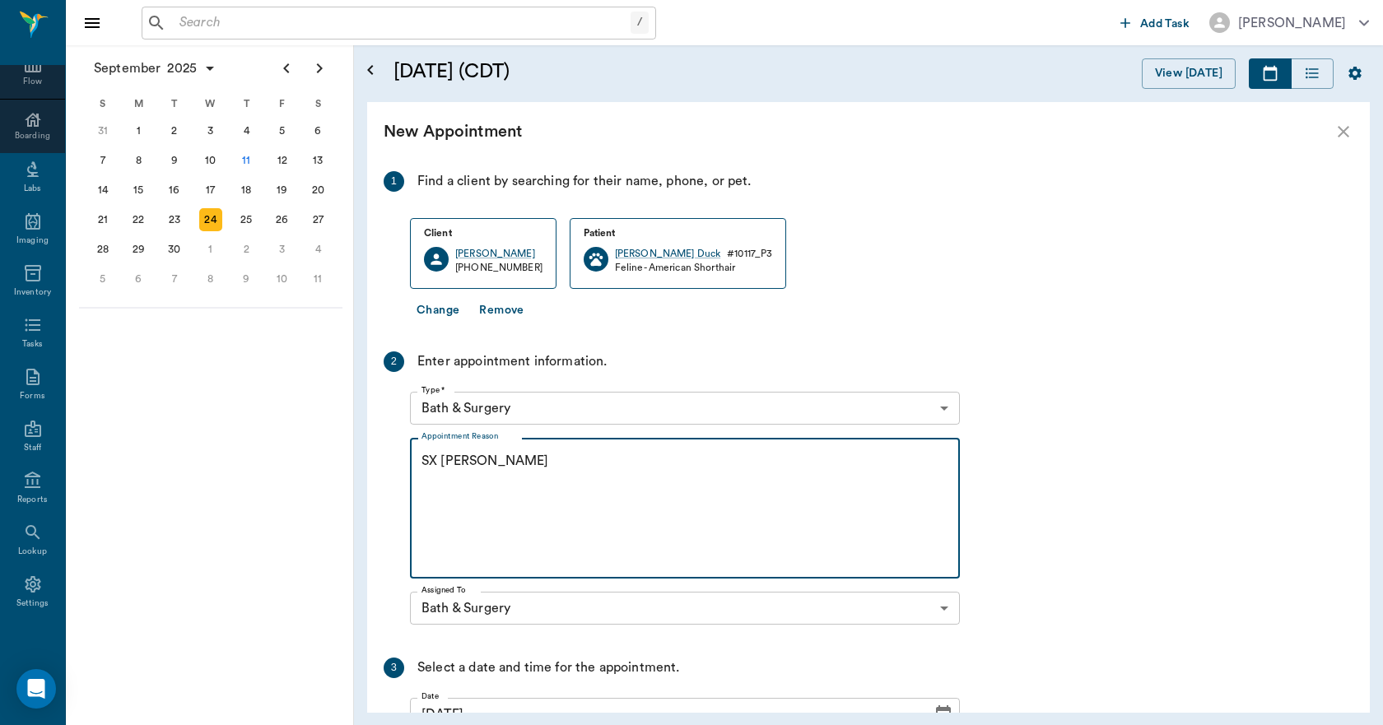
scroll to position [269, 0]
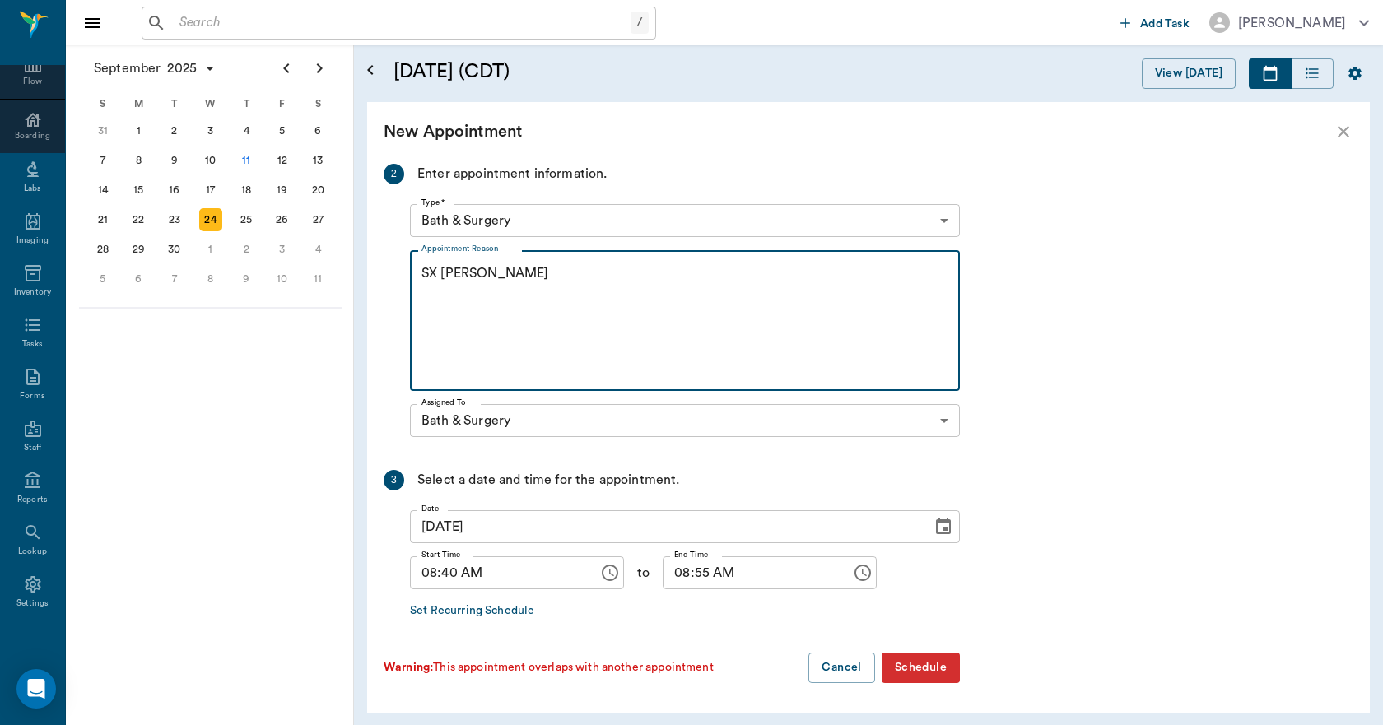
type textarea "SX REMINDER LORY"
click at [449, 577] on input "08:40 AM" at bounding box center [498, 572] width 177 height 33
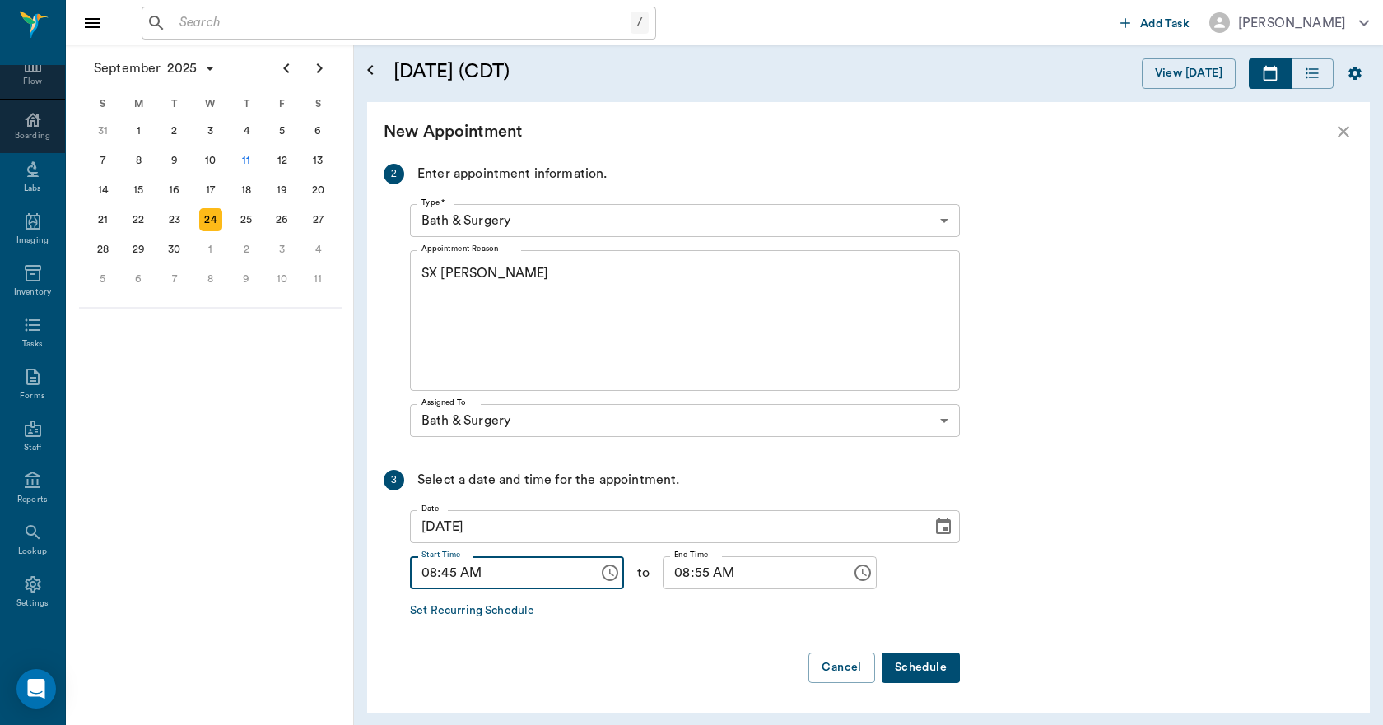
type input "08:45 AM"
click at [665, 571] on input "08:55 AM" at bounding box center [751, 572] width 177 height 33
type input "09:00 AM"
click at [925, 656] on button "Schedule" at bounding box center [920, 668] width 78 height 30
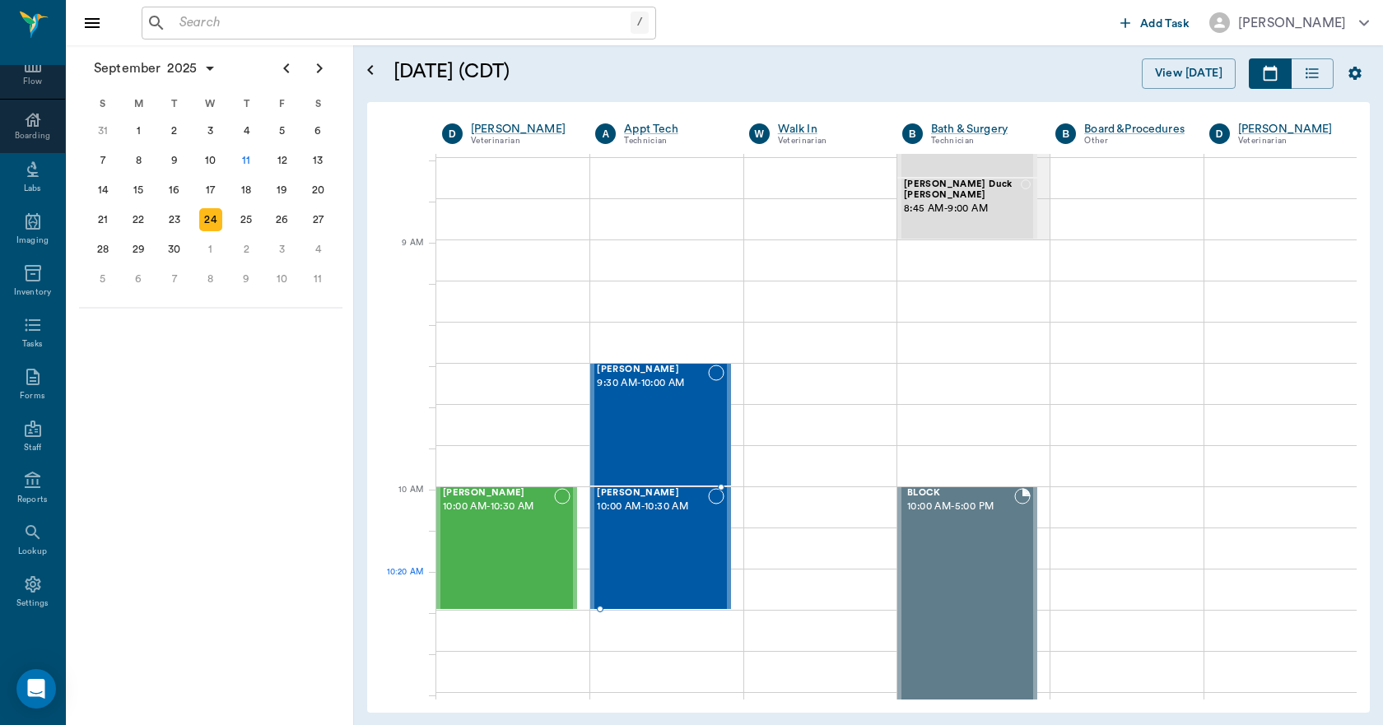
scroll to position [165, 0]
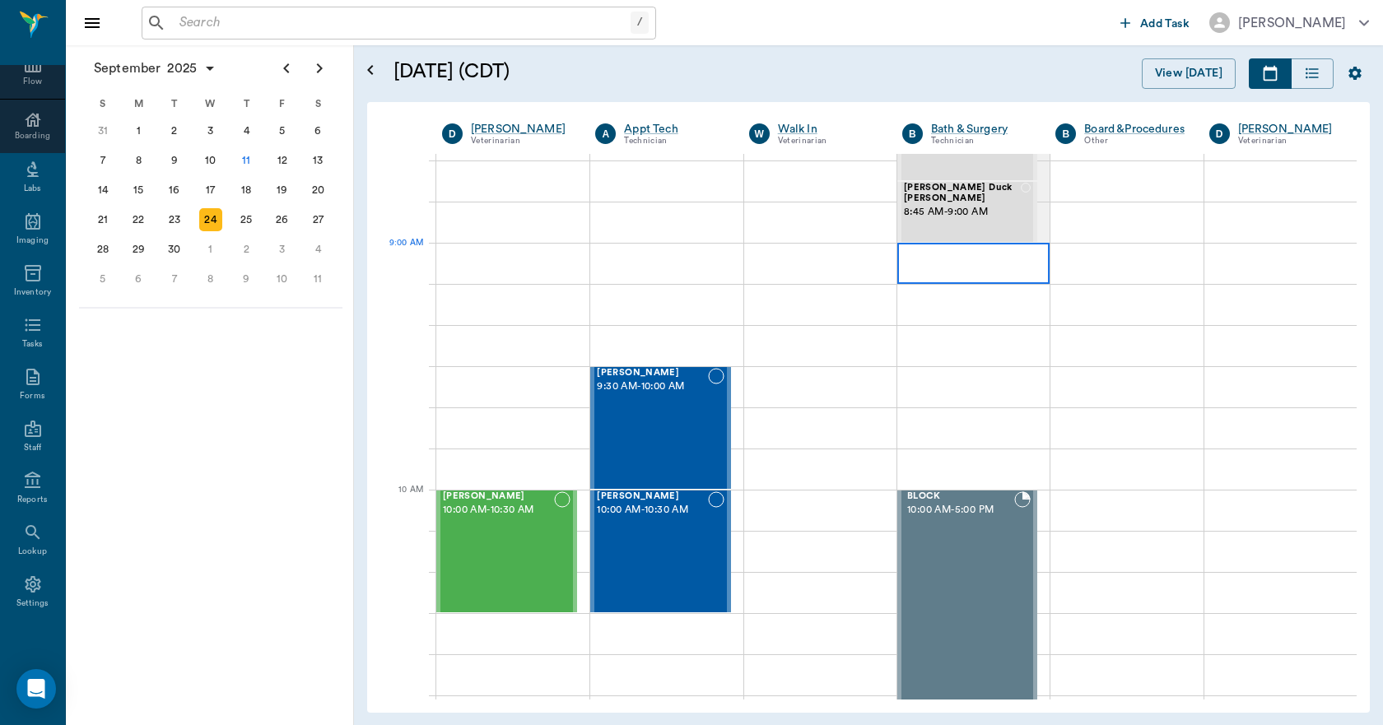
click at [905, 259] on div at bounding box center [973, 263] width 152 height 41
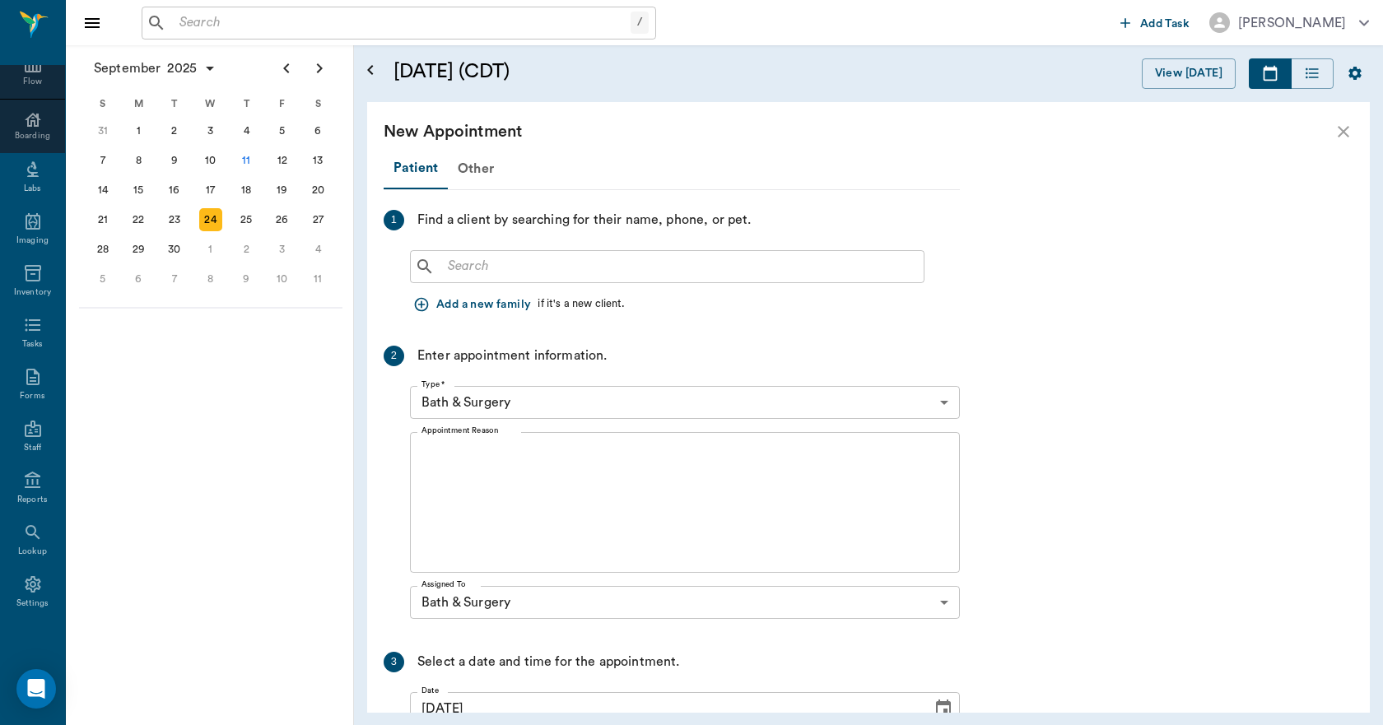
click at [537, 269] on input "text" at bounding box center [679, 266] width 476 height 23
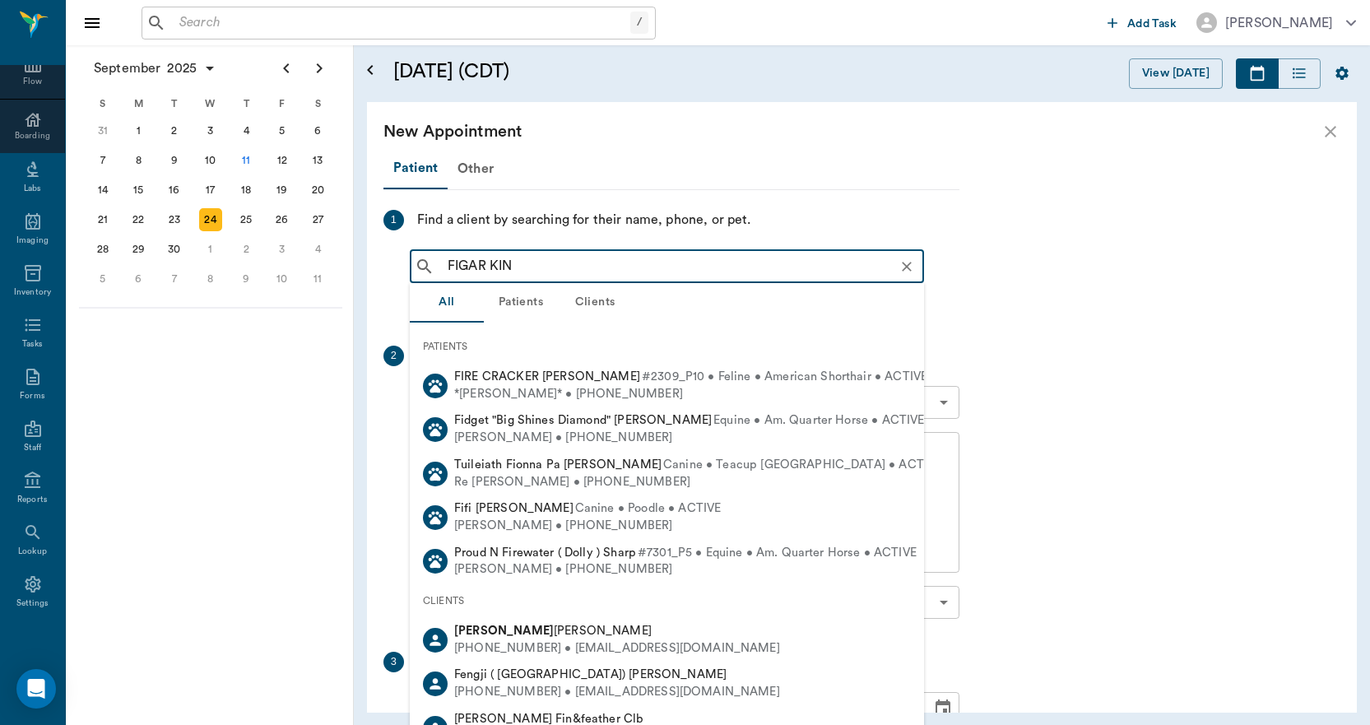
type input "FIGAR KING"
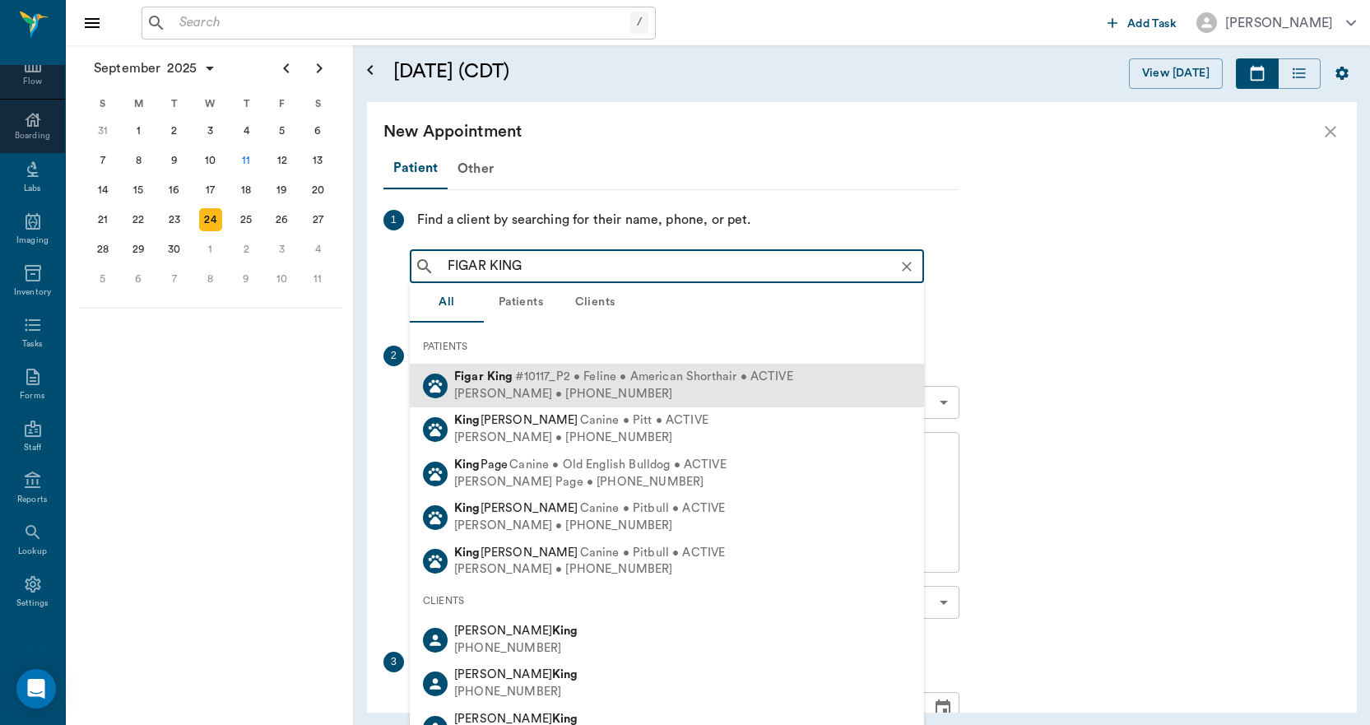
click at [481, 383] on div "Figar King #10117_P2 • Feline • American Shorthair • ACTIVE" at bounding box center [623, 377] width 339 height 17
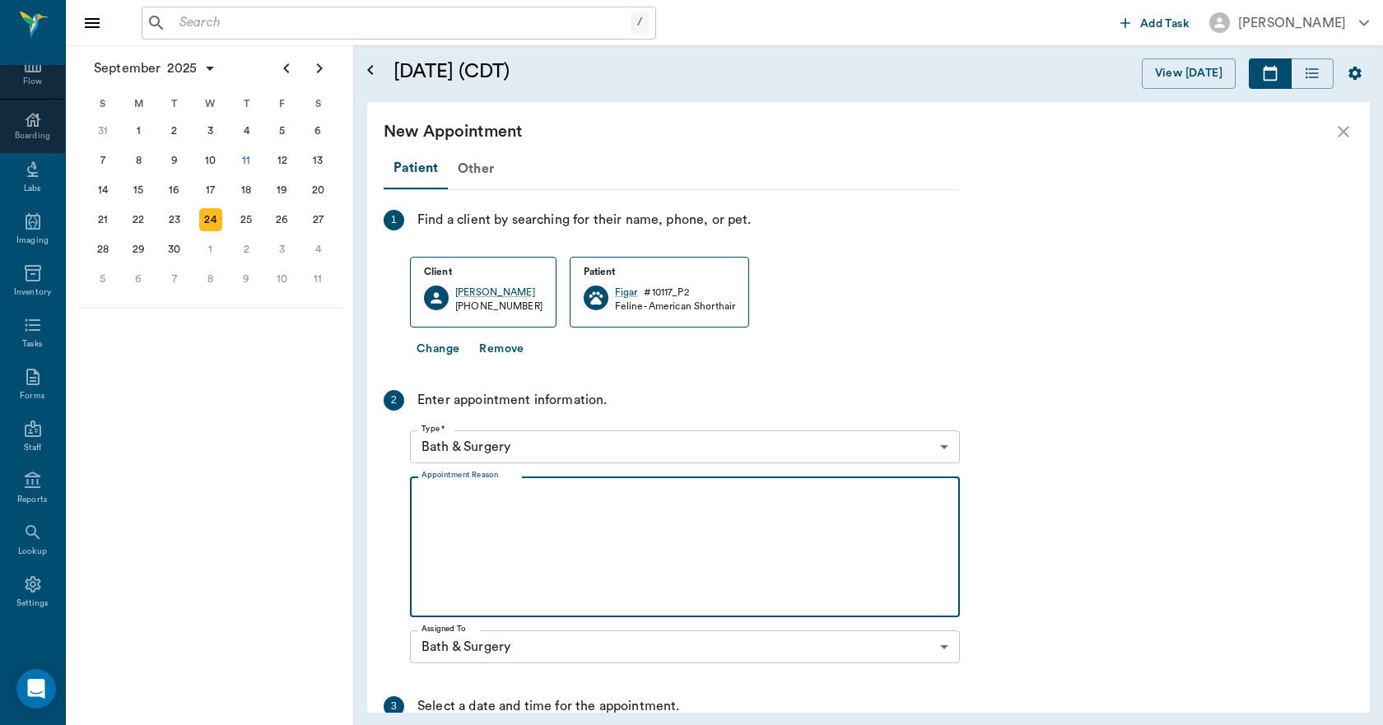
click at [469, 497] on textarea "Appointment Reason" at bounding box center [684, 548] width 527 height 114
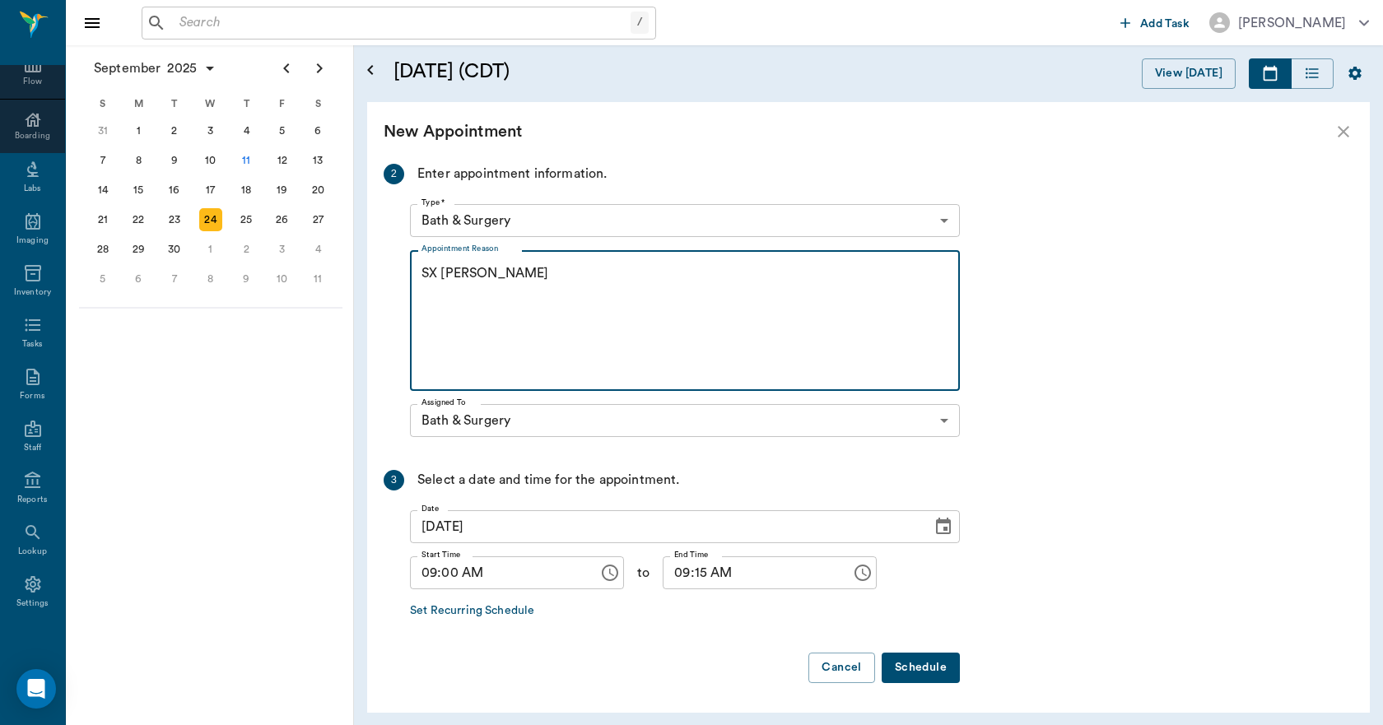
type textarea "SX REMINDER LORY"
click at [908, 670] on button "Schedule" at bounding box center [920, 668] width 78 height 30
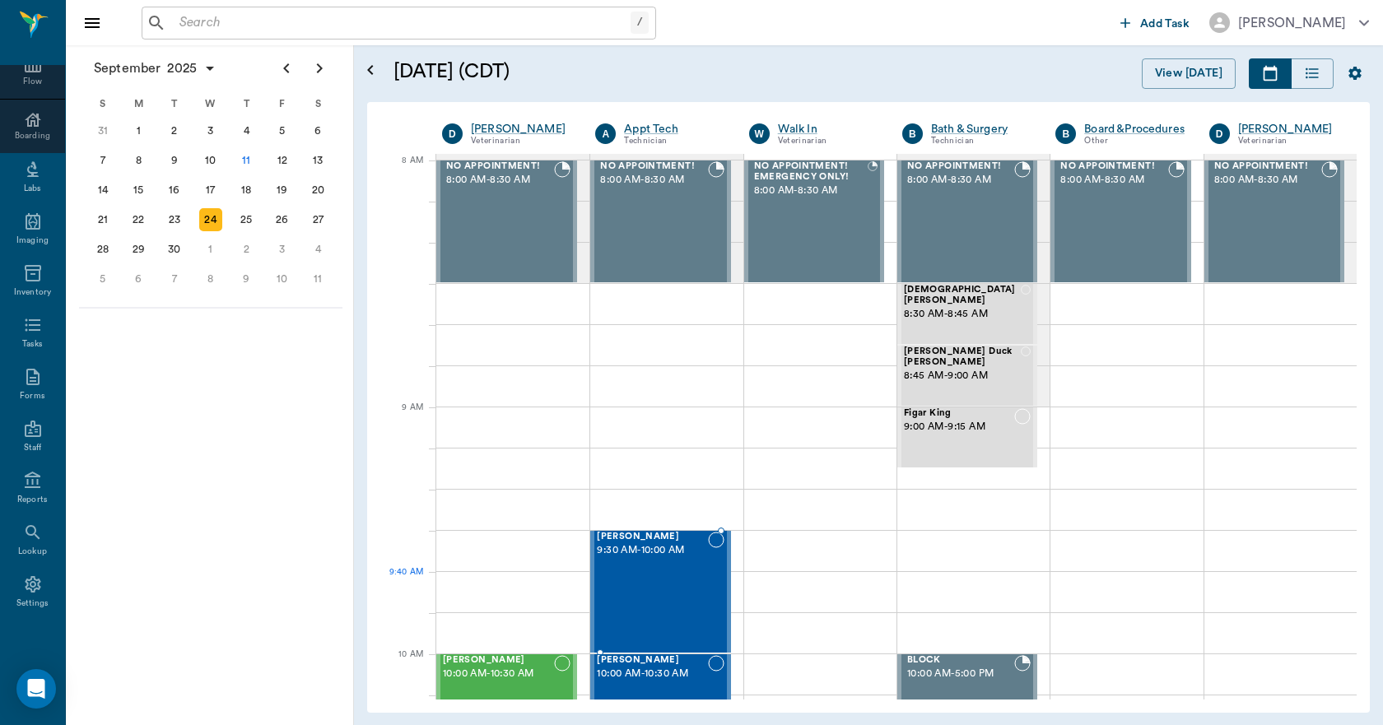
scroll to position [0, 0]
click at [925, 479] on div at bounding box center [973, 469] width 152 height 41
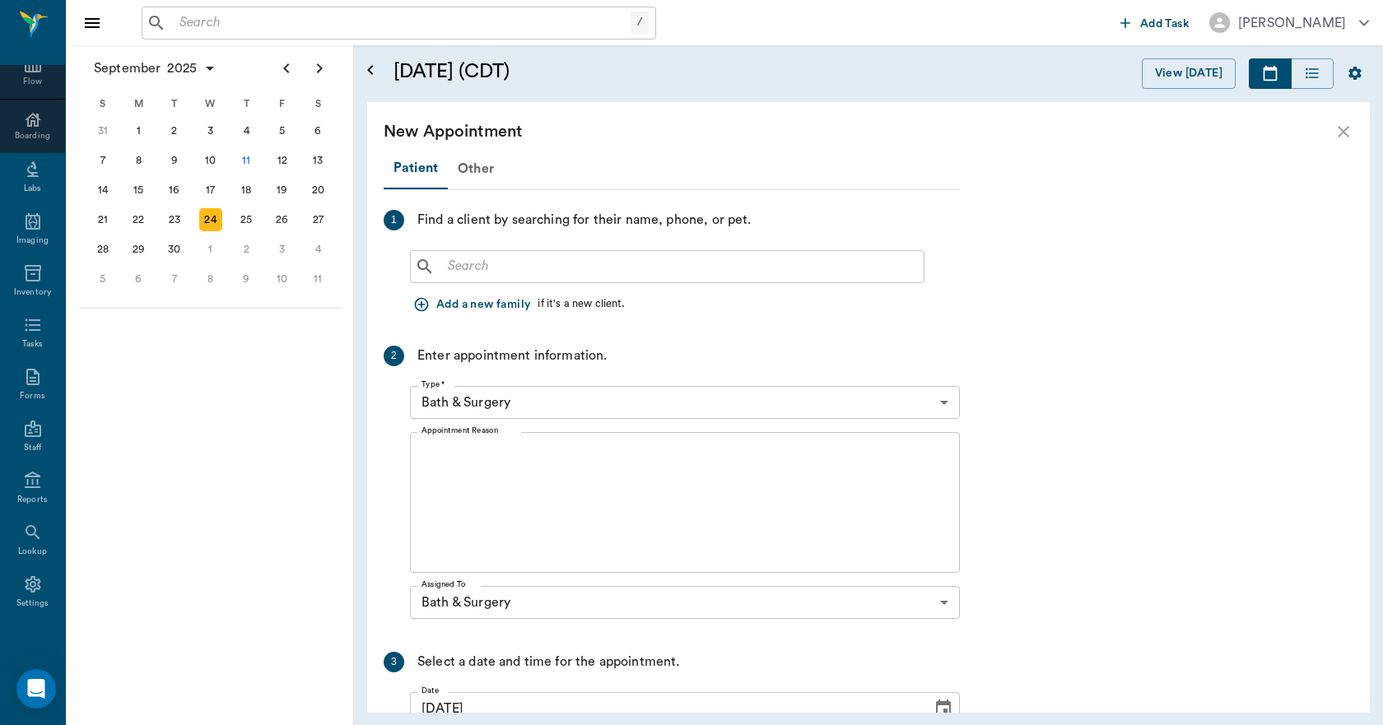
click at [485, 259] on input "text" at bounding box center [679, 266] width 476 height 23
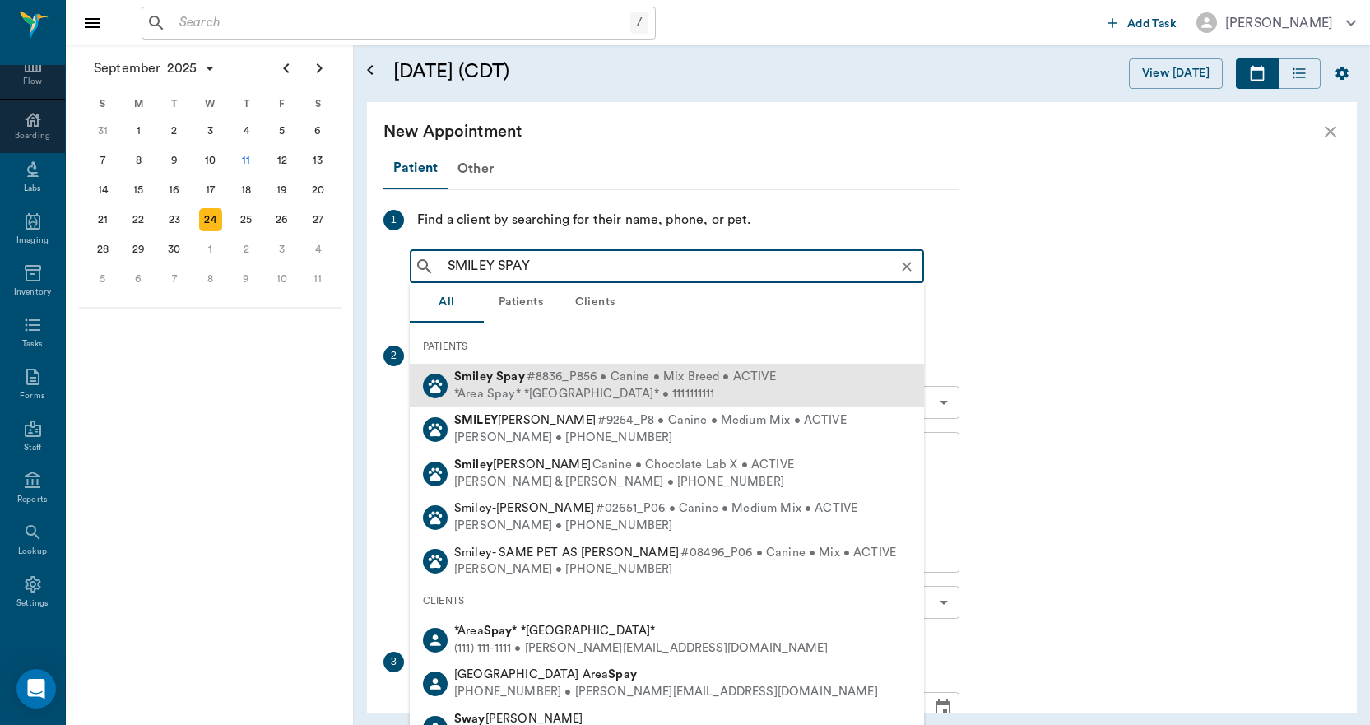
click at [491, 384] on div "Smiley Spay #8836_P856 • Canine • Mix Breed • ACTIVE" at bounding box center [615, 377] width 322 height 17
type input "SMILEY SPAY"
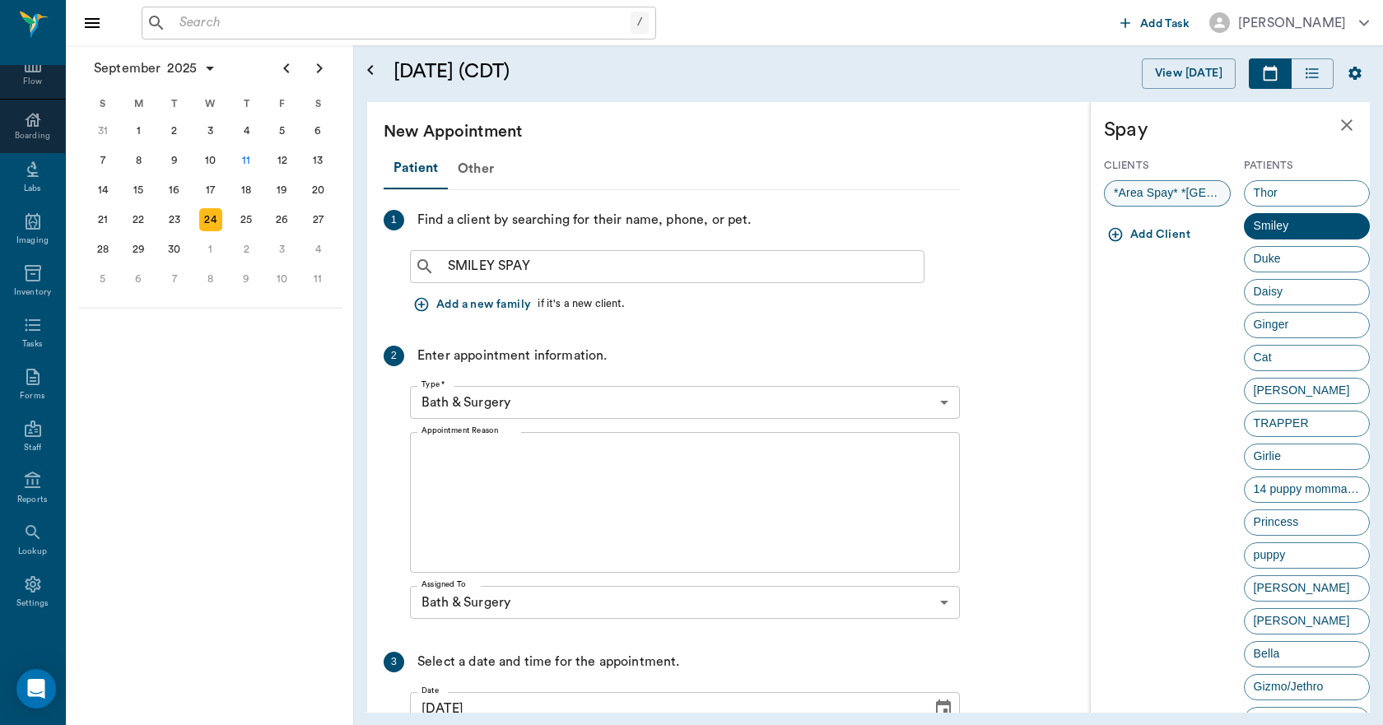
click at [1166, 187] on span "*Area Spay* *Atlanta*" at bounding box center [1167, 192] width 125 height 17
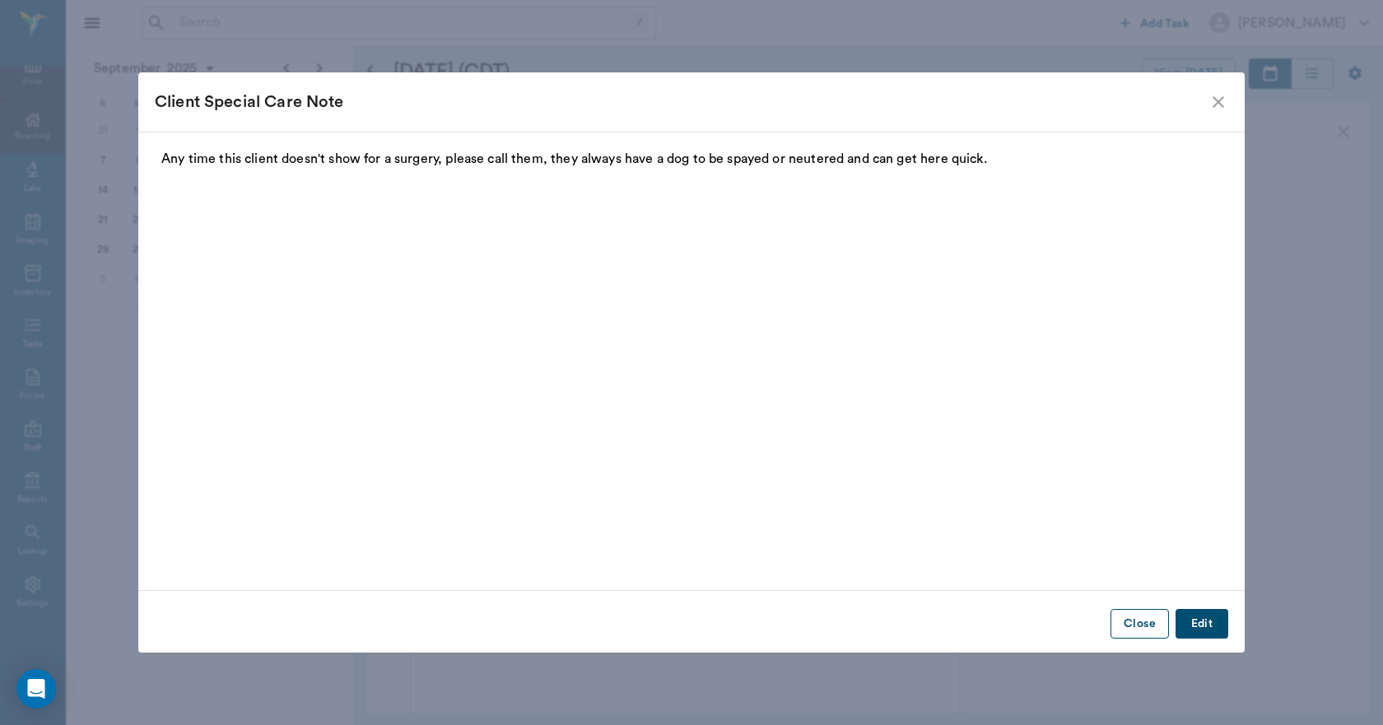
click at [1137, 624] on button "Close" at bounding box center [1139, 624] width 58 height 30
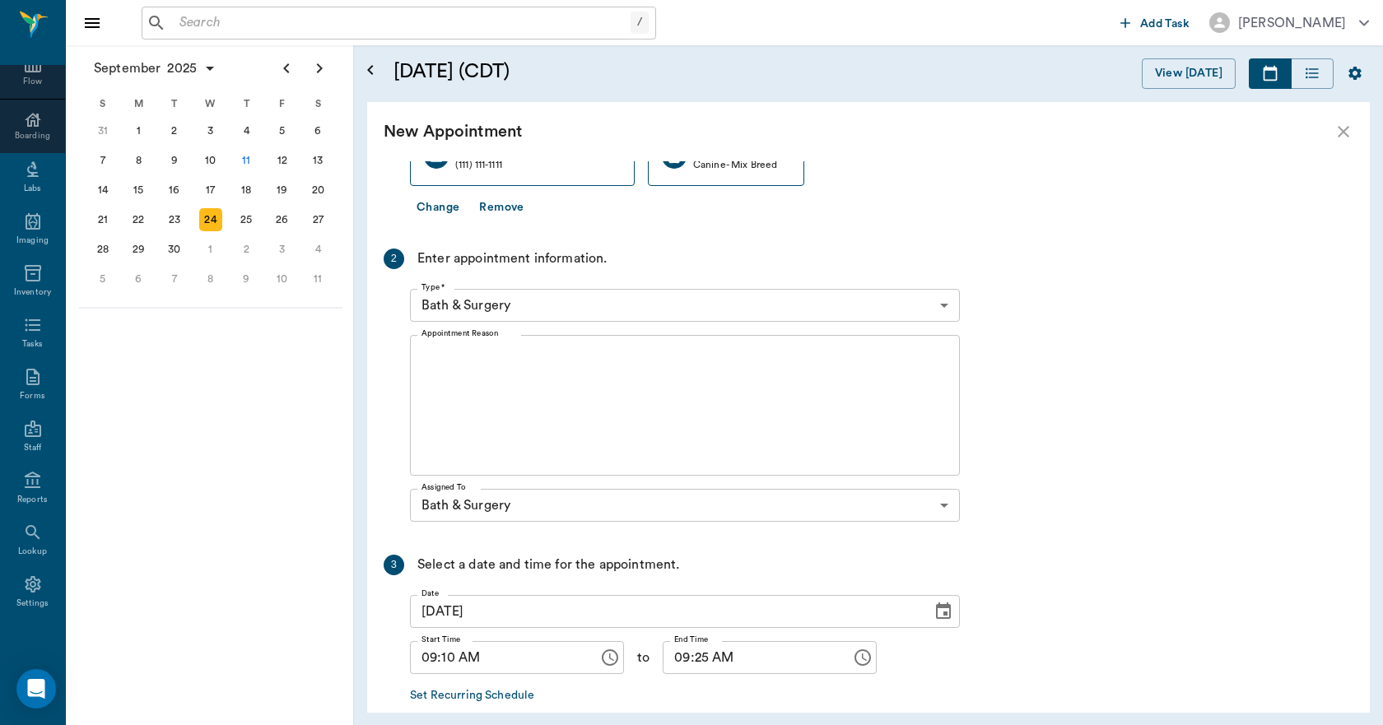
scroll to position [329, 0]
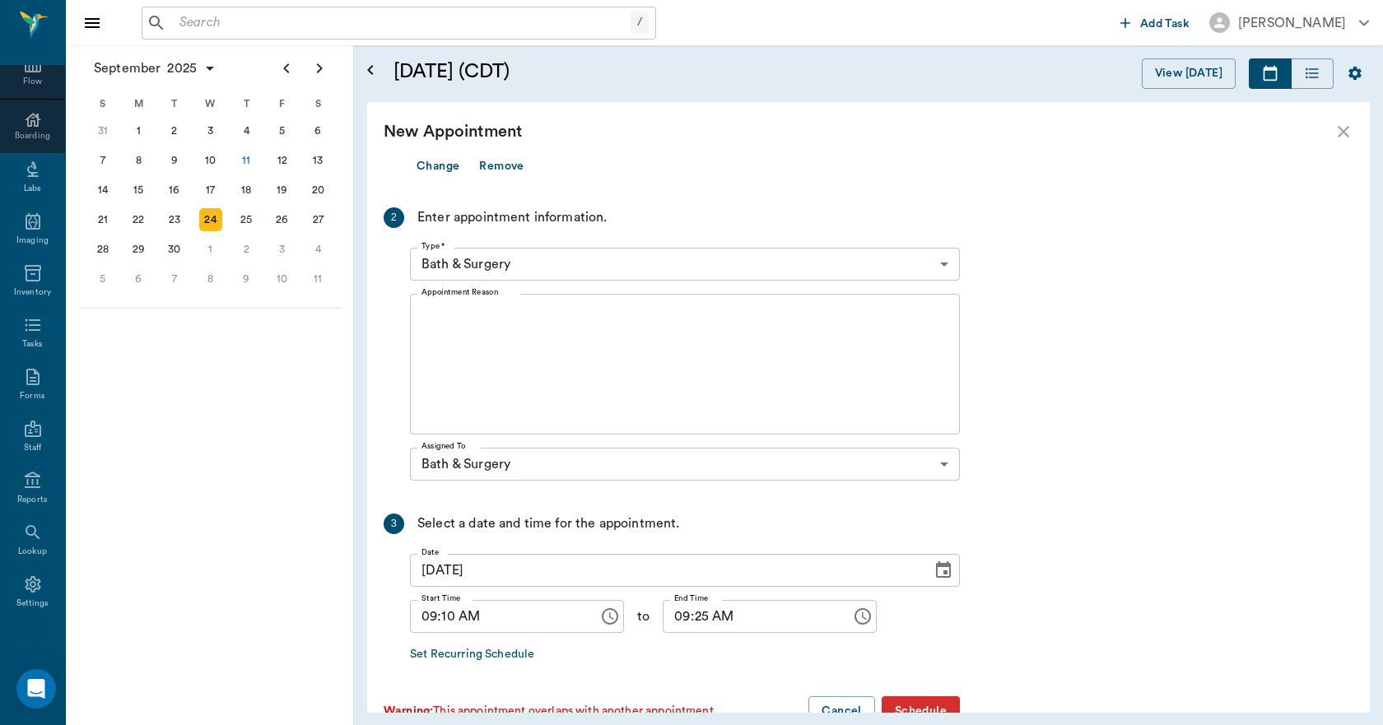
click at [725, 397] on textarea "Appointment Reason" at bounding box center [684, 365] width 527 height 114
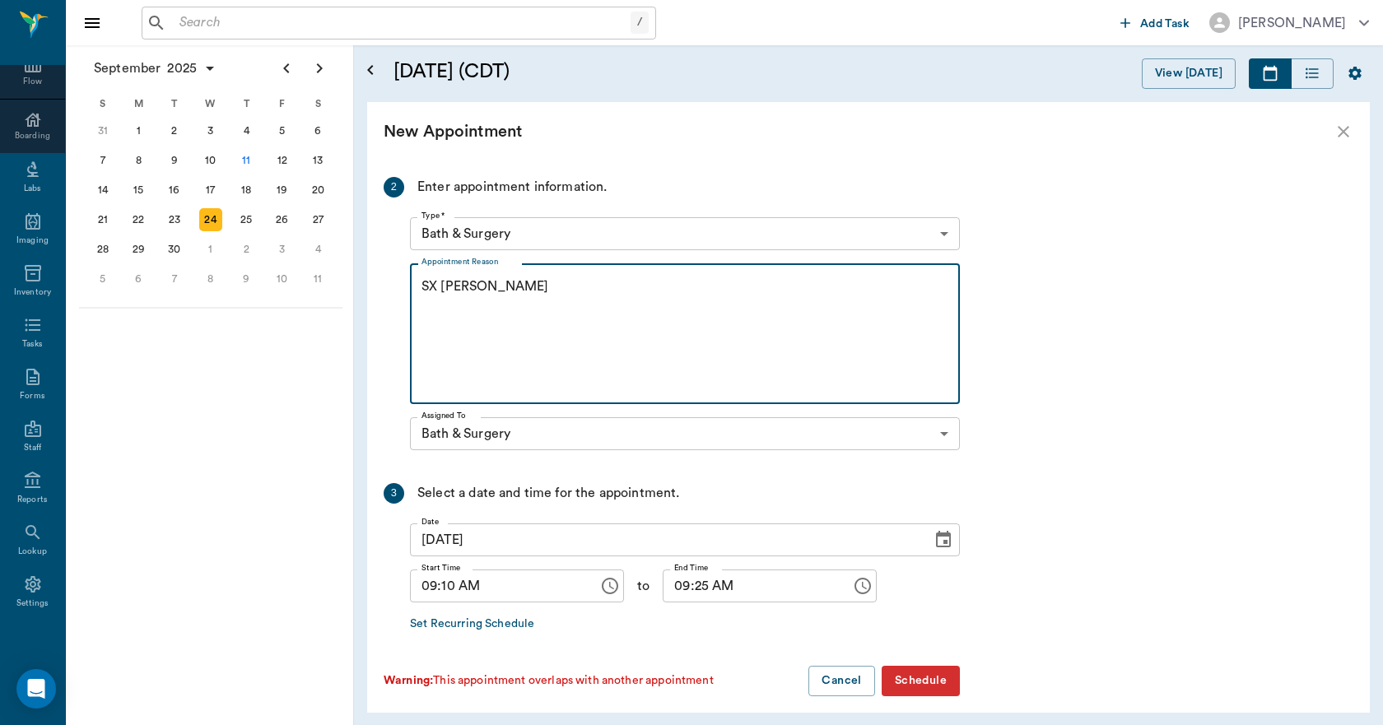
scroll to position [373, 0]
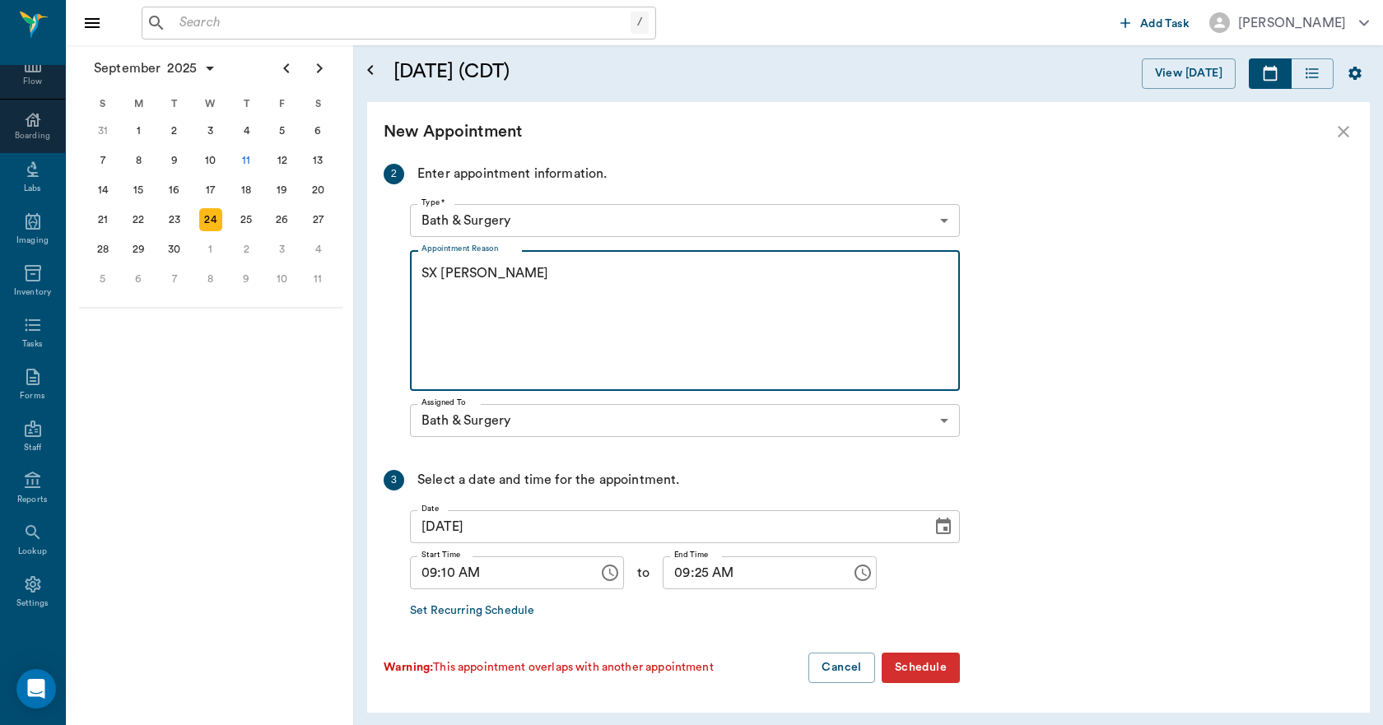
type textarea "SX [PERSON_NAME]"
click at [453, 560] on input "09:10 AM" at bounding box center [498, 572] width 177 height 33
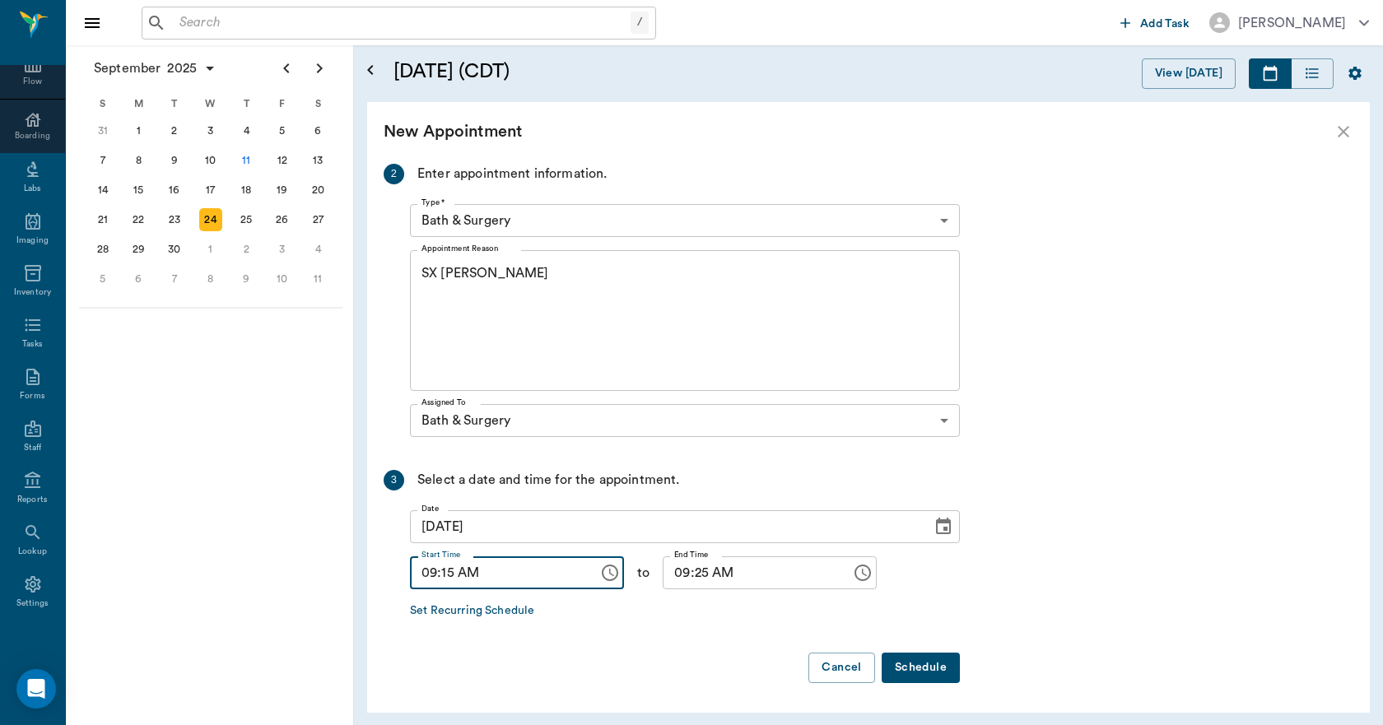
type input "09:15 AM"
click at [682, 573] on input "09:25 AM" at bounding box center [751, 572] width 177 height 33
type input "09:30 AM"
click at [909, 665] on button "Schedule" at bounding box center [920, 668] width 78 height 30
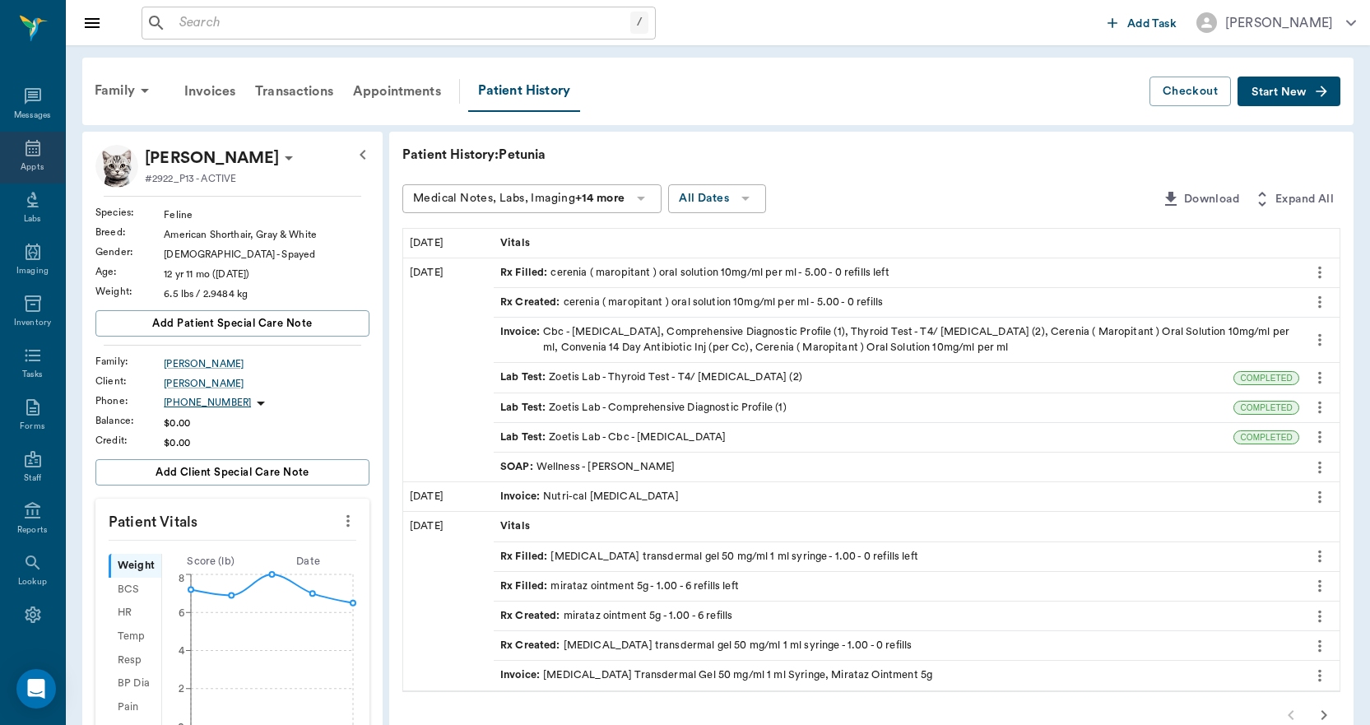
click at [29, 156] on icon at bounding box center [33, 148] width 20 height 20
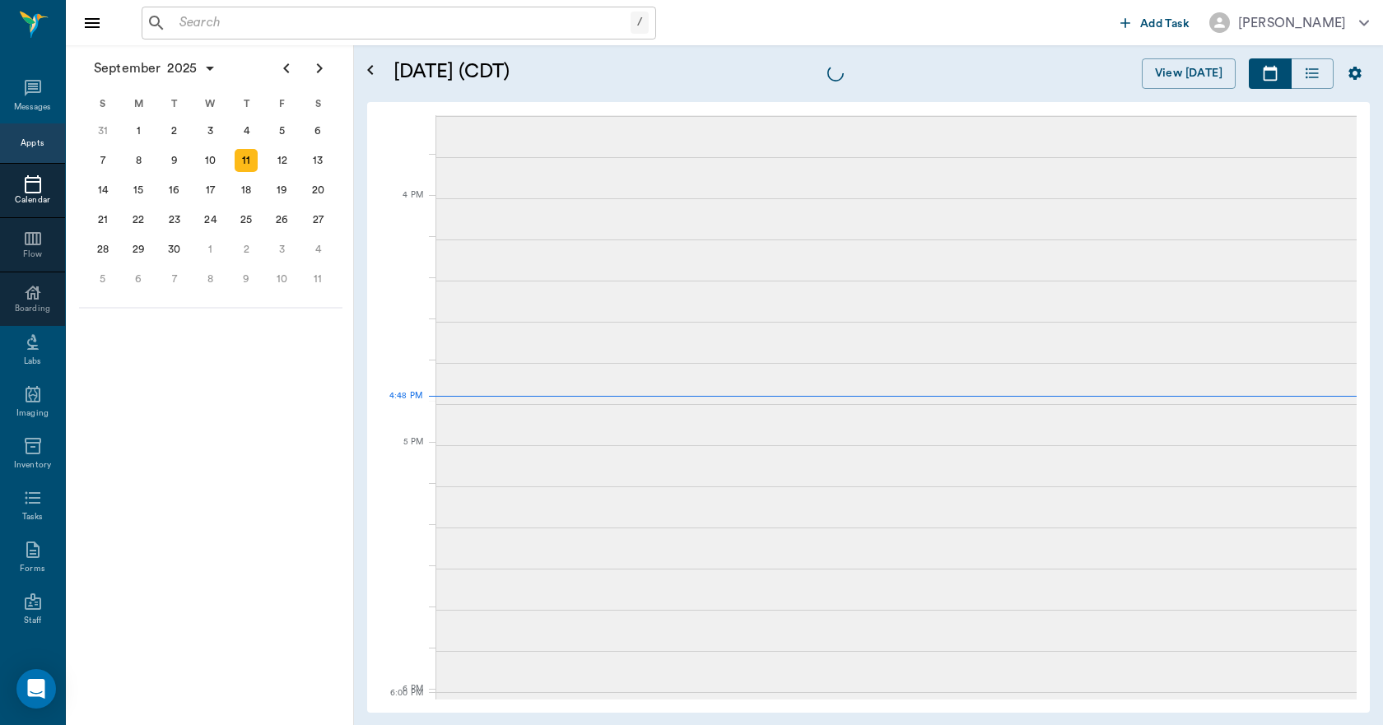
scroll to position [1977, 0]
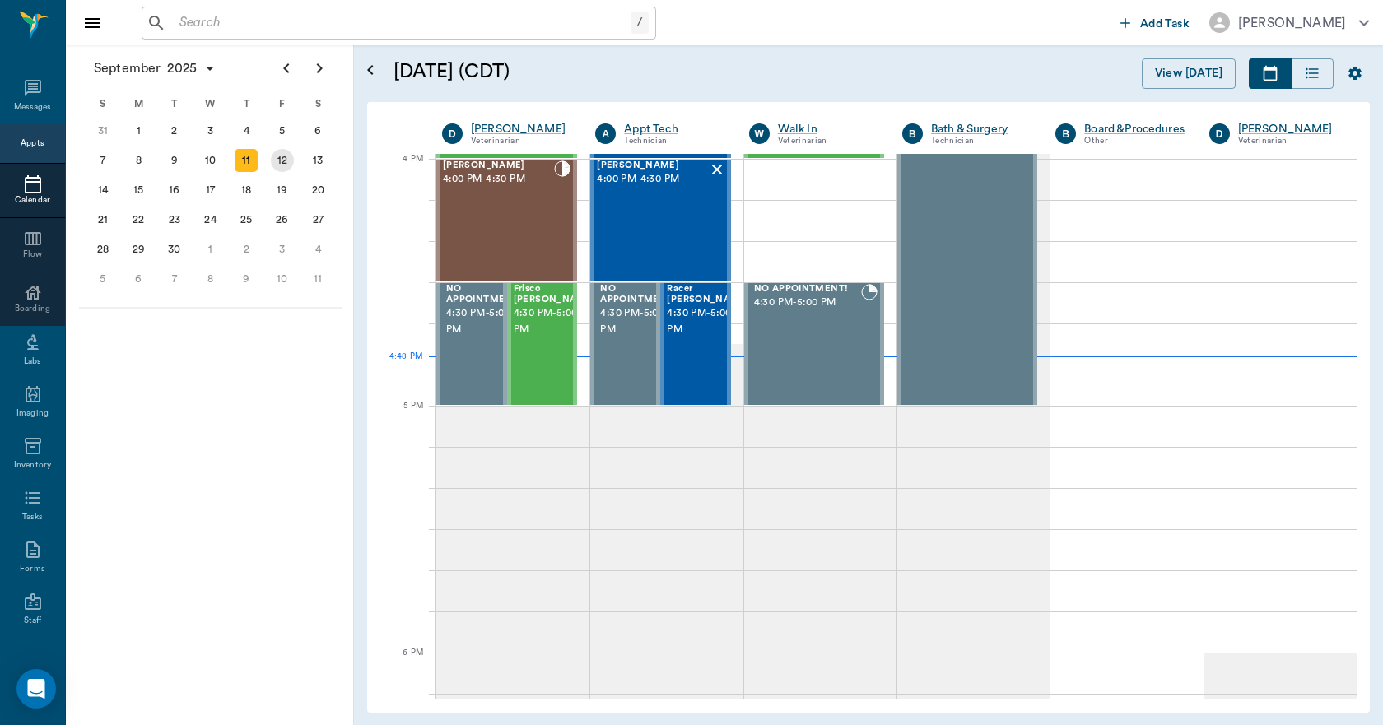
click at [287, 164] on div "12" at bounding box center [282, 160] width 23 height 23
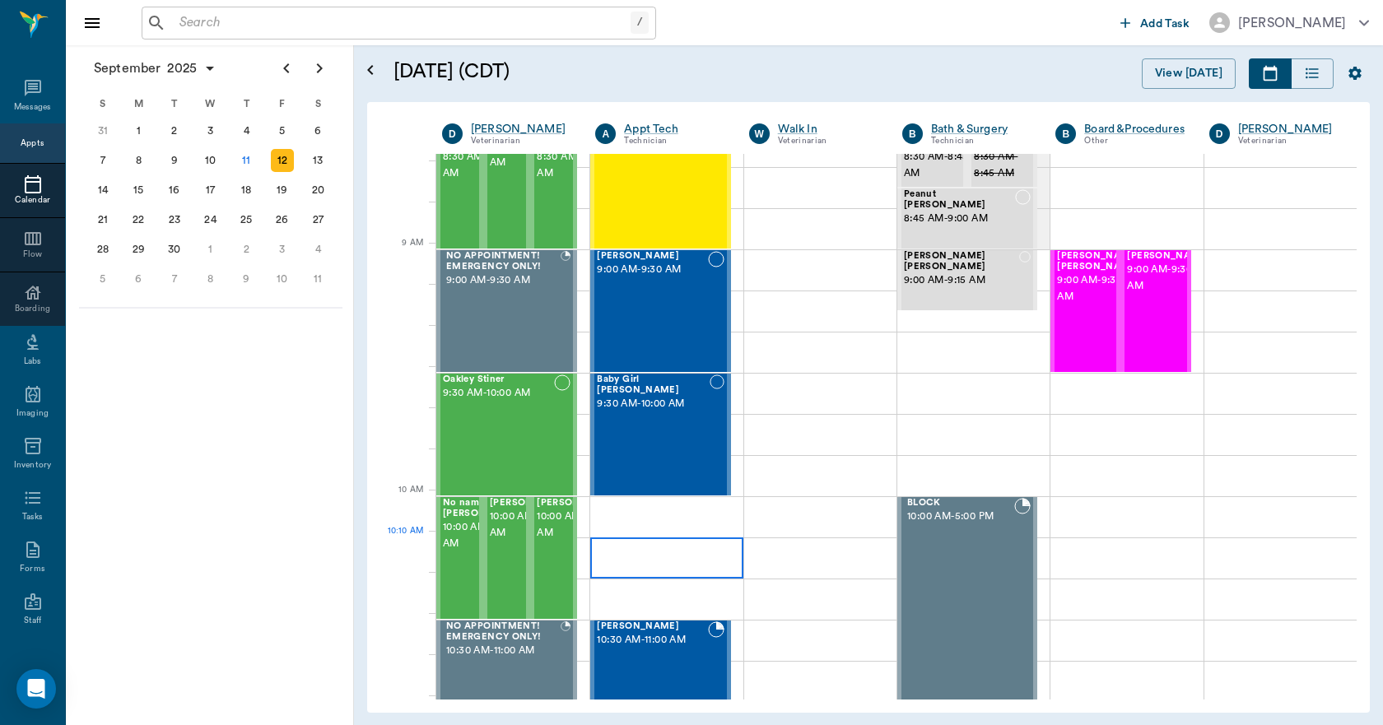
scroll to position [165, 0]
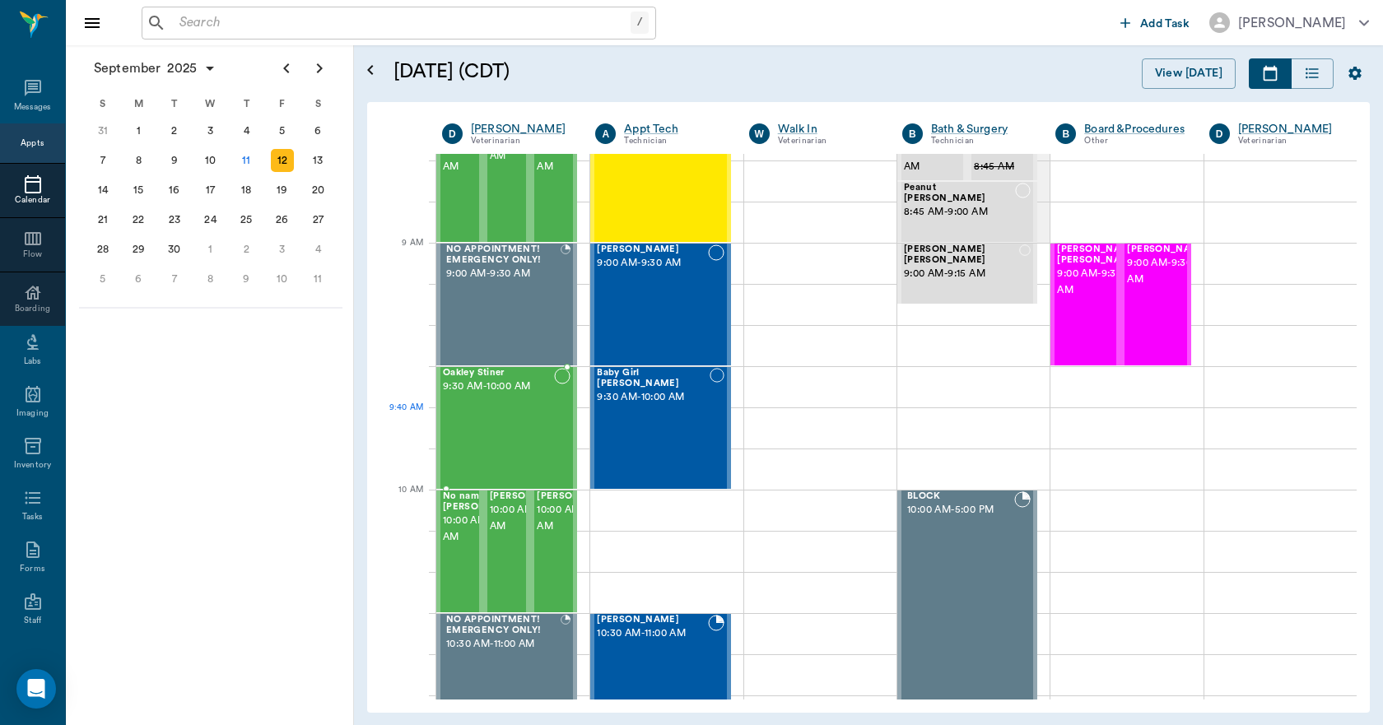
click at [474, 416] on div "Oakley Stiner 9:30 AM - 10:00 AM" at bounding box center [498, 428] width 111 height 120
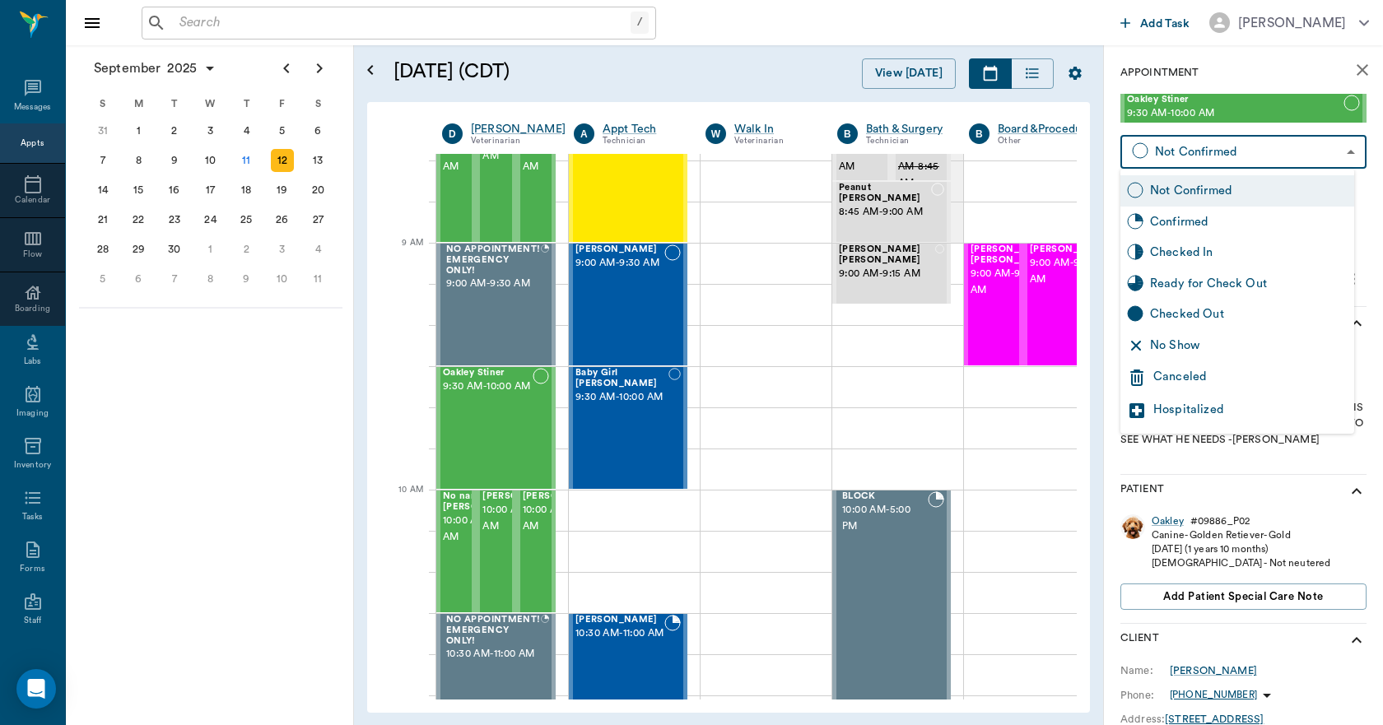
click at [1190, 154] on body "/ ​ Add Task [PERSON_NAME] Nectar Messages Appts Calendar Flow Boarding Labs Im…" at bounding box center [691, 362] width 1383 height 725
click at [1179, 374] on div "Canceled" at bounding box center [1250, 378] width 194 height 20
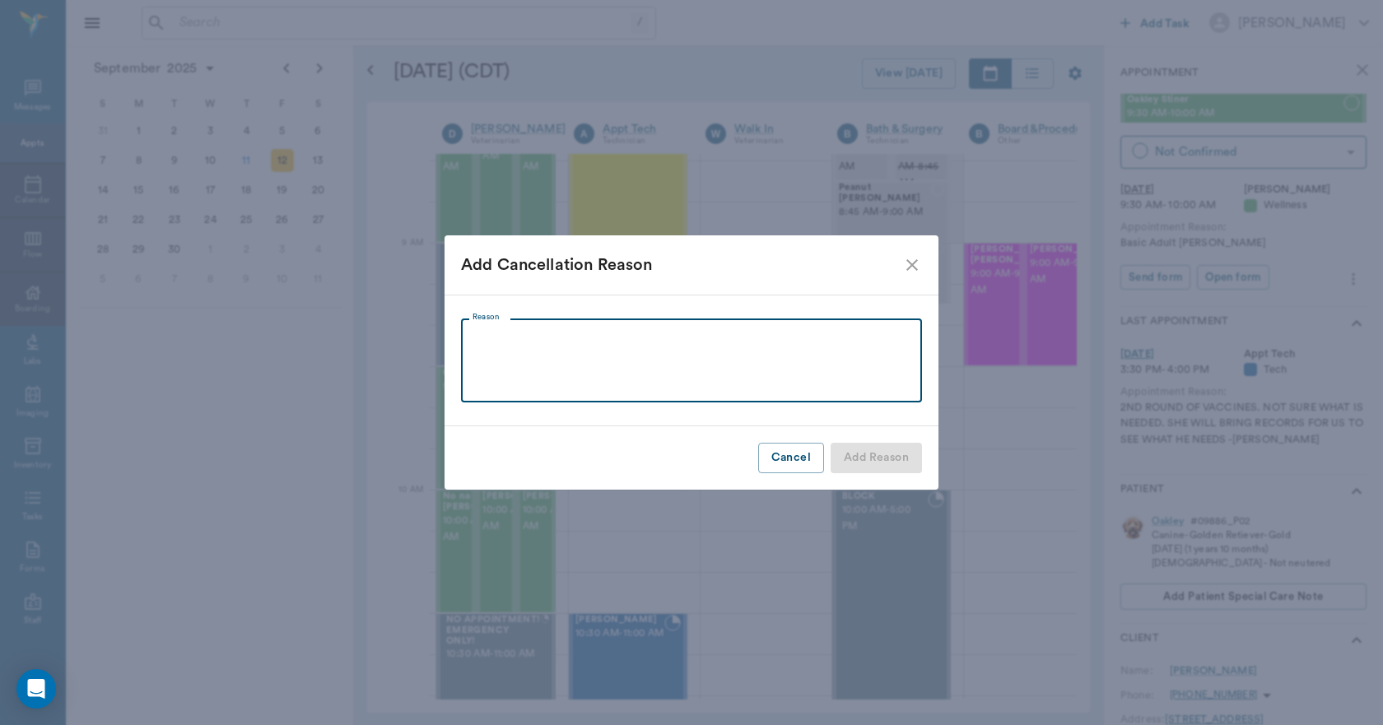
click at [844, 383] on textarea "Reason" at bounding box center [691, 361] width 438 height 57
type textarea "WILL RESCHEDULE LATER"
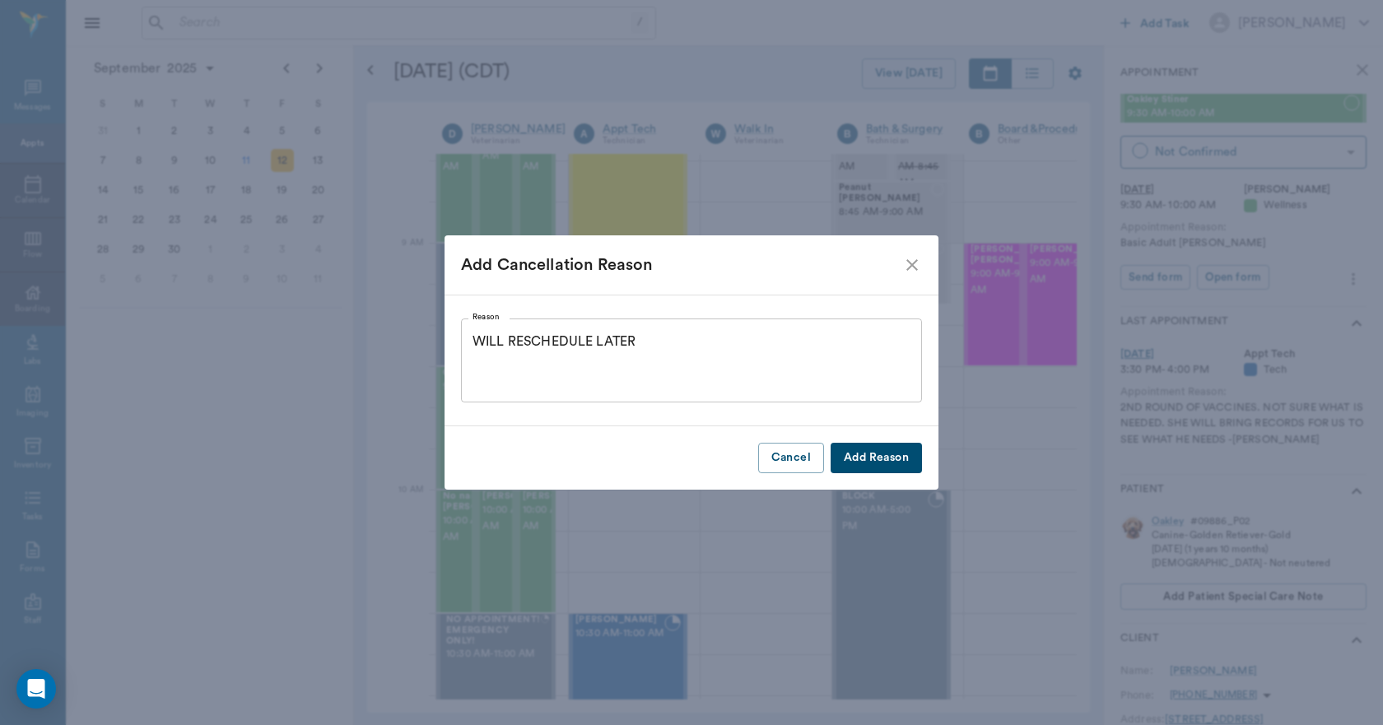
click at [901, 456] on button "Add Reason" at bounding box center [875, 458] width 91 height 30
type input "CANCELED"
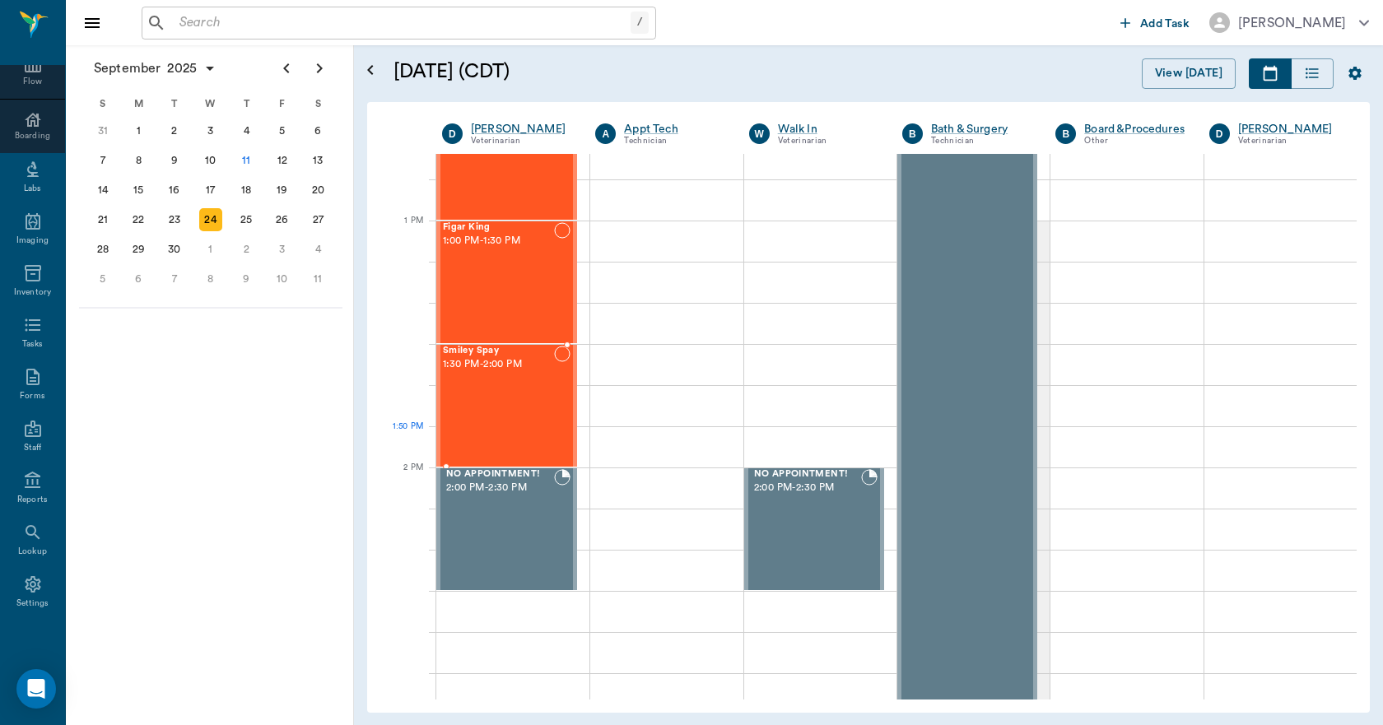
scroll to position [1152, 0]
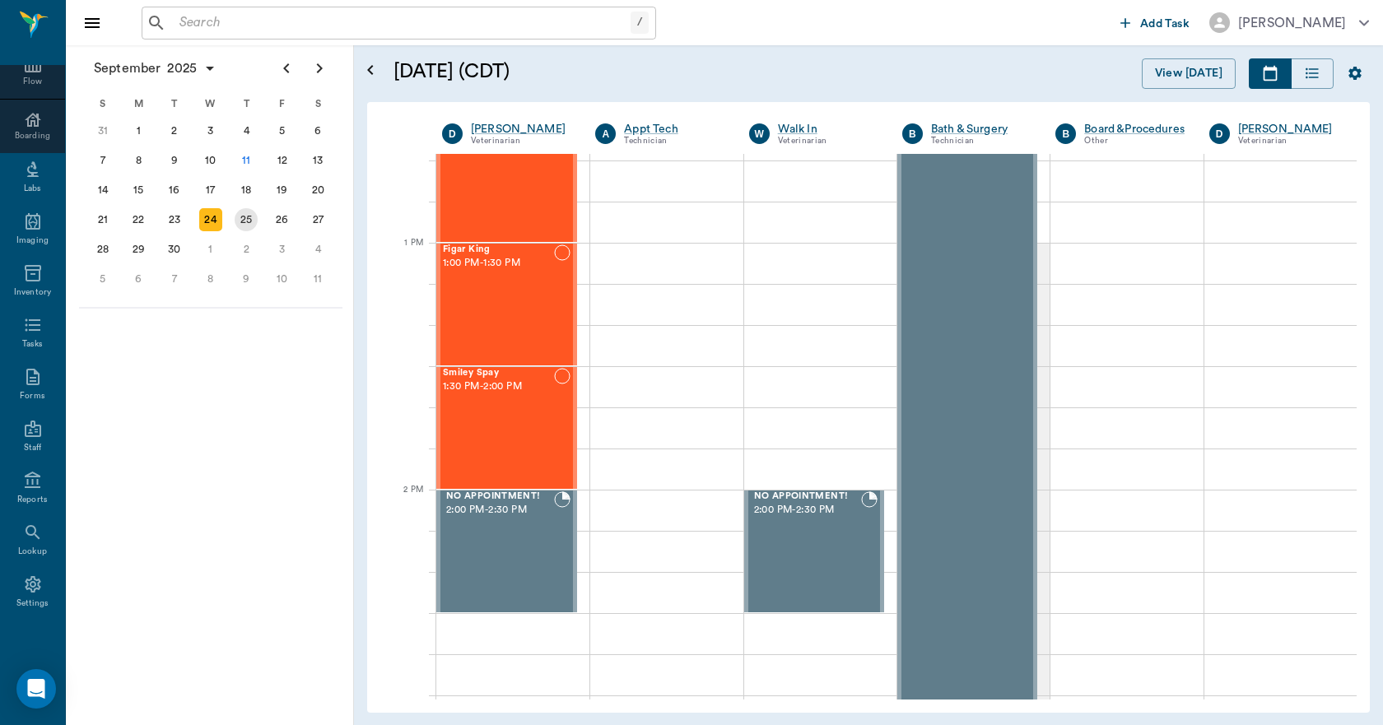
click at [256, 230] on div "25" at bounding box center [246, 220] width 36 height 30
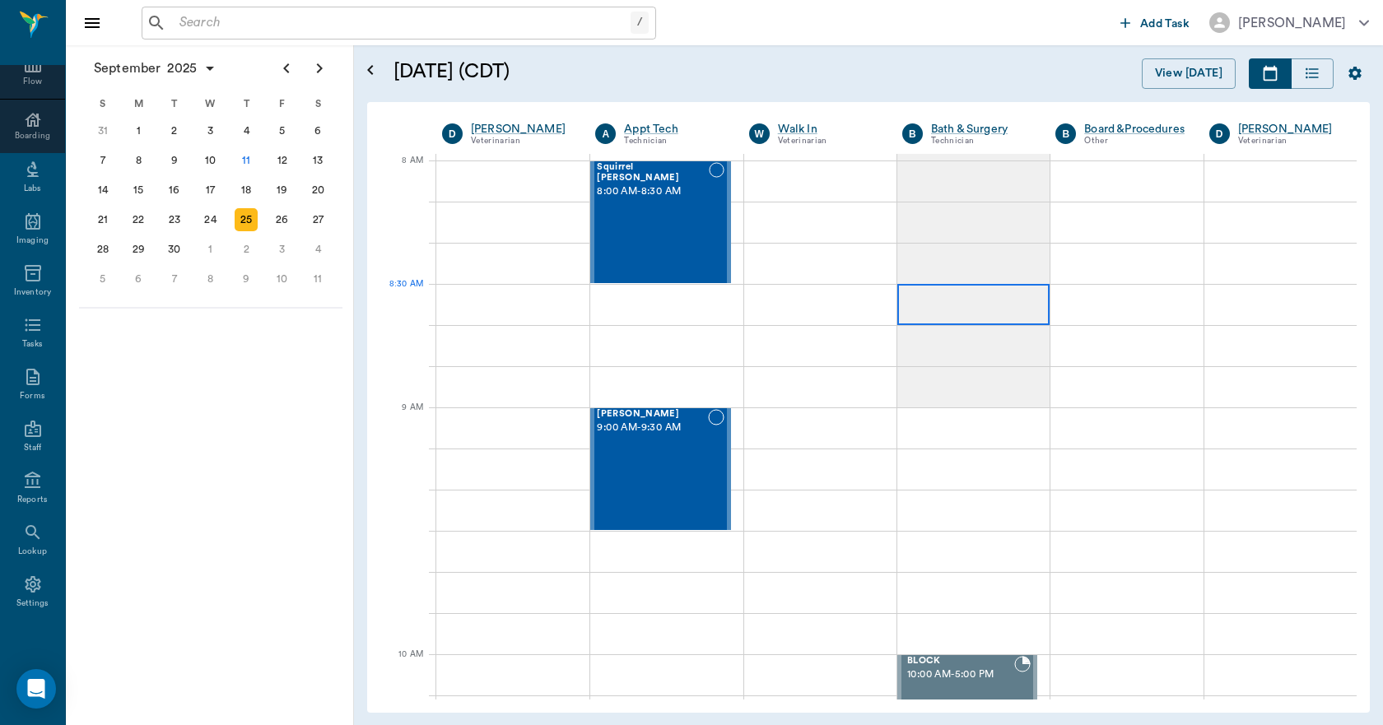
click at [934, 292] on div at bounding box center [973, 304] width 152 height 41
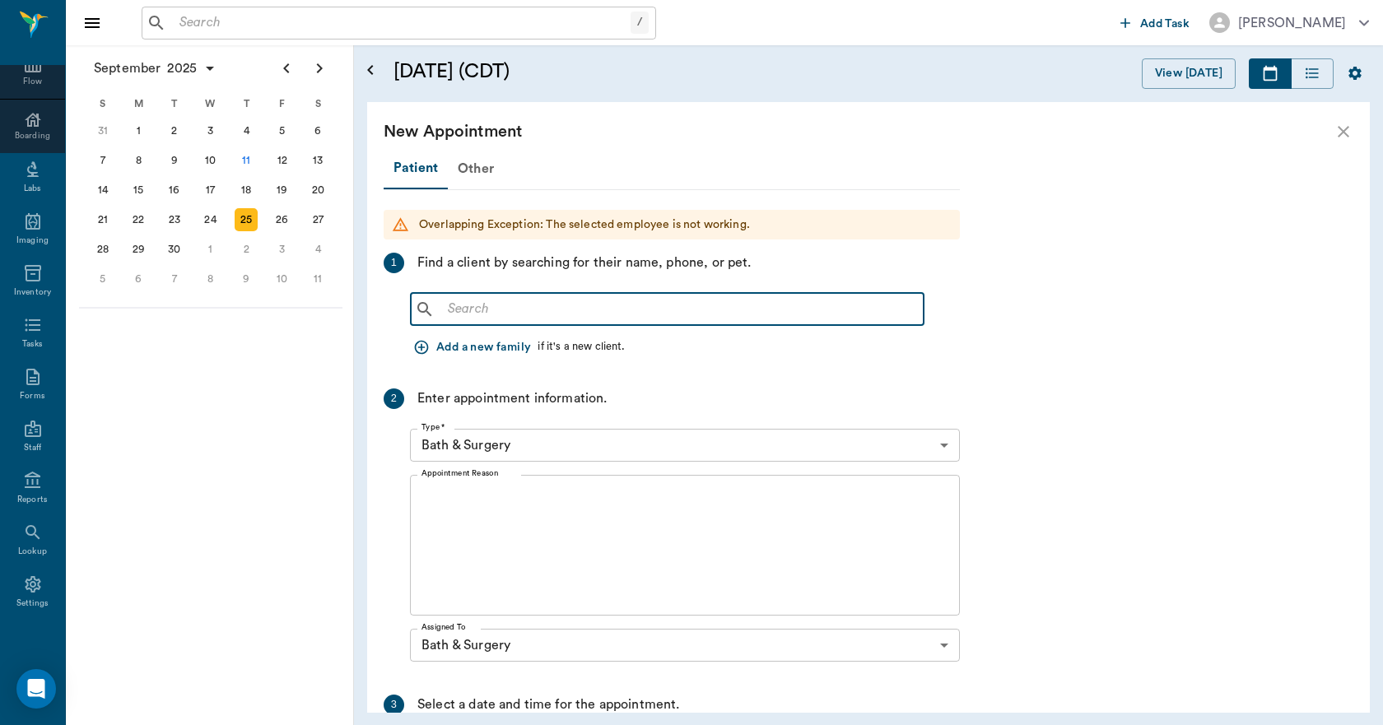
click at [622, 309] on input "text" at bounding box center [679, 309] width 476 height 23
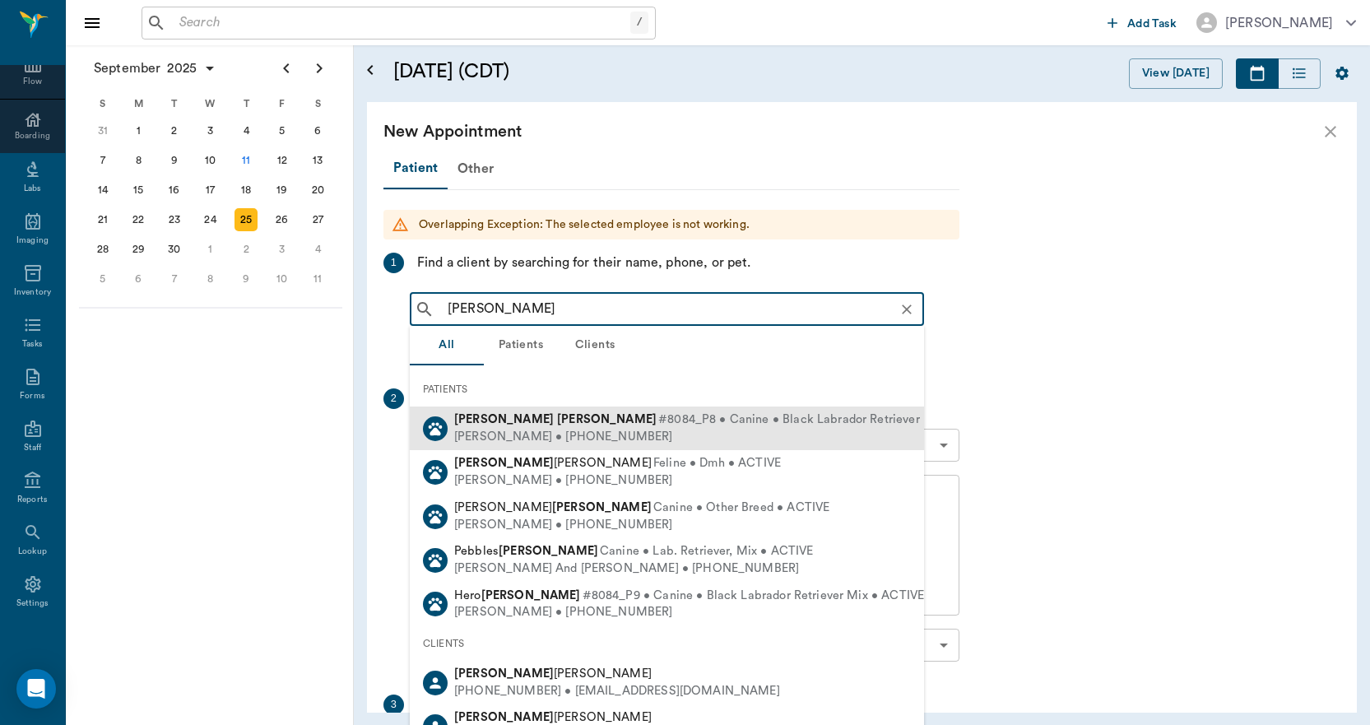
click at [658, 418] on span "#8084_P8 • Canine • Black Labrador Retriever • ACTIVE" at bounding box center [817, 420] width 318 height 17
type input "[PERSON_NAME]"
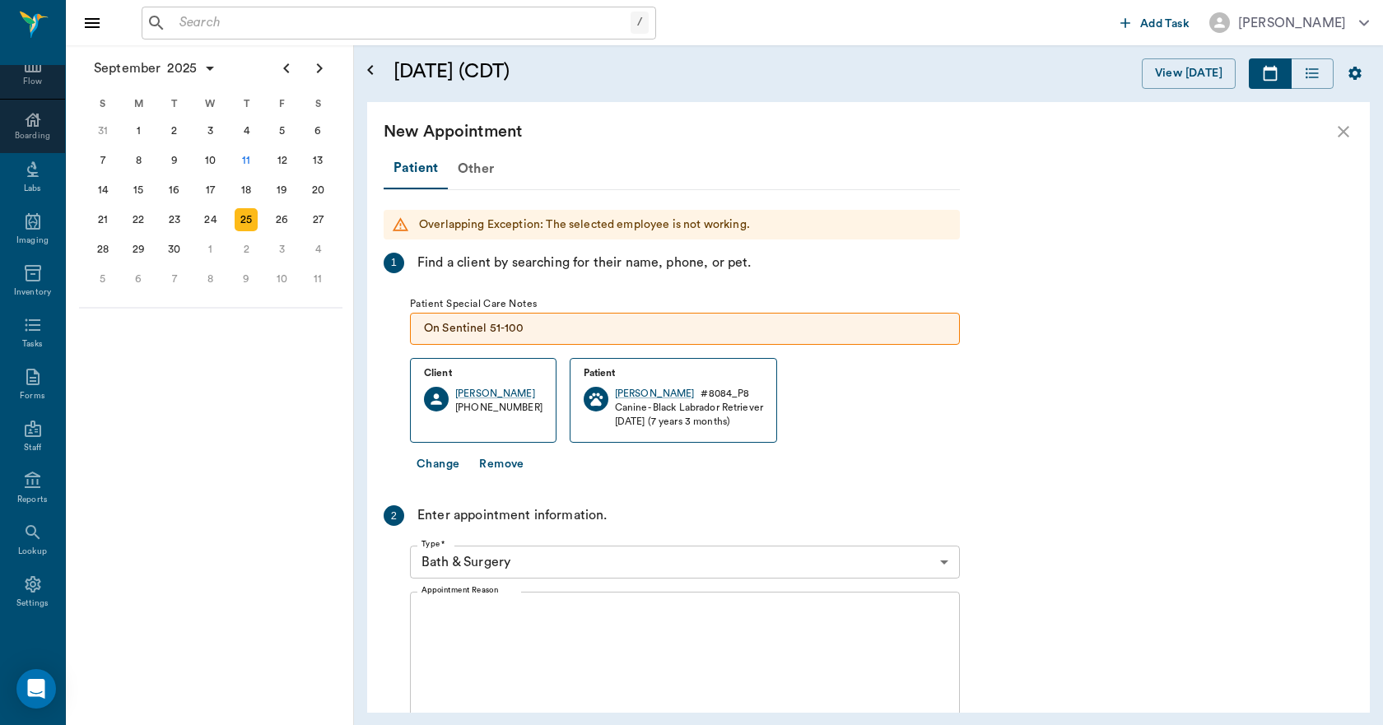
click at [543, 613] on textarea "Appointment Reason" at bounding box center [684, 663] width 527 height 114
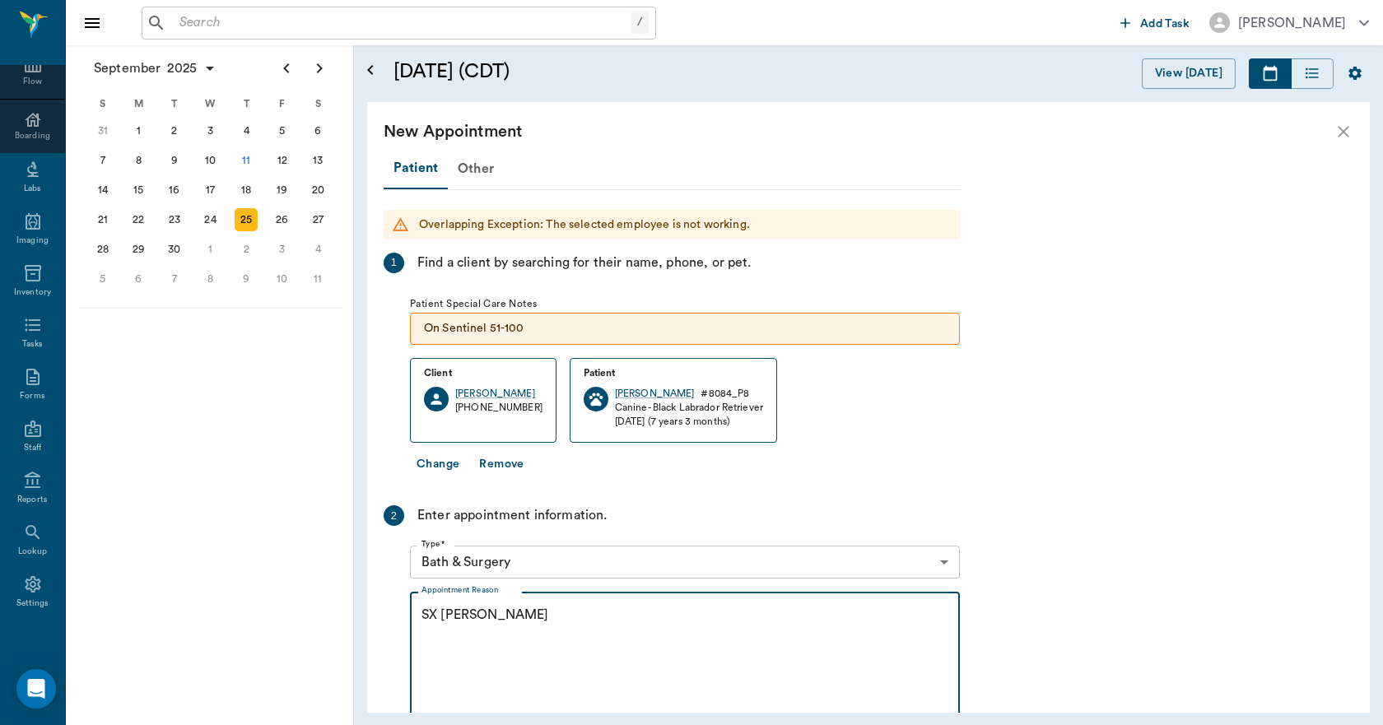
scroll to position [342, 0]
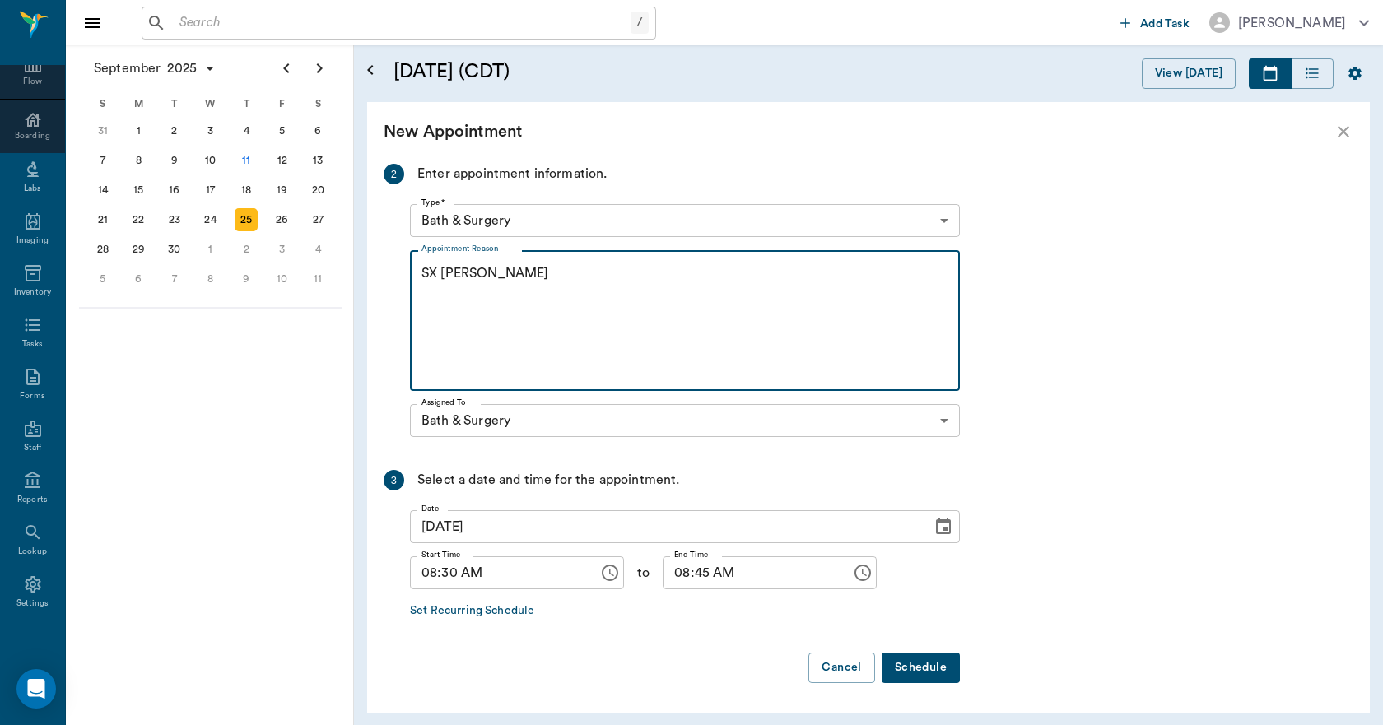
type textarea "SX [PERSON_NAME]"
click at [901, 658] on button "Schedule" at bounding box center [920, 668] width 78 height 30
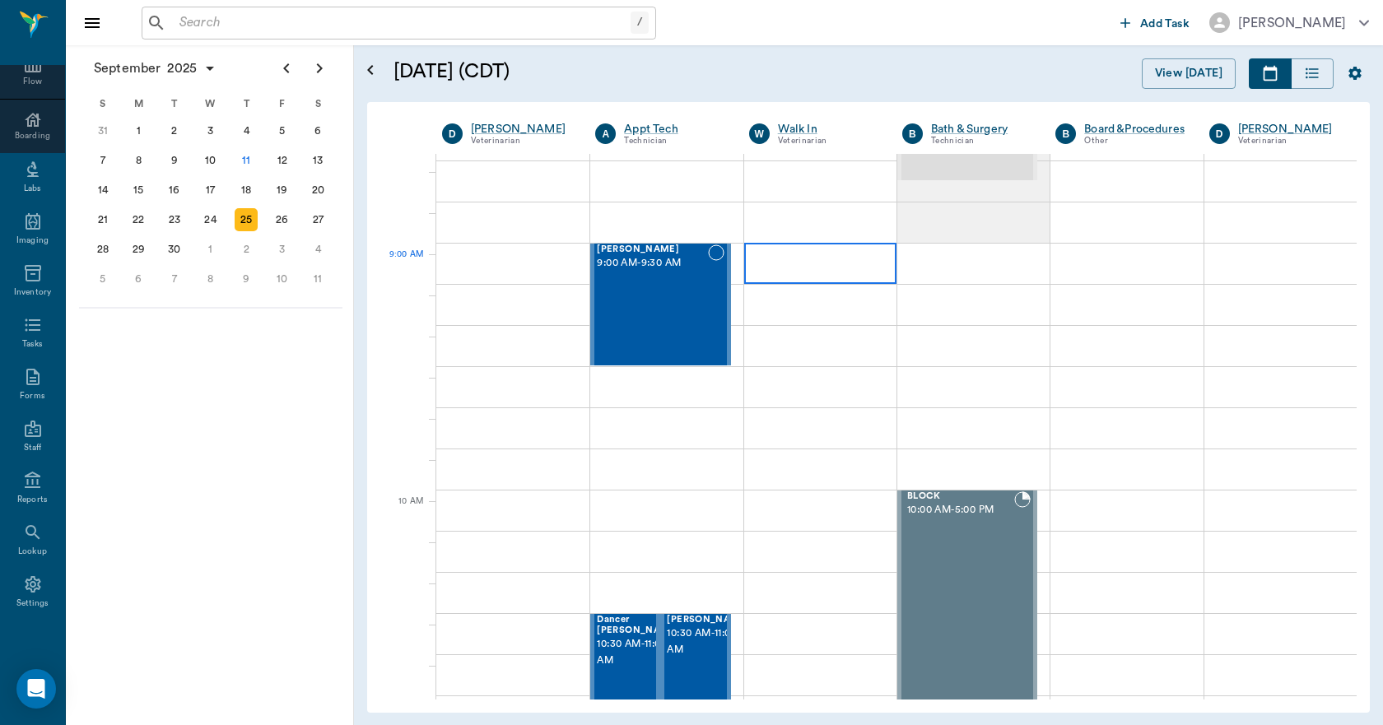
scroll to position [0, 0]
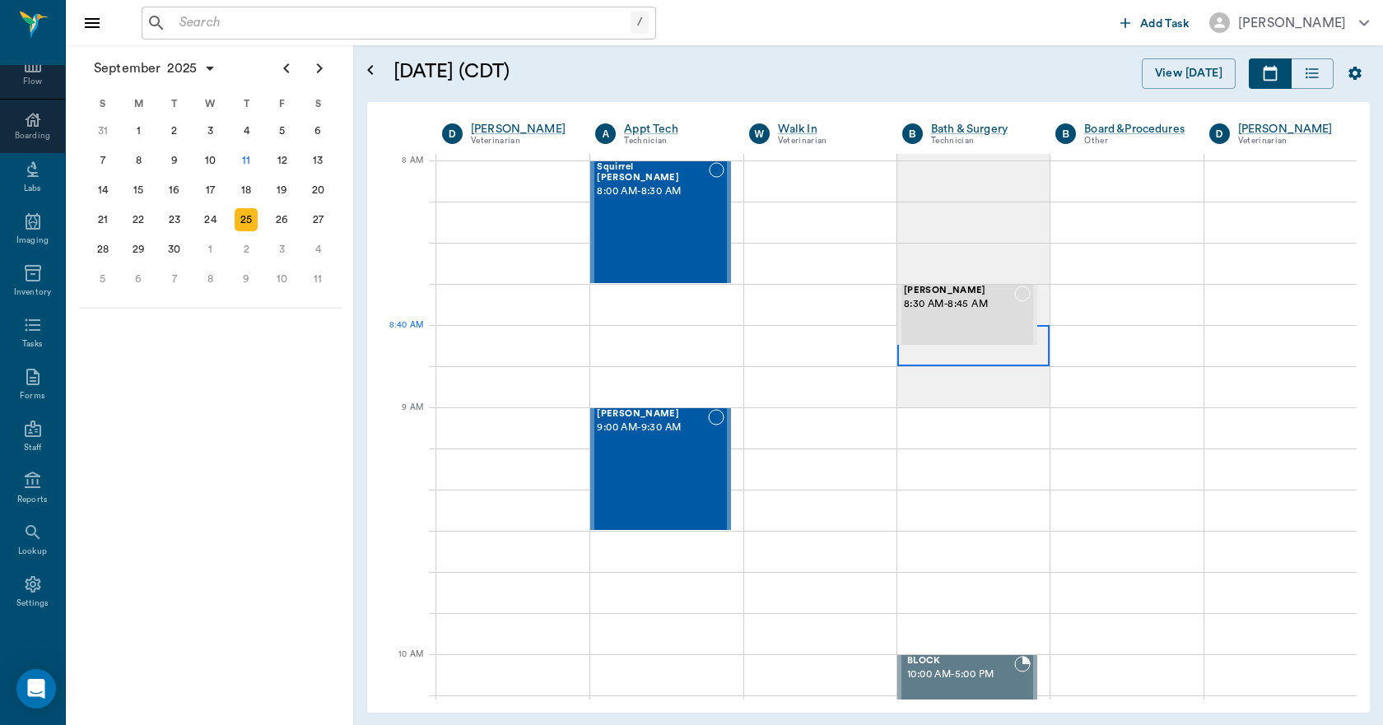
click at [915, 354] on div at bounding box center [973, 345] width 152 height 41
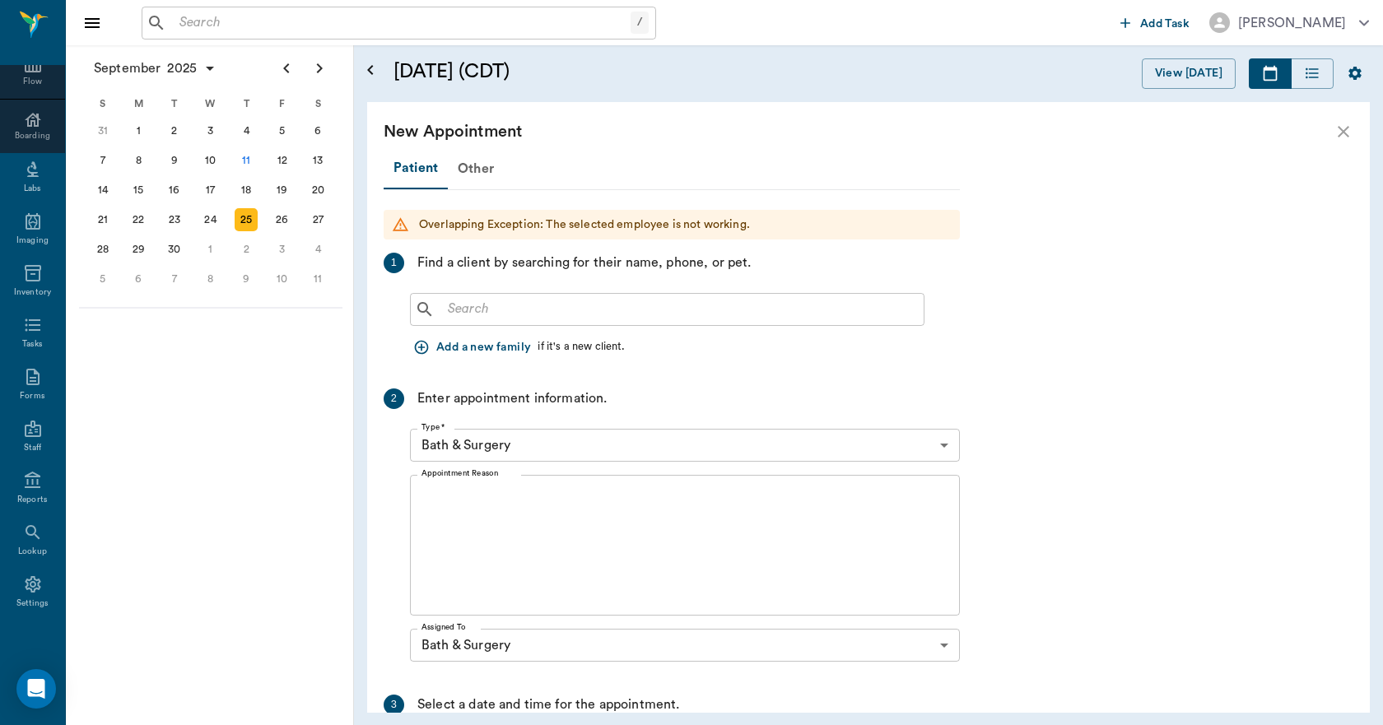
click at [602, 318] on input "text" at bounding box center [679, 309] width 476 height 23
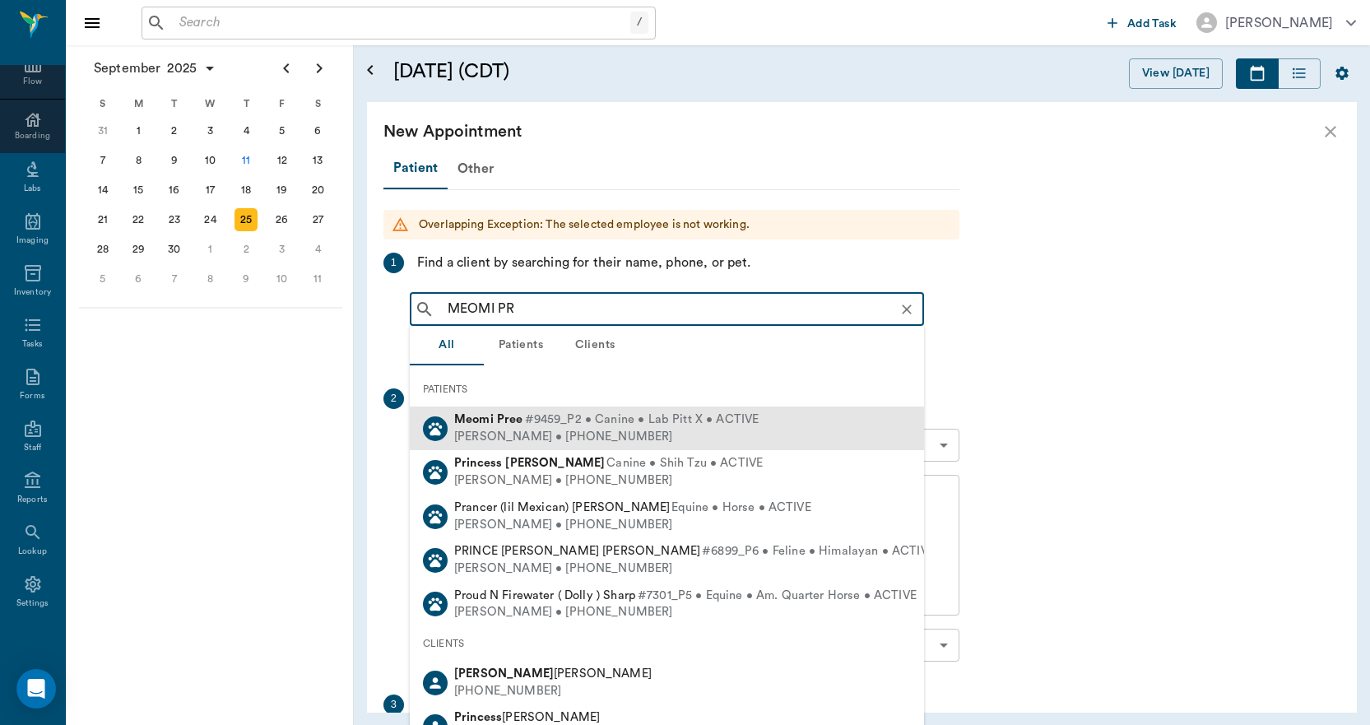
click at [529, 426] on span "#9459_P2 • Canine • Lab Pitt X • ACTIVE" at bounding box center [642, 420] width 235 height 17
type input "MEOMI PR"
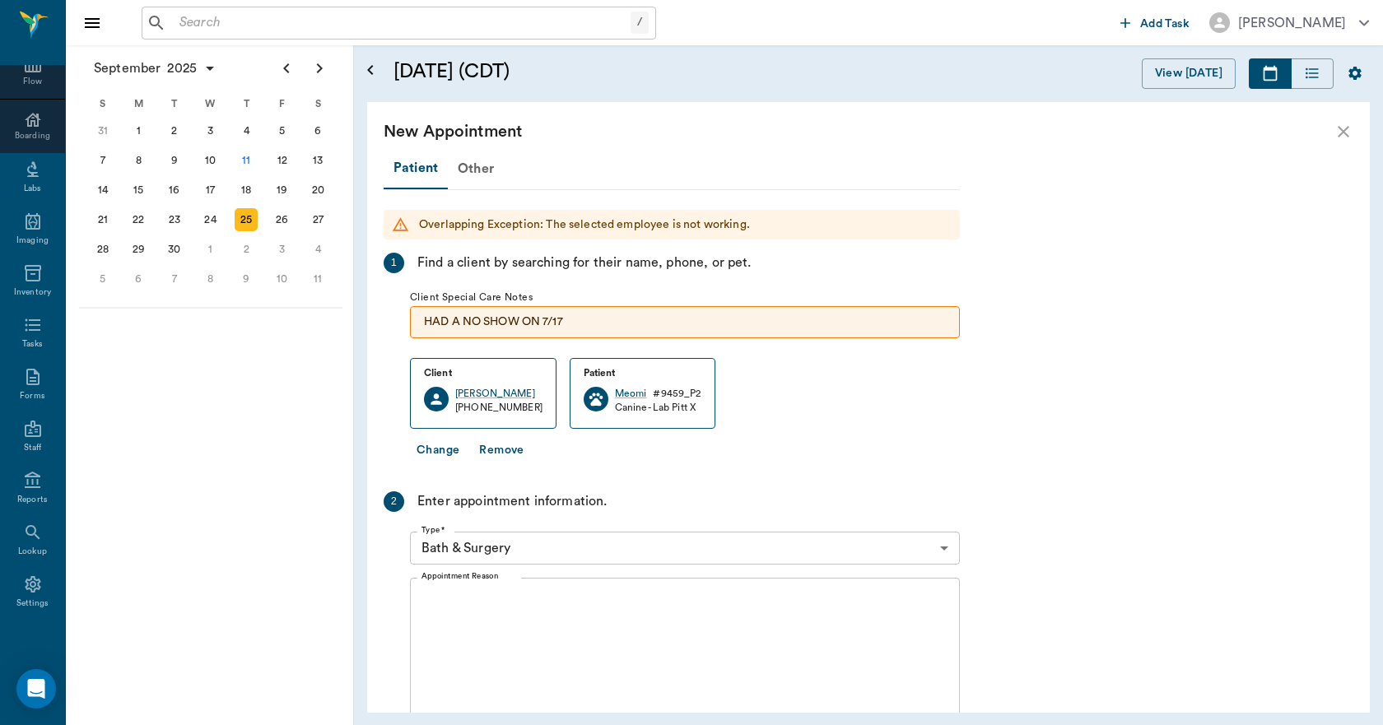
click at [506, 643] on textarea "Appointment Reason" at bounding box center [684, 649] width 527 height 114
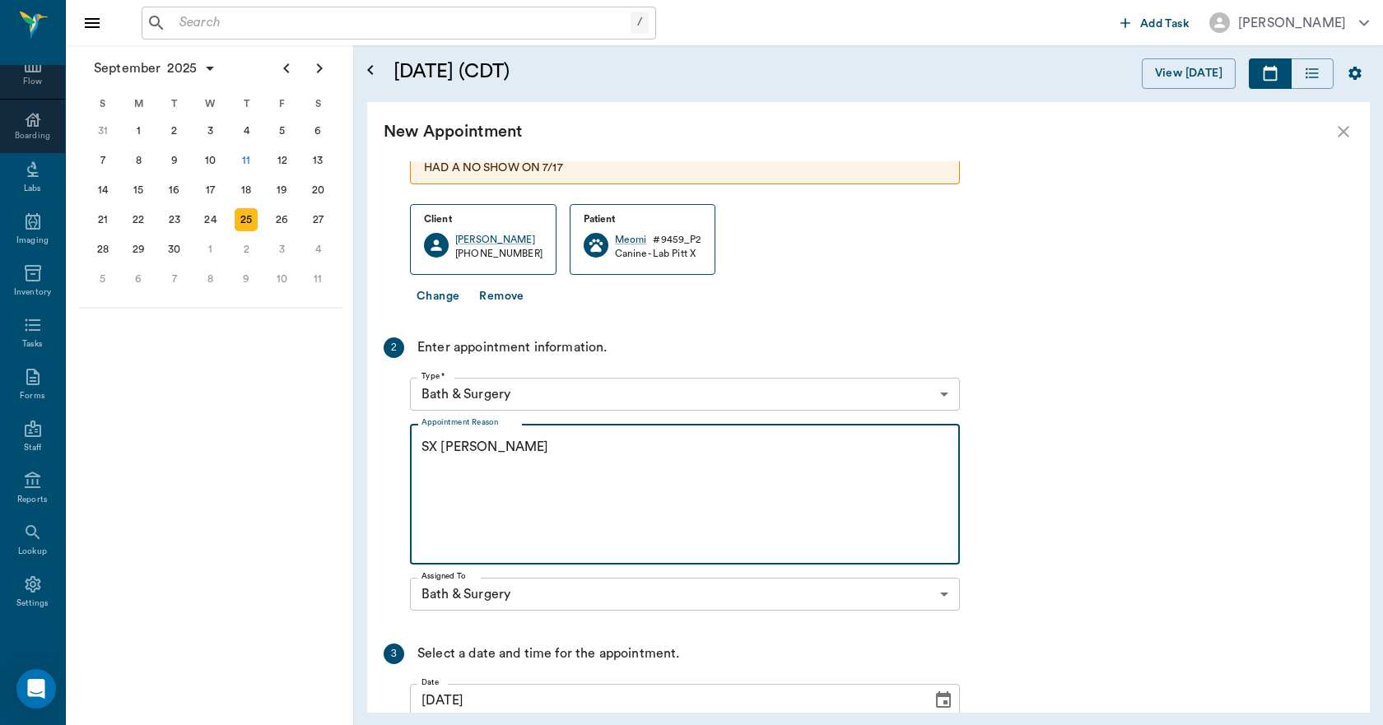
scroll to position [328, 0]
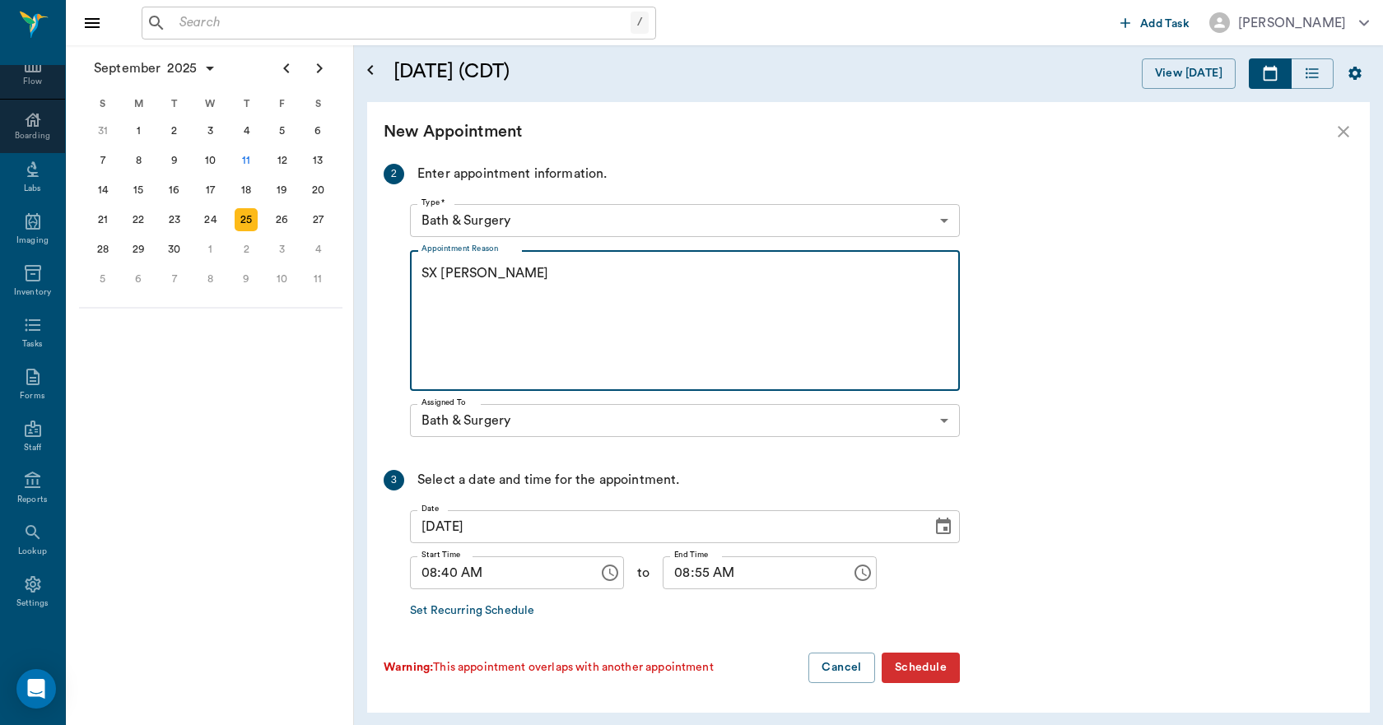
type textarea "SX [PERSON_NAME]"
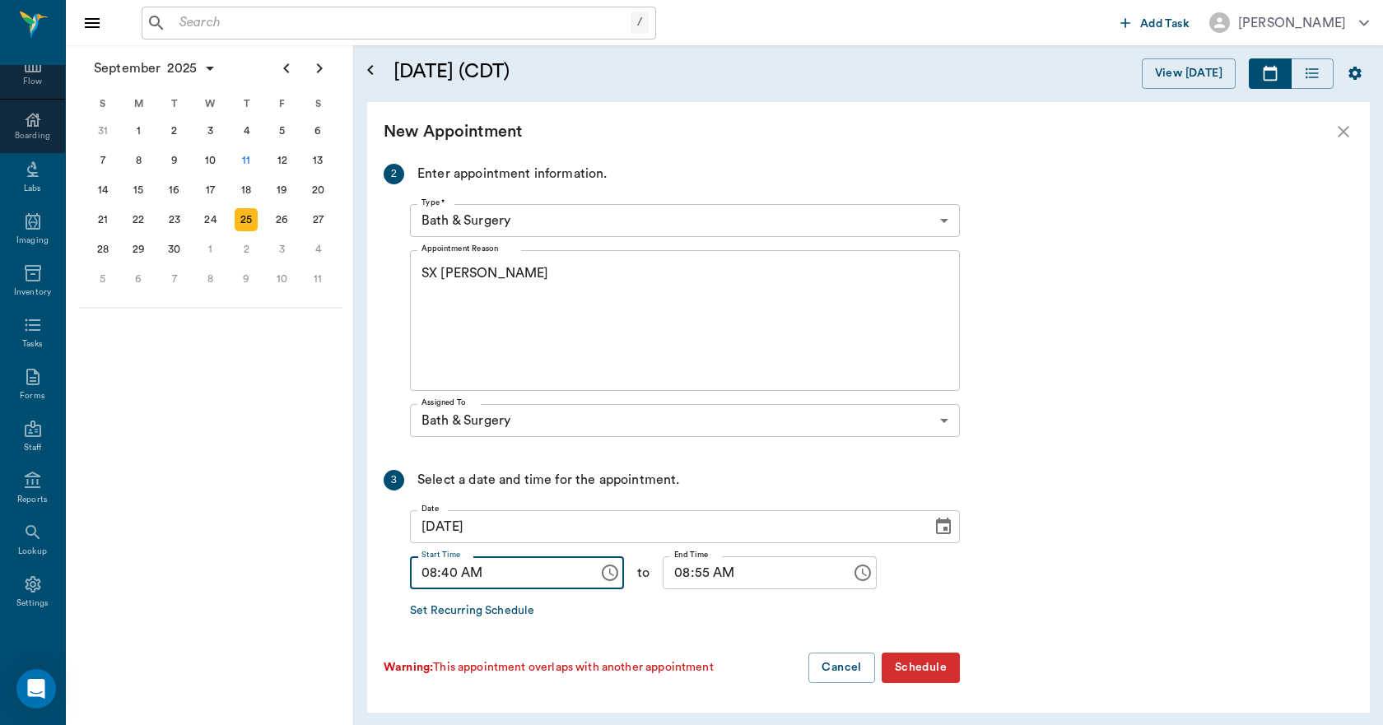
click at [449, 576] on input "08:40 AM" at bounding box center [498, 572] width 177 height 33
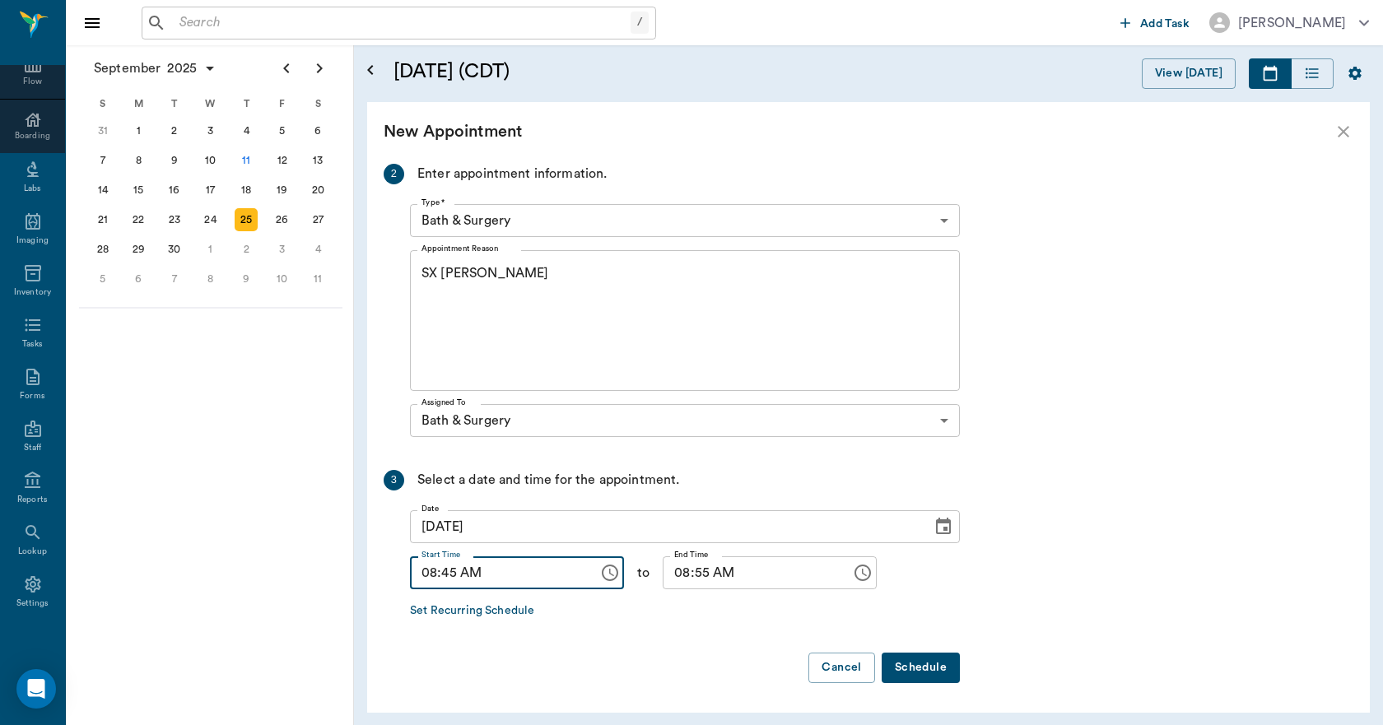
type input "08:45 AM"
click at [663, 573] on input "08:55 AM" at bounding box center [751, 572] width 177 height 33
type input "09:00 AM"
click at [895, 672] on button "Schedule" at bounding box center [920, 668] width 78 height 30
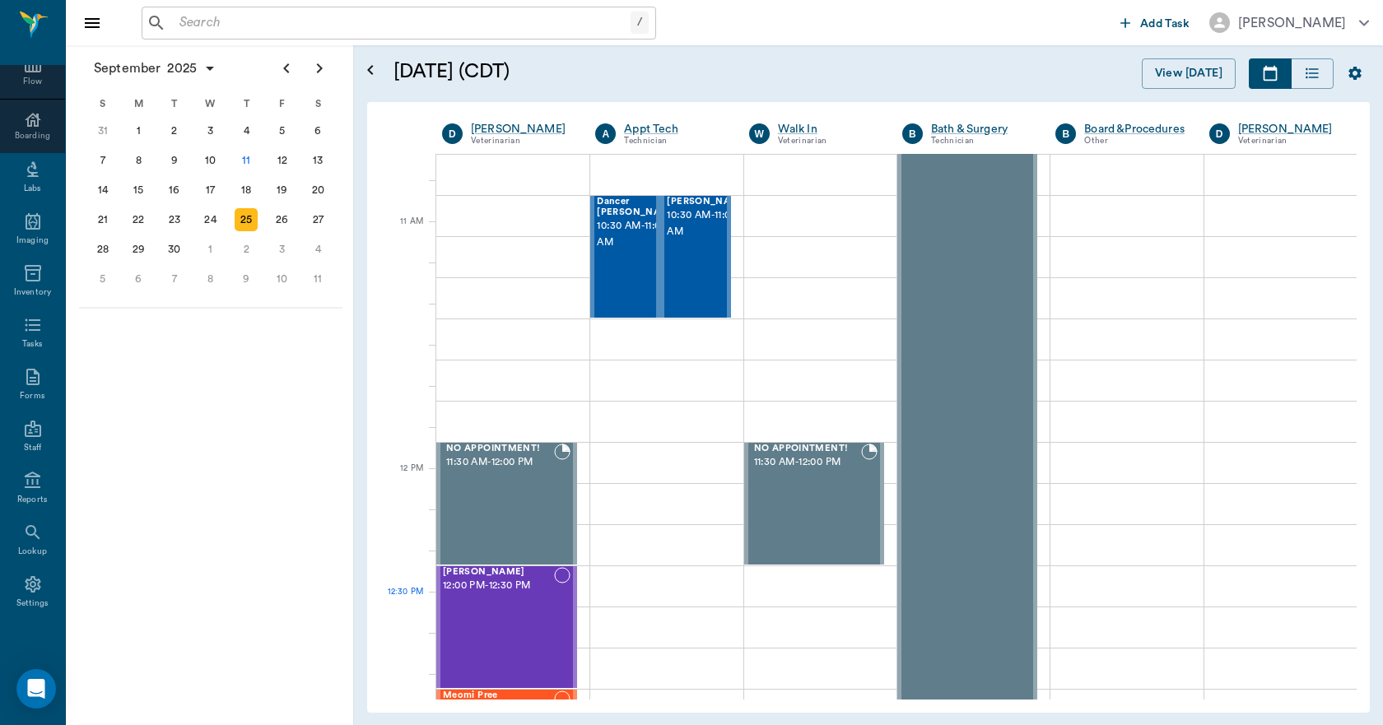
scroll to position [905, 0]
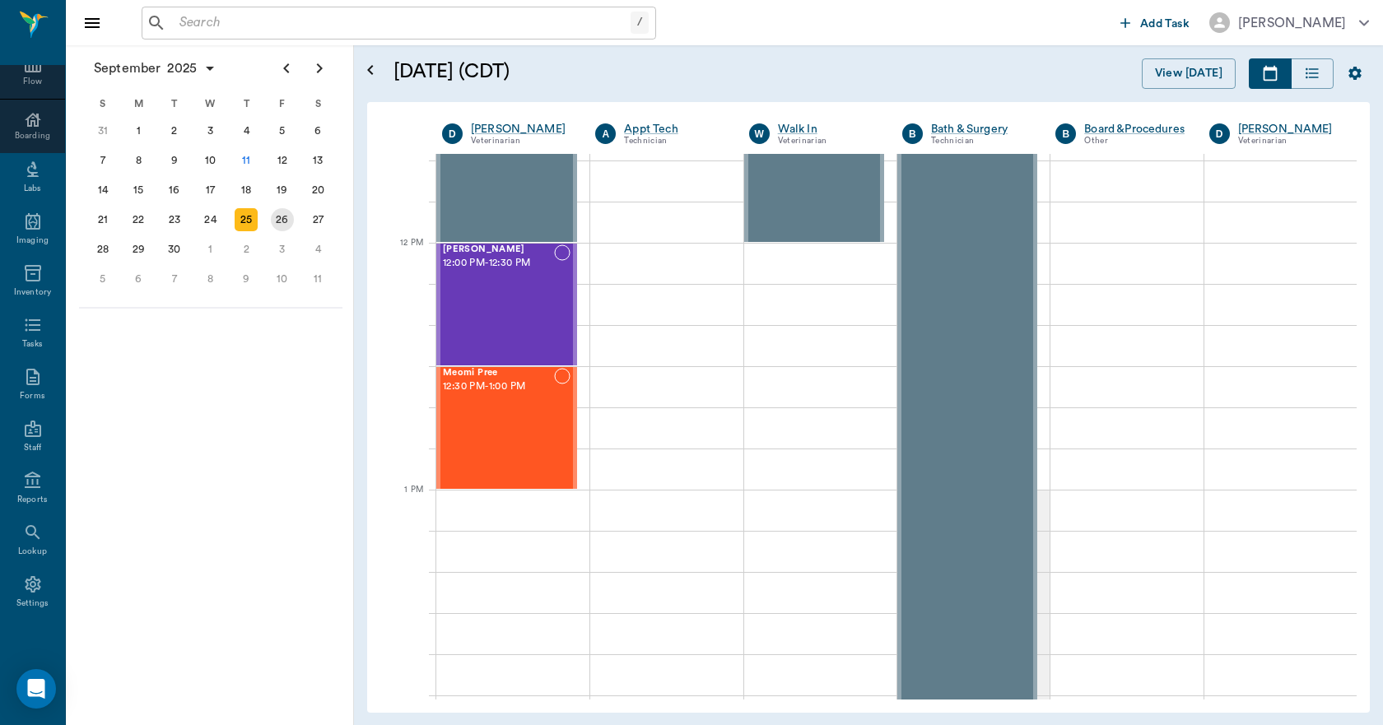
click at [290, 222] on div "26" at bounding box center [282, 219] width 23 height 23
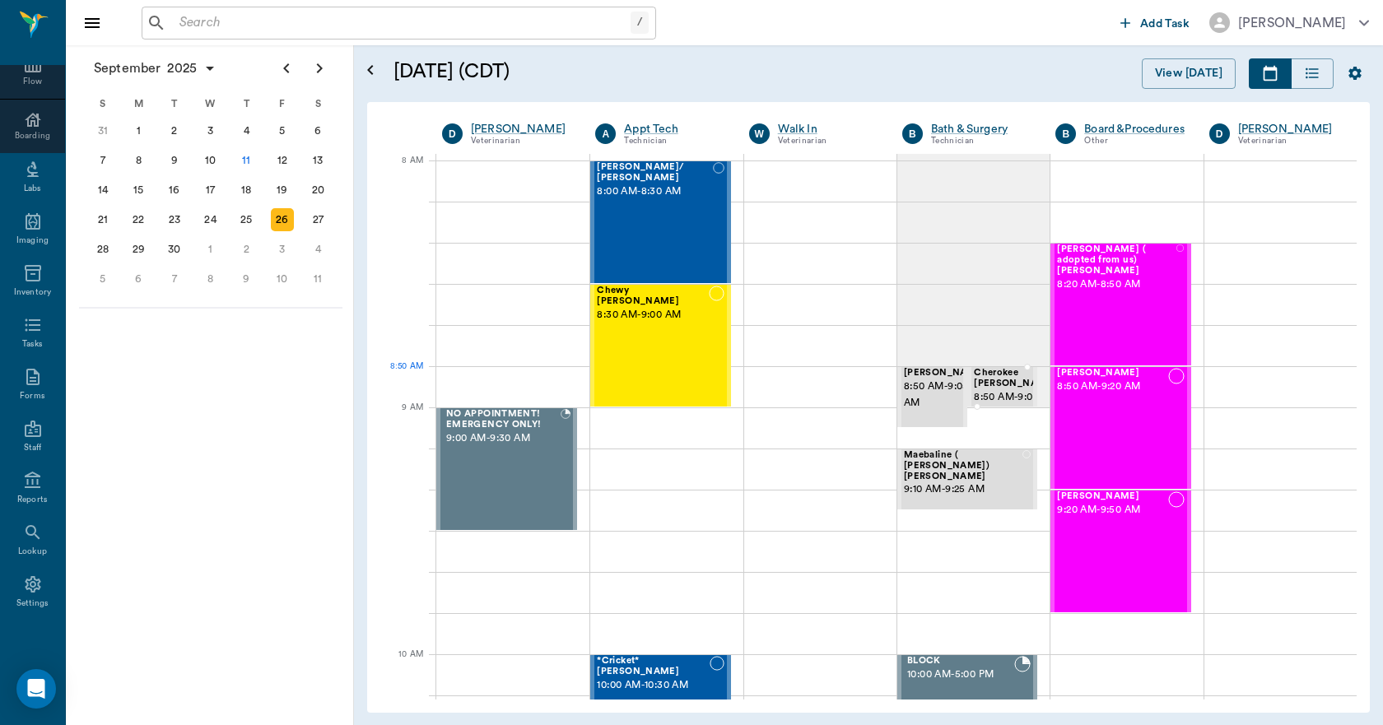
click at [993, 379] on span "Cherokee [PERSON_NAME]" at bounding box center [1015, 378] width 82 height 21
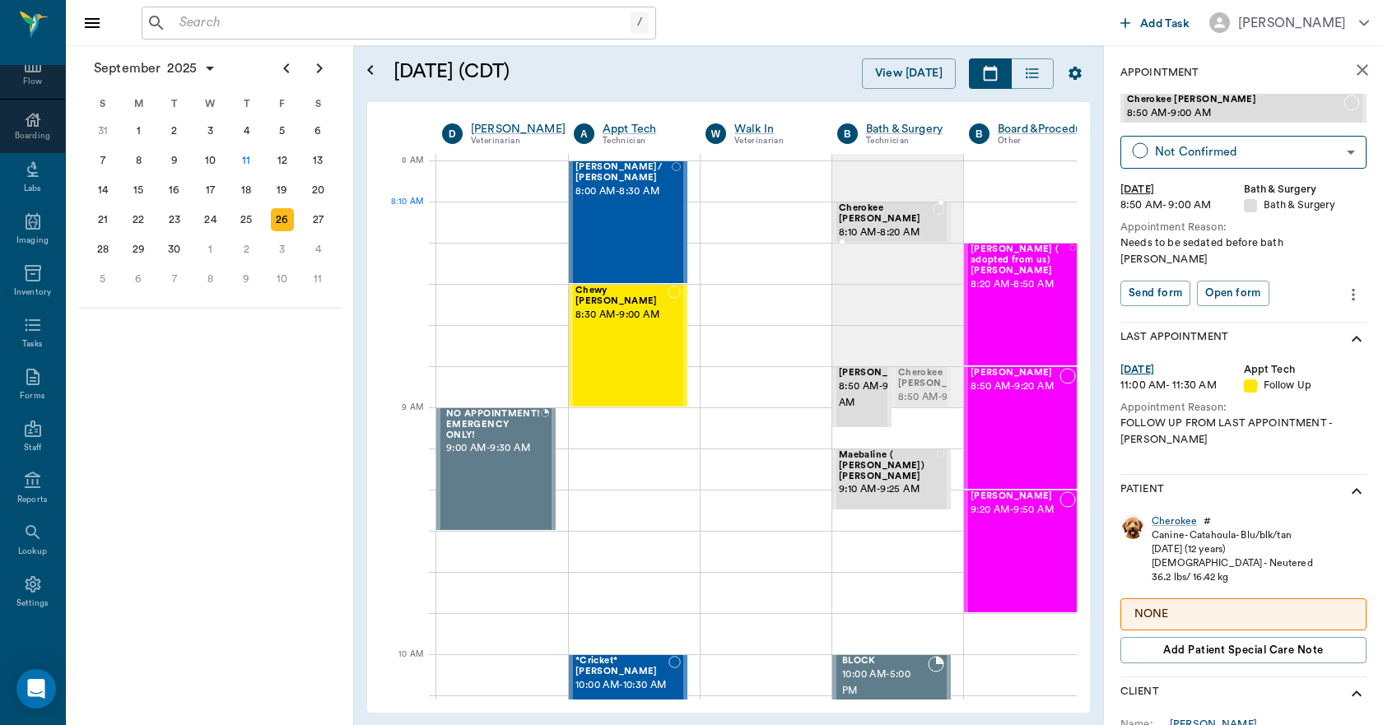
drag, startPoint x: 921, startPoint y: 381, endPoint x: 907, endPoint y: 228, distance: 153.7
click at [886, 389] on span "8:50 AM - 9:05 AM" at bounding box center [883, 387] width 89 height 16
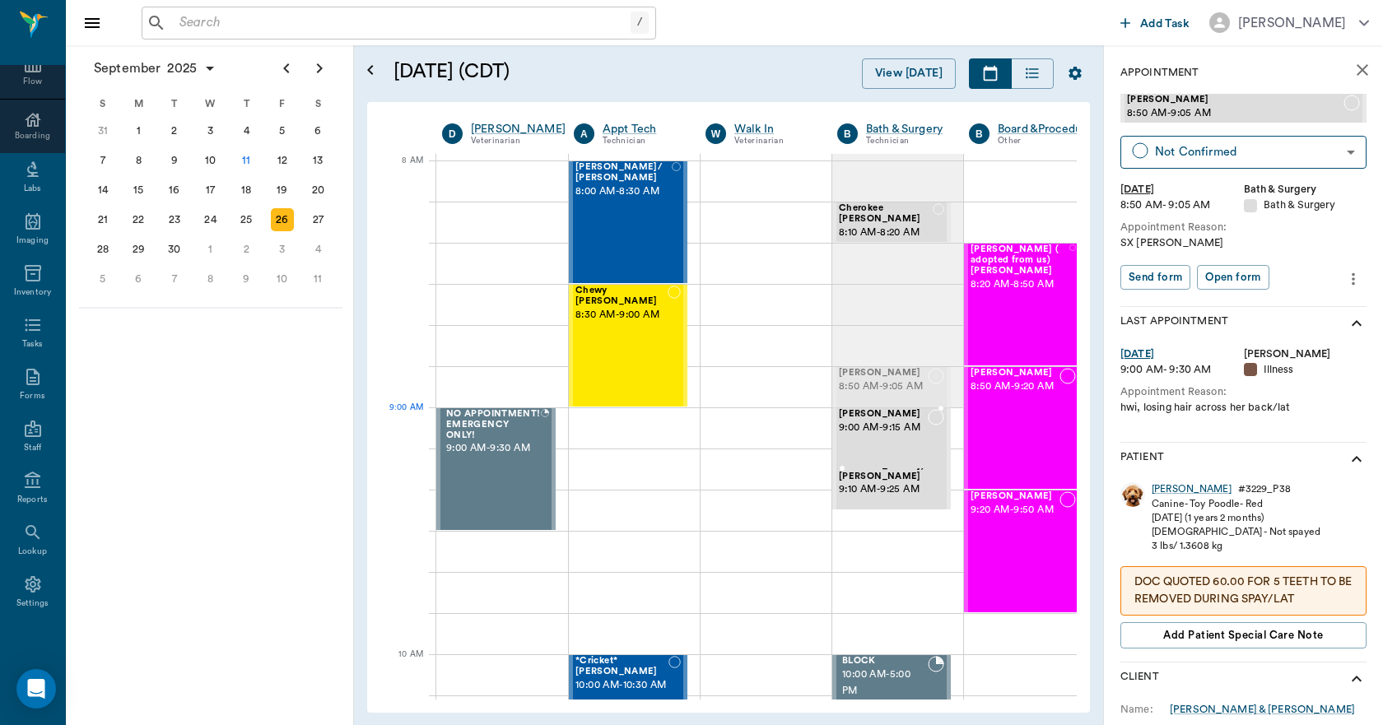
drag, startPoint x: 886, startPoint y: 388, endPoint x: 881, endPoint y: 412, distance: 24.4
drag, startPoint x: 909, startPoint y: 484, endPoint x: 900, endPoint y: 505, distance: 22.8
drag, startPoint x: 894, startPoint y: 509, endPoint x: 893, endPoint y: 483, distance: 26.4
click at [907, 476] on span "Maebaline ( [PERSON_NAME]) [PERSON_NAME]" at bounding box center [941, 465] width 86 height 31
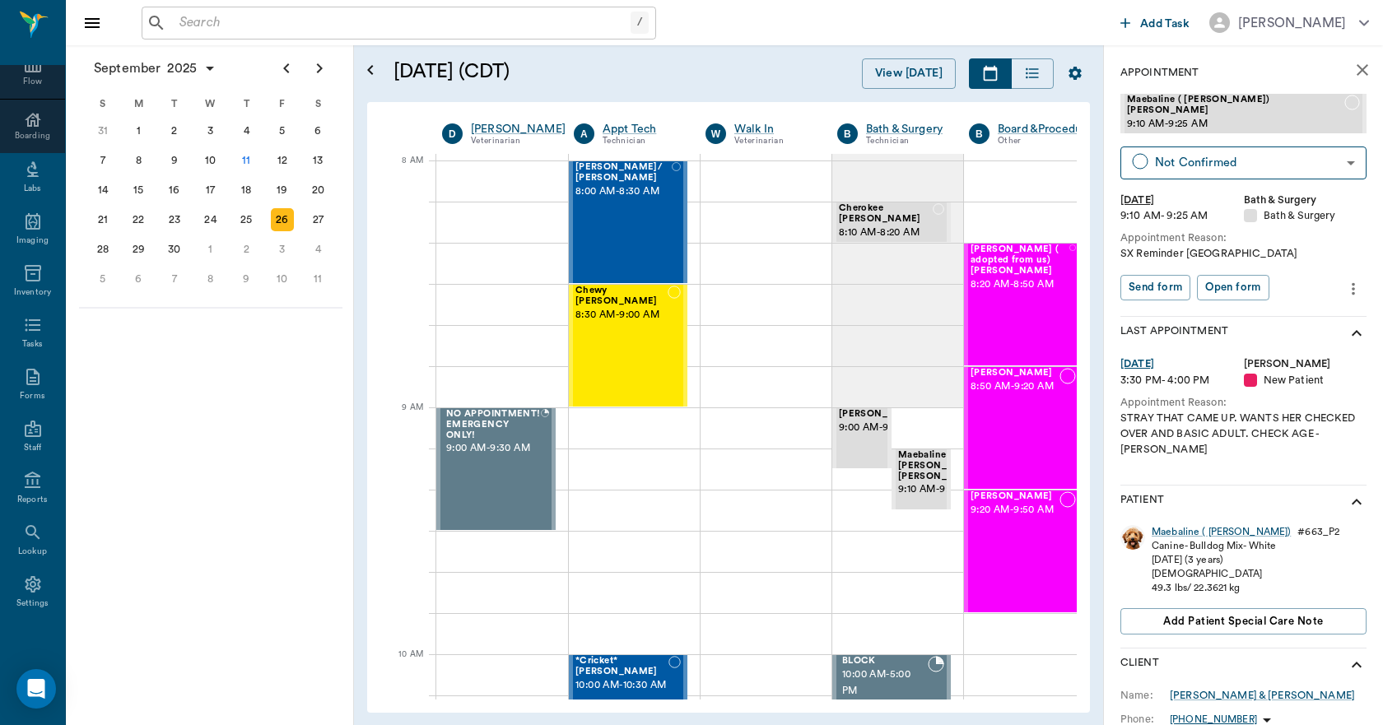
click at [1344, 286] on icon "more" at bounding box center [1353, 289] width 18 height 20
click at [1290, 311] on span "Edit appointment" at bounding box center [1271, 307] width 138 height 17
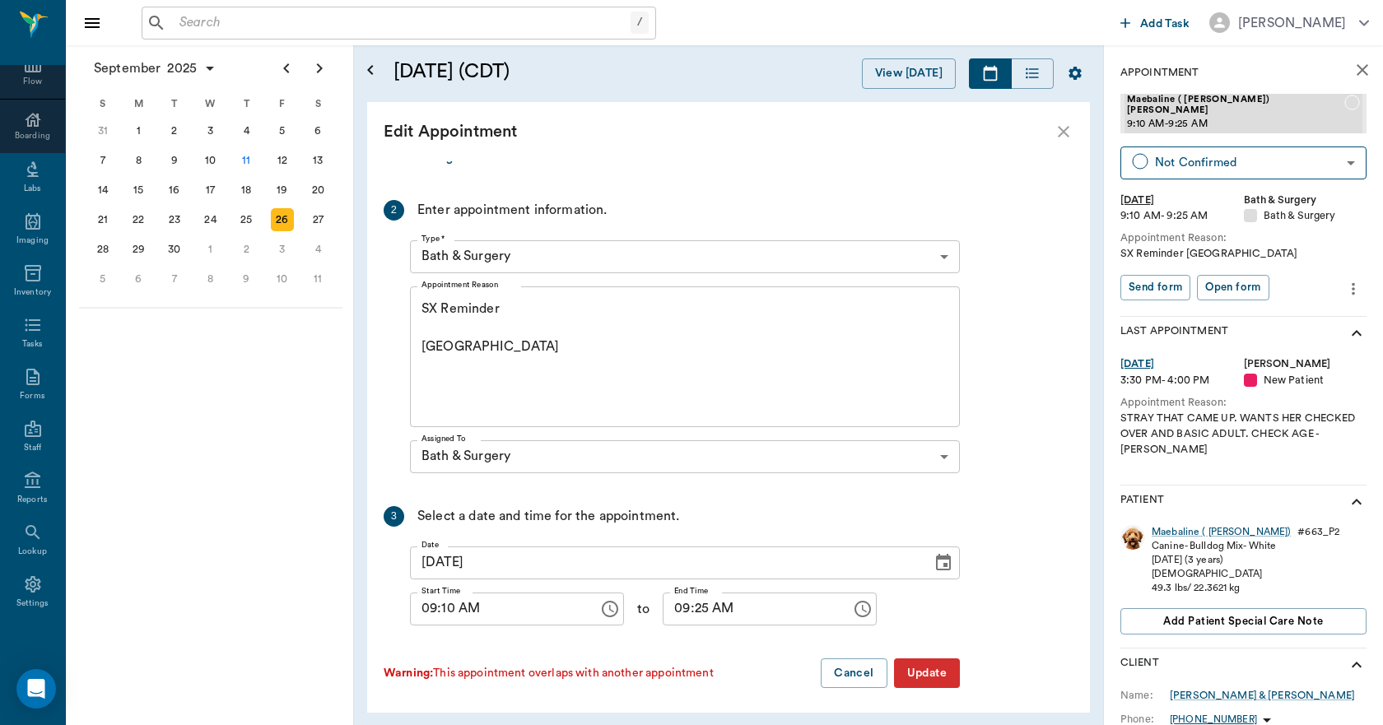
scroll to position [189, 0]
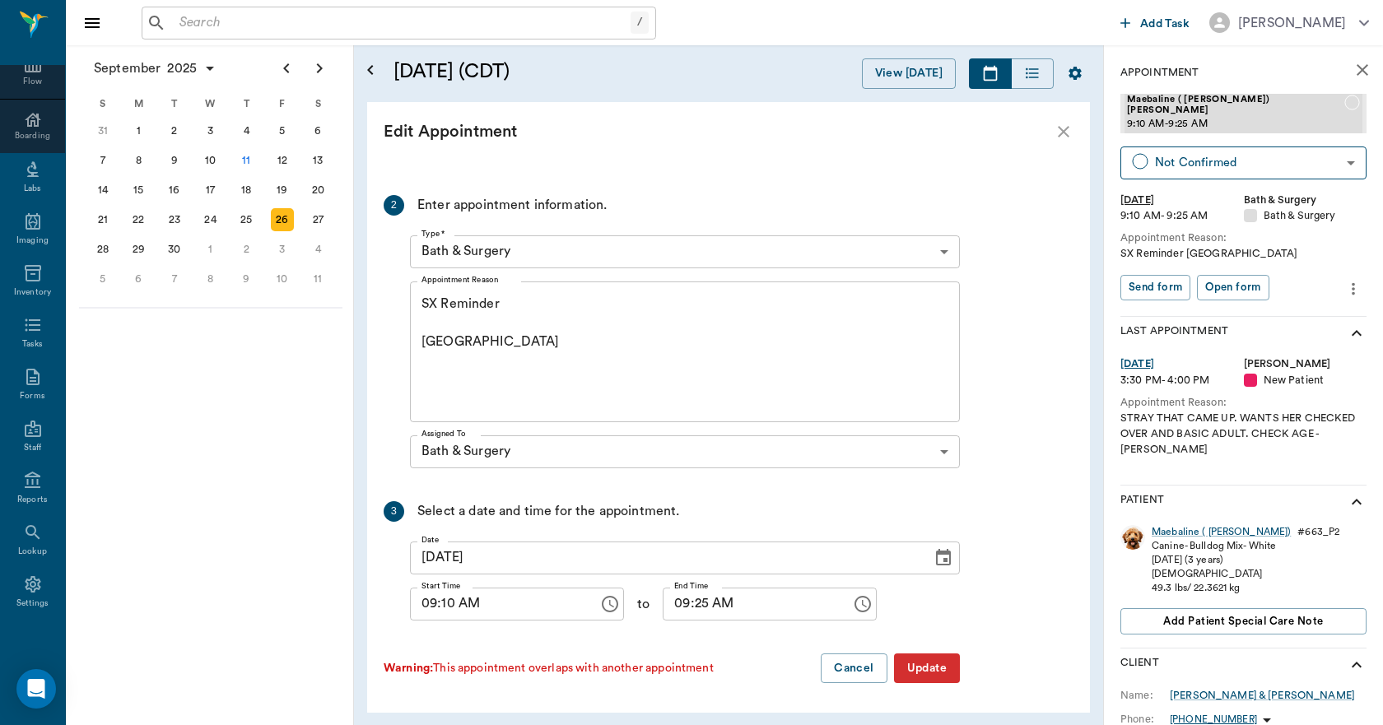
click at [455, 609] on input "09:10 AM" at bounding box center [498, 604] width 177 height 33
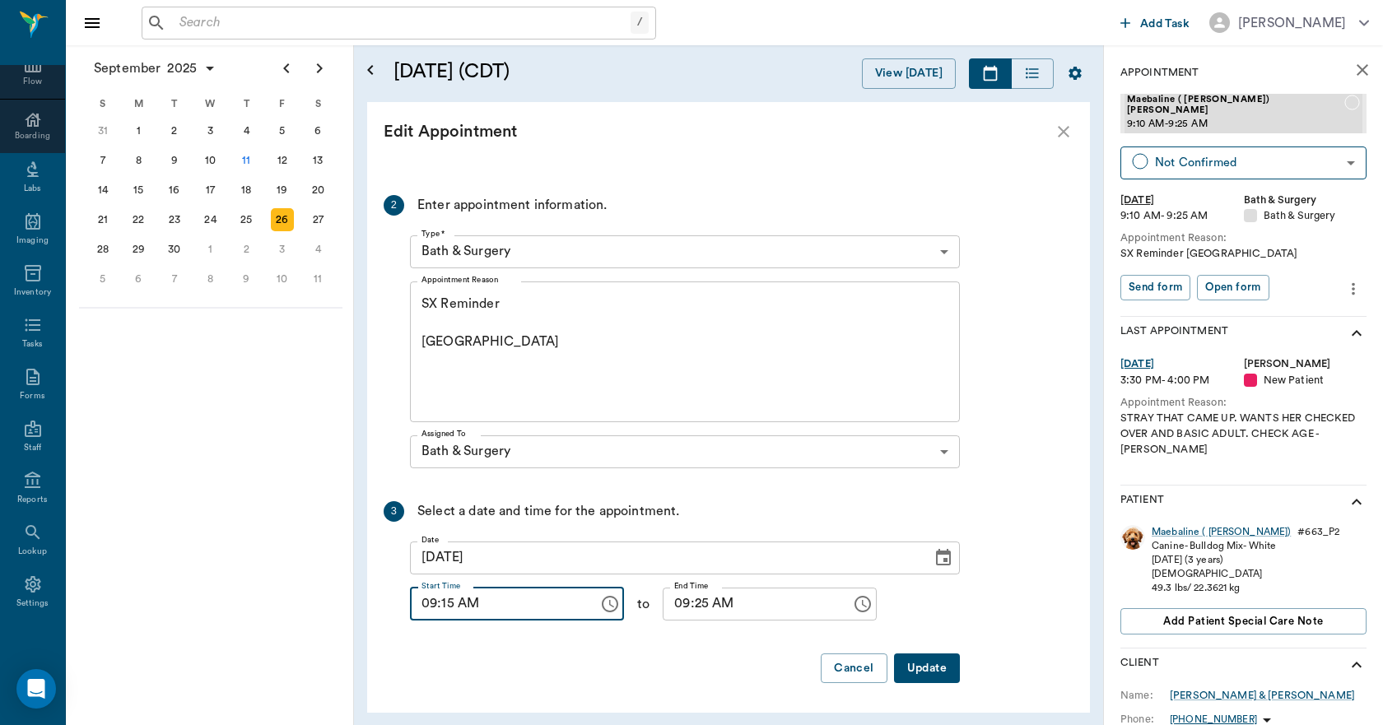
type input "09:15 AM"
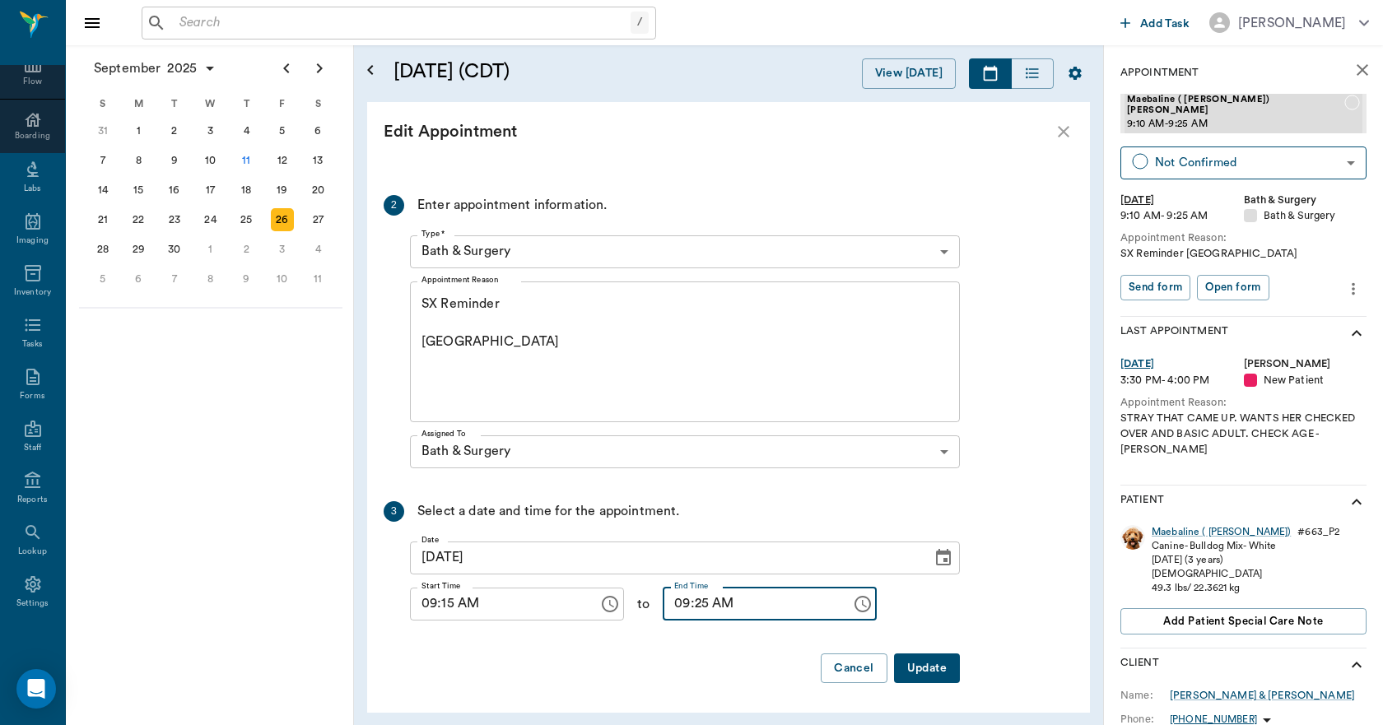
click at [683, 614] on input "09:25 AM" at bounding box center [751, 604] width 177 height 33
type input "09:30 AM"
click at [904, 663] on button "Update" at bounding box center [927, 669] width 66 height 30
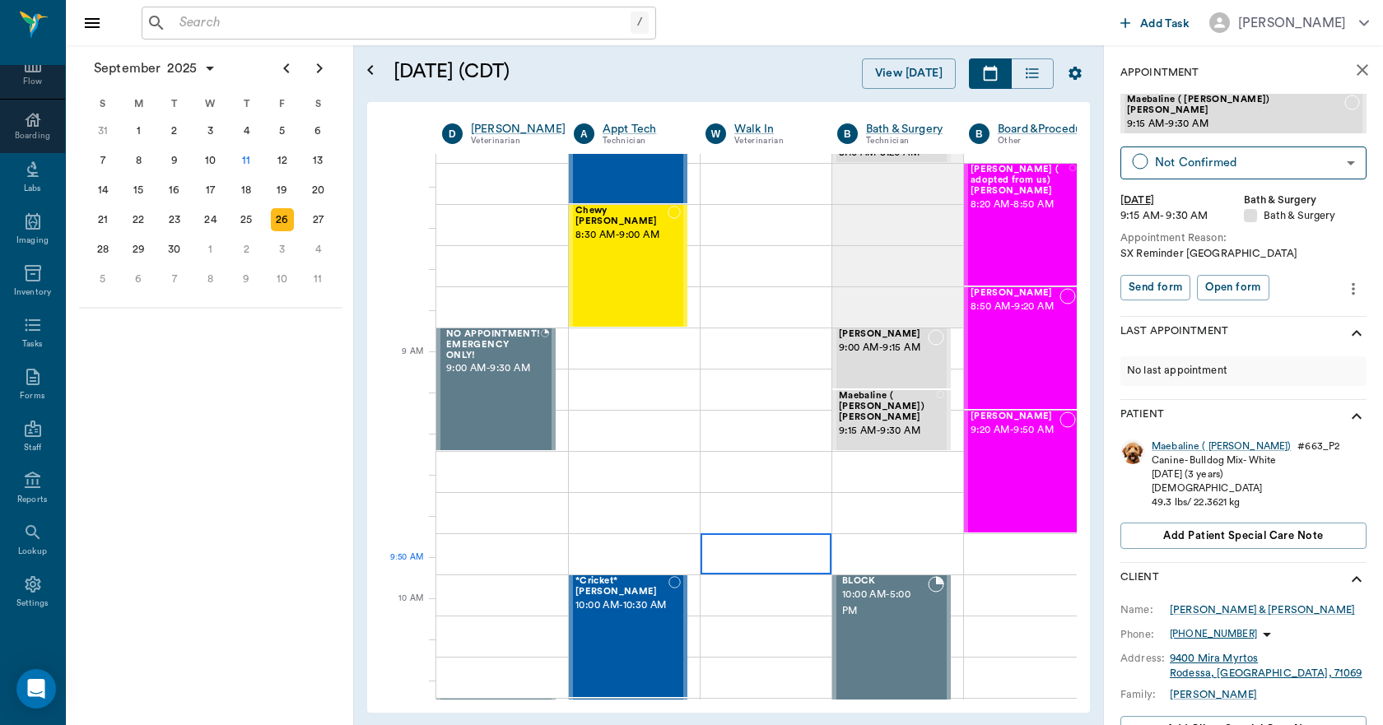
scroll to position [0, 0]
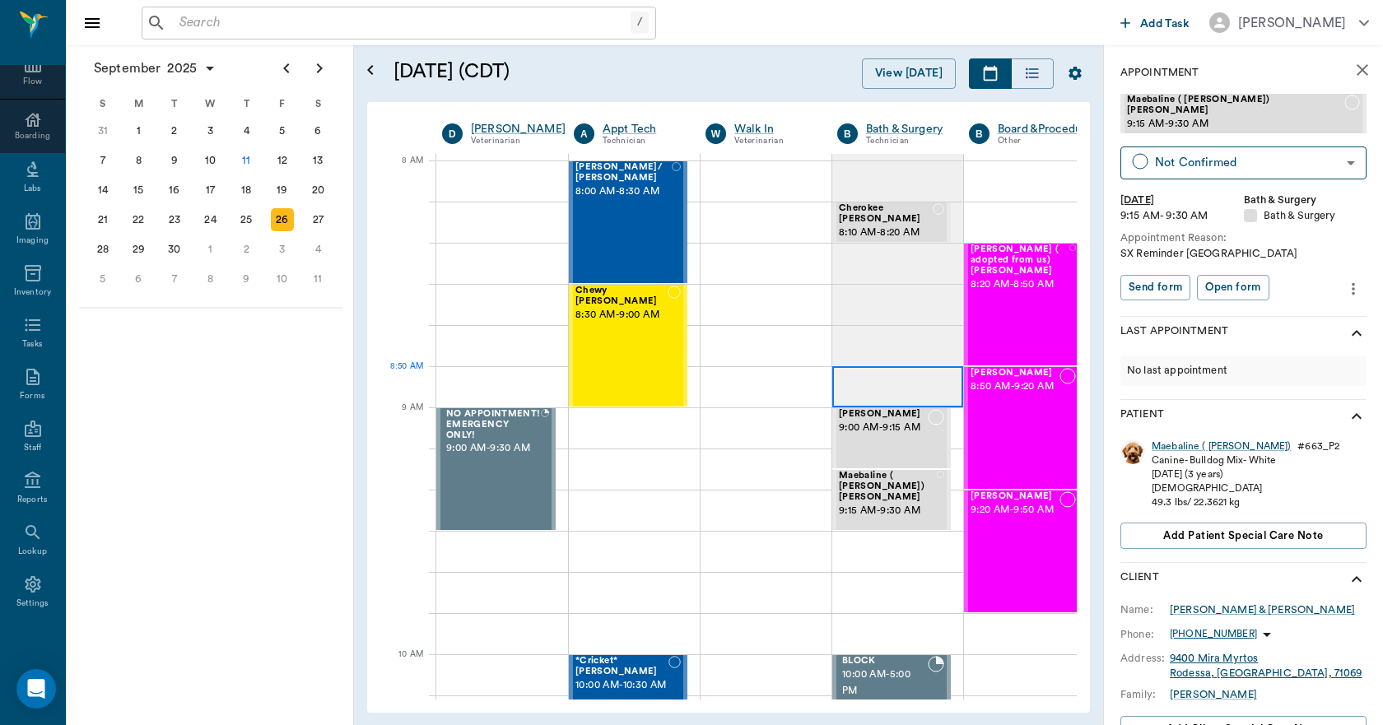
click at [895, 379] on div at bounding box center [897, 386] width 131 height 41
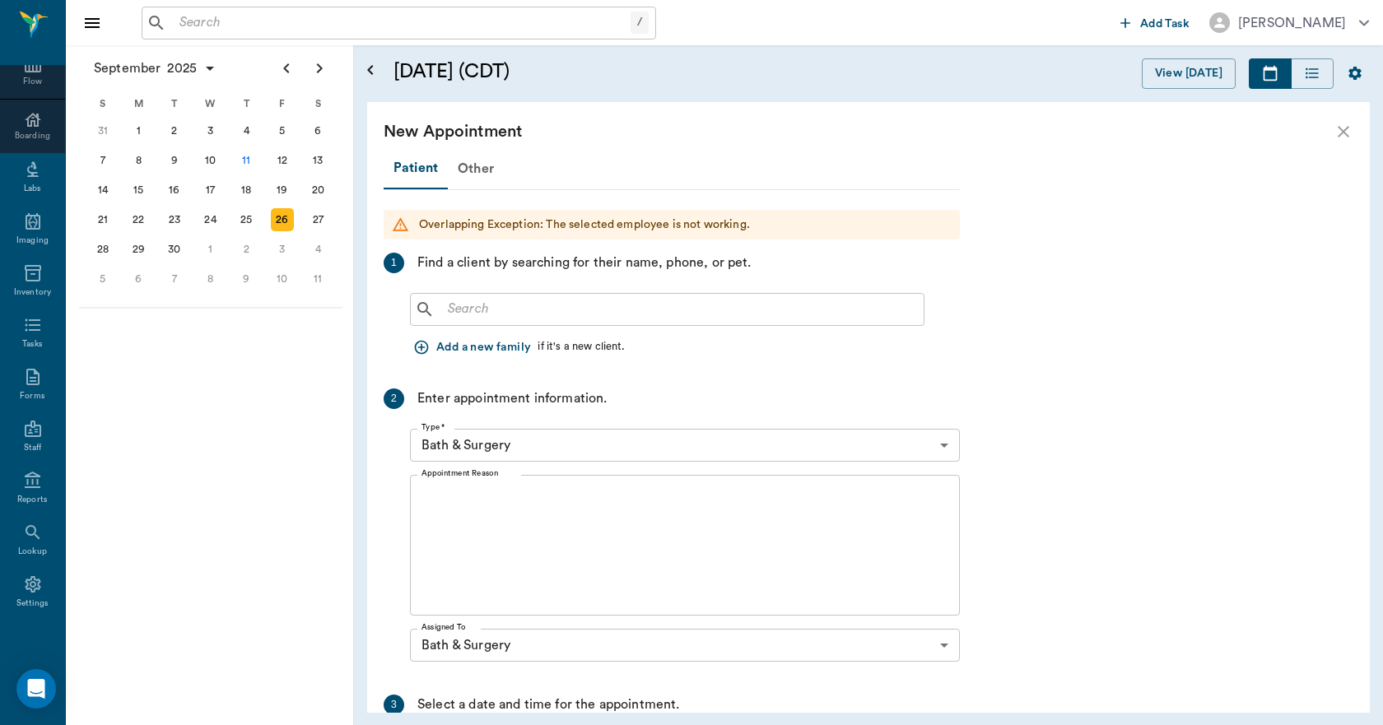
click at [477, 306] on input "text" at bounding box center [679, 309] width 476 height 23
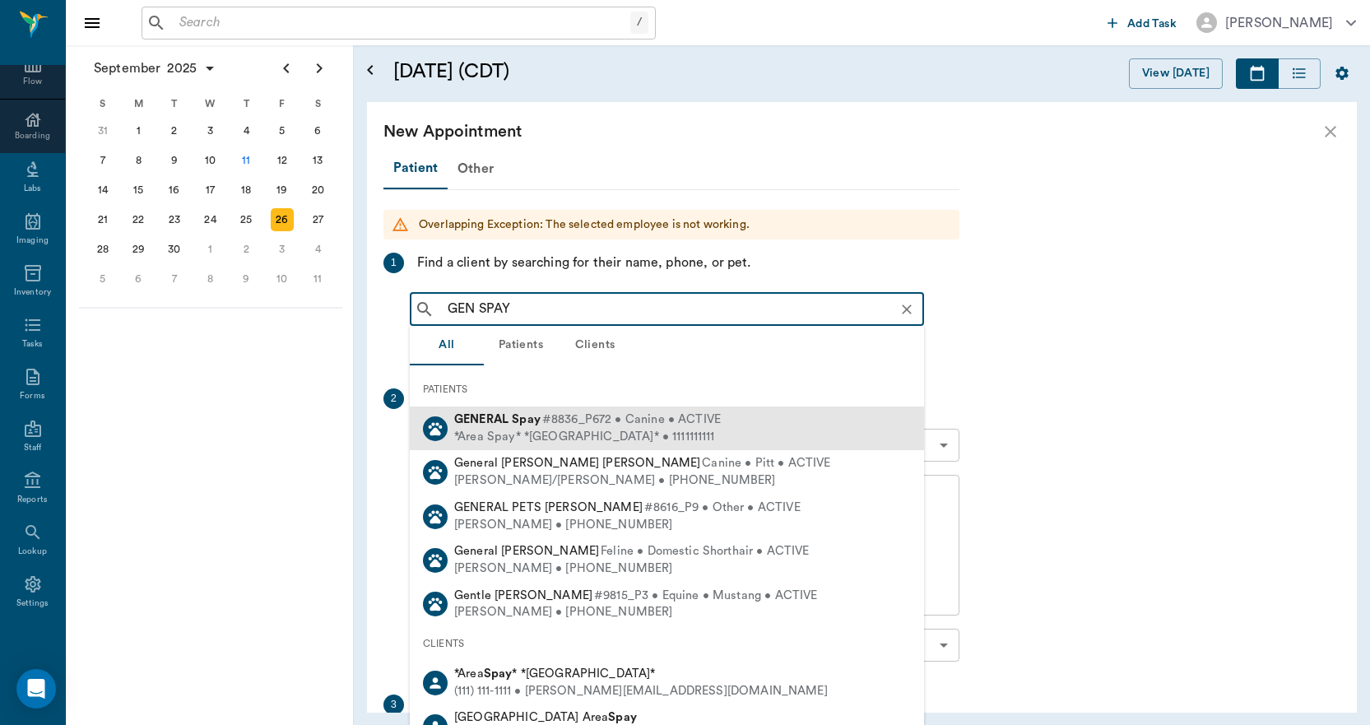
click at [493, 421] on b "GENERAL" at bounding box center [481, 419] width 54 height 12
type input "GEN SPAY"
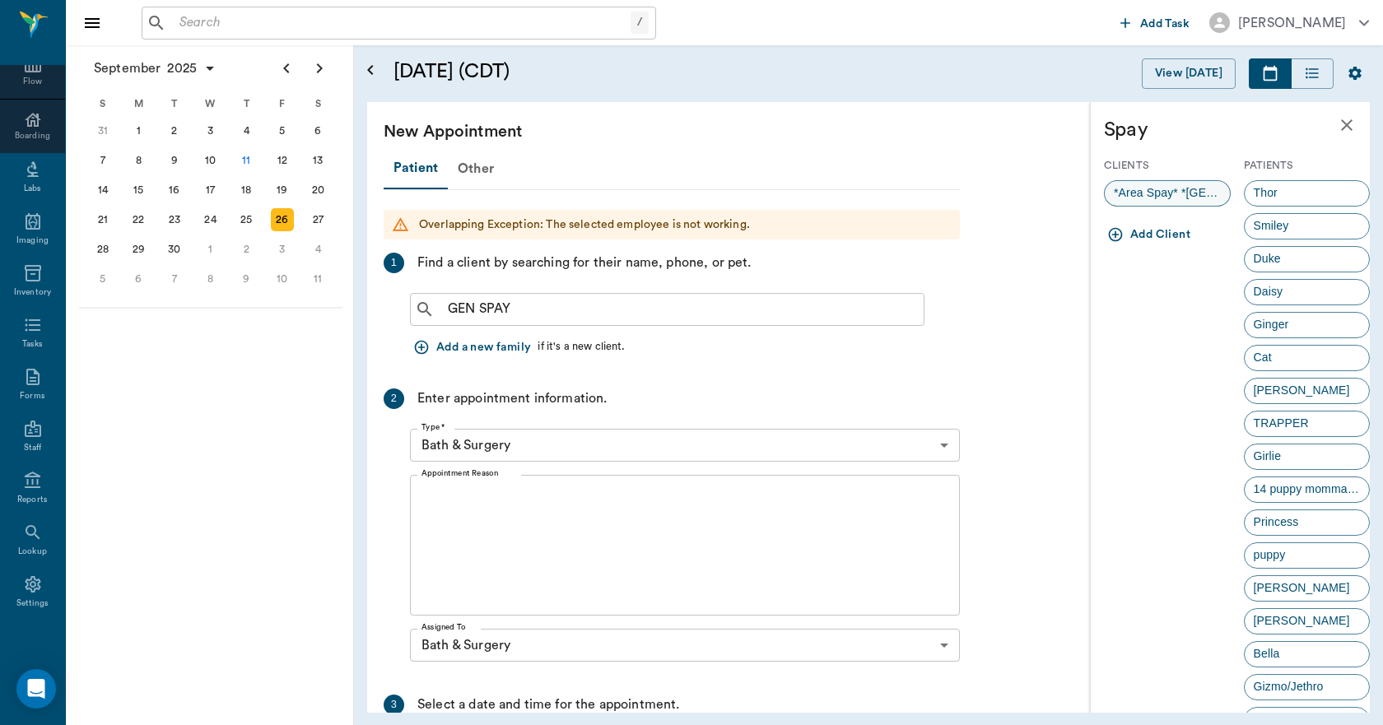
click at [1140, 190] on span "*Area Spay* *[GEOGRAPHIC_DATA]*" at bounding box center [1167, 192] width 125 height 17
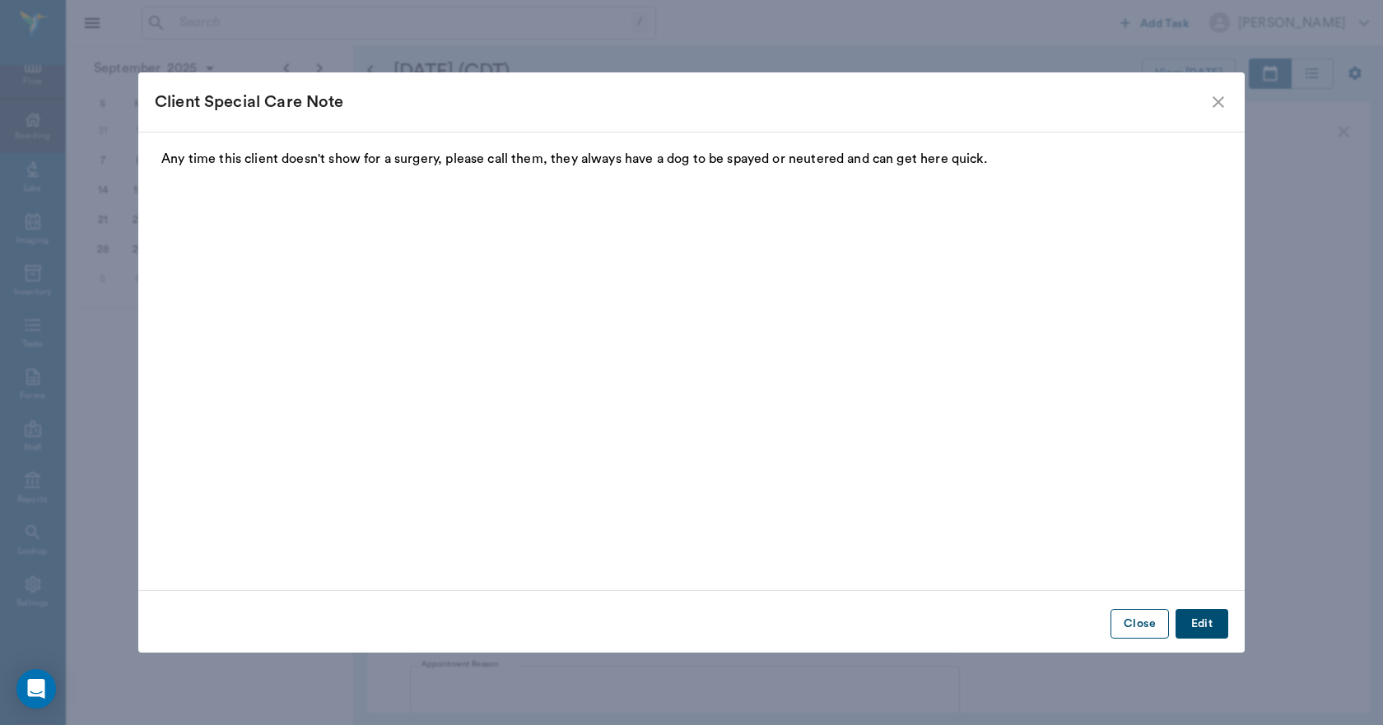
click at [1110, 621] on div "Close Edit" at bounding box center [691, 623] width 1106 height 41
click at [1117, 619] on button "Close" at bounding box center [1139, 624] width 58 height 30
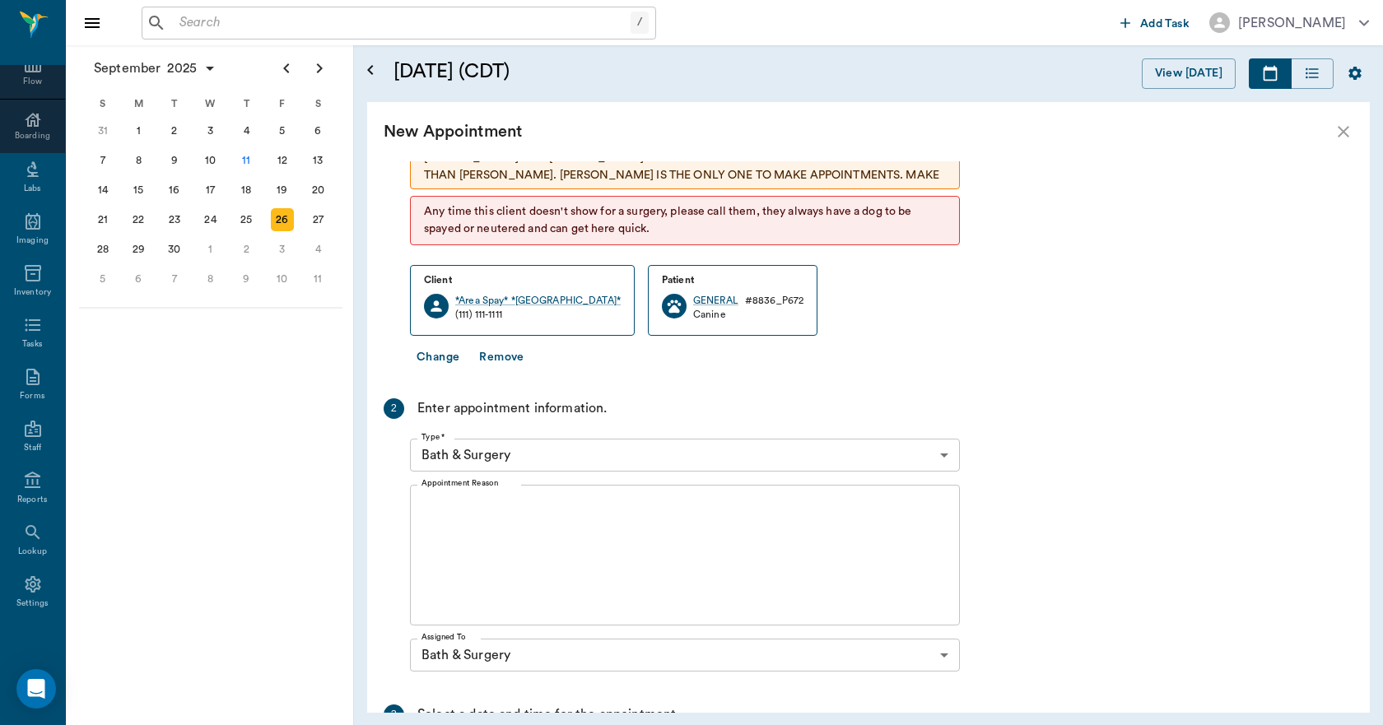
scroll to position [329, 0]
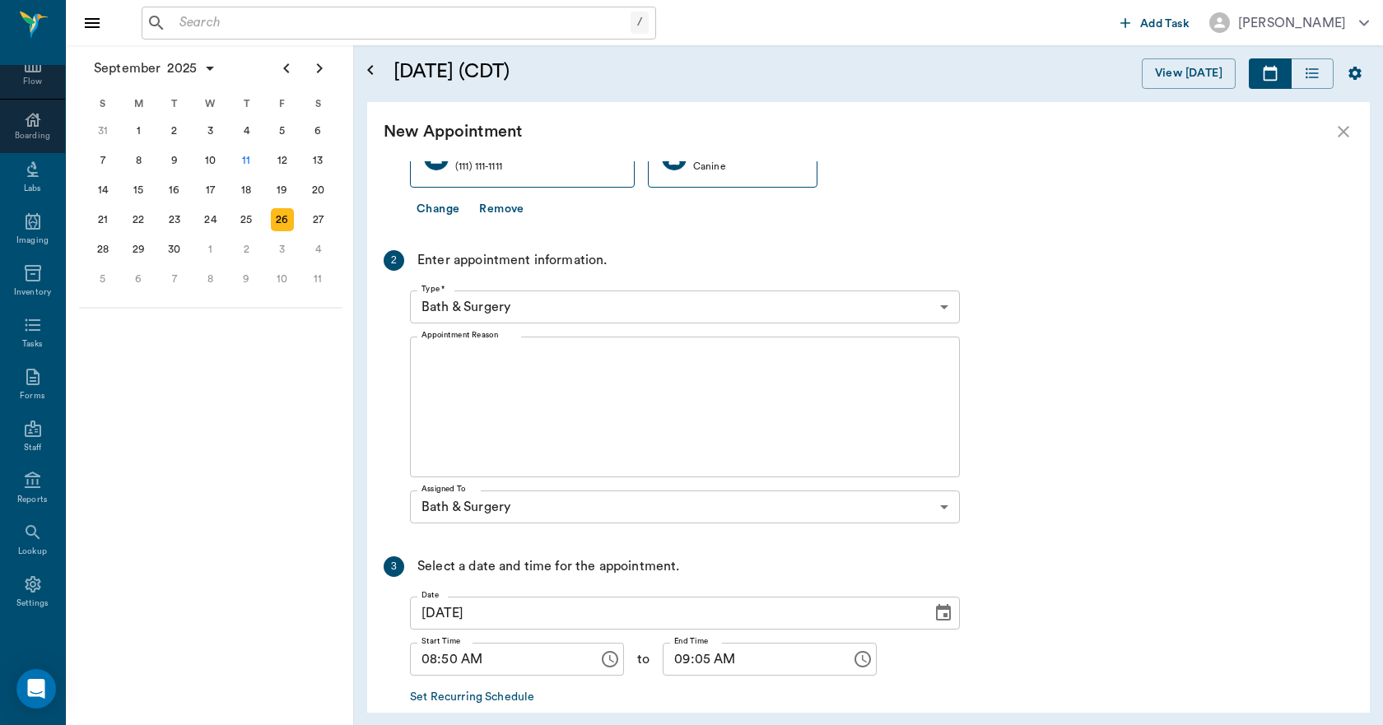
click at [594, 398] on textarea "Appointment Reason" at bounding box center [684, 408] width 527 height 114
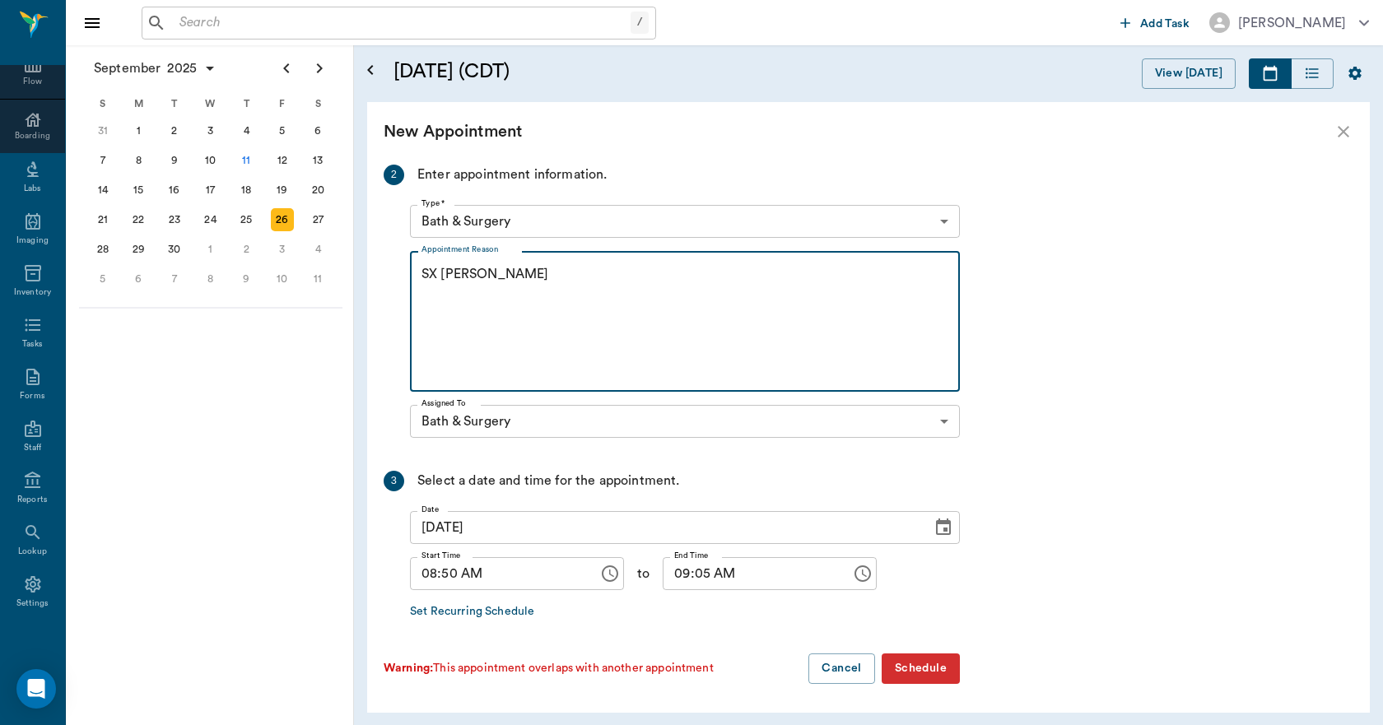
scroll to position [416, 0]
type textarea "SX [PERSON_NAME]"
click at [454, 575] on input "08:50 AM" at bounding box center [498, 572] width 177 height 33
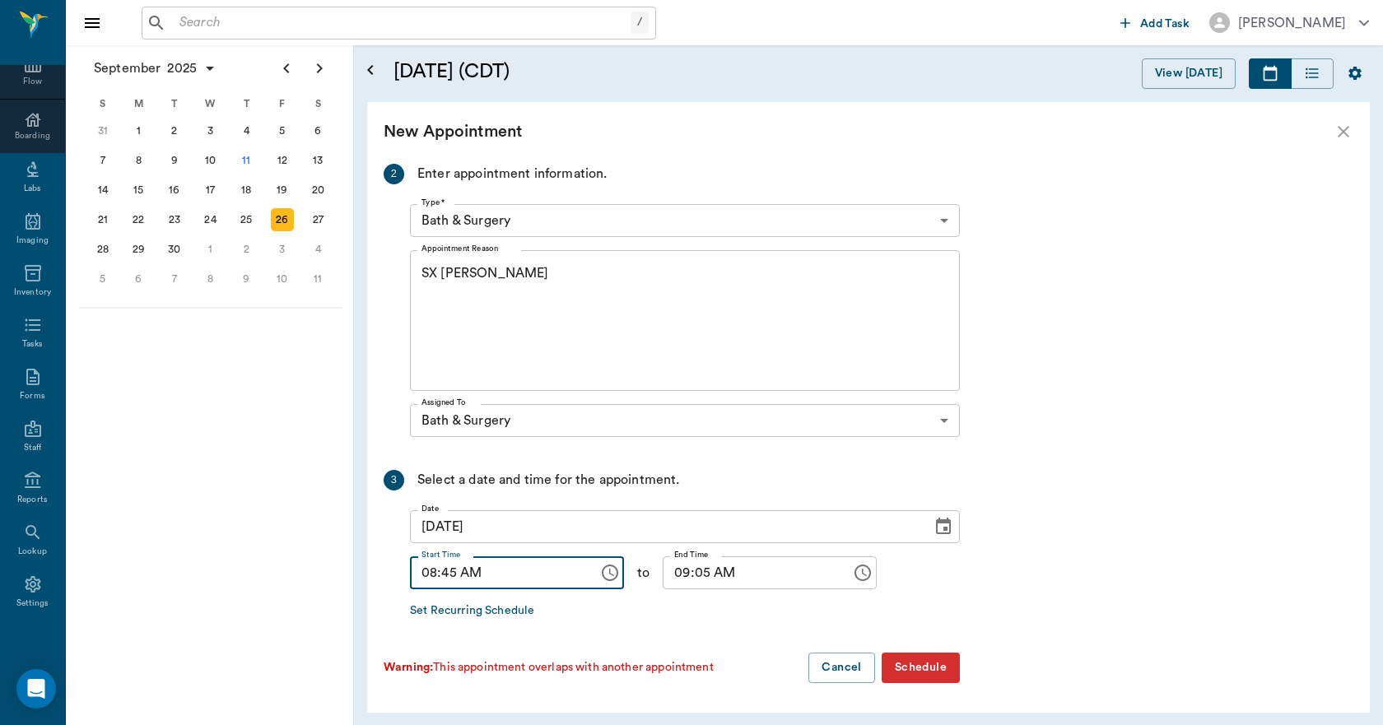
type input "08:45 AM"
click at [688, 581] on input "09:05 AM" at bounding box center [751, 572] width 177 height 33
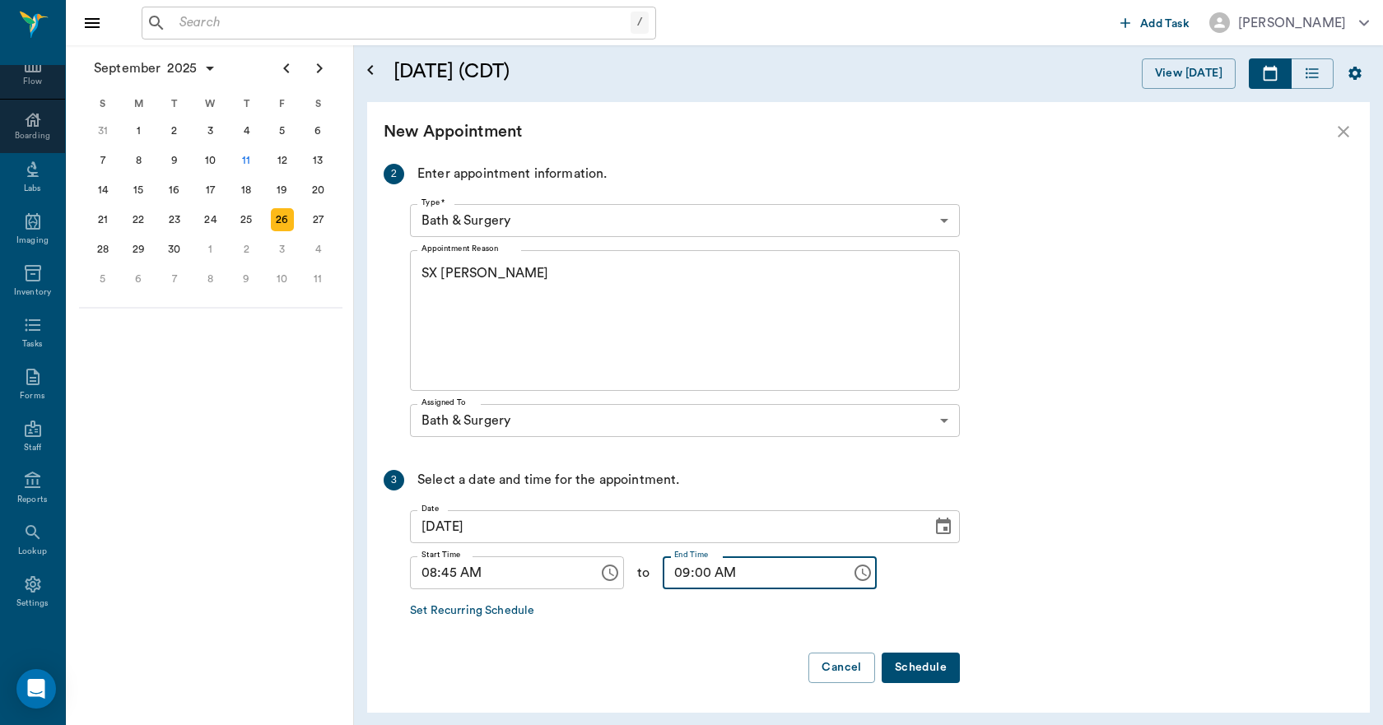
type input "09:00 AM"
click at [923, 664] on button "Schedule" at bounding box center [920, 668] width 78 height 30
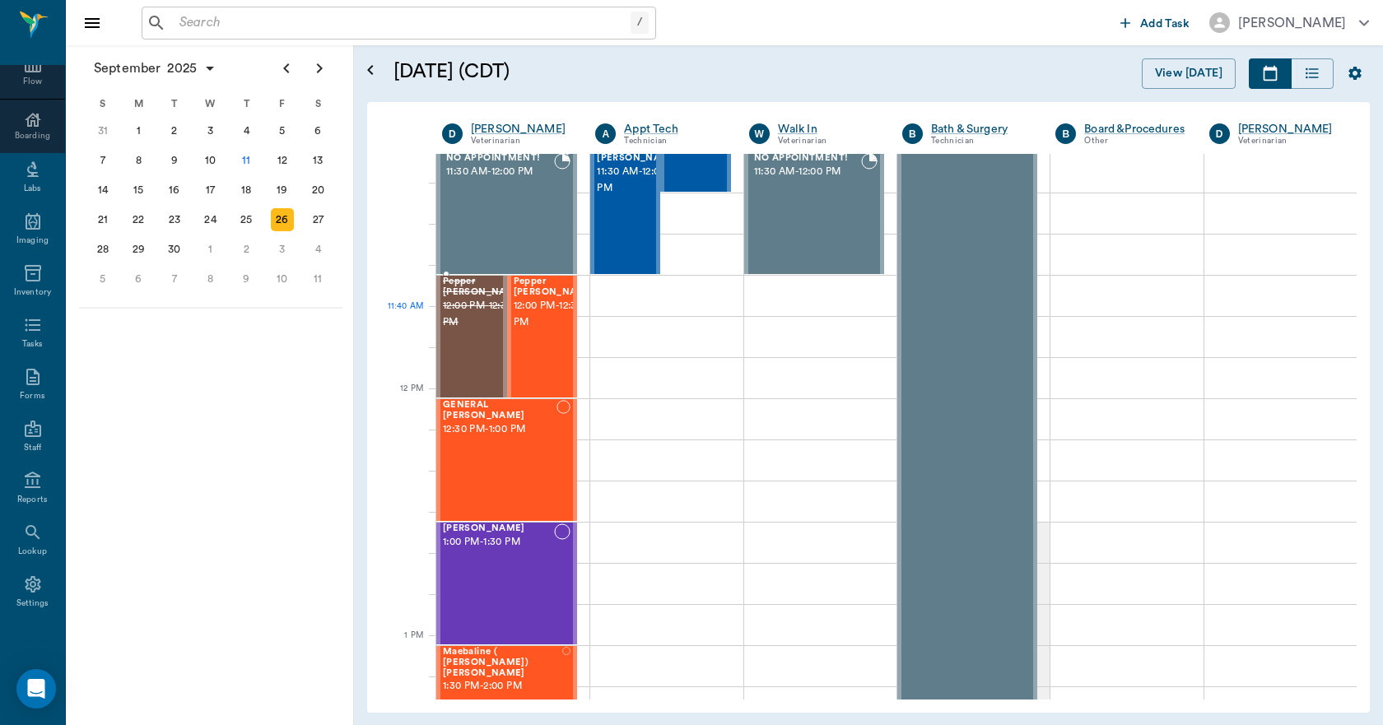
scroll to position [741, 0]
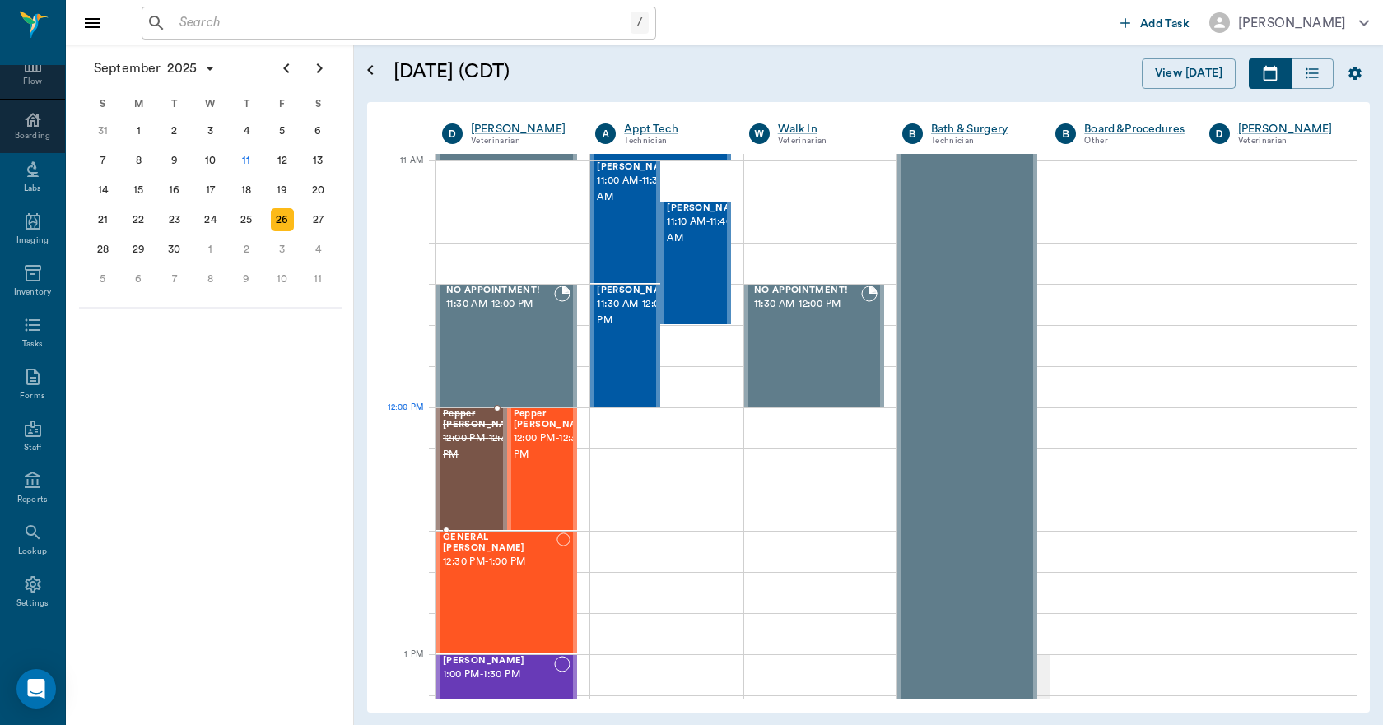
click at [468, 451] on span "12:00 PM - 12:30 PM" at bounding box center [484, 446] width 82 height 33
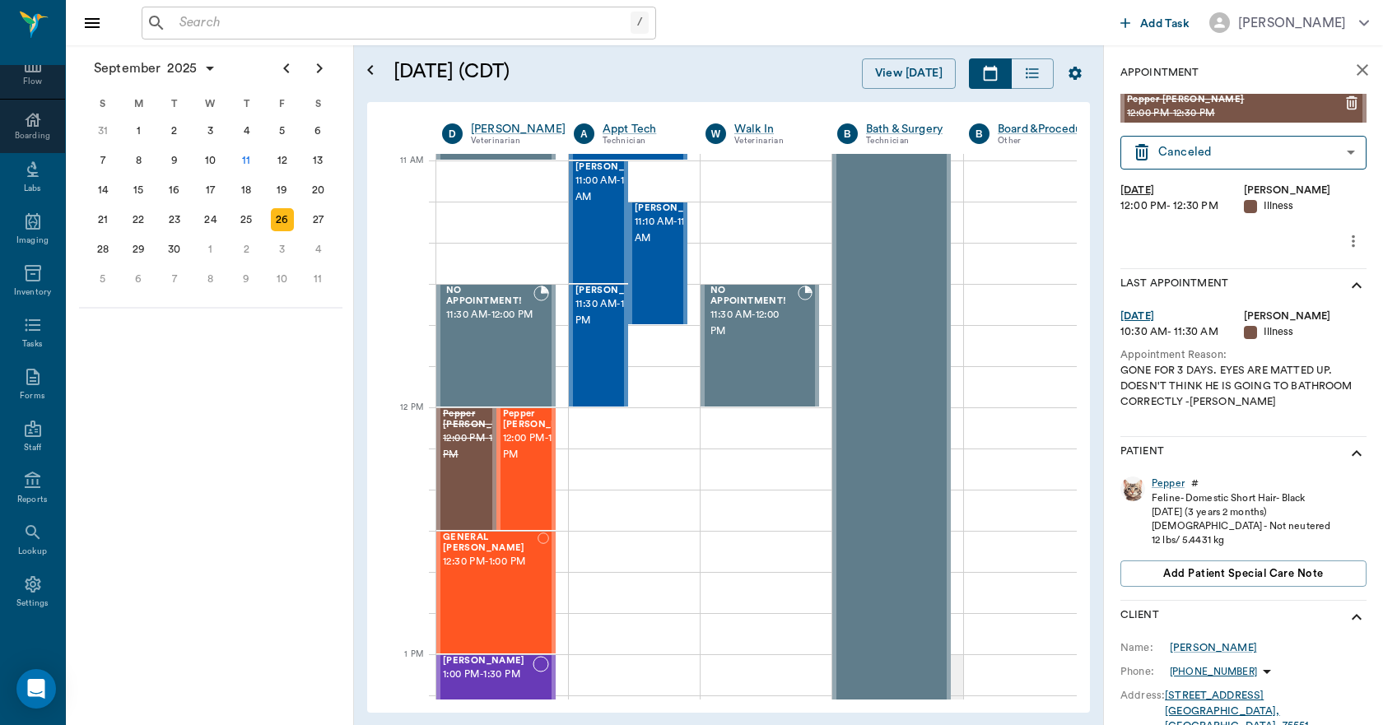
click at [1352, 61] on icon "close" at bounding box center [1362, 70] width 20 height 20
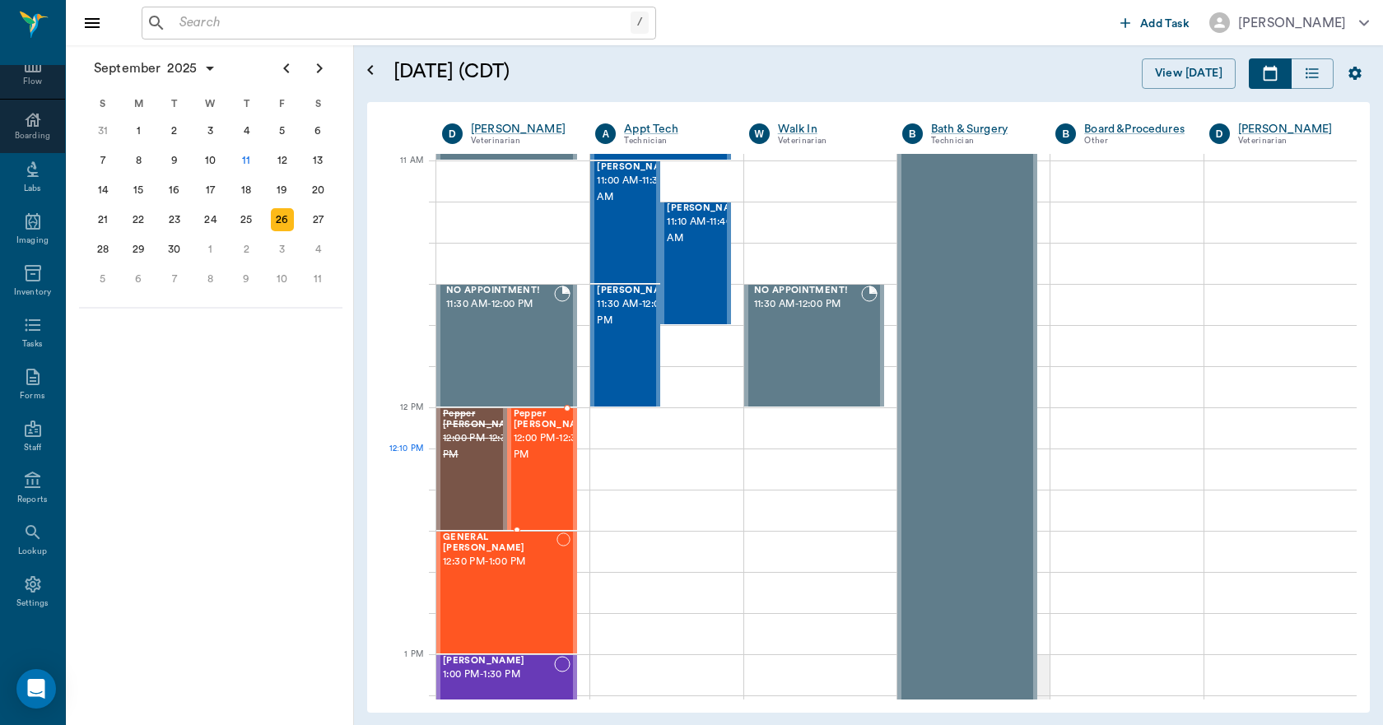
click at [508, 461] on div "Pepper [PERSON_NAME] 12:00 PM - 12:30 PM" at bounding box center [542, 469] width 71 height 122
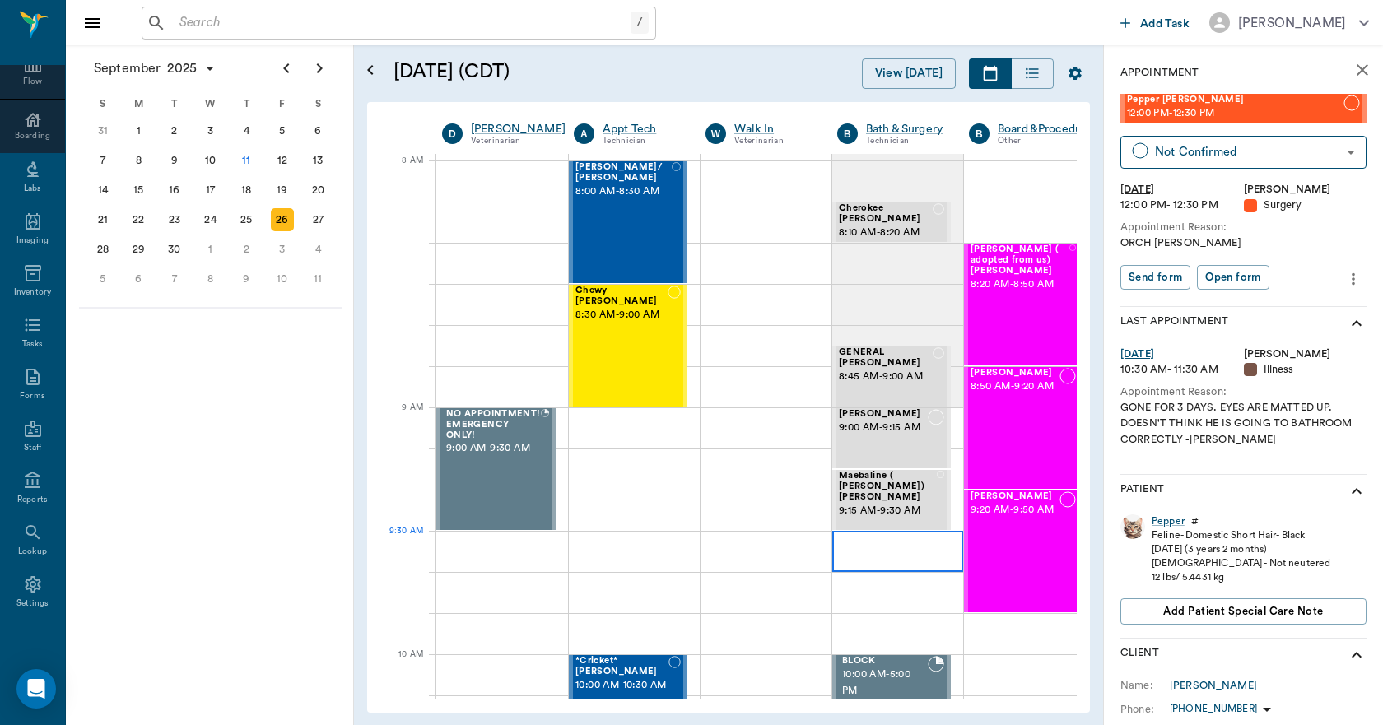
click at [900, 555] on div at bounding box center [897, 551] width 131 height 41
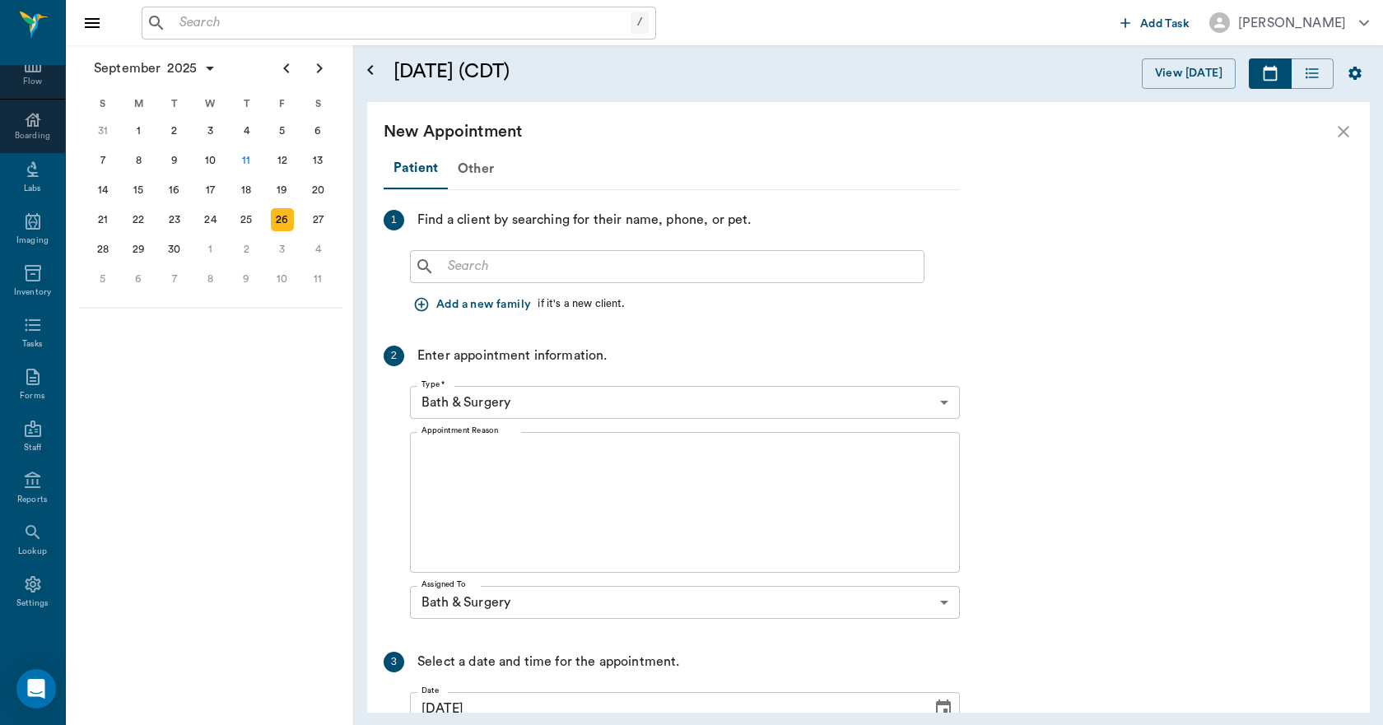
click at [1354, 126] on div "New Appointment" at bounding box center [868, 131] width 1002 height 59
click at [1339, 136] on icon "close" at bounding box center [1343, 132] width 12 height 12
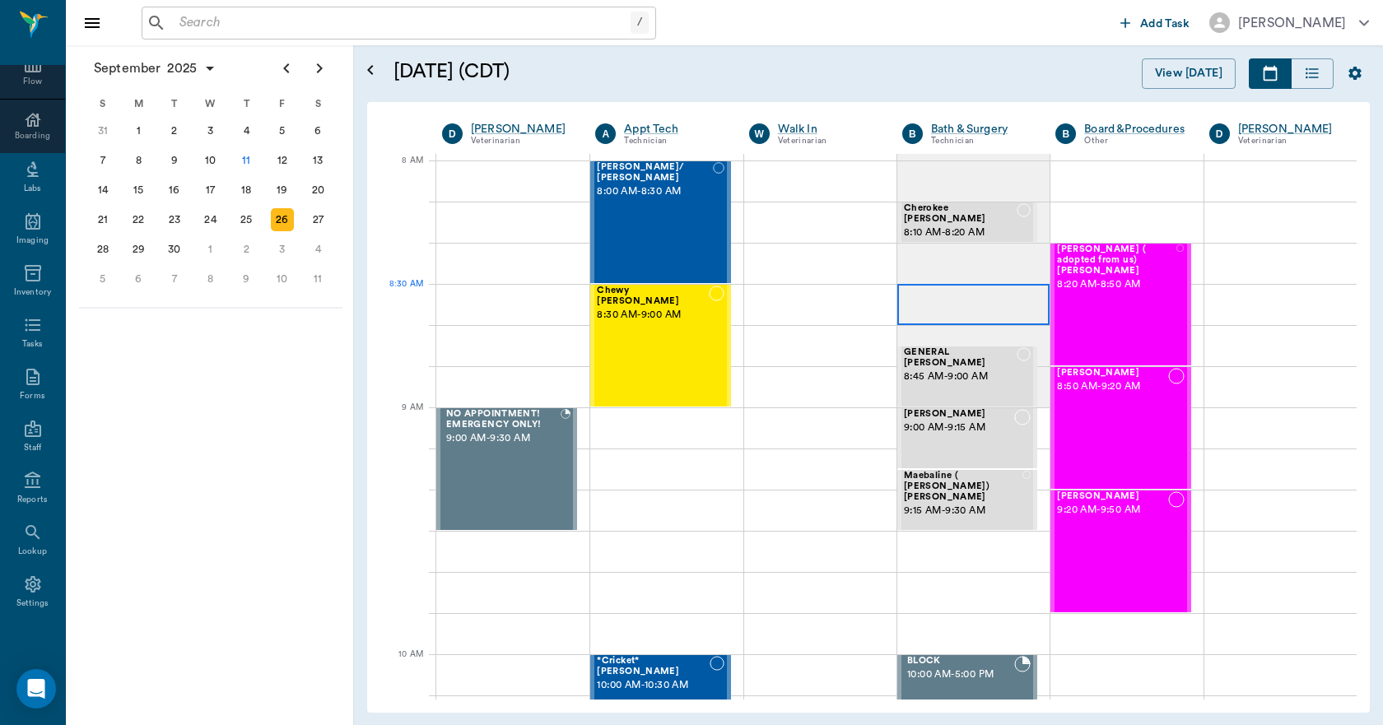
click at [932, 319] on div at bounding box center [973, 304] width 152 height 41
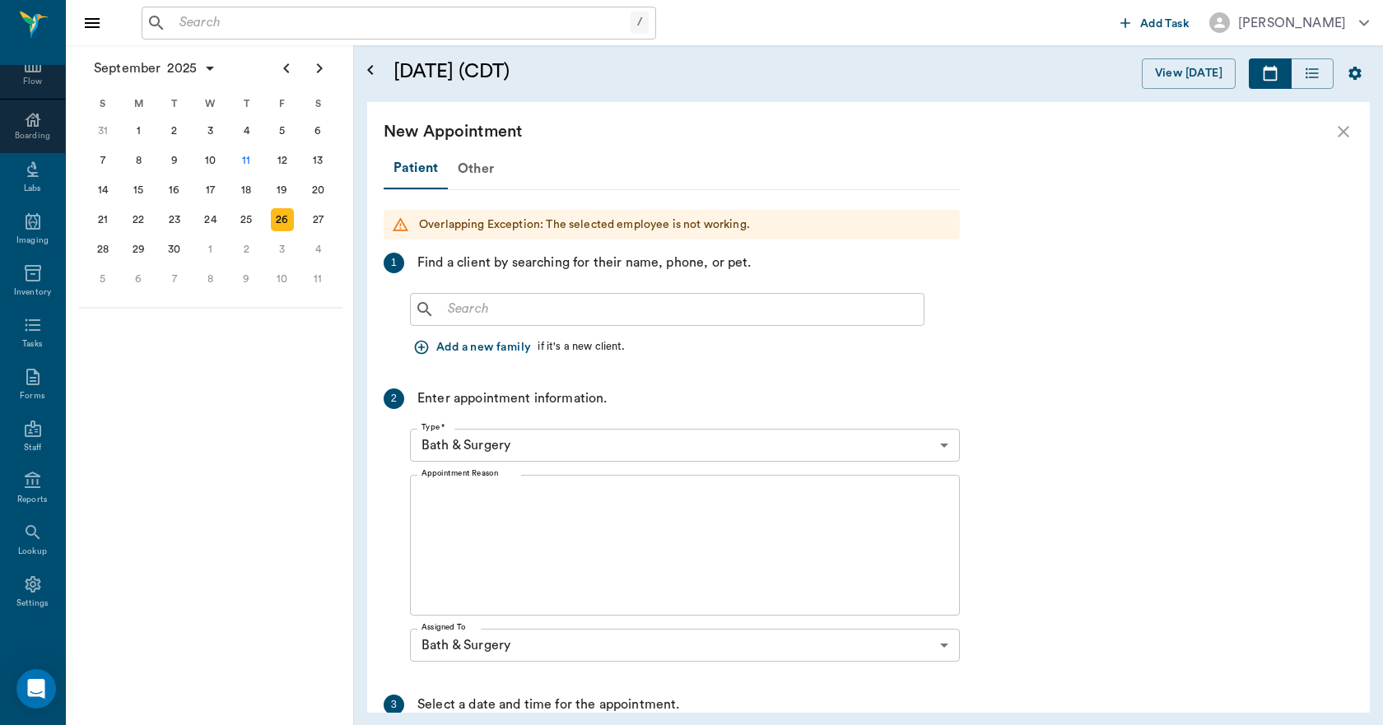
click at [561, 313] on input "text" at bounding box center [679, 309] width 476 height 23
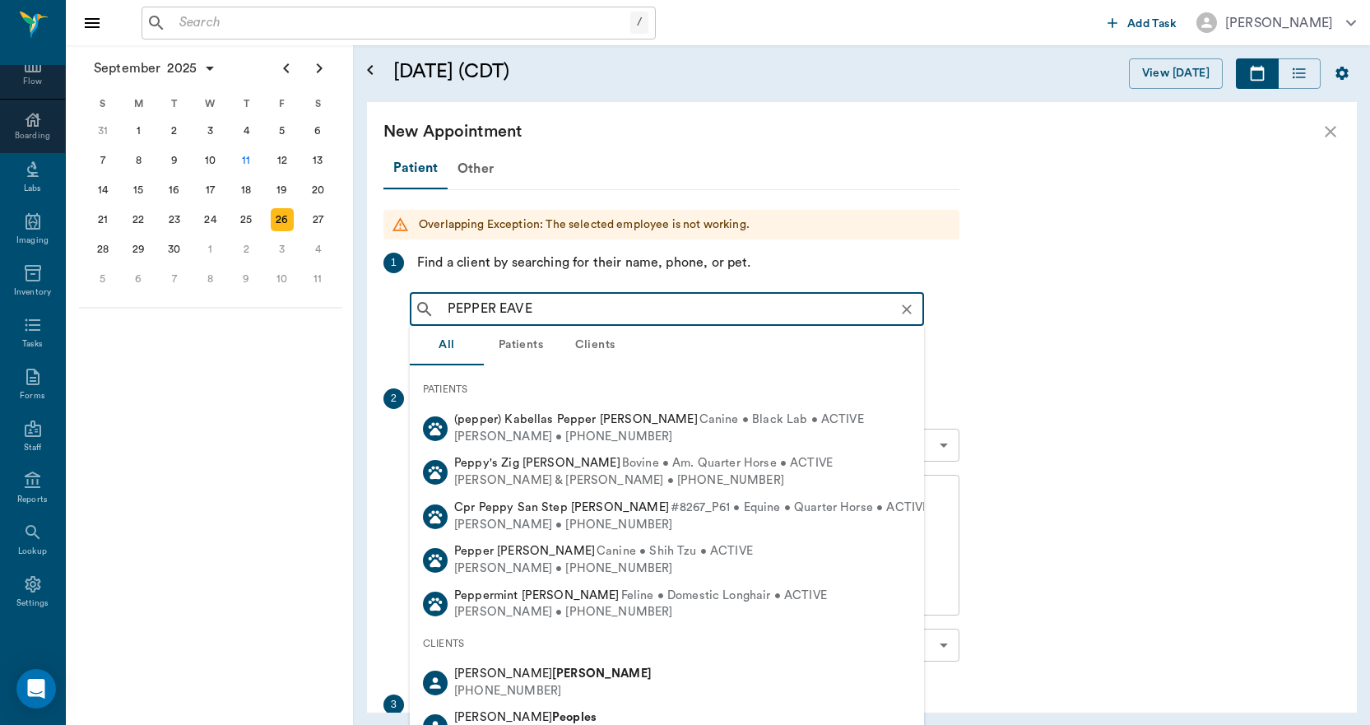
type input "PEPPER [PERSON_NAME]"
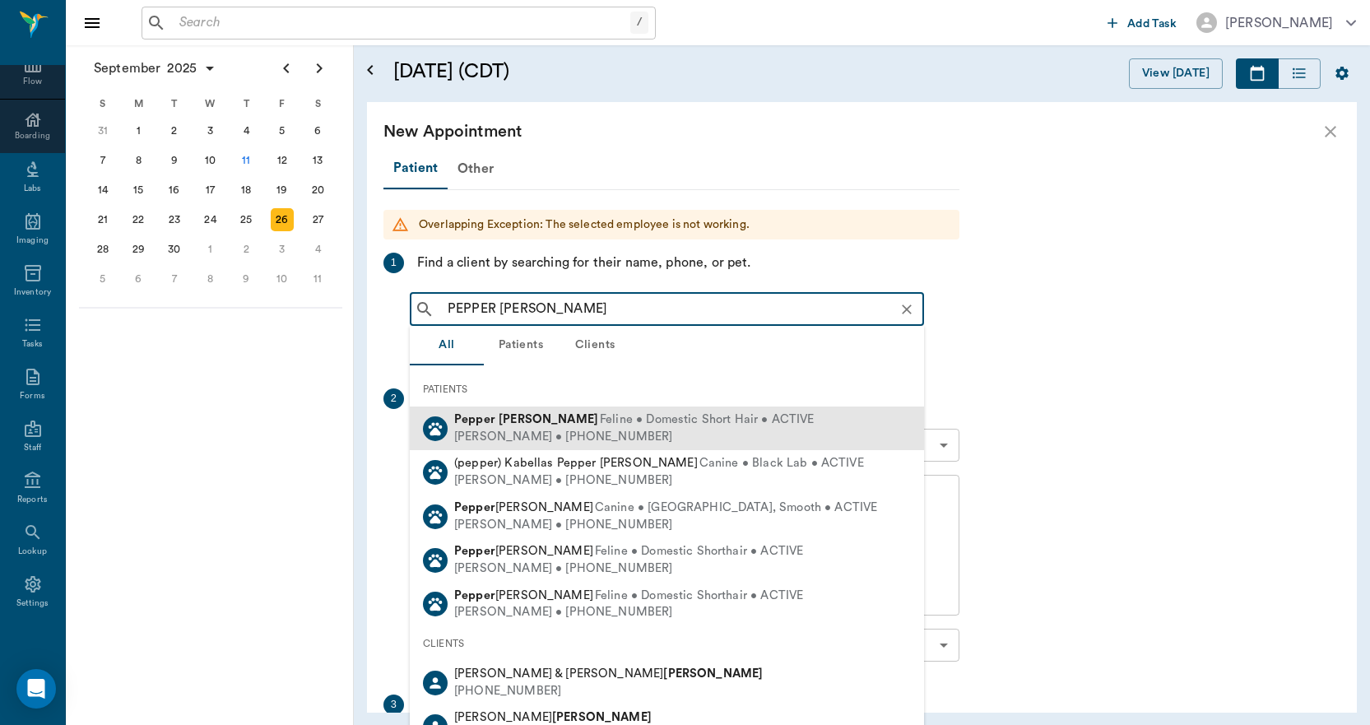
click at [524, 432] on div "[PERSON_NAME] • [PHONE_NUMBER]" at bounding box center [634, 437] width 360 height 17
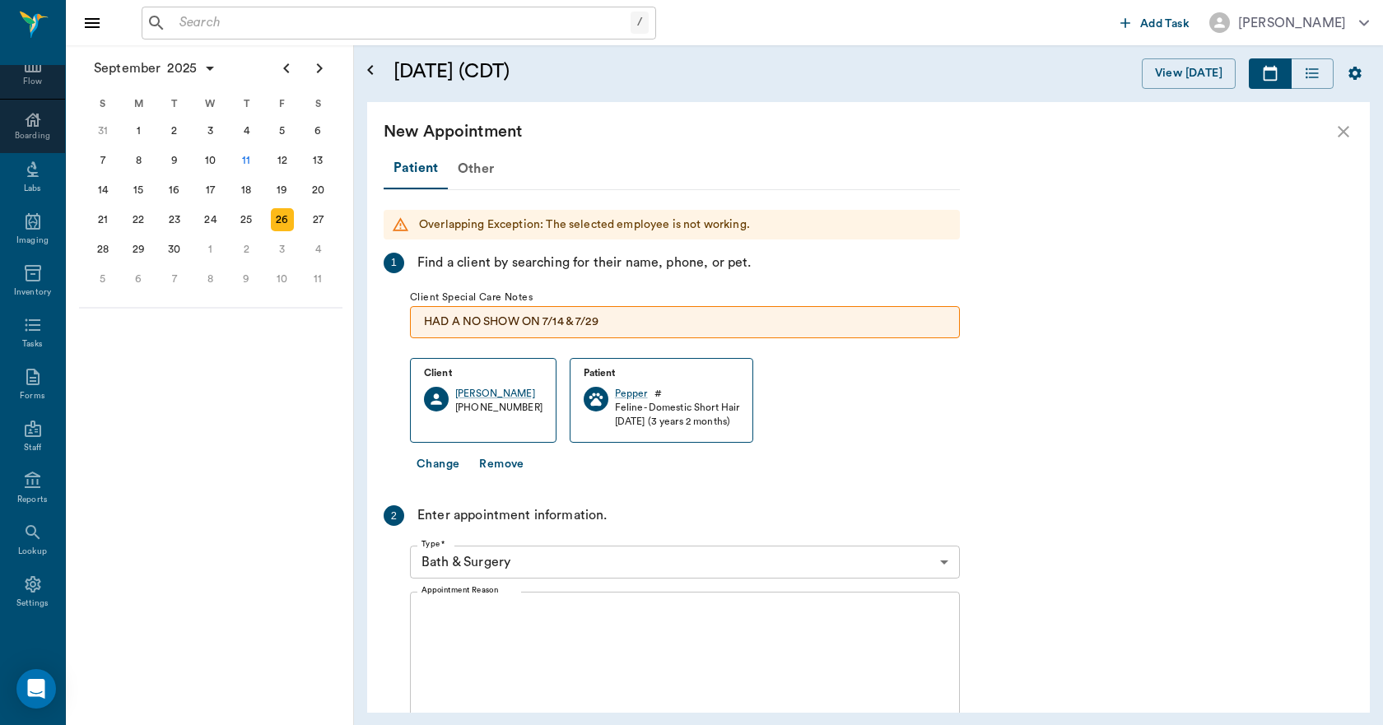
click at [514, 650] on textarea "Appointment Reason" at bounding box center [684, 663] width 527 height 114
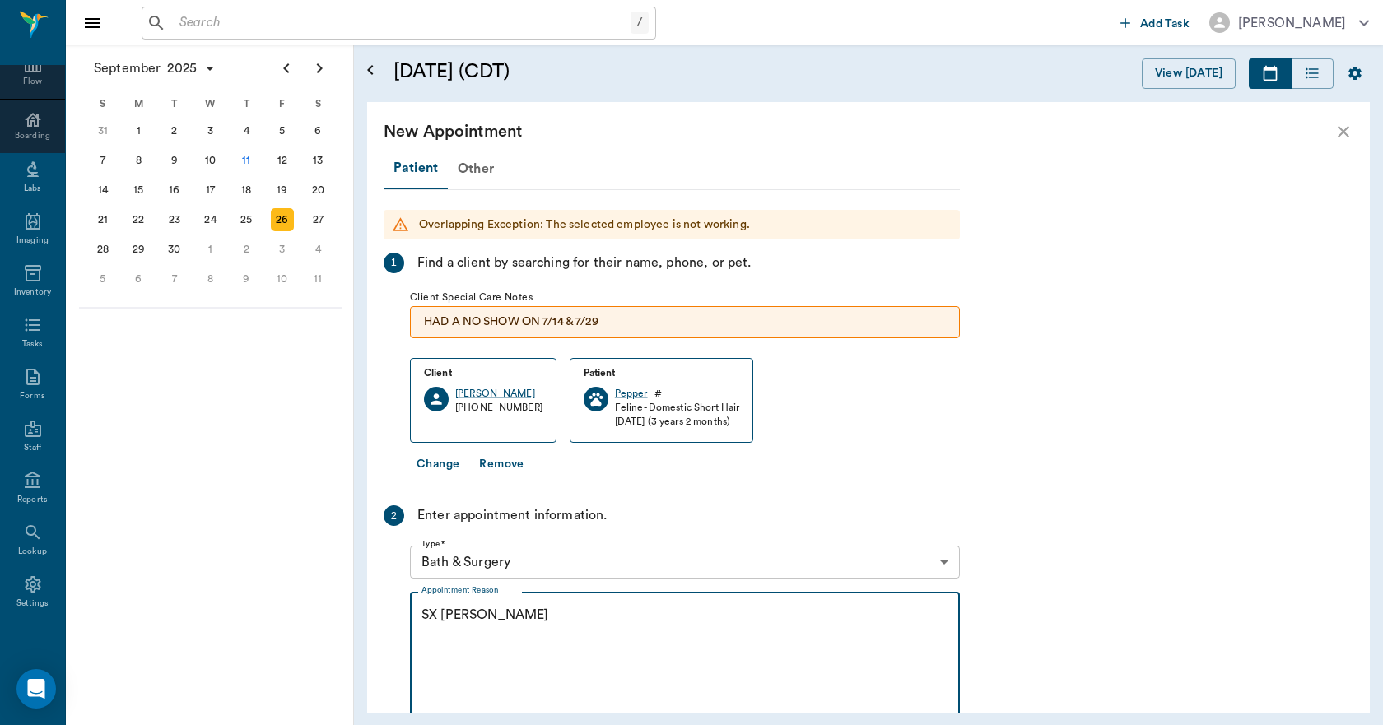
scroll to position [329, 0]
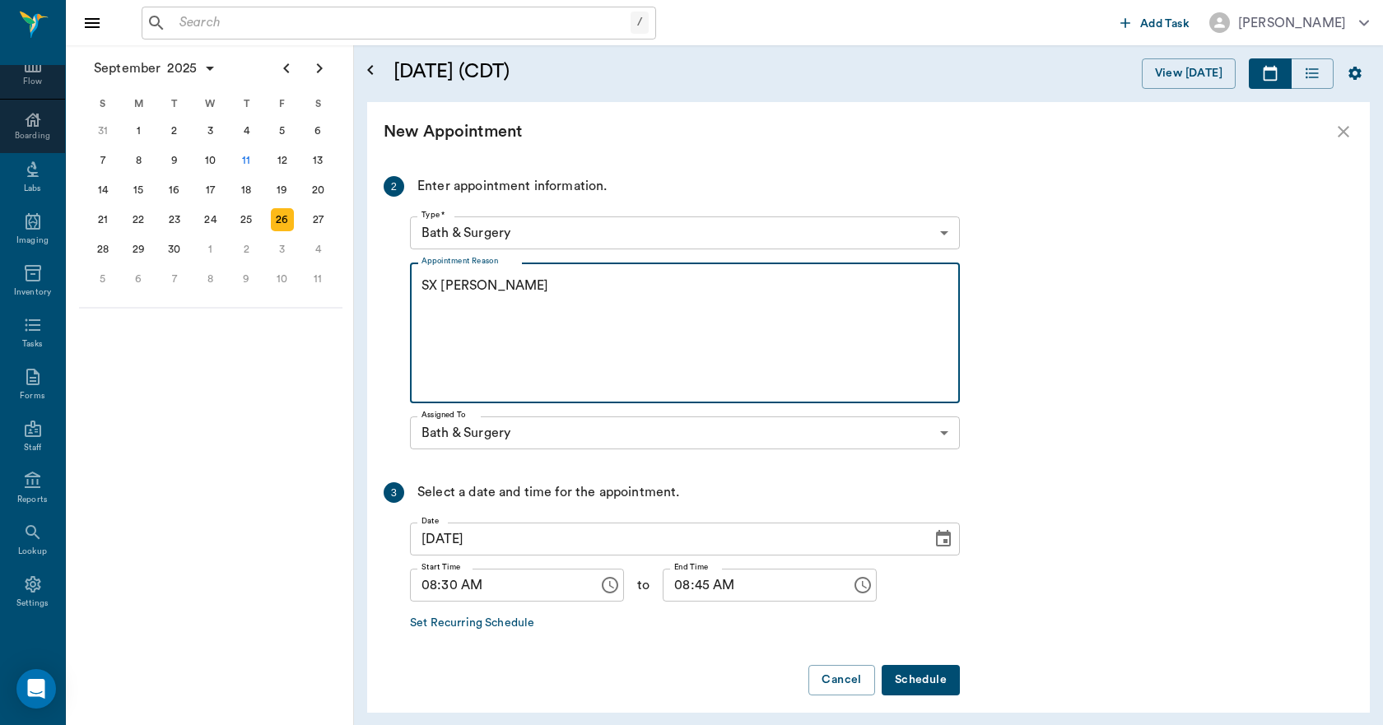
type textarea "SX [PERSON_NAME]"
click at [937, 687] on button "Schedule" at bounding box center [920, 680] width 78 height 30
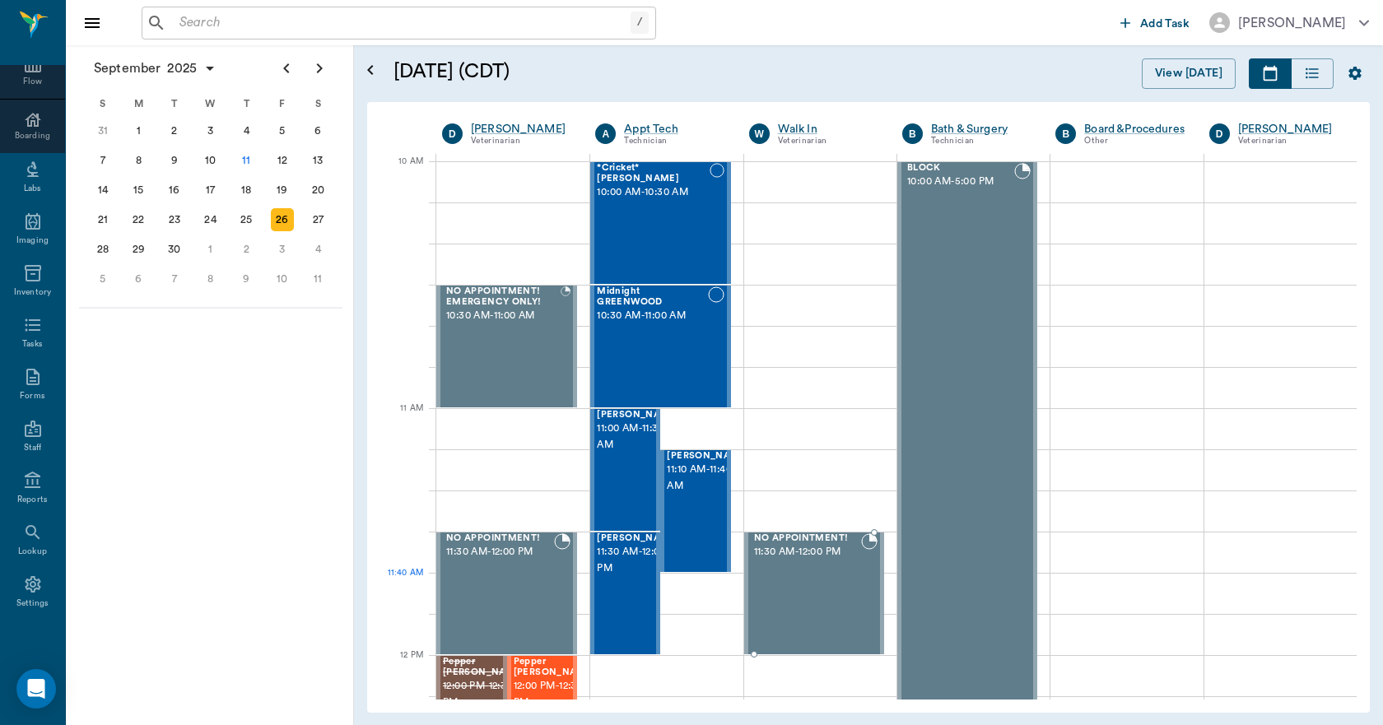
scroll to position [494, 0]
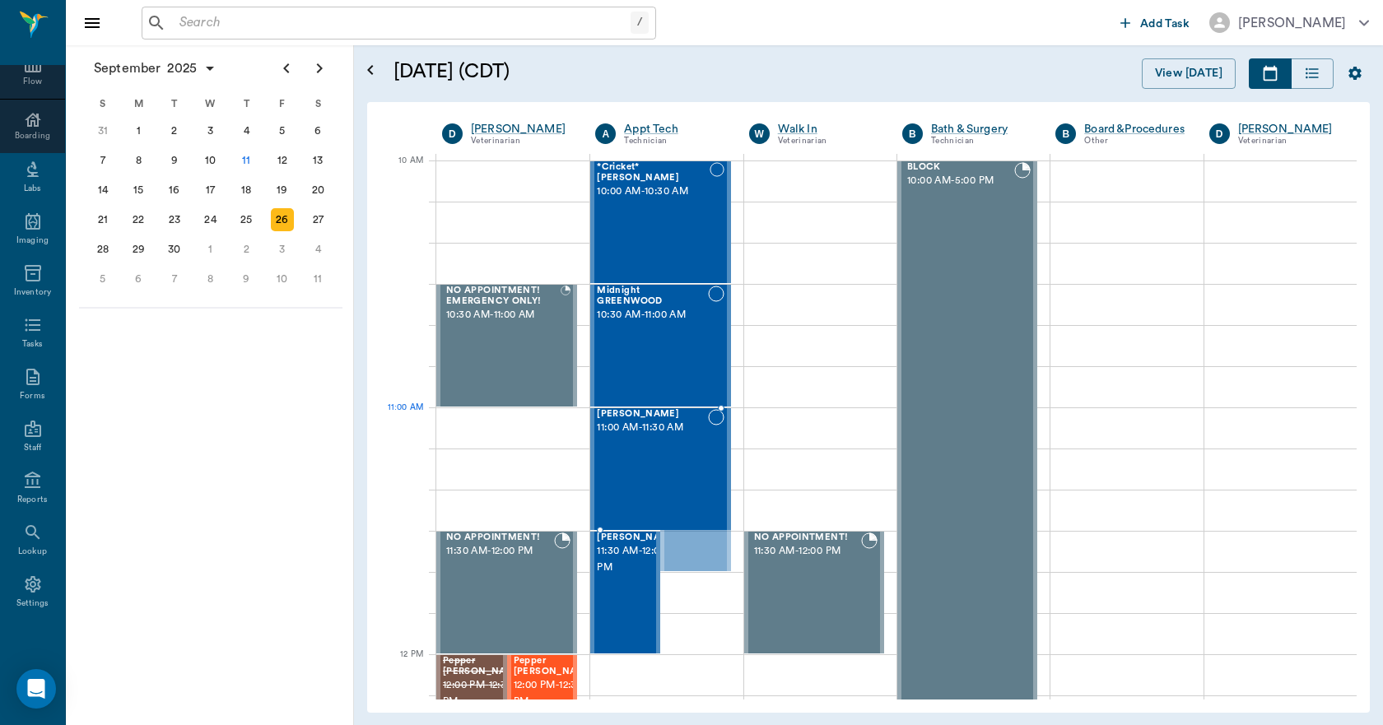
drag, startPoint x: 676, startPoint y: 533, endPoint x: 679, endPoint y: 495, distance: 37.2
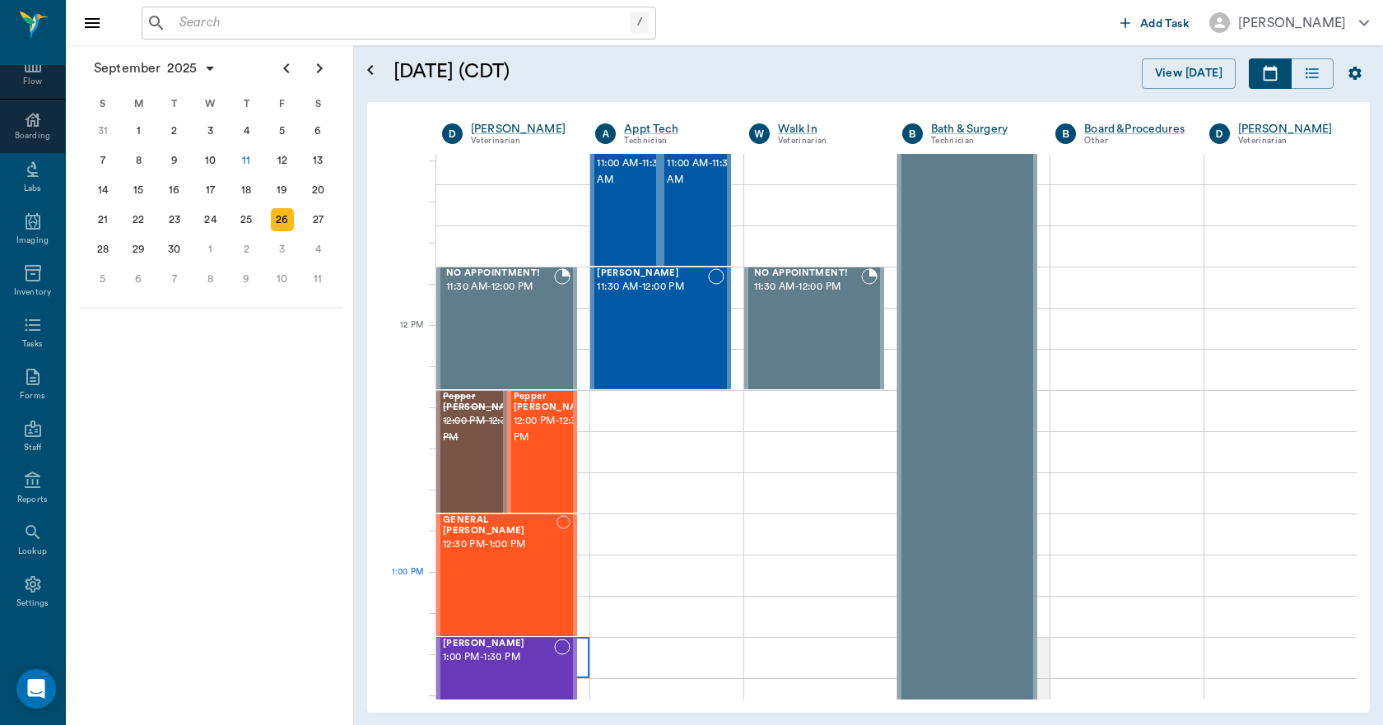
scroll to position [823, 0]
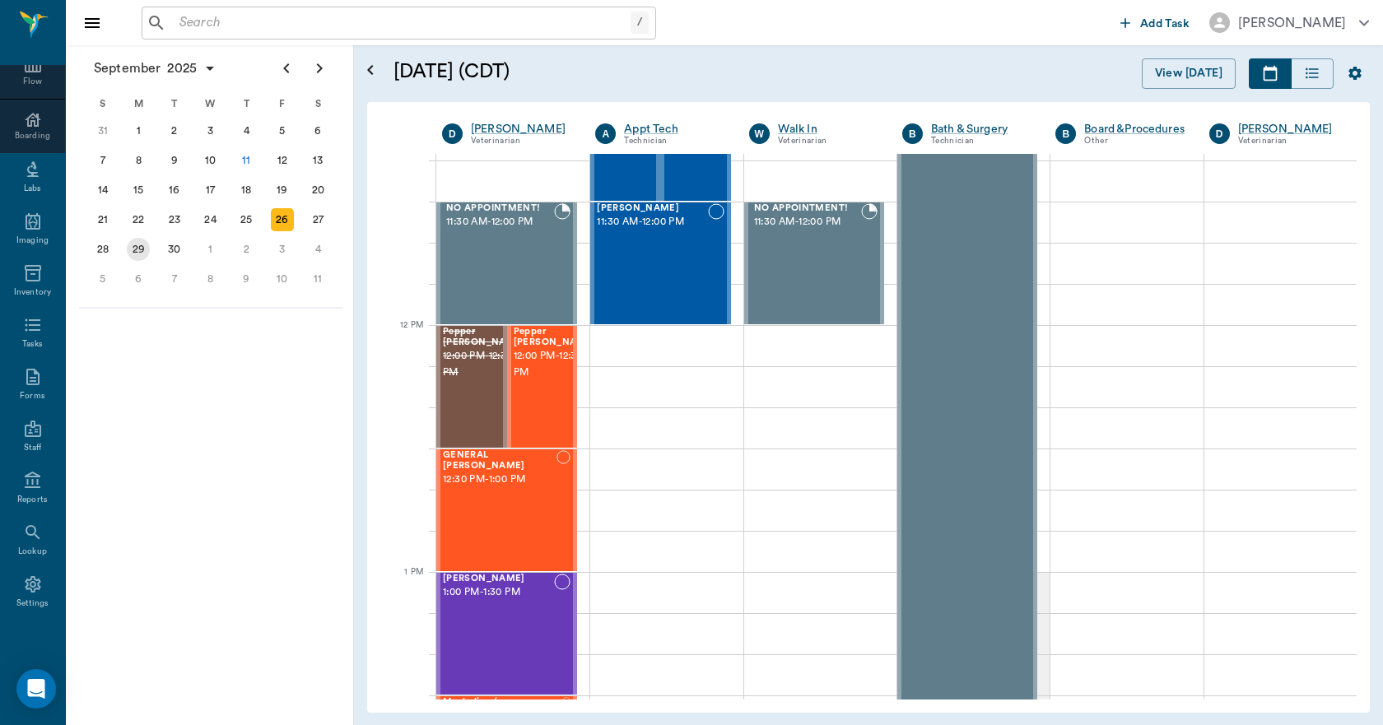
click at [137, 253] on div "29" at bounding box center [138, 249] width 23 height 23
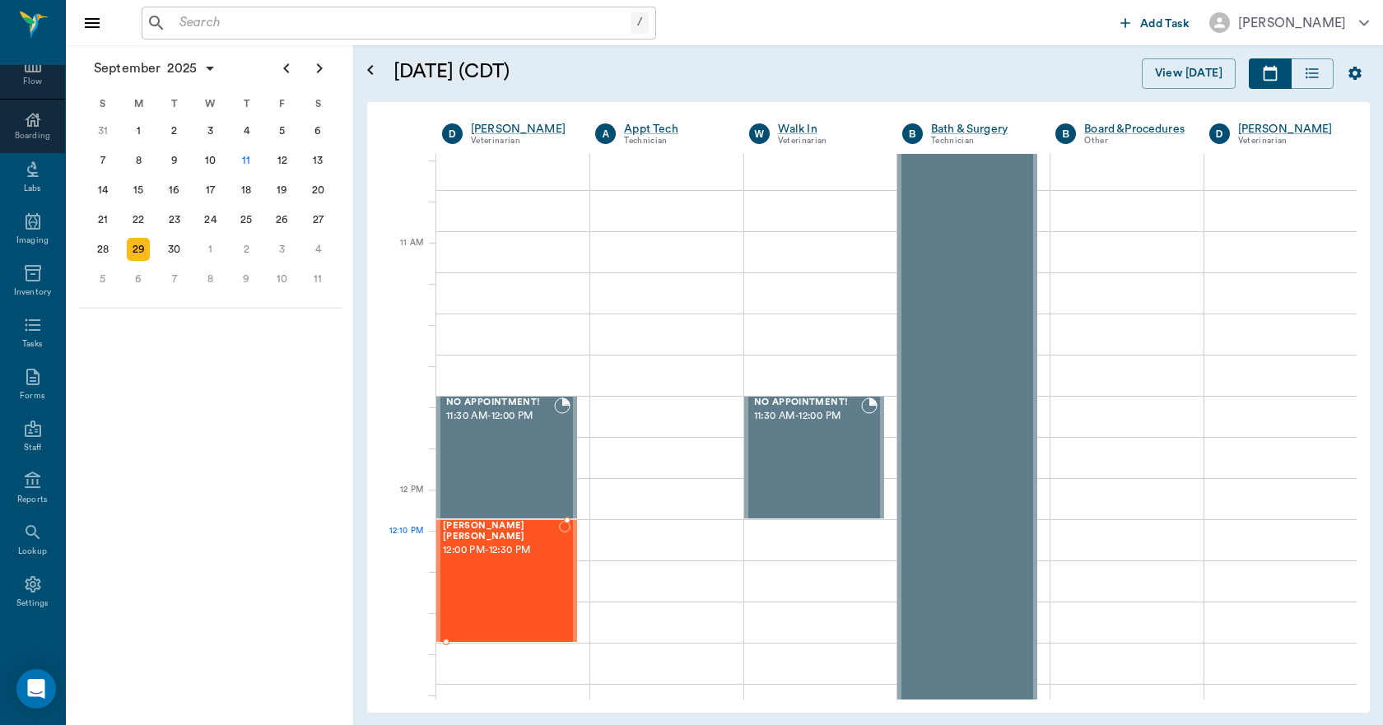
scroll to position [658, 0]
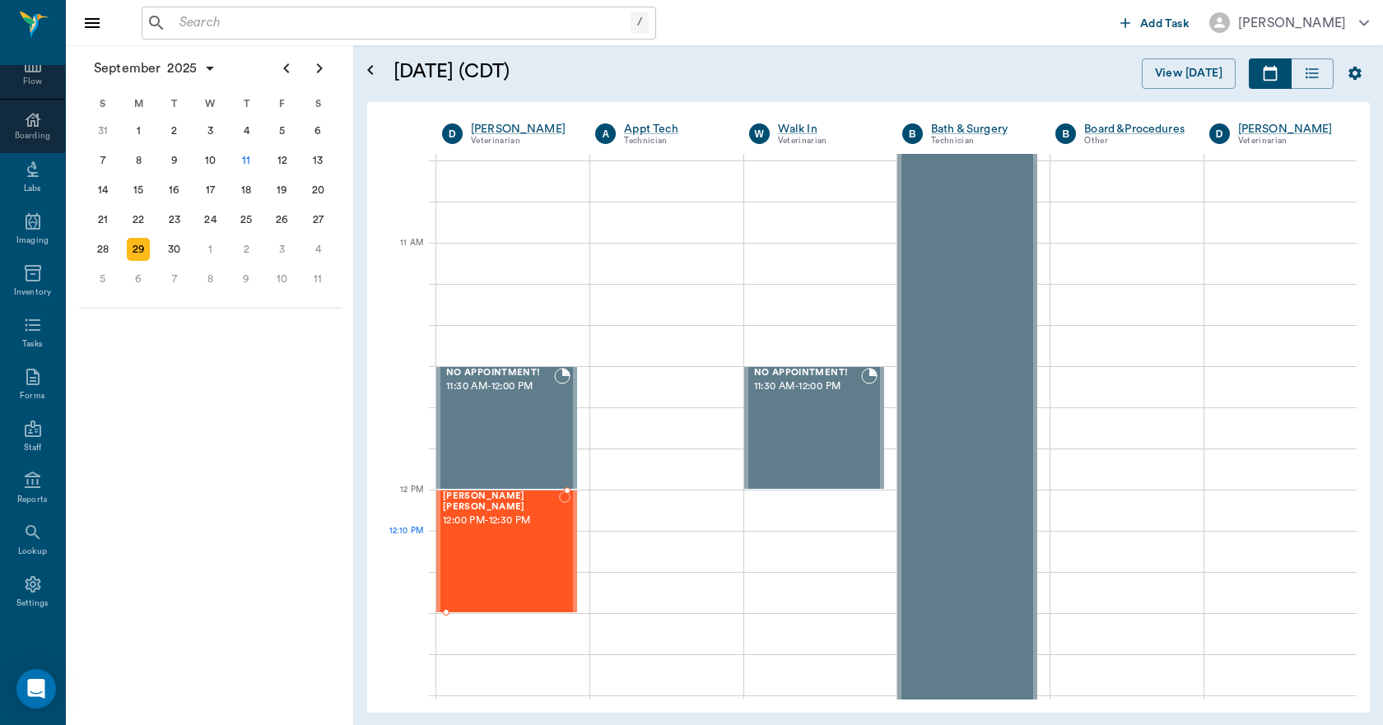
click at [463, 538] on div "Bentley Wise 12:00 PM - 12:30 PM" at bounding box center [501, 551] width 116 height 120
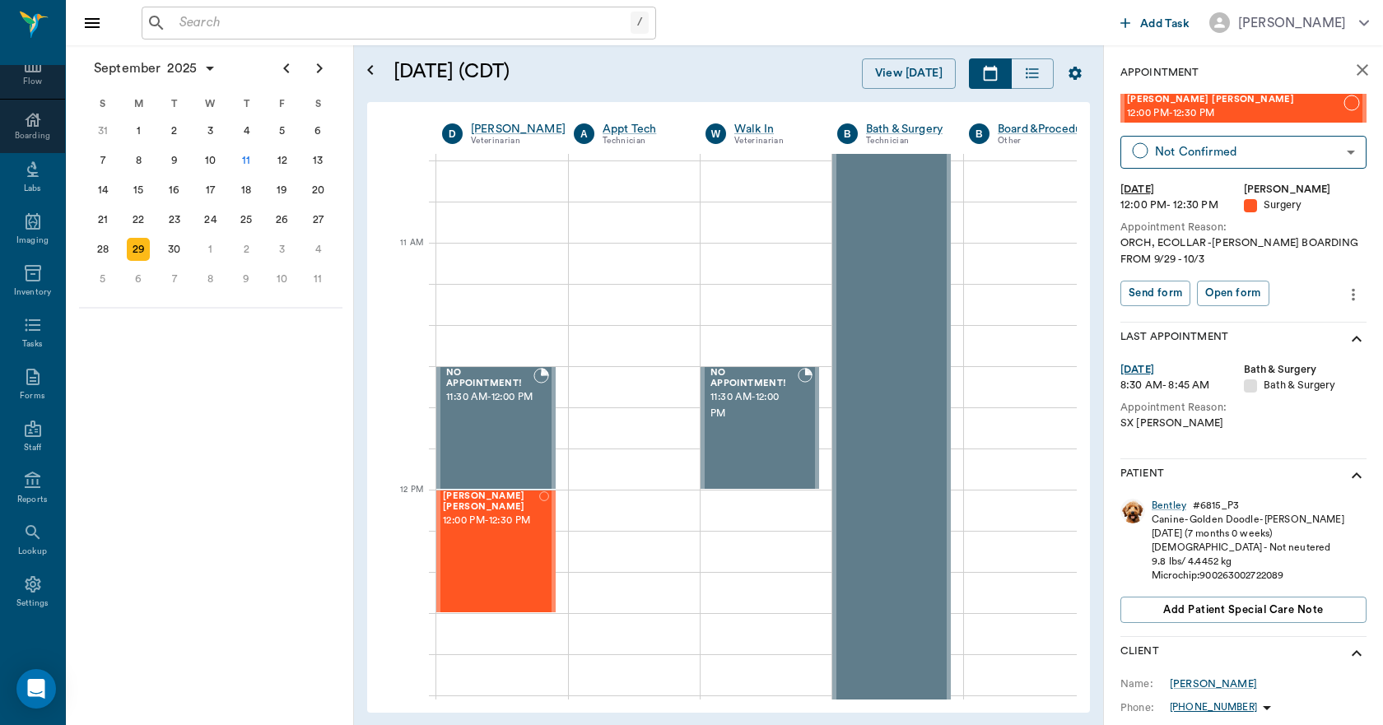
click at [1359, 63] on icon "close" at bounding box center [1362, 70] width 20 height 20
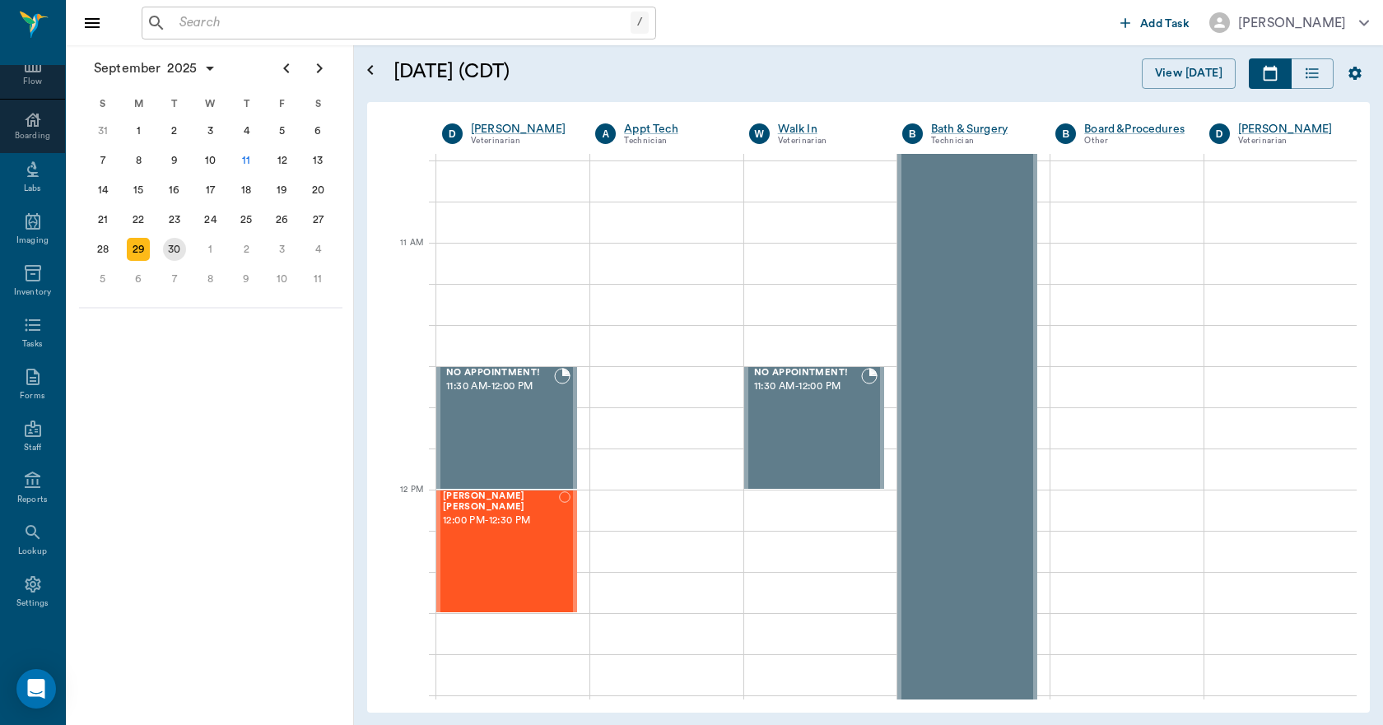
click at [174, 244] on div "30" at bounding box center [174, 249] width 23 height 23
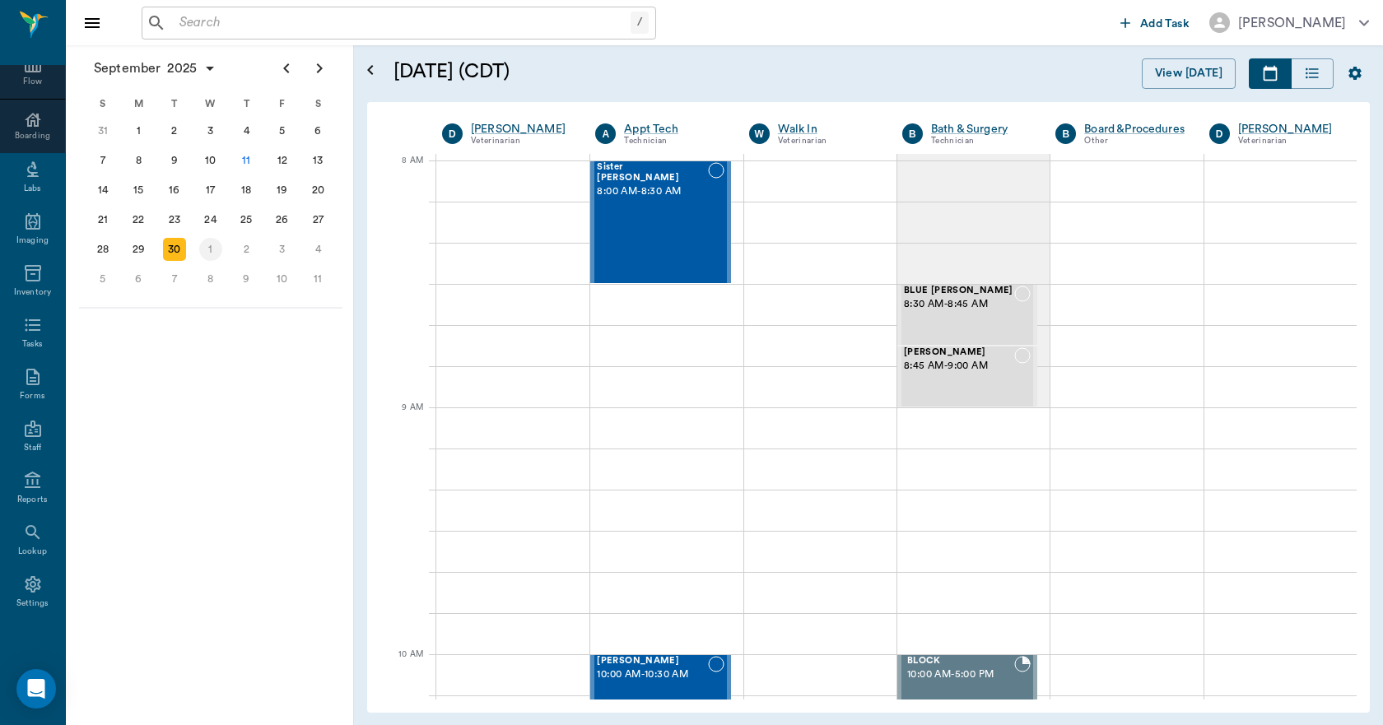
click at [213, 258] on div "1" at bounding box center [210, 249] width 23 height 23
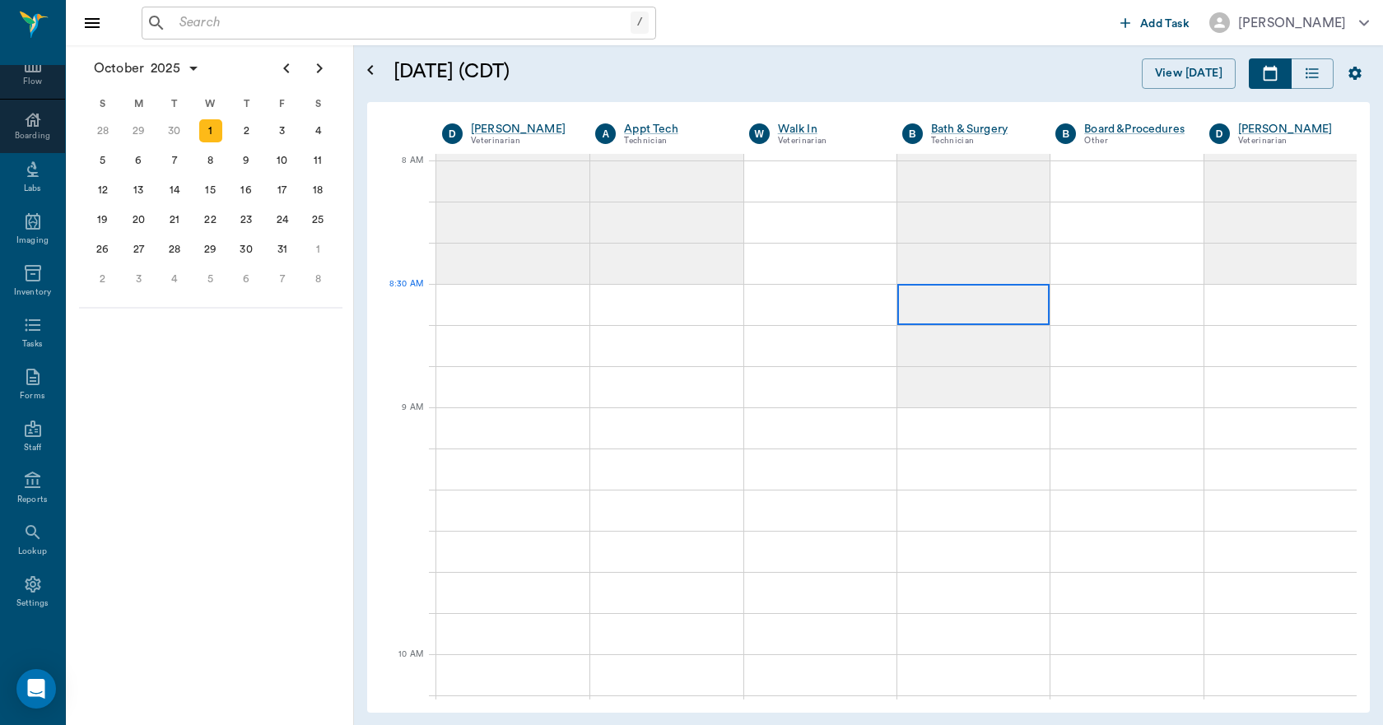
click at [897, 299] on div at bounding box center [973, 304] width 152 height 41
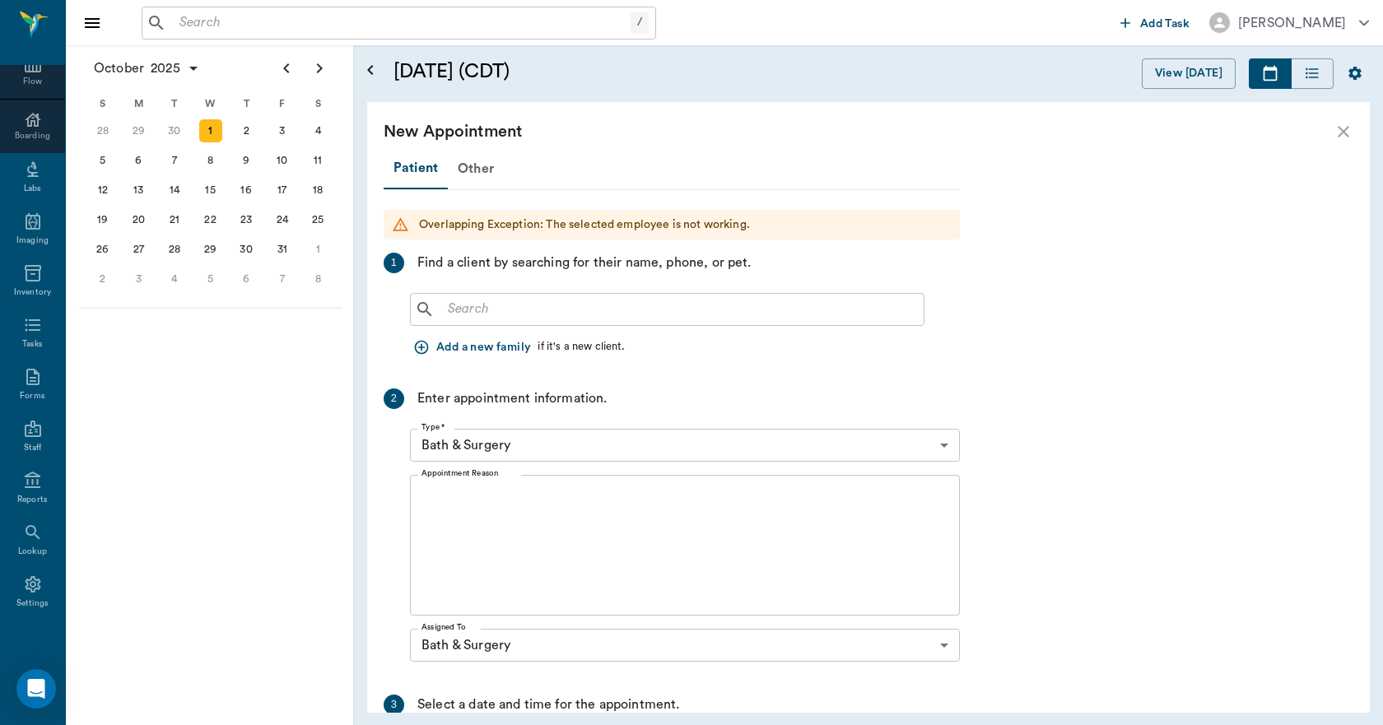
click at [530, 298] on input "text" at bounding box center [679, 309] width 476 height 23
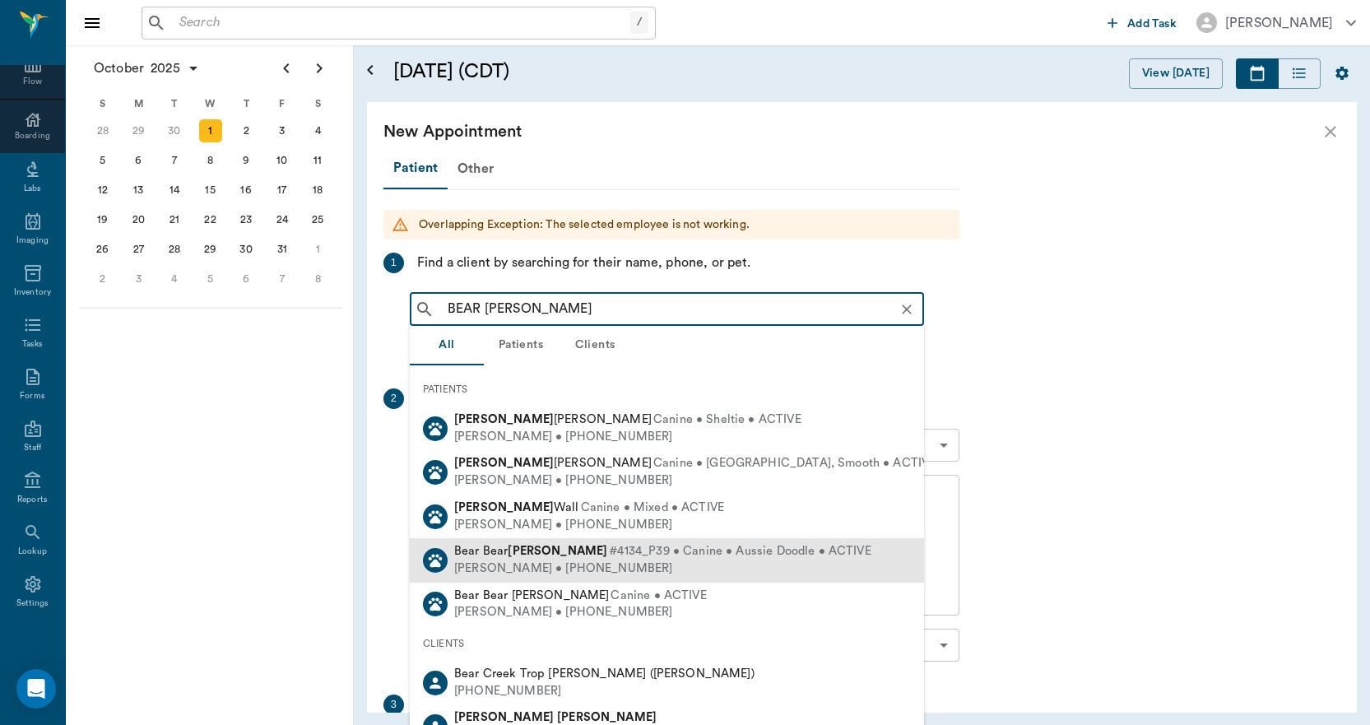
click at [516, 553] on b "[PERSON_NAME]" at bounding box center [558, 551] width 100 height 12
type input "BEAR [PERSON_NAME]"
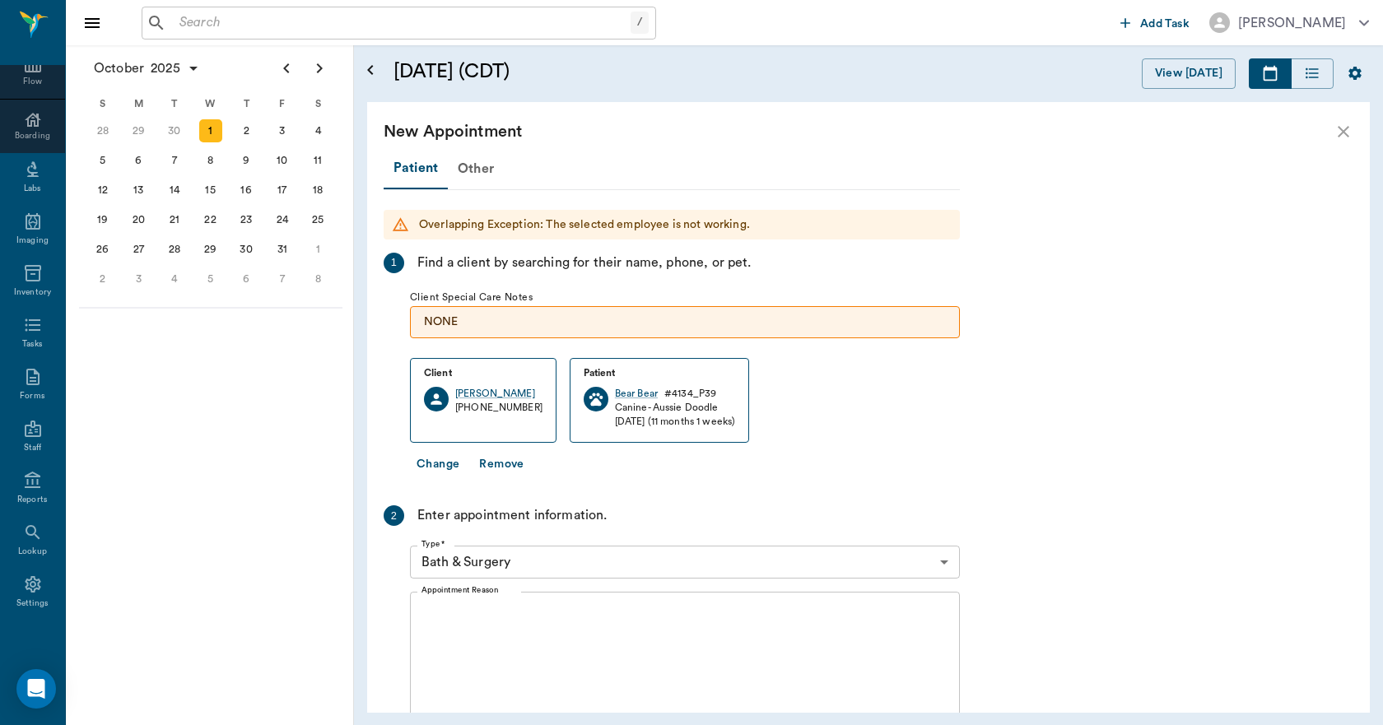
click at [515, 629] on textarea "Appointment Reason" at bounding box center [684, 663] width 527 height 114
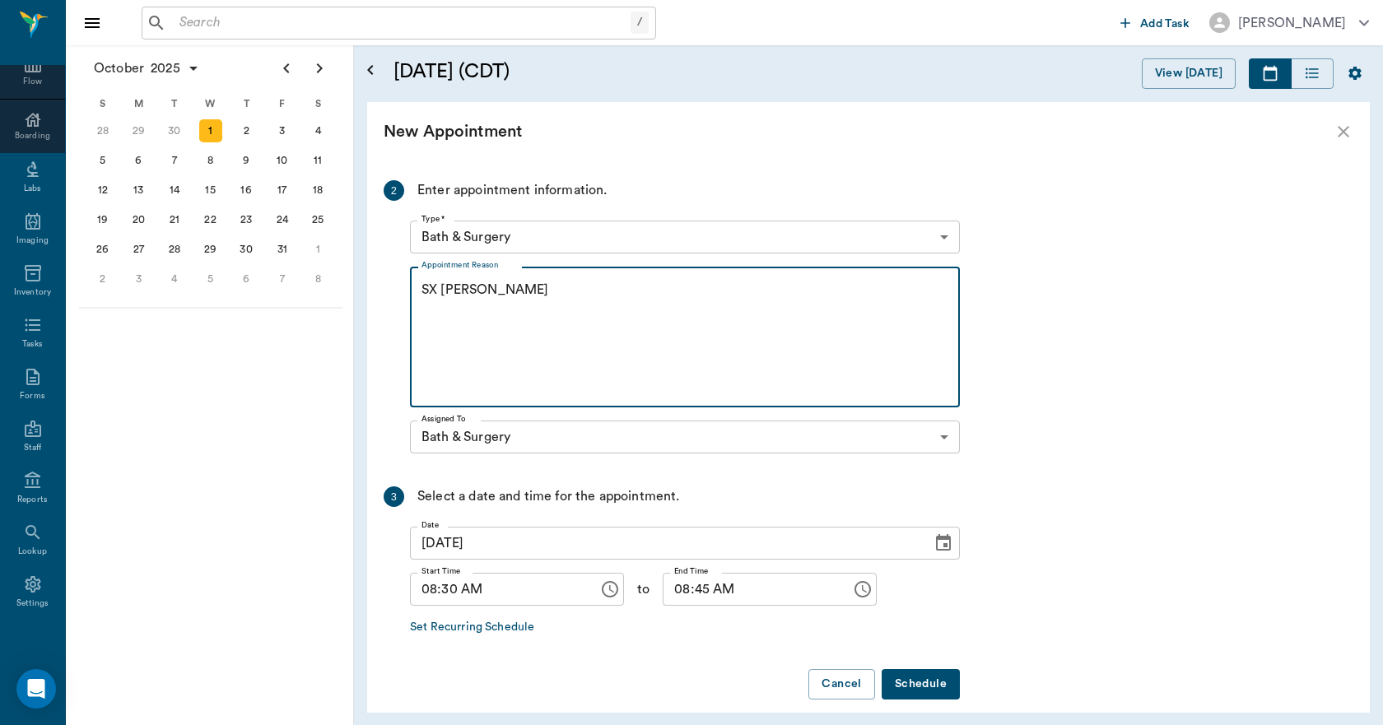
scroll to position [329, 0]
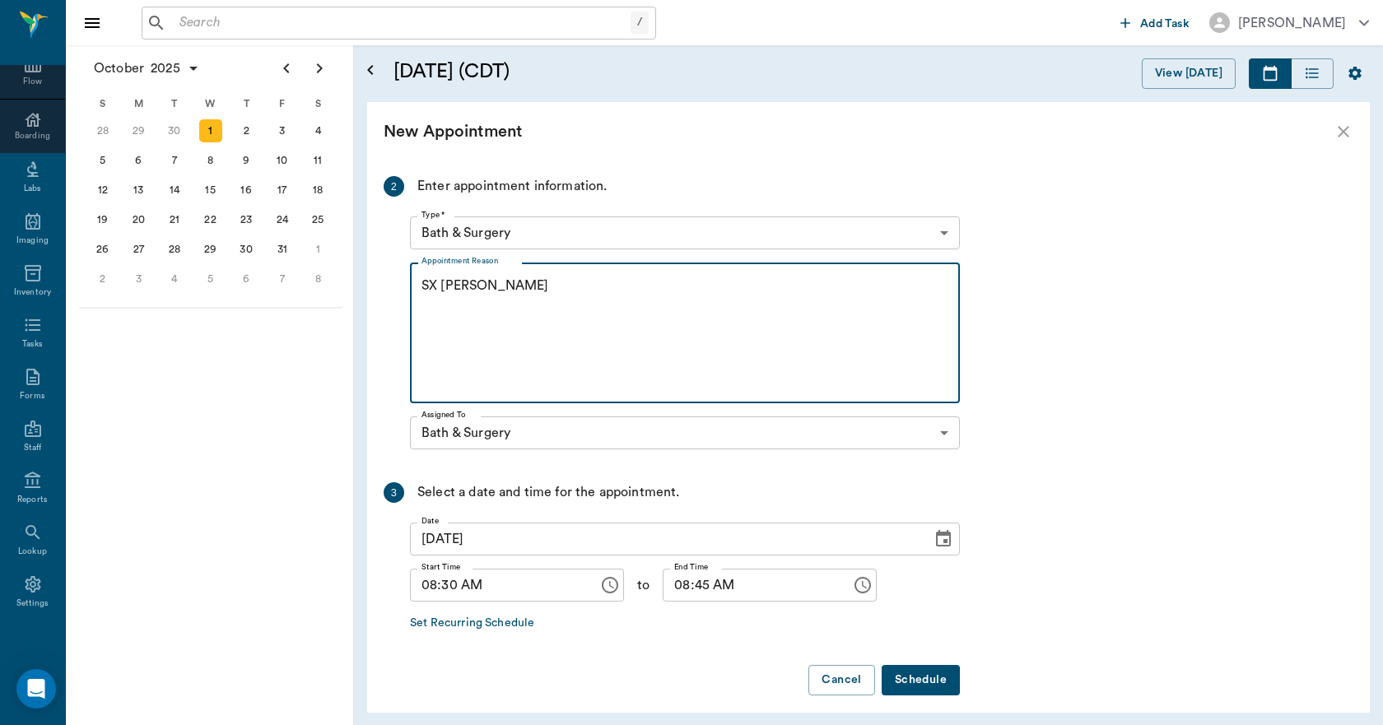
type textarea "SX [PERSON_NAME]"
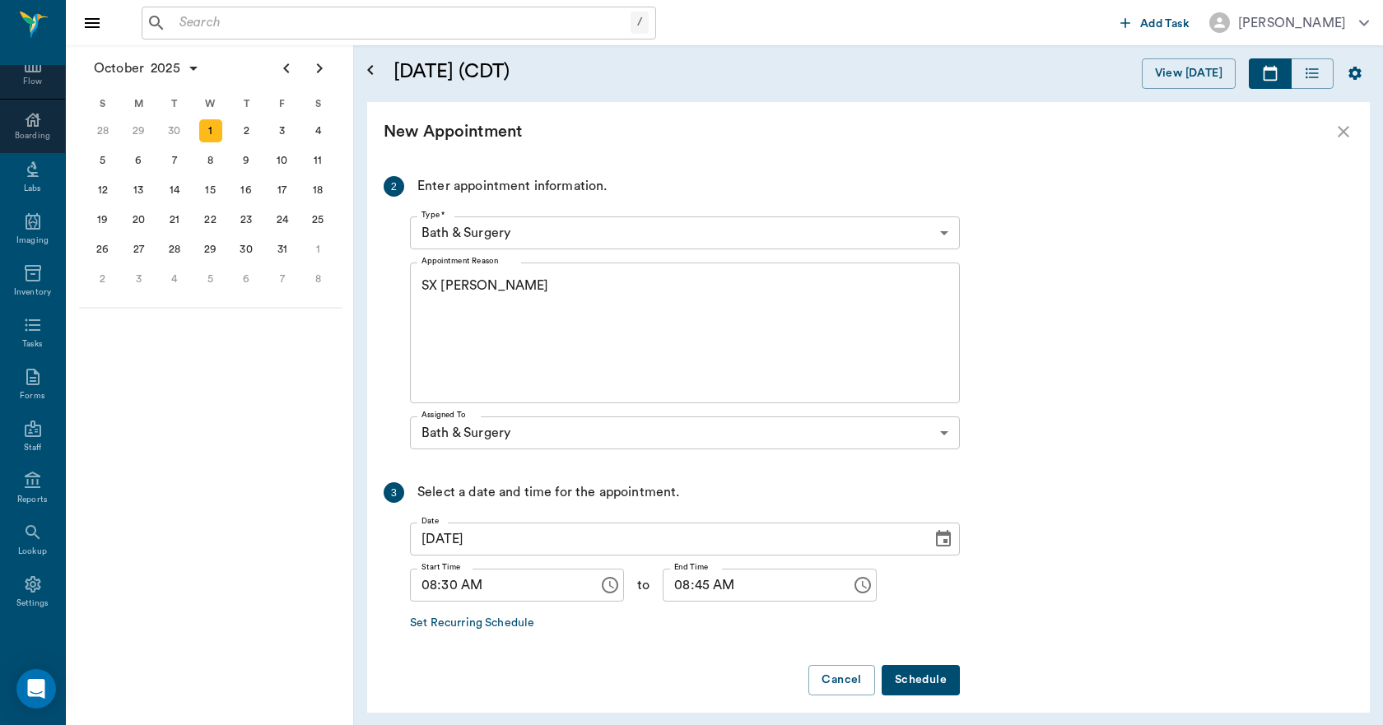
click at [898, 677] on button "Schedule" at bounding box center [920, 680] width 78 height 30
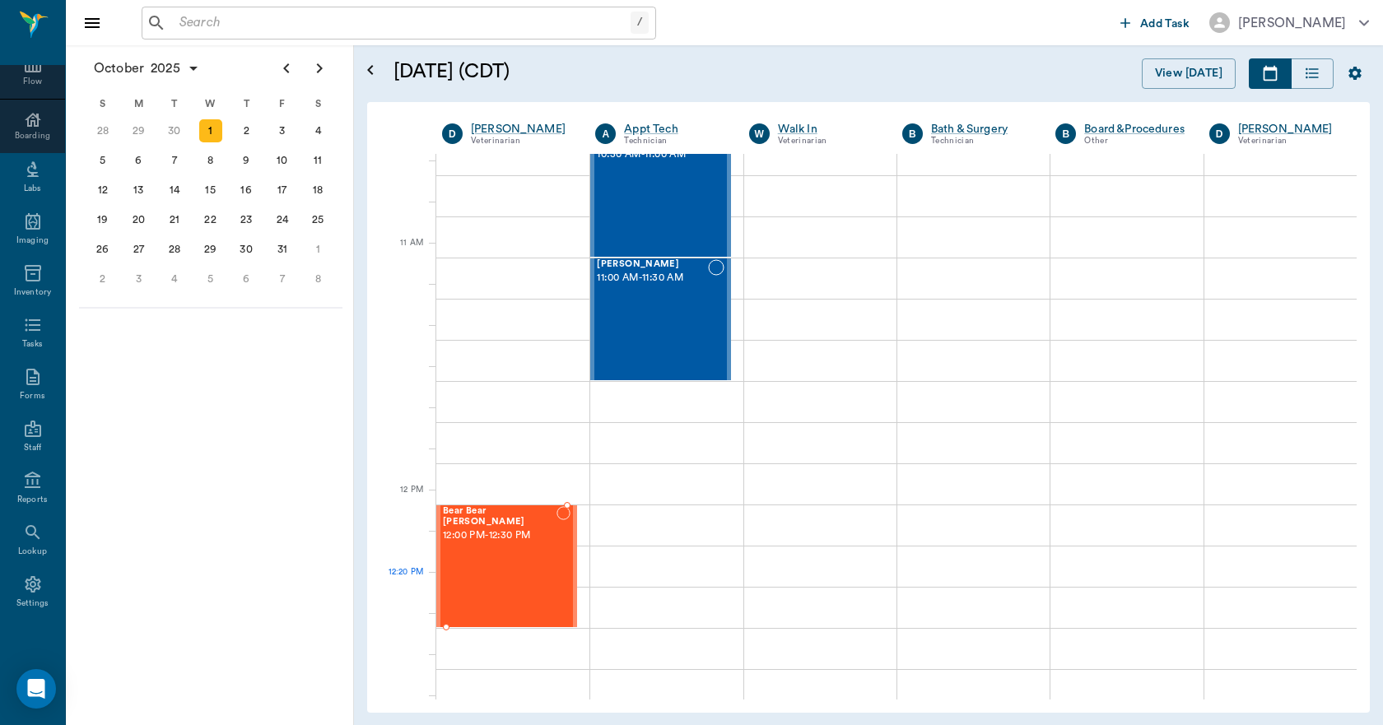
scroll to position [658, 0]
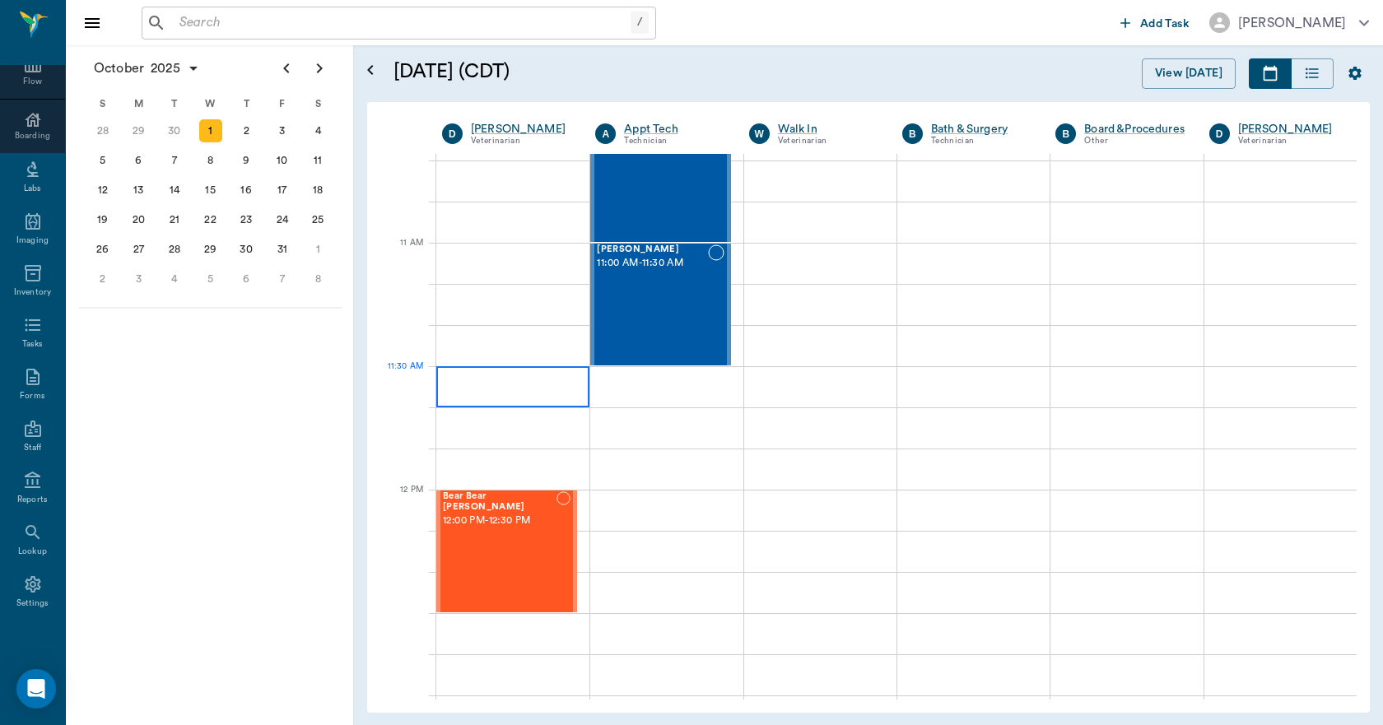
click at [516, 398] on div at bounding box center [512, 386] width 153 height 41
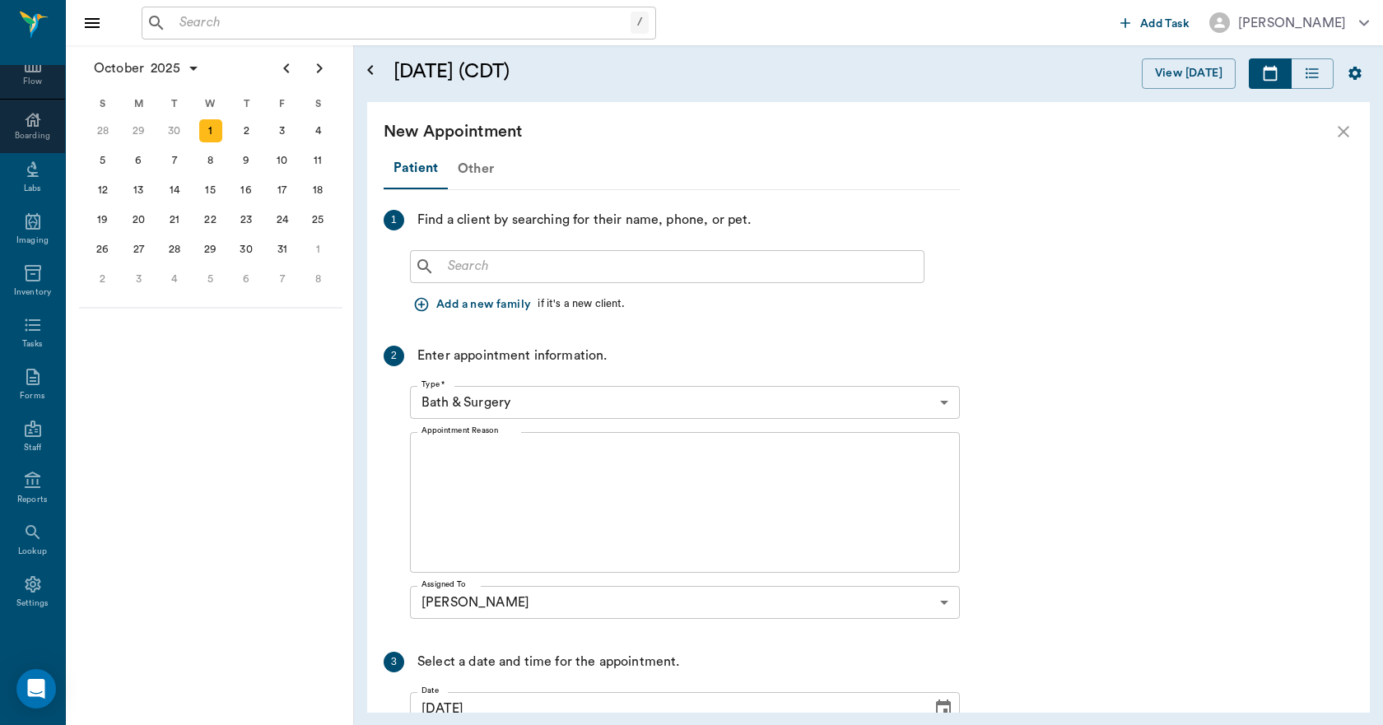
click at [465, 171] on div "Other" at bounding box center [476, 169] width 56 height 40
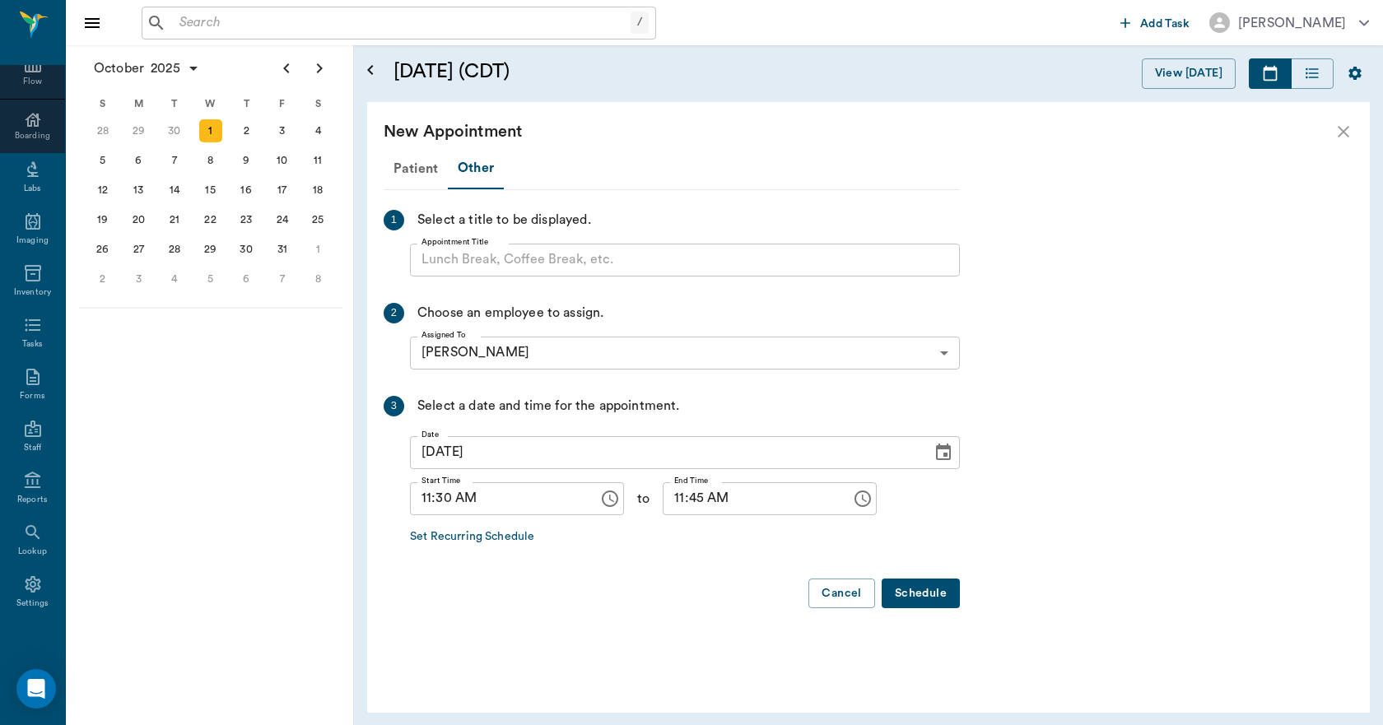
click at [471, 266] on input "Appointment Title" at bounding box center [685, 260] width 550 height 33
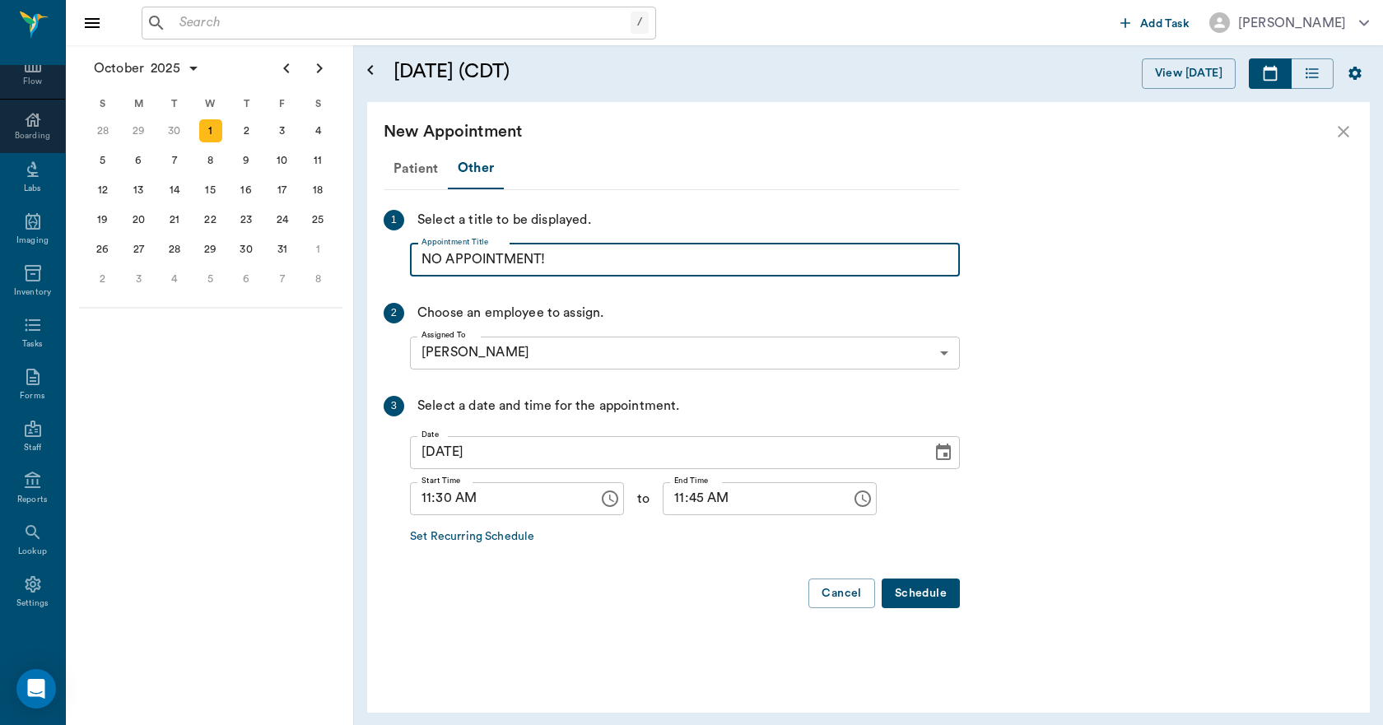
type input "NO APPOINTMENT!"
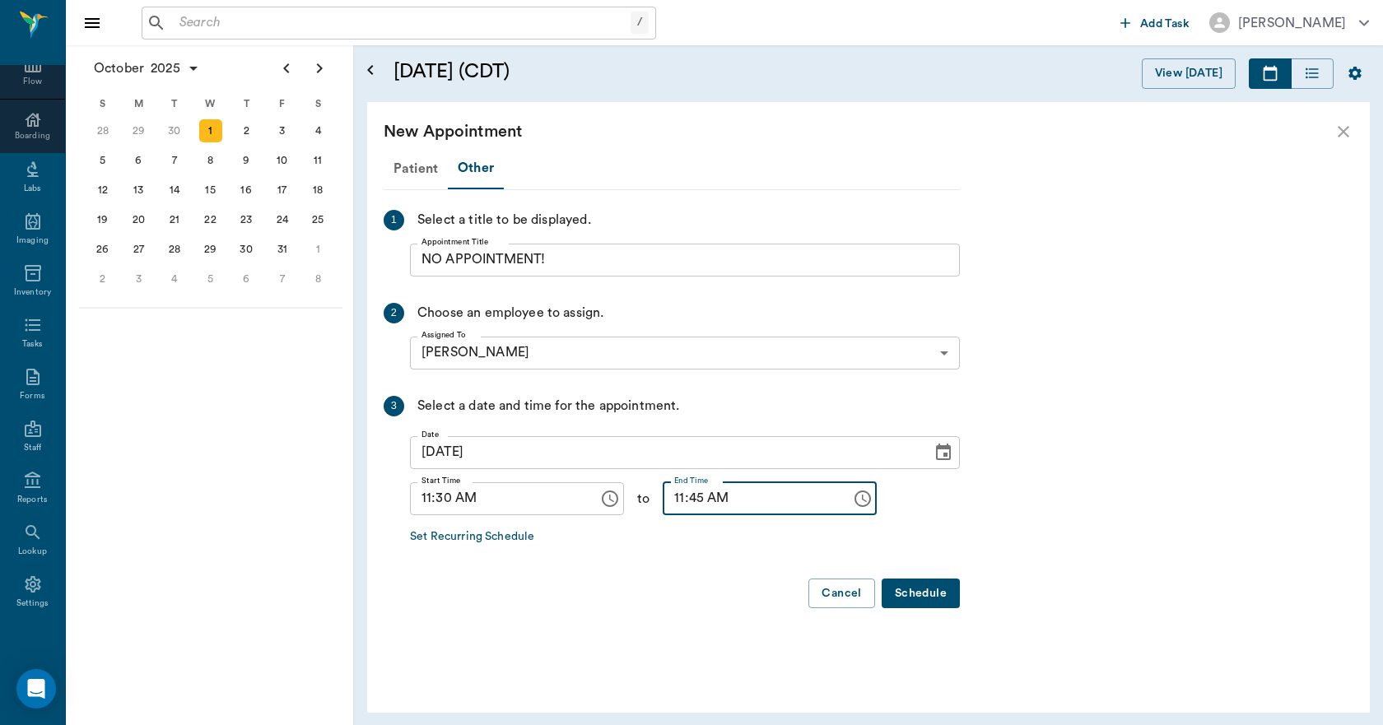
click at [663, 502] on input "11:45 AM" at bounding box center [751, 498] width 177 height 33
type input "12:00 PM"
click at [909, 587] on button "Schedule" at bounding box center [920, 594] width 78 height 30
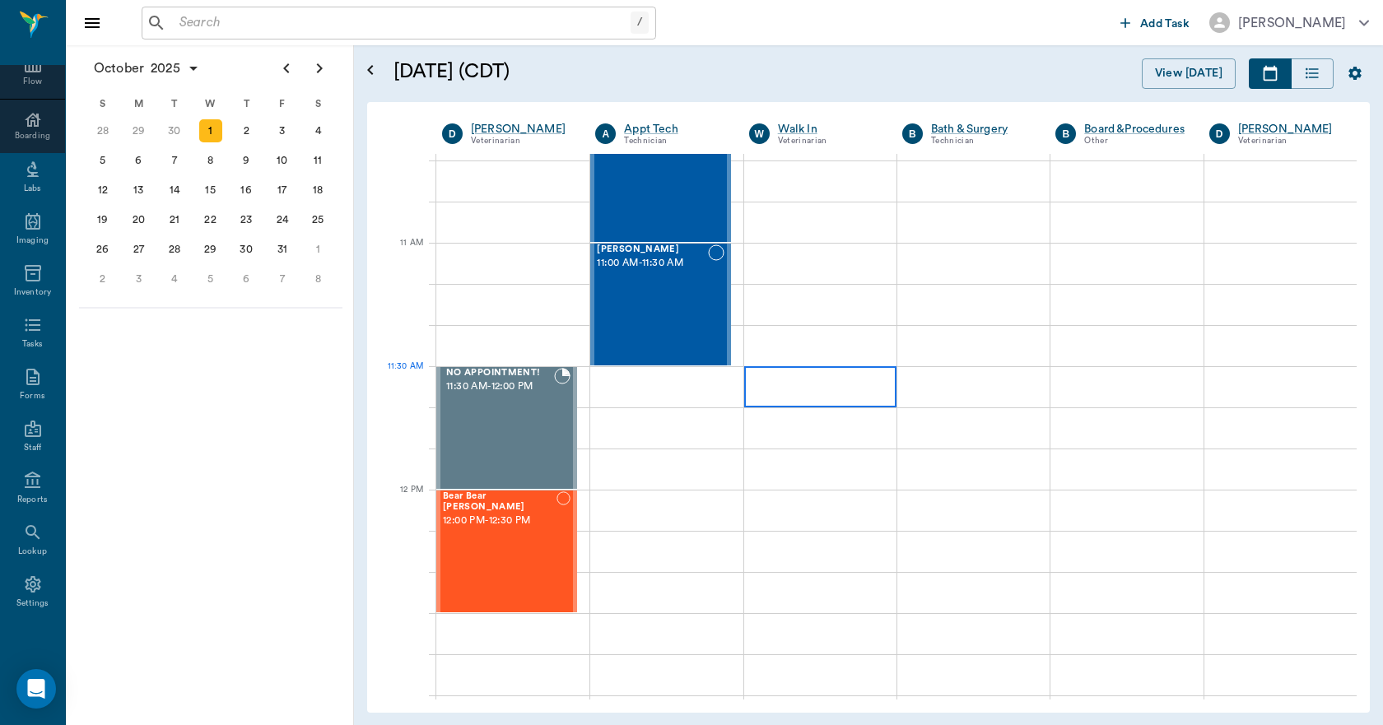
click at [797, 397] on div at bounding box center [820, 386] width 152 height 41
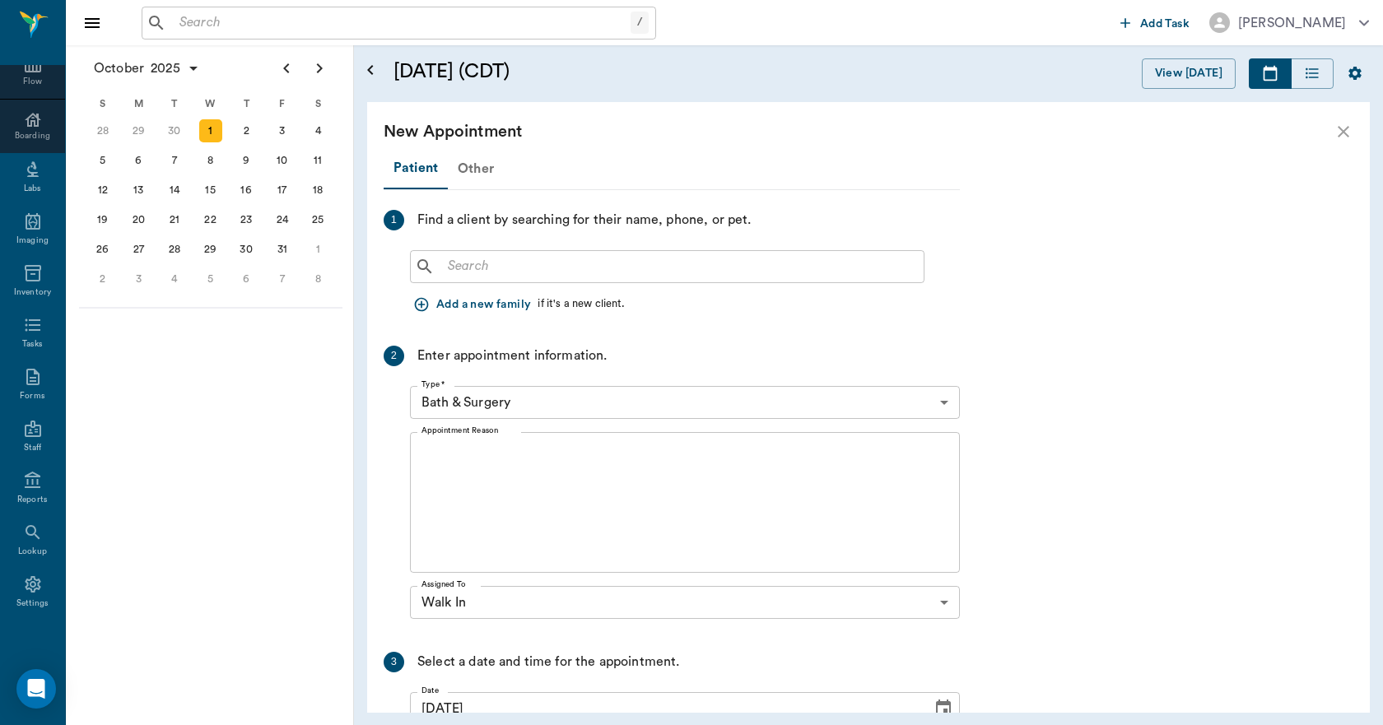
click at [467, 172] on div "Other" at bounding box center [476, 169] width 56 height 40
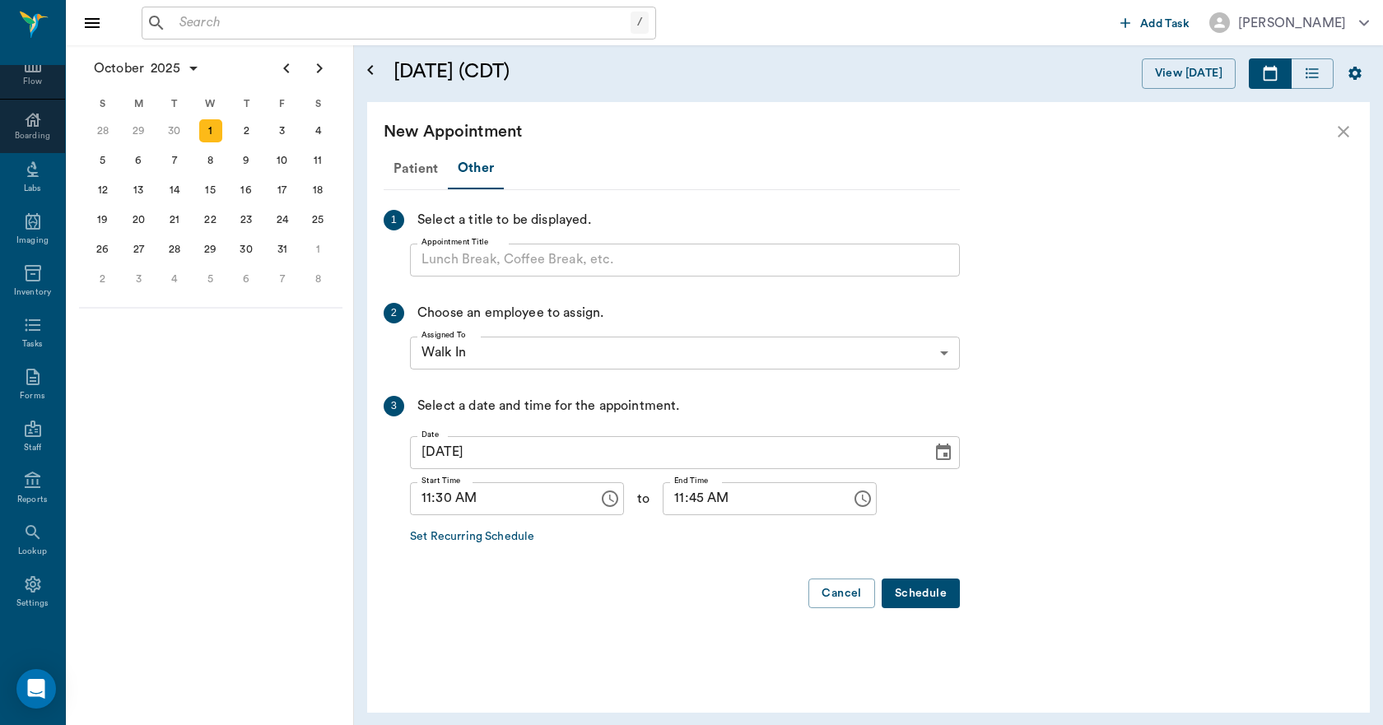
click at [447, 267] on input "Appointment Title" at bounding box center [685, 260] width 550 height 33
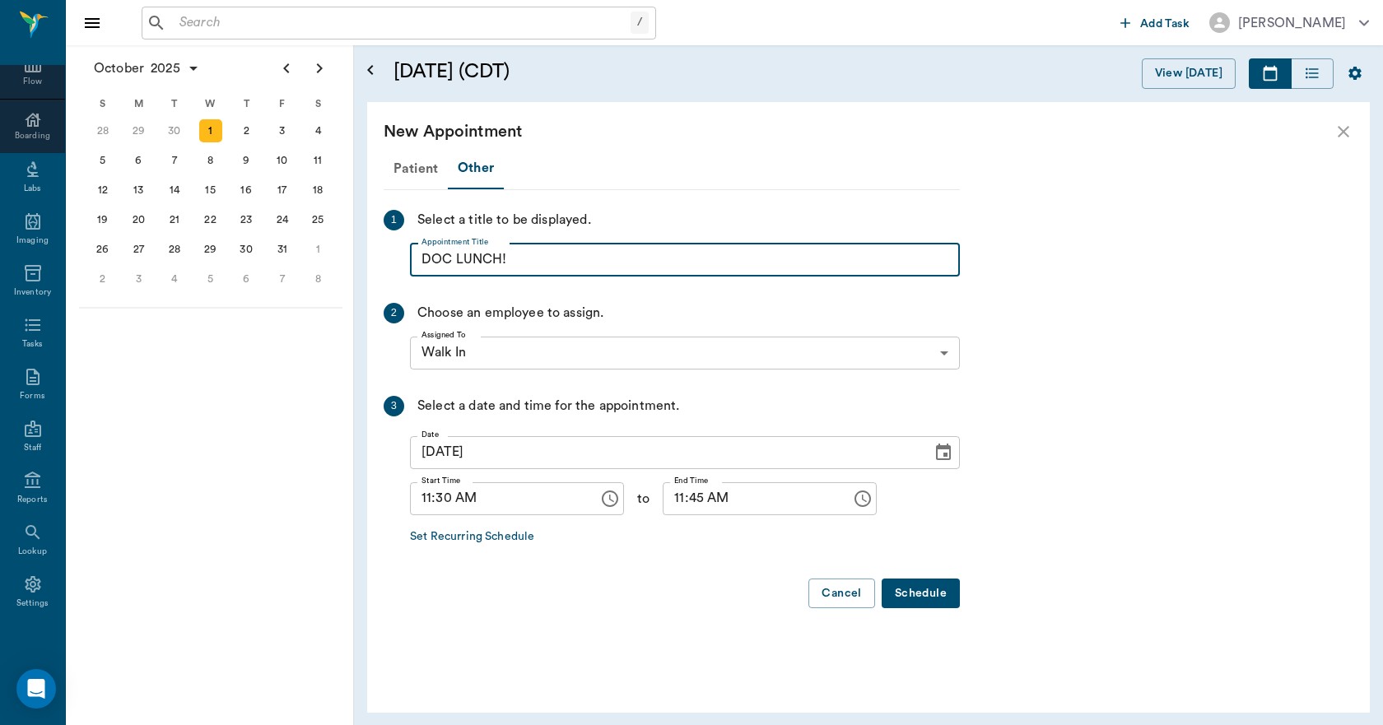
type input "DOC LUNCH!"
click at [663, 496] on input "11:45 AM" at bounding box center [751, 498] width 177 height 33
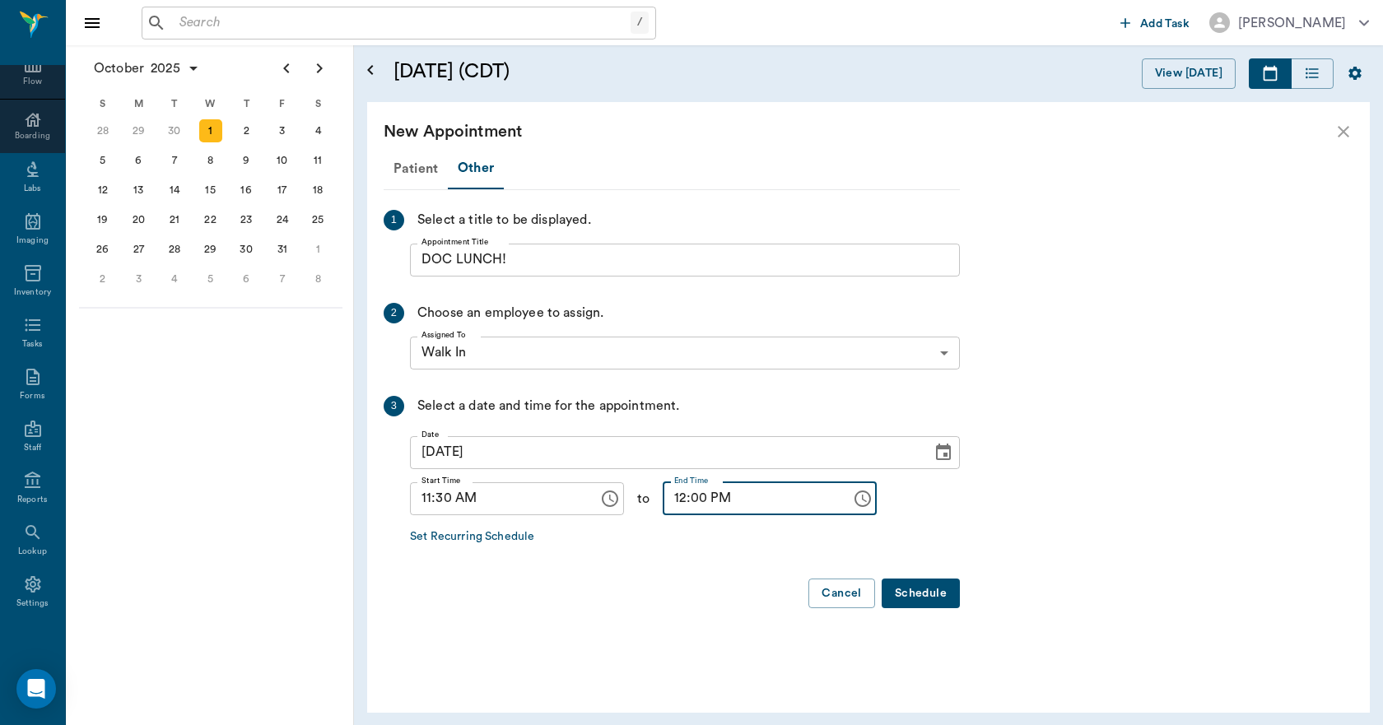
type input "12:00 PM"
click at [908, 584] on button "Schedule" at bounding box center [920, 594] width 78 height 30
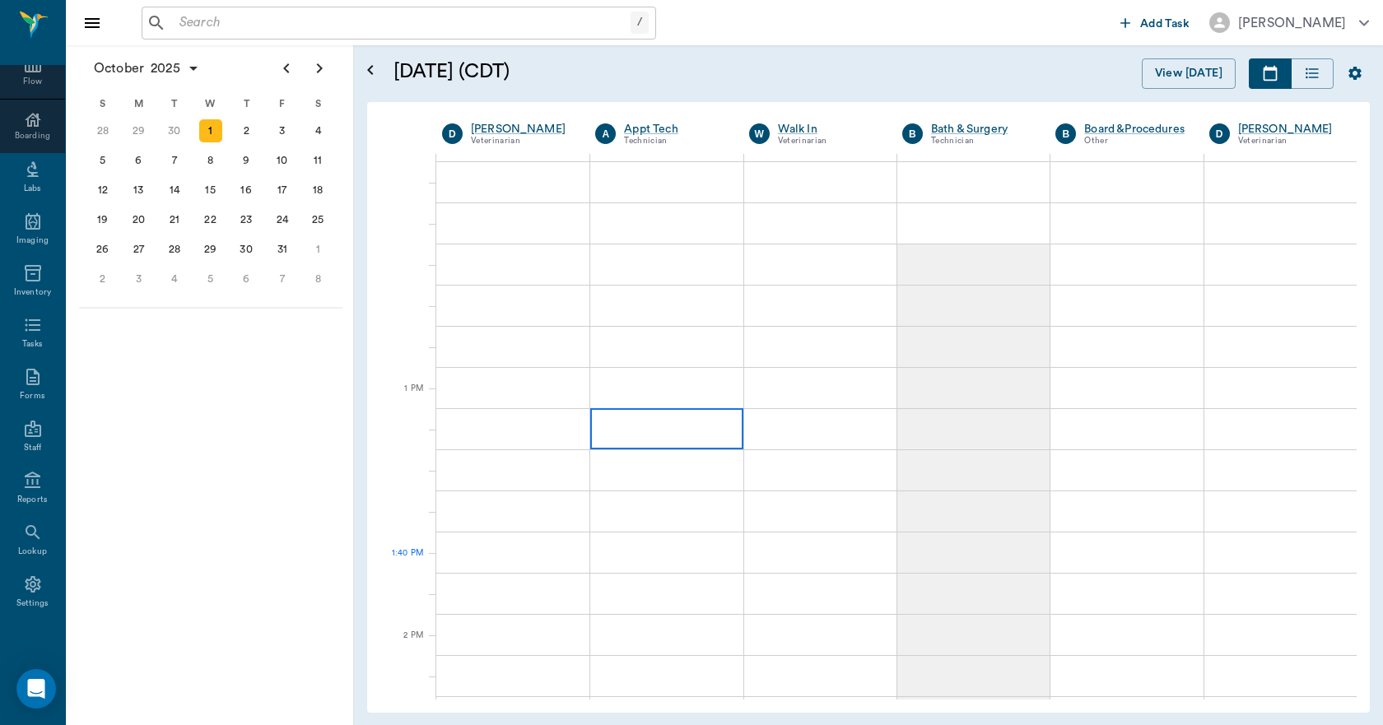
scroll to position [1152, 0]
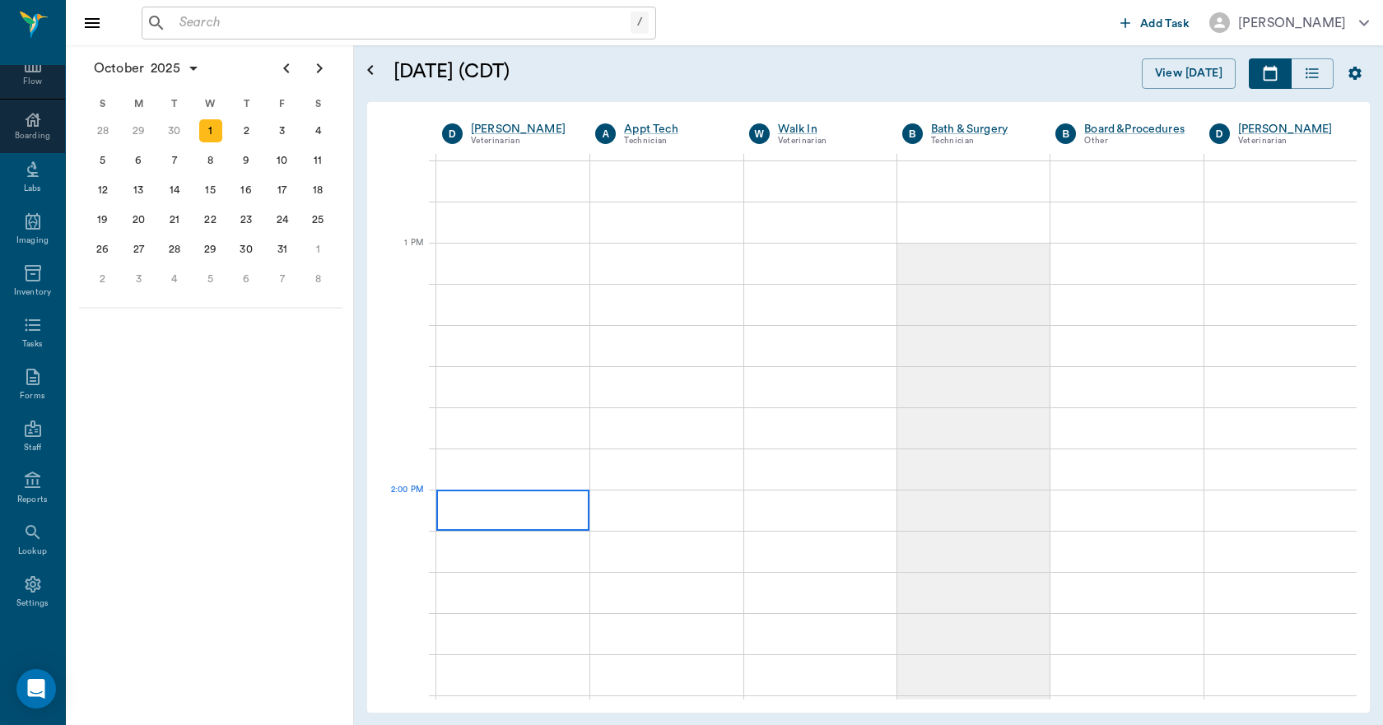
click at [508, 509] on div at bounding box center [512, 510] width 153 height 41
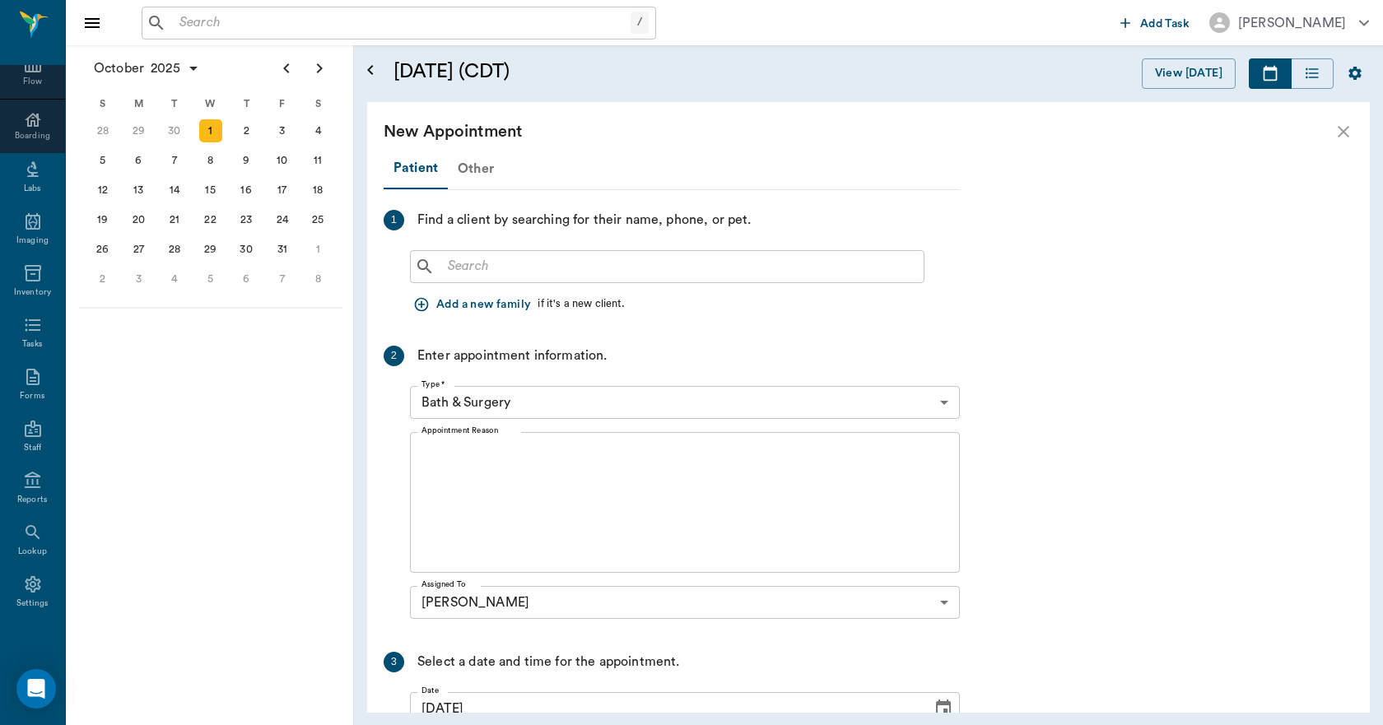
click at [473, 174] on div "Other" at bounding box center [476, 169] width 56 height 40
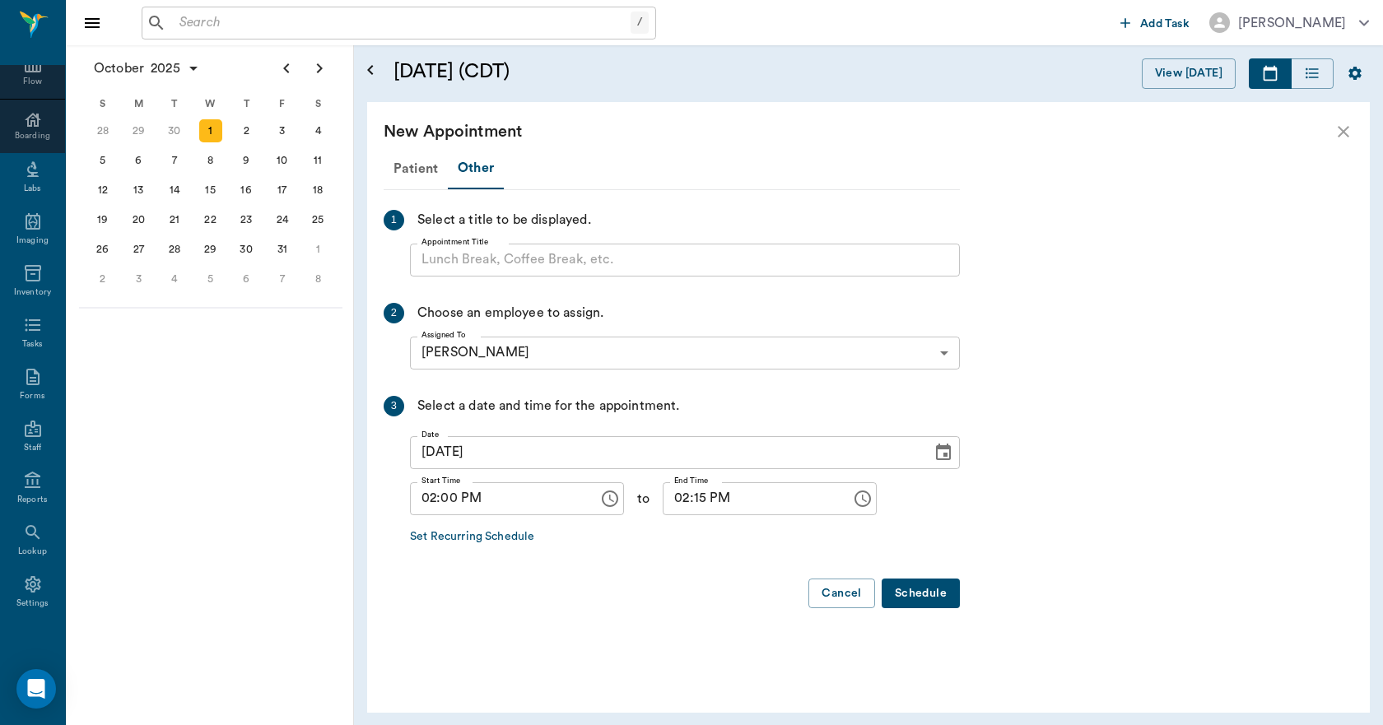
click at [473, 267] on input "Appointment Title" at bounding box center [685, 260] width 550 height 33
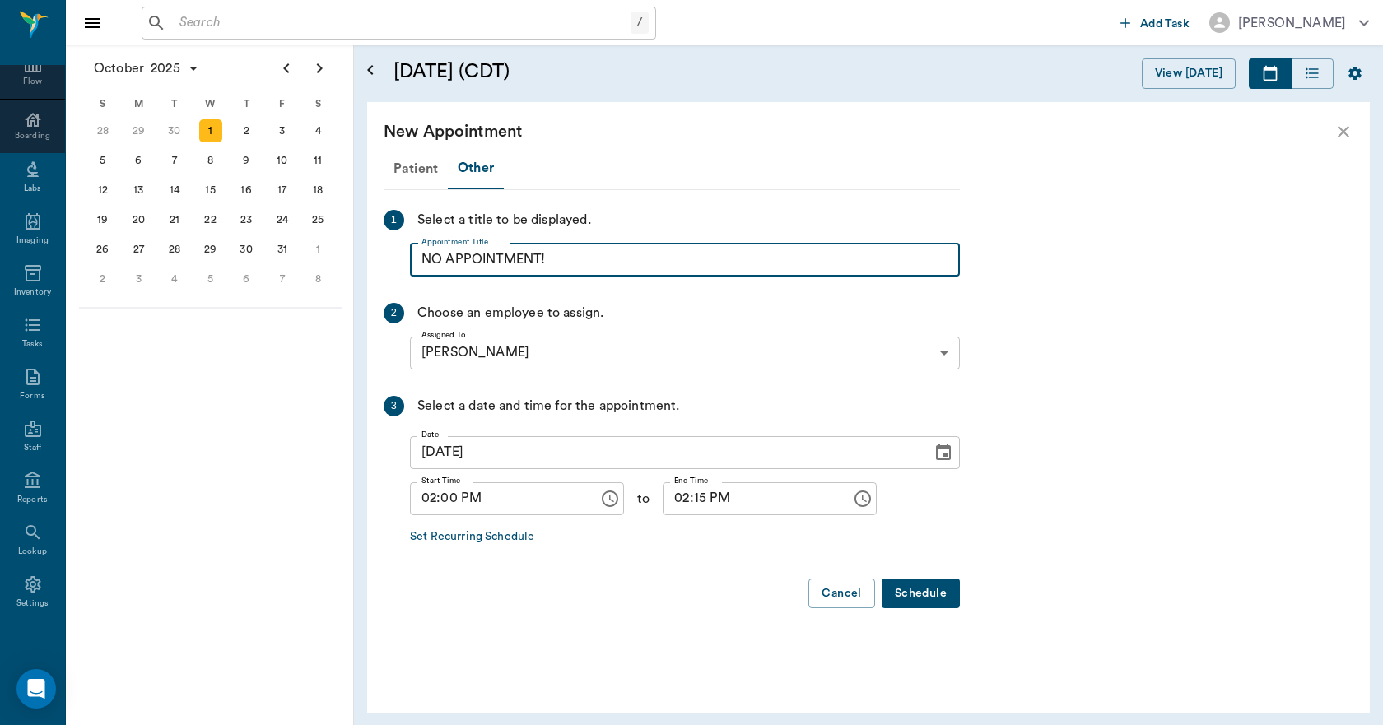
type input "NO APPOINTMENT!"
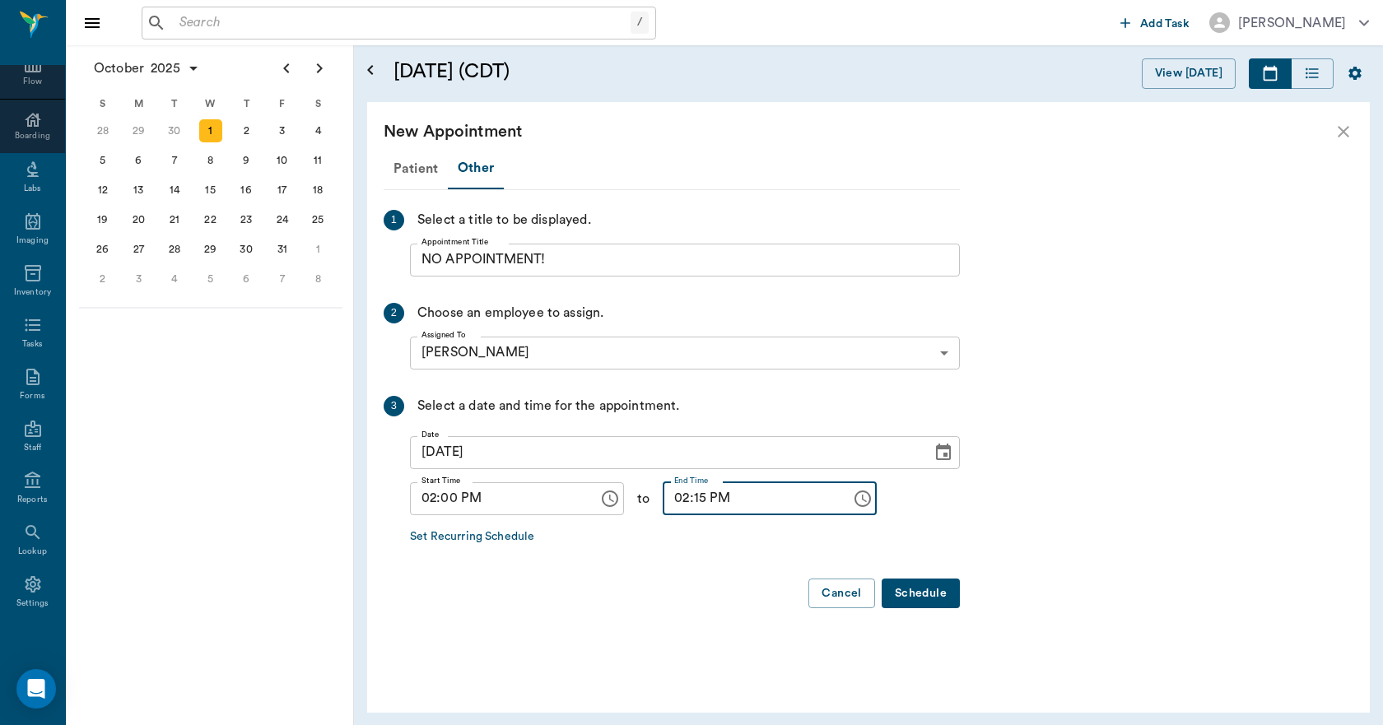
click at [676, 496] on input "02:15 PM" at bounding box center [751, 498] width 177 height 33
click at [684, 495] on input "02:15 PM" at bounding box center [751, 498] width 177 height 33
type input "02:30 PM"
click at [928, 595] on button "Schedule" at bounding box center [920, 594] width 78 height 30
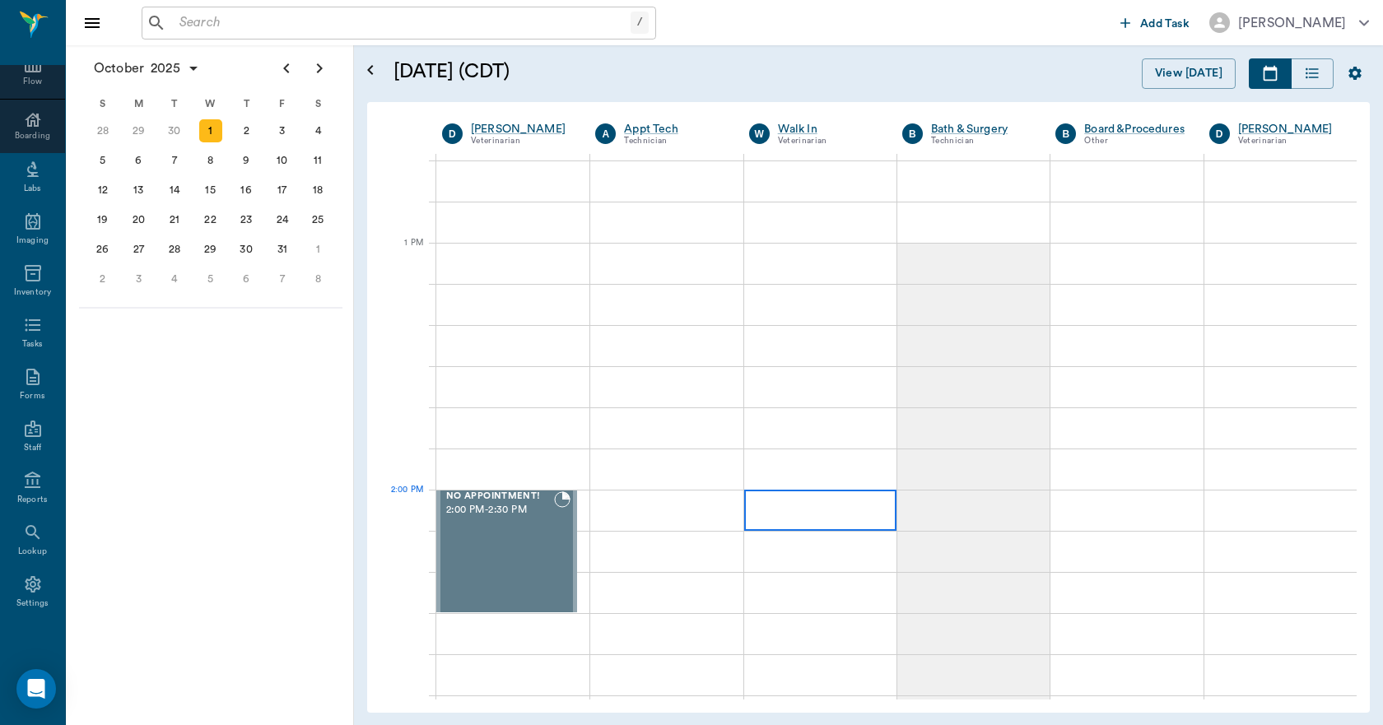
click at [826, 514] on div at bounding box center [820, 510] width 152 height 41
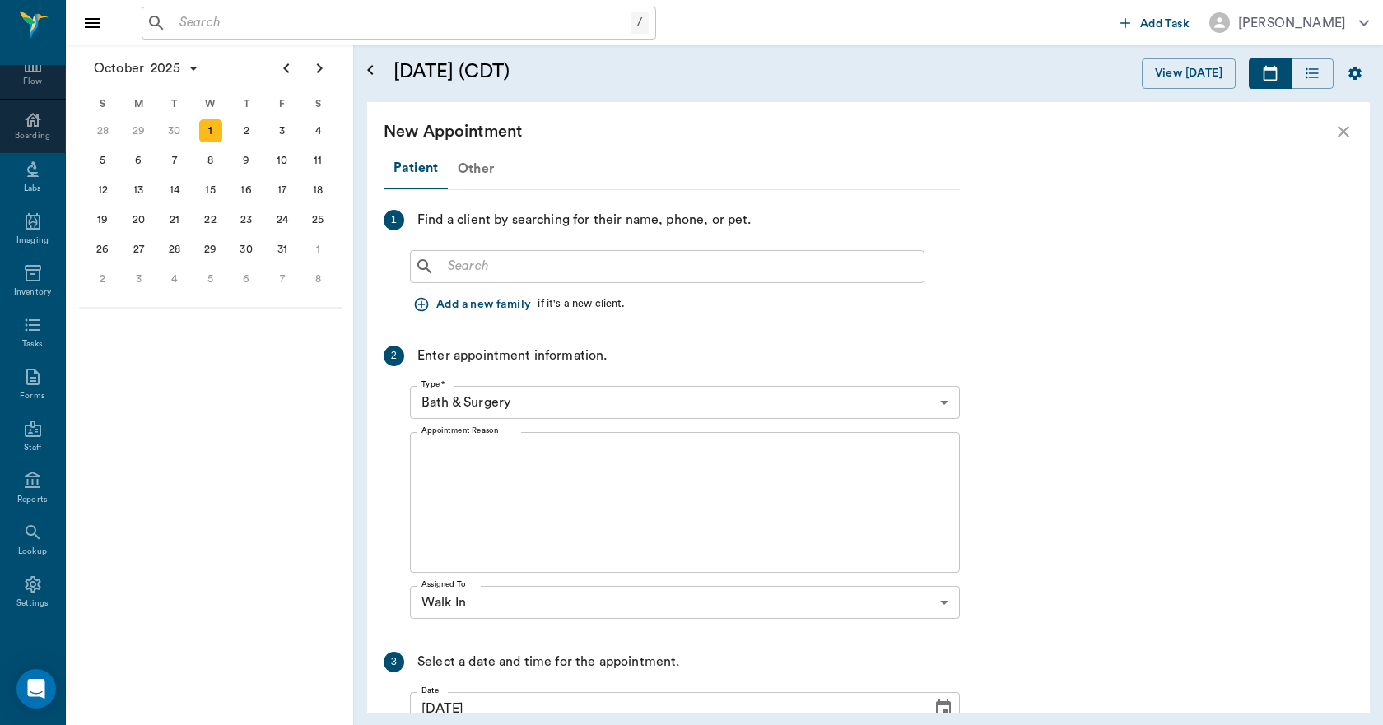
click at [475, 171] on div "Other" at bounding box center [476, 169] width 56 height 40
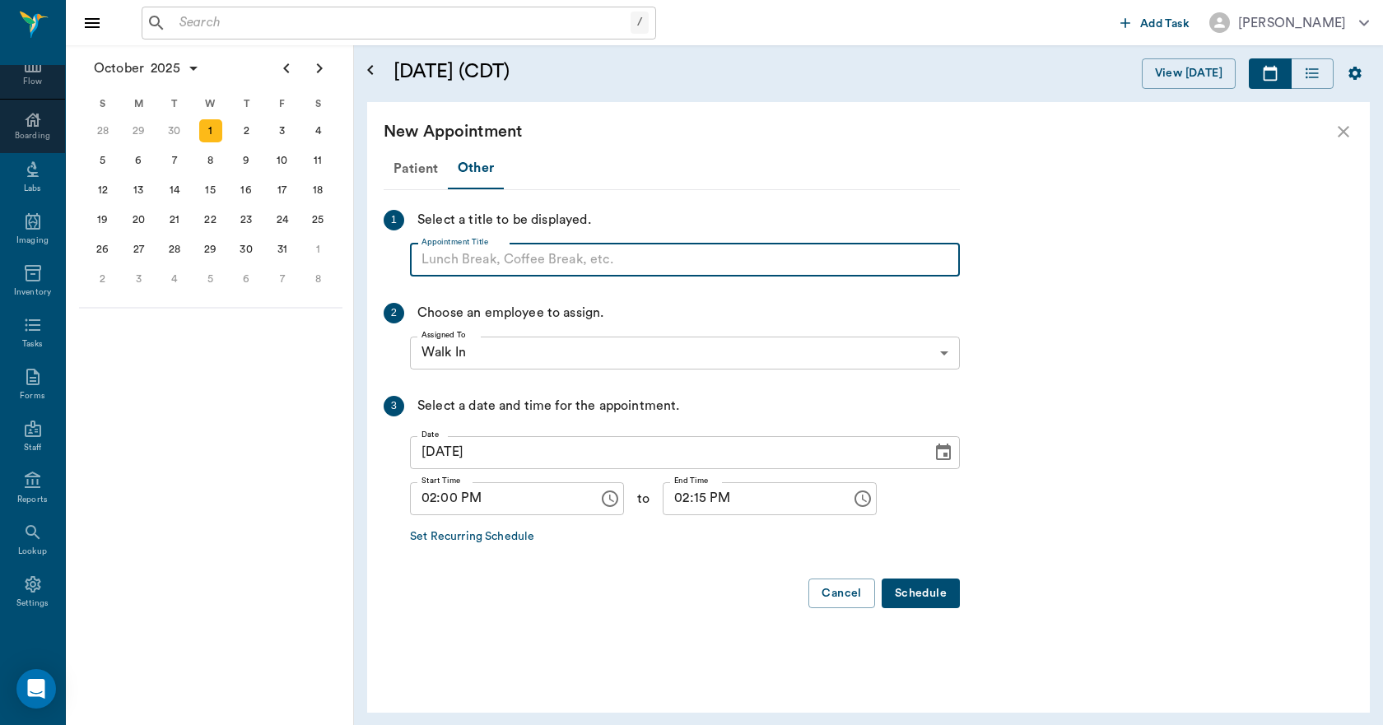
click at [491, 265] on input "Appointment Title" at bounding box center [685, 260] width 550 height 33
type input "NO APPOINTMENT!"
click at [681, 500] on input "02:15 PM" at bounding box center [751, 498] width 177 height 33
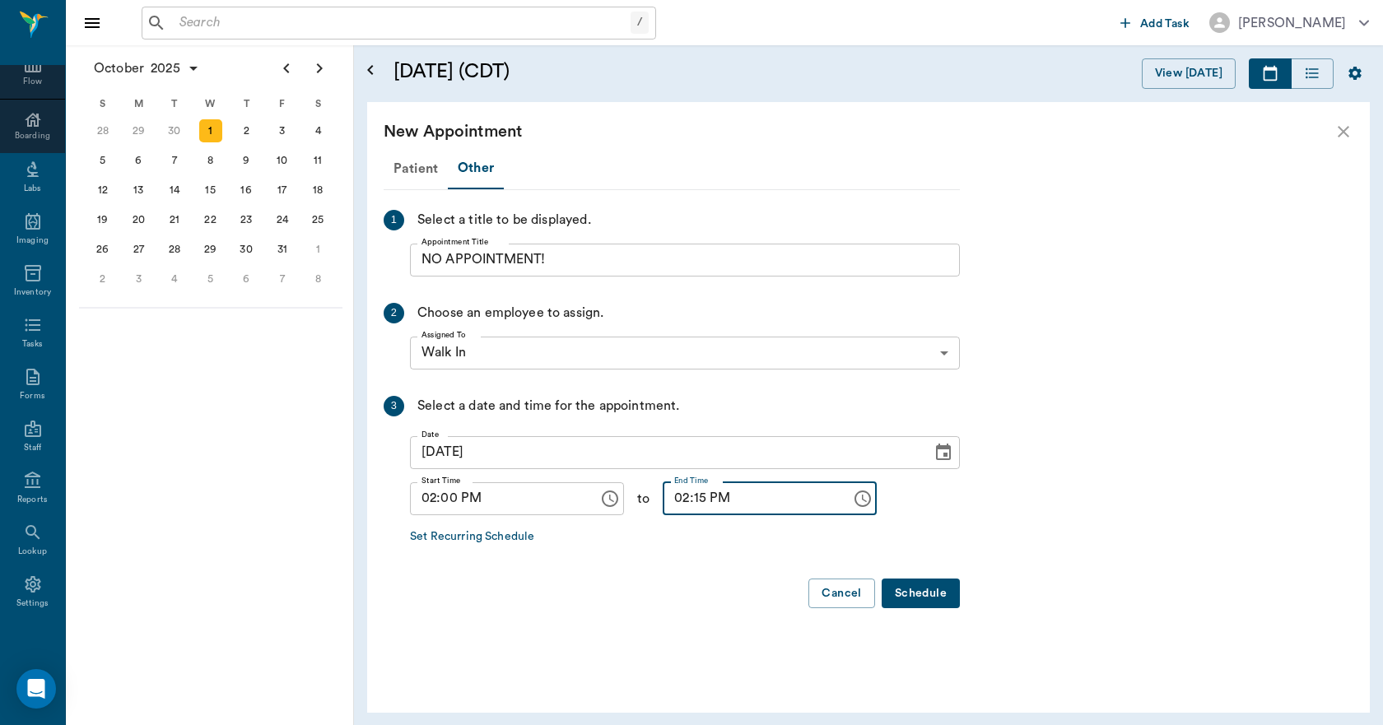
click at [687, 496] on input "02:15 PM" at bounding box center [751, 498] width 177 height 33
click at [684, 497] on input "02:15 PM" at bounding box center [751, 498] width 177 height 33
click at [684, 498] on input "02:13 PM" at bounding box center [751, 498] width 177 height 33
type input "02:30 PM"
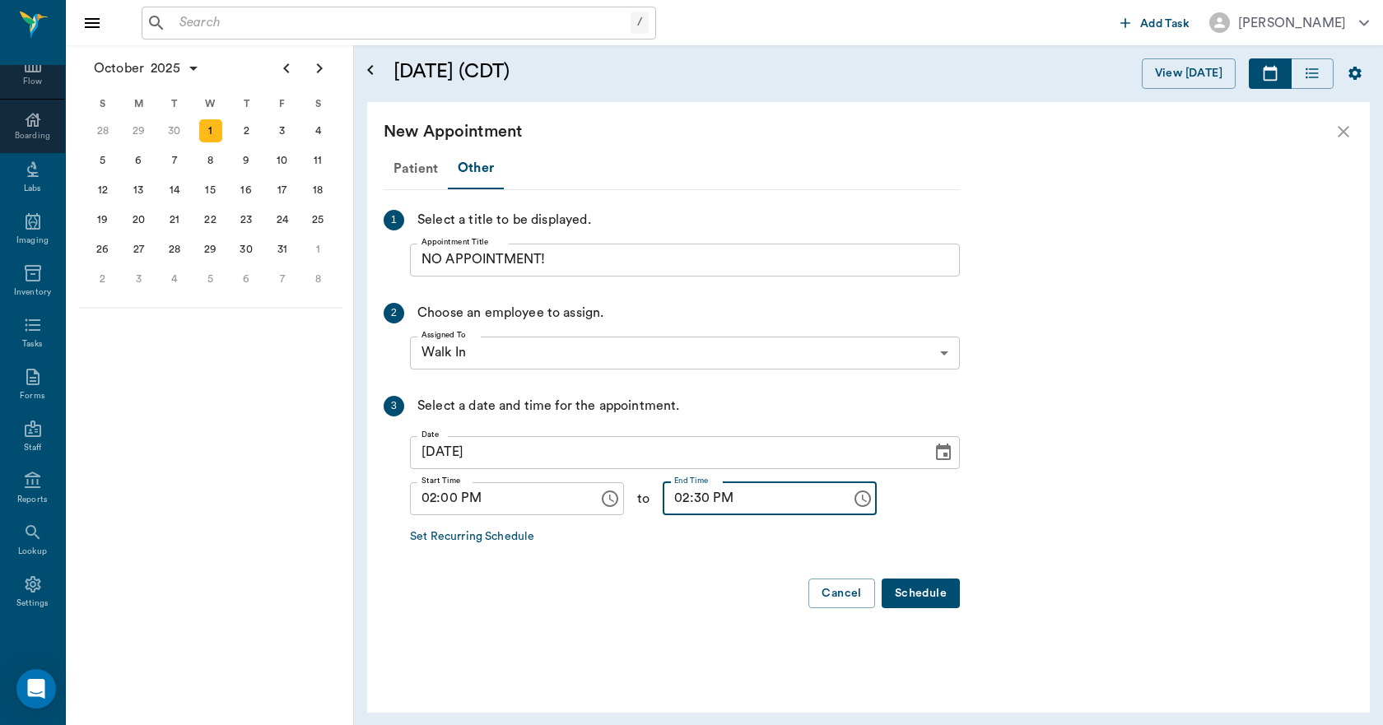
click at [919, 584] on button "Schedule" at bounding box center [920, 594] width 78 height 30
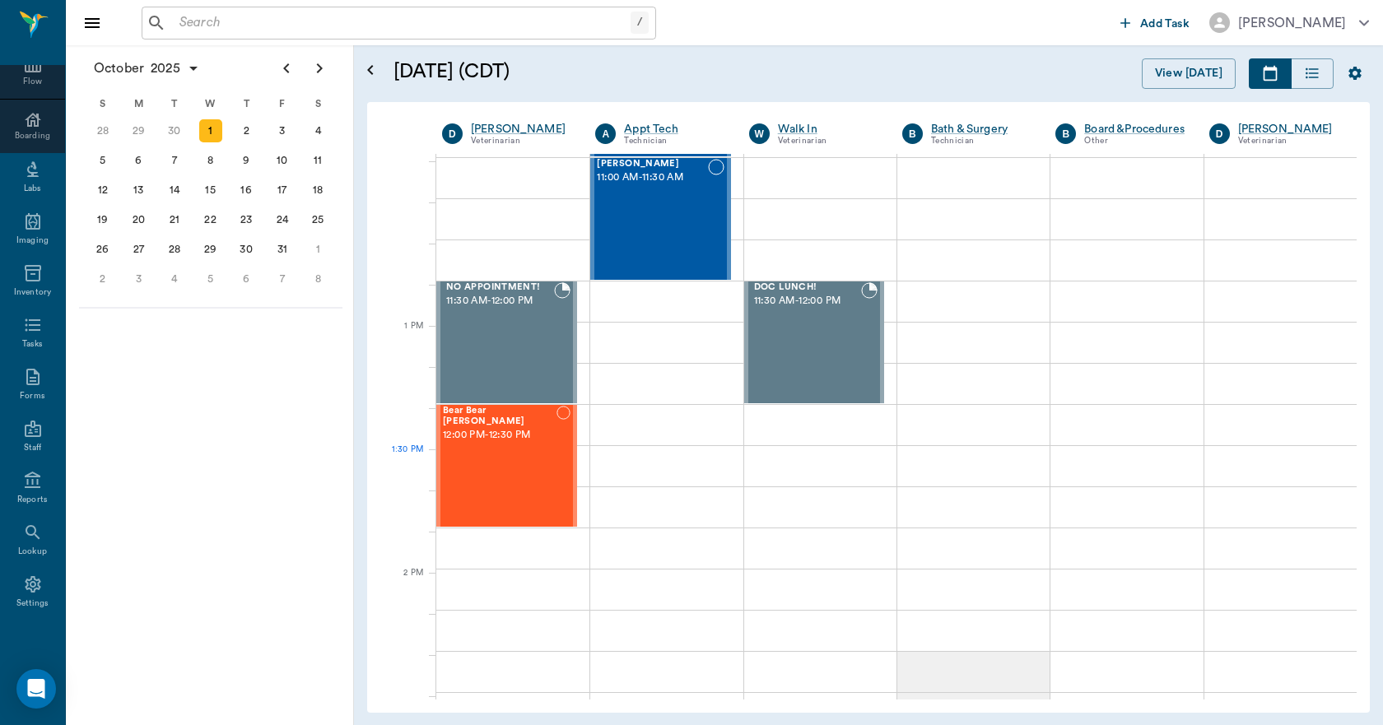
scroll to position [741, 0]
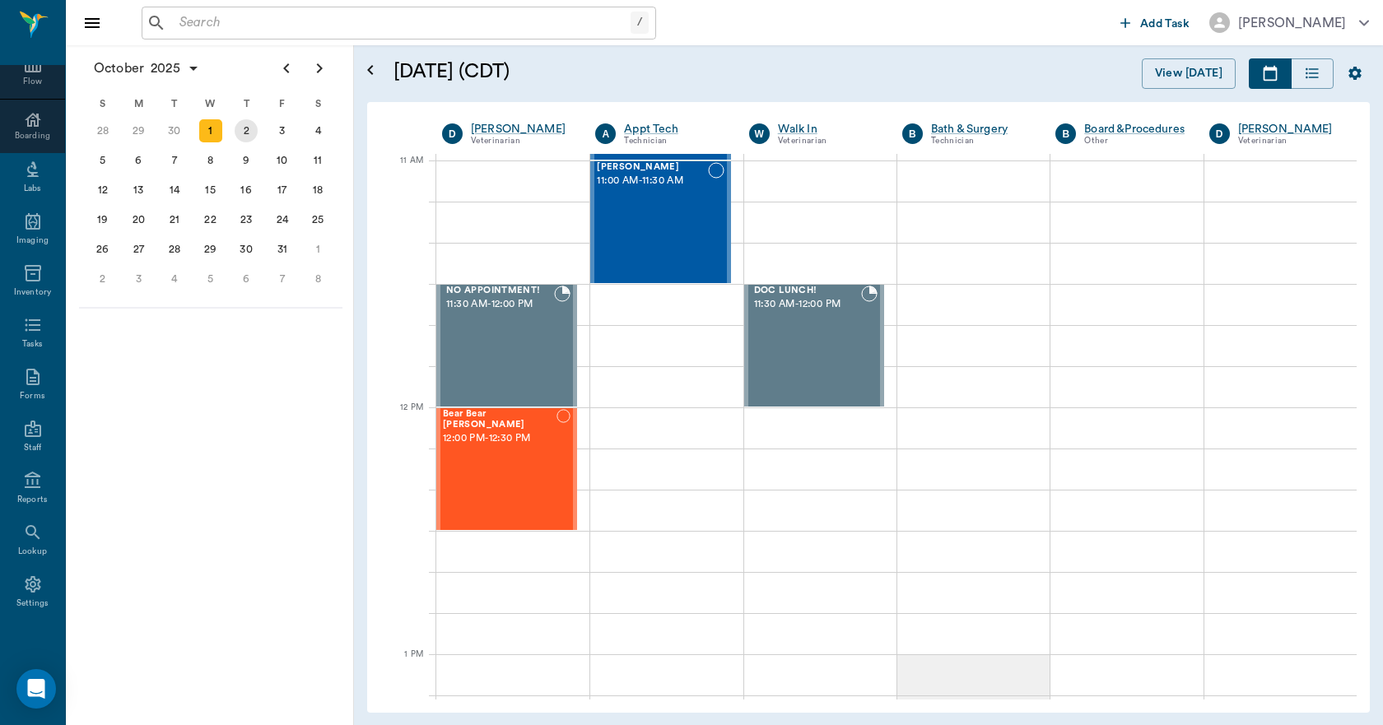
click at [240, 135] on div "2" at bounding box center [246, 130] width 23 height 23
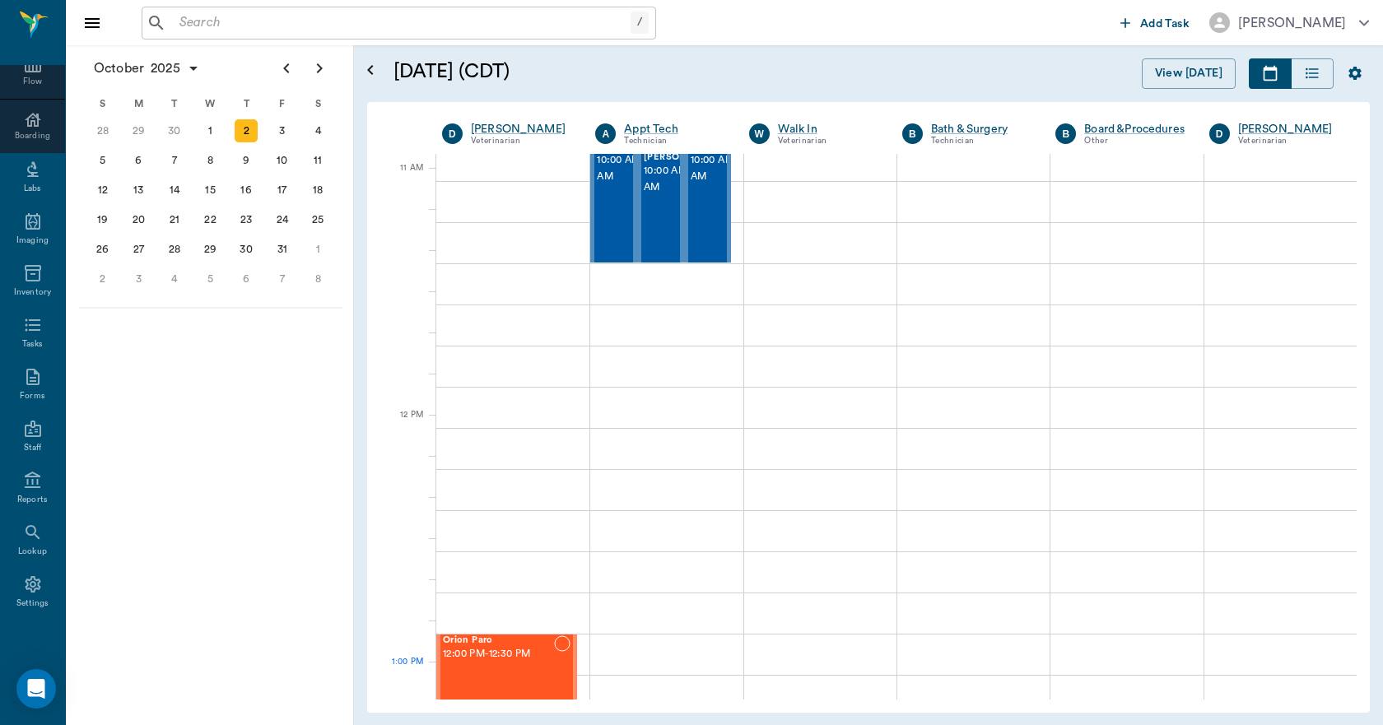
scroll to position [741, 0]
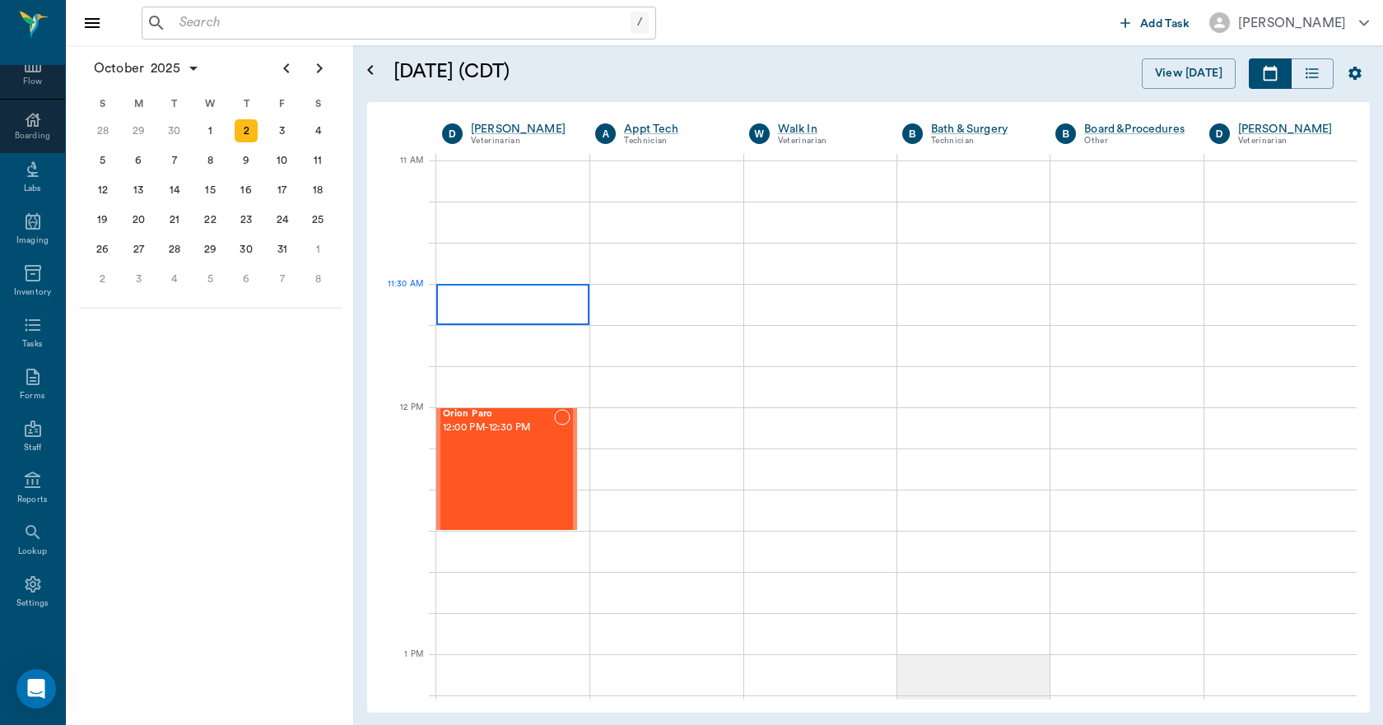
click at [484, 313] on div at bounding box center [512, 304] width 153 height 41
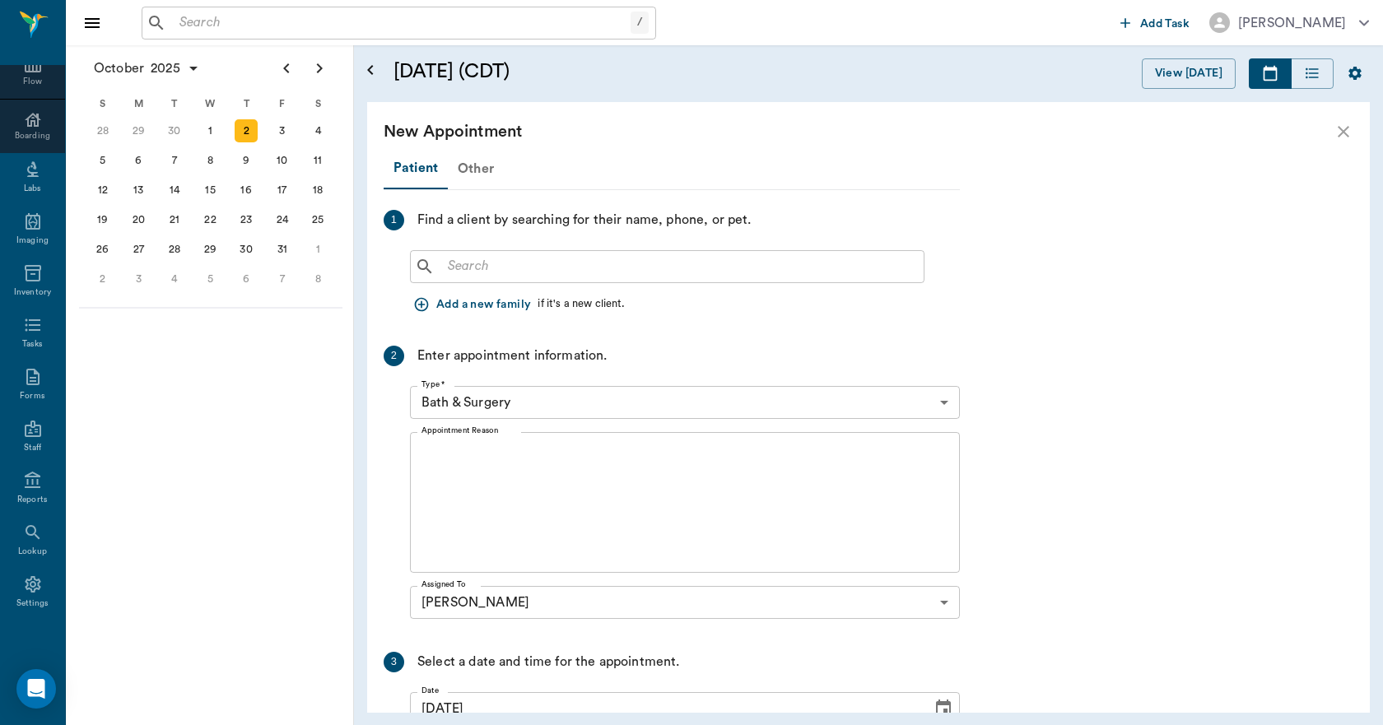
click at [463, 170] on div "Other" at bounding box center [476, 169] width 56 height 40
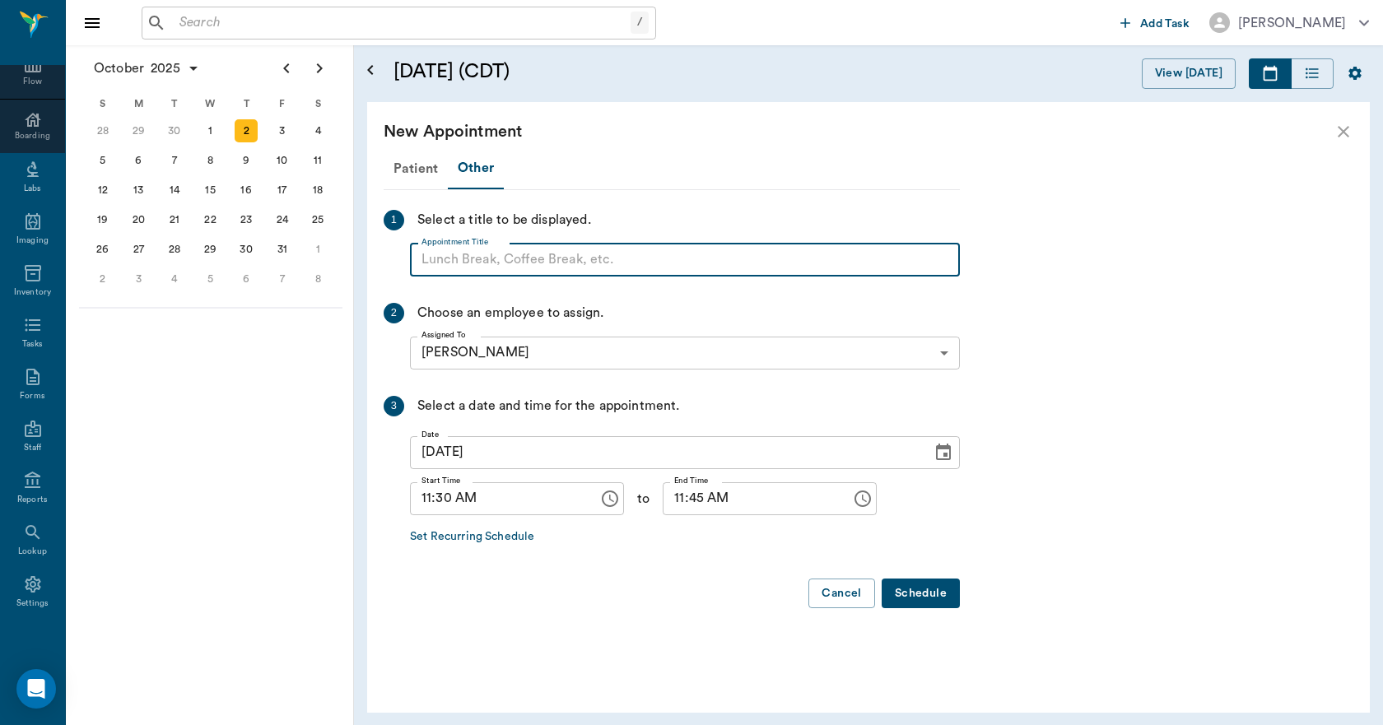
click at [464, 258] on input "Appointment Title" at bounding box center [685, 260] width 550 height 33
type input "NO APPOINTMENT!"
click at [664, 501] on input "11:45 AM" at bounding box center [751, 498] width 177 height 33
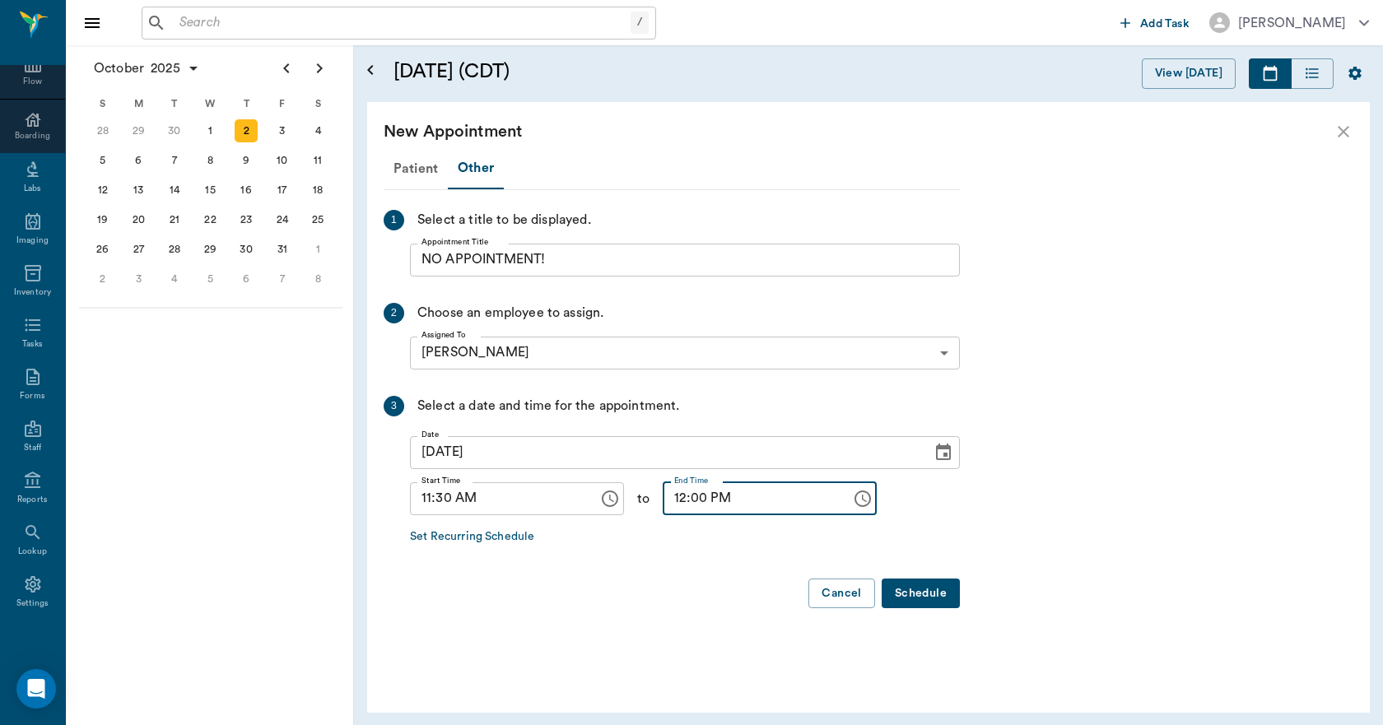
type input "12:00 PM"
click at [903, 593] on button "Schedule" at bounding box center [920, 594] width 78 height 30
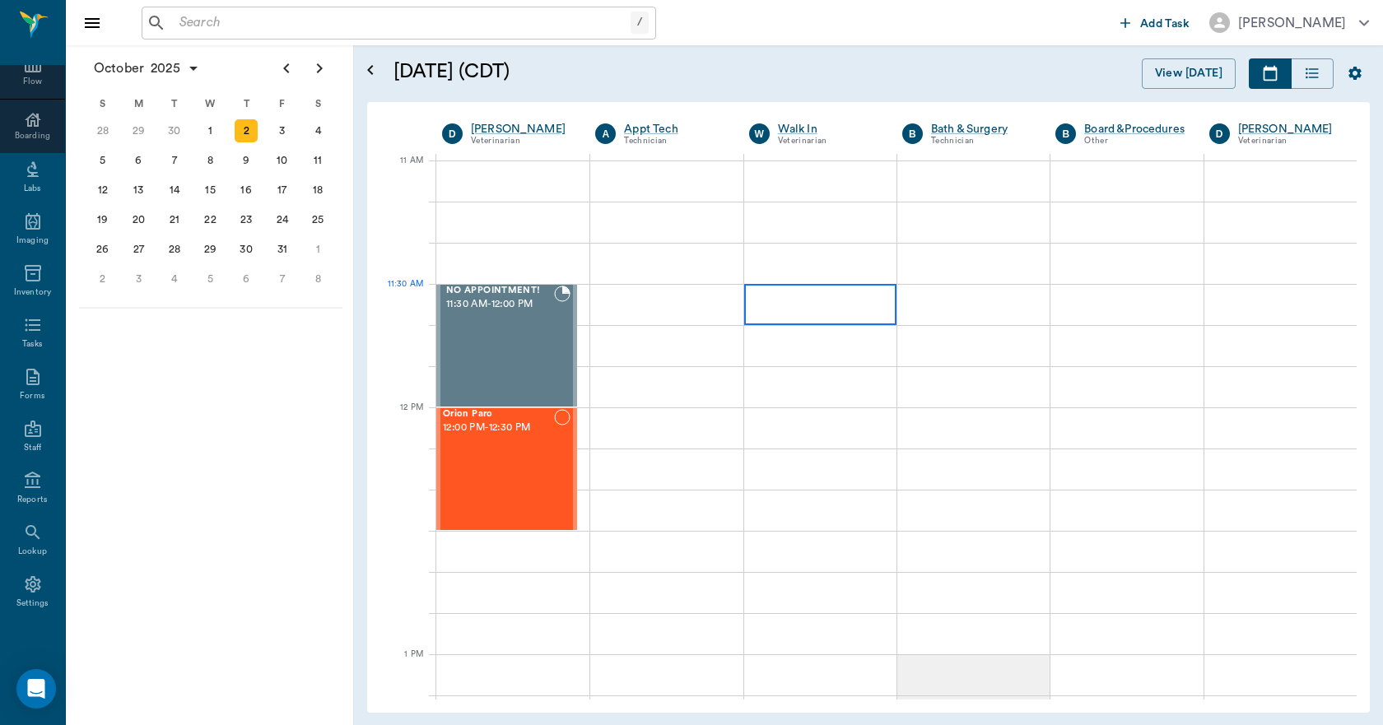
click at [802, 309] on div at bounding box center [820, 304] width 152 height 41
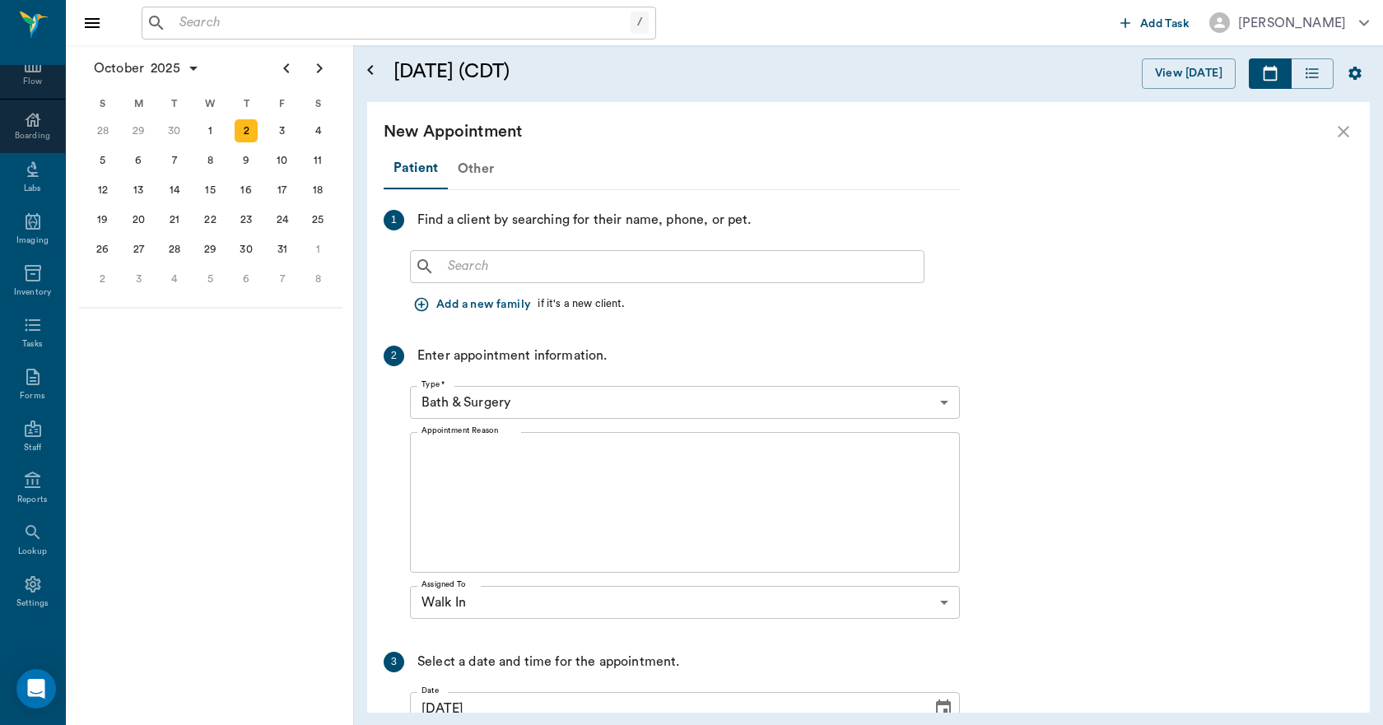
click at [480, 174] on div "Other" at bounding box center [476, 169] width 56 height 40
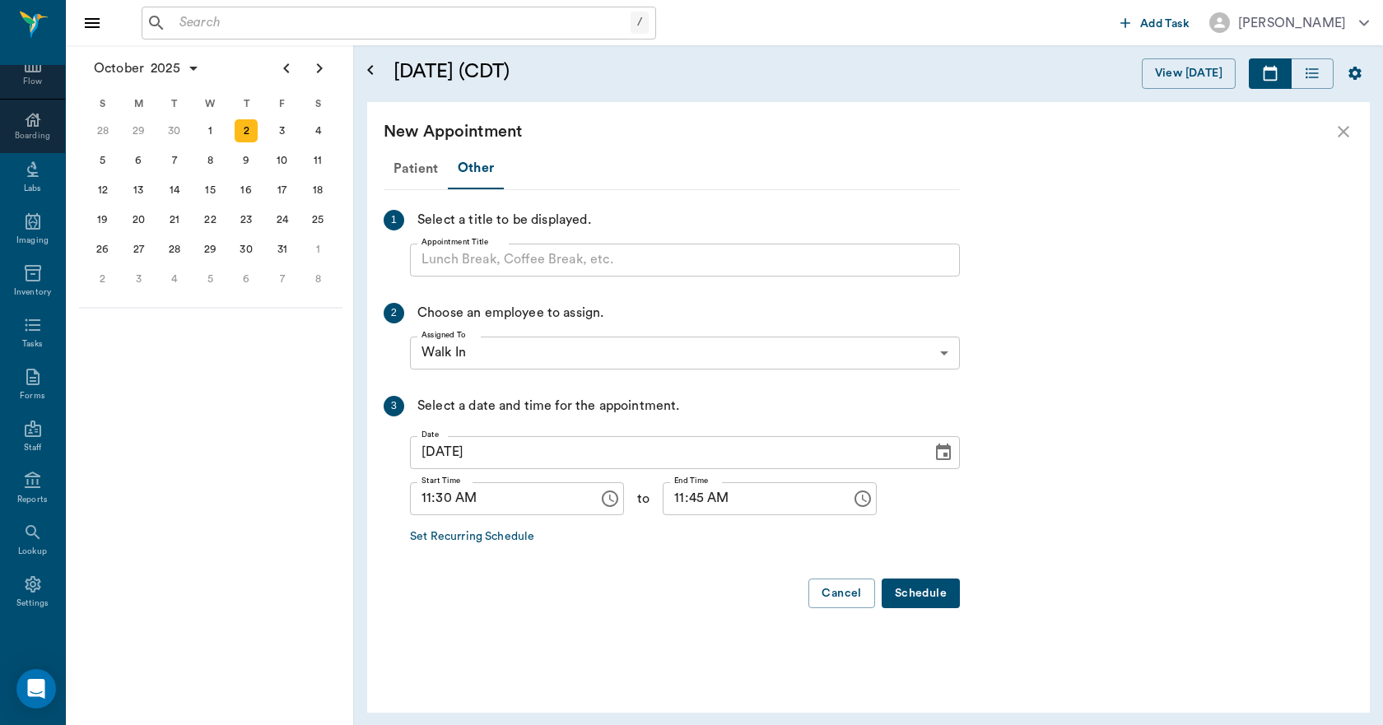
click at [472, 263] on input "Appointment Title" at bounding box center [685, 260] width 550 height 33
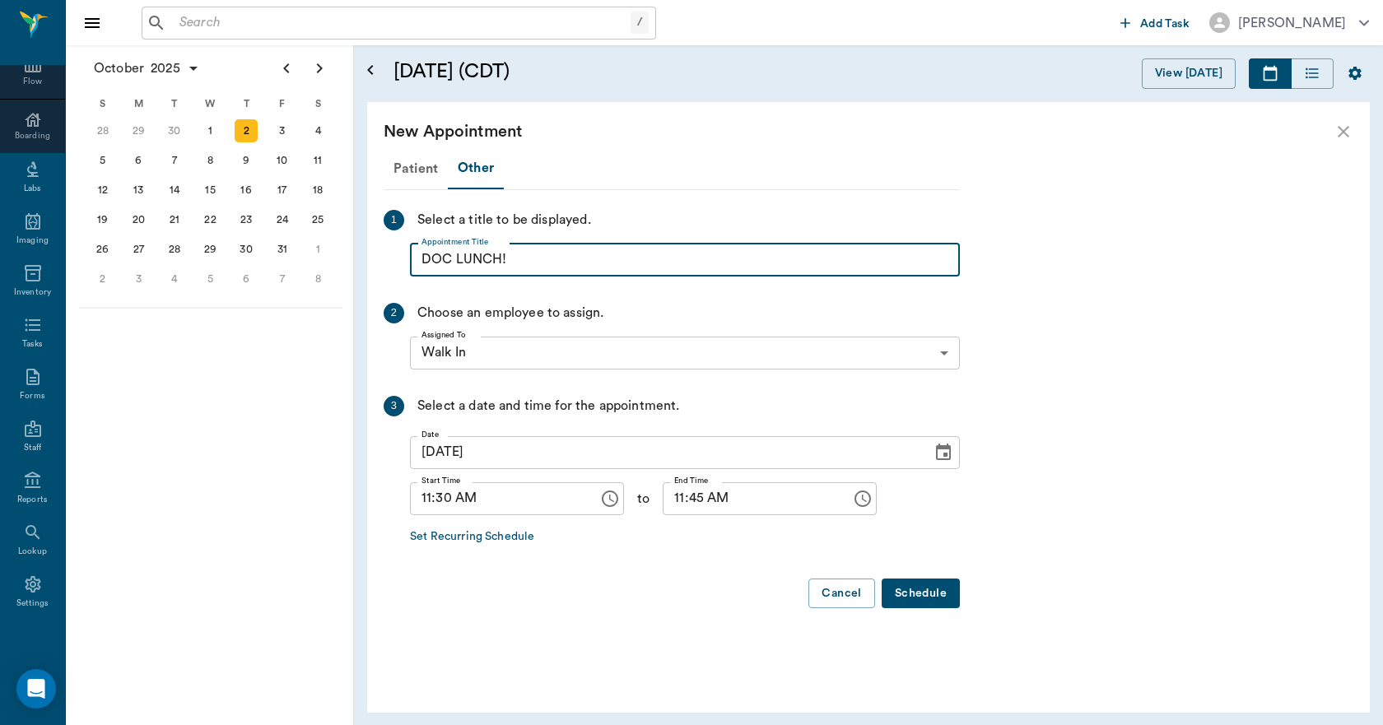
type input "DOC LUNCH!"
click at [663, 500] on input "11:45 AM" at bounding box center [751, 498] width 177 height 33
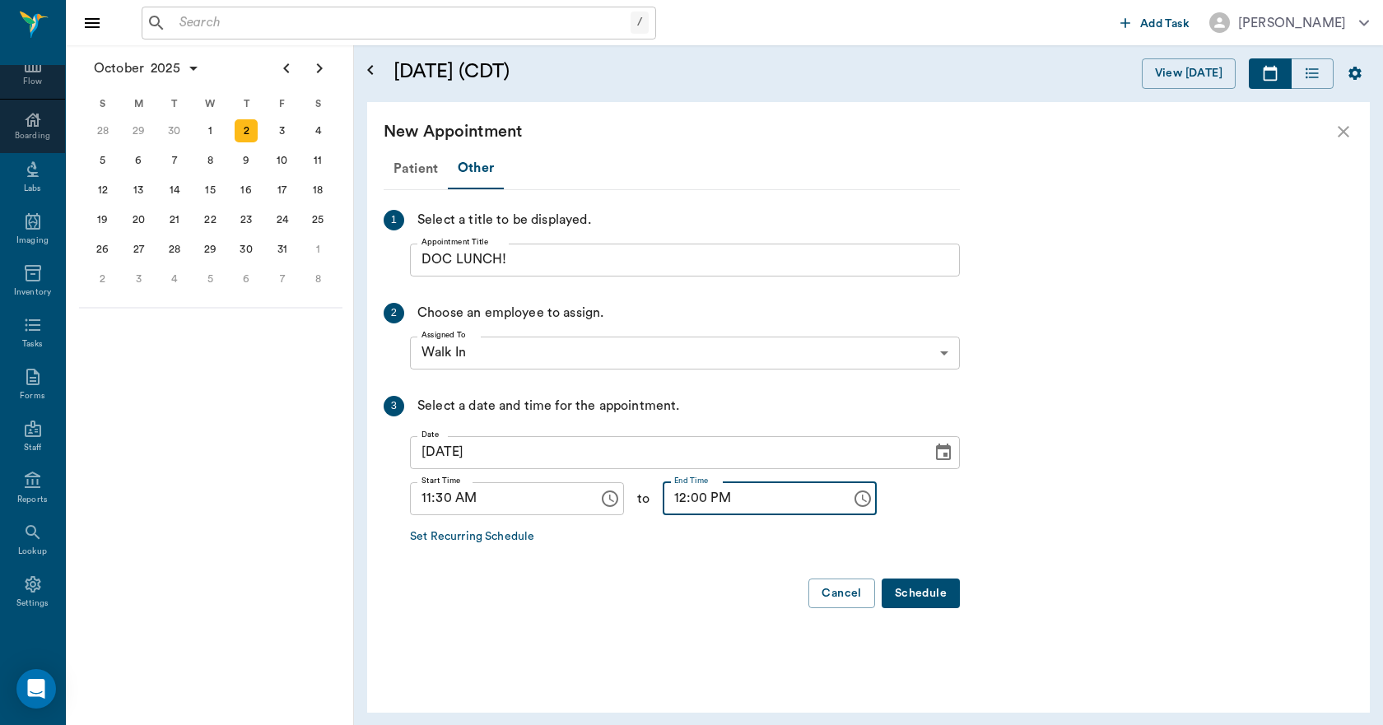
type input "12:00 PM"
click at [919, 599] on button "Schedule" at bounding box center [920, 594] width 78 height 30
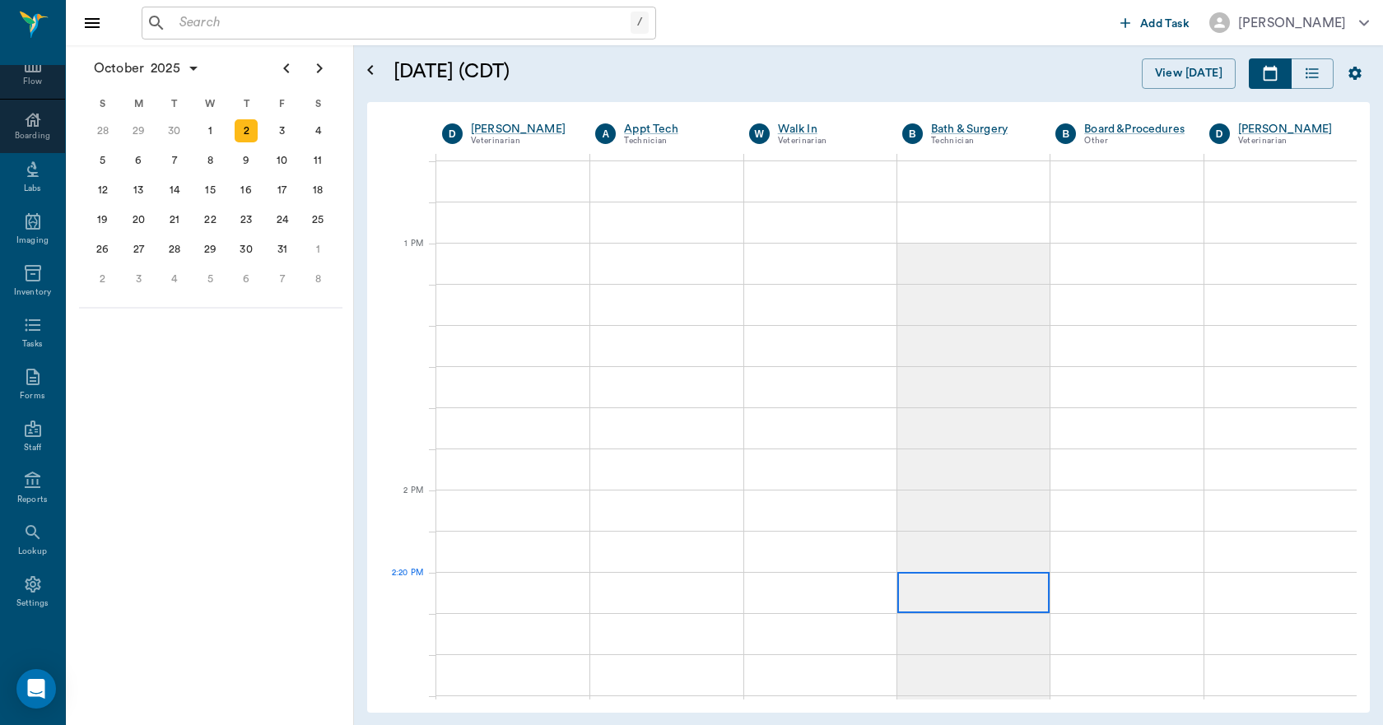
scroll to position [1070, 0]
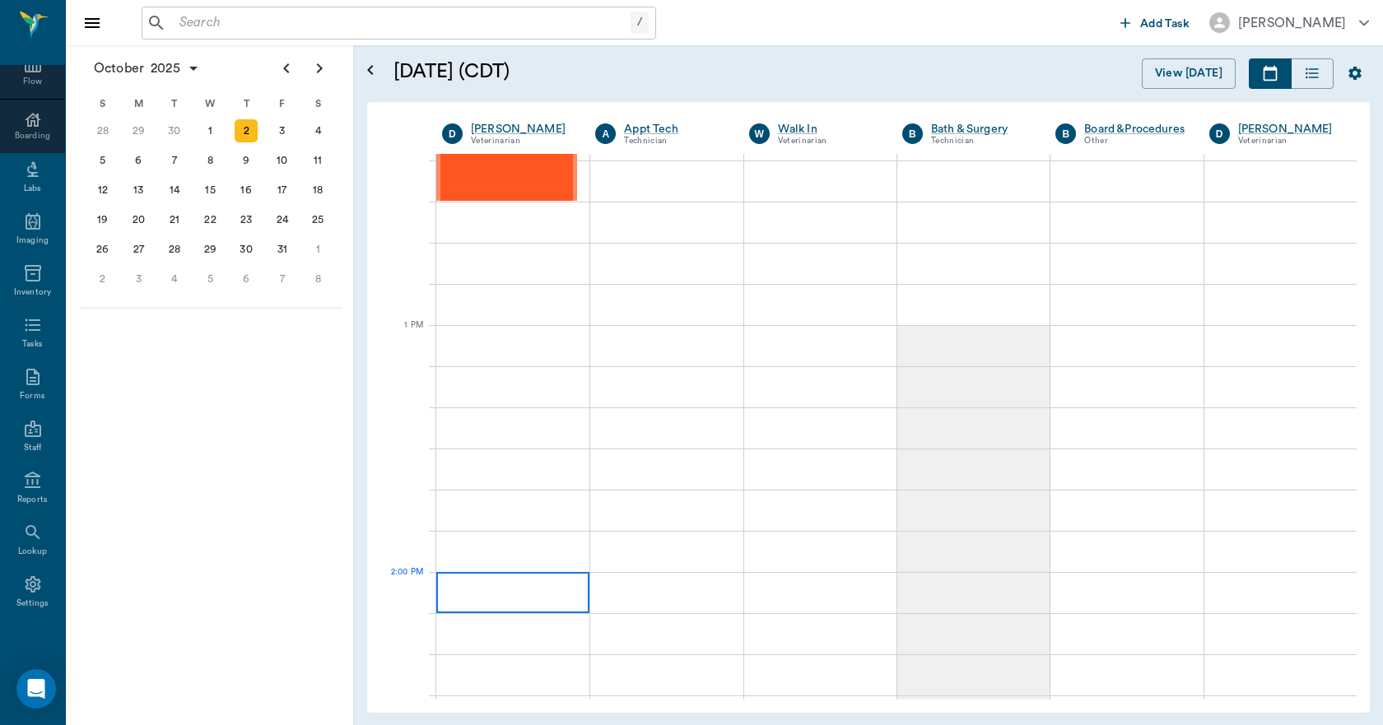
click at [537, 598] on div at bounding box center [512, 592] width 153 height 41
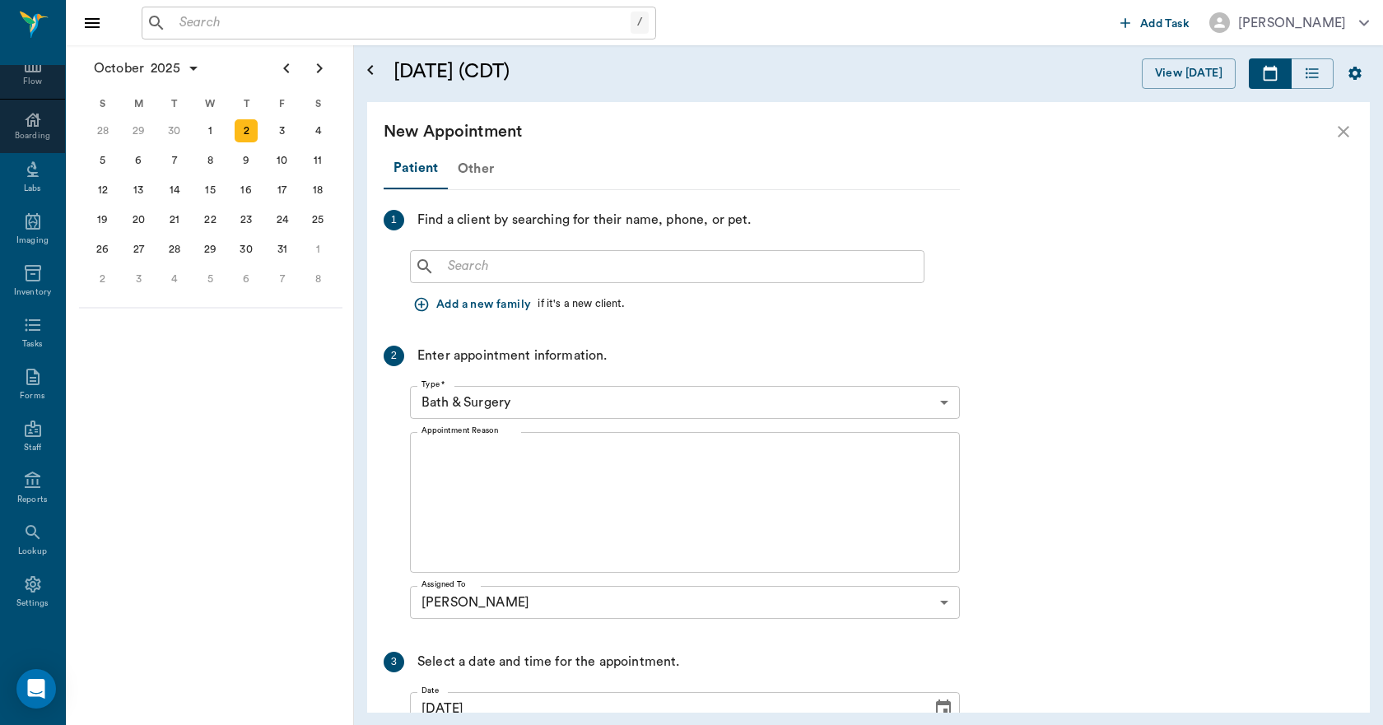
click at [467, 172] on div "Other" at bounding box center [476, 169] width 56 height 40
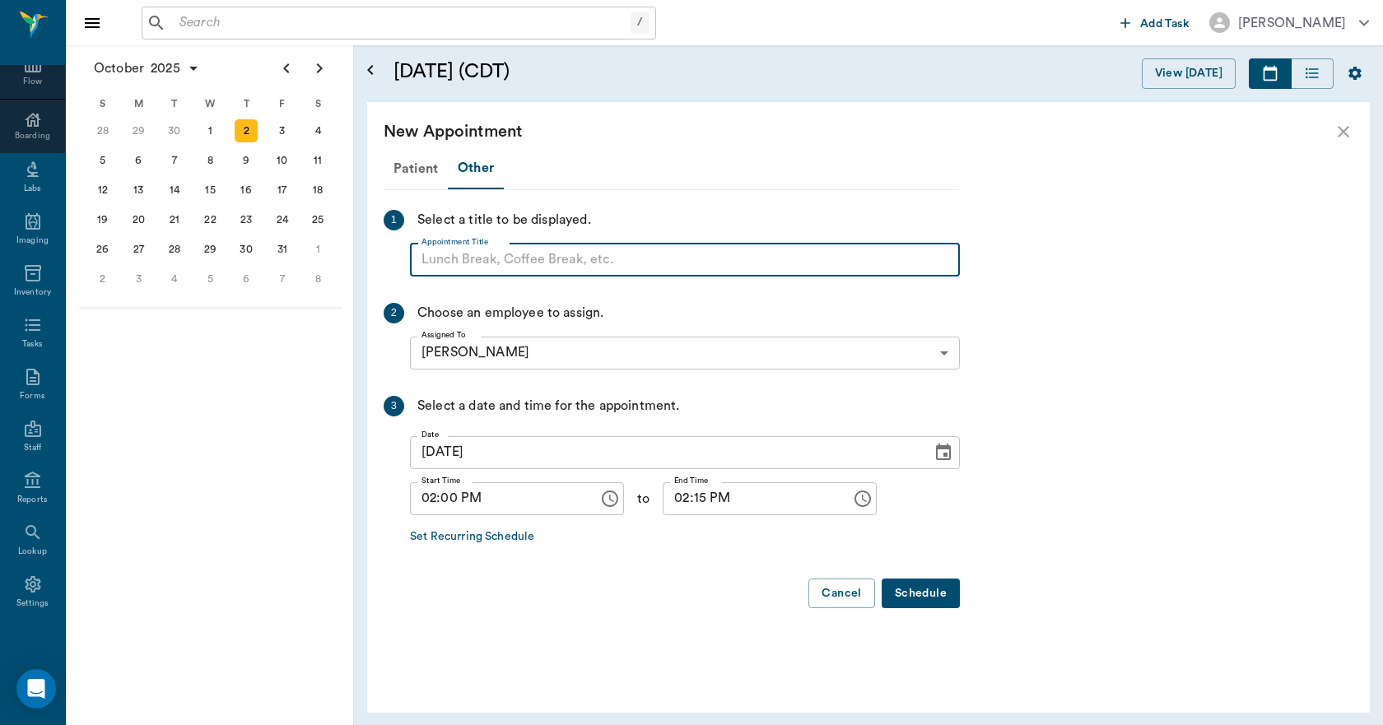
click at [463, 262] on input "Appointment Title" at bounding box center [685, 260] width 550 height 33
type input "NO APPOINTMENT!"
click at [680, 495] on input "02:15 PM" at bounding box center [751, 498] width 177 height 33
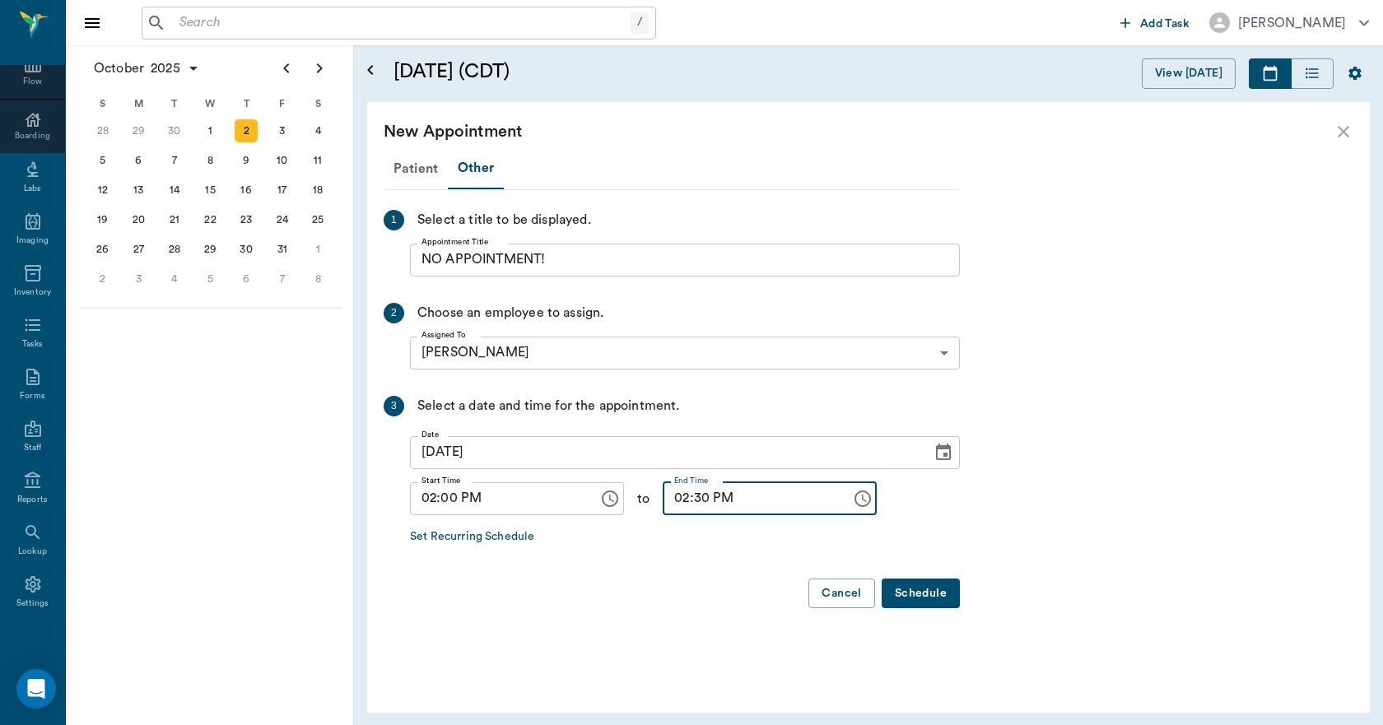
type input "02:30 PM"
click at [902, 593] on button "Schedule" at bounding box center [920, 594] width 78 height 30
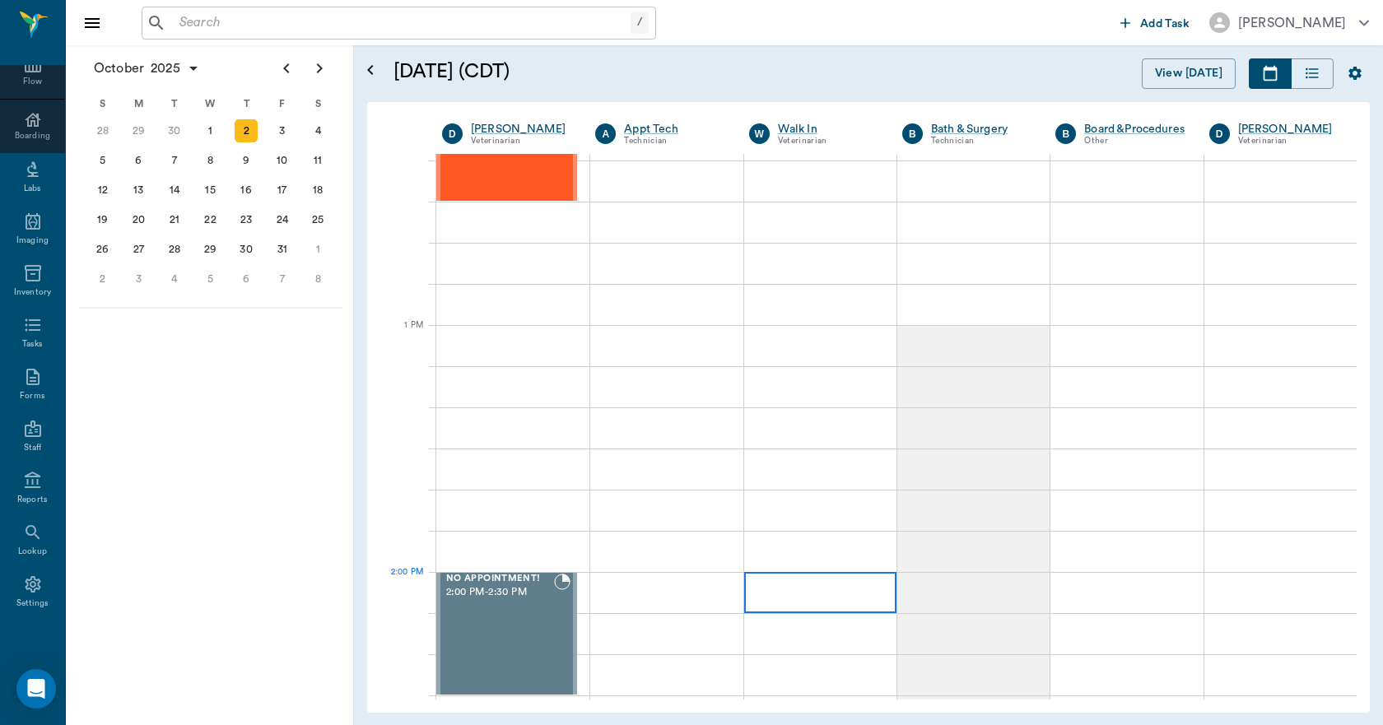
click at [816, 581] on div at bounding box center [820, 592] width 152 height 41
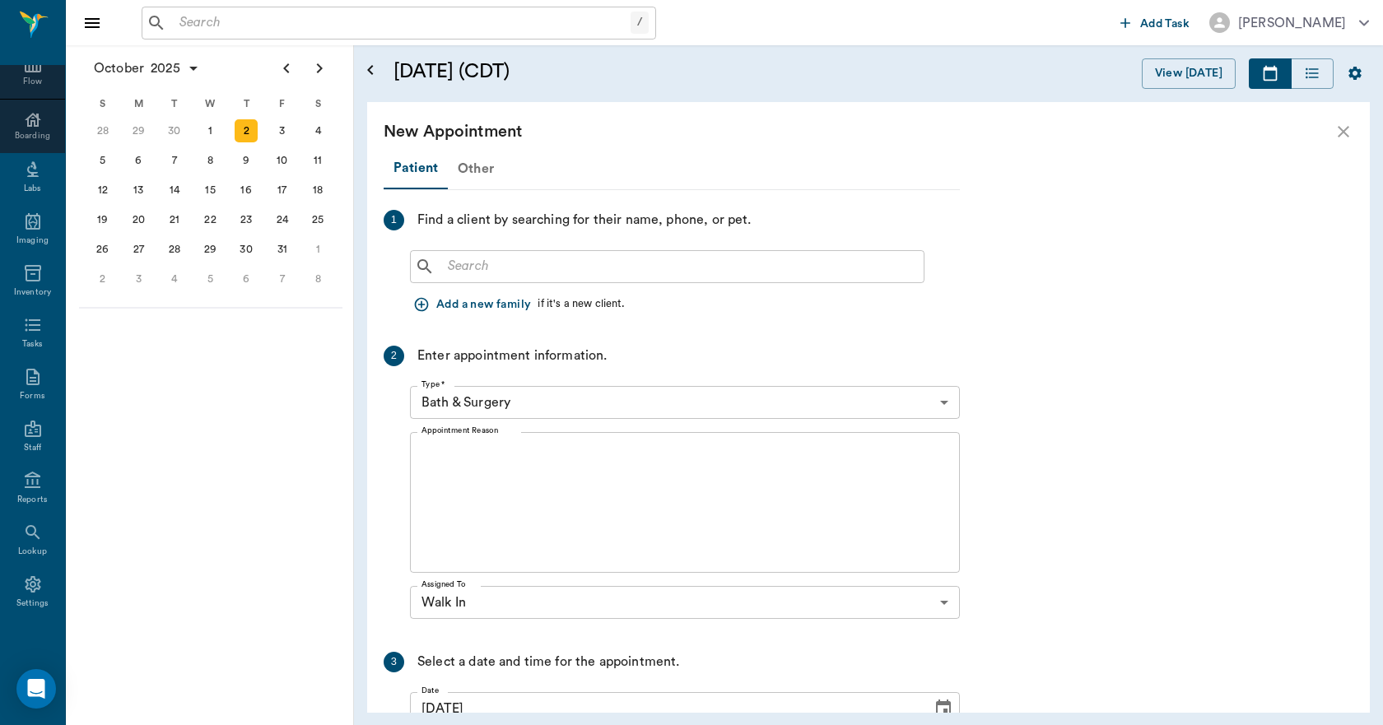
click at [472, 168] on div "Other" at bounding box center [476, 169] width 56 height 40
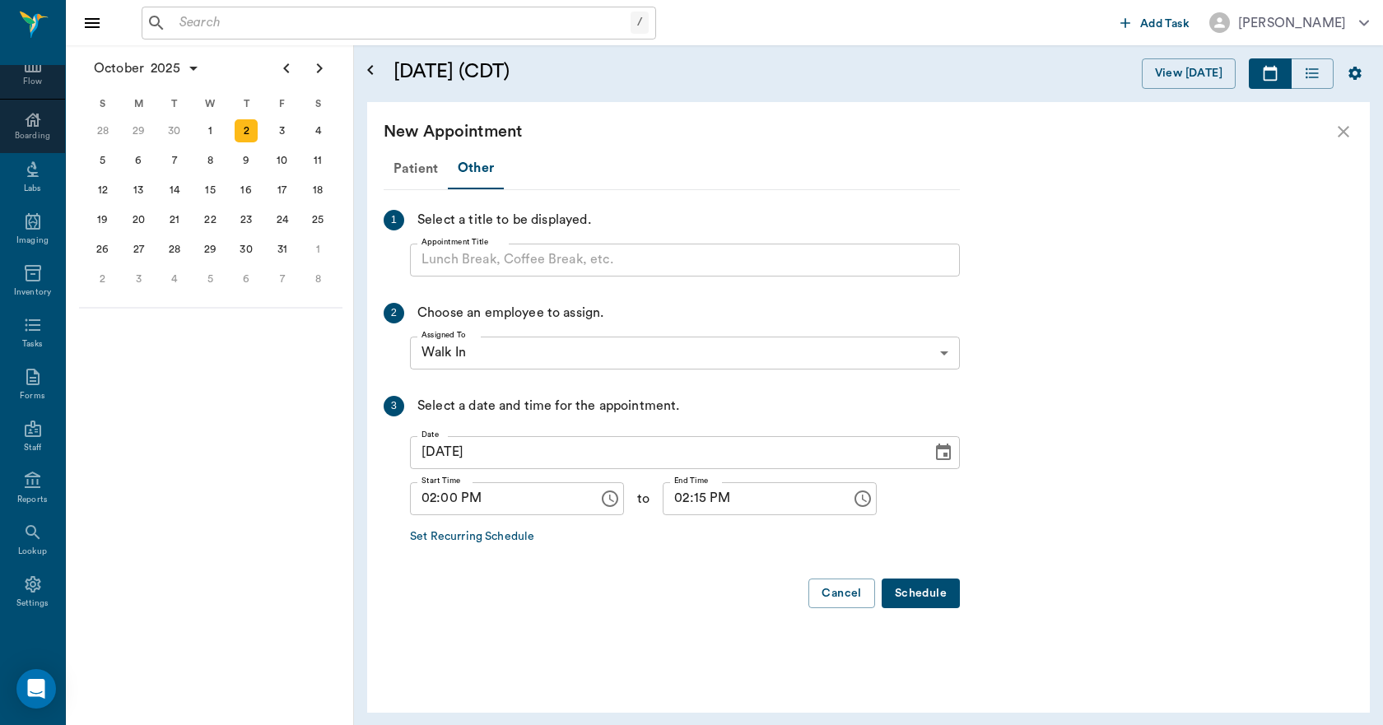
click at [477, 261] on input "Appointment Title" at bounding box center [685, 260] width 550 height 33
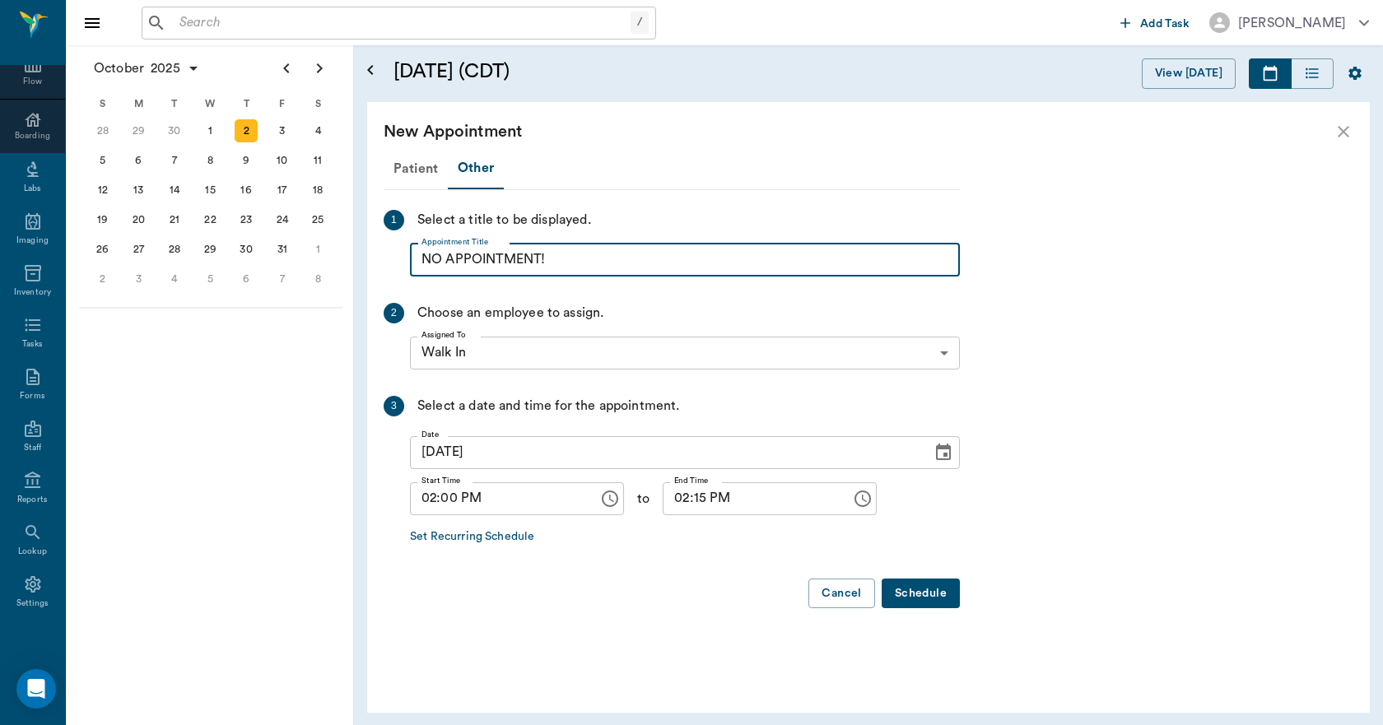
type input "NO APPOINTMENT!"
click at [680, 500] on input "02:15 PM" at bounding box center [751, 498] width 177 height 33
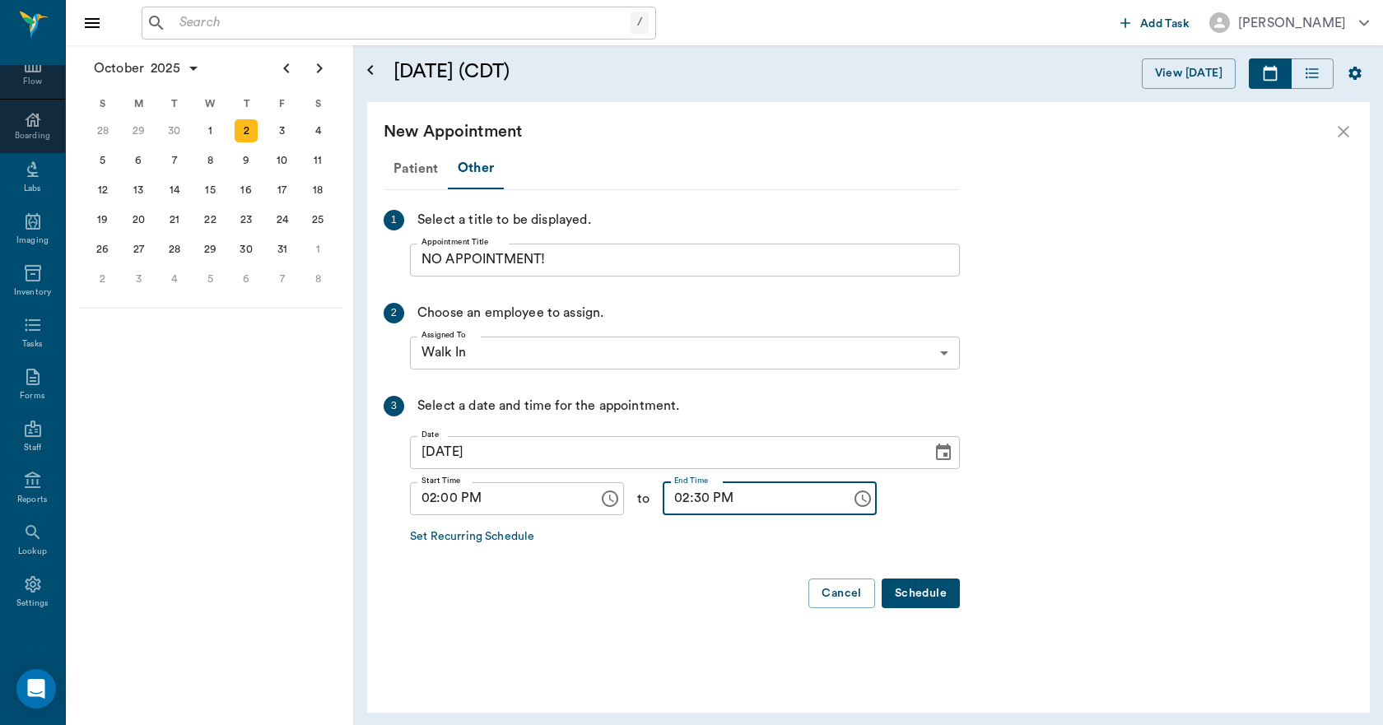
type input "02:30 PM"
click at [910, 590] on button "Schedule" at bounding box center [920, 594] width 78 height 30
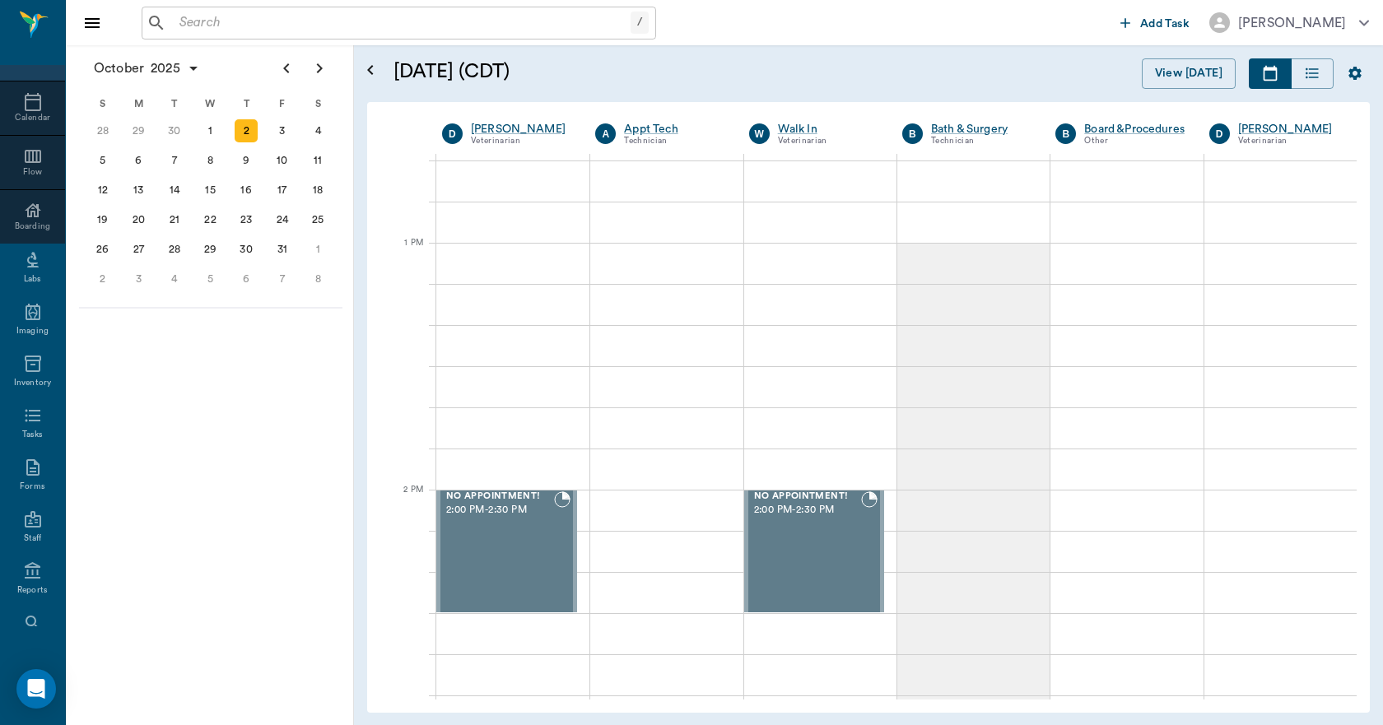
scroll to position [0, 0]
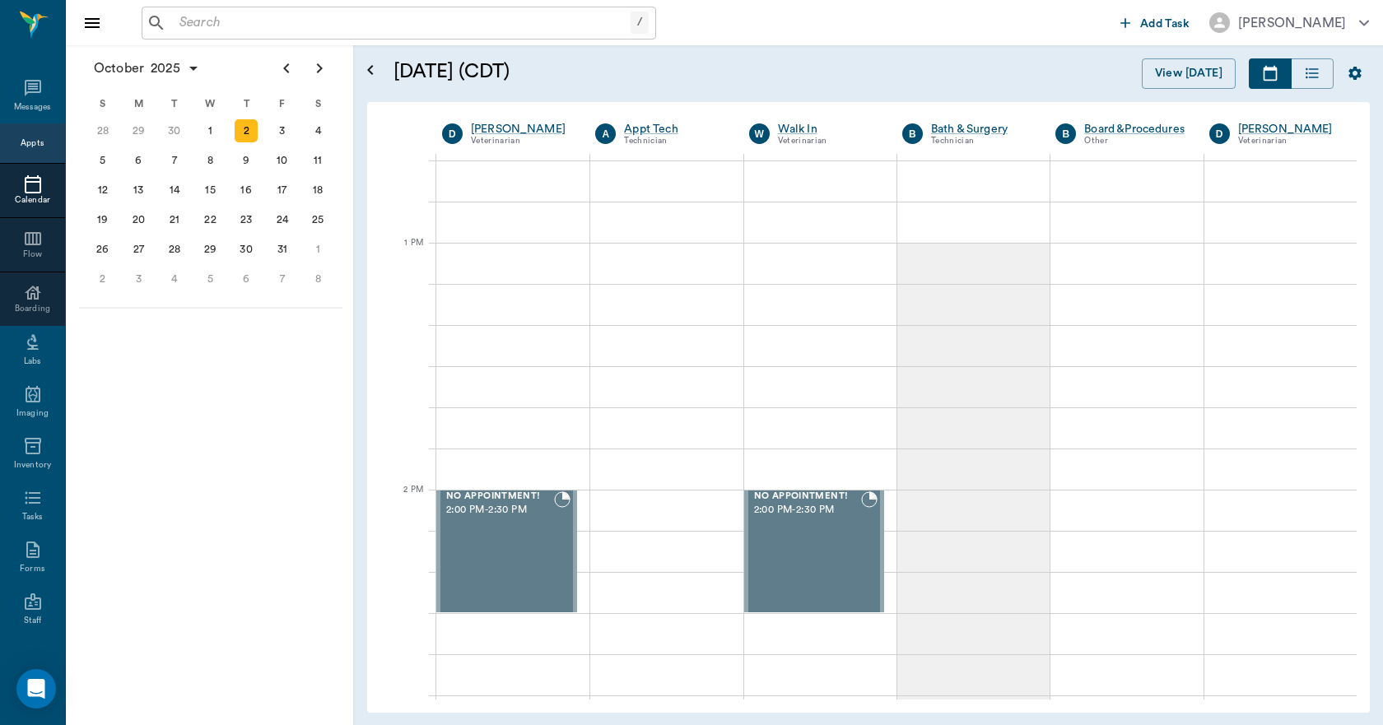
click at [23, 188] on icon at bounding box center [33, 184] width 20 height 20
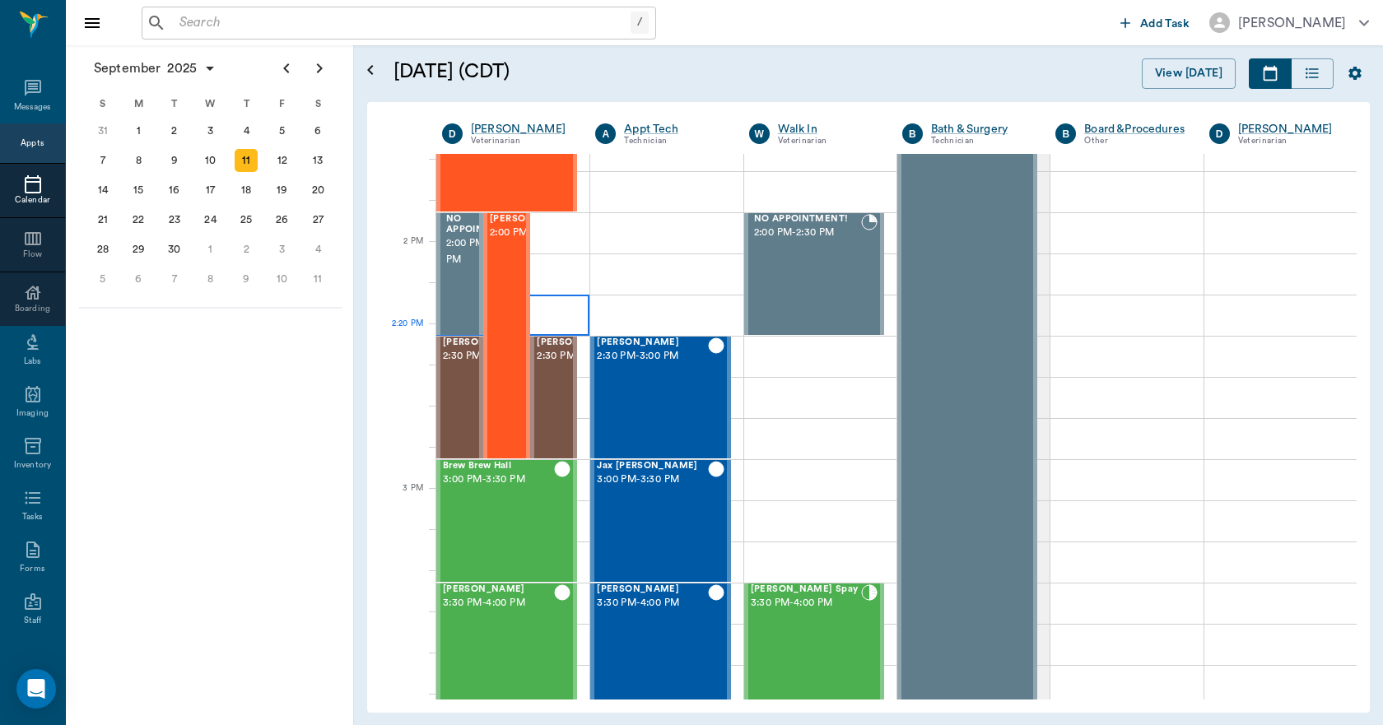
scroll to position [1401, 0]
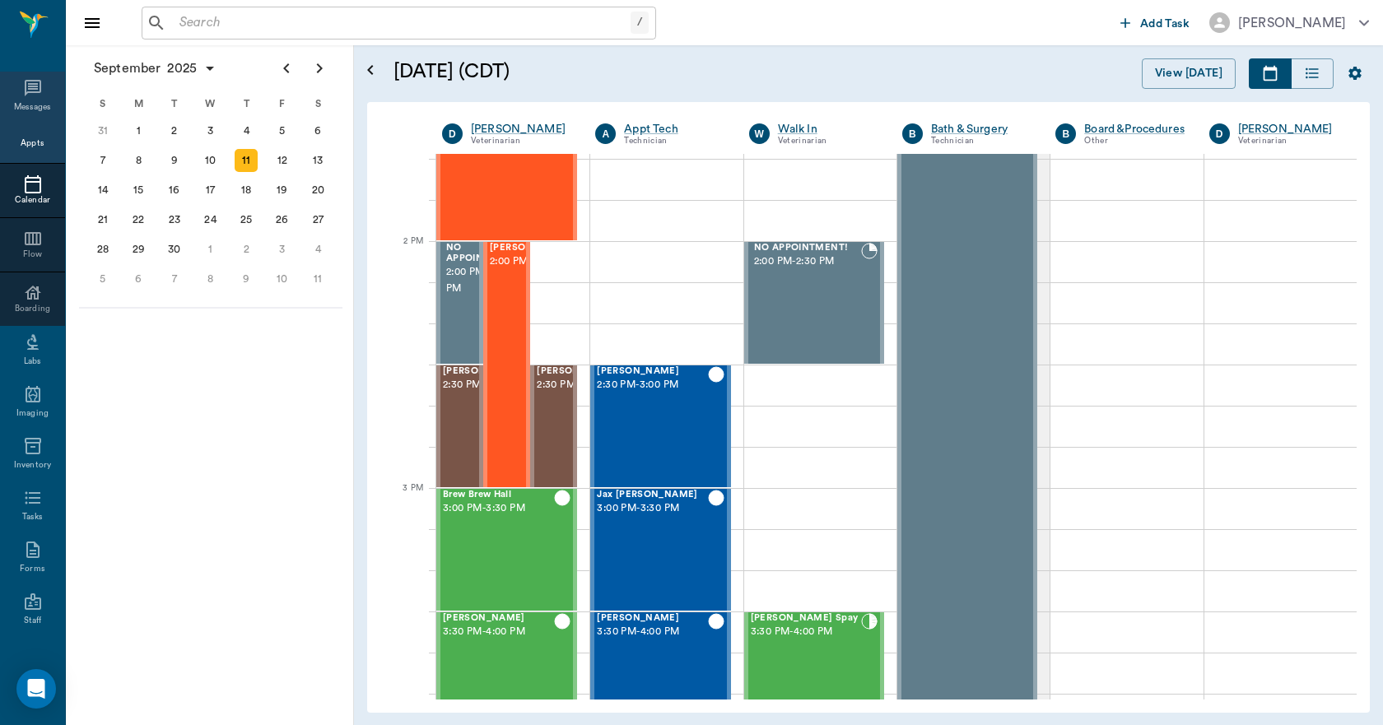
click at [28, 105] on div "Messages" at bounding box center [33, 107] width 38 height 12
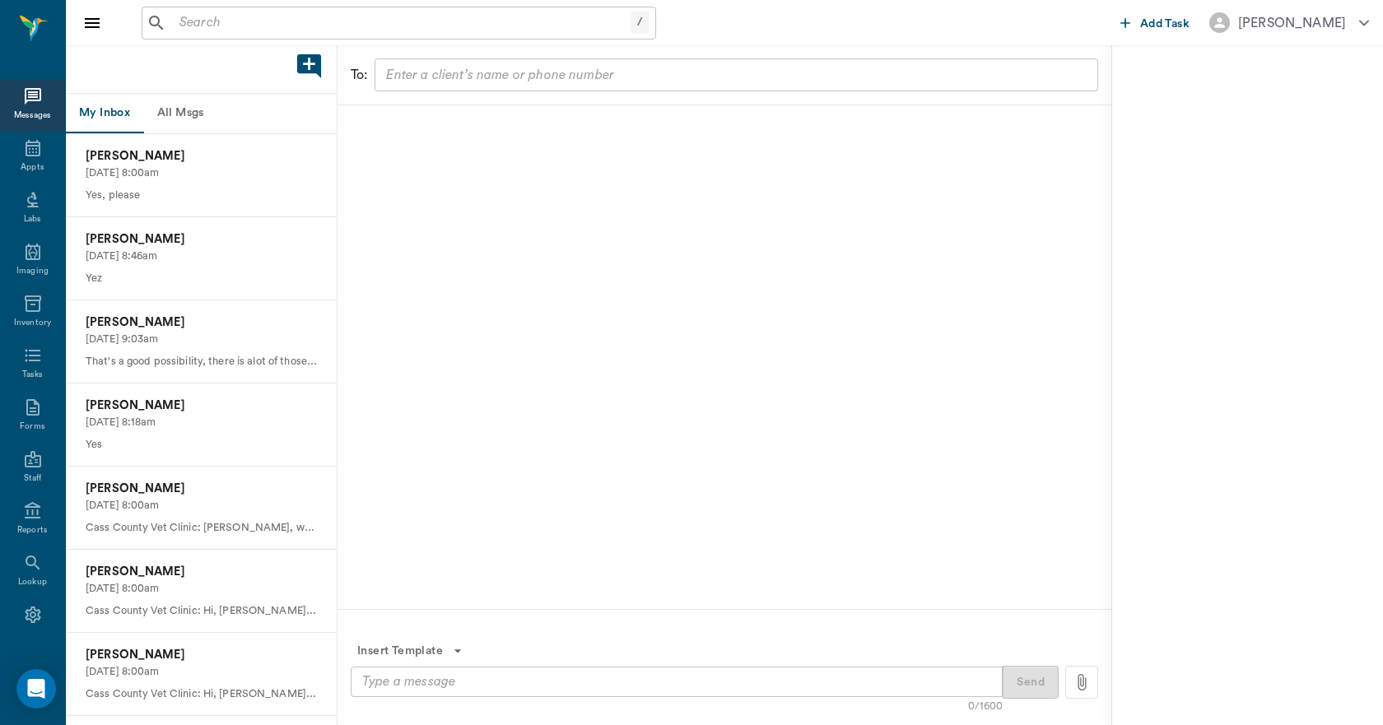
click at [157, 104] on button "All Msgs" at bounding box center [180, 114] width 74 height 40
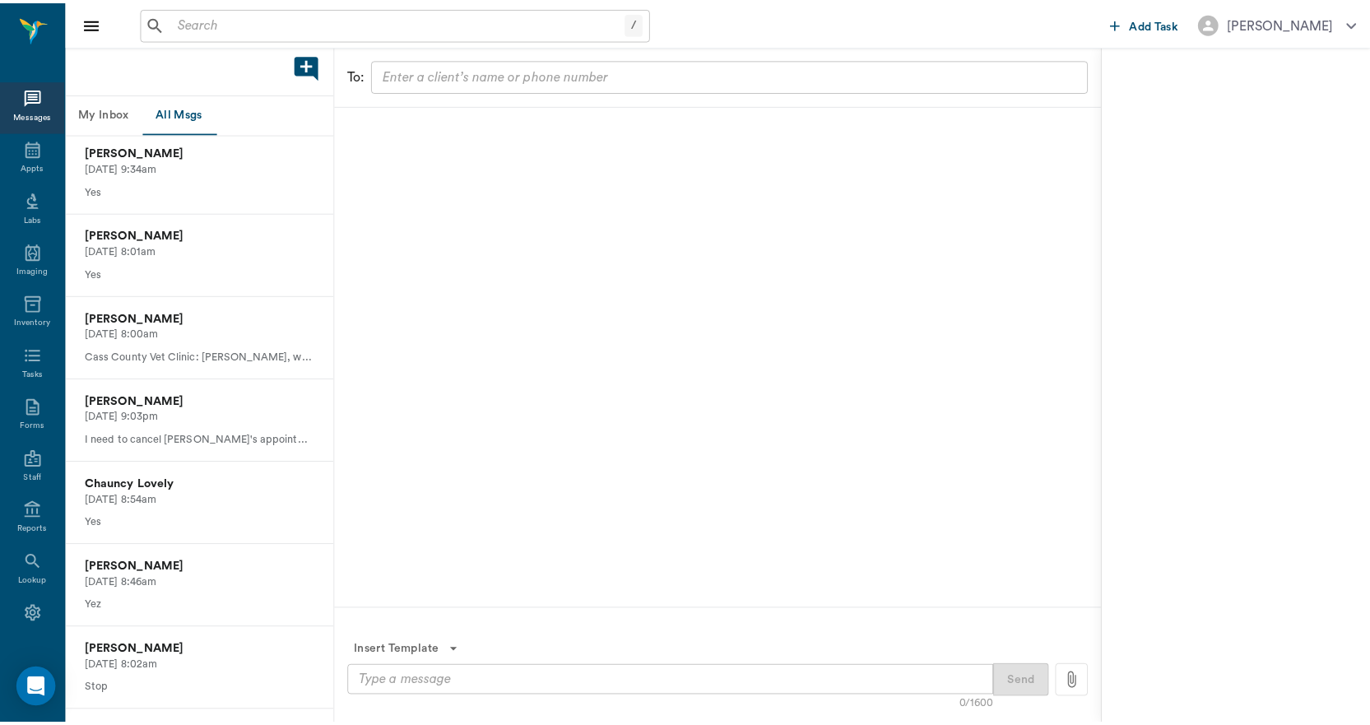
scroll to position [1152, 0]
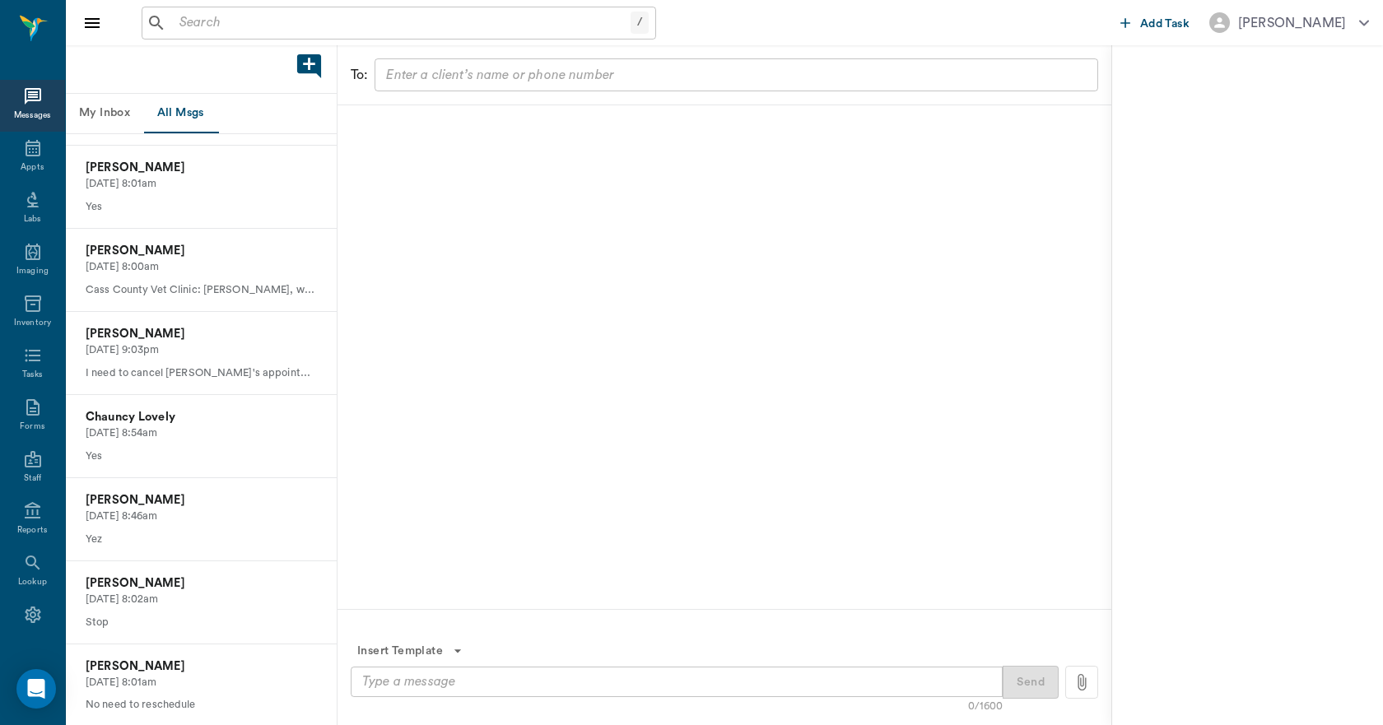
click at [308, 18] on input "text" at bounding box center [402, 23] width 458 height 23
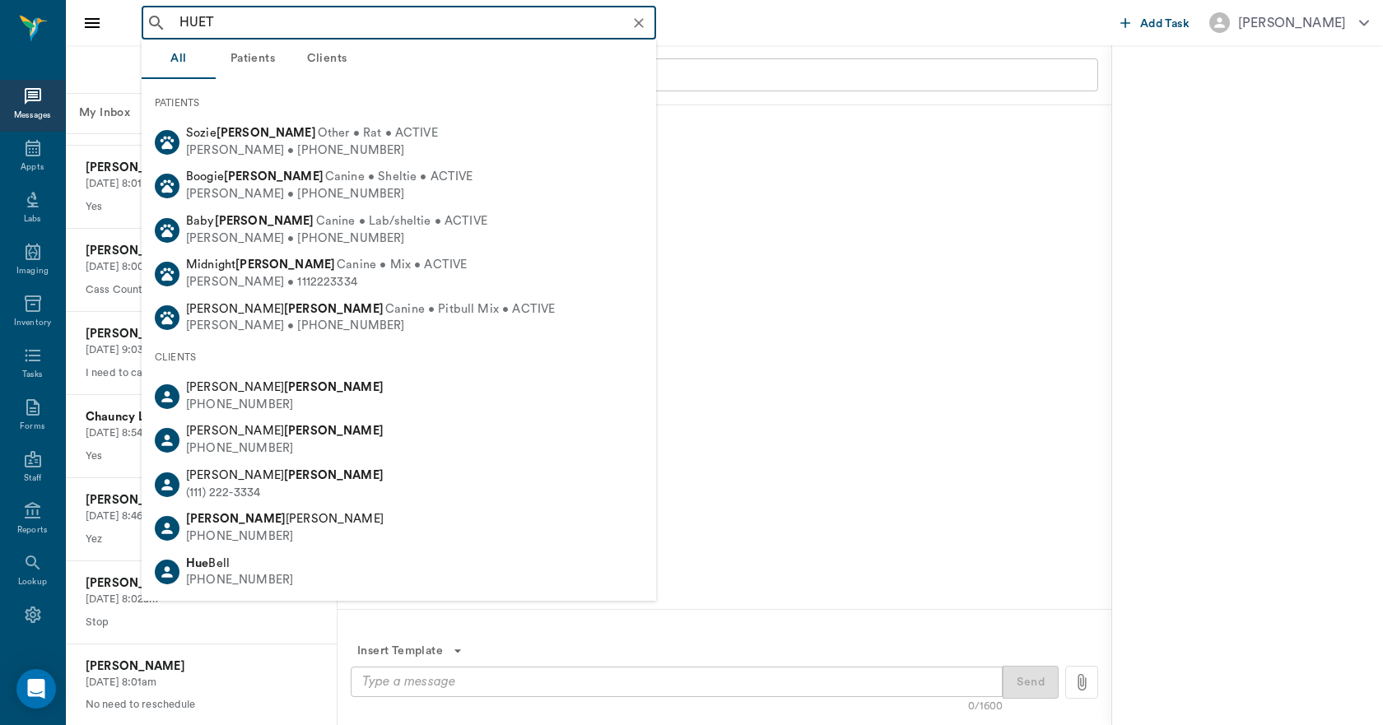
click at [286, 18] on input "HUET" at bounding box center [412, 23] width 478 height 23
click at [240, 22] on input "HUET" at bounding box center [412, 23] width 478 height 23
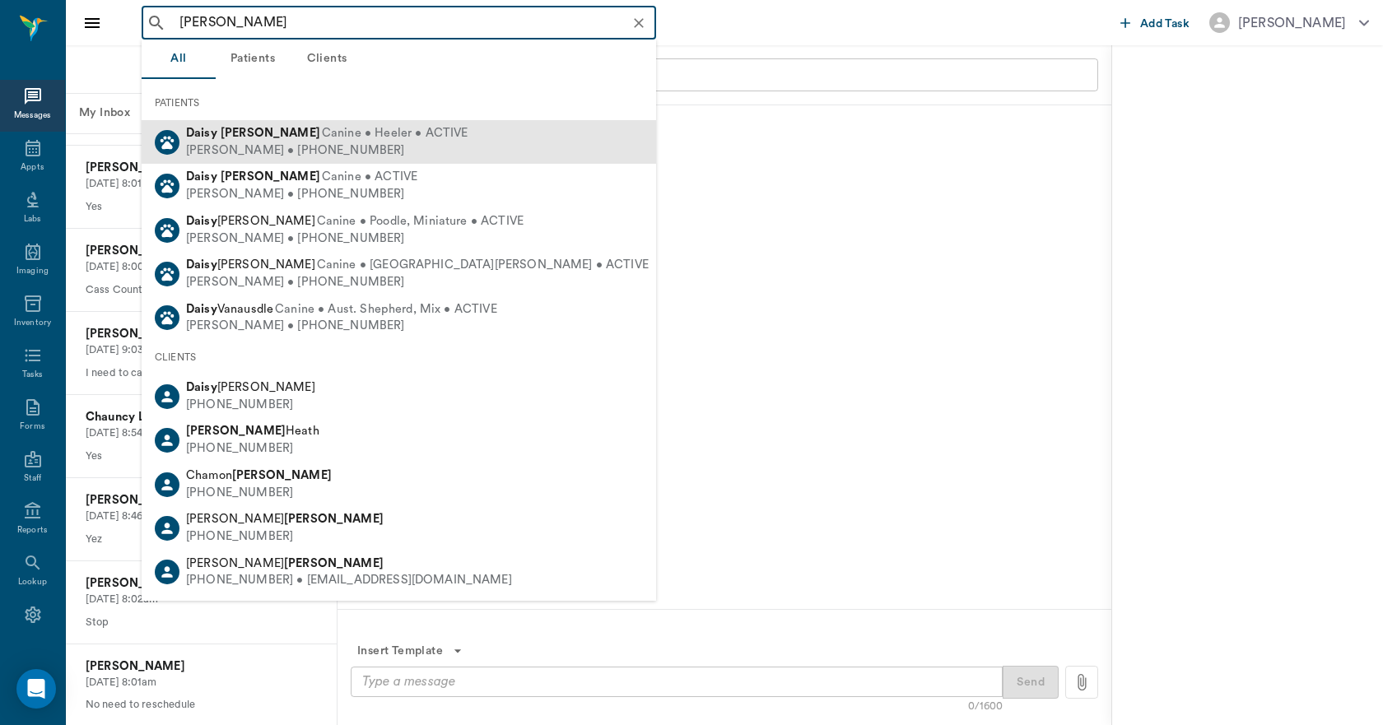
click at [213, 128] on b "Daisy" at bounding box center [201, 133] width 31 height 12
type input "[PERSON_NAME]"
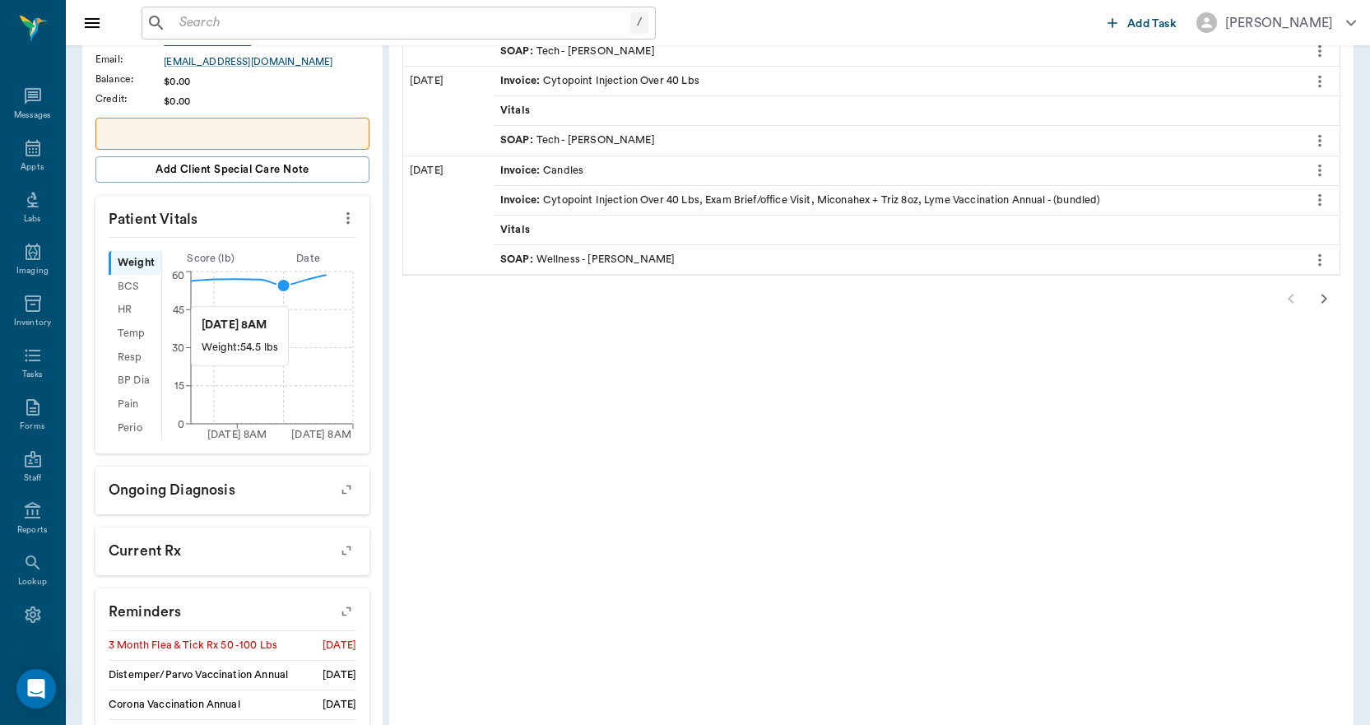
scroll to position [576, 0]
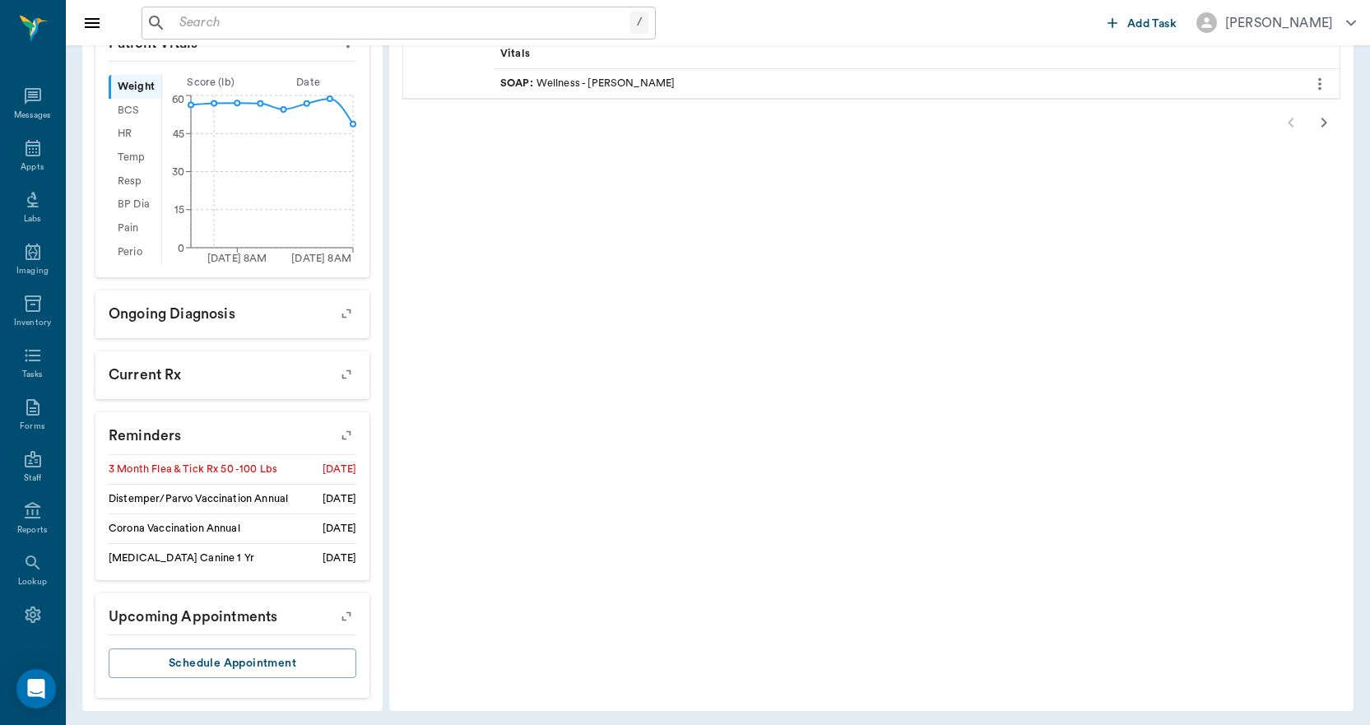
click at [342, 430] on icon "button" at bounding box center [346, 435] width 23 height 23
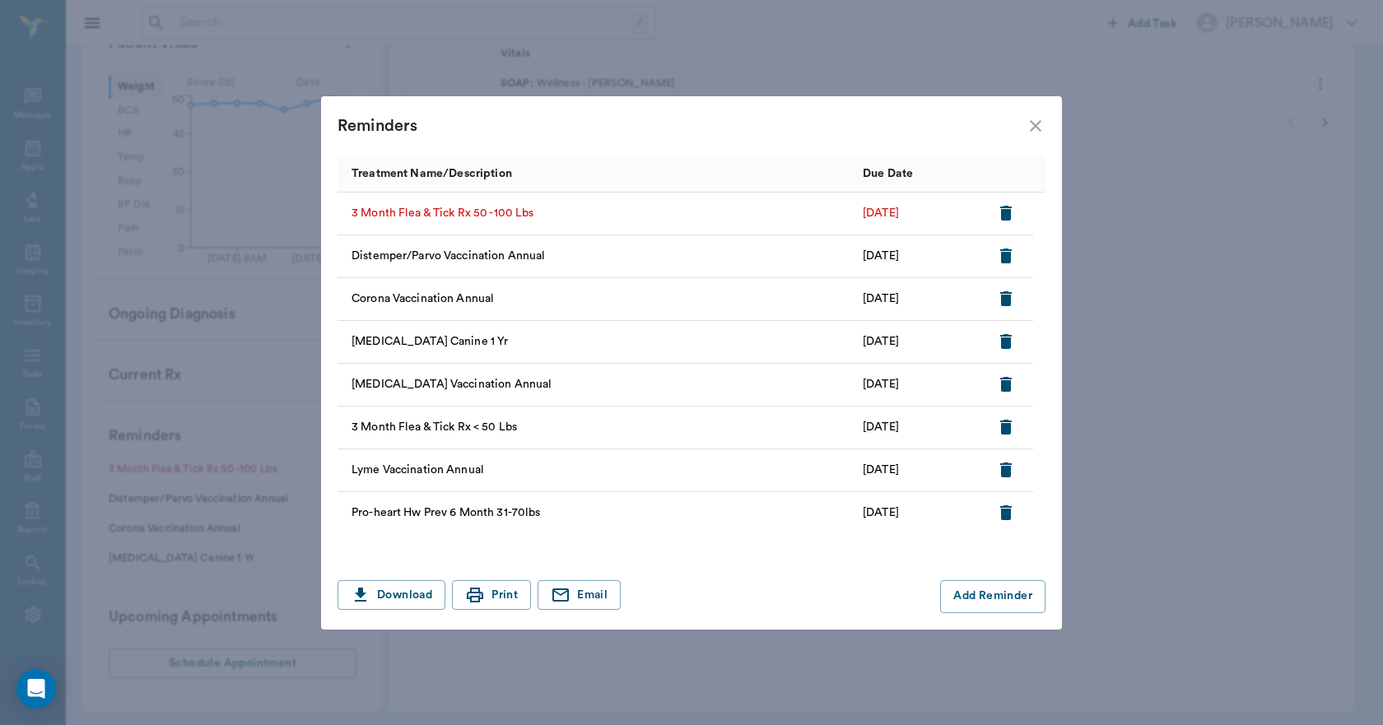
click at [1003, 211] on icon "button" at bounding box center [1006, 213] width 12 height 15
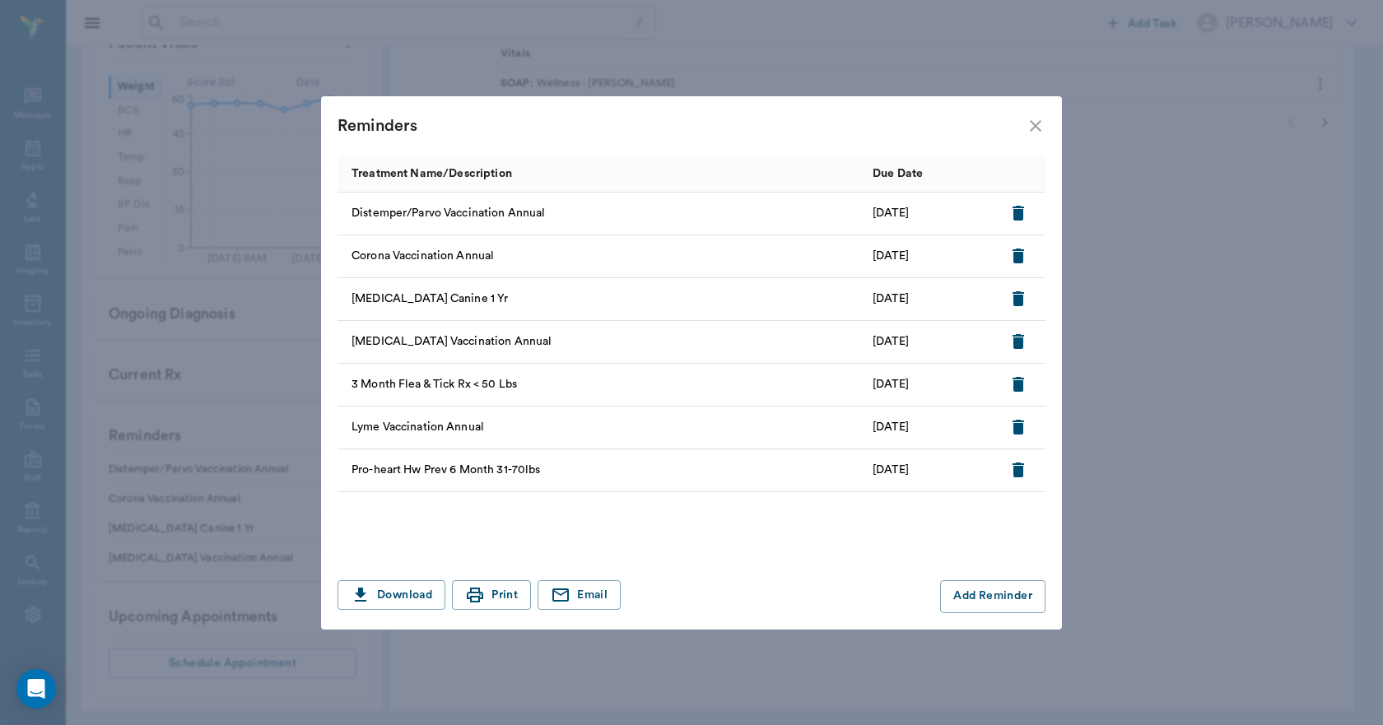
click at [1033, 122] on icon "close" at bounding box center [1036, 126] width 20 height 20
